Goal: Task Accomplishment & Management: Manage account settings

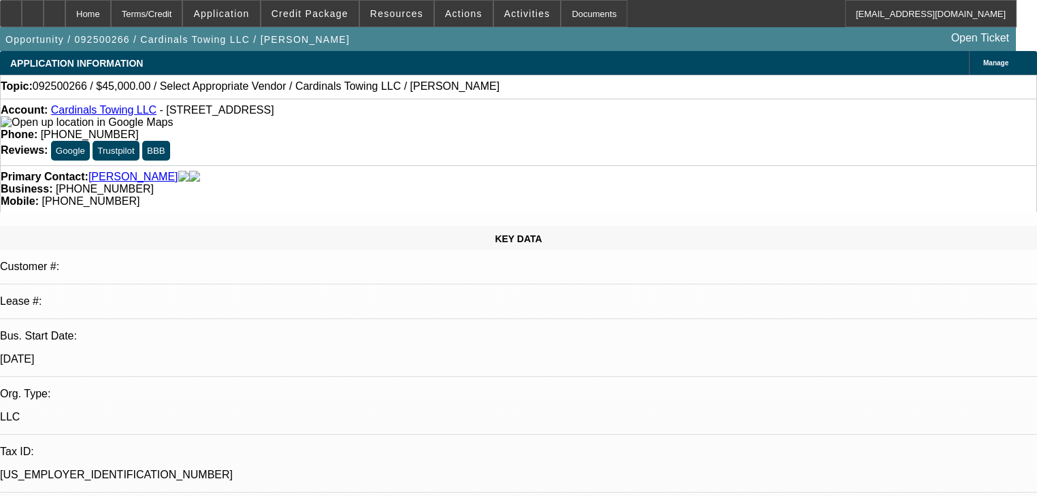
select select "0"
select select "2"
select select "0.1"
select select "1"
select select "2"
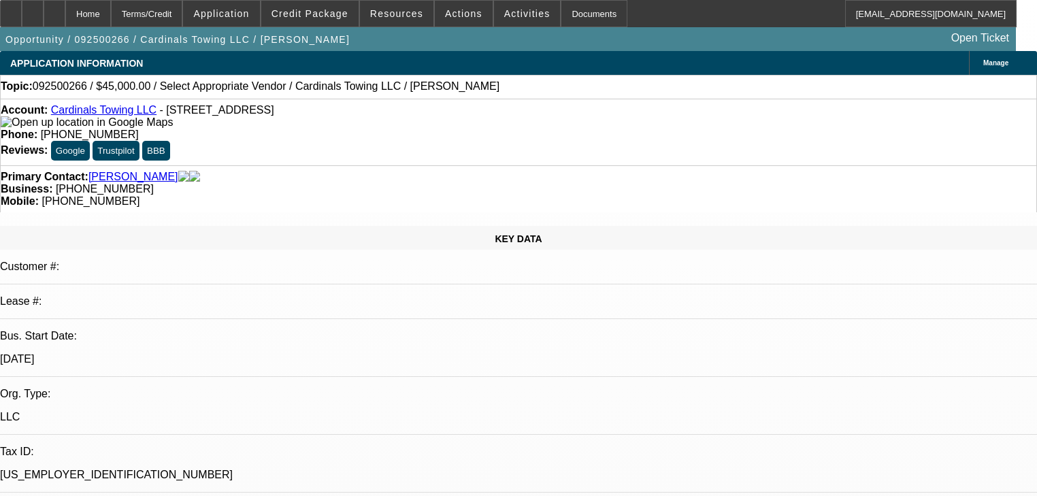
select select "4"
select select "0"
select select "2"
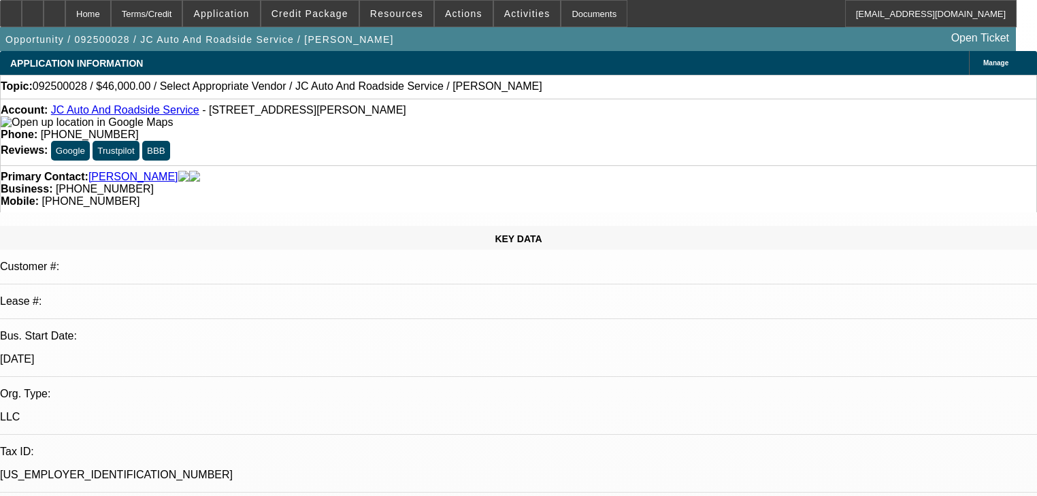
select select "0.1"
select select "4"
click at [312, 9] on span "Credit Package" at bounding box center [309, 13] width 77 height 11
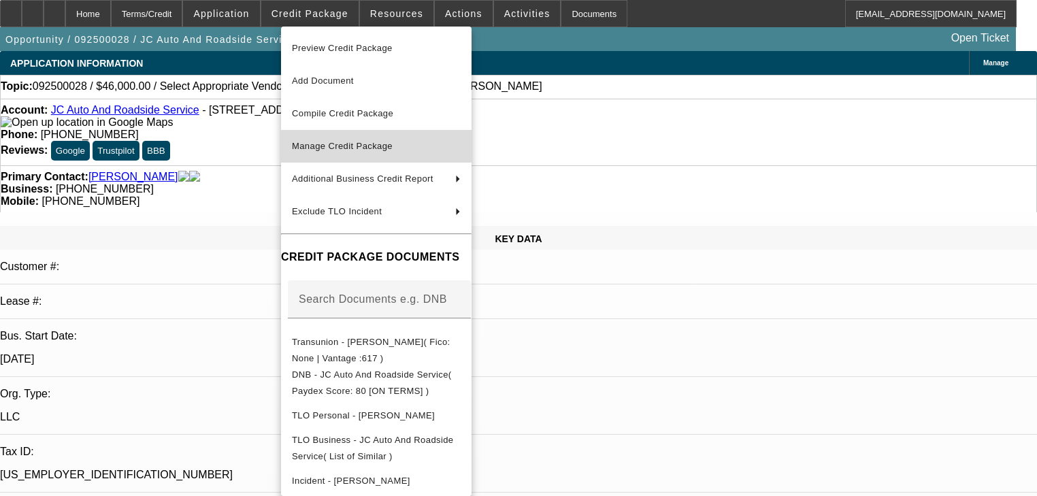
click at [349, 139] on span "Manage Credit Package" at bounding box center [376, 146] width 169 height 16
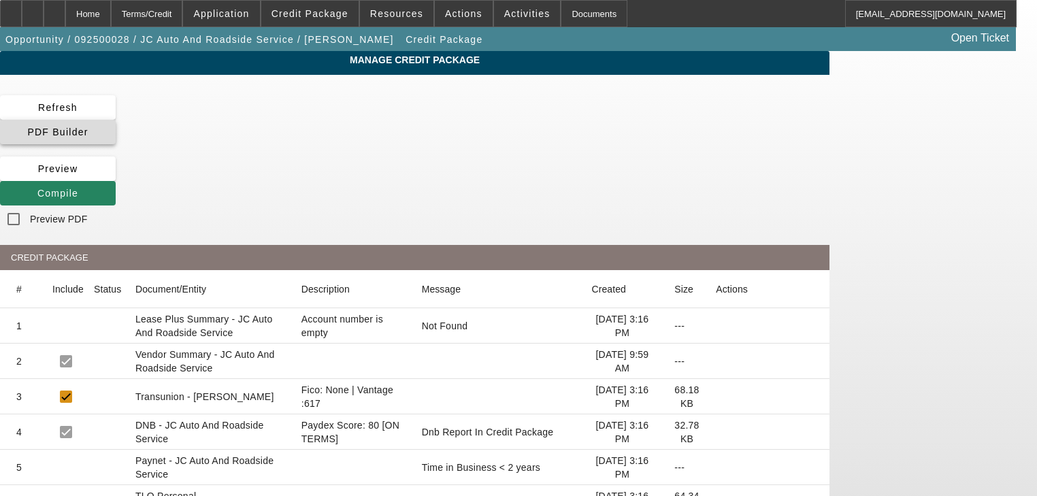
click at [116, 120] on span at bounding box center [58, 132] width 116 height 33
click at [456, 84] on div "Manage Credit Package Refresh PDF Builder Preview Compile Preview PDF CREDIT PA…" at bounding box center [414, 343] width 829 height 585
click at [116, 177] on span at bounding box center [58, 193] width 116 height 33
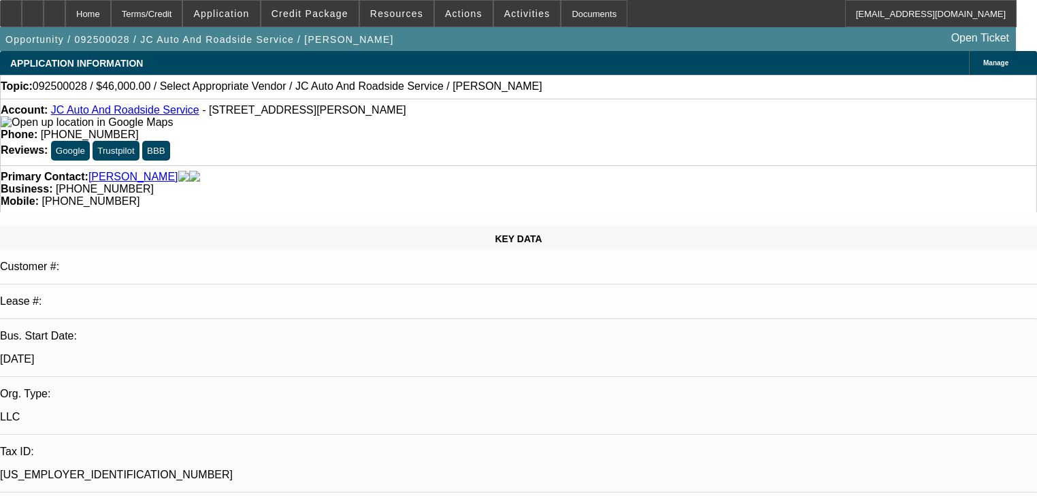
select select "0"
select select "2"
select select "0.1"
select select "4"
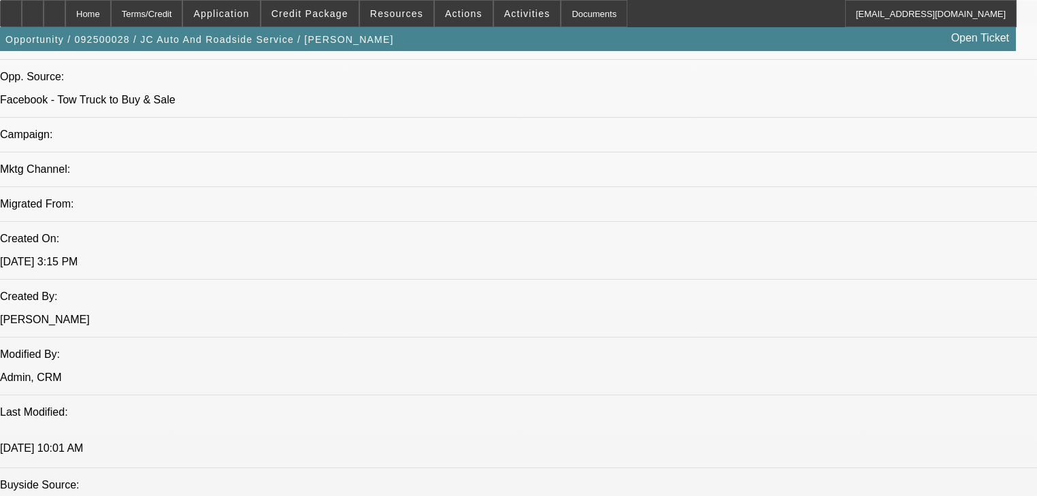
scroll to position [865, 0]
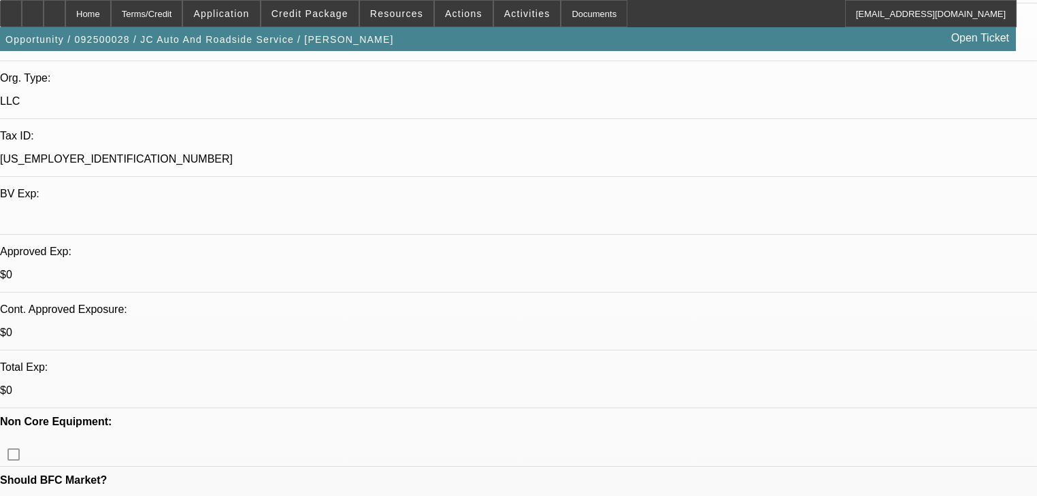
scroll to position [321, 0]
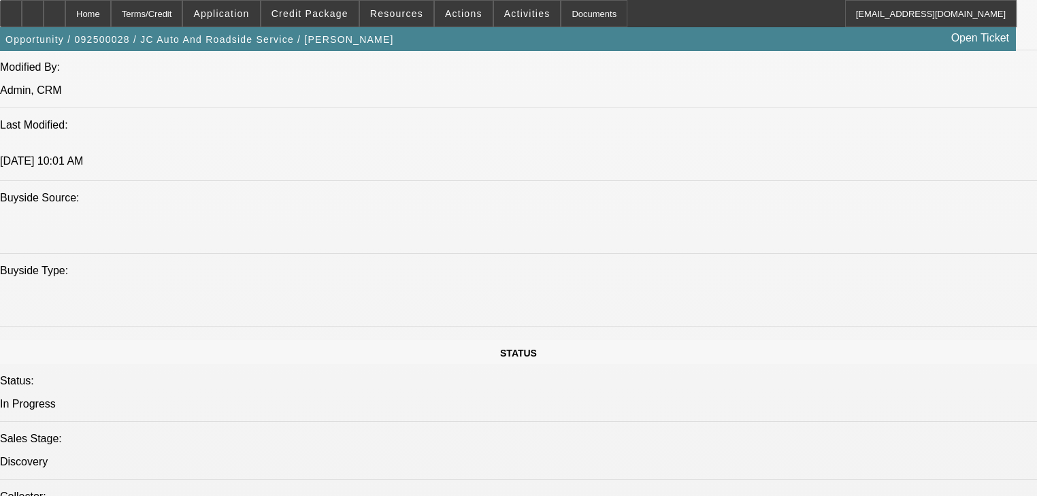
scroll to position [1192, 0]
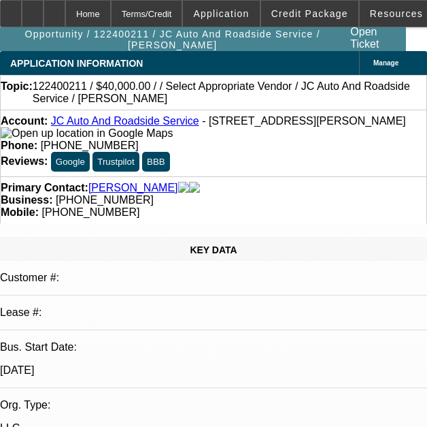
select select "0"
select select "2"
select select "0.1"
select select "4"
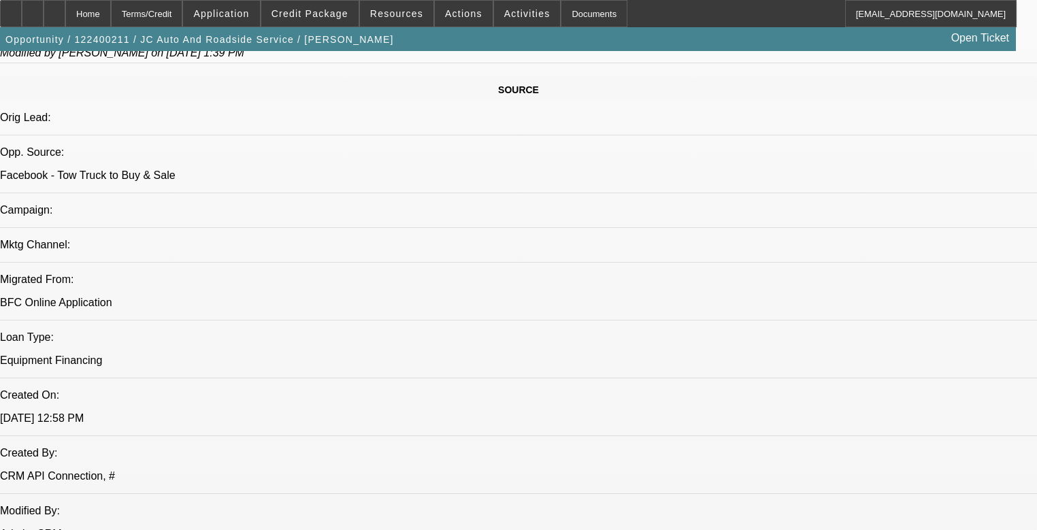
scroll to position [871, 0]
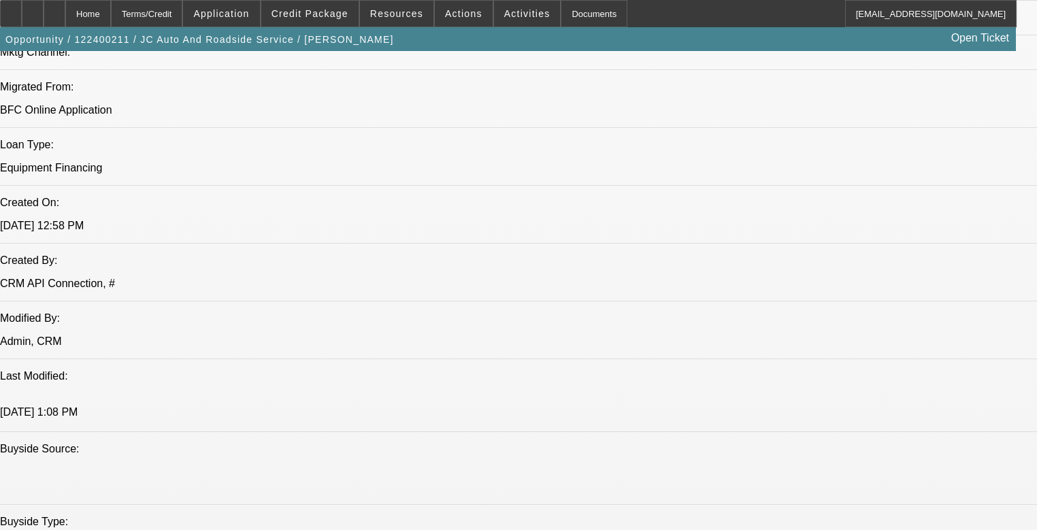
scroll to position [925, 0]
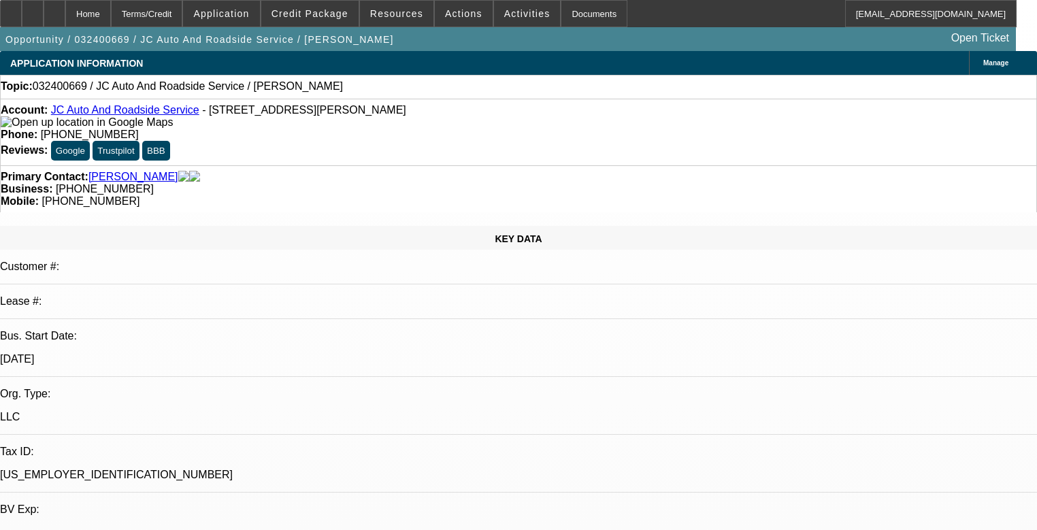
select select "0"
select select "2"
select select "0.1"
select select "4"
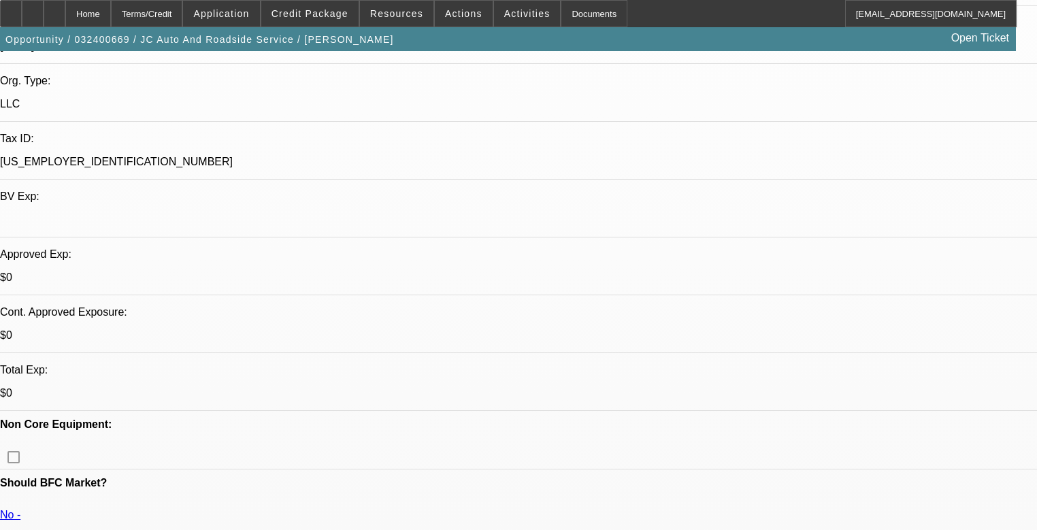
scroll to position [327, 0]
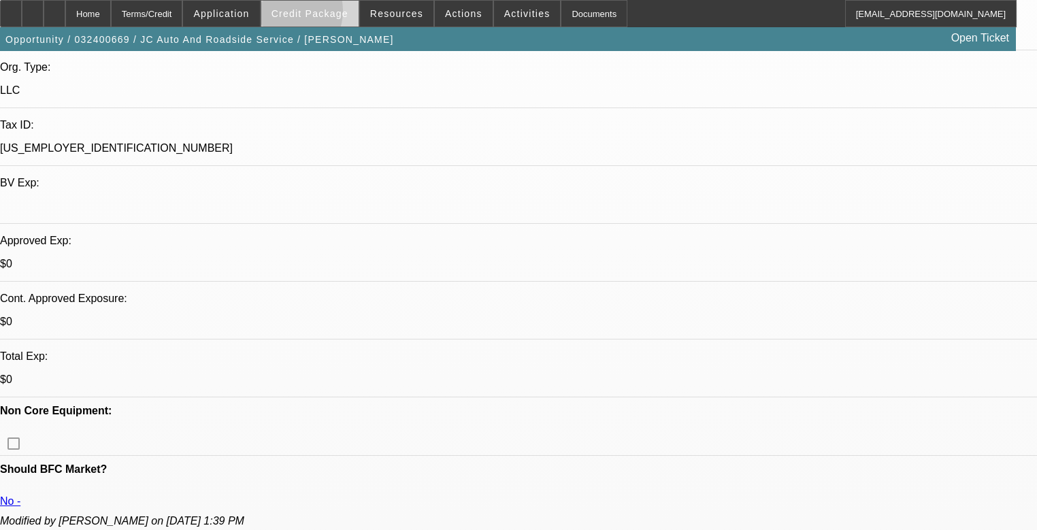
click at [299, 14] on span "Credit Package" at bounding box center [309, 13] width 77 height 11
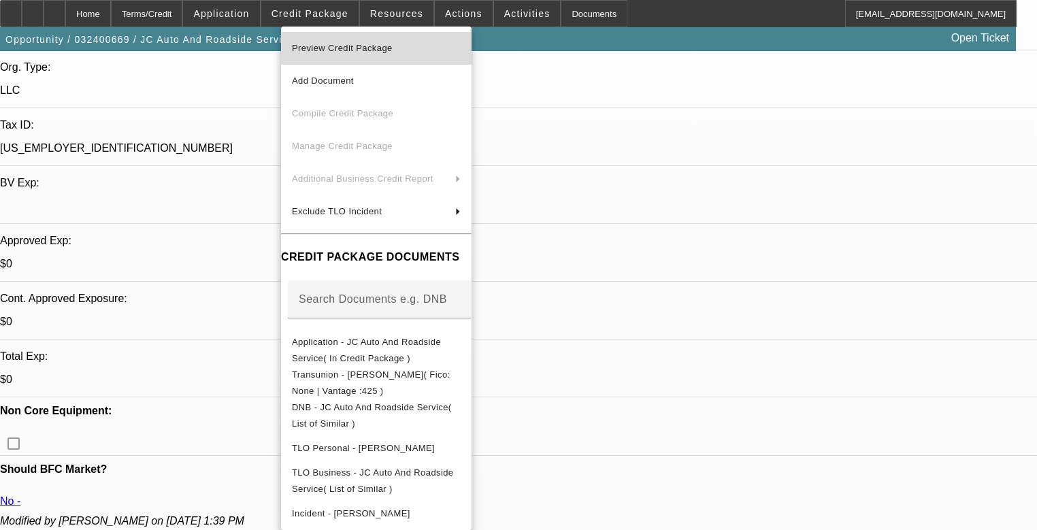
click at [356, 48] on span "Preview Credit Package" at bounding box center [342, 48] width 101 height 10
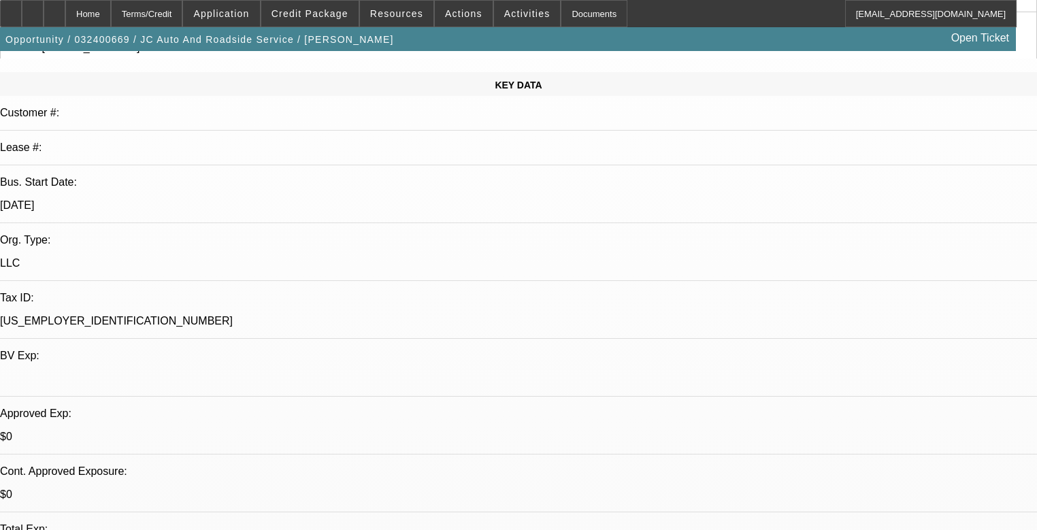
scroll to position [0, 0]
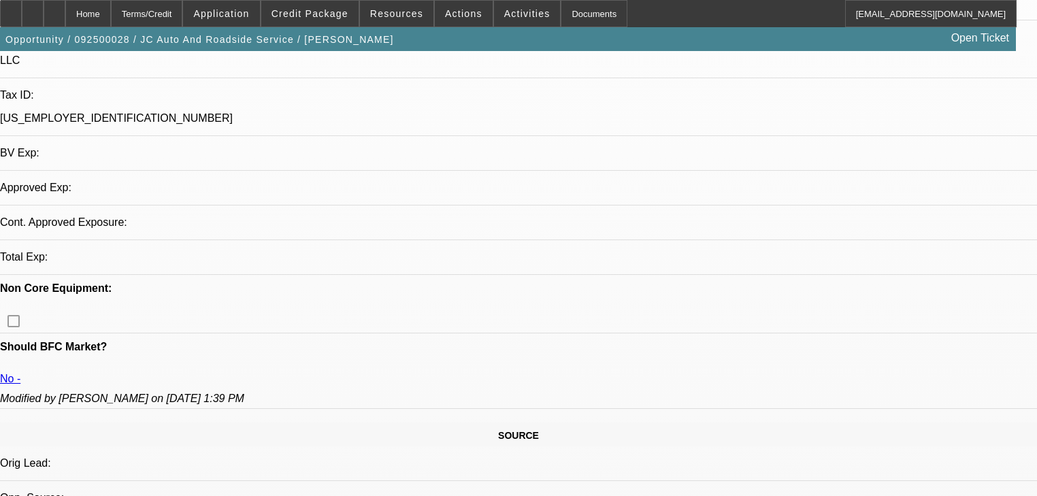
select select "0"
select select "2"
select select "0.1"
select select "4"
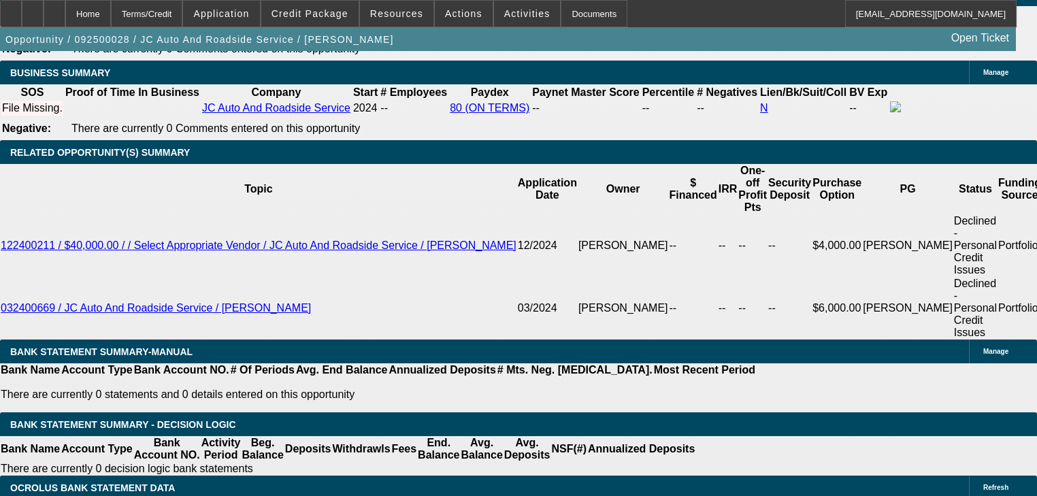
scroll to position [2079, 0]
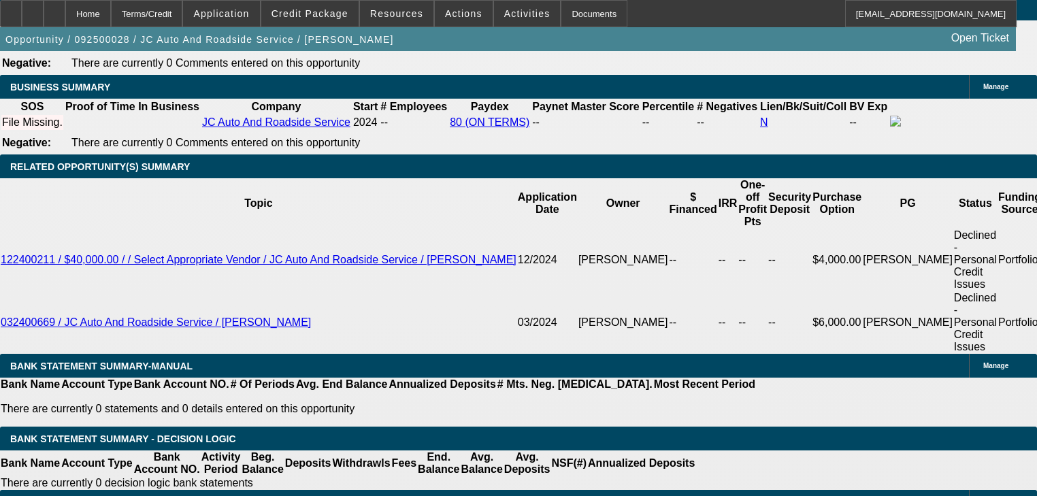
select select "0.2"
type input "$12,000.00"
type input "UNKNOWN"
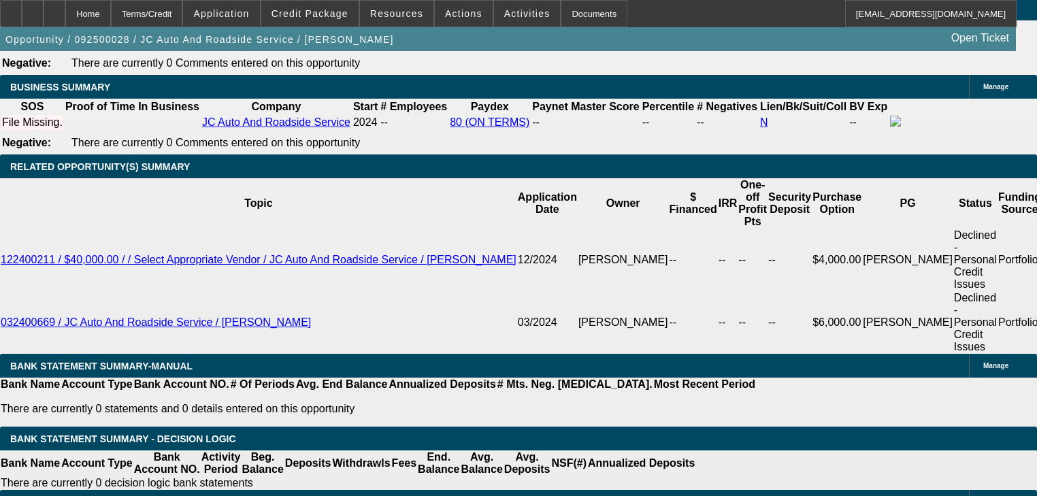
type input "$4,372.16"
type input "$2,186.08"
type input "$15,000.00"
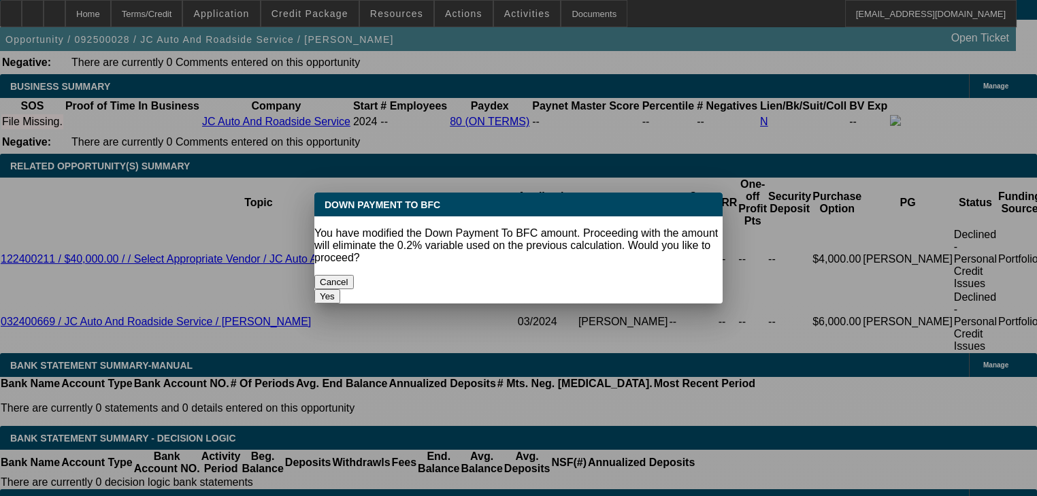
scroll to position [0, 0]
click at [340, 289] on button "Yes" at bounding box center [327, 296] width 26 height 14
select select "0"
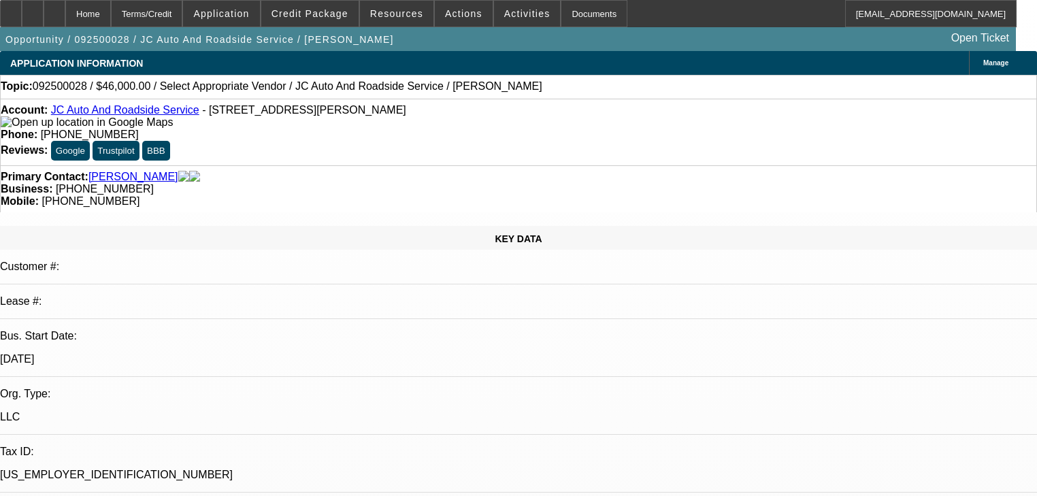
scroll to position [2079, 0]
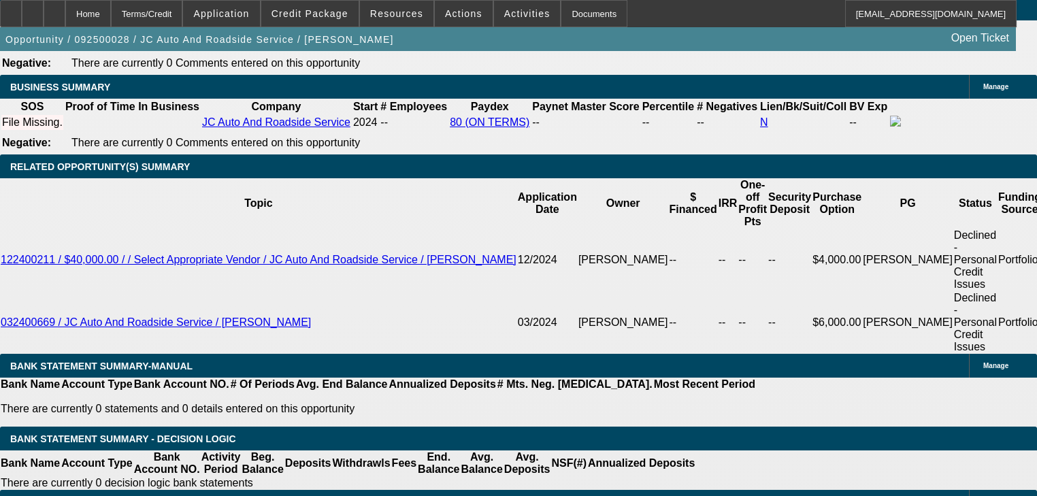
type input "$4,098.90"
type input "$2,049.45"
type input "$17,000.00"
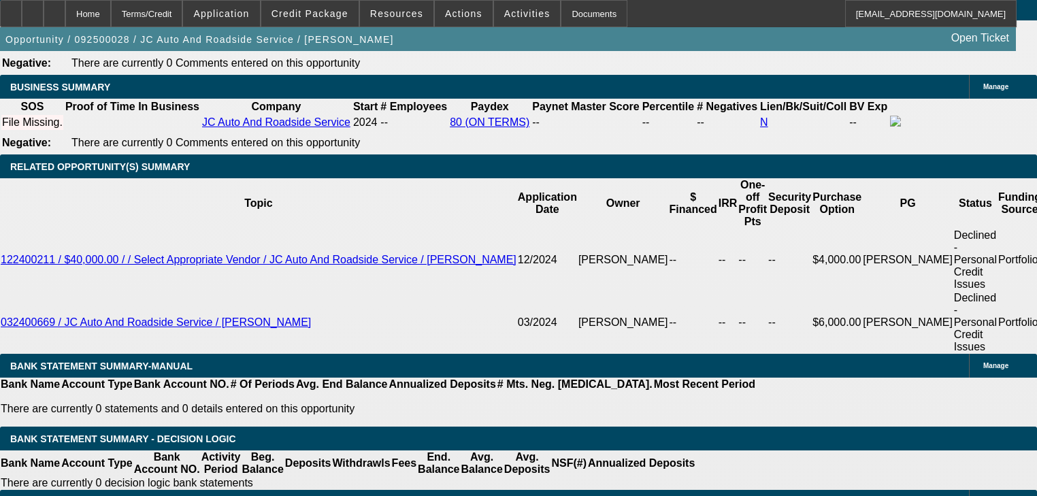
type input "$3,916.72"
type input "$1,958.36"
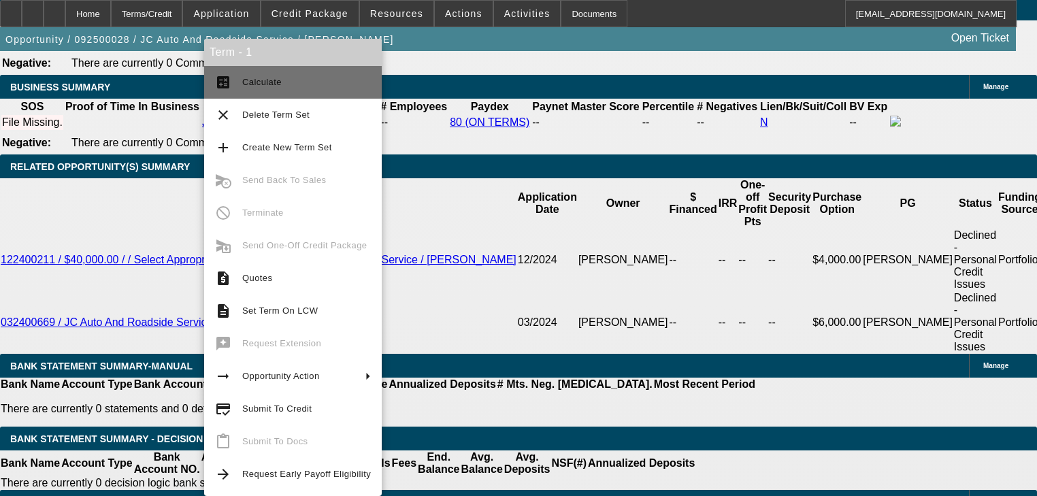
click at [305, 86] on span "Calculate" at bounding box center [306, 82] width 129 height 16
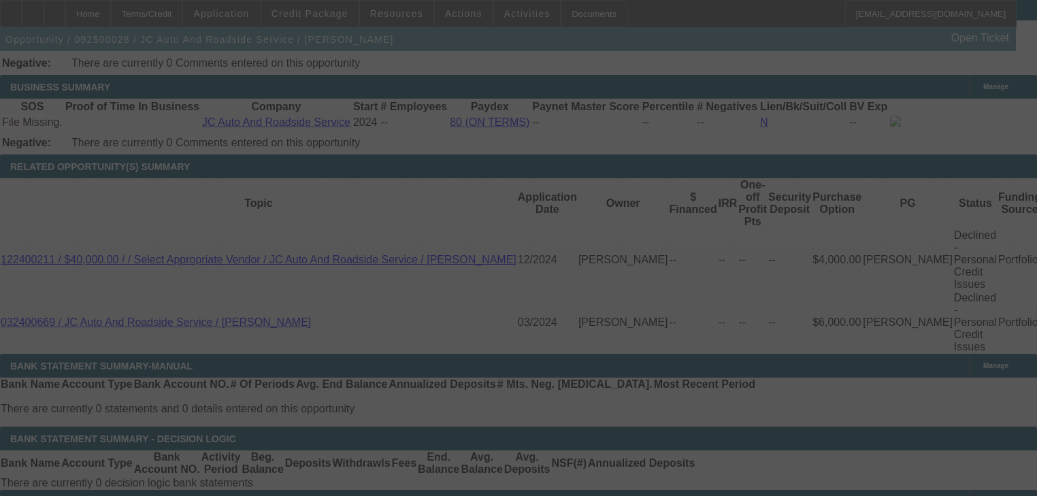
select select "0"
select select "2"
select select "0.1"
select select "4"
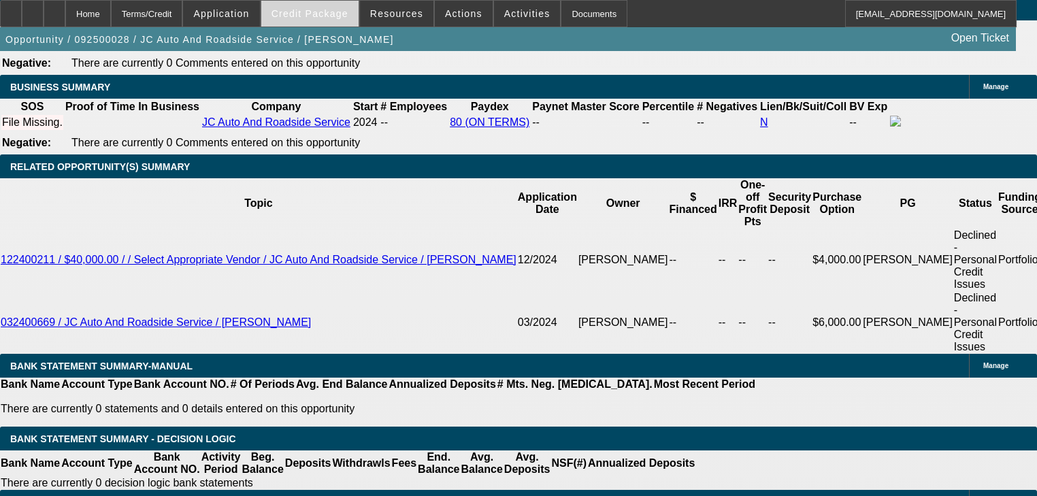
click at [318, 22] on span at bounding box center [309, 13] width 97 height 33
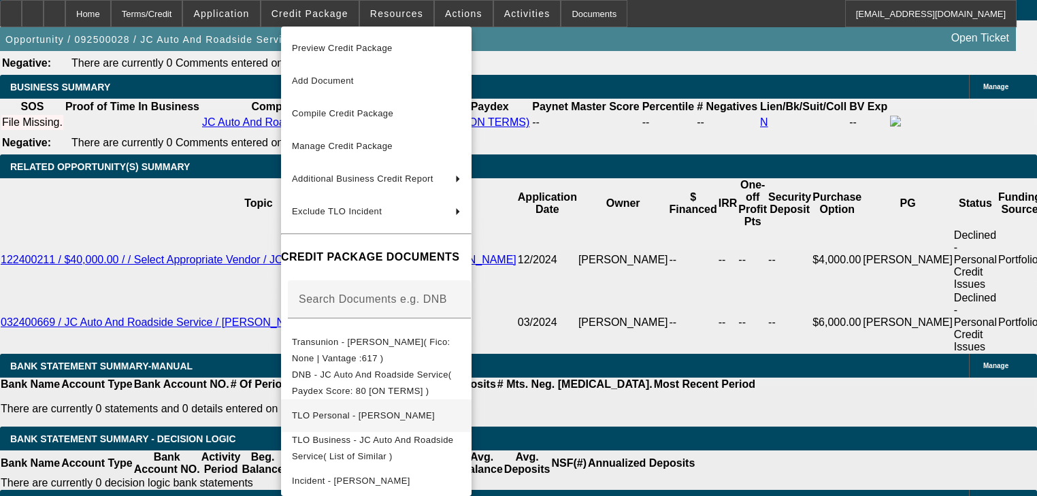
scroll to position [41, 0]
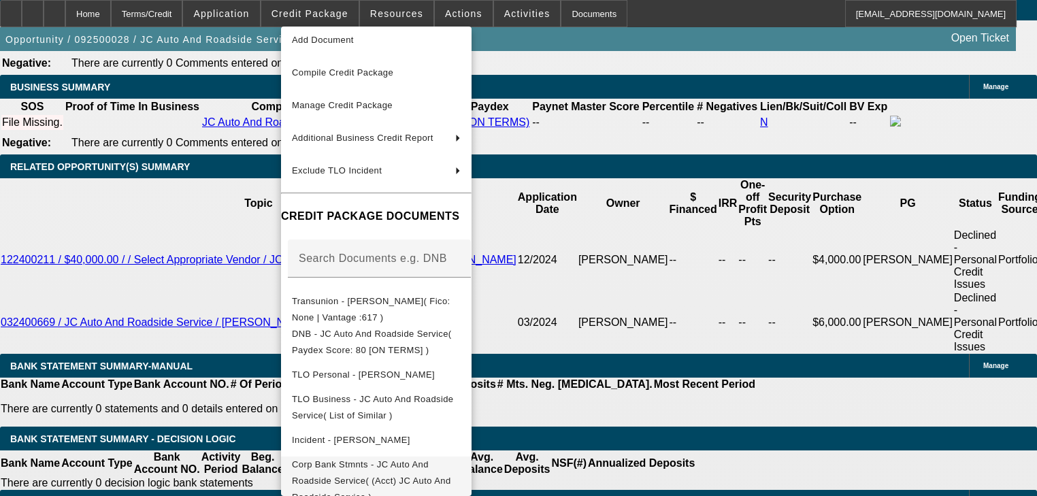
click at [425, 463] on span "Corp Bank Stmnts - JC Auto And Roadside Service( (Acct) JC Auto And Roadside Se…" at bounding box center [371, 480] width 159 height 43
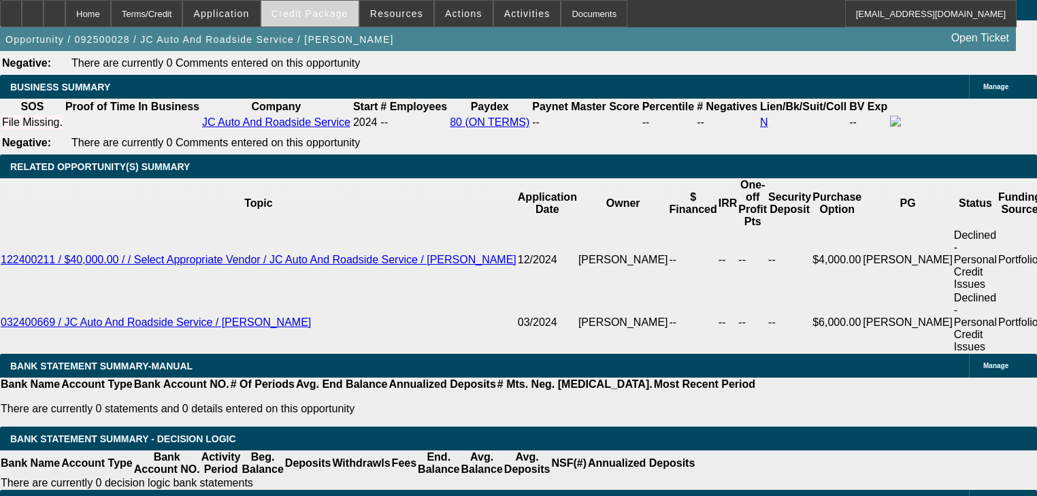
click at [310, 18] on span "Credit Package" at bounding box center [309, 13] width 77 height 11
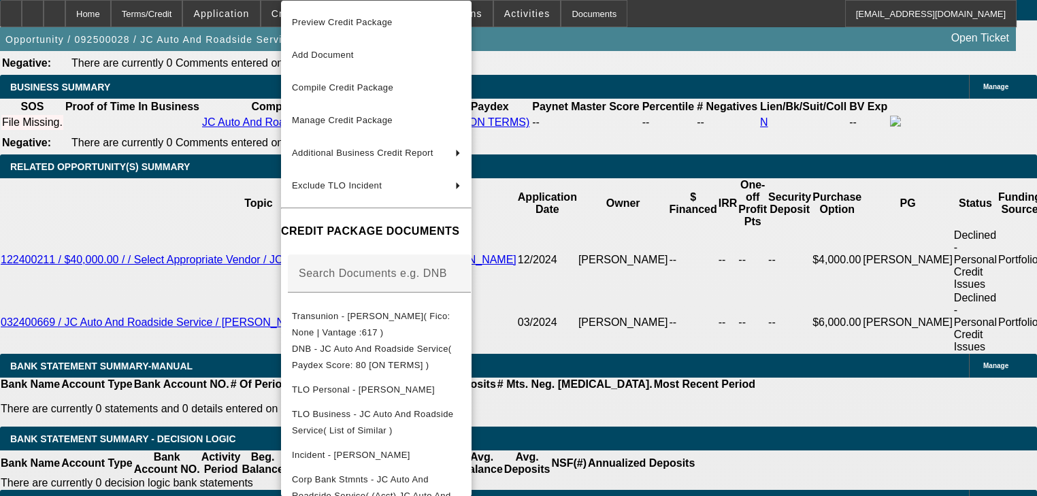
click at [245, 10] on div at bounding box center [518, 248] width 1037 height 496
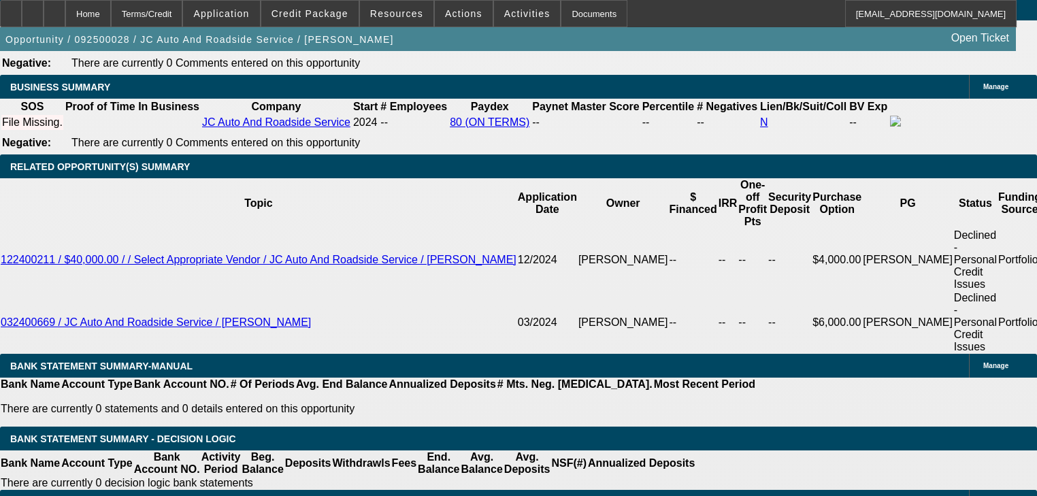
click at [245, 10] on span "Application" at bounding box center [221, 13] width 56 height 11
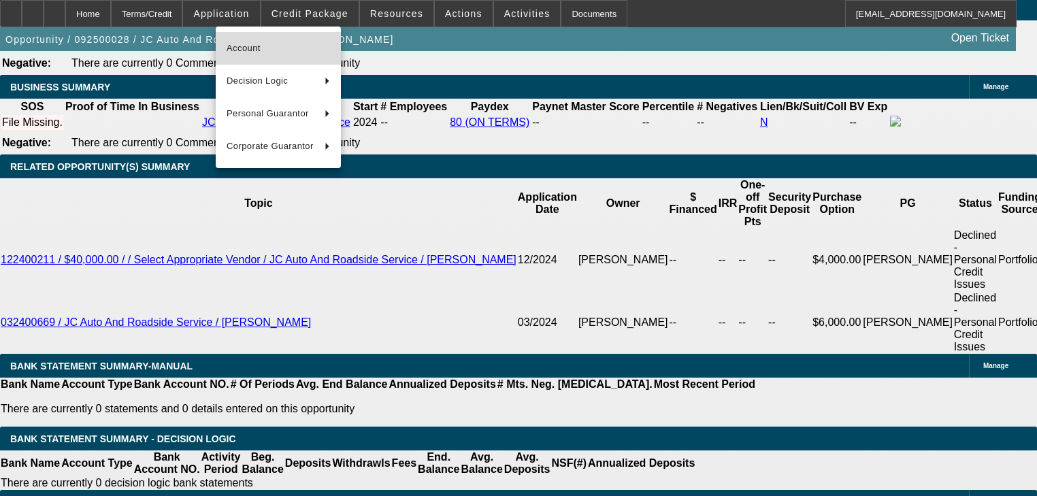
click at [273, 46] on span "Account" at bounding box center [278, 48] width 103 height 16
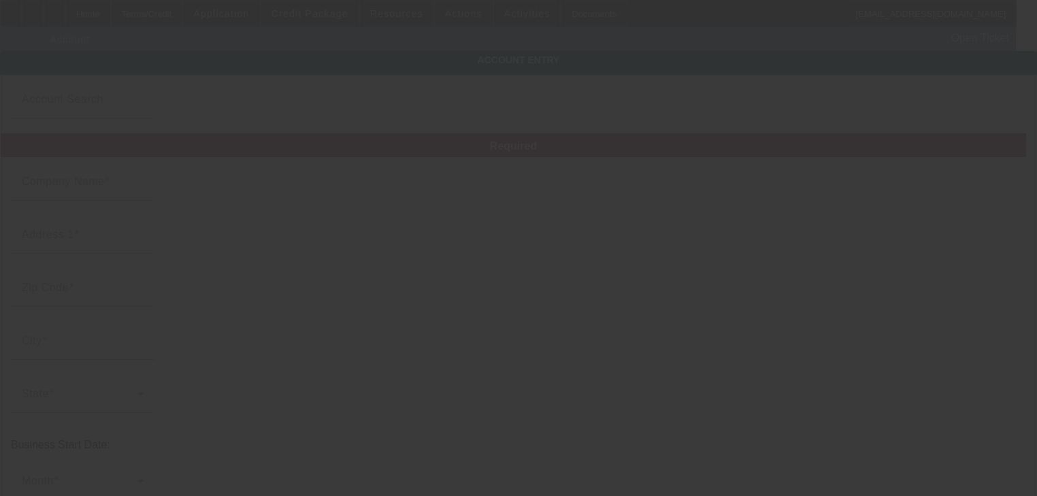
type input "JC Auto And Roadside Service"
type input "319 Manchester Dr"
type input "18324"
type input "Bushkill"
type input "(570) 202-2613"
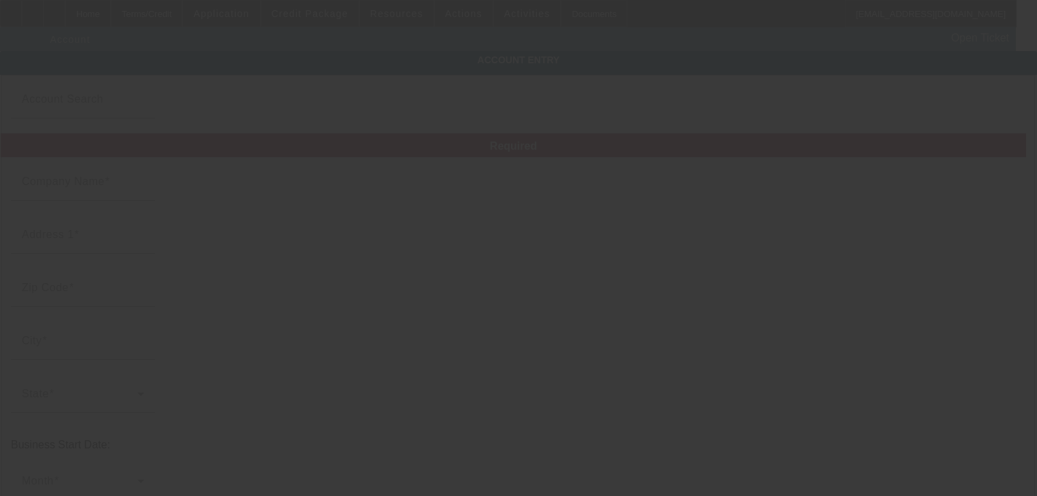
type input "jeff@jcautoandroadsideservice.com"
type input "99-1962118"
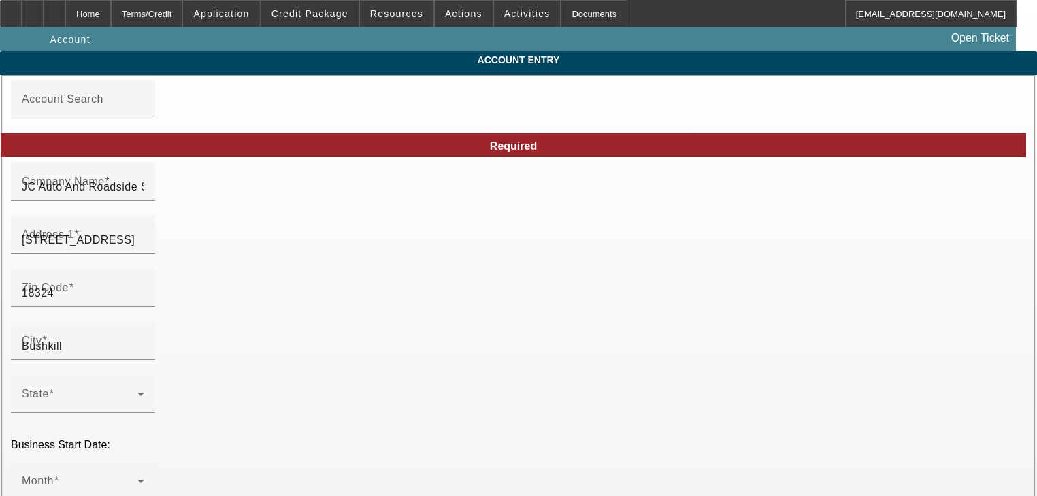
type input "9/2/2025"
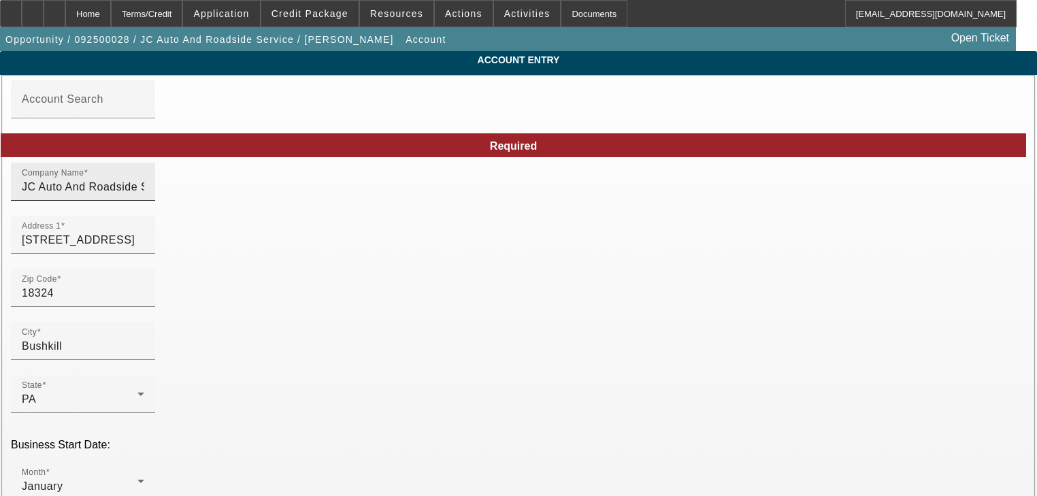
click at [144, 201] on div "Company Name JC Auto And Roadside Service" at bounding box center [83, 182] width 122 height 38
click at [144, 195] on input "JC Auto And Roadside Service" at bounding box center [83, 187] width 122 height 16
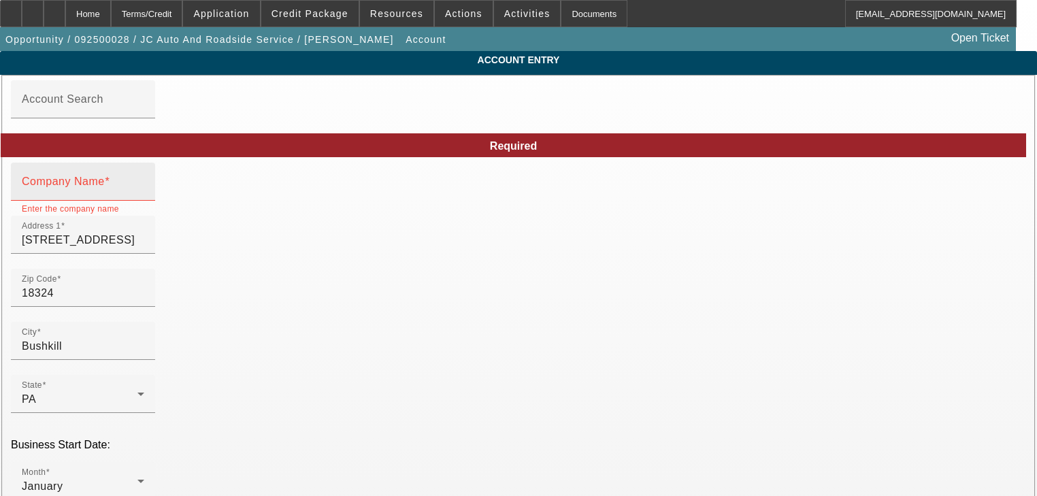
click at [110, 188] on label "Company Name" at bounding box center [66, 182] width 88 height 12
click at [144, 195] on input "Company Name" at bounding box center [83, 187] width 122 height 16
paste input "C&J Towing Solutions"
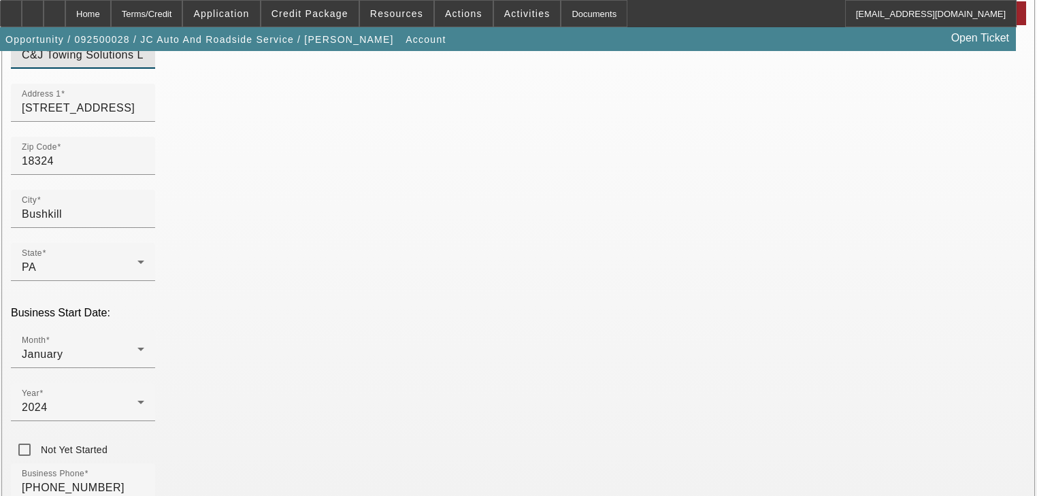
scroll to position [163, 0]
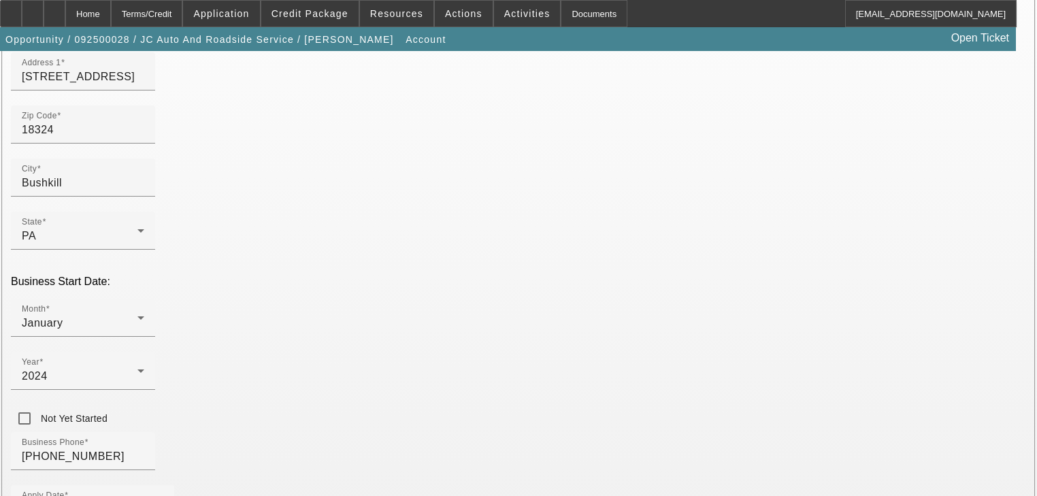
type input "C&J Towing Solutions LLC"
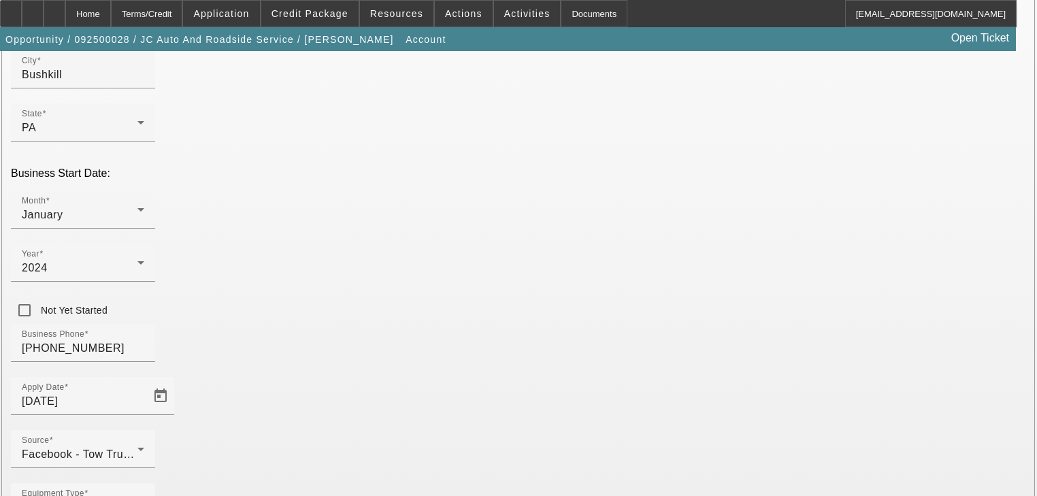
scroll to position [272, 0]
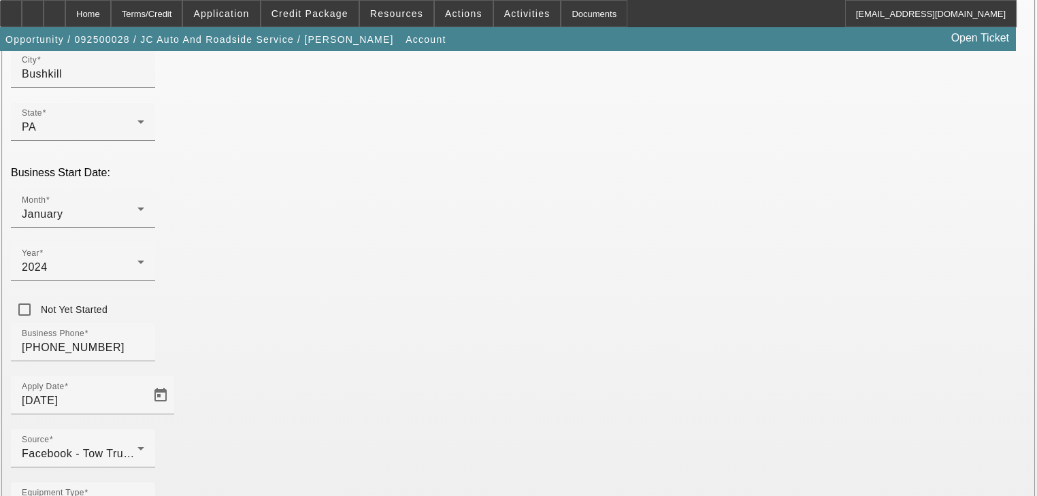
type input "33-4330242"
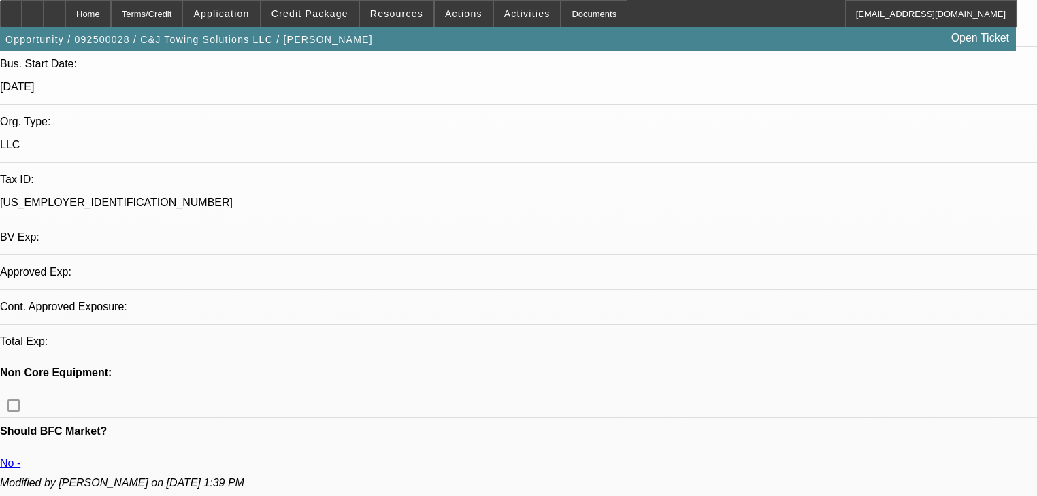
select select "0"
select select "2"
select select "0.1"
select select "4"
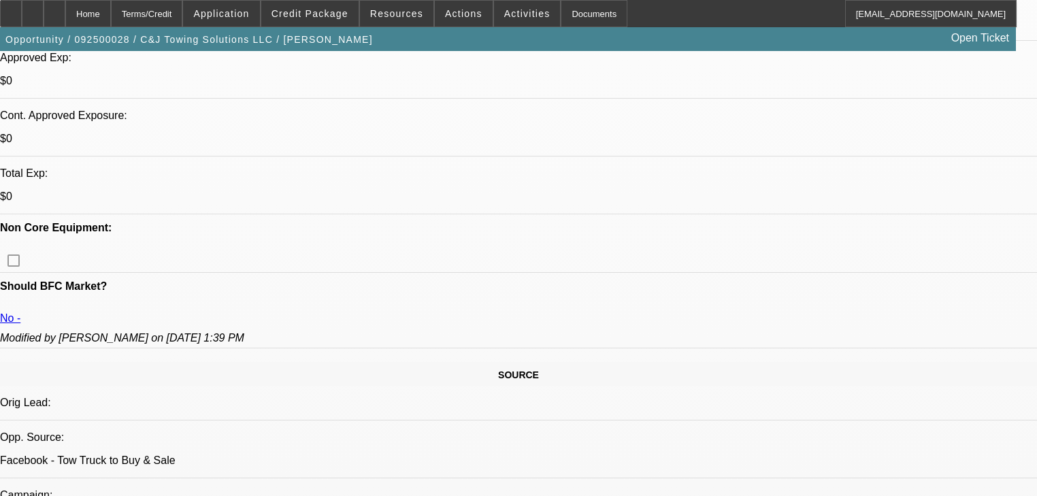
scroll to position [327, 0]
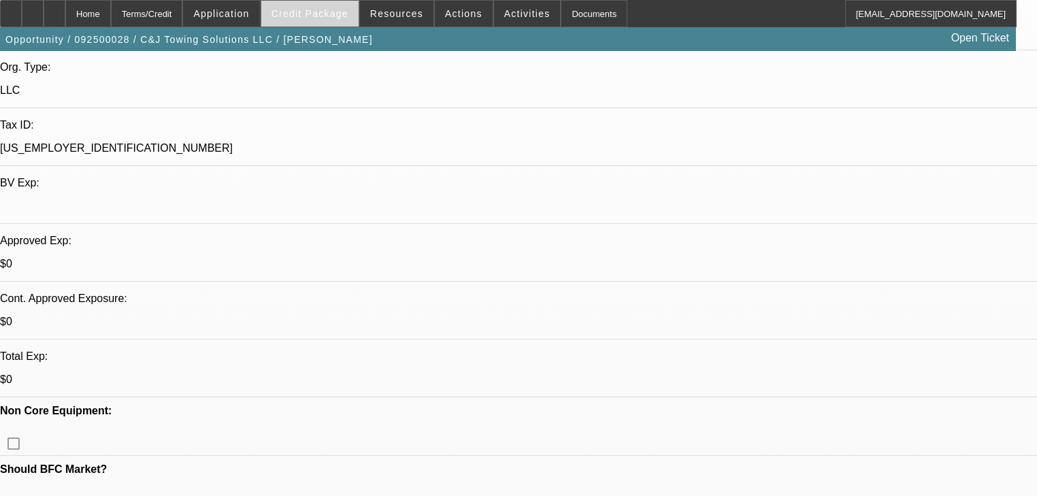
click at [332, 6] on span at bounding box center [309, 13] width 97 height 33
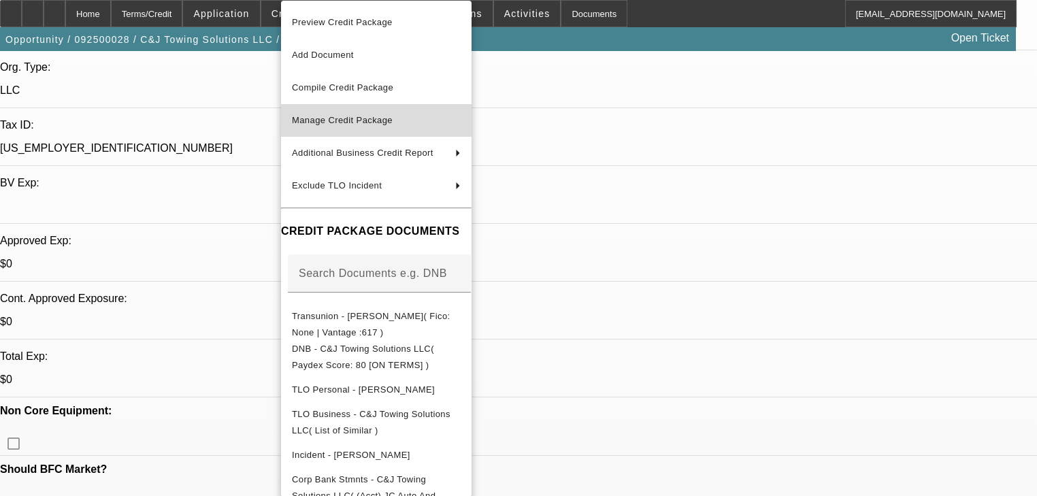
click at [356, 110] on button "Manage Credit Package" at bounding box center [376, 120] width 190 height 33
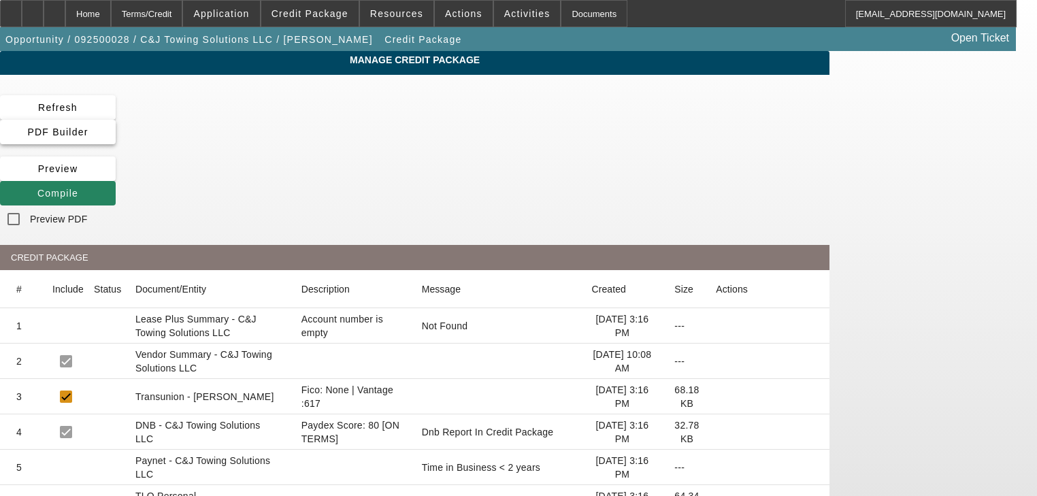
click at [116, 116] on span at bounding box center [58, 132] width 116 height 33
click at [88, 127] on span "PDF Builder" at bounding box center [57, 132] width 61 height 11
click at [116, 177] on span at bounding box center [58, 193] width 116 height 33
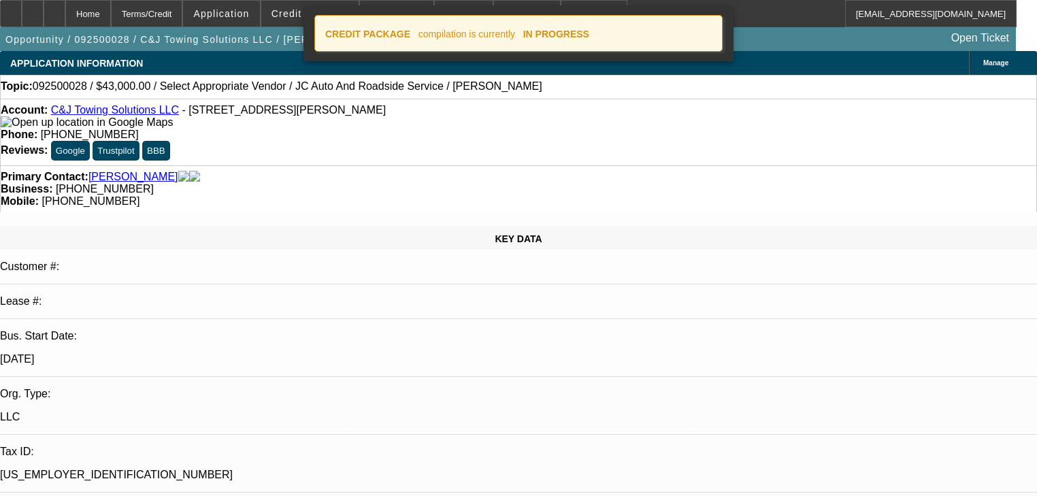
select select "0"
select select "2"
select select "0.1"
select select "4"
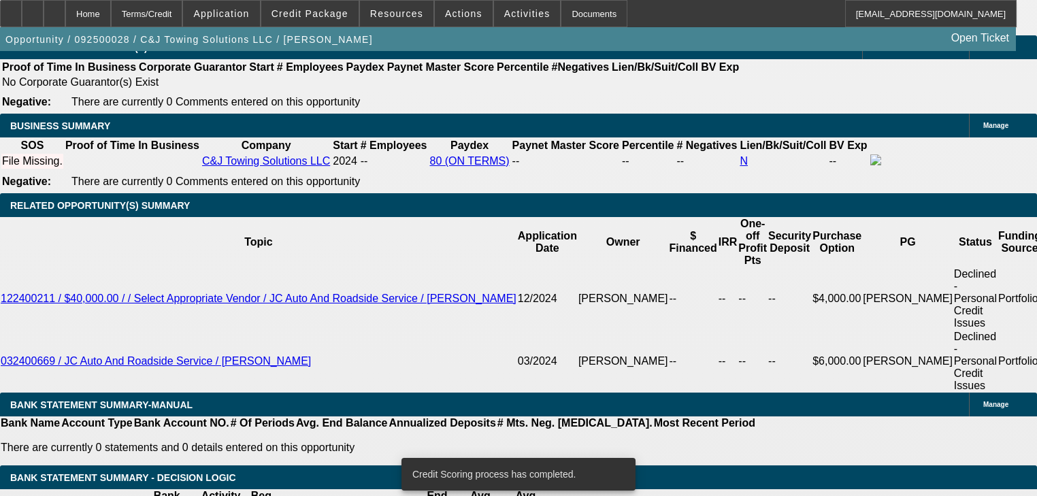
scroll to position [2035, 0]
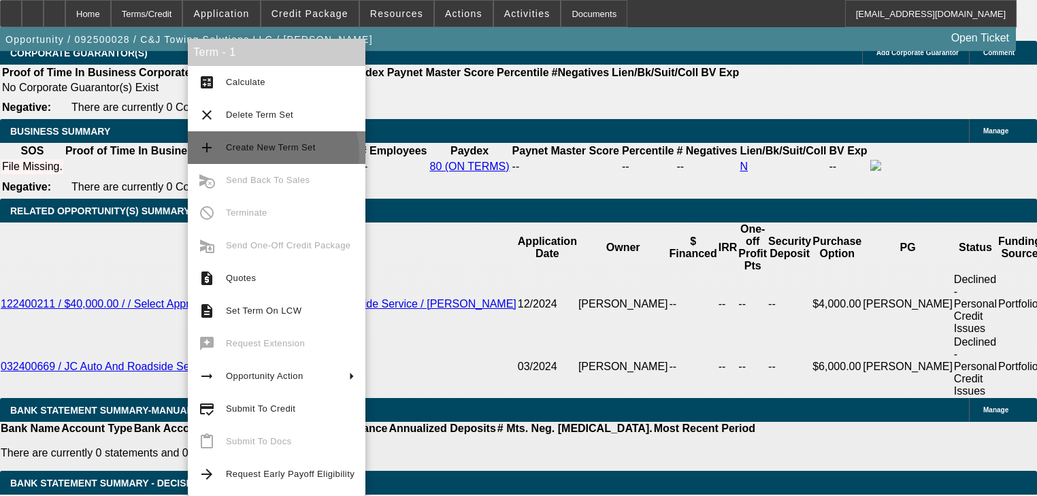
click at [272, 154] on span "Create New Term Set" at bounding box center [290, 147] width 129 height 16
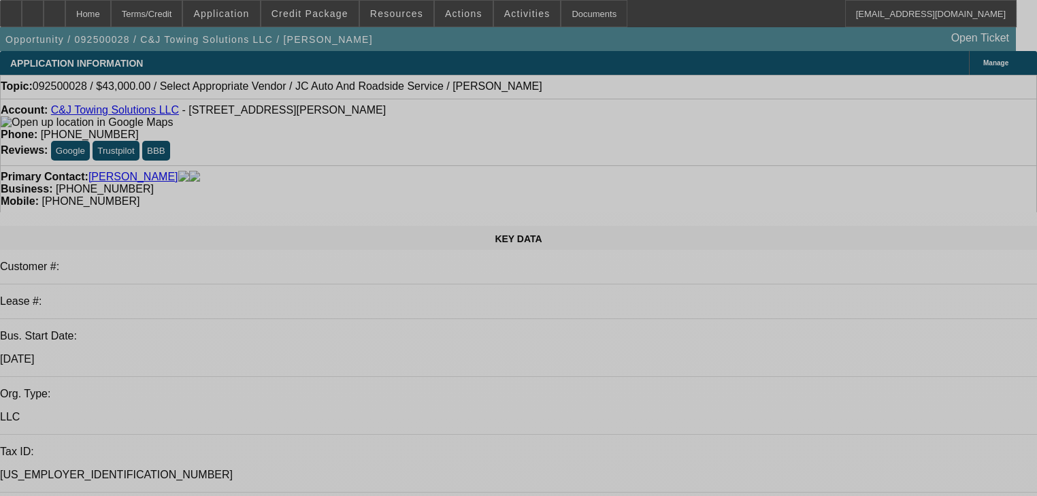
select select "0"
select select "2"
select select "0.1"
select select "4"
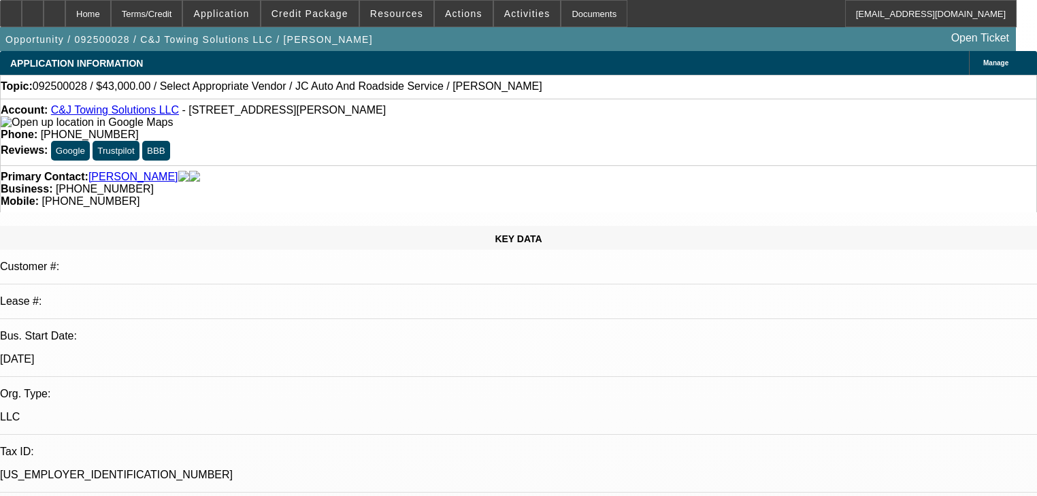
select select "0"
select select "2"
select select "0.1"
select select "4"
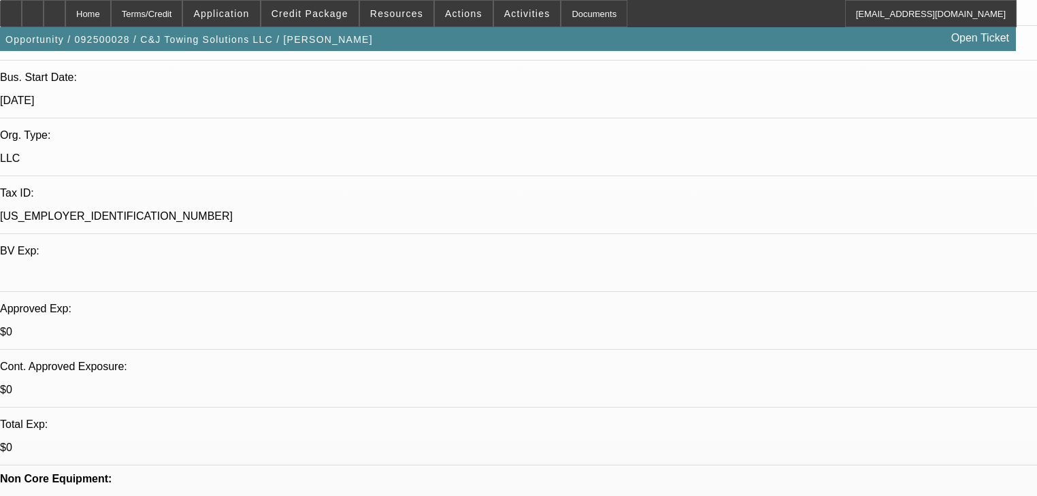
scroll to position [272, 0]
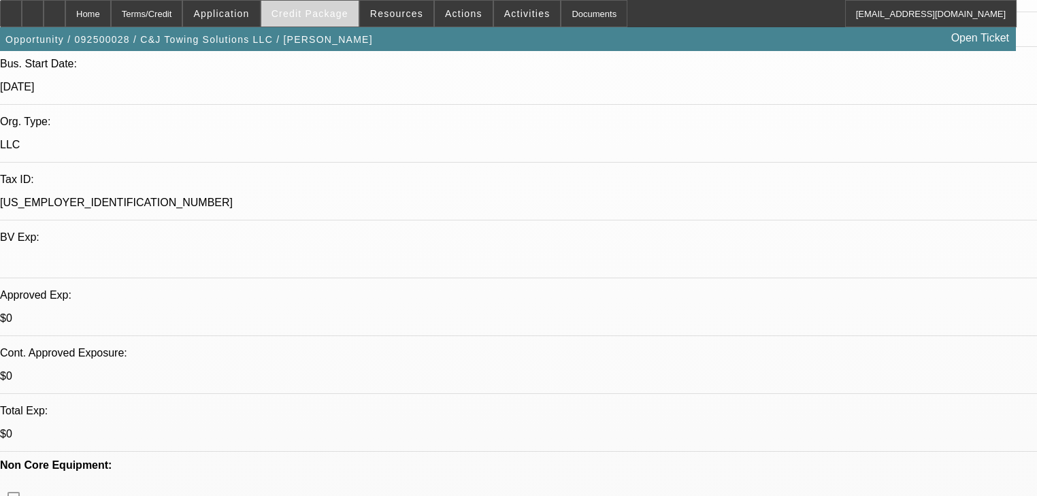
click at [328, 7] on span at bounding box center [309, 13] width 97 height 33
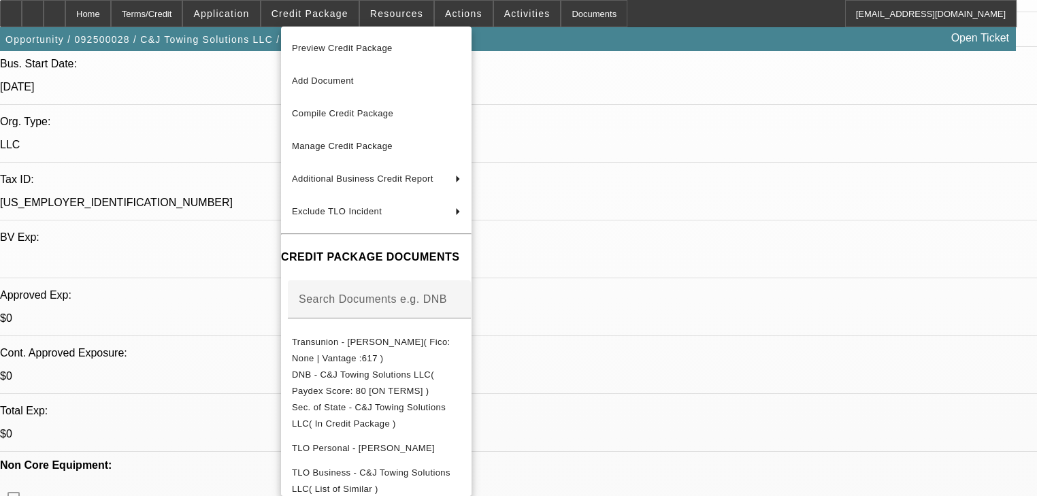
click at [203, 303] on div at bounding box center [518, 248] width 1037 height 496
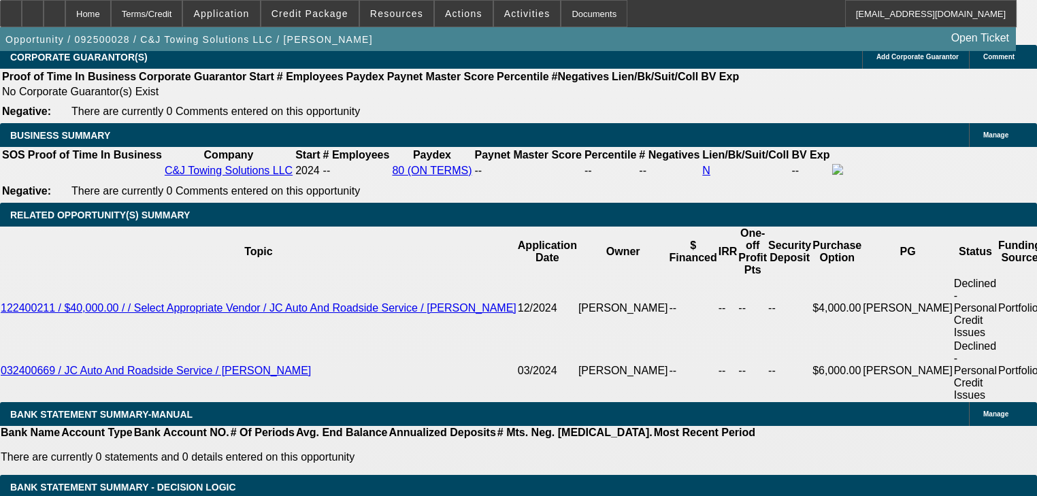
scroll to position [2177, 0]
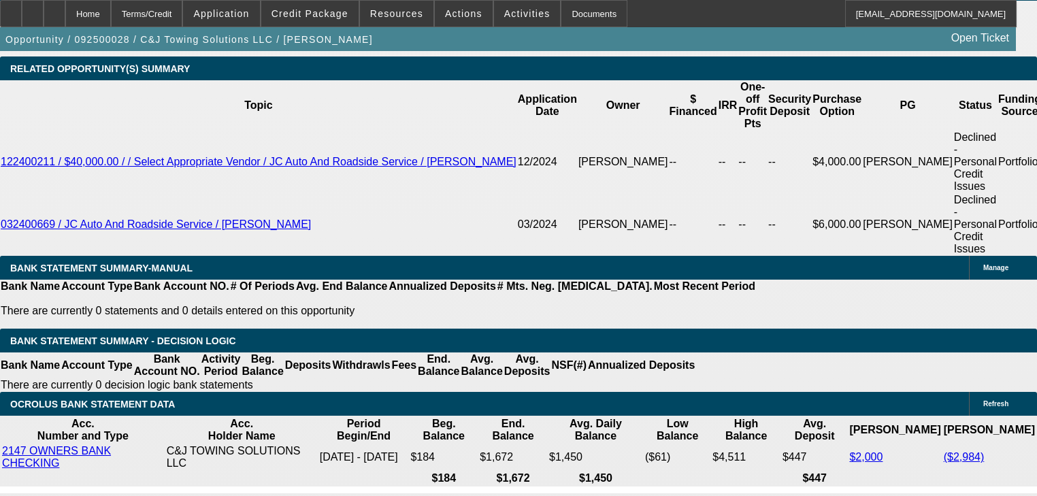
type textarea "$"
type textarea "40% dakota said need new signed app. old business closed due to br due to tumor…"
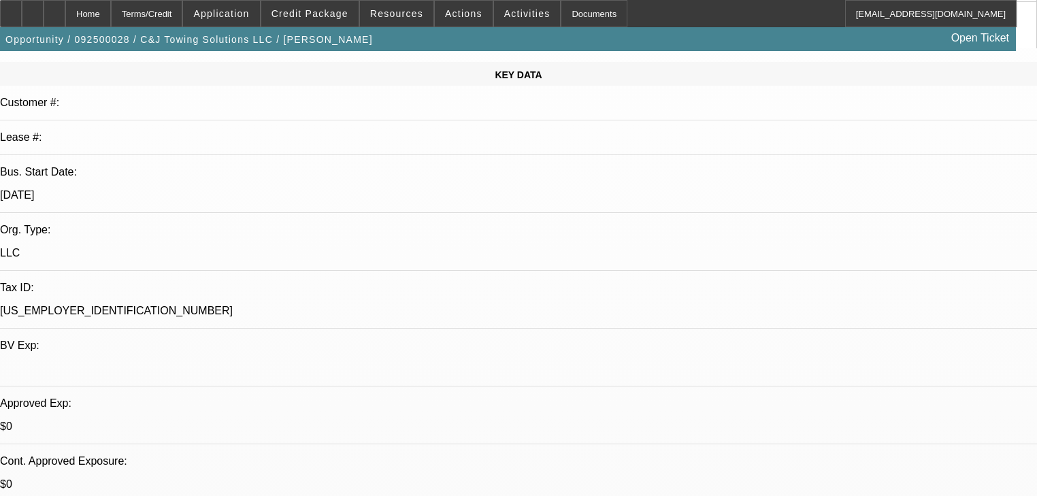
scroll to position [0, 0]
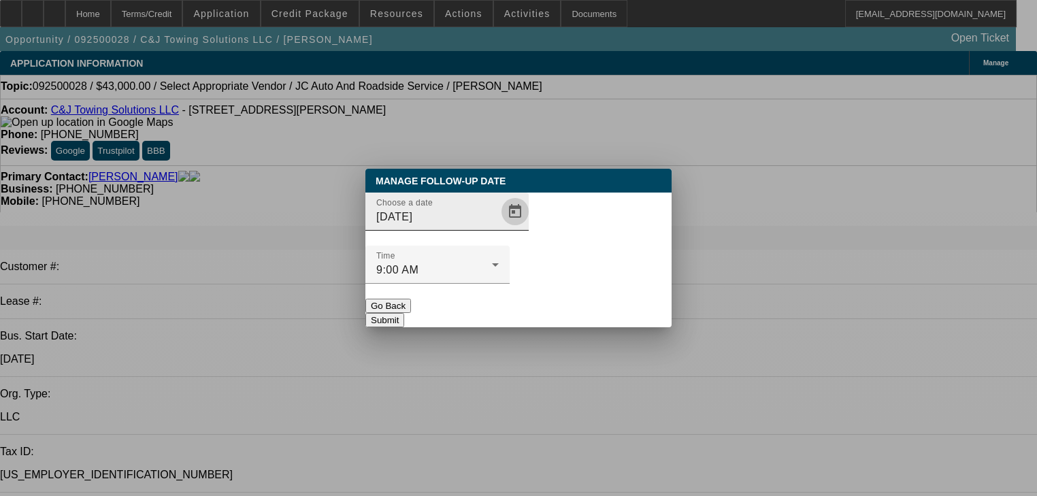
click at [499, 228] on span "Open calendar" at bounding box center [515, 211] width 33 height 33
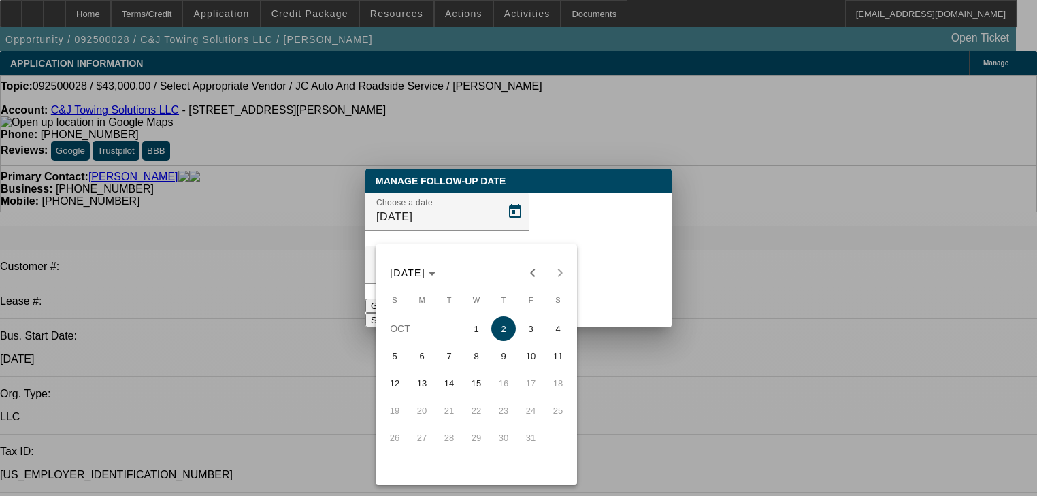
click at [495, 368] on span "9" at bounding box center [503, 356] width 24 height 24
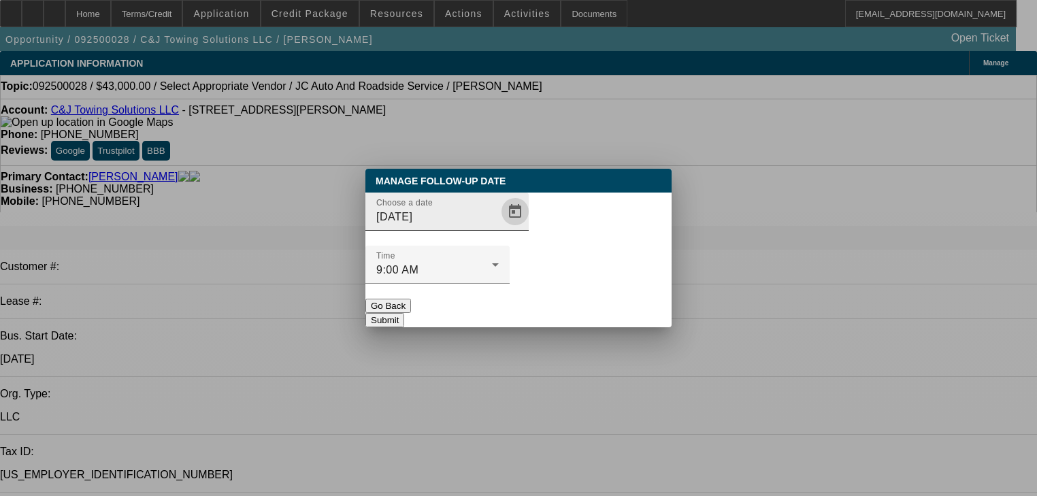
click at [499, 228] on span "Open calendar" at bounding box center [515, 211] width 33 height 33
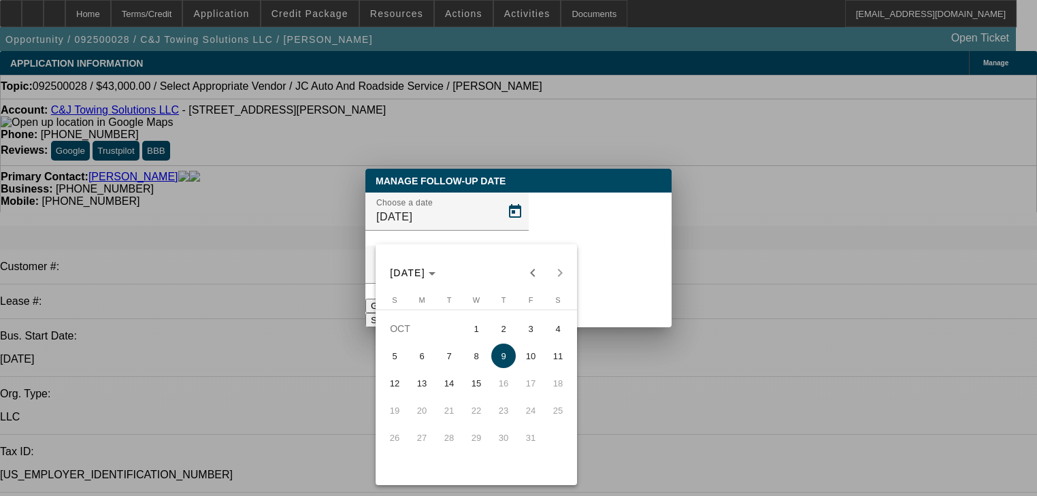
click at [512, 325] on button "2" at bounding box center [503, 328] width 27 height 27
type input "10/2/2025"
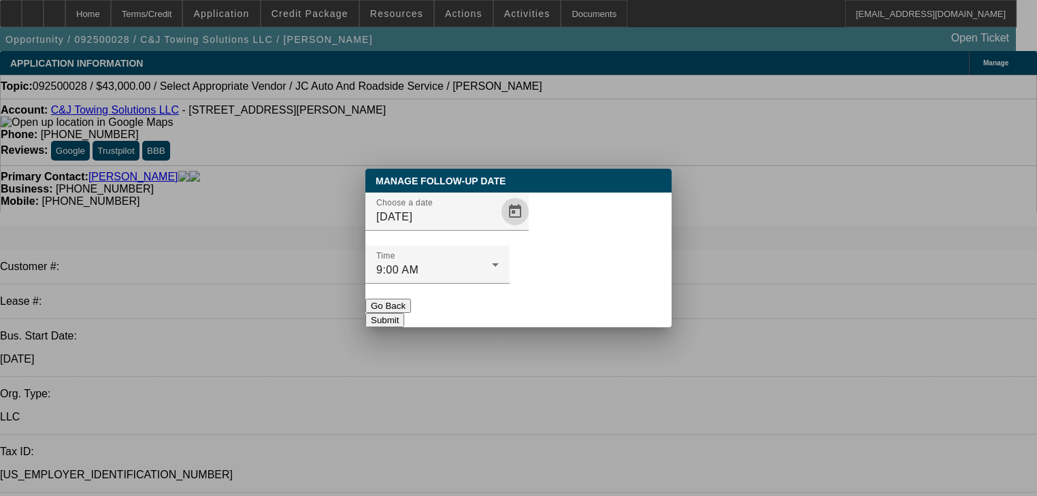
click at [404, 313] on button "Submit" at bounding box center [384, 320] width 39 height 14
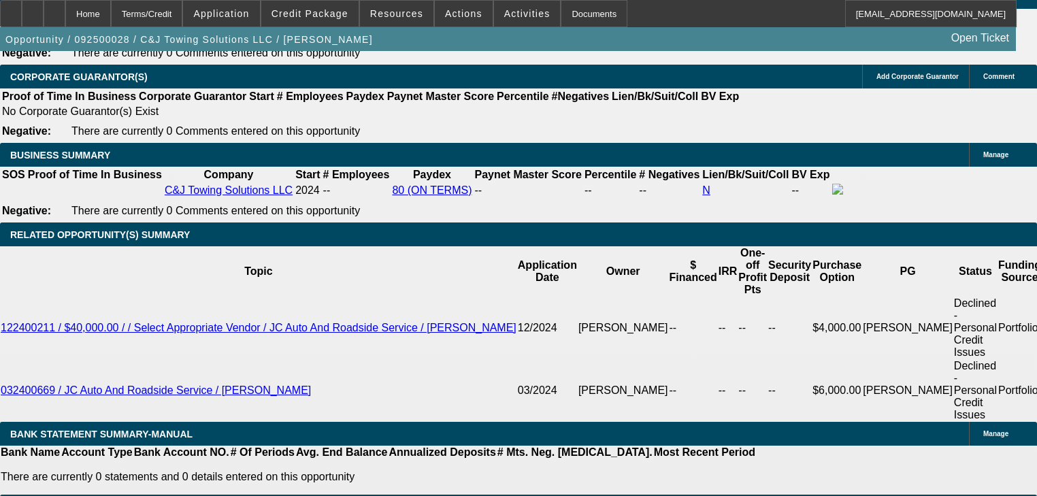
scroll to position [2014, 0]
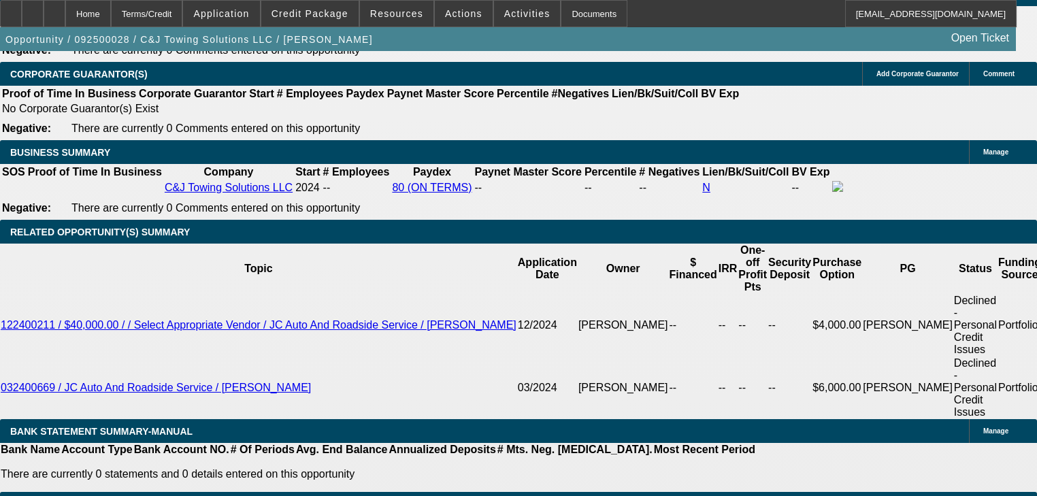
select select "0.2"
type input "$12,000.00"
type input "UNKNOWN"
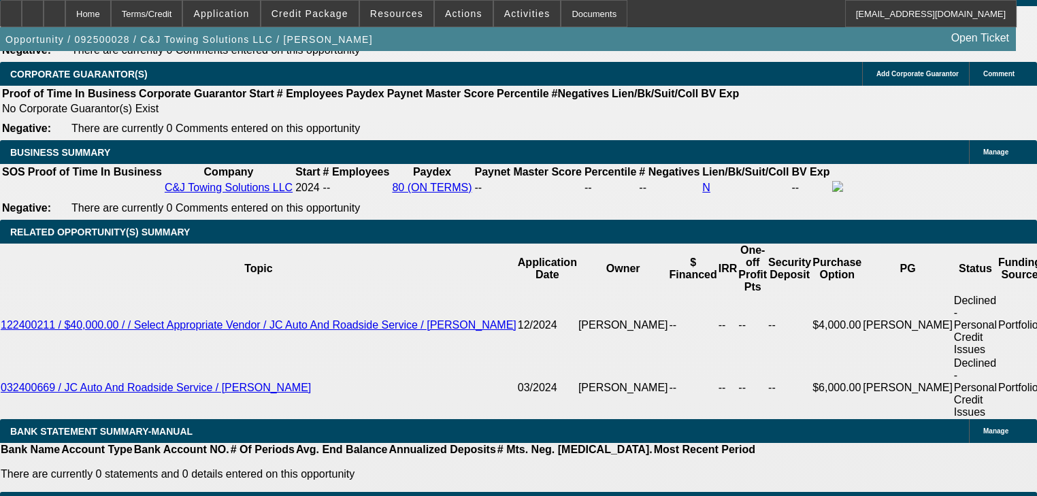
type input "$4,372.16"
type input "$2,186.08"
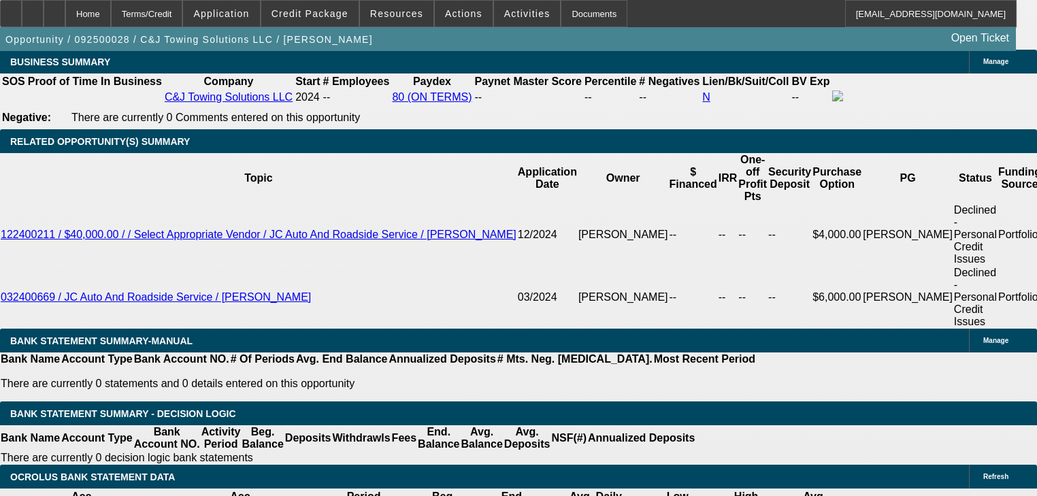
scroll to position [2123, 0]
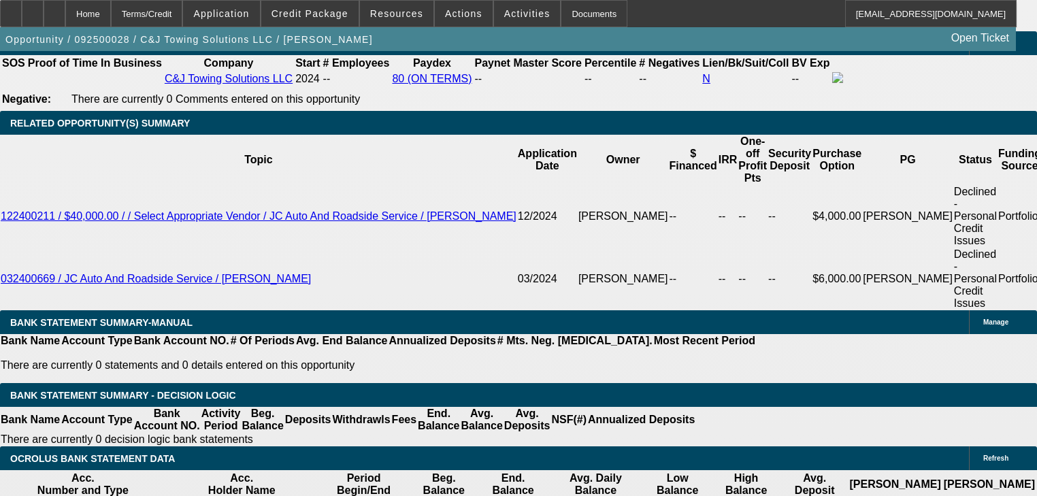
type input "$12,000.00"
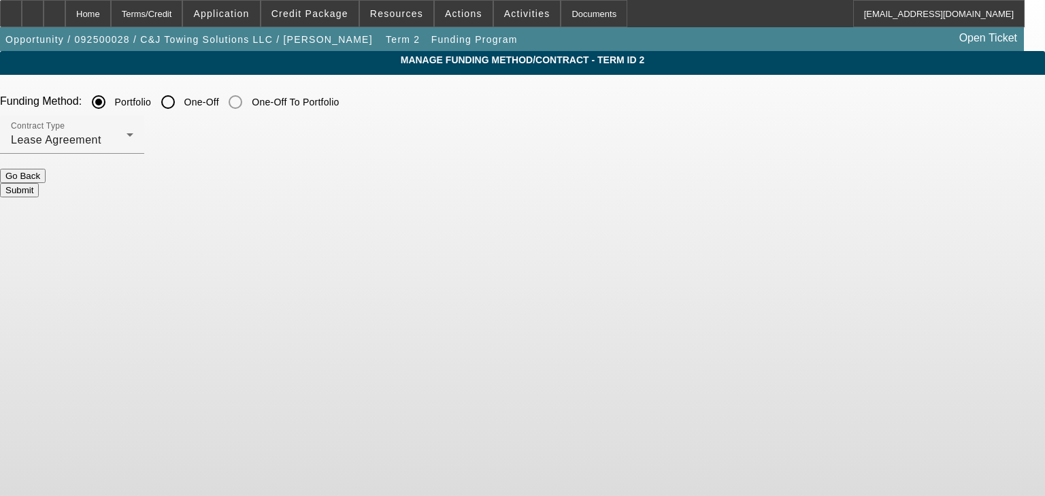
click at [182, 112] on input "One-Off" at bounding box center [167, 101] width 27 height 27
radio input "true"
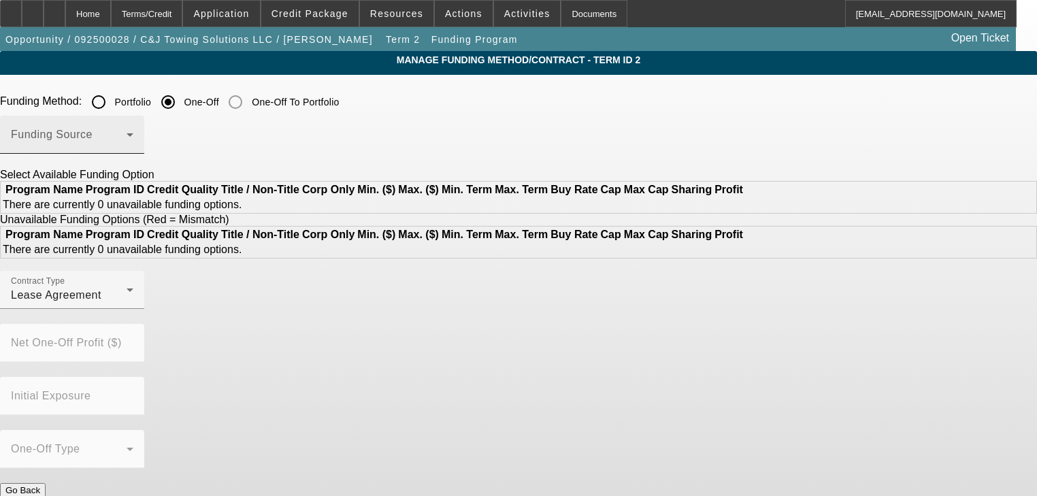
click at [133, 131] on div "Funding Source" at bounding box center [72, 135] width 122 height 38
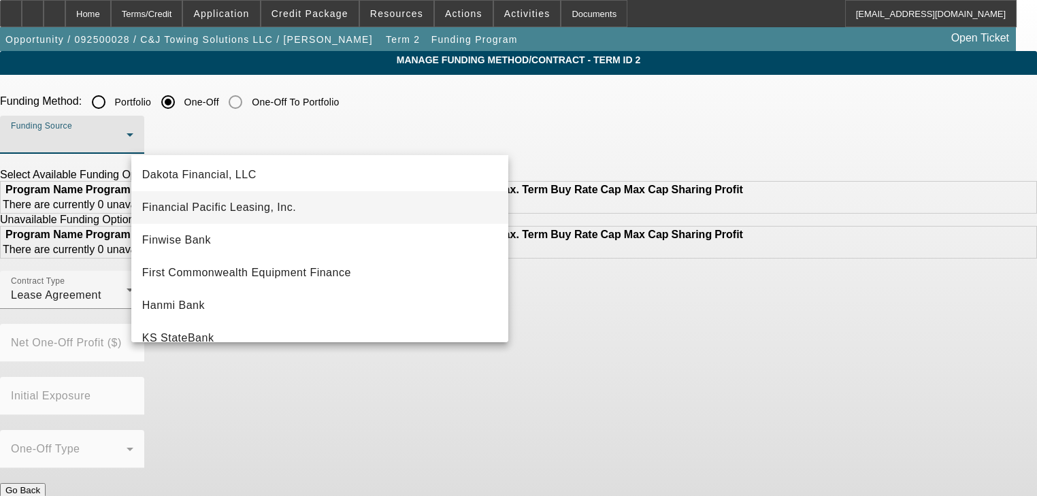
scroll to position [114, 0]
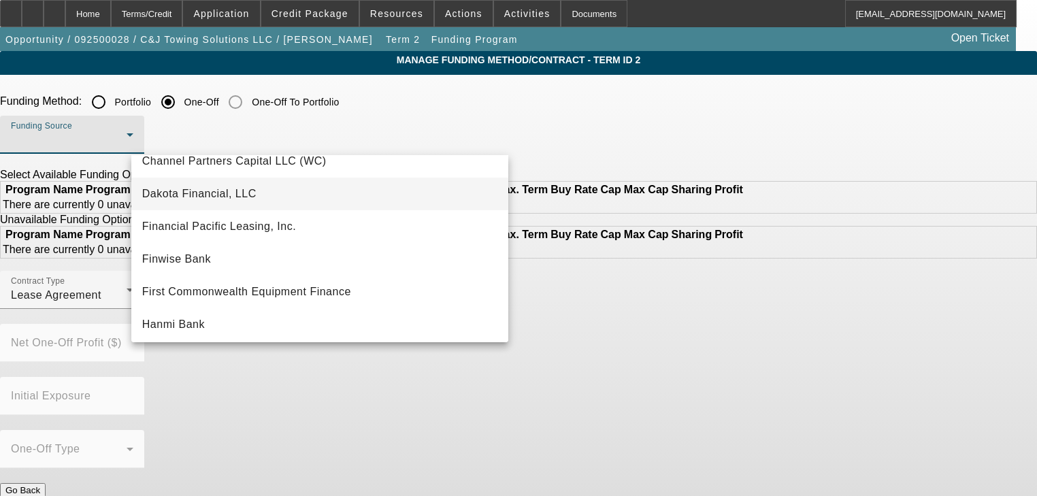
click at [307, 197] on mat-option "Dakota Financial, LLC" at bounding box center [319, 194] width 377 height 33
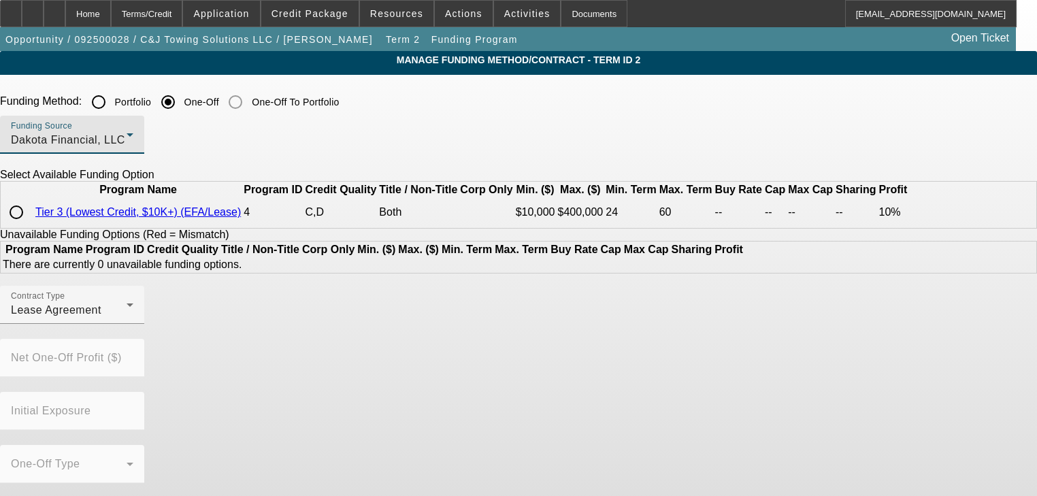
click at [30, 226] on input "radio" at bounding box center [16, 212] width 27 height 27
radio input "true"
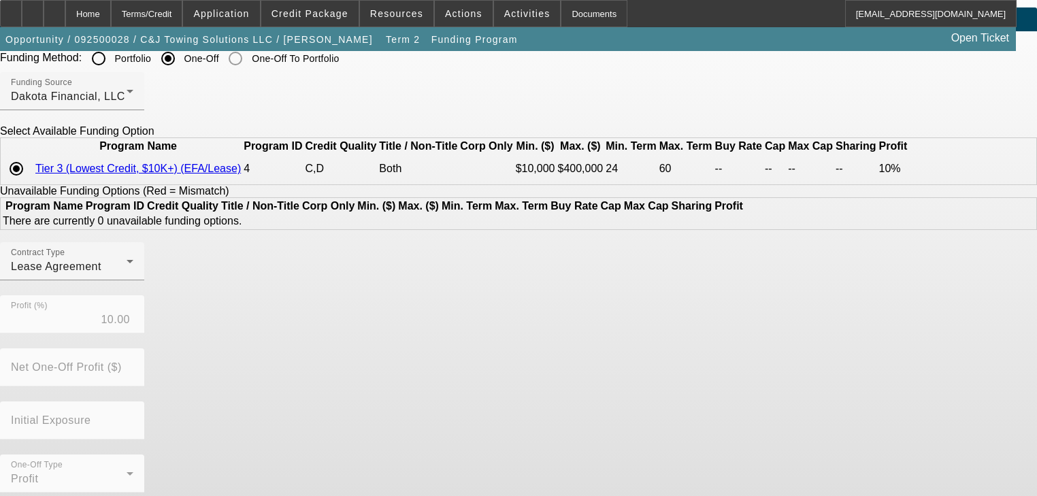
scroll to position [86, 0]
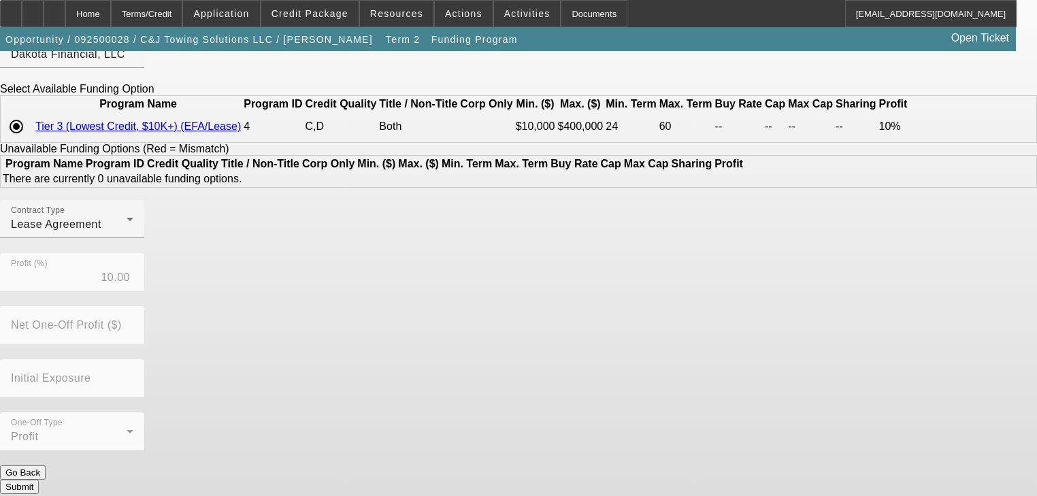
click at [455, 457] on div "Contract Type Lease Agreement Profit (%) 10.00 Net One-Off Profit ($) Initial E…" at bounding box center [518, 332] width 1037 height 265
click at [39, 480] on button "Submit" at bounding box center [19, 487] width 39 height 14
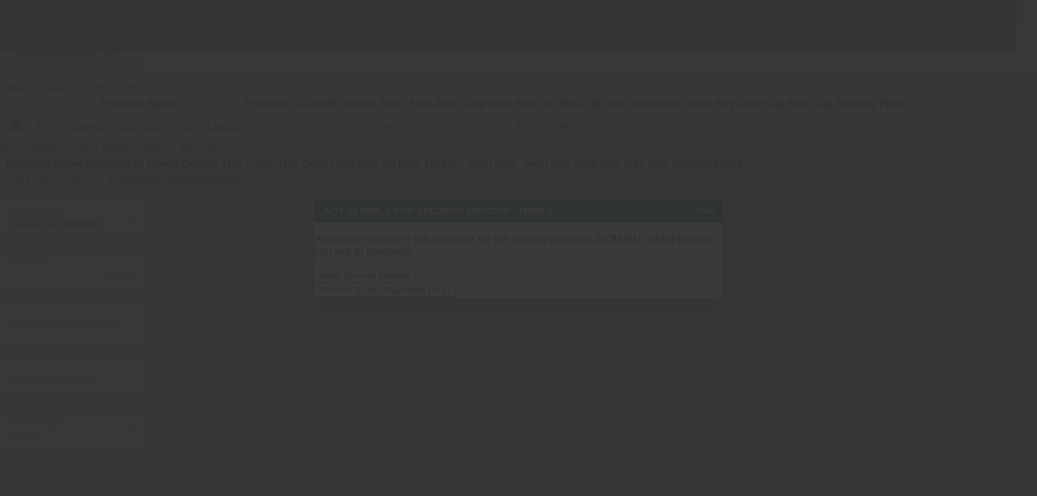
scroll to position [0, 0]
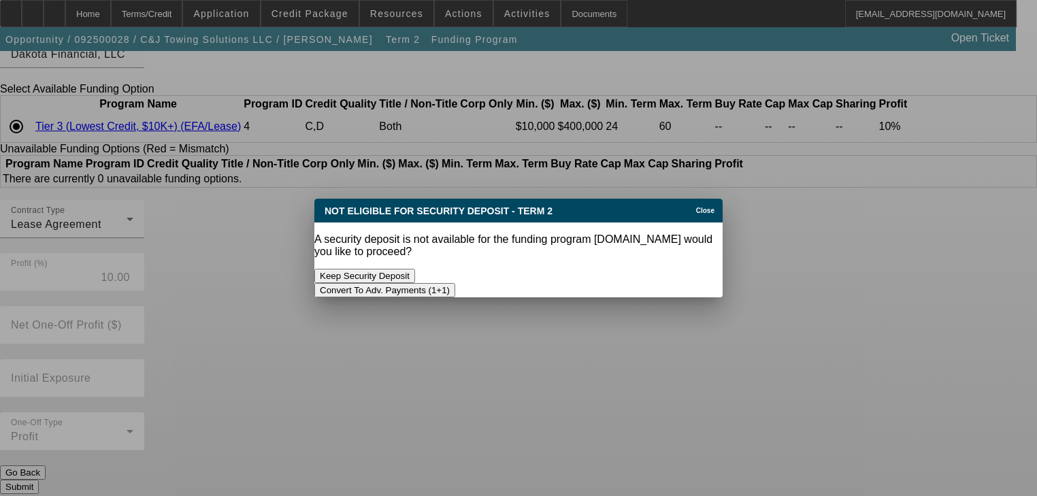
click at [455, 283] on button "Convert To Adv. Payments (1+1)" at bounding box center [384, 290] width 141 height 14
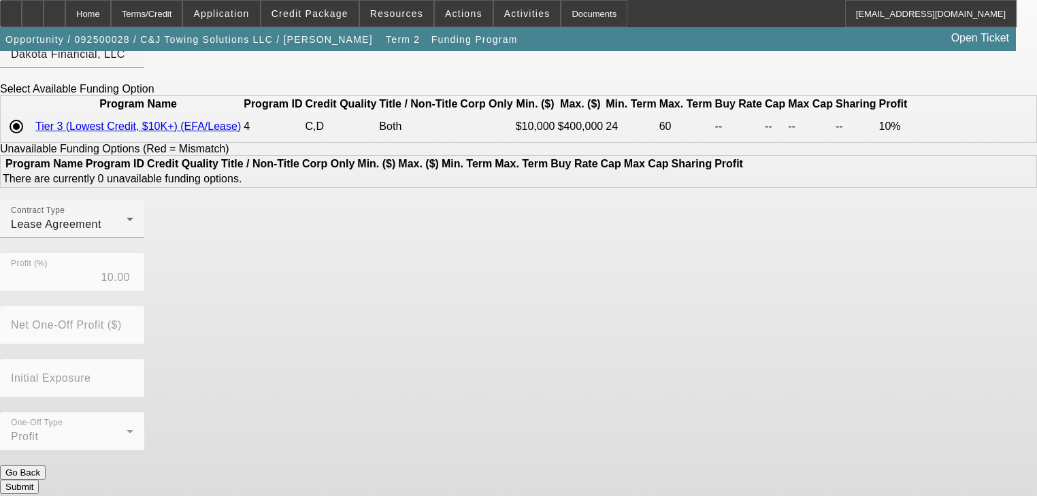
scroll to position [86, 0]
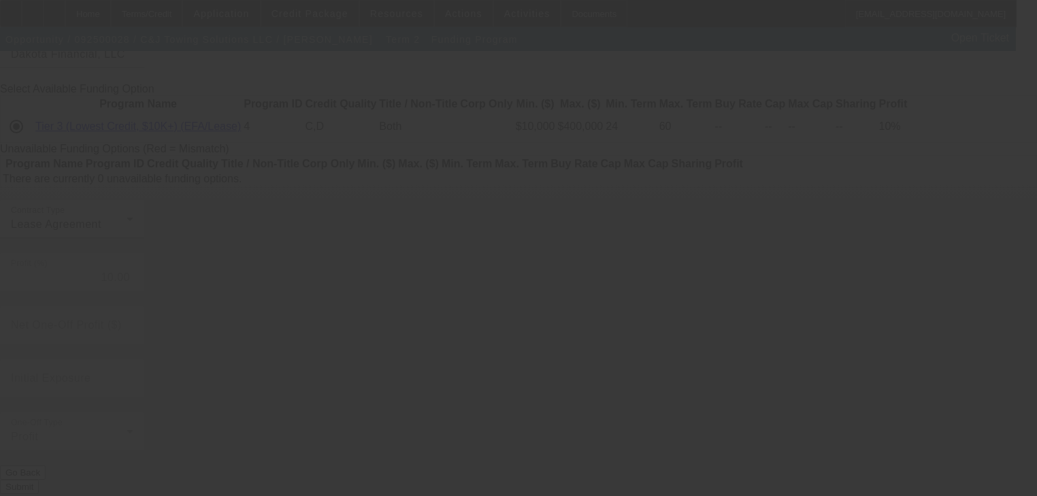
radio input "true"
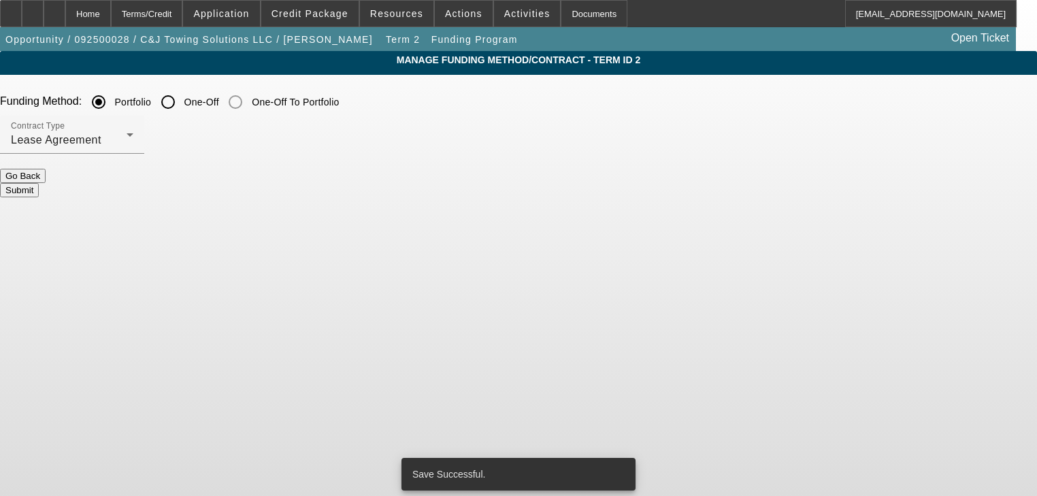
scroll to position [0, 0]
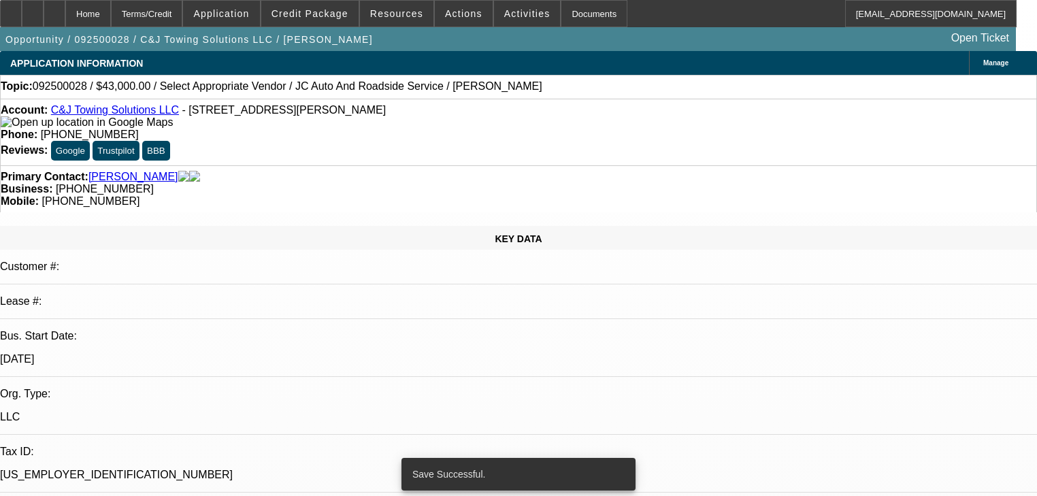
select select "0.2"
select select "0"
select select "0.1"
select select "4"
select select "0"
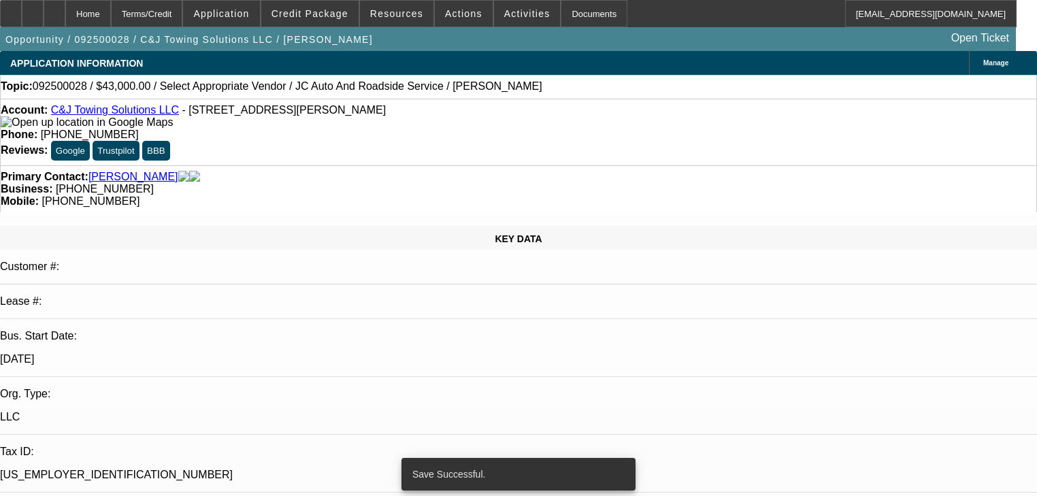
select select "2"
select select "0.1"
select select "4"
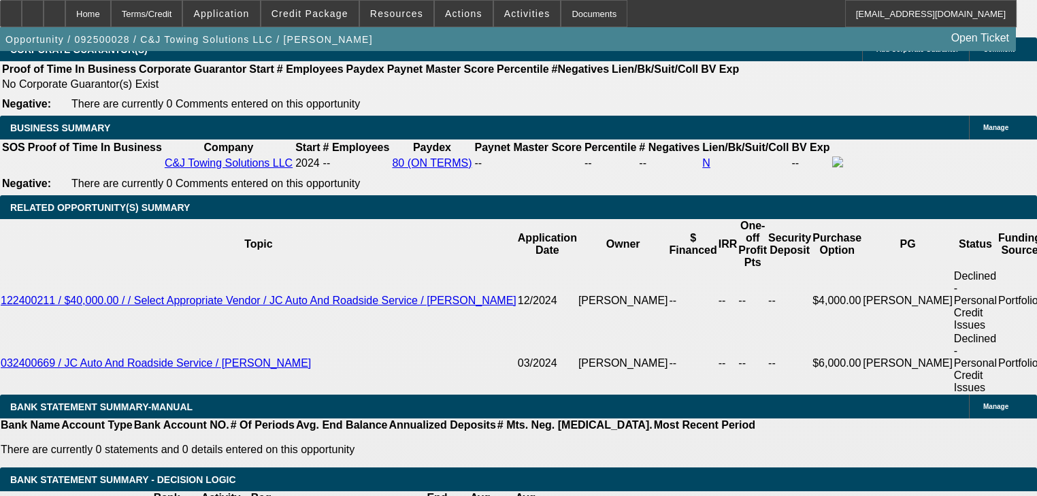
scroll to position [2068, 0]
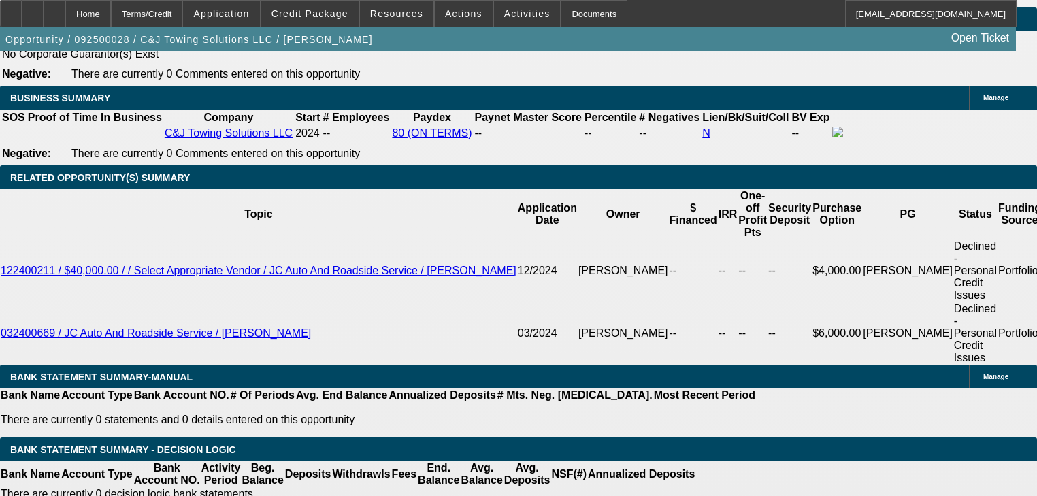
type input "$24,000.00"
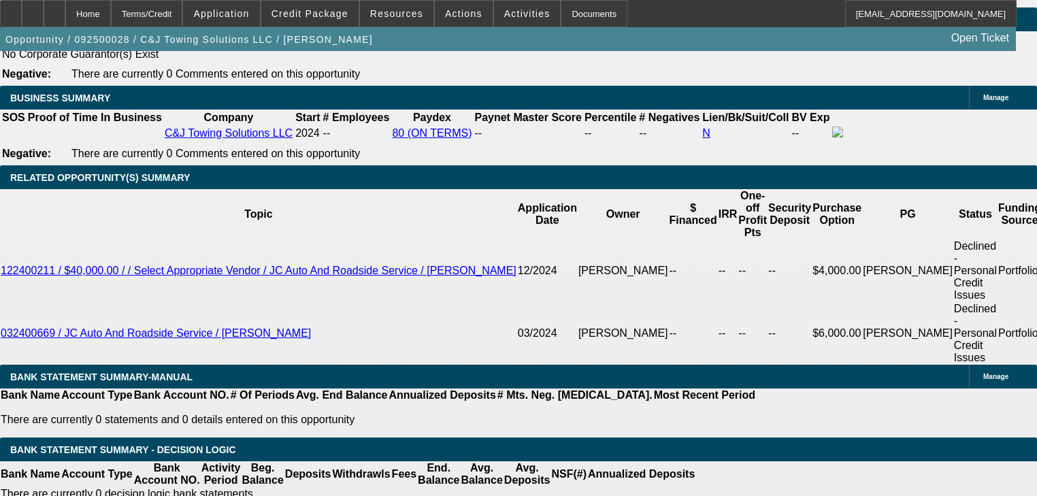
scroll to position [0, 0]
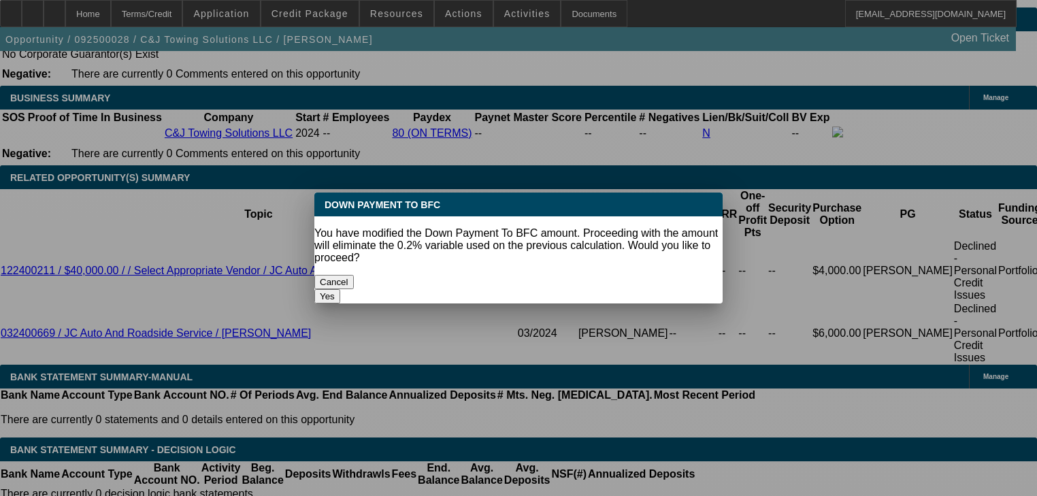
click at [340, 289] on button "Yes" at bounding box center [327, 296] width 26 height 14
select select "0"
type input "UNKNOWN"
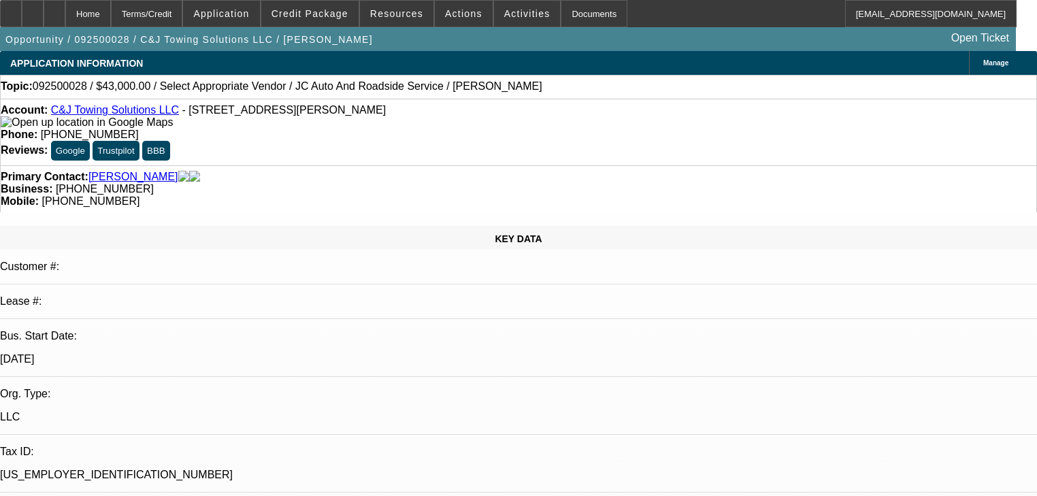
scroll to position [2068, 0]
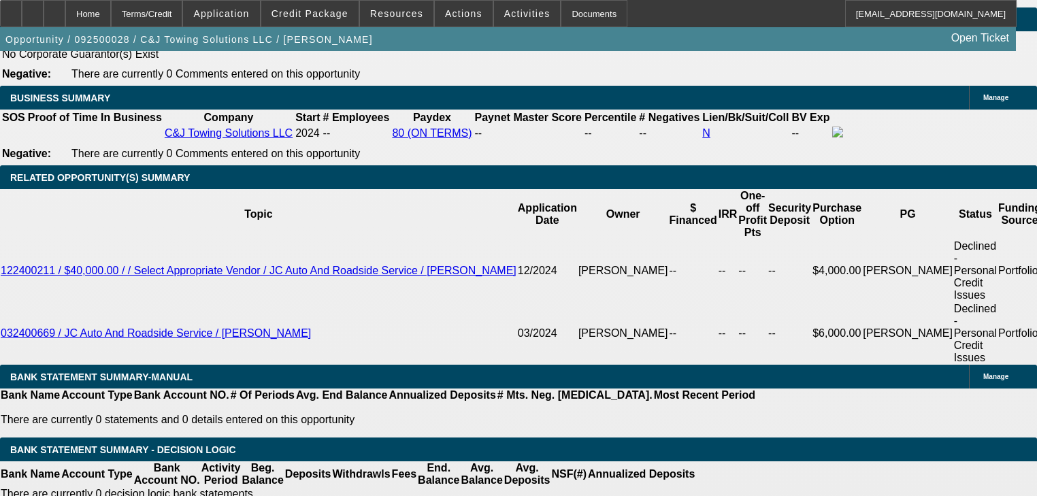
type input "$1,639.56"
type input "48"
type input "$1,414.78"
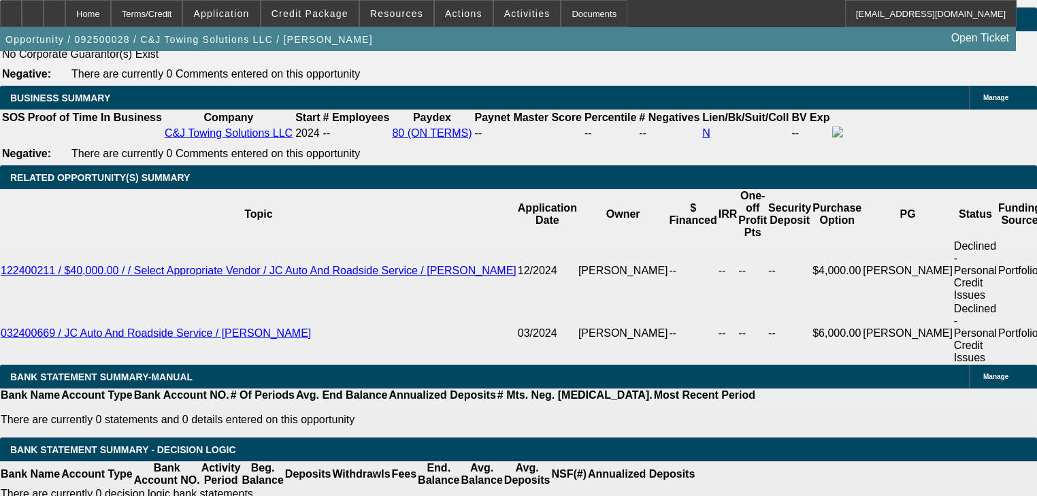
type input "48"
type input "4"
type input "$812.85"
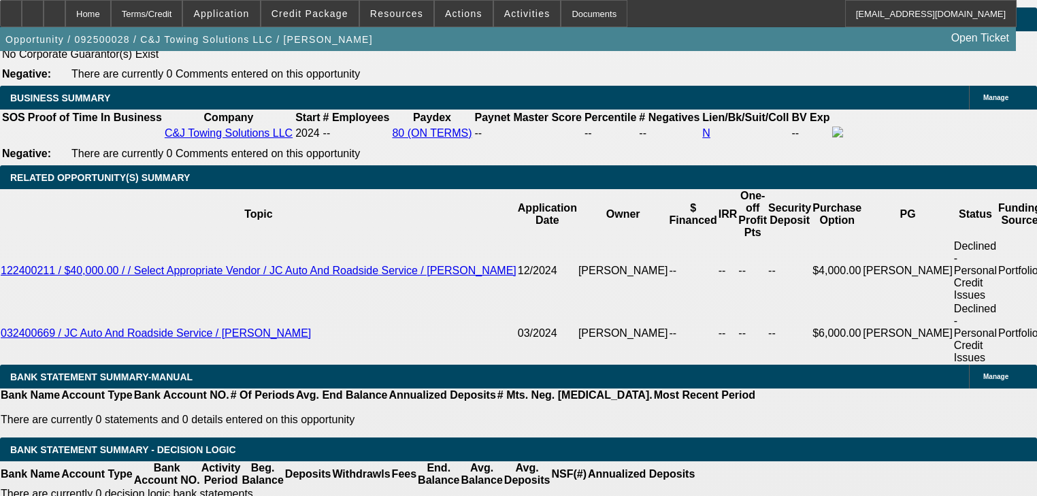
type input "40"
type input "$1,513.69"
type input "40"
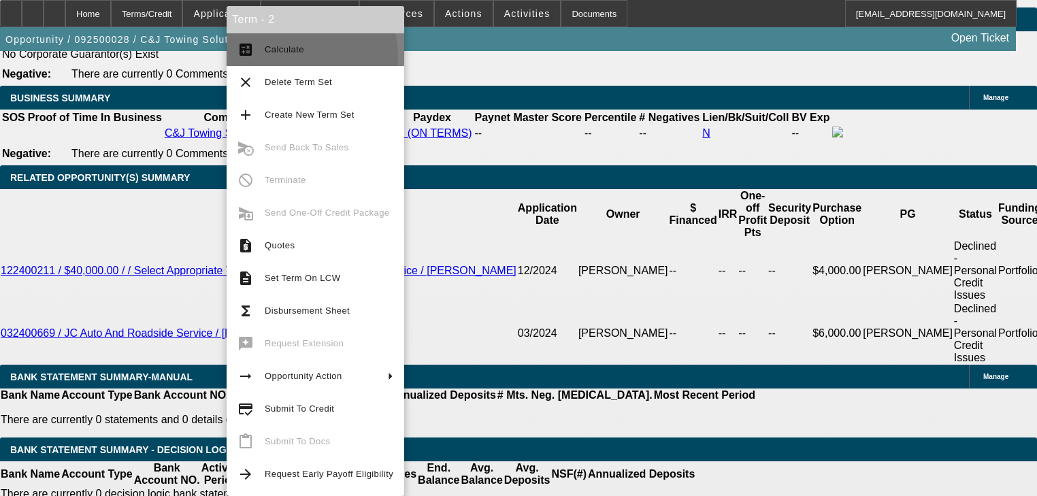
click at [288, 57] on span "Calculate" at bounding box center [329, 49] width 129 height 16
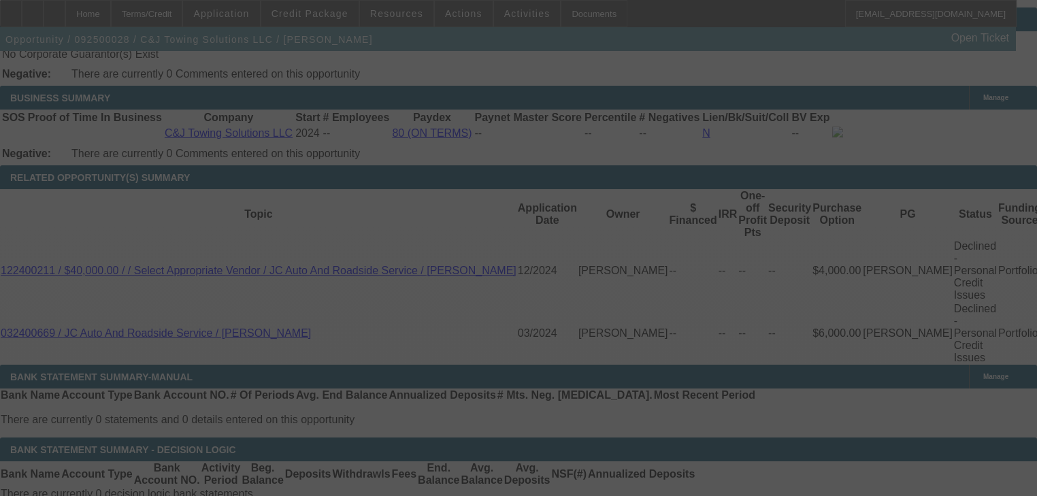
select select "0"
select select "0.1"
select select "4"
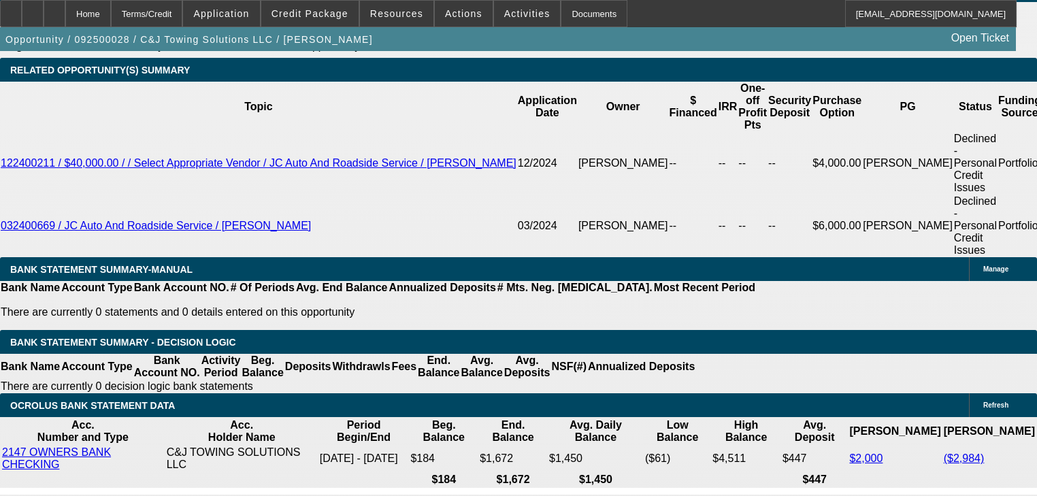
scroll to position [2231, 0]
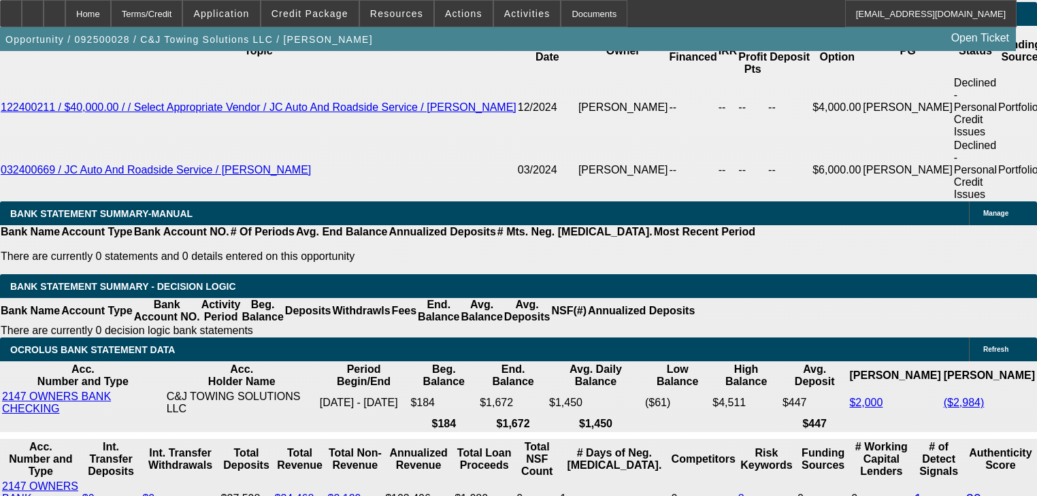
select select "2"
type input "UNKNOWN"
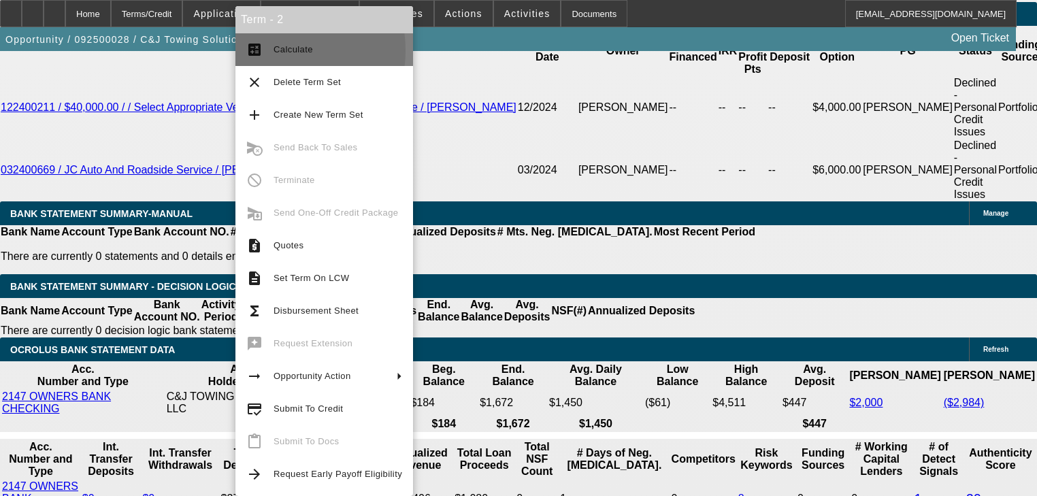
click at [274, 50] on span "Calculate" at bounding box center [292, 49] width 39 height 10
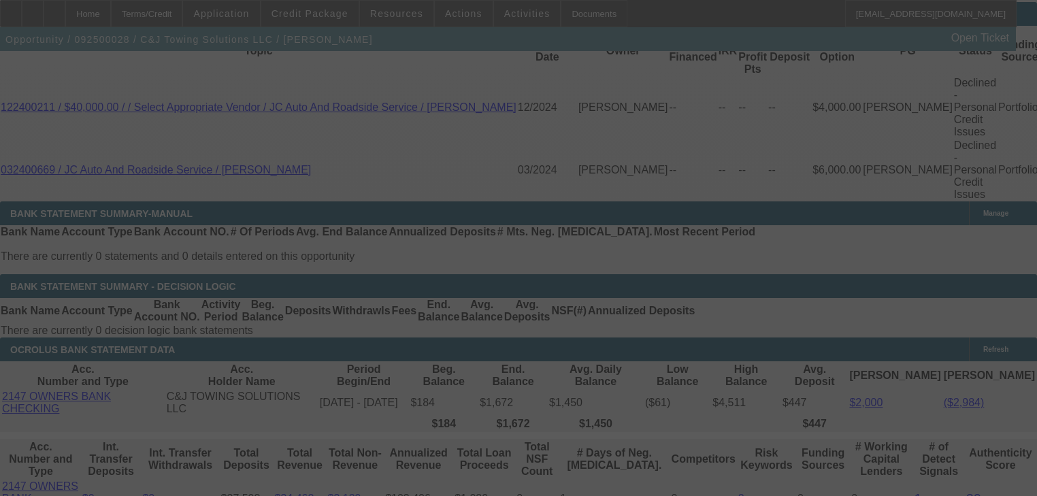
select select "0"
select select "2"
select select "0.1"
select select "4"
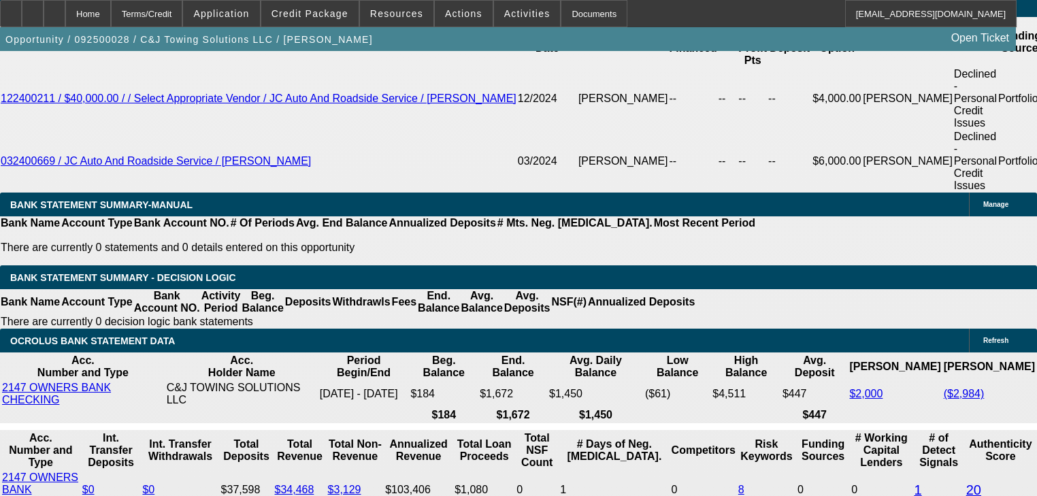
scroll to position [2286, 0]
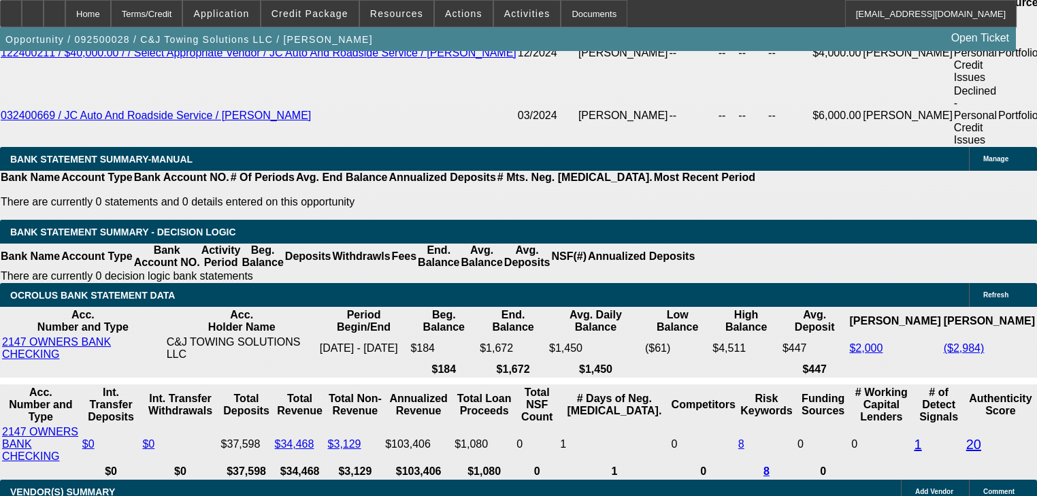
type input "$24,000.00"
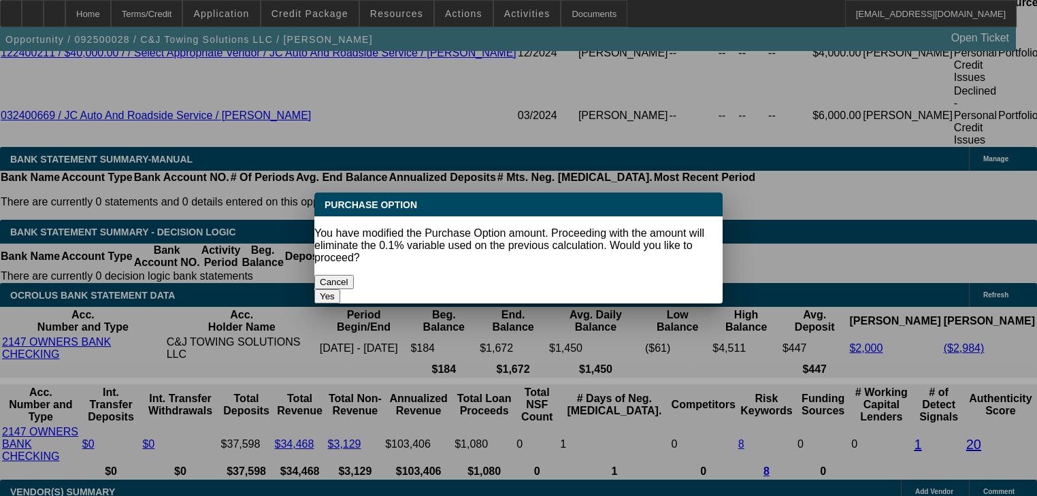
scroll to position [0, 0]
click at [340, 289] on button "Yes" at bounding box center [327, 296] width 26 height 14
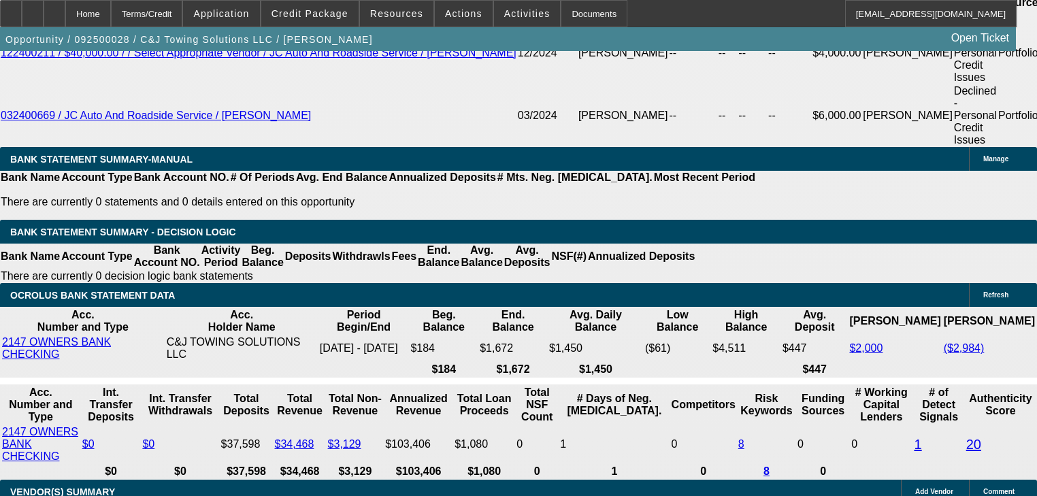
select select "0"
type input "UNKNOWN"
select select "21"
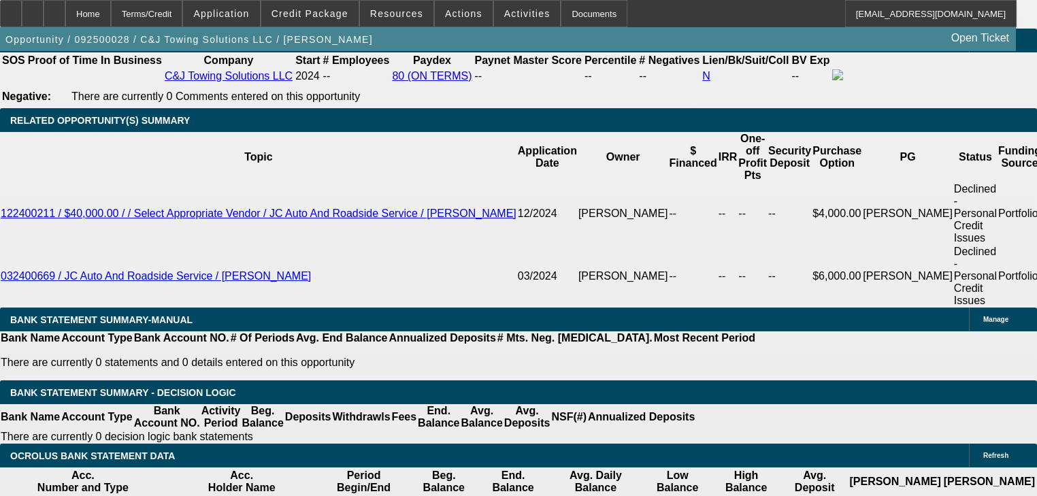
scroll to position [2123, 0]
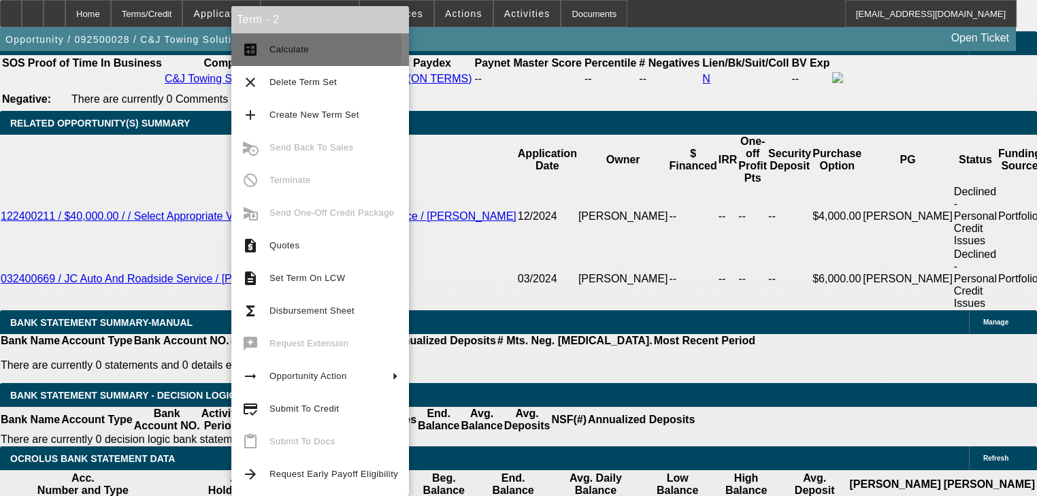
click at [269, 49] on button "calculate Calculate" at bounding box center [320, 49] width 178 height 33
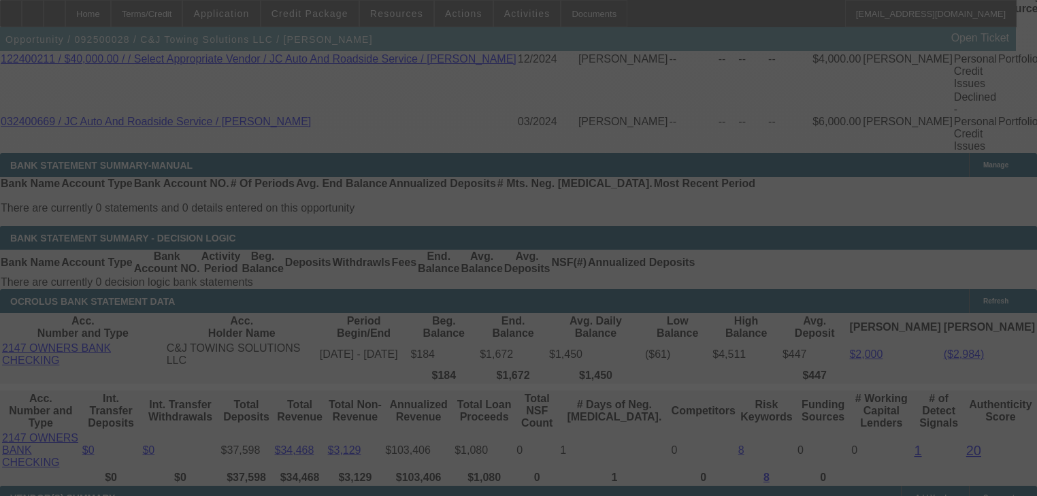
scroll to position [2286, 0]
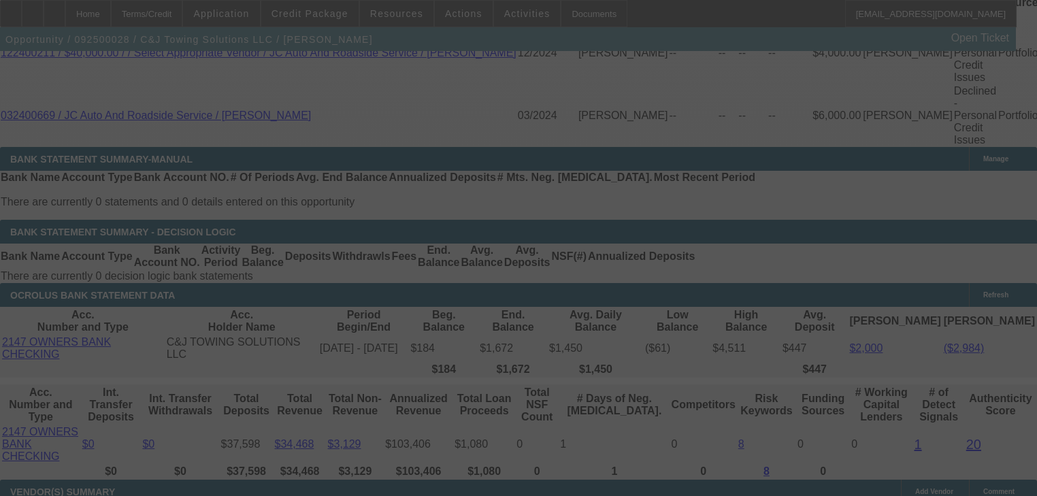
select select "0"
select select "2"
select select "0"
select select "21"
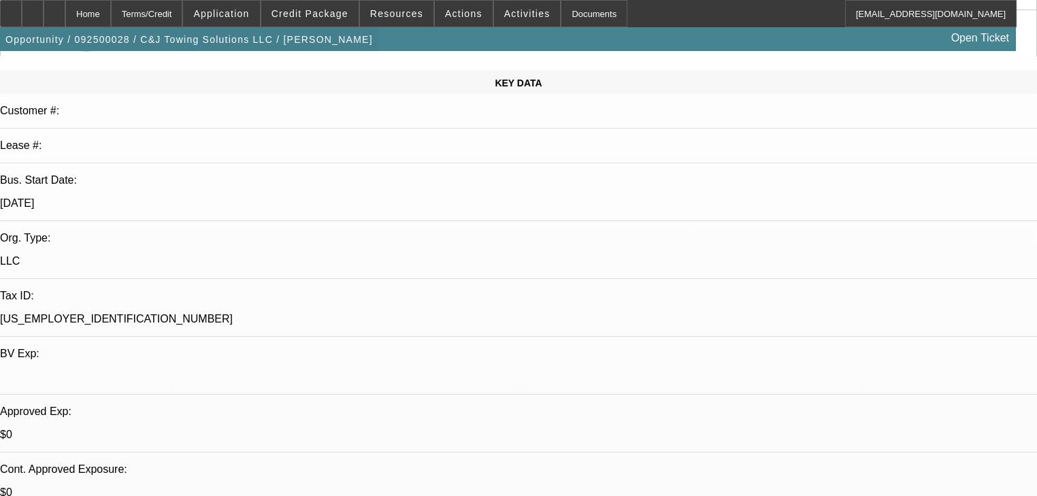
scroll to position [54, 0]
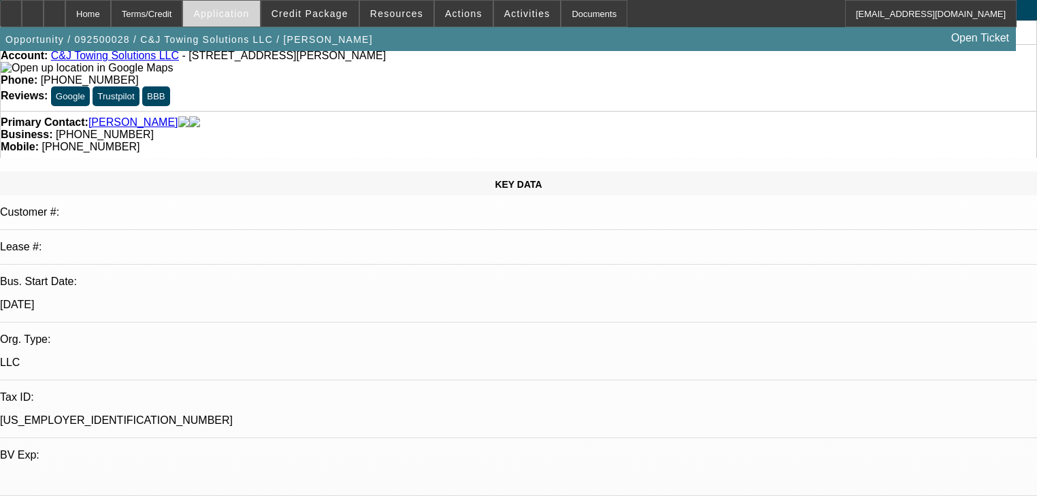
click at [249, 16] on span "Application" at bounding box center [221, 13] width 56 height 11
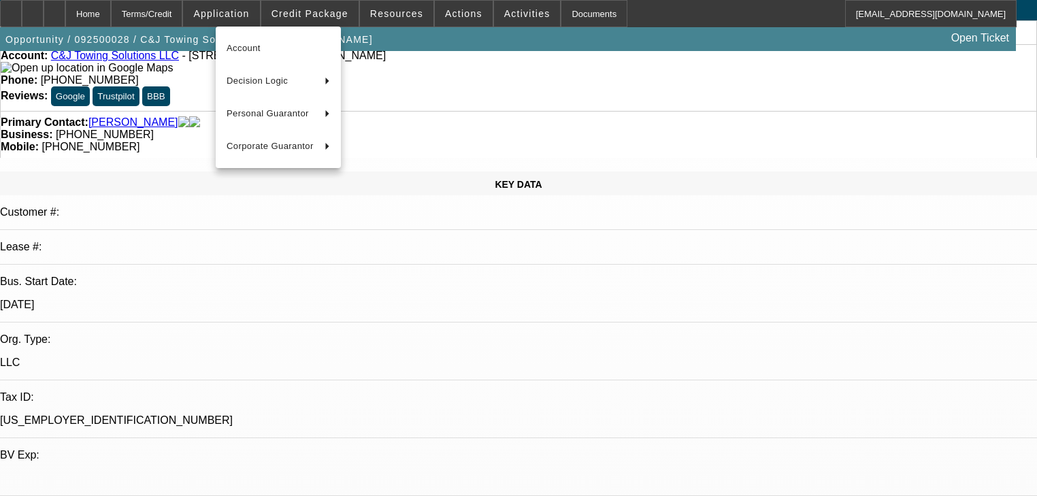
click at [334, 15] on div at bounding box center [518, 248] width 1037 height 496
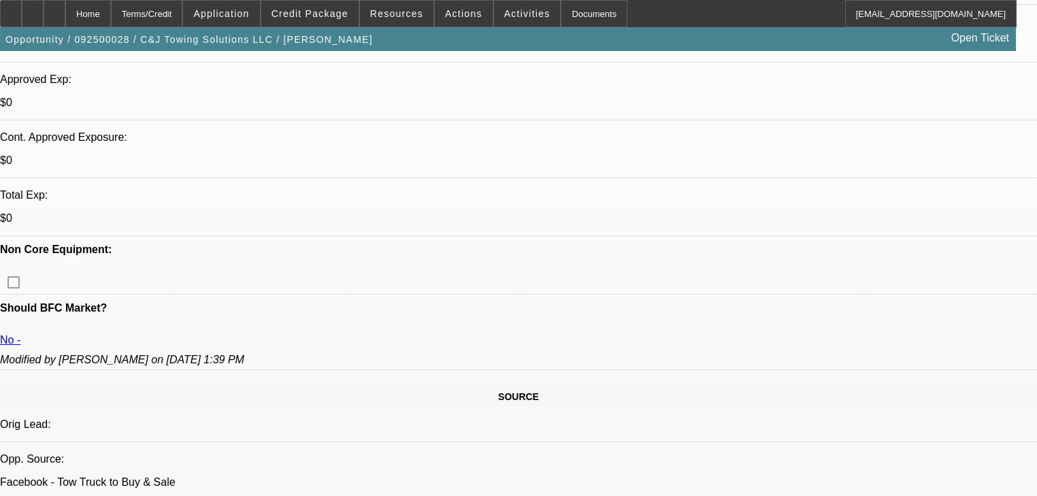
scroll to position [435, 0]
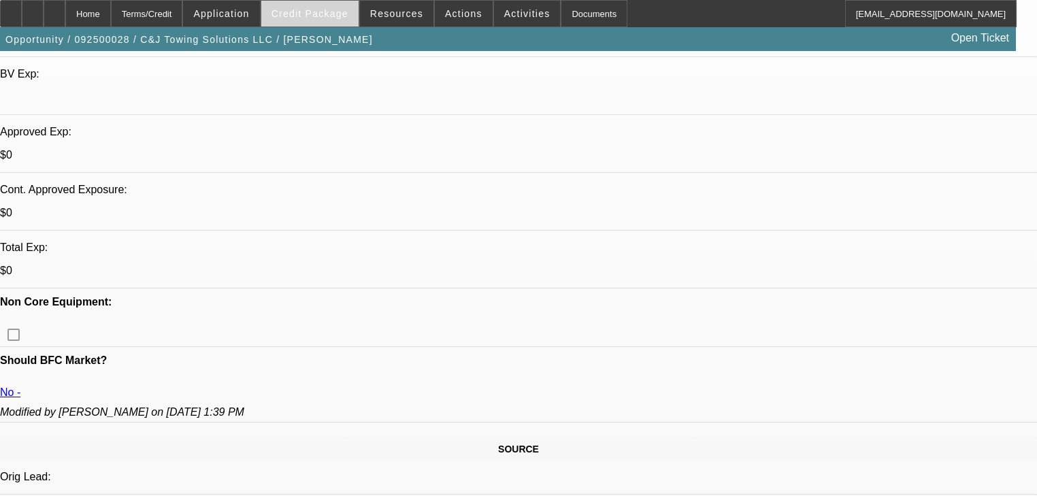
click at [286, 15] on span at bounding box center [309, 13] width 97 height 33
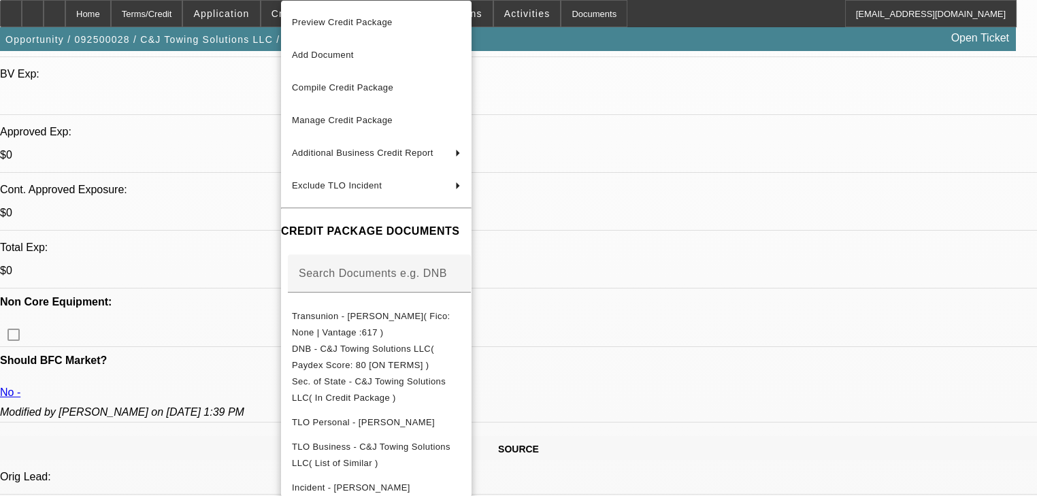
click at [259, 14] on div at bounding box center [518, 248] width 1037 height 496
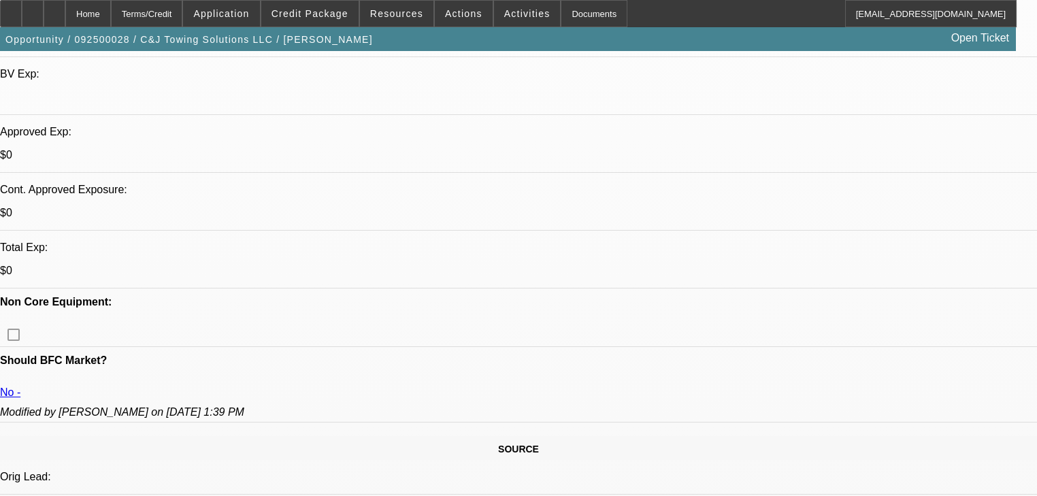
click at [249, 14] on span "Application" at bounding box center [221, 13] width 56 height 11
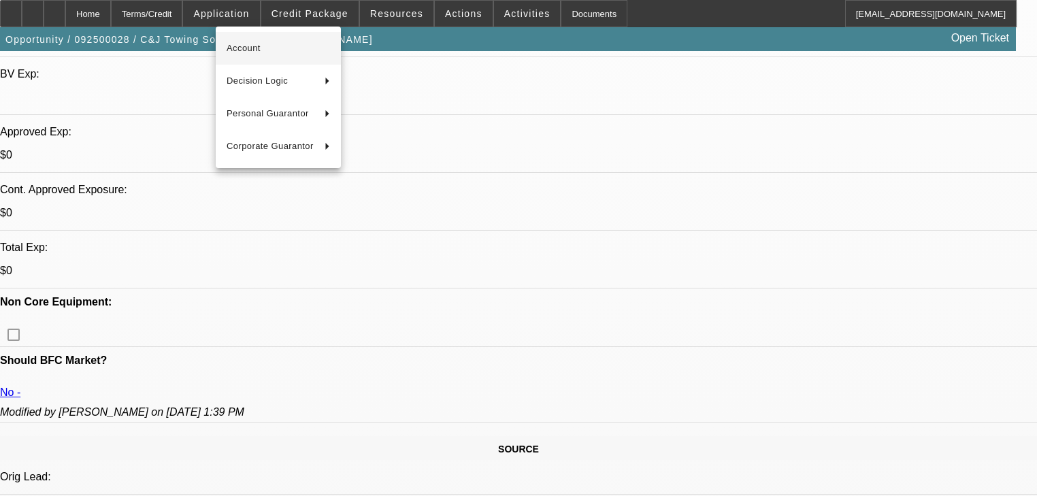
click at [272, 46] on span "Account" at bounding box center [278, 48] width 103 height 16
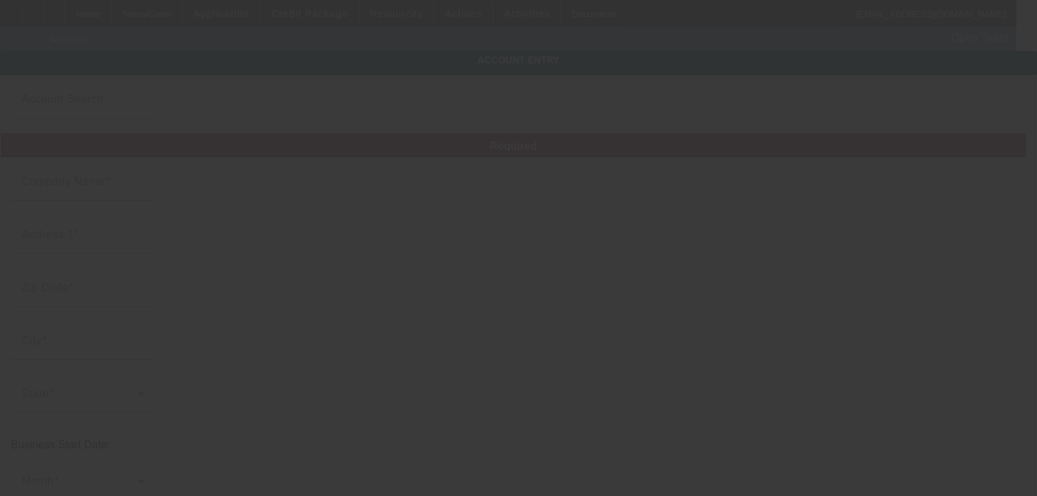
type input "C&J Towing Solutions LLC"
type input "319 Manchester Dr"
type input "18324"
type input "Bushkill"
type input "(570) 202-2613"
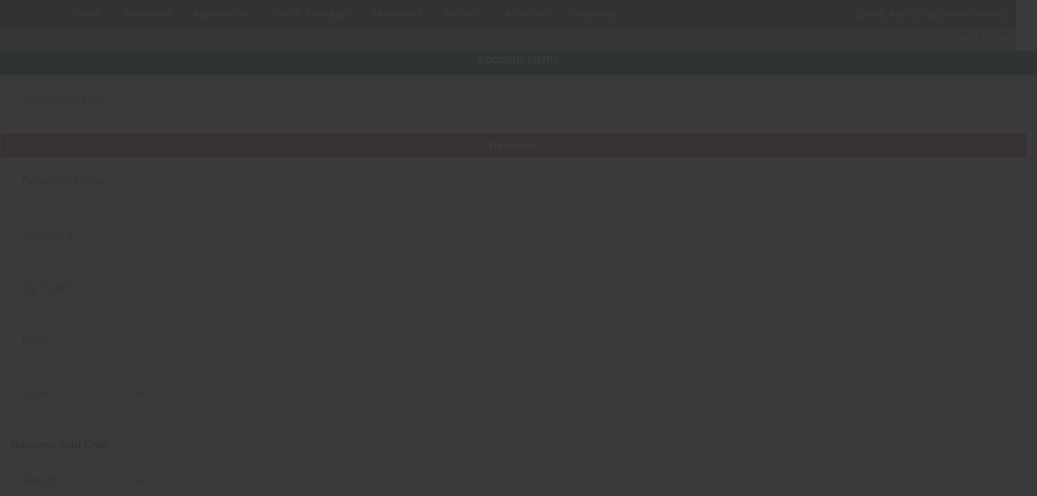
type input "jeff@jcautoandroadsideservice.com"
type input "33-4330242"
type input "9/2/2025"
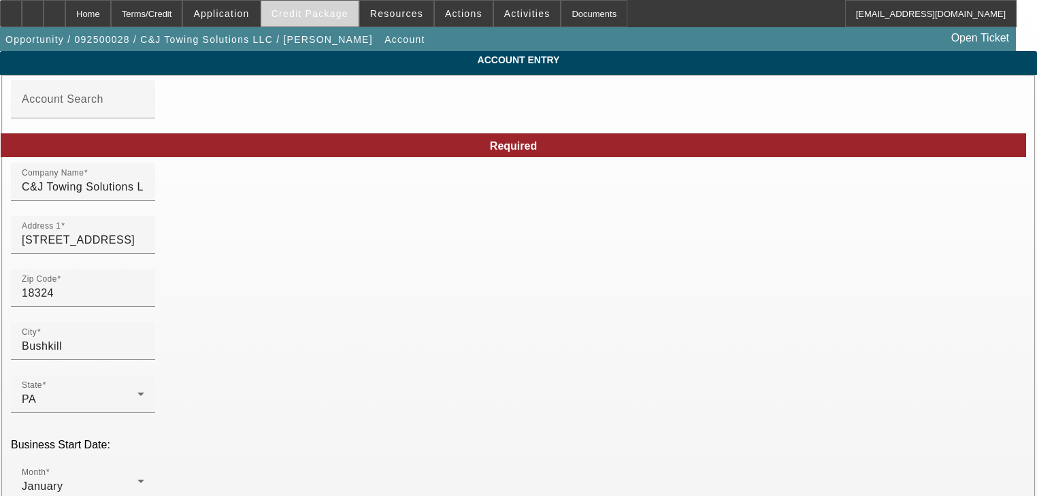
click at [303, 14] on span "Credit Package" at bounding box center [309, 13] width 77 height 11
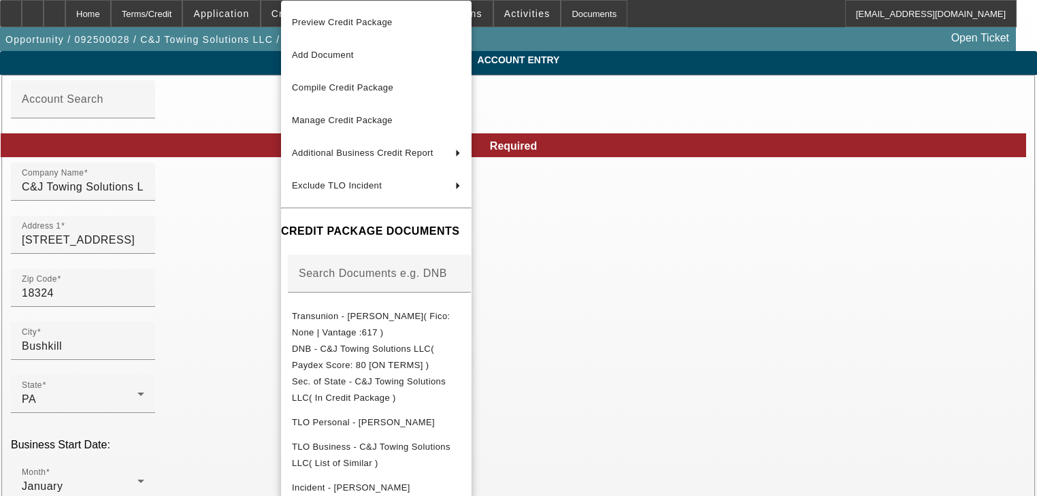
click at [197, 14] on div at bounding box center [518, 248] width 1037 height 496
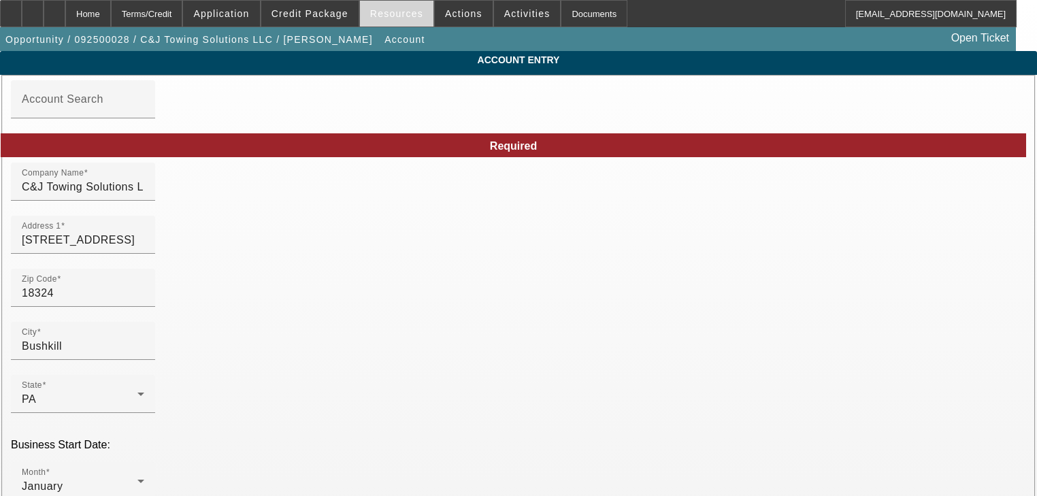
click at [396, 10] on span "Resources" at bounding box center [396, 13] width 53 height 11
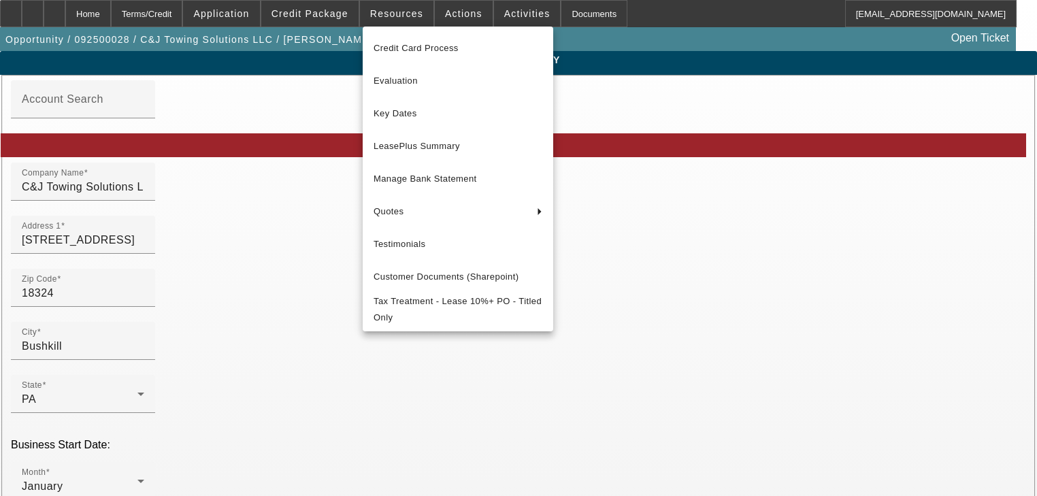
click at [303, 16] on div at bounding box center [518, 248] width 1037 height 496
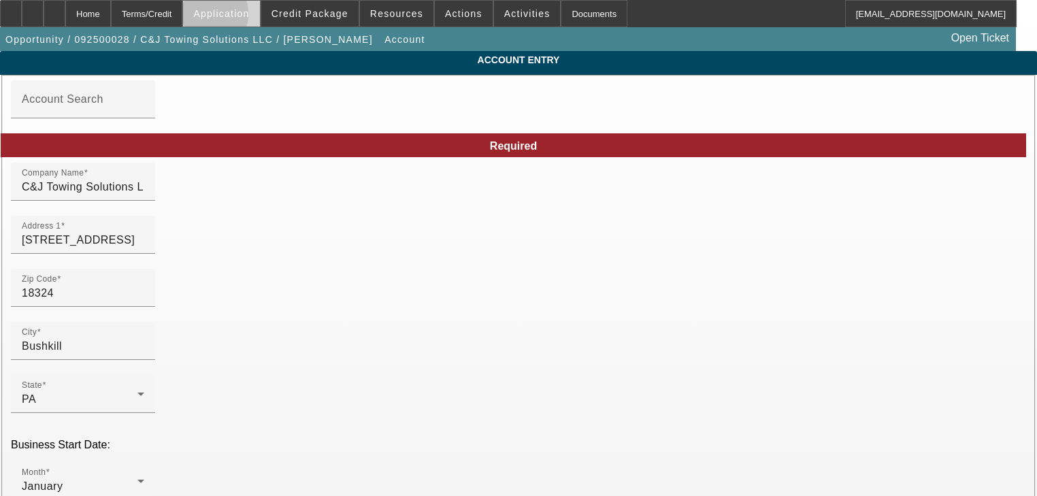
click at [232, 16] on span "Application" at bounding box center [221, 13] width 56 height 11
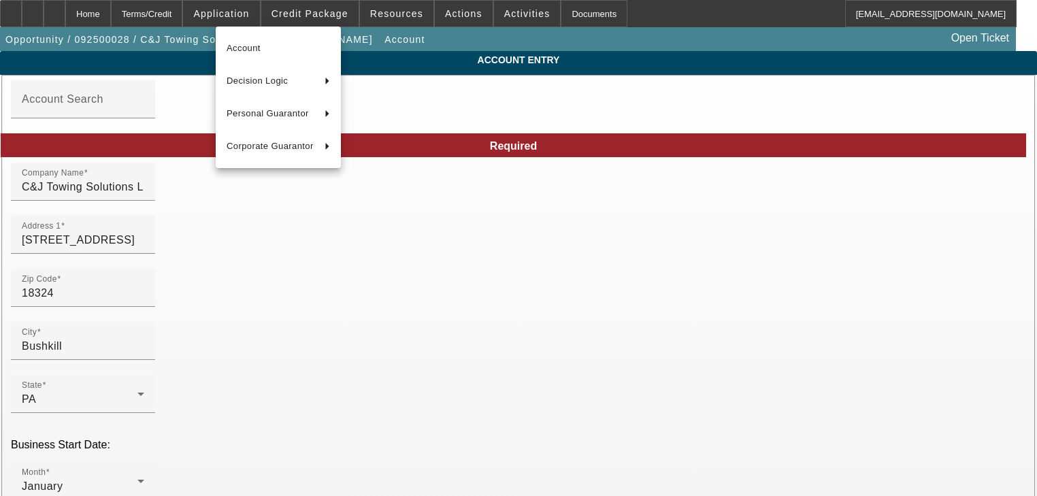
drag, startPoint x: 328, startPoint y: 19, endPoint x: 356, endPoint y: 18, distance: 28.6
click at [329, 19] on div at bounding box center [518, 248] width 1037 height 496
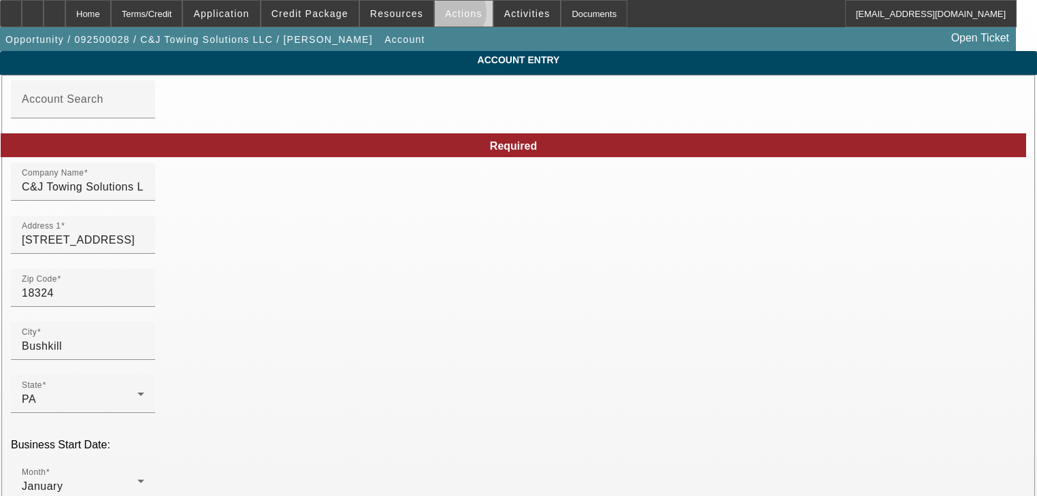
click at [446, 15] on span "Actions" at bounding box center [463, 13] width 37 height 11
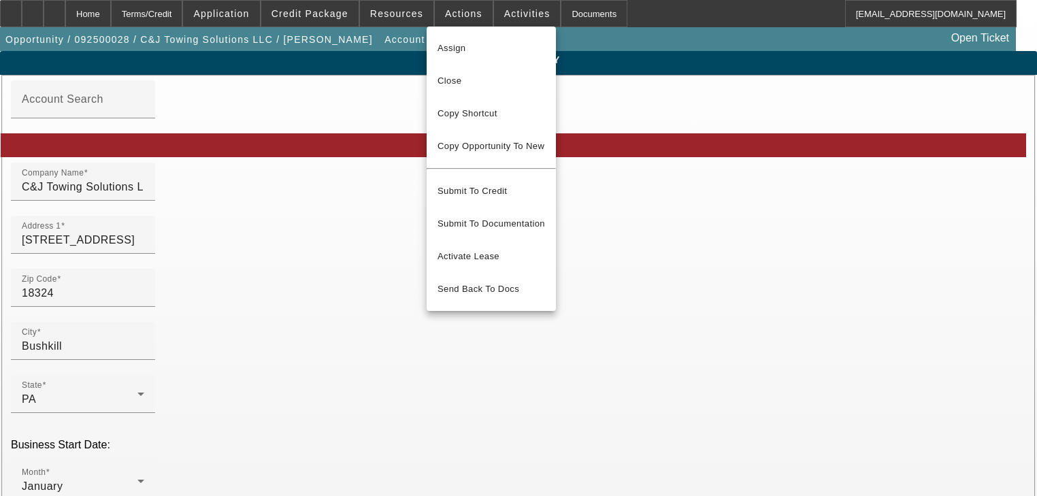
click at [485, 14] on div at bounding box center [518, 248] width 1037 height 496
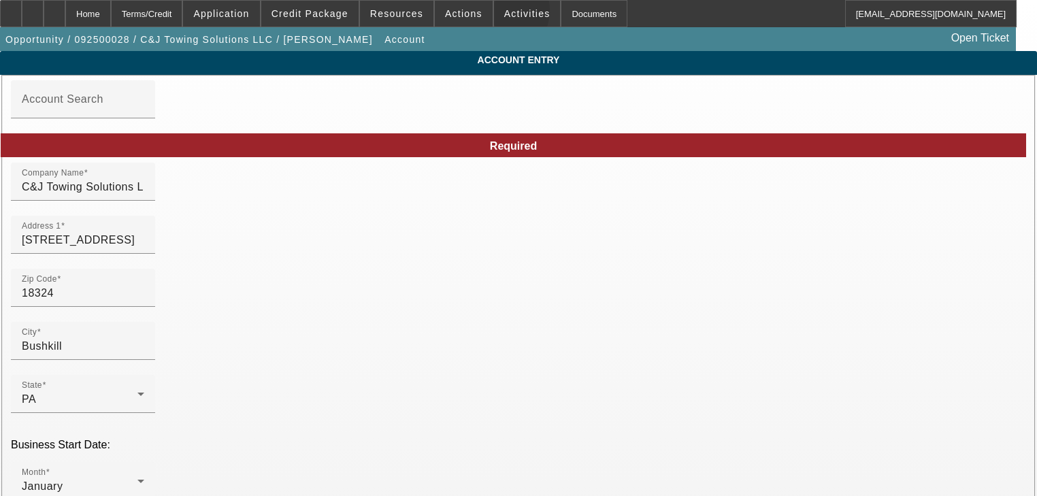
click at [494, 14] on span at bounding box center [527, 13] width 67 height 33
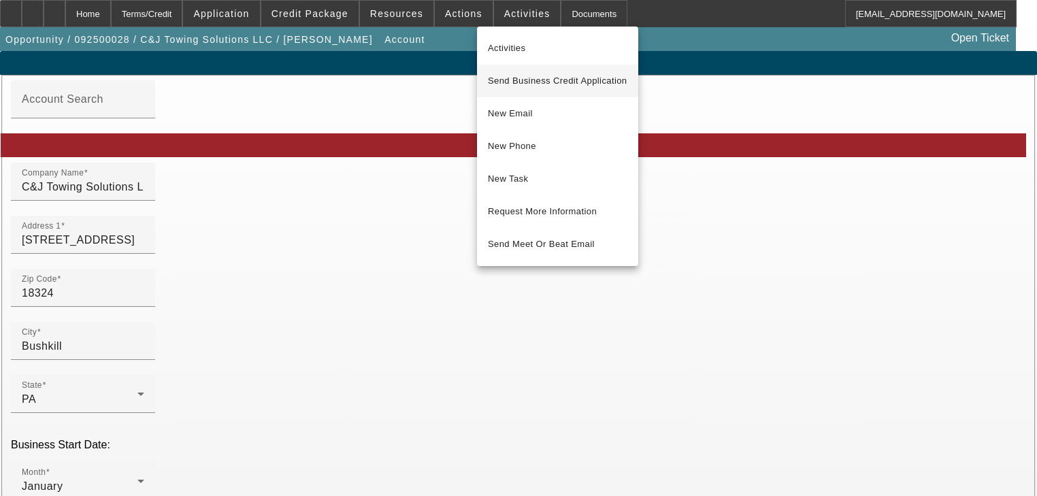
click at [506, 82] on span "Send Business Credit Application" at bounding box center [557, 81] width 139 height 16
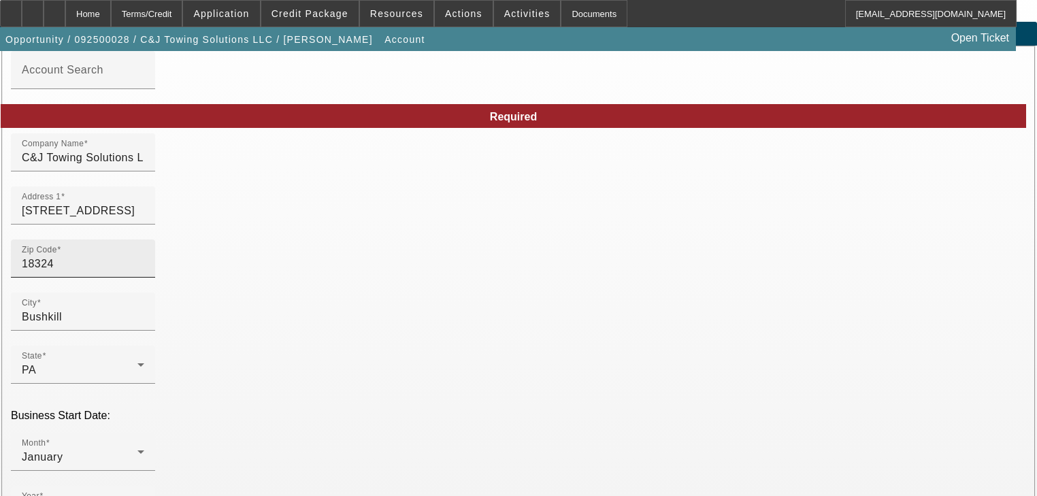
scroll to position [54, 0]
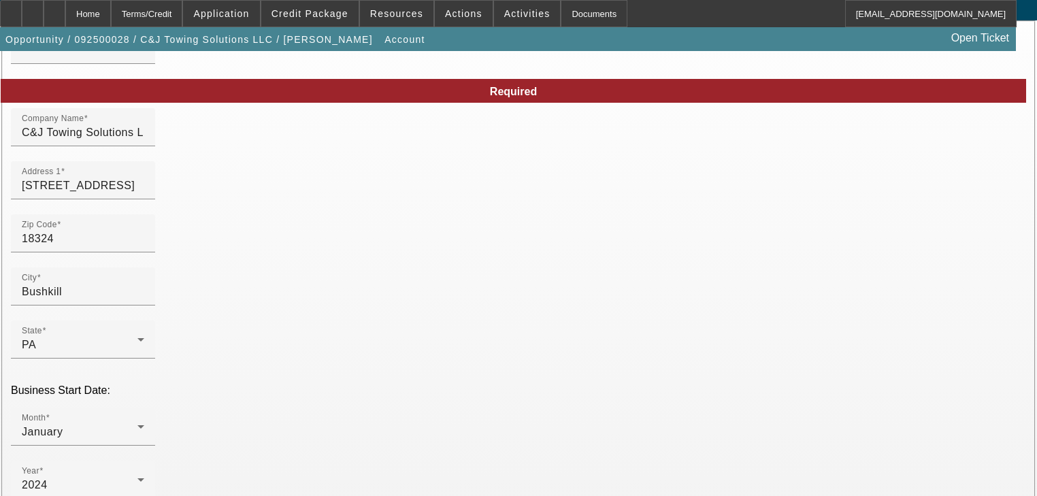
click at [451, 37] on div "Opportunity / 092500028 / C&J Towing Solutions LLC / Donath, Jeff Account Open …" at bounding box center [508, 39] width 1016 height 24
click at [408, 19] on span at bounding box center [396, 13] width 73 height 33
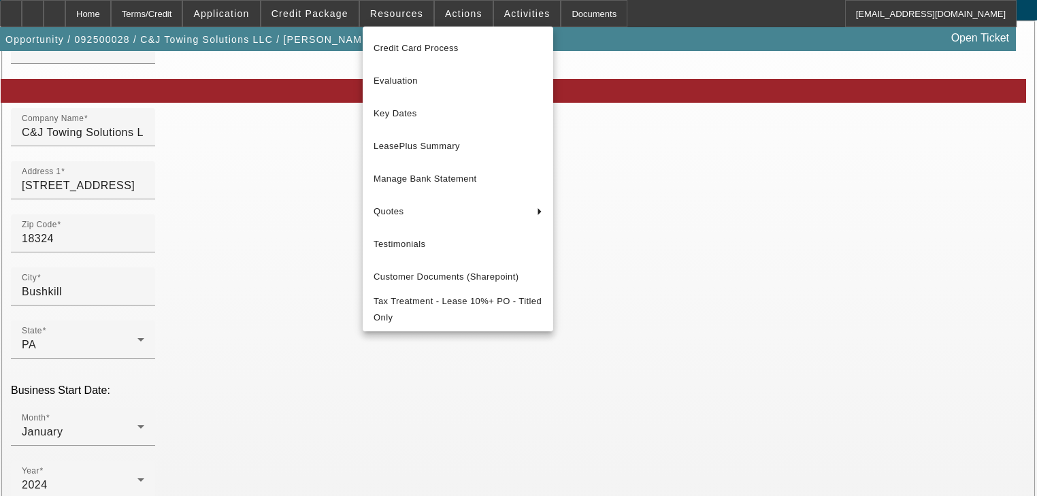
click at [433, 21] on div at bounding box center [518, 248] width 1037 height 496
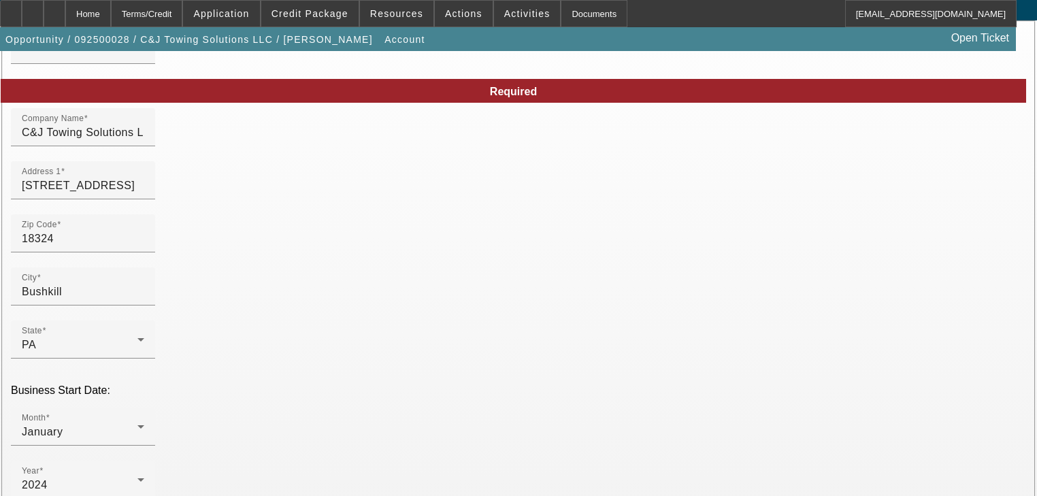
click at [445, 18] on span "Actions" at bounding box center [463, 13] width 37 height 11
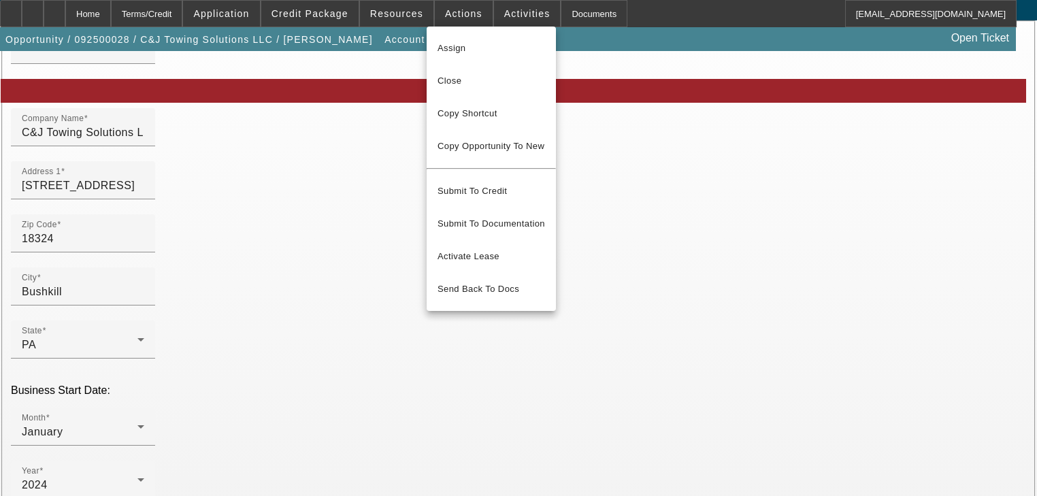
click at [486, 18] on div at bounding box center [518, 248] width 1037 height 496
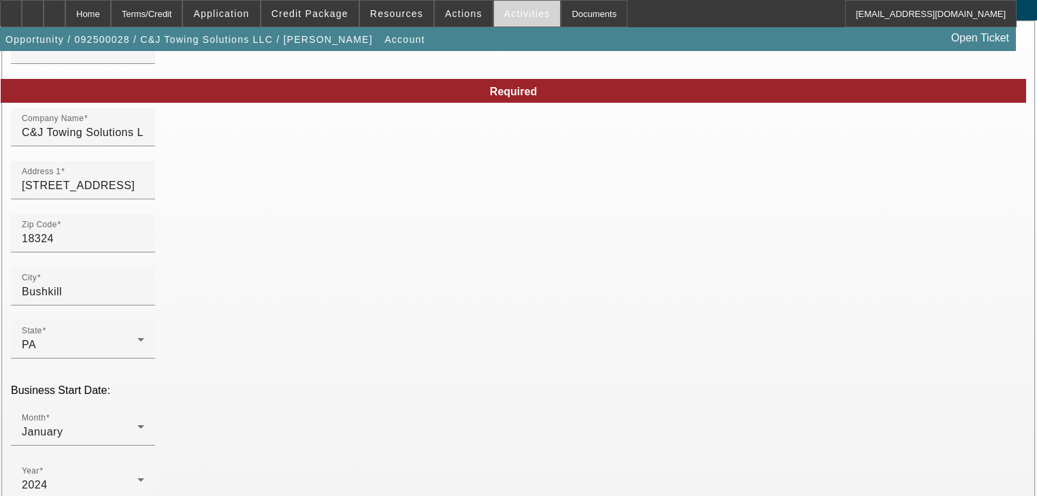
click at [494, 17] on span at bounding box center [527, 13] width 67 height 33
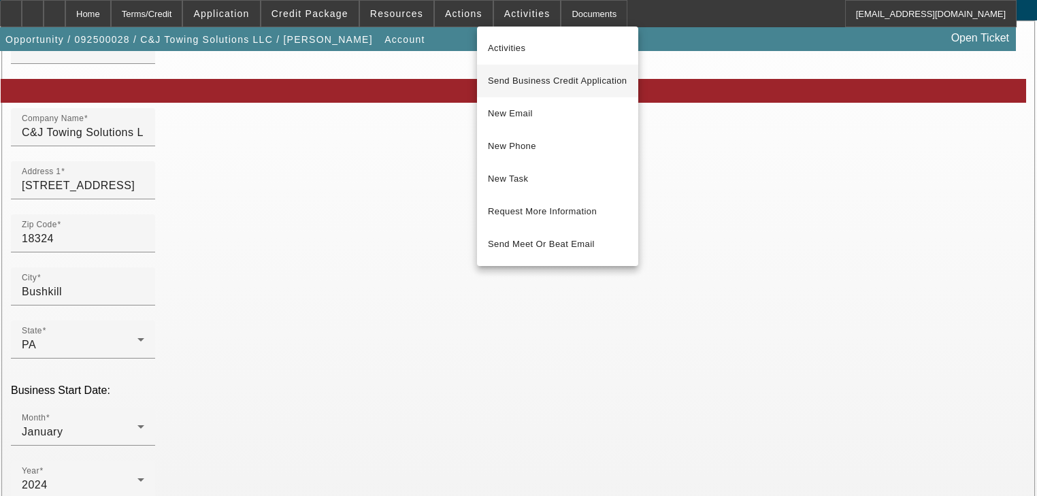
click at [497, 78] on span "Send Business Credit Application" at bounding box center [557, 81] width 139 height 16
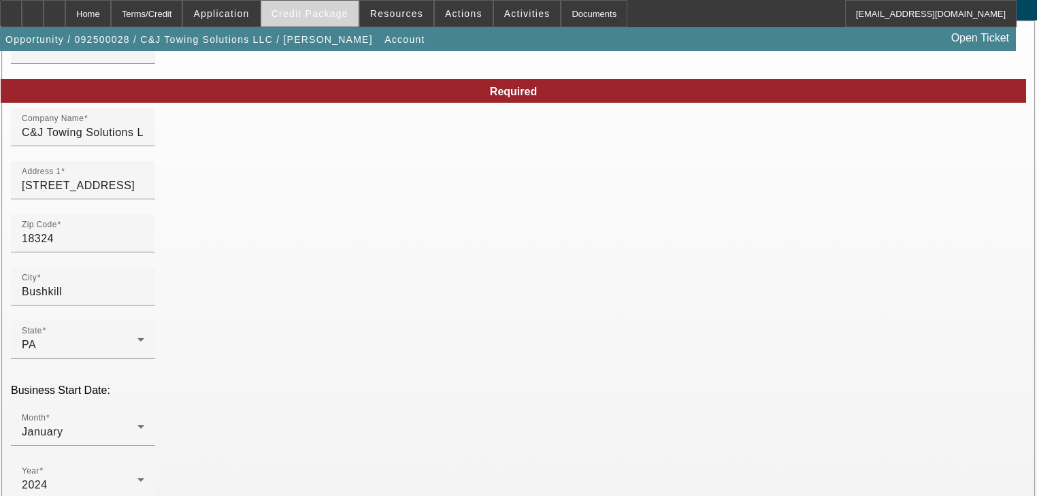
click at [318, 14] on span "Credit Package" at bounding box center [309, 13] width 77 height 11
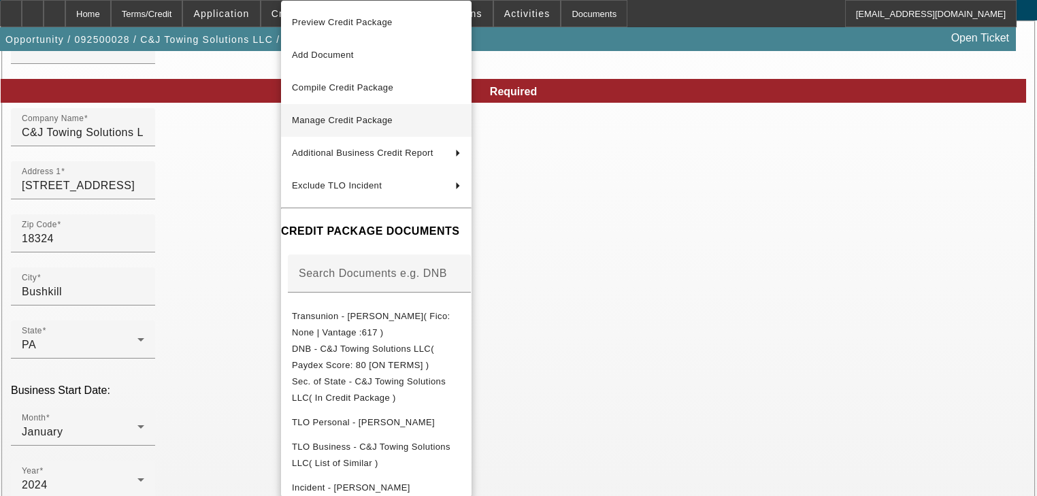
click at [348, 112] on button "Manage Credit Package" at bounding box center [376, 120] width 190 height 33
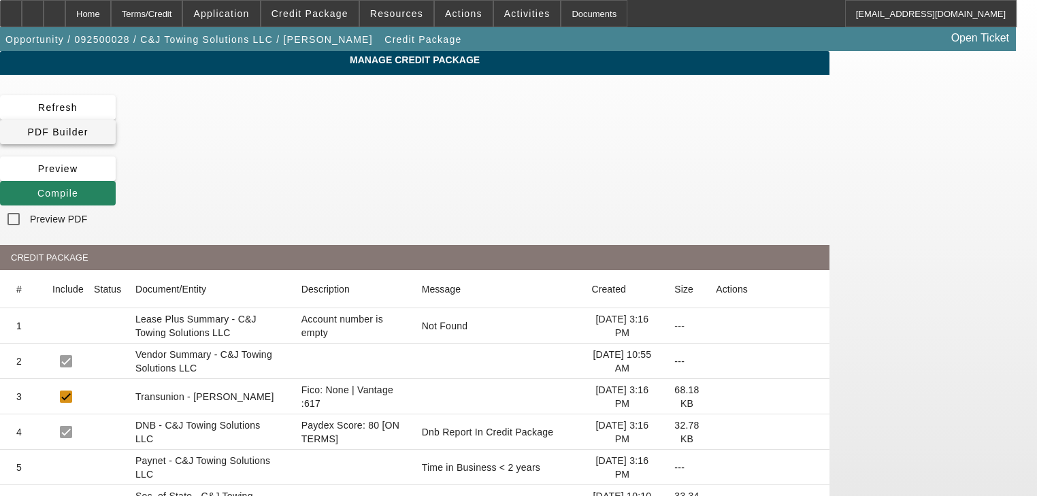
click at [88, 127] on span "PDF Builder" at bounding box center [57, 132] width 61 height 11
click at [975, 201] on app-manage-credit-package "Manage Credit Package Refresh PDF Builder Preview Compile Preview PDF CREDIT PA…" at bounding box center [518, 414] width 1037 height 727
click at [78, 188] on span "Compile" at bounding box center [57, 193] width 41 height 11
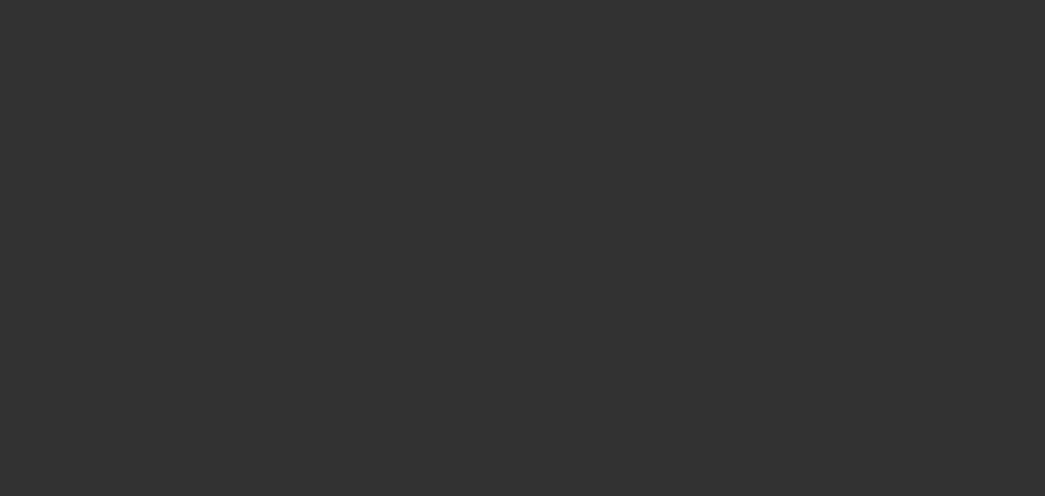
select select "0"
select select "2"
select select "0"
select select "21"
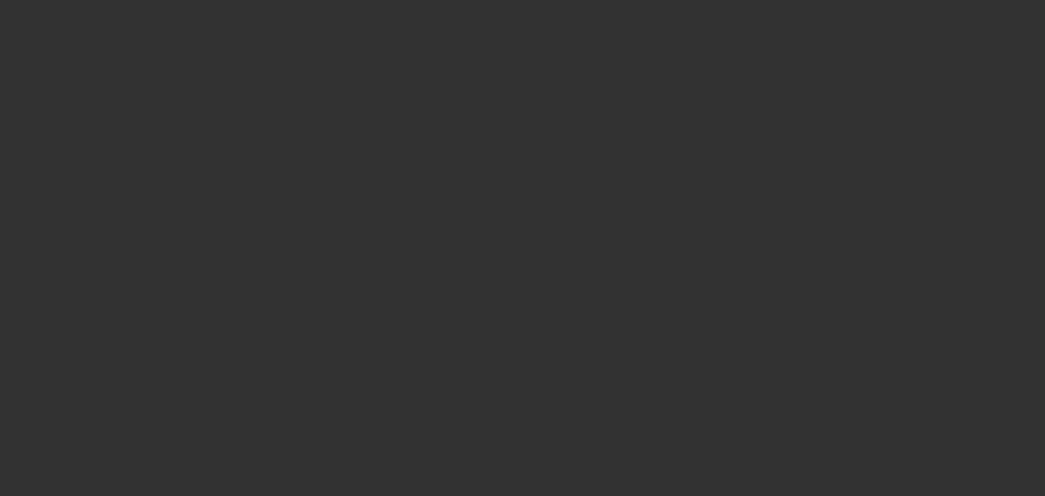
select select "0"
select select "2"
select select "0.1"
select select "4"
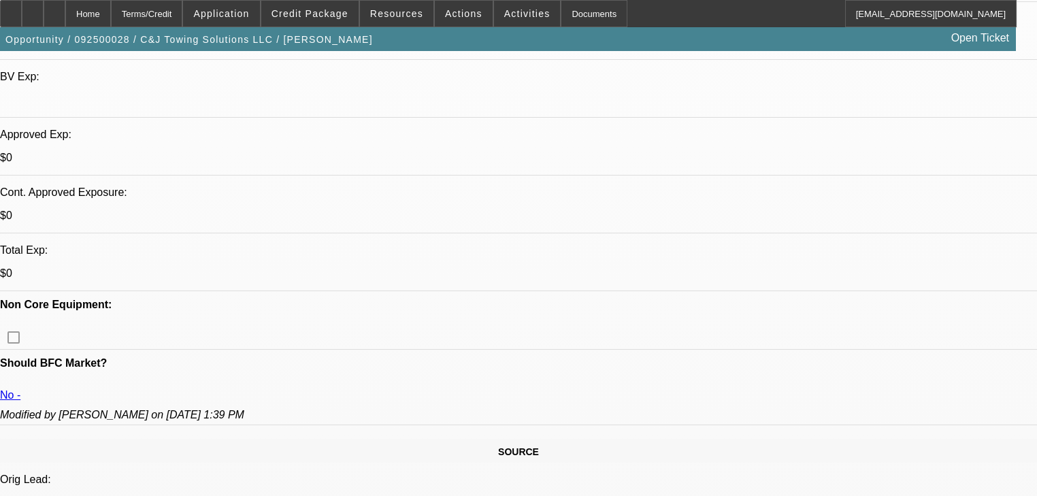
scroll to position [435, 0]
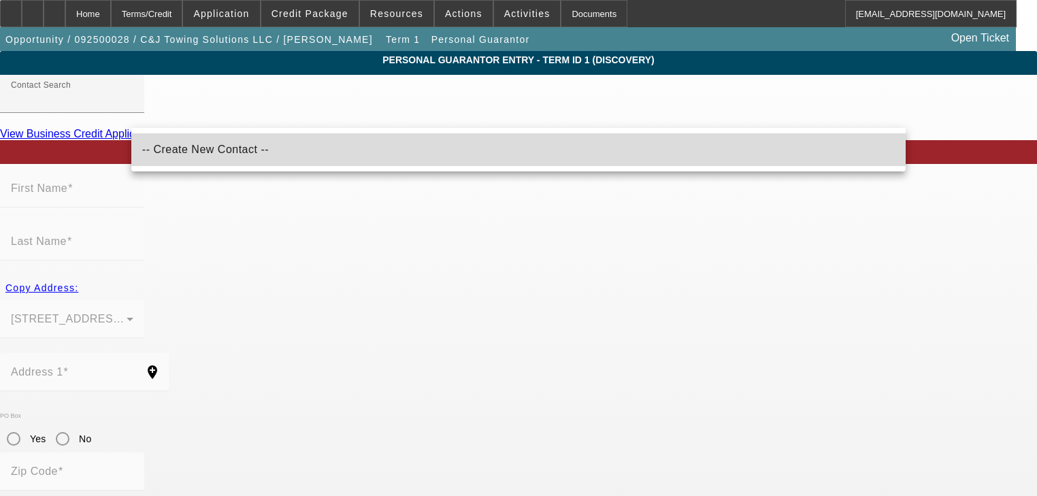
click at [256, 158] on mat-option "-- Create New Contact --" at bounding box center [518, 149] width 774 height 33
type input "-- Create New Contact --"
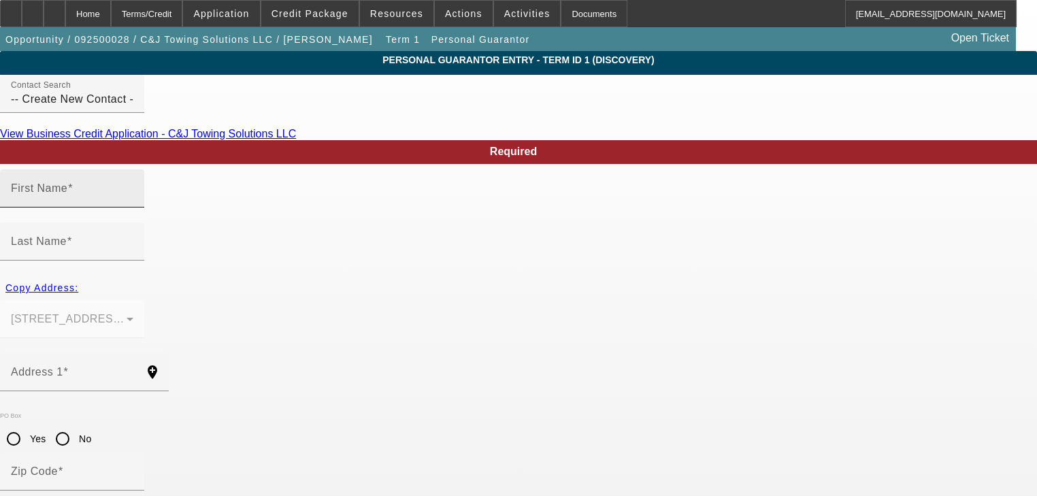
click at [133, 202] on input "First Name" at bounding box center [72, 194] width 122 height 16
type input "Christina"
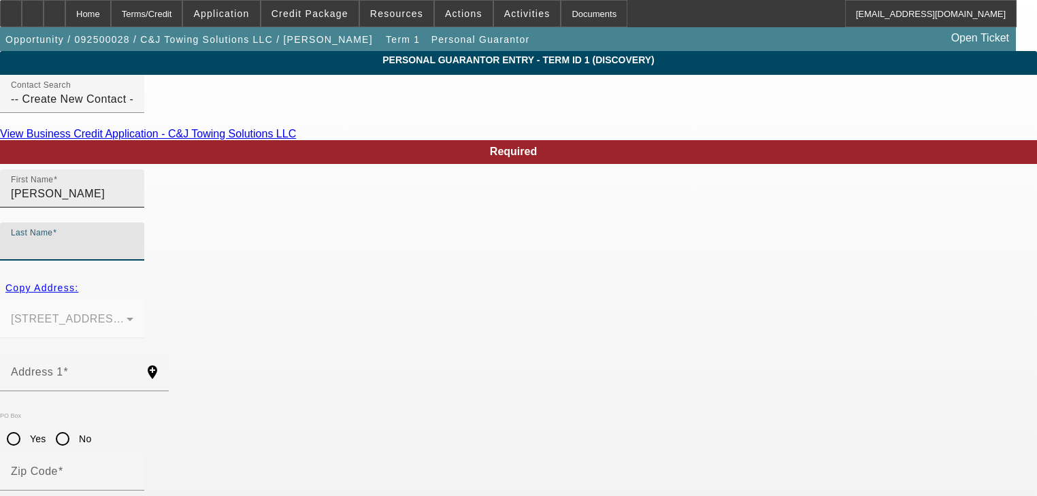
type input "N"
type input "Donath"
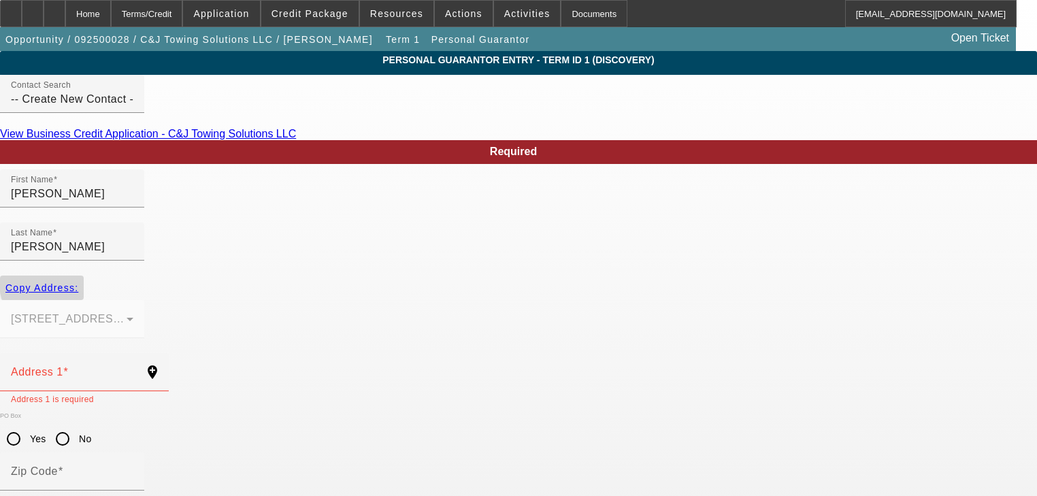
click at [78, 282] on span "Copy Address:" at bounding box center [41, 287] width 73 height 11
type input "319 Manchester Dr"
type input "18324"
type input "Bushkill"
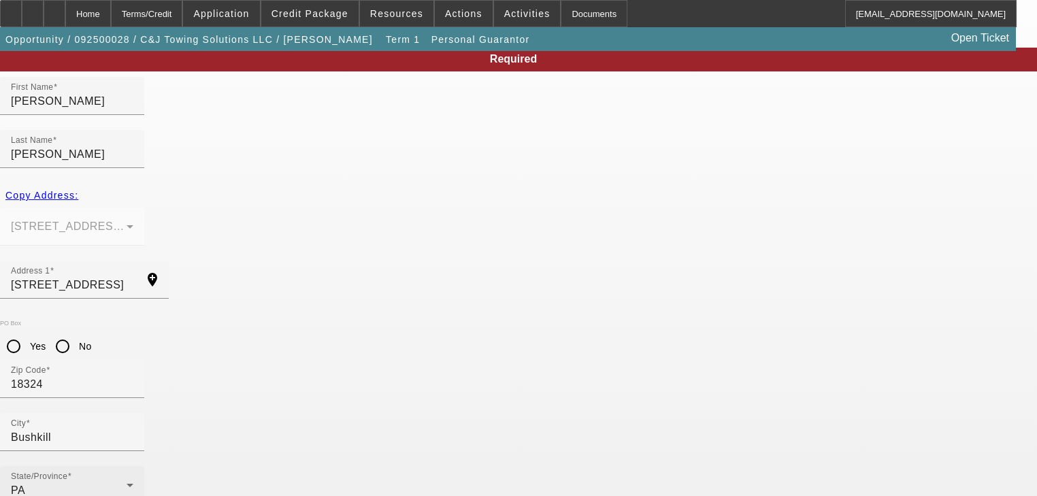
scroll to position [110, 0]
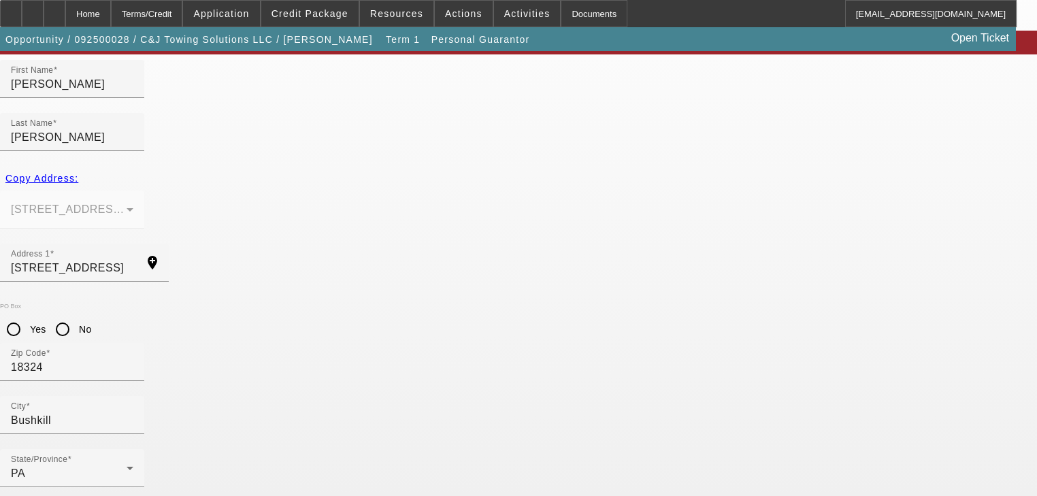
type input "100"
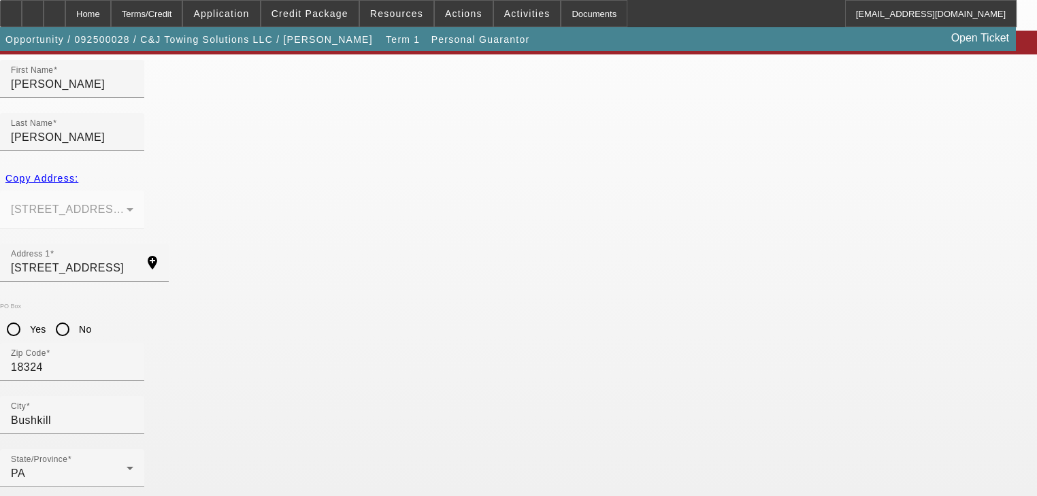
paste input "513-84-6874"
type input "513-84-6874"
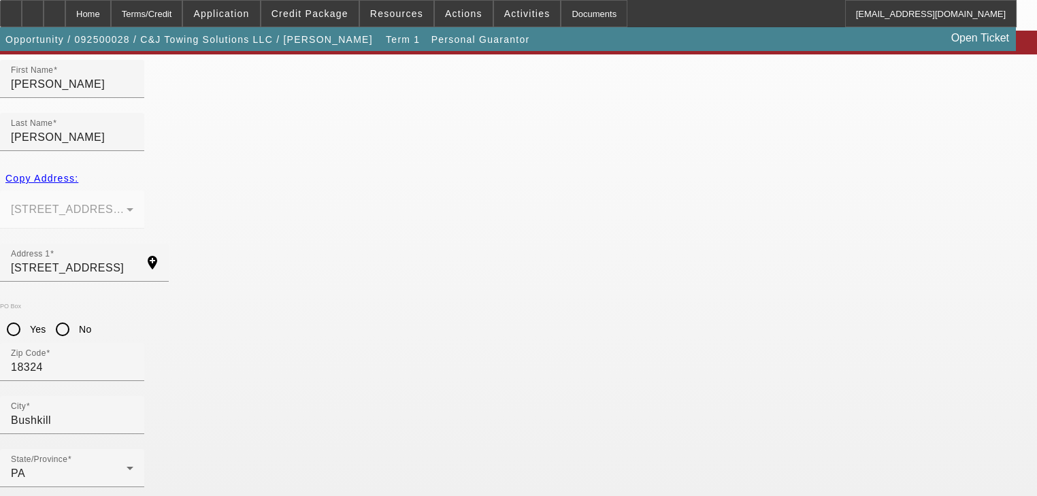
paste input "(570) 202-2613"
type input "(570) 202-2613"
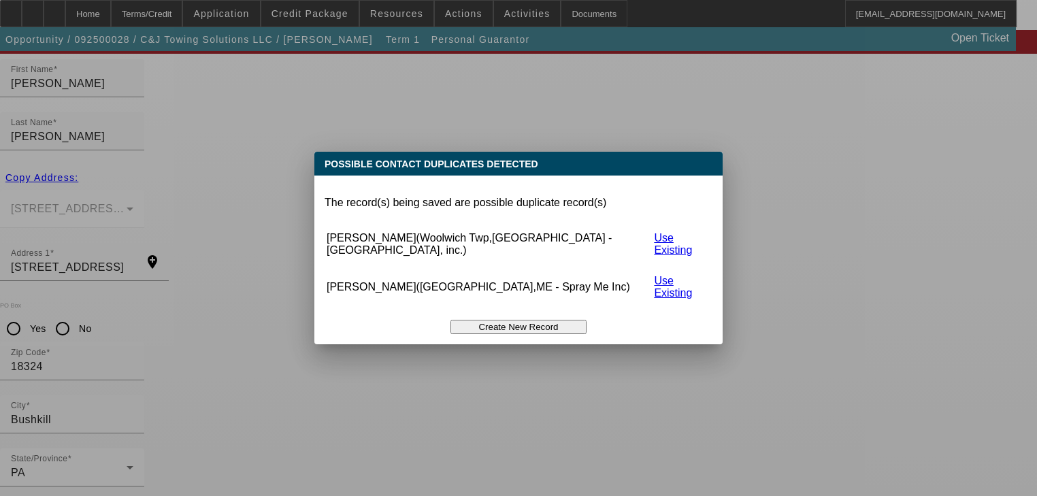
click at [504, 320] on button "Create New Record" at bounding box center [518, 327] width 136 height 14
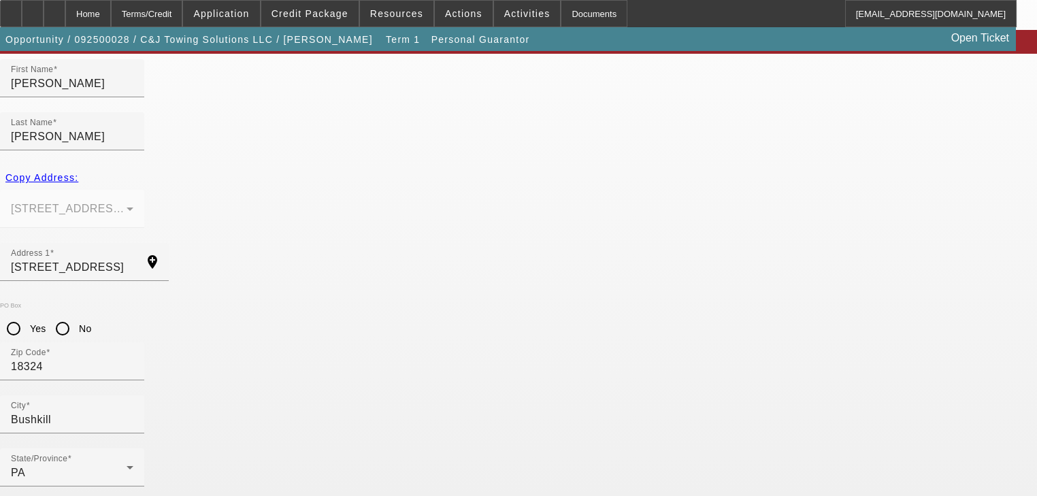
scroll to position [110, 0]
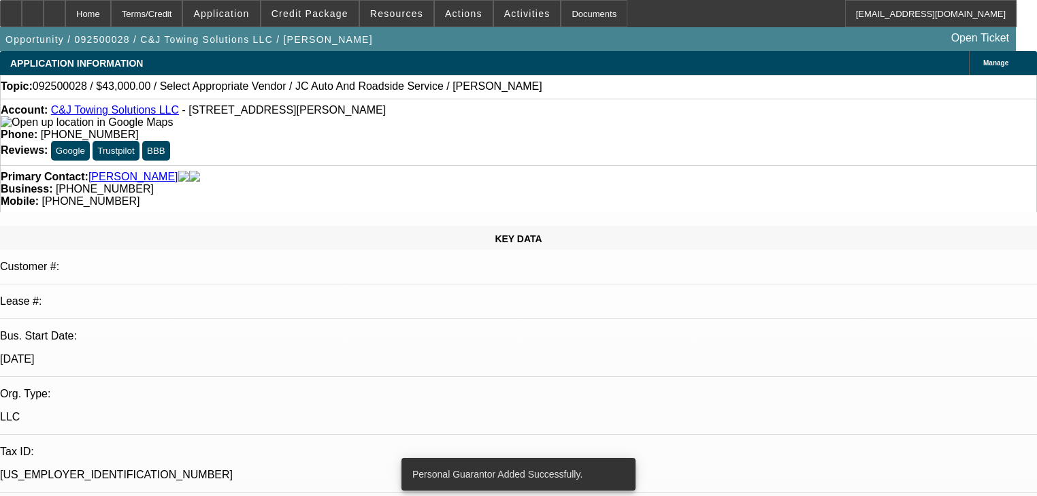
select select "0"
select select "2"
select select "0"
select select "21"
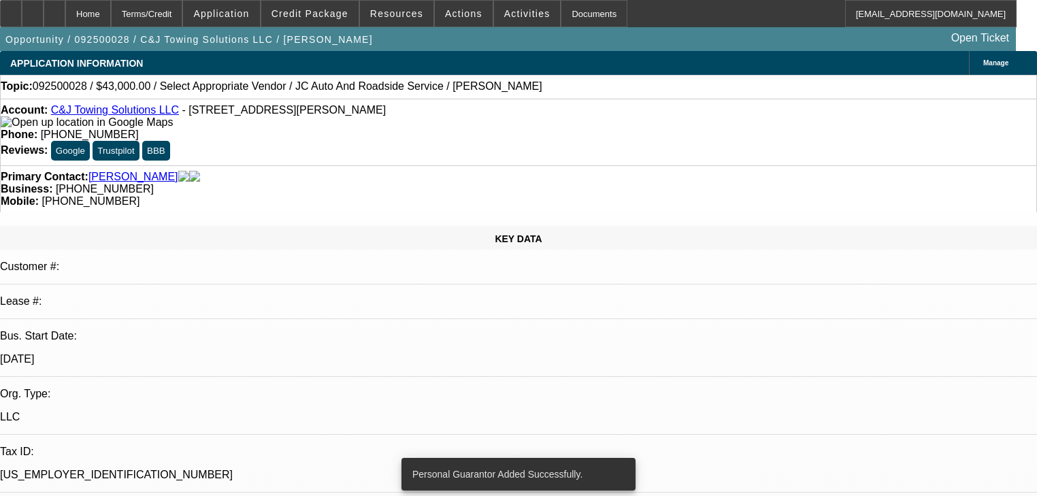
select select "0"
select select "2"
select select "0.1"
select select "4"
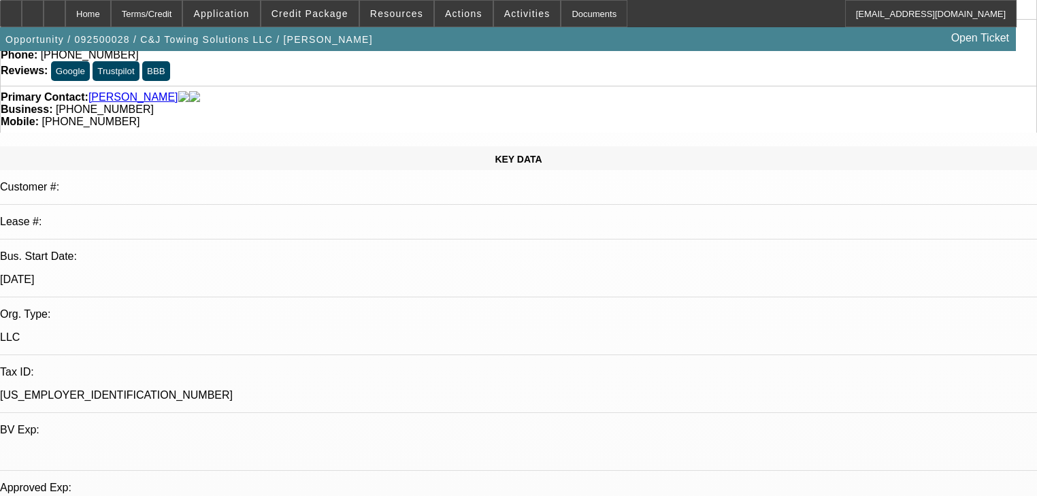
scroll to position [381, 0]
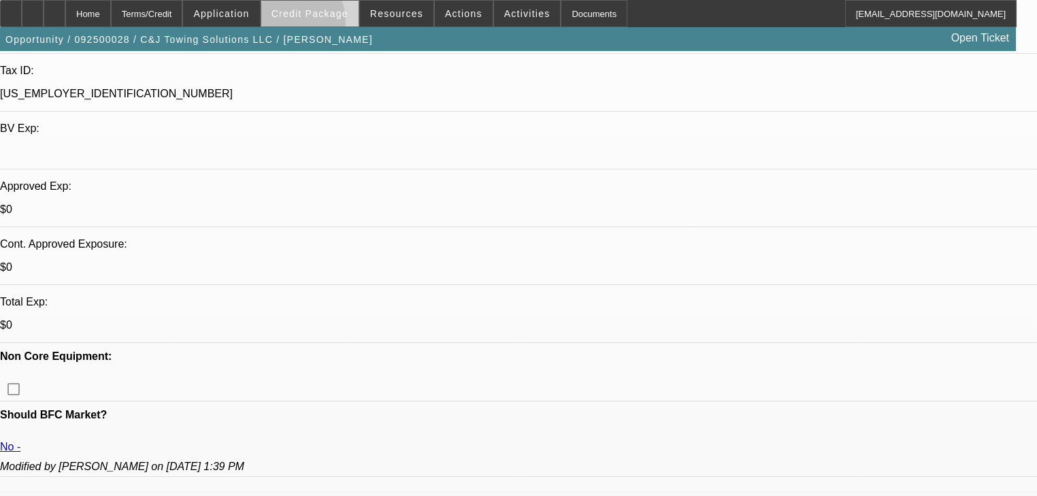
click at [299, 26] on span at bounding box center [309, 13] width 97 height 33
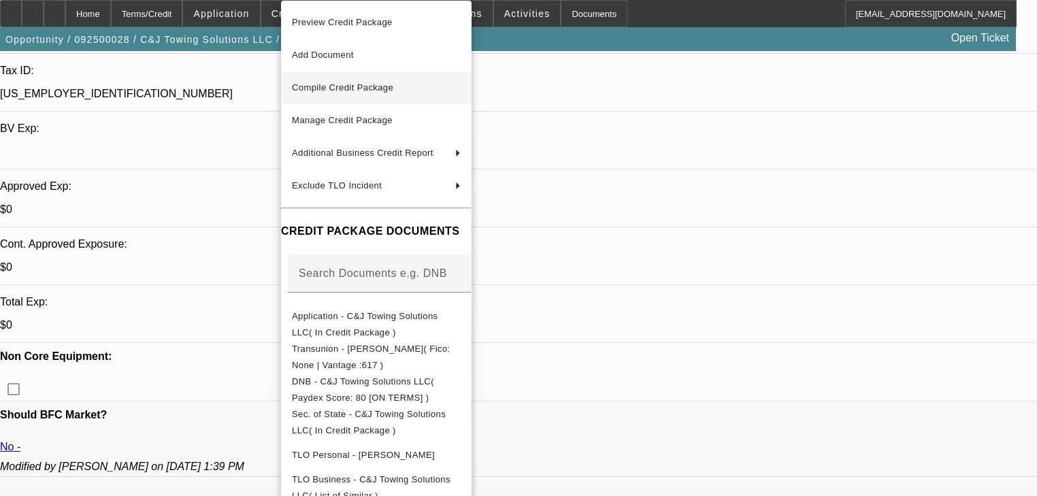
click at [322, 82] on span "Compile Credit Package" at bounding box center [342, 87] width 101 height 10
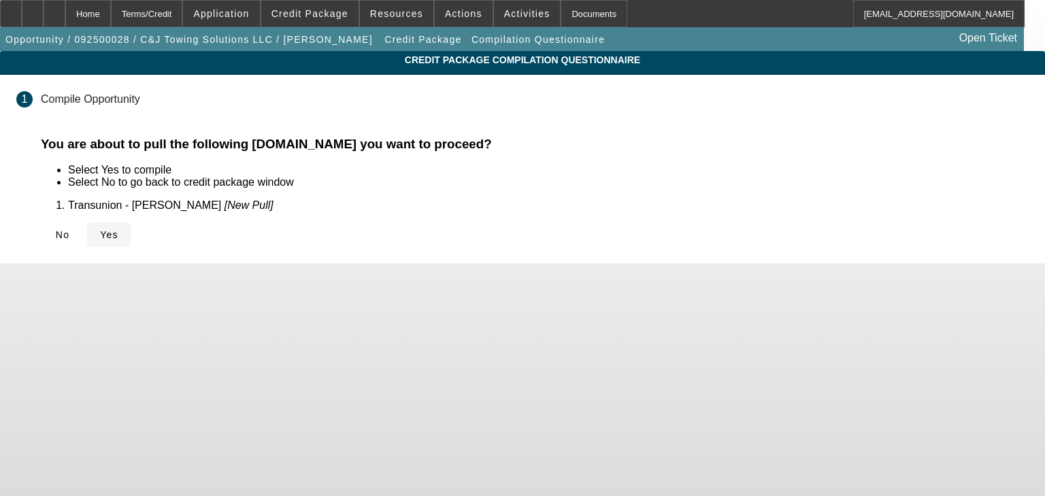
click at [131, 242] on span at bounding box center [109, 234] width 44 height 33
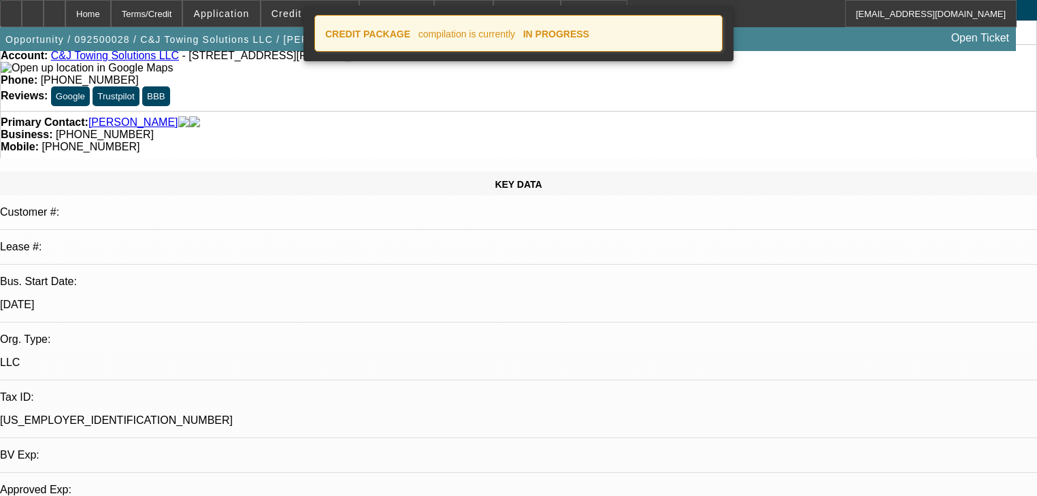
select select "0"
select select "2"
select select "0"
select select "21"
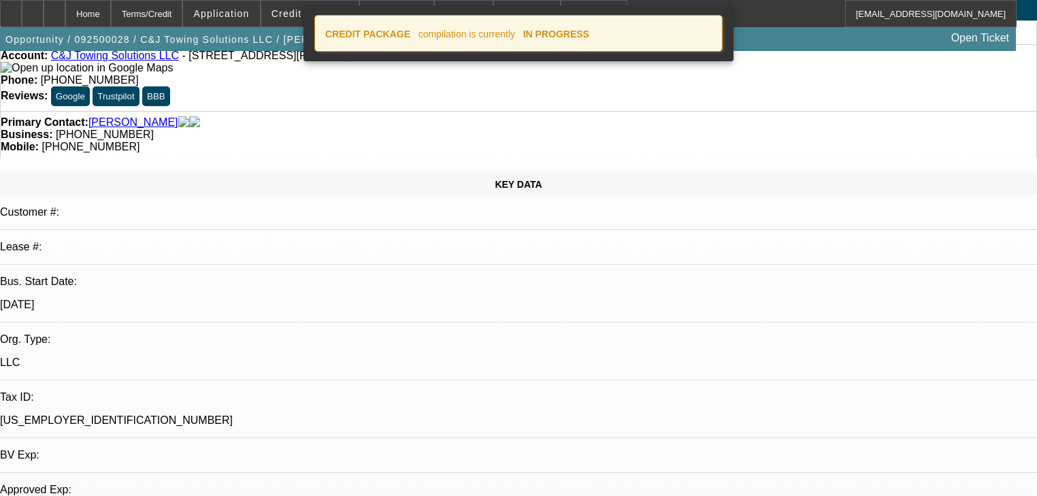
select select "0"
select select "2"
select select "0.1"
select select "4"
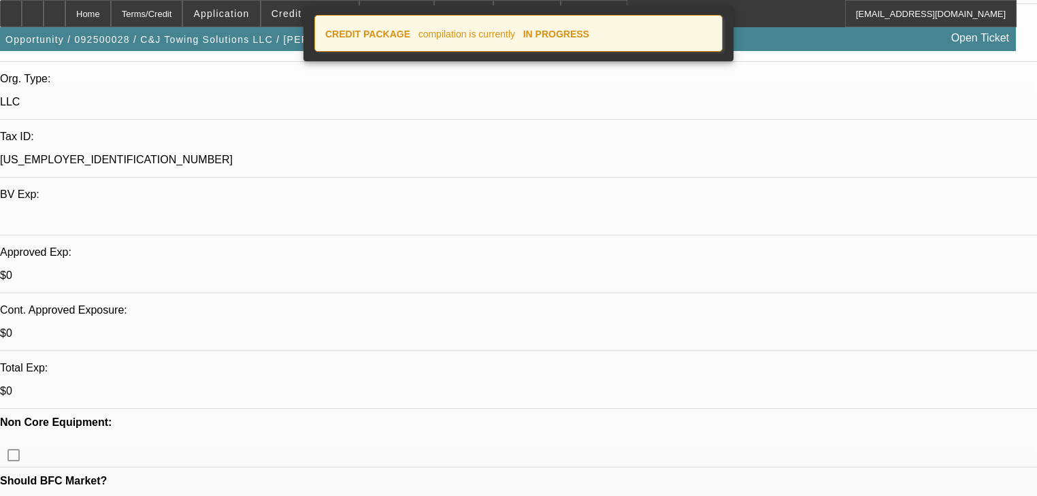
scroll to position [327, 0]
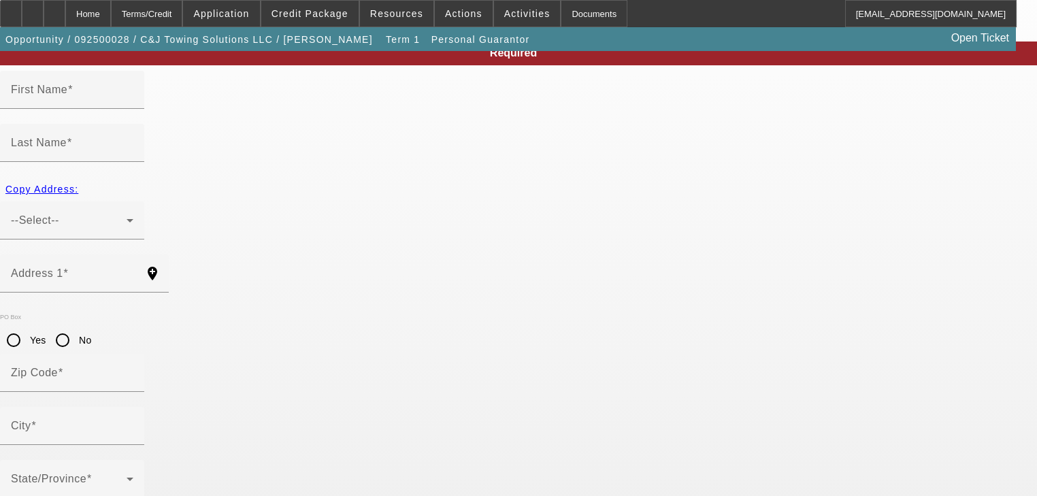
scroll to position [97, 0]
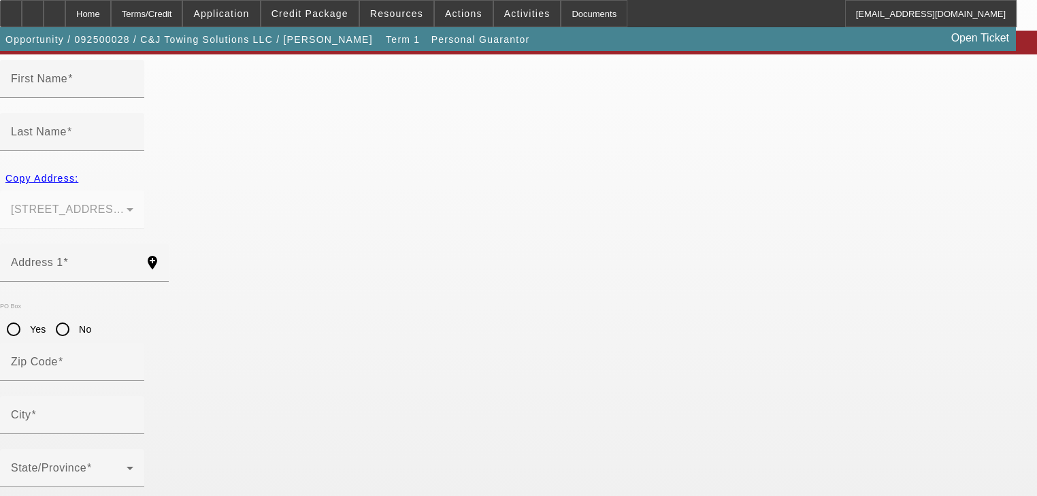
type input "Jeff"
type input "Donath"
type input "319 Manchester Dr"
radio input "true"
type input "18324"
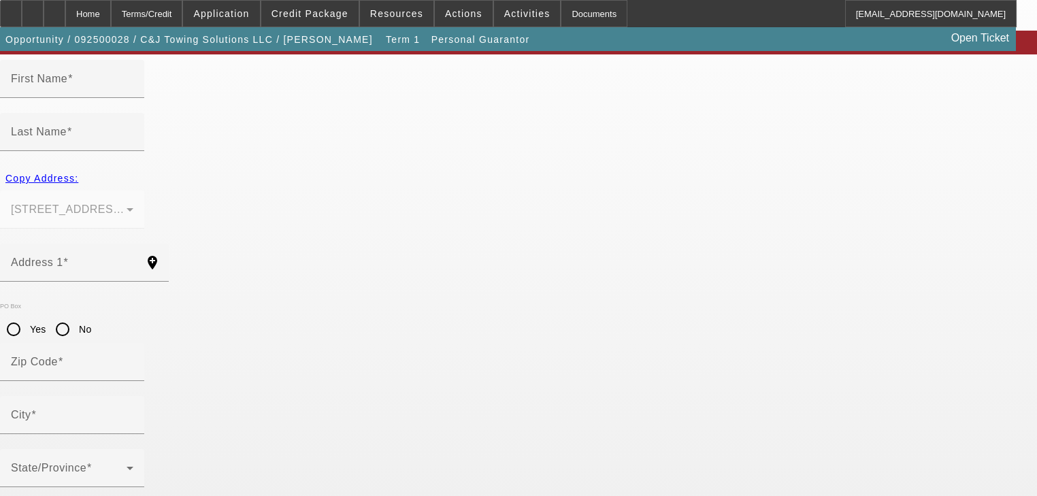
type input "Bushkill"
type input "(570) 202-2613"
type input "100"
type input "304-90-0407"
type input "jeff@jcautoandroadsideservice.com"
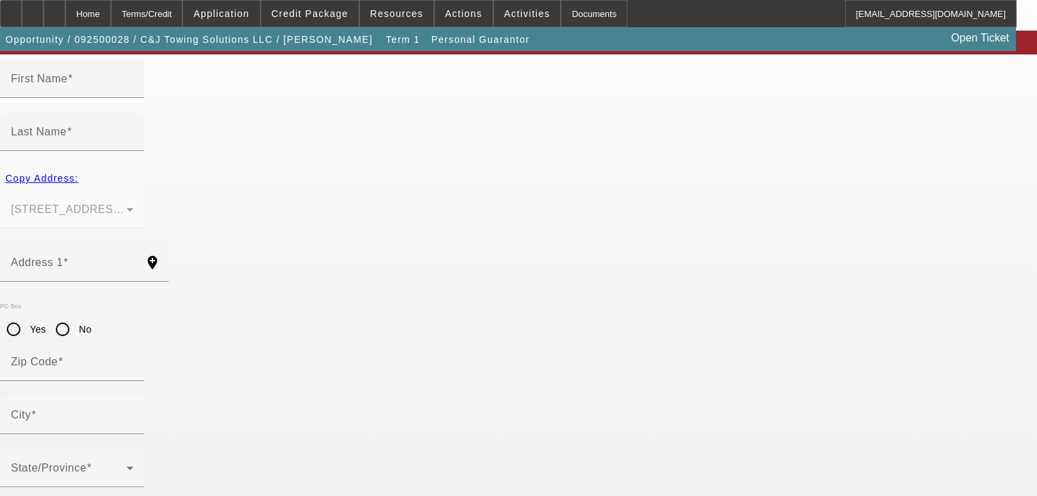
type input "(941) 822-1484"
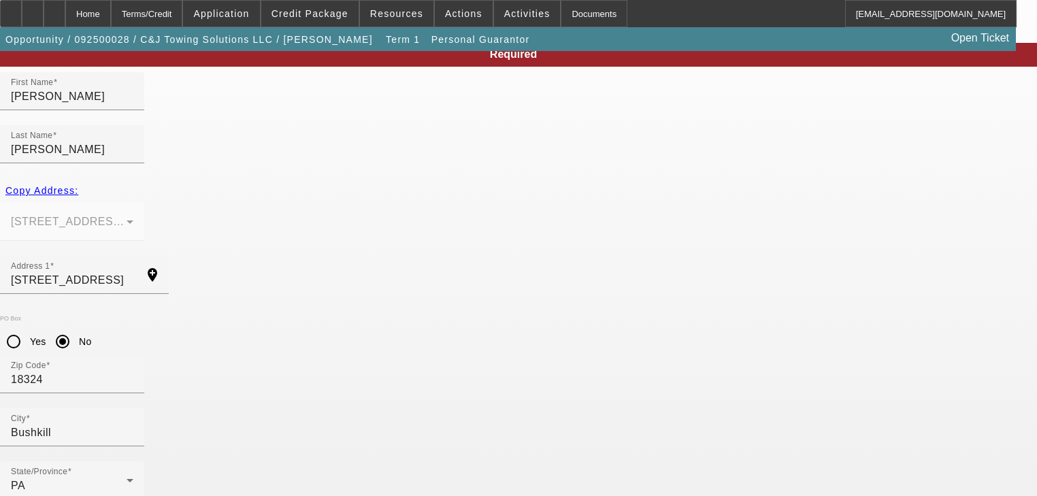
type input "0"
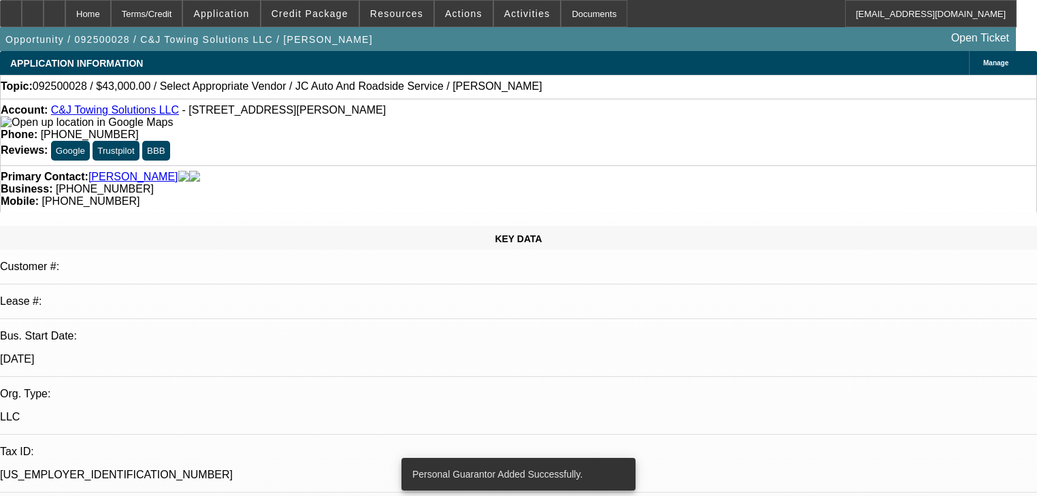
select select "0"
select select "2"
select select "0"
select select "21"
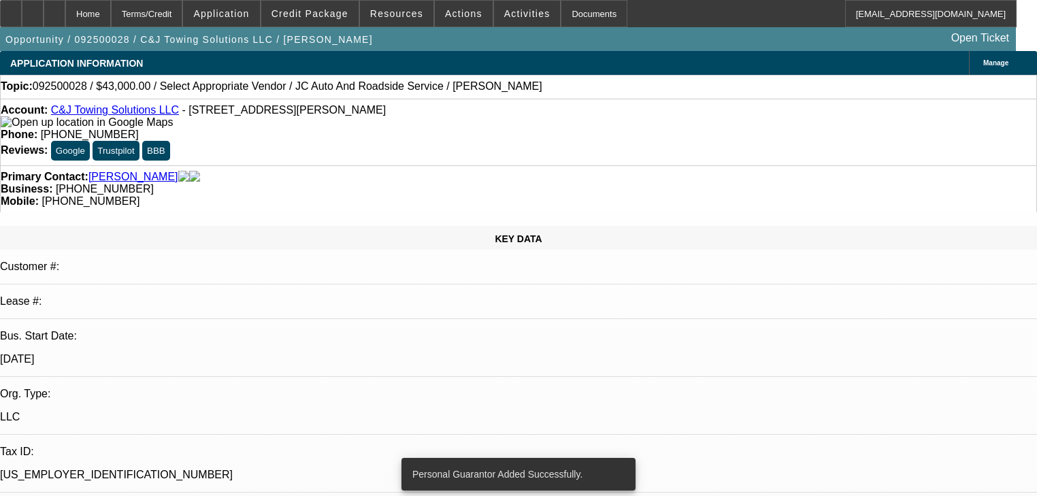
select select "0"
select select "2"
select select "0.1"
select select "4"
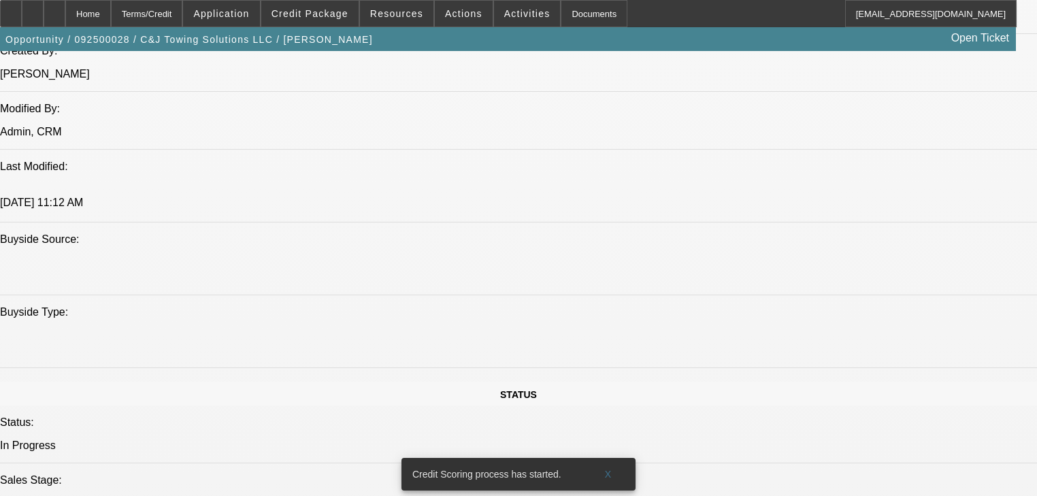
scroll to position [1197, 0]
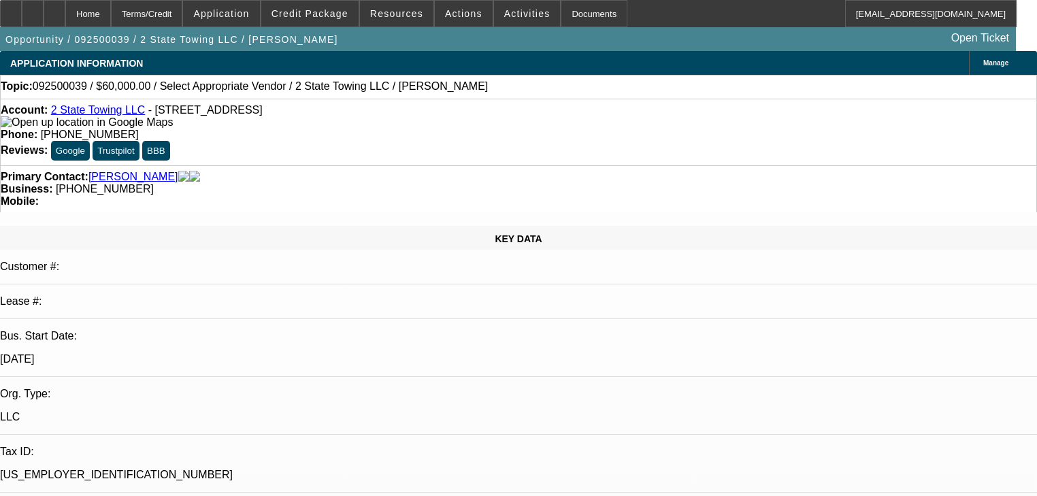
select select "0"
select select "2"
select select "0.1"
select select "4"
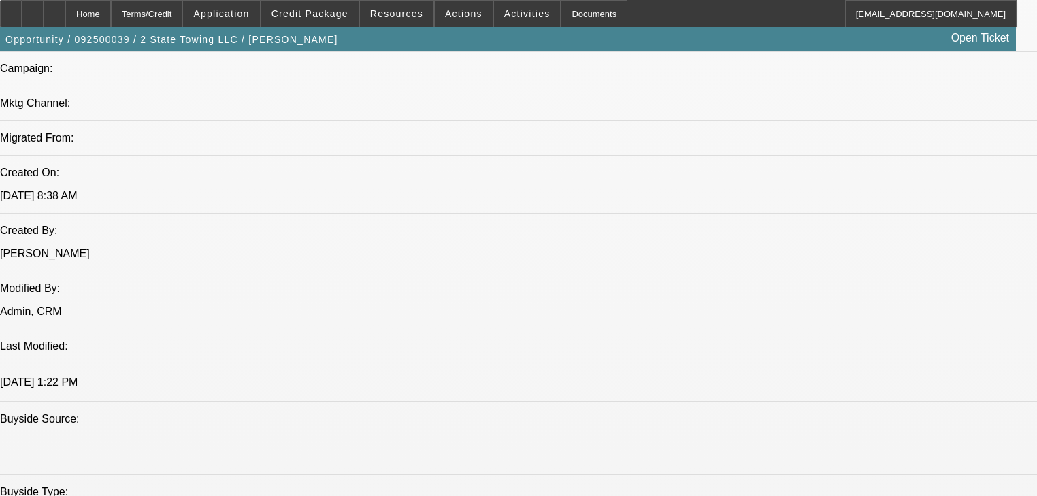
scroll to position [762, 0]
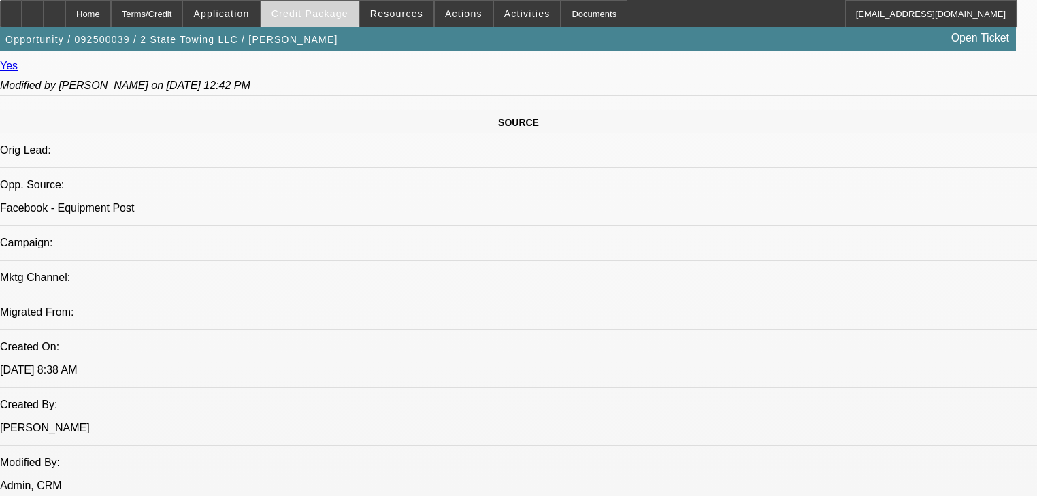
click at [324, 17] on span "Credit Package" at bounding box center [309, 13] width 77 height 11
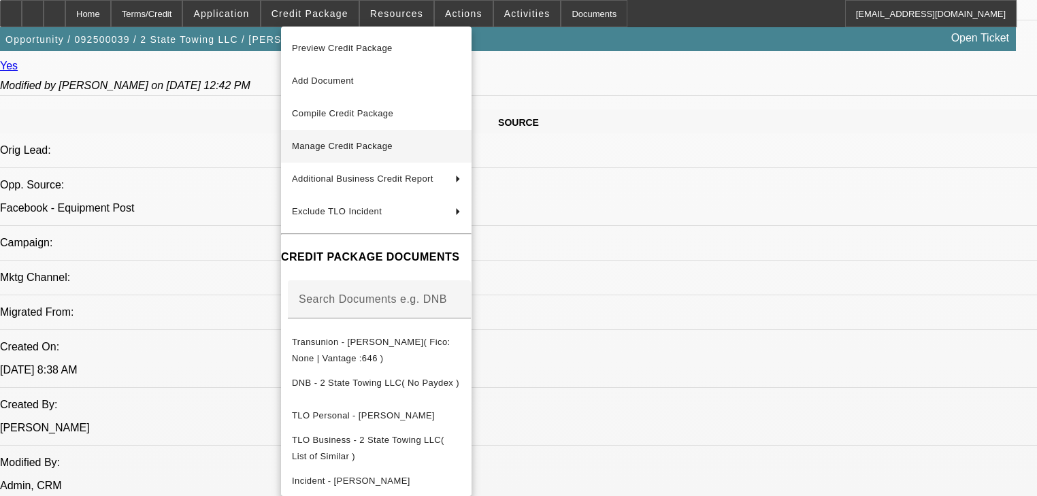
click at [346, 152] on span "Manage Credit Package" at bounding box center [376, 146] width 169 height 16
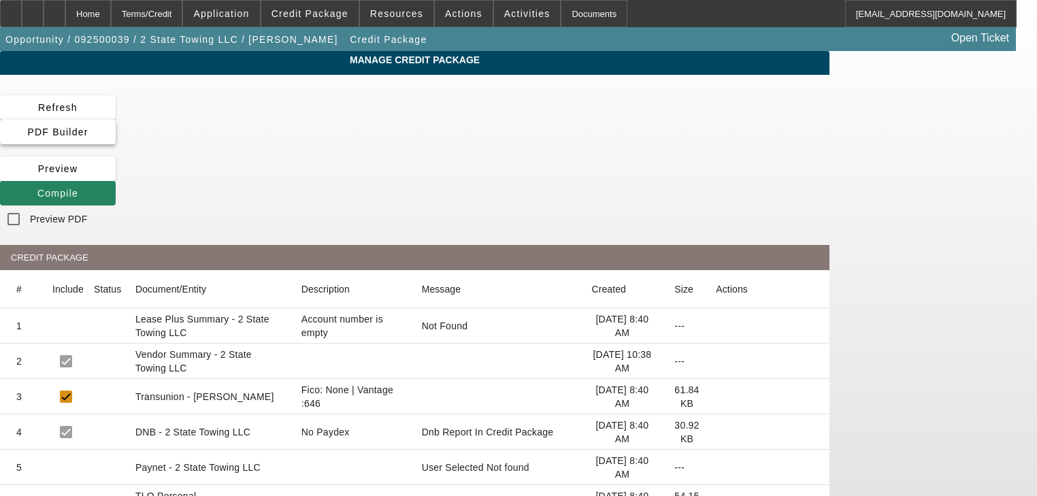
click at [88, 127] on span "PDF Builder" at bounding box center [57, 132] width 61 height 11
click at [419, 115] on div "Refresh PDF Builder Preview Compile Preview PDF" at bounding box center [414, 163] width 829 height 137
click at [78, 188] on span "Compile" at bounding box center [57, 193] width 41 height 11
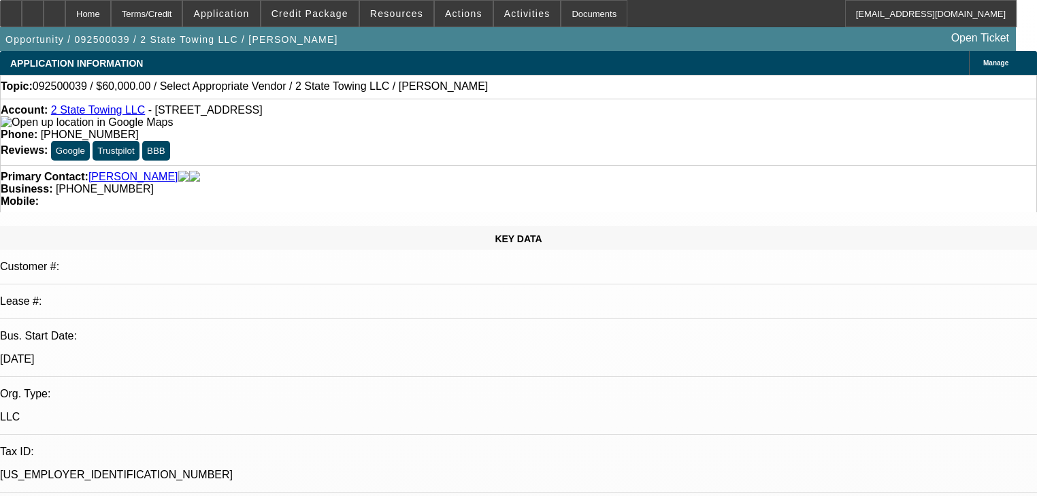
select select "0"
select select "2"
select select "0.1"
select select "4"
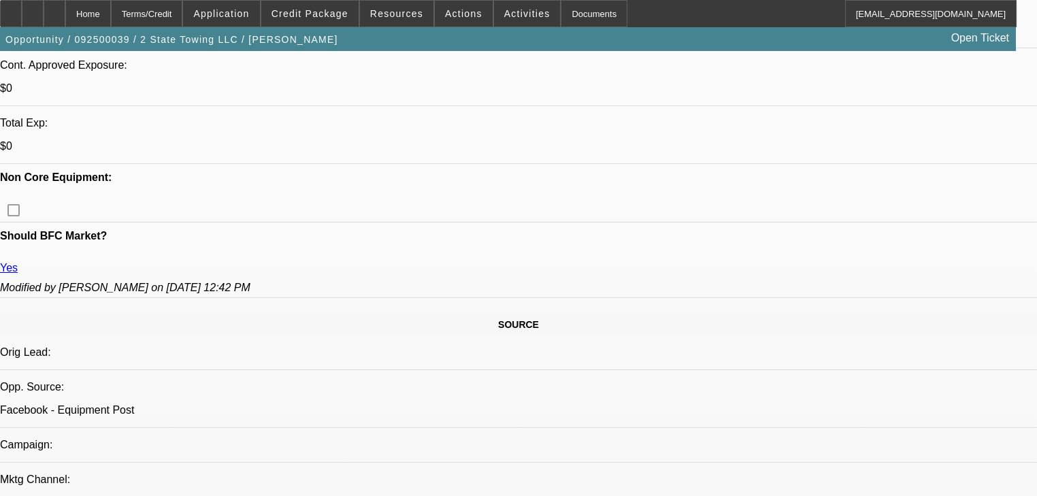
scroll to position [490, 0]
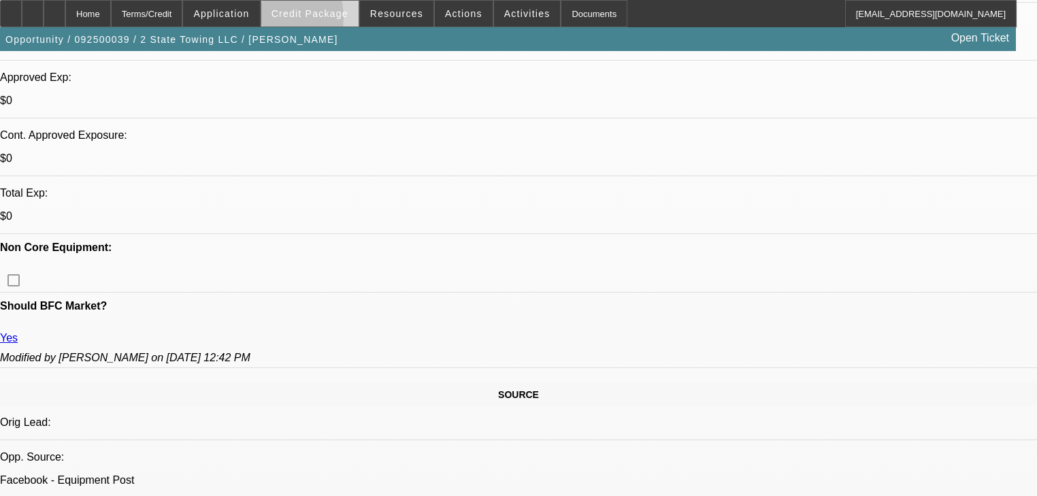
click at [288, 20] on span at bounding box center [309, 13] width 97 height 33
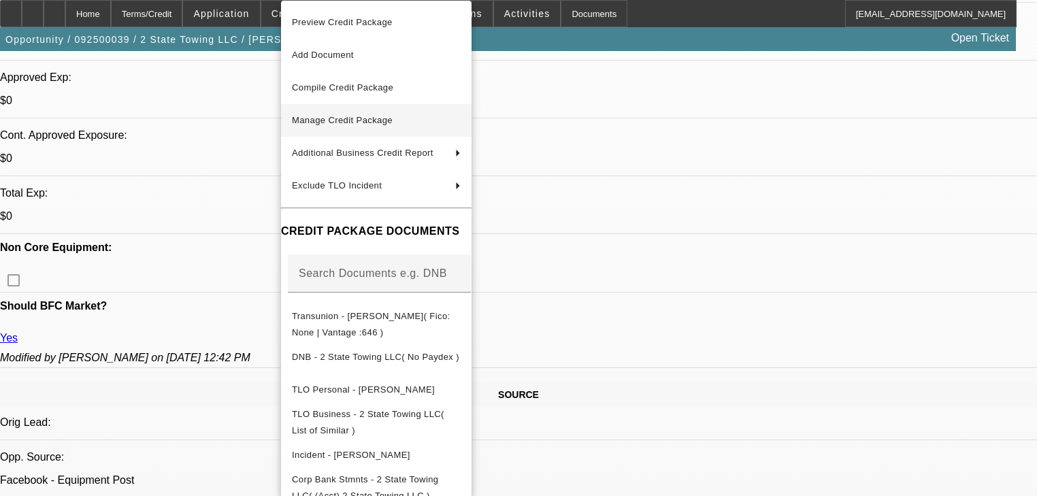
click at [316, 116] on span "Manage Credit Package" at bounding box center [342, 120] width 101 height 10
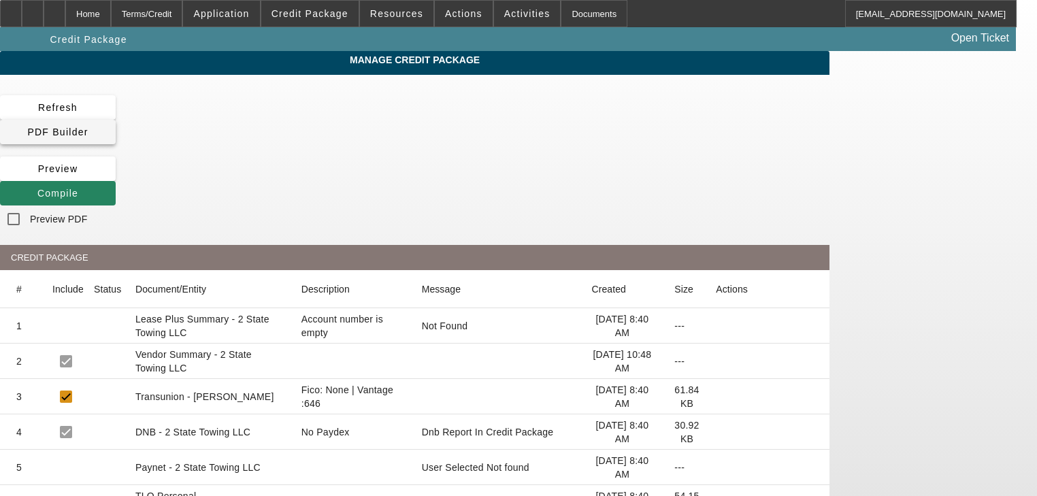
click at [88, 127] on span "PDF Builder" at bounding box center [57, 132] width 61 height 11
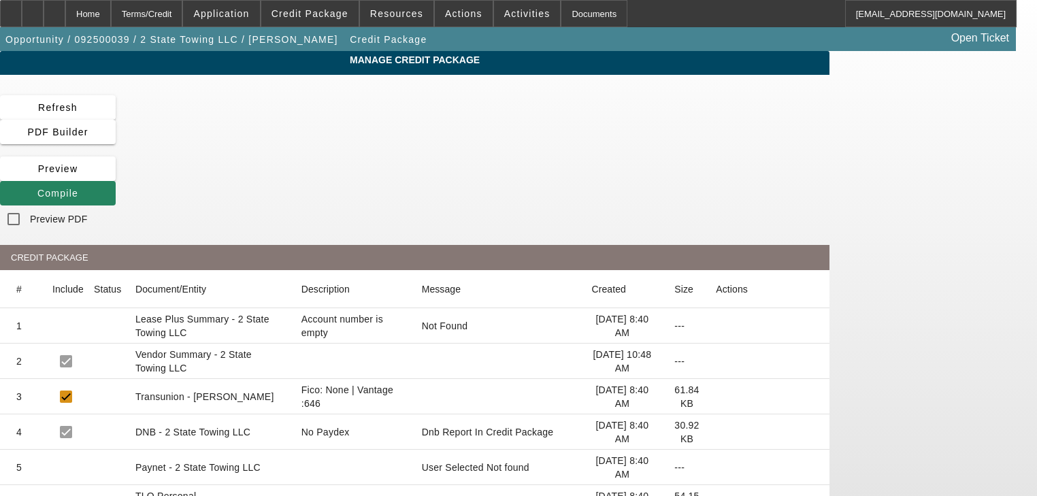
click at [422, 123] on div "Refresh PDF Builder Preview Compile Preview PDF CREDIT PACKAGE # Include Status…" at bounding box center [414, 383] width 829 height 576
click at [78, 188] on span "Compile" at bounding box center [57, 193] width 41 height 11
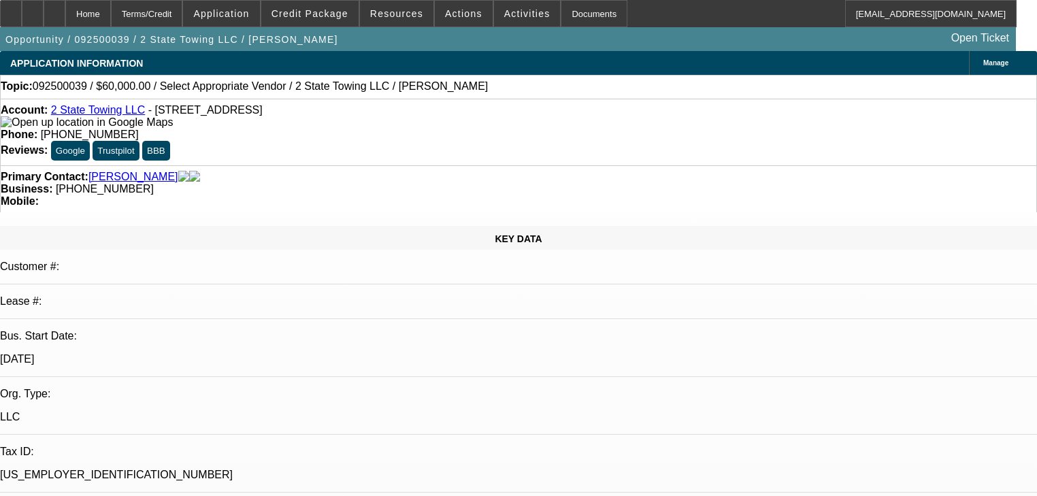
select select "0"
select select "2"
select select "0.1"
select select "4"
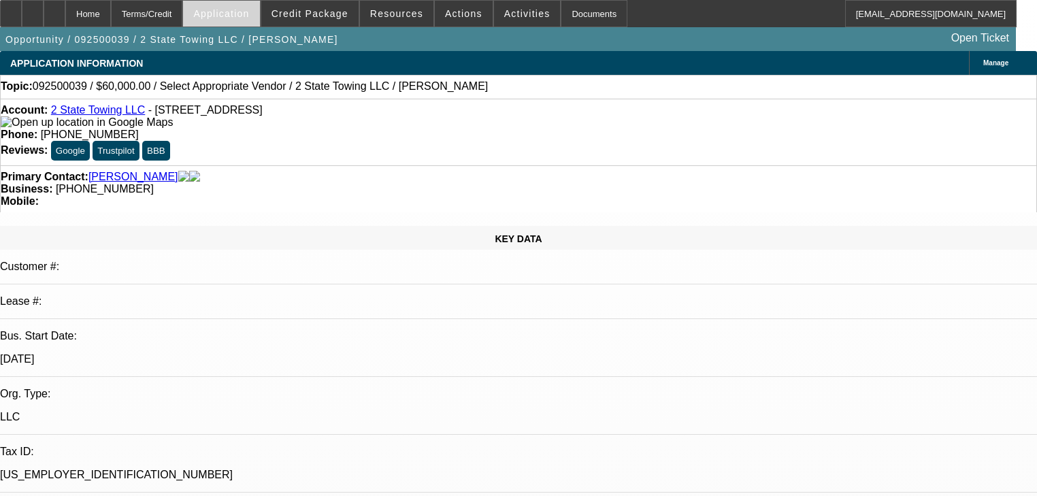
click at [259, 16] on span at bounding box center [221, 13] width 76 height 33
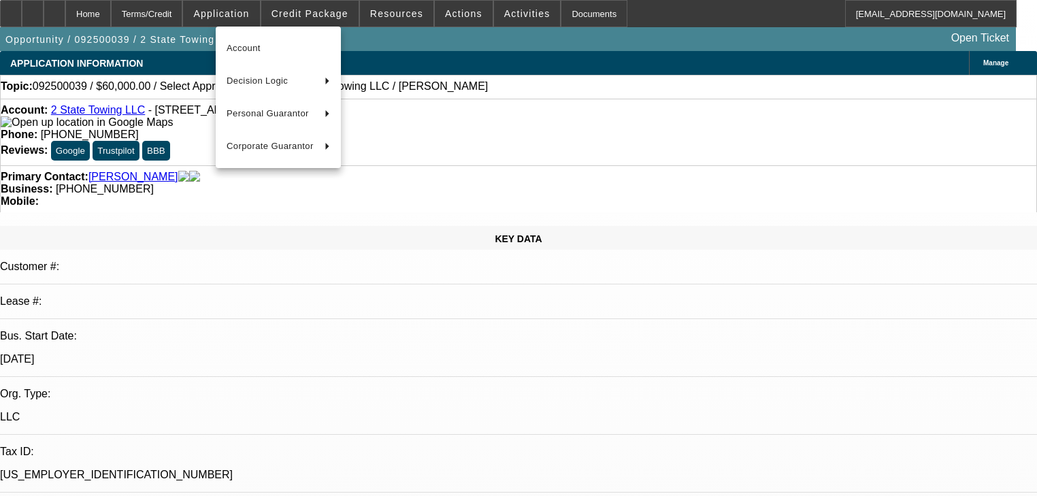
click at [307, 16] on div at bounding box center [518, 248] width 1037 height 496
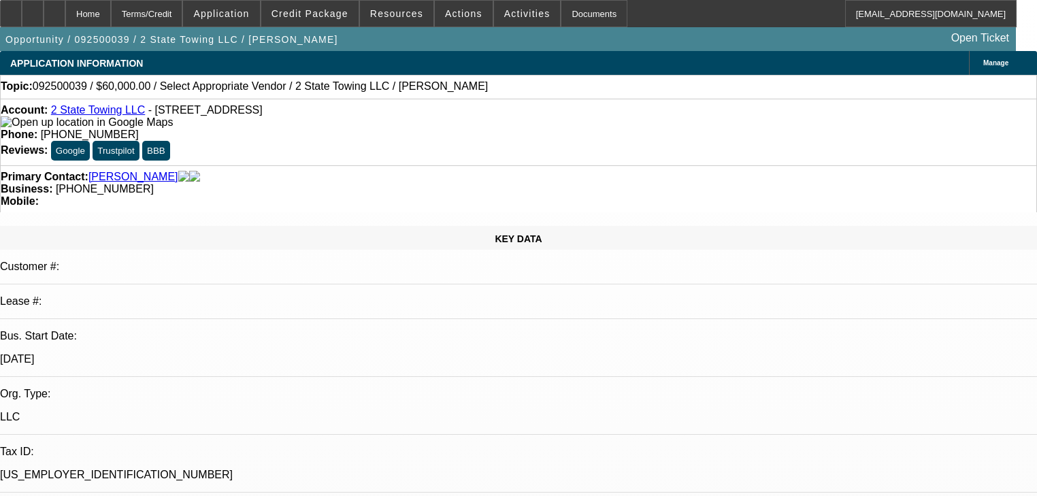
click at [307, 16] on span "Credit Package" at bounding box center [309, 13] width 77 height 11
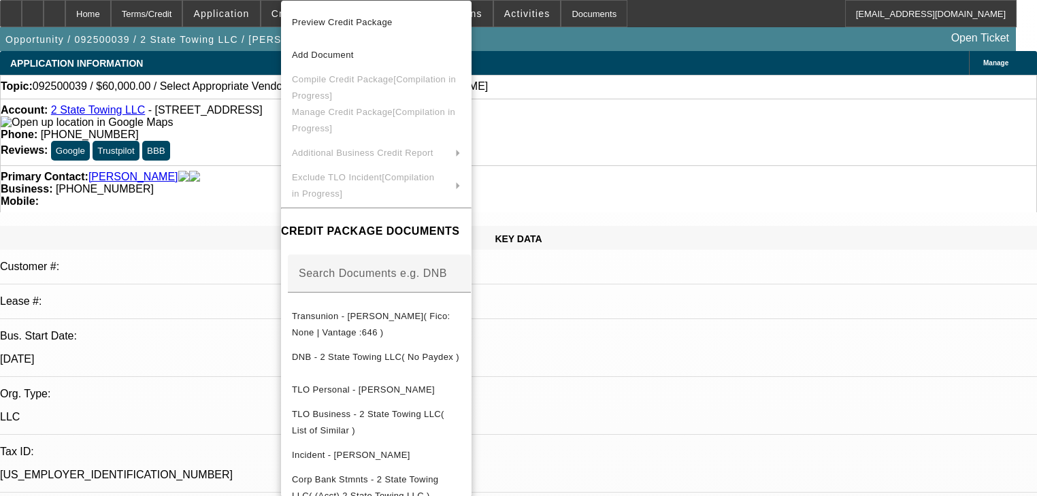
click at [238, 128] on div at bounding box center [518, 248] width 1037 height 496
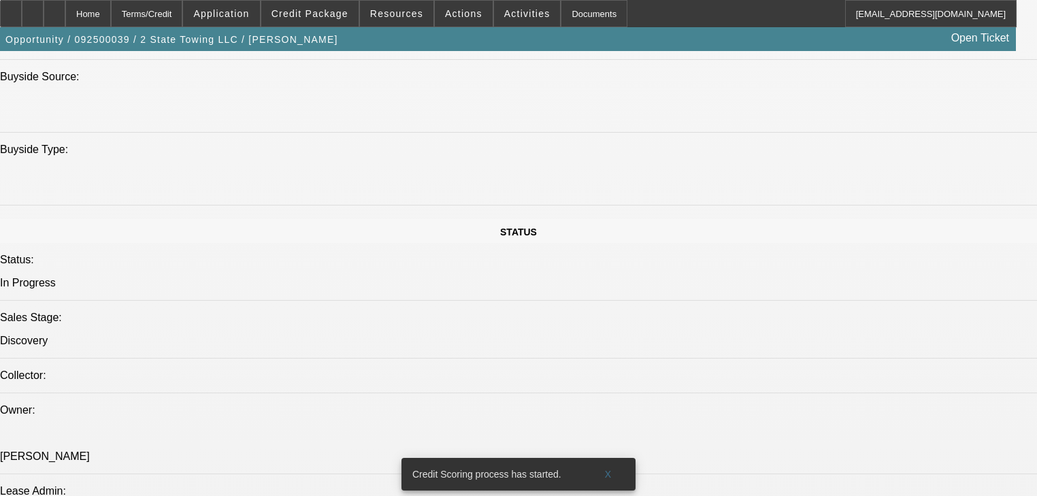
scroll to position [1115, 0]
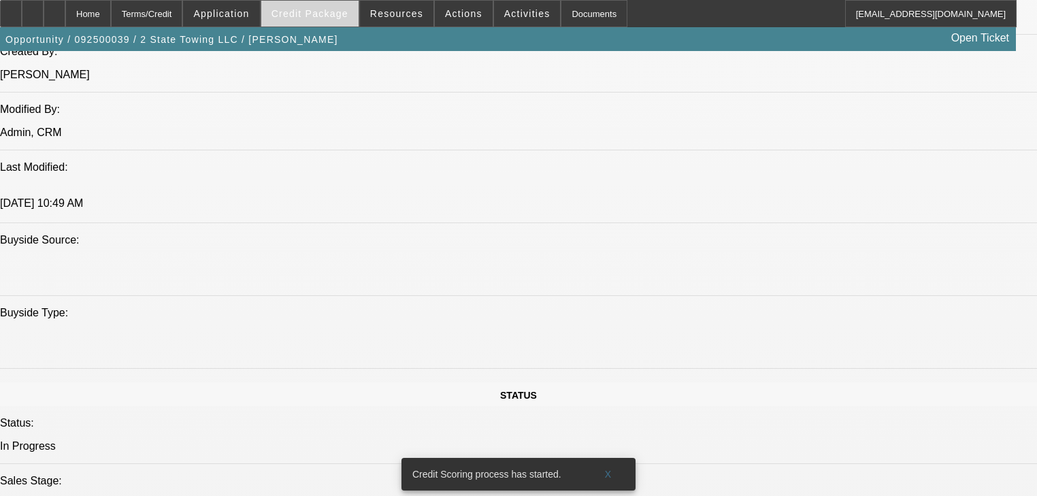
click at [321, 16] on span "Credit Package" at bounding box center [309, 13] width 77 height 11
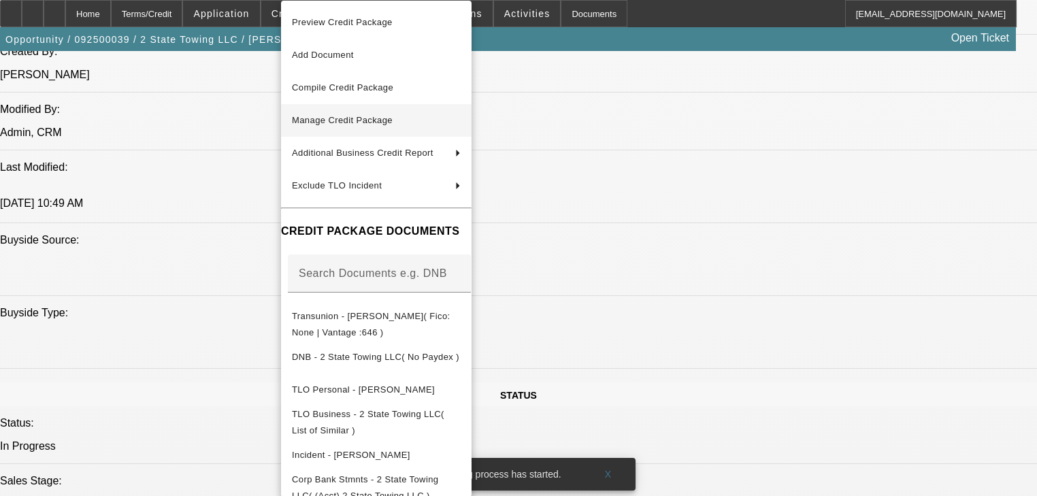
click at [350, 126] on span "Manage Credit Package" at bounding box center [376, 120] width 169 height 16
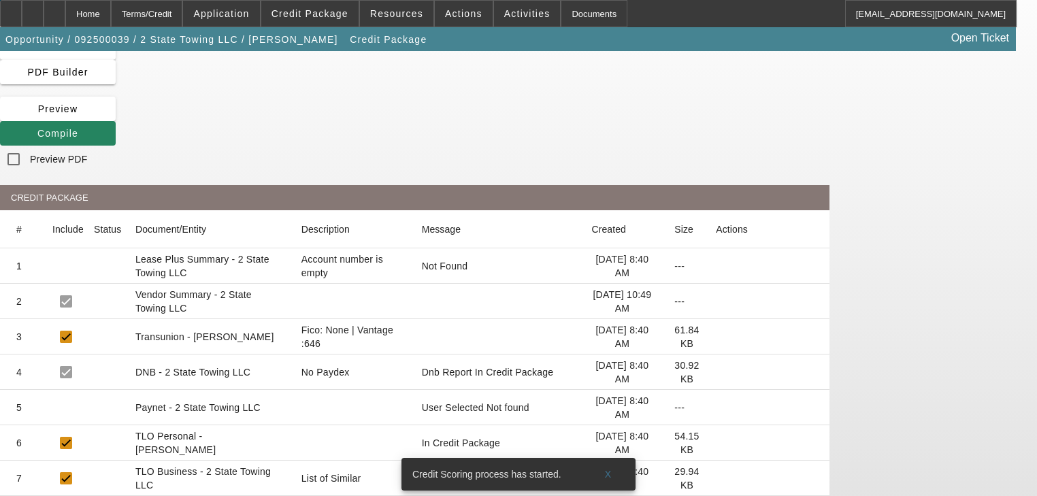
scroll to position [125, 0]
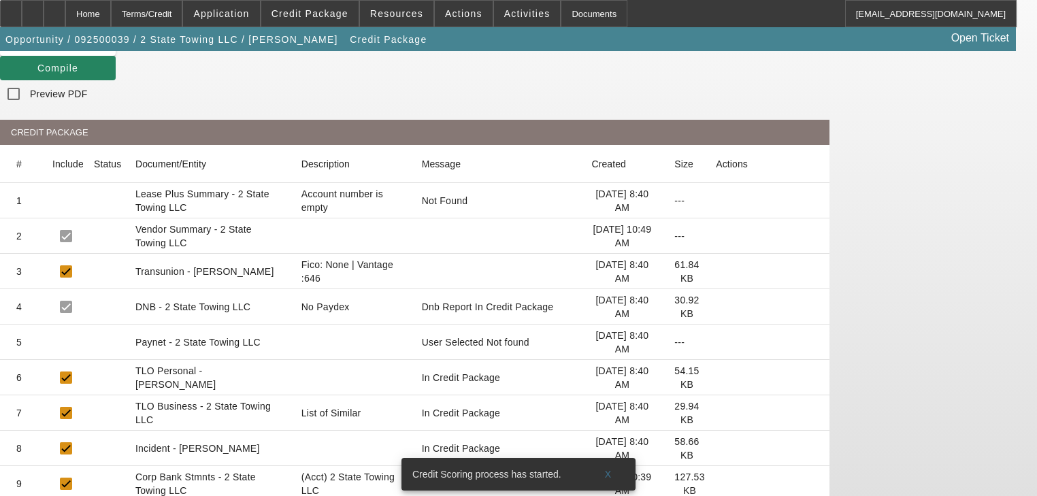
click at [716, 484] on icon at bounding box center [716, 484] width 0 height 0
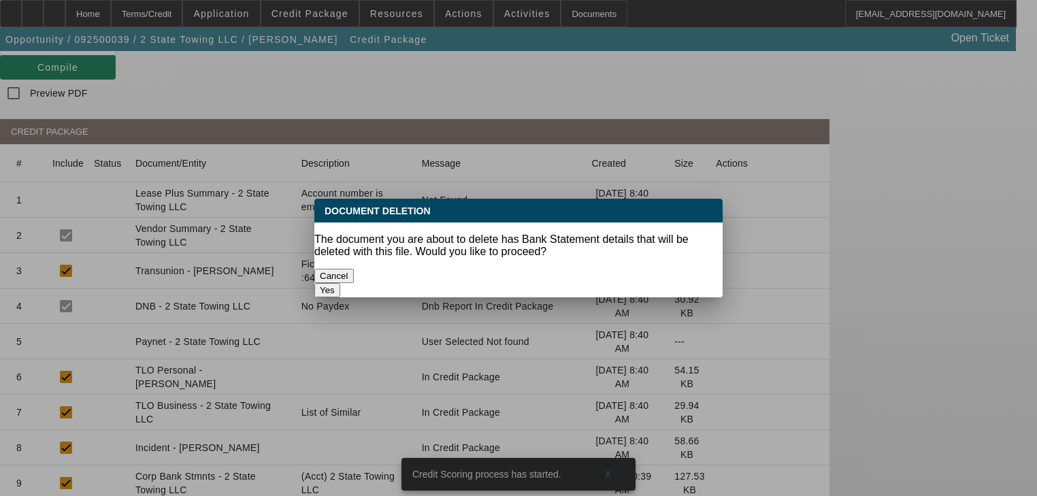
scroll to position [0, 0]
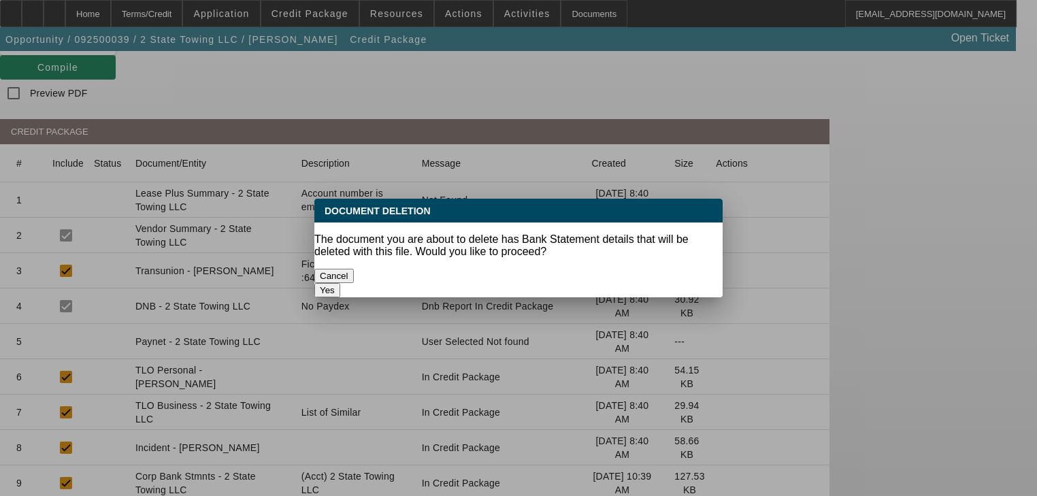
click at [340, 283] on button "Yes" at bounding box center [327, 290] width 26 height 14
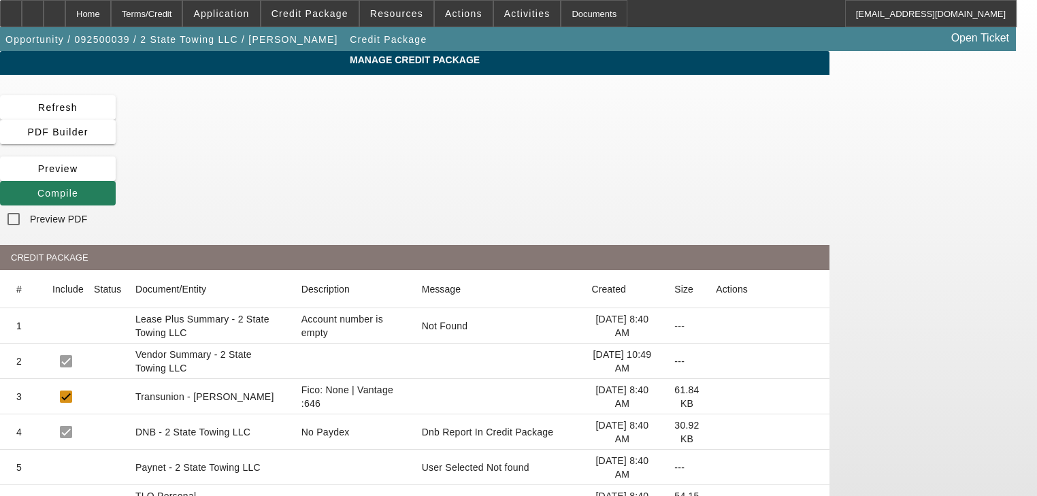
click at [116, 177] on span at bounding box center [58, 193] width 116 height 33
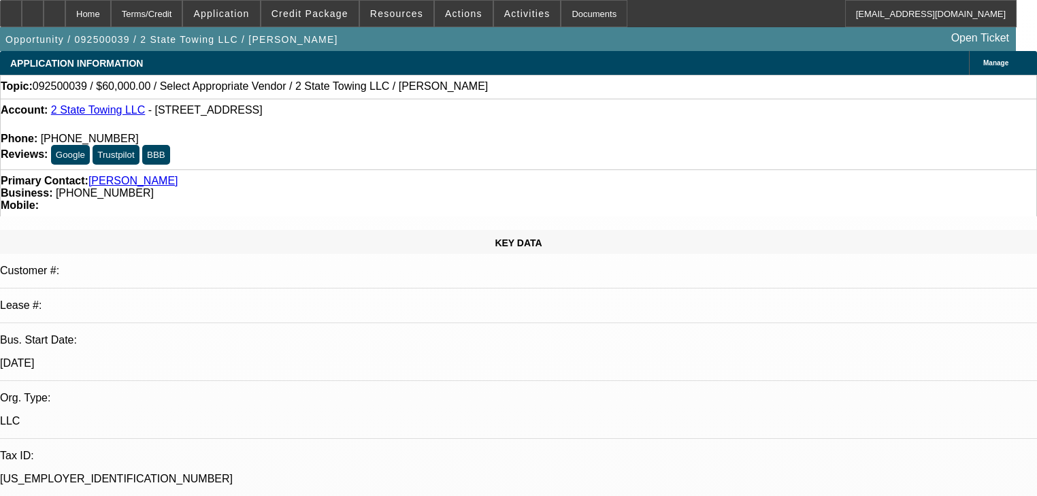
select select "0"
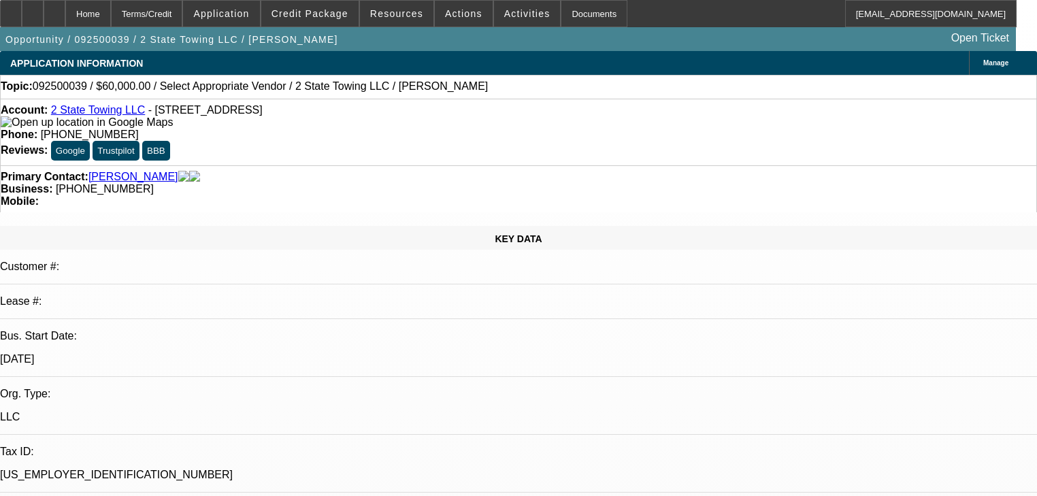
select select "2"
select select "0.1"
select select "4"
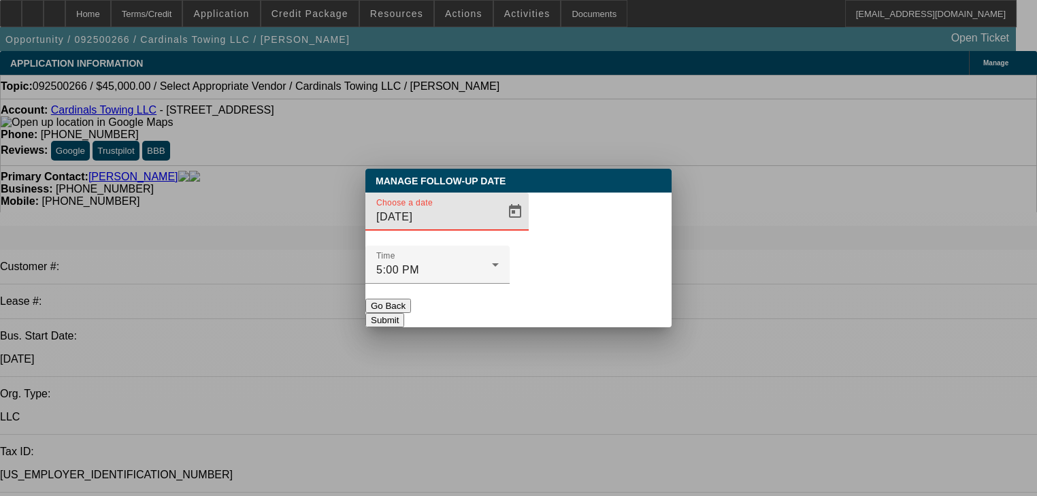
select select "0"
select select "2"
select select "0.1"
select select "4"
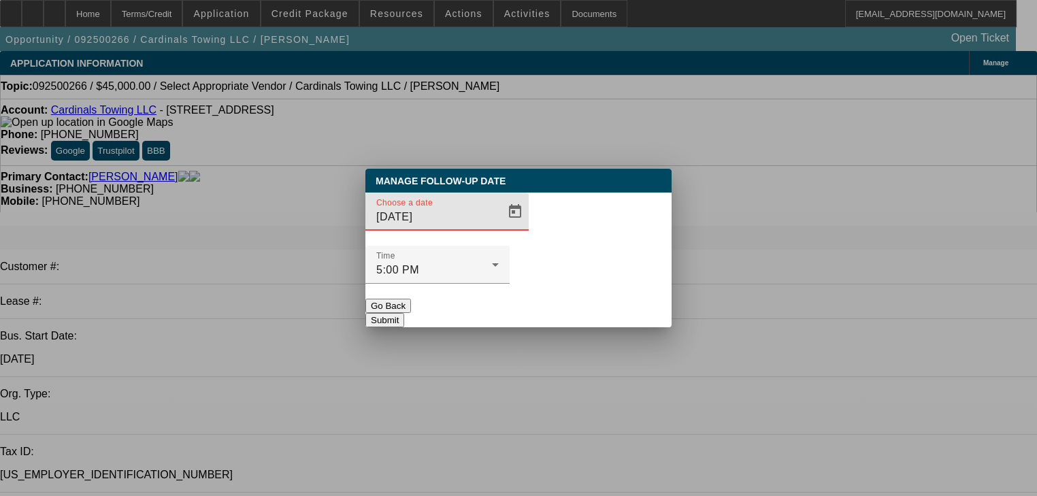
click at [411, 299] on button "Go Back" at bounding box center [388, 306] width 46 height 14
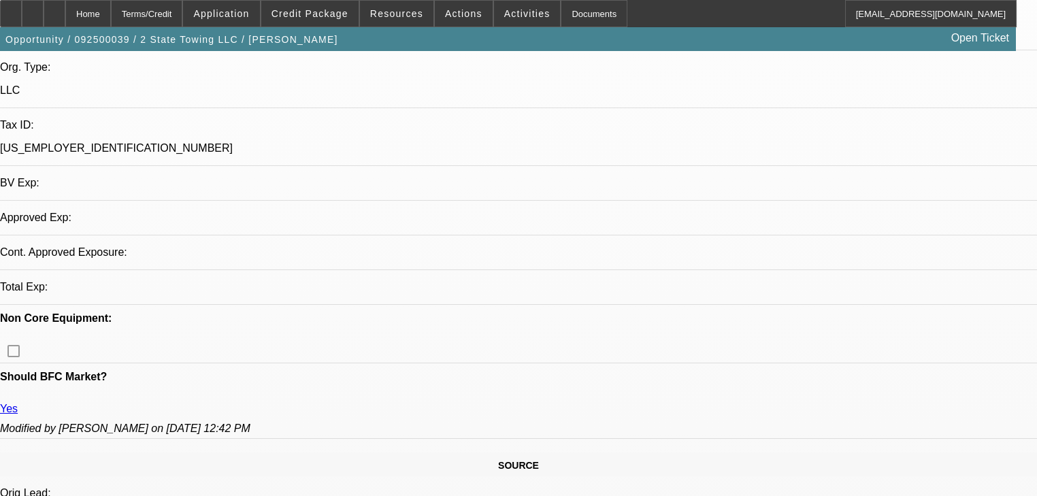
select select "0"
select select "2"
select select "0.1"
select select "4"
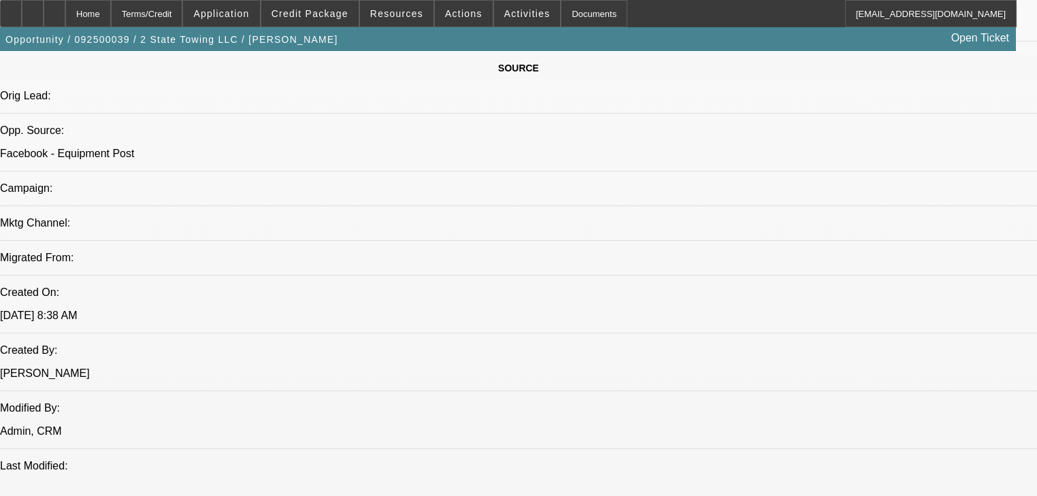
scroll to position [980, 0]
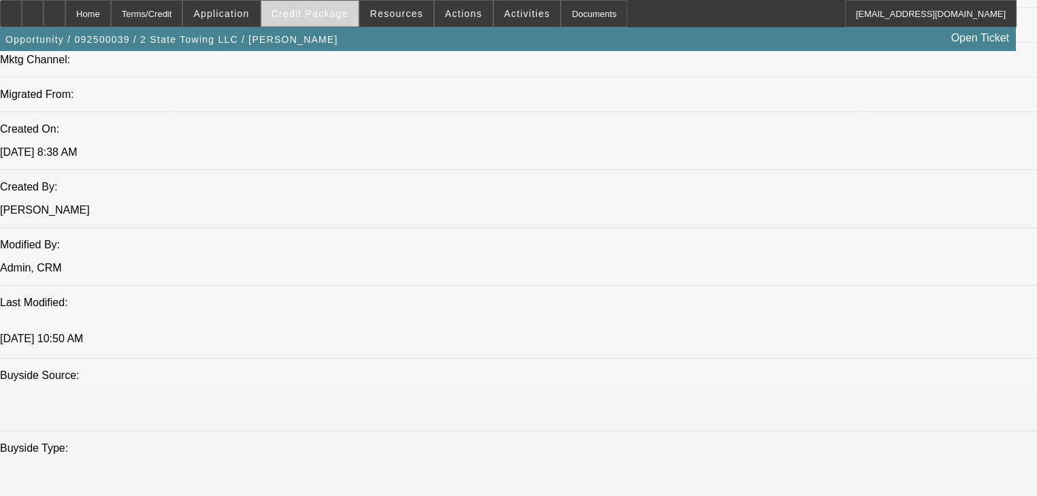
click at [337, 24] on span at bounding box center [309, 13] width 97 height 33
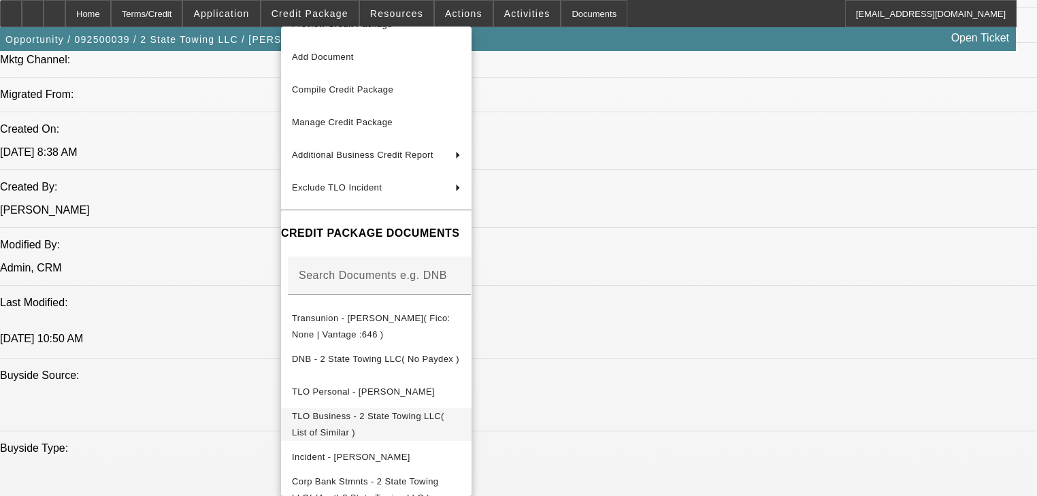
scroll to position [41, 0]
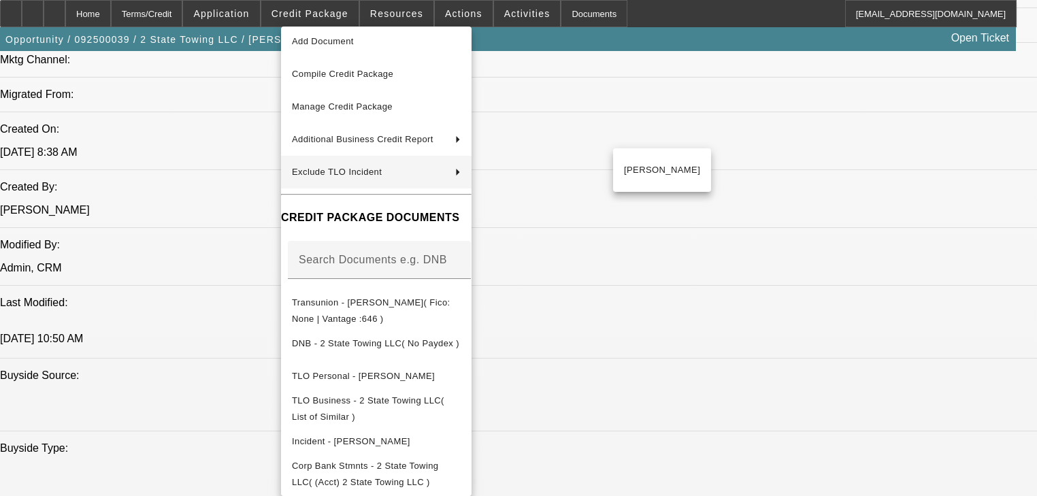
click at [270, 179] on div at bounding box center [518, 248] width 1037 height 496
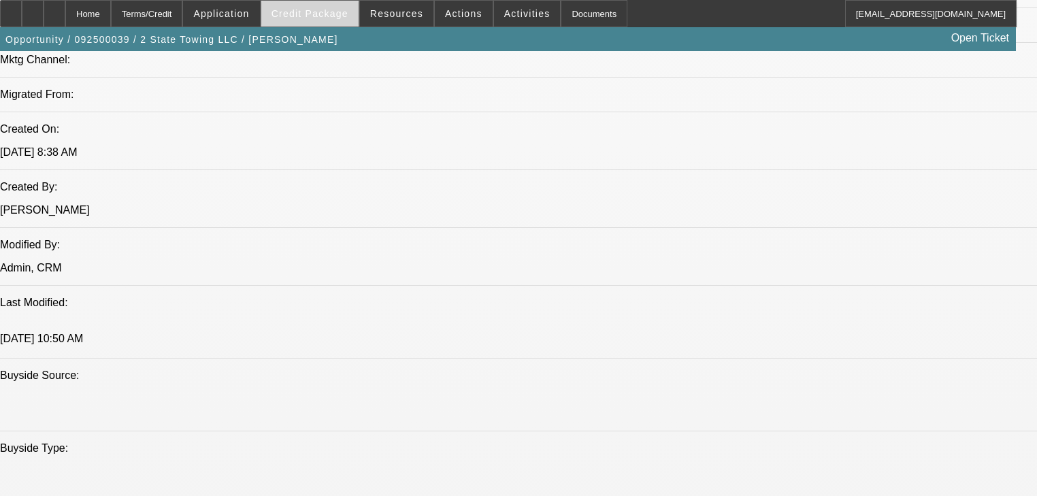
click at [335, 22] on span at bounding box center [309, 13] width 97 height 33
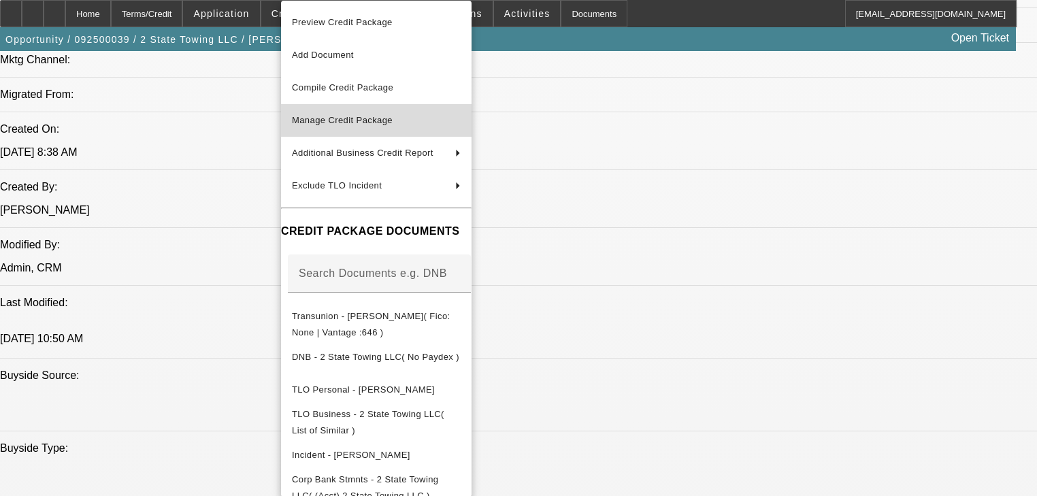
click at [344, 110] on button "Manage Credit Package" at bounding box center [376, 120] width 190 height 33
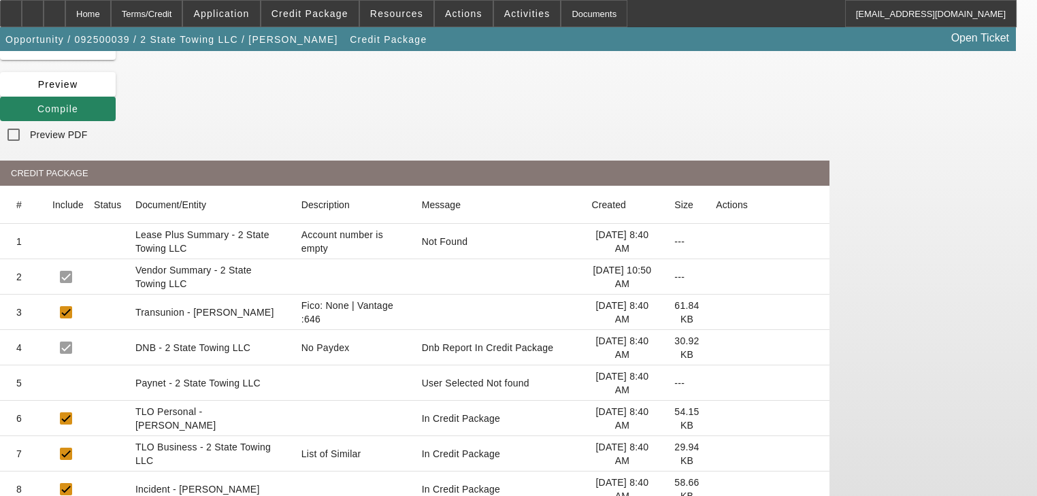
scroll to position [90, 0]
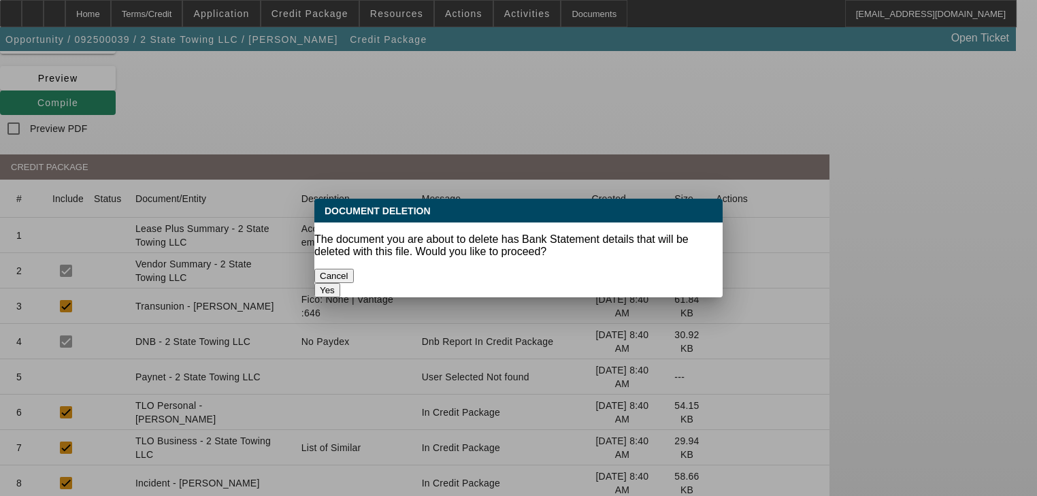
scroll to position [0, 0]
click at [340, 283] on button "Yes" at bounding box center [327, 290] width 26 height 14
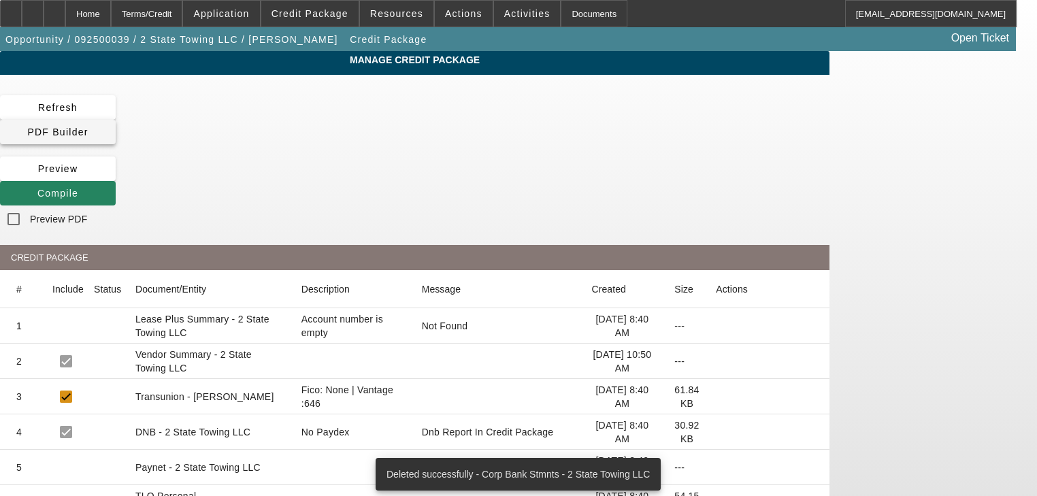
click at [116, 117] on span at bounding box center [58, 132] width 116 height 33
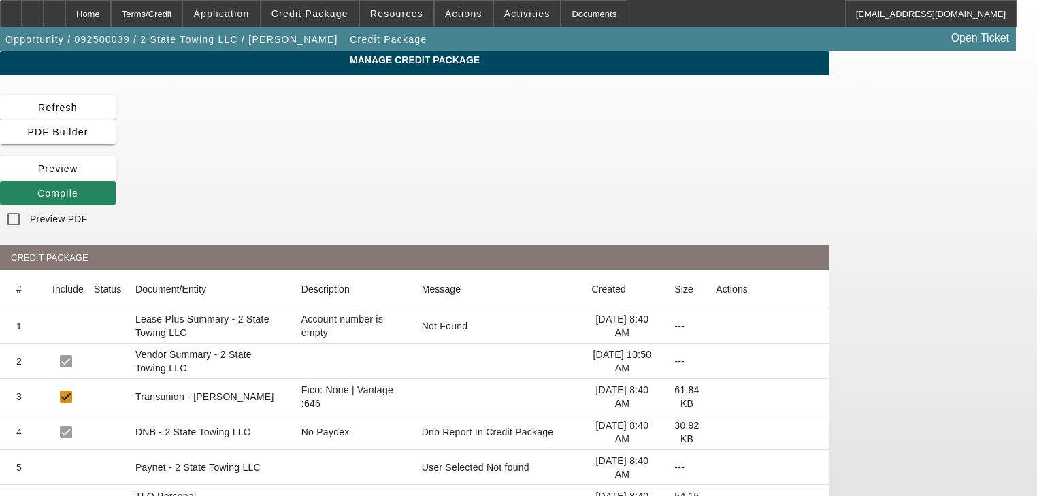
click at [829, 308] on mat-cell at bounding box center [767, 325] width 124 height 35
click at [78, 188] on span "Compile" at bounding box center [57, 193] width 41 height 11
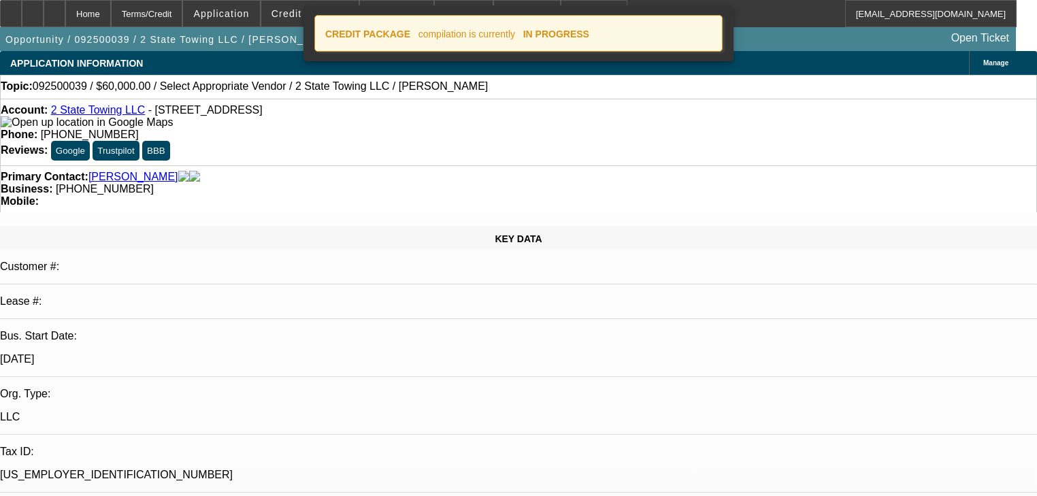
select select "0"
select select "2"
select select "0.1"
select select "4"
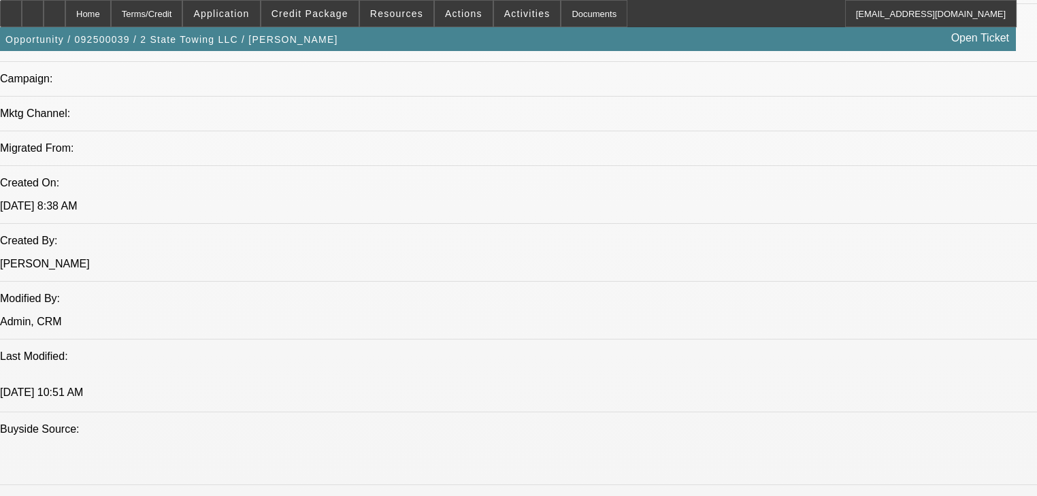
scroll to position [925, 0]
click at [333, 19] on span at bounding box center [309, 13] width 97 height 33
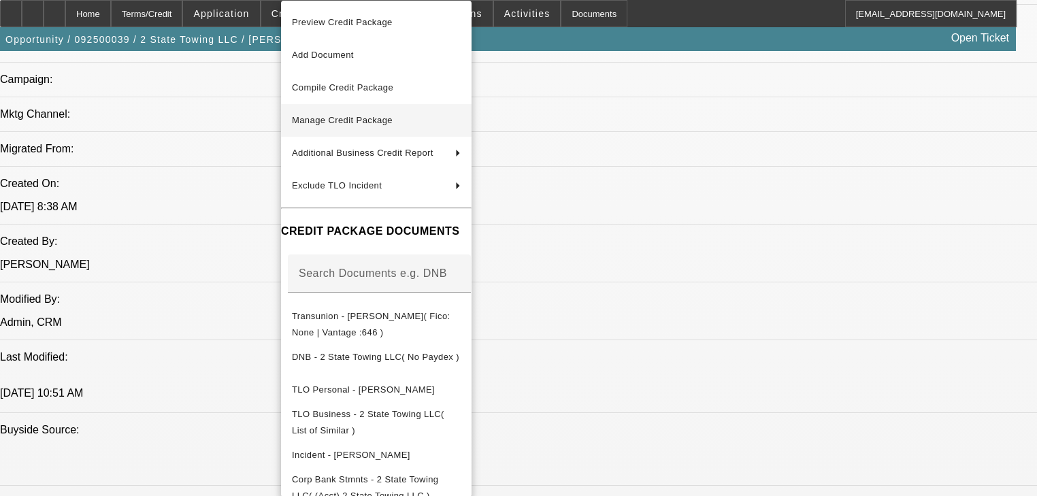
click at [340, 110] on button "Manage Credit Package" at bounding box center [376, 120] width 190 height 33
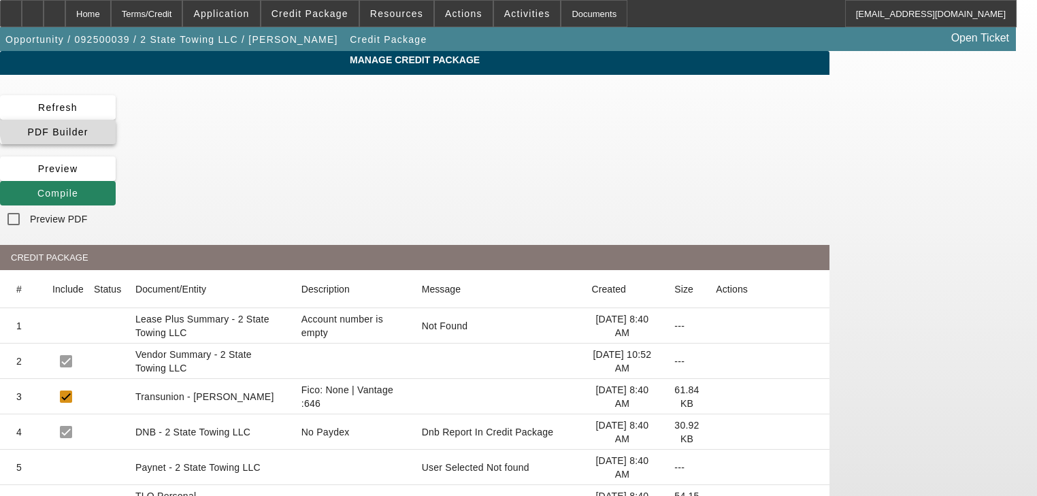
click at [116, 116] on span at bounding box center [58, 132] width 116 height 33
click at [310, 19] on span at bounding box center [309, 13] width 97 height 33
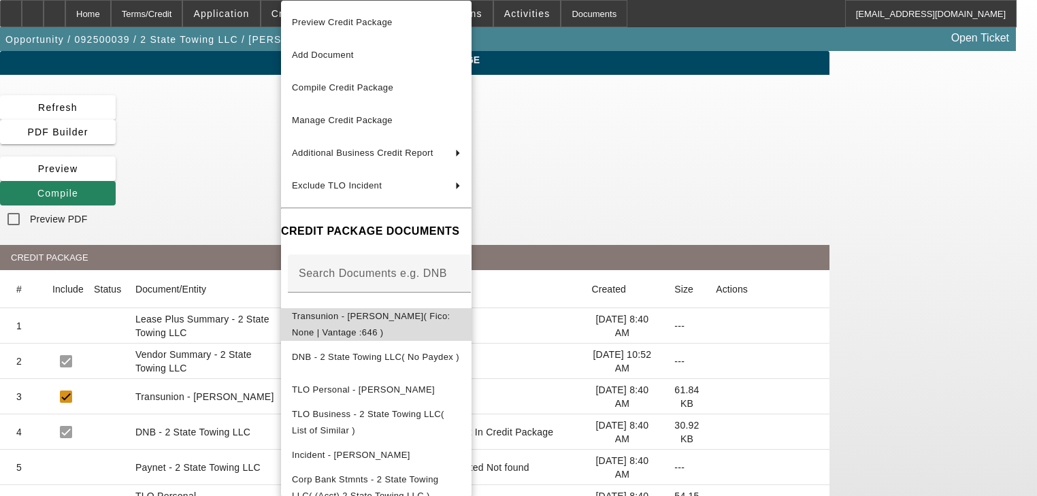
click at [398, 310] on span "Transunion - [PERSON_NAME]( Fico: None | Vantage :646 )" at bounding box center [376, 324] width 169 height 33
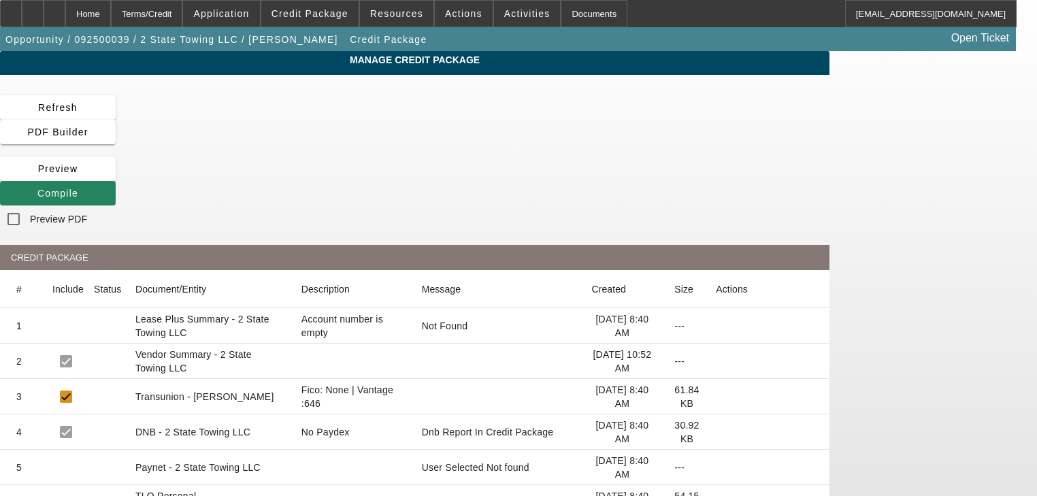
click at [961, 119] on app-manage-credit-package "Manage Credit Package Refresh PDF Builder Preview Compile Preview PDF CREDIT PA…" at bounding box center [518, 361] width 1037 height 620
click at [37, 188] on icon at bounding box center [37, 193] width 0 height 11
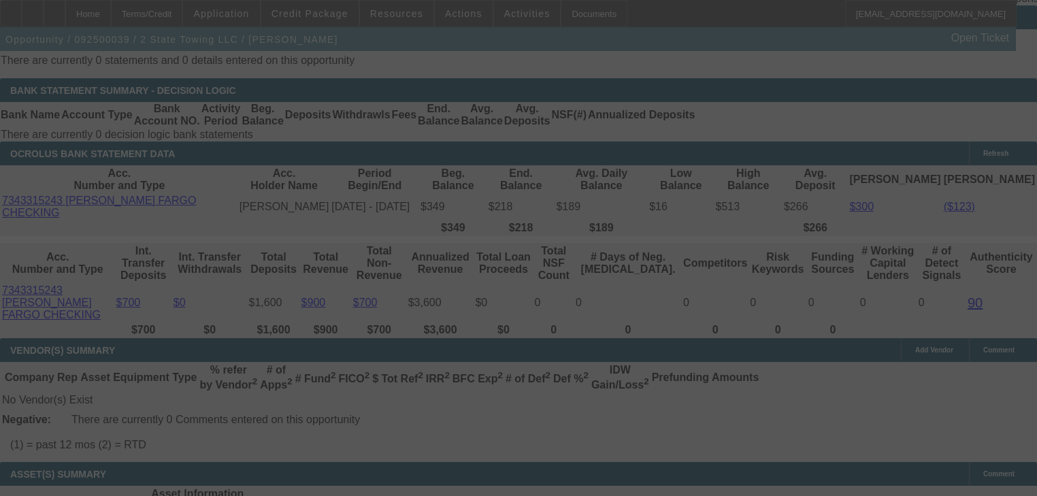
scroll to position [2413, 0]
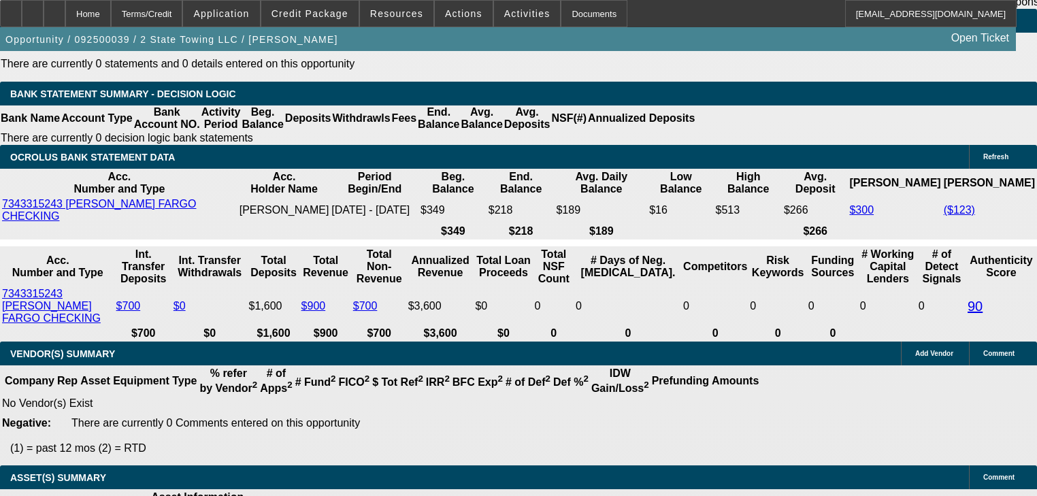
select select "0"
select select "2"
select select "0.1"
select select "4"
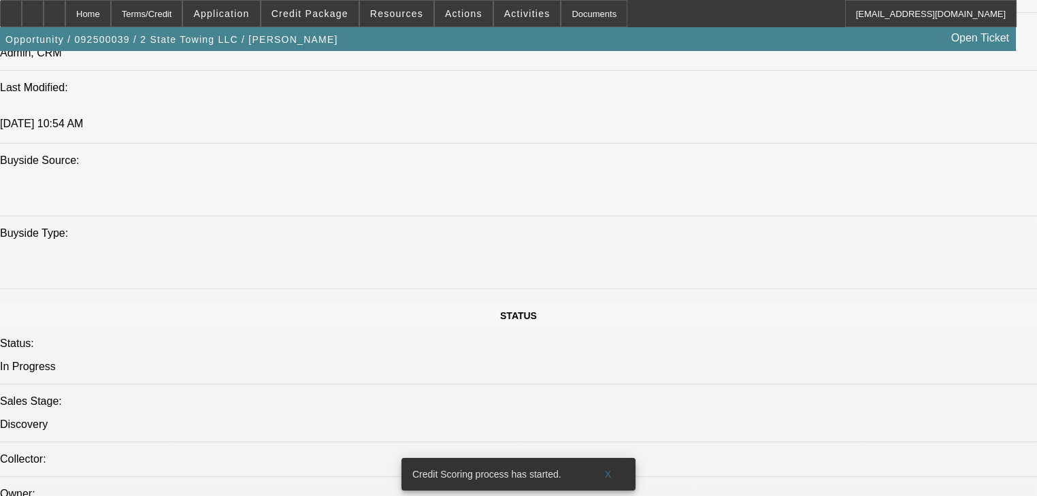
scroll to position [993, 0]
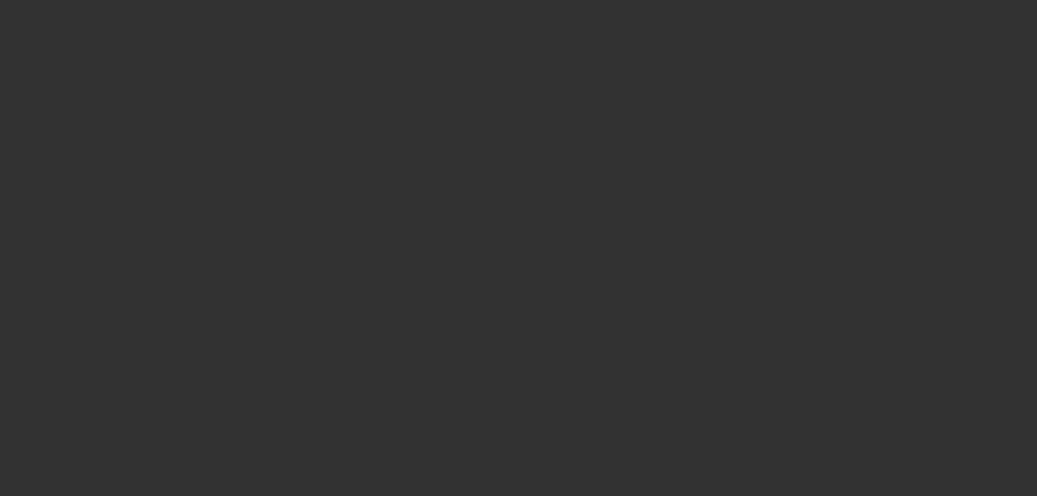
scroll to position [1312, 0]
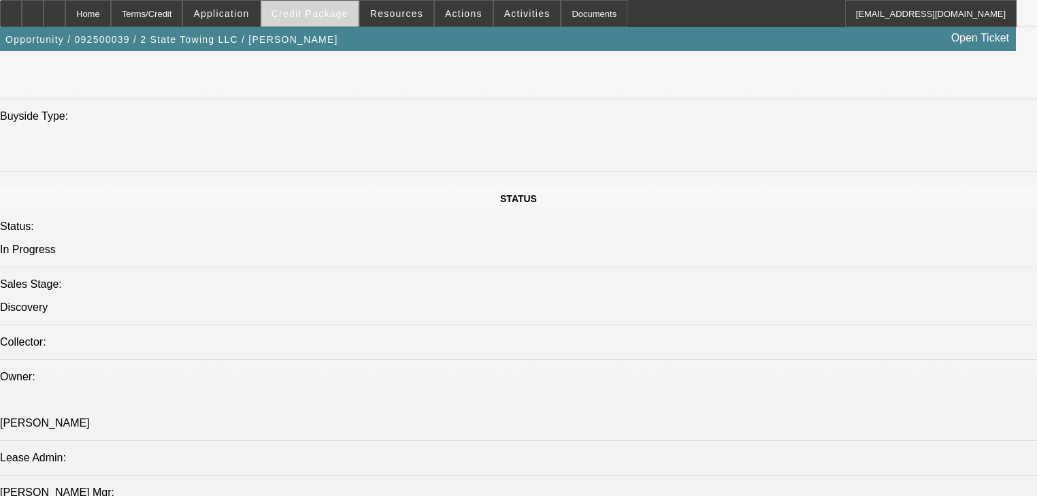
click at [316, 19] on span at bounding box center [309, 13] width 97 height 33
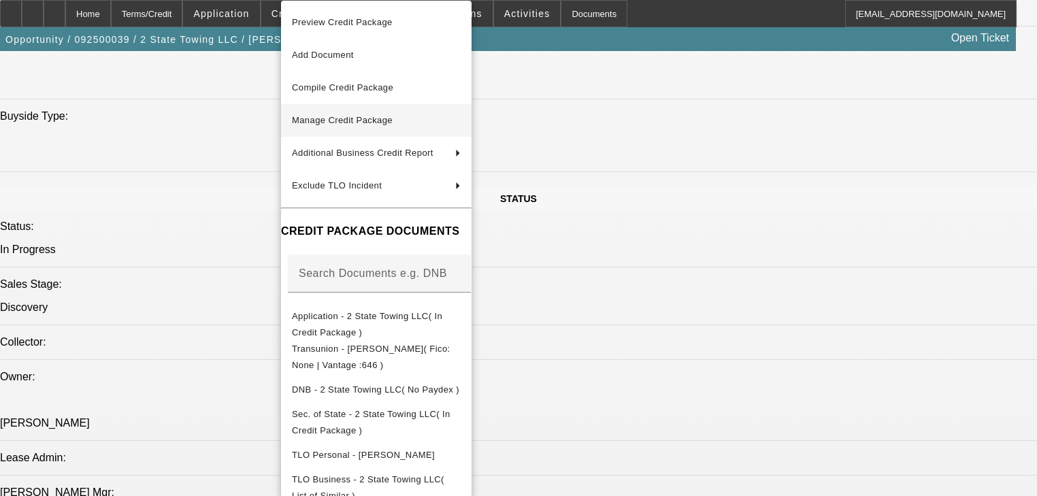
click at [349, 128] on span "Manage Credit Package" at bounding box center [376, 120] width 169 height 16
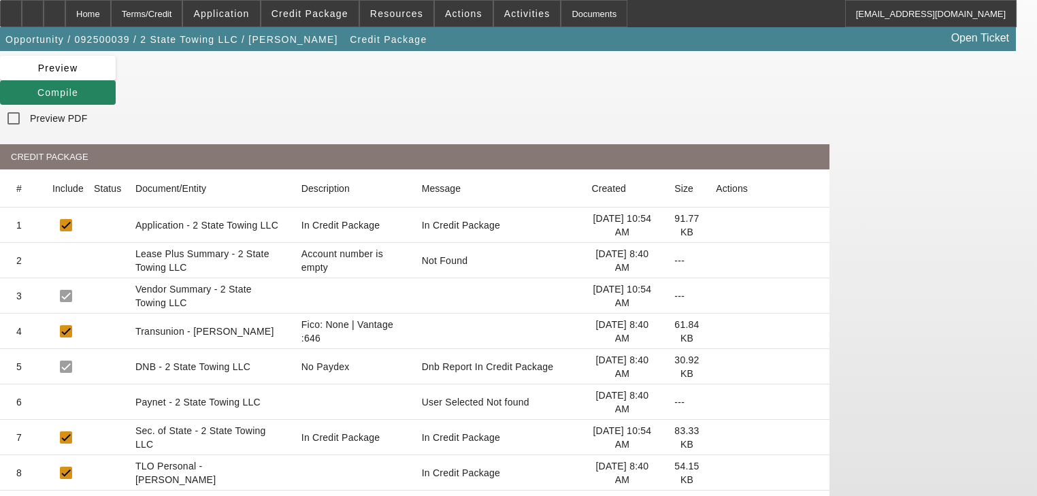
scroll to position [161, 0]
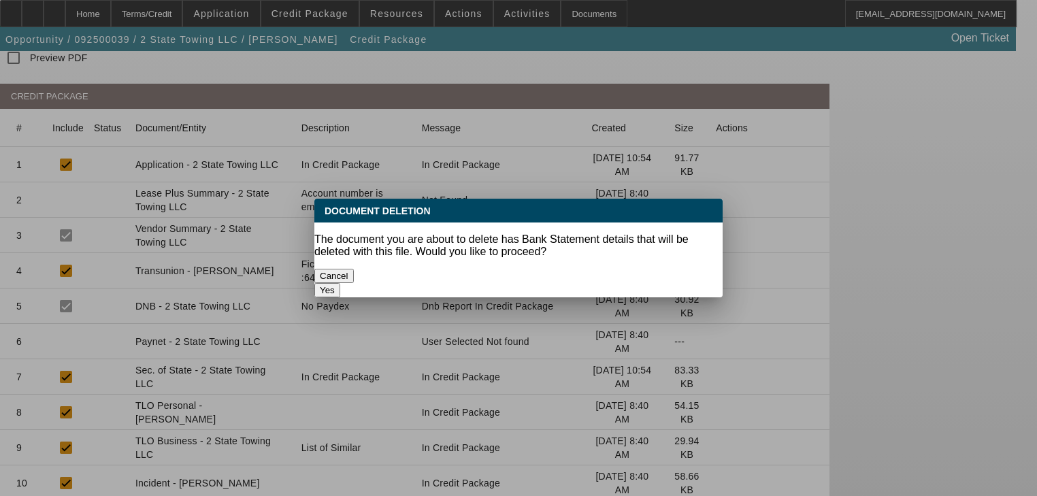
click at [340, 283] on button "Yes" at bounding box center [327, 290] width 26 height 14
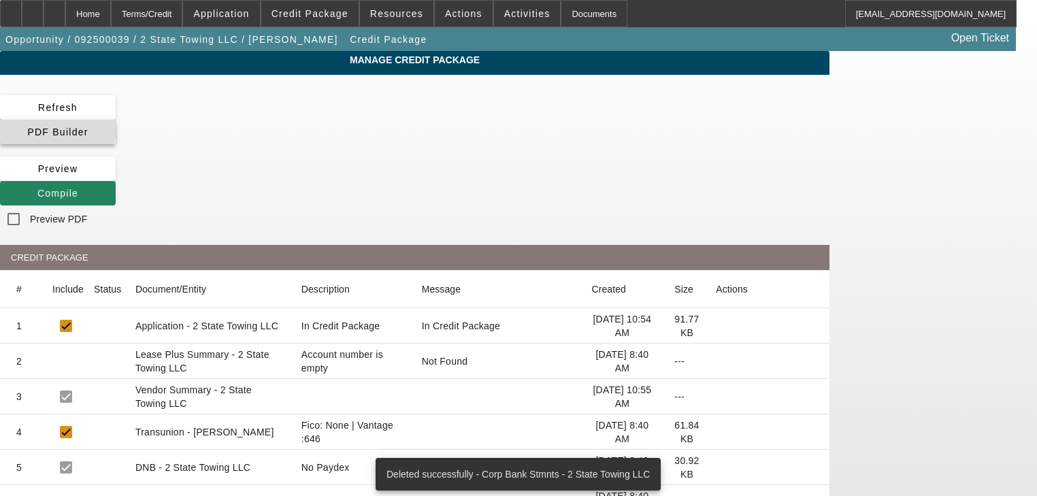
click at [88, 127] on span "PDF Builder" at bounding box center [57, 132] width 61 height 11
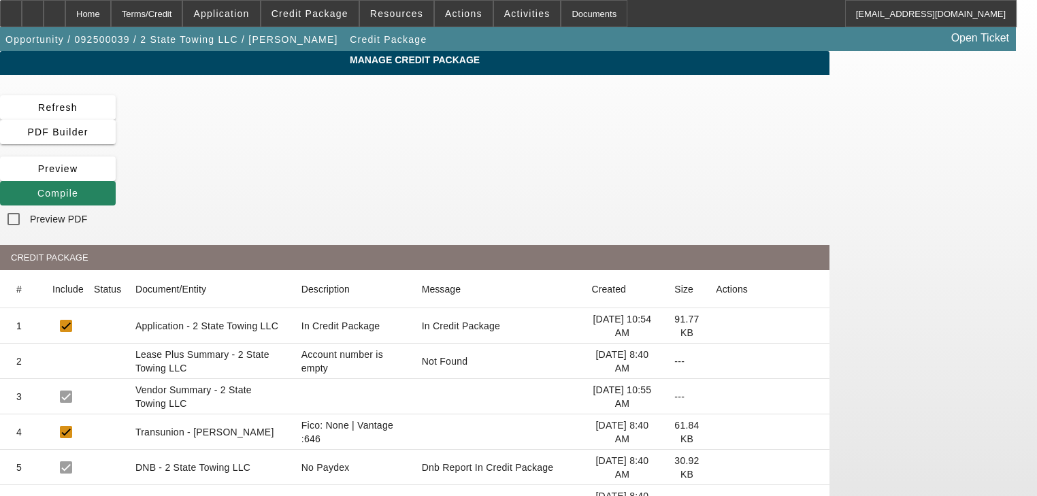
click at [992, 280] on app-manage-credit-package "Manage Credit Package Refresh PDF Builder Preview Compile Preview PDF CREDIT PA…" at bounding box center [518, 379] width 1037 height 656
click at [78, 188] on span "Compile" at bounding box center [57, 193] width 41 height 11
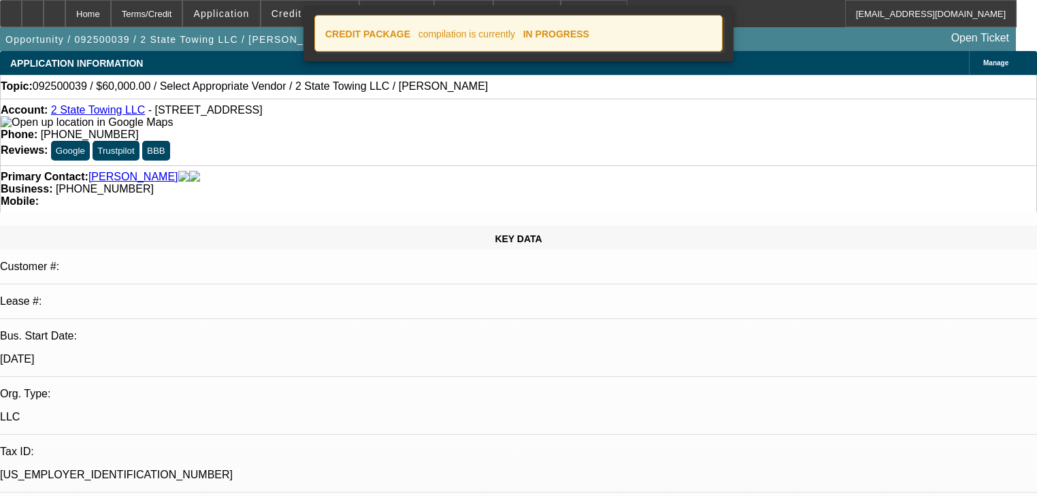
select select "0"
select select "2"
select select "0.1"
select select "4"
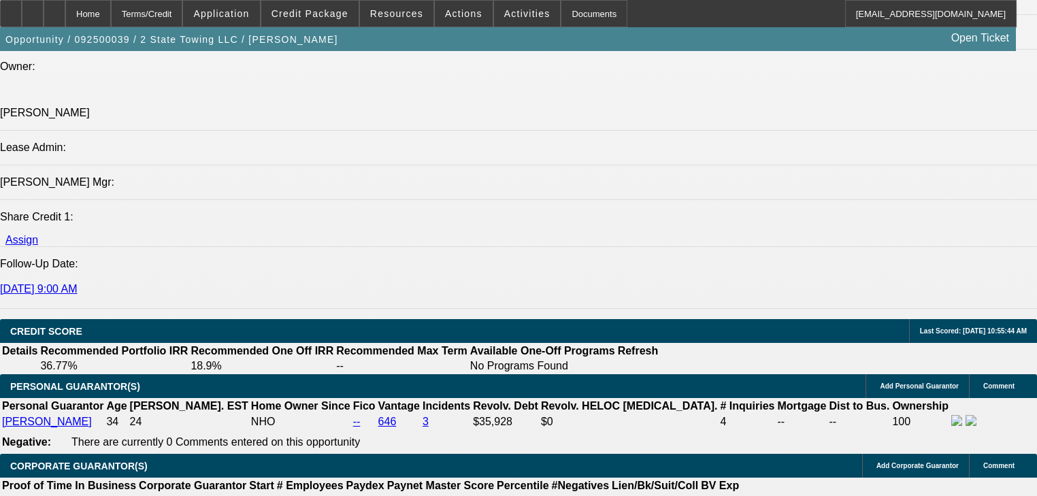
scroll to position [1633, 0]
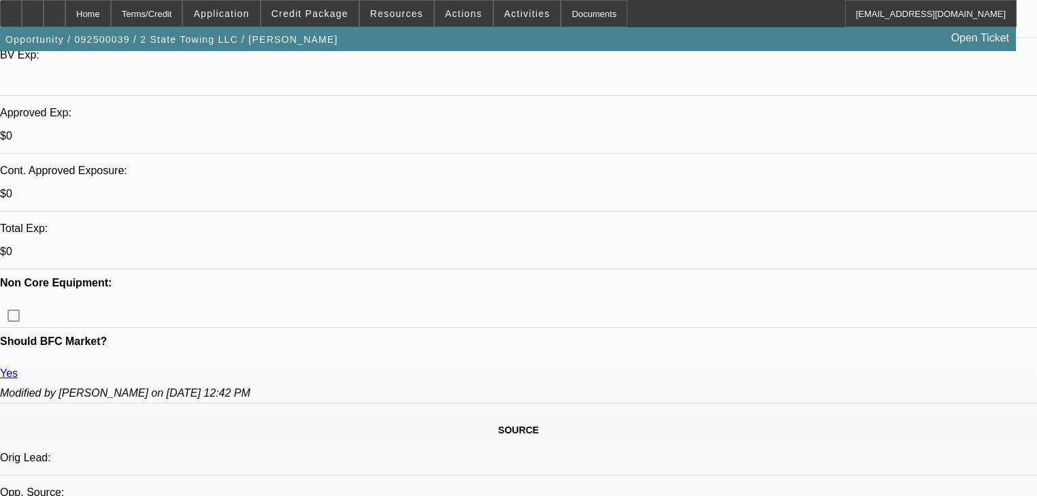
scroll to position [381, 0]
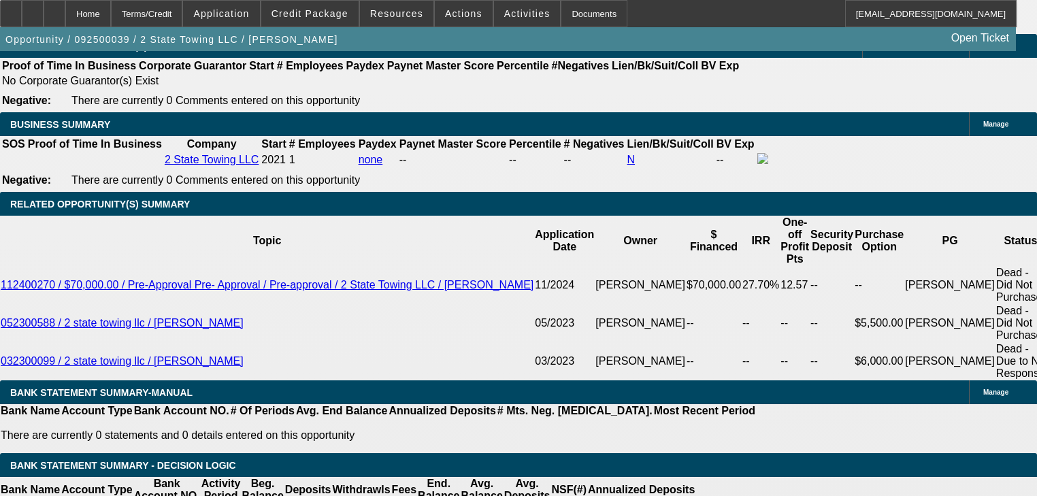
scroll to position [2068, 0]
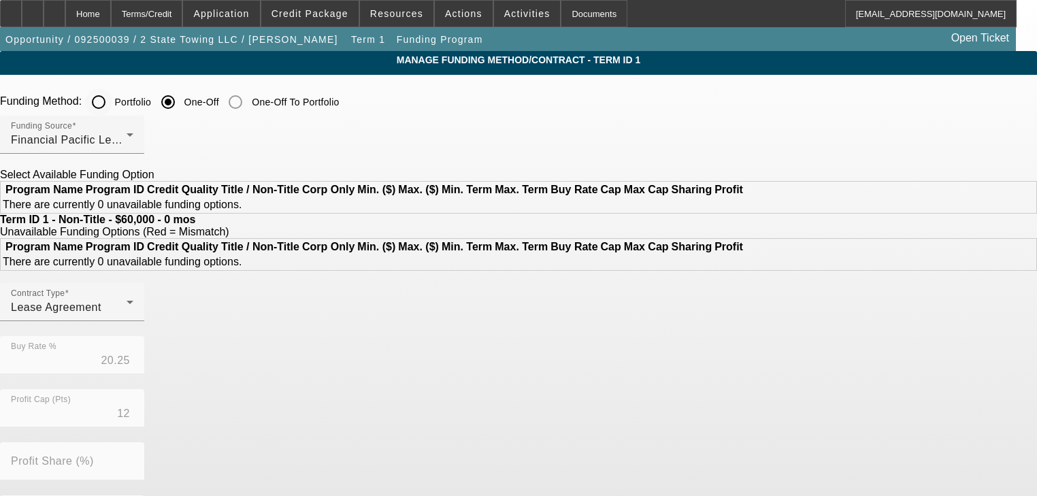
click at [112, 106] on input "Portfolio" at bounding box center [98, 101] width 27 height 27
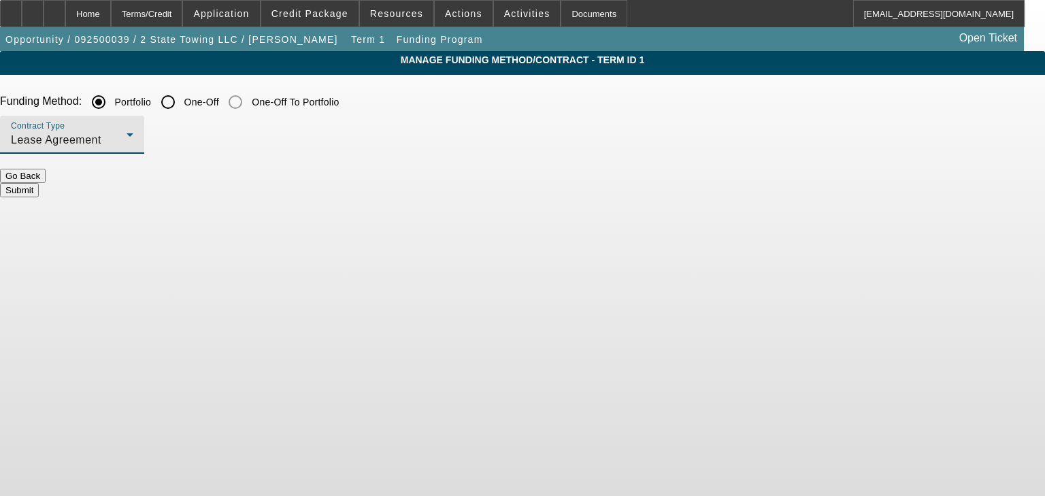
click at [127, 139] on div "Lease Agreement" at bounding box center [69, 140] width 116 height 16
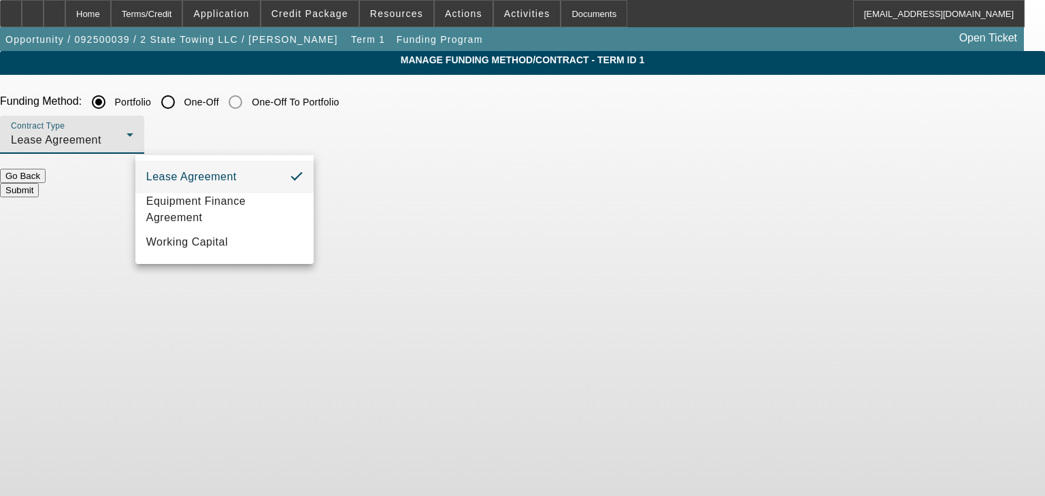
click at [249, 141] on div at bounding box center [522, 248] width 1045 height 496
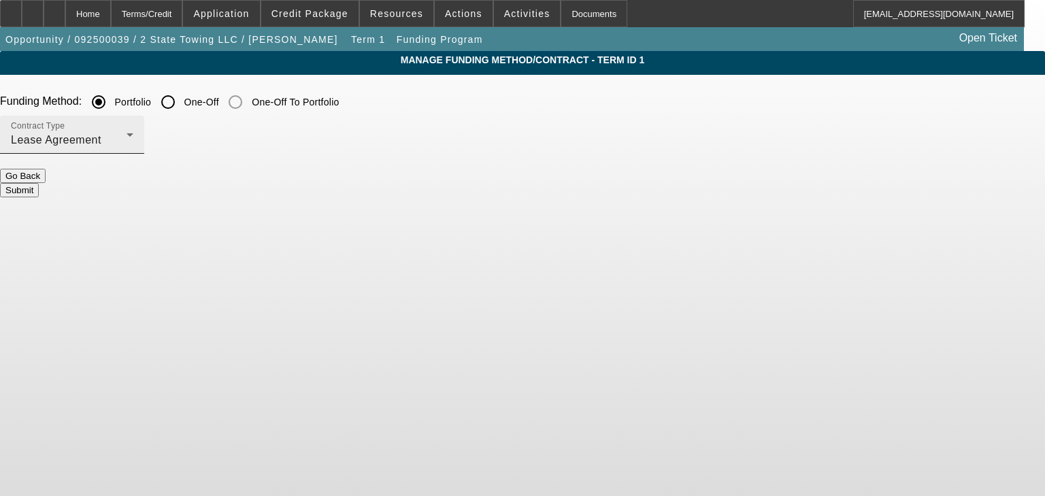
click at [127, 144] on div "Lease Agreement" at bounding box center [69, 140] width 116 height 16
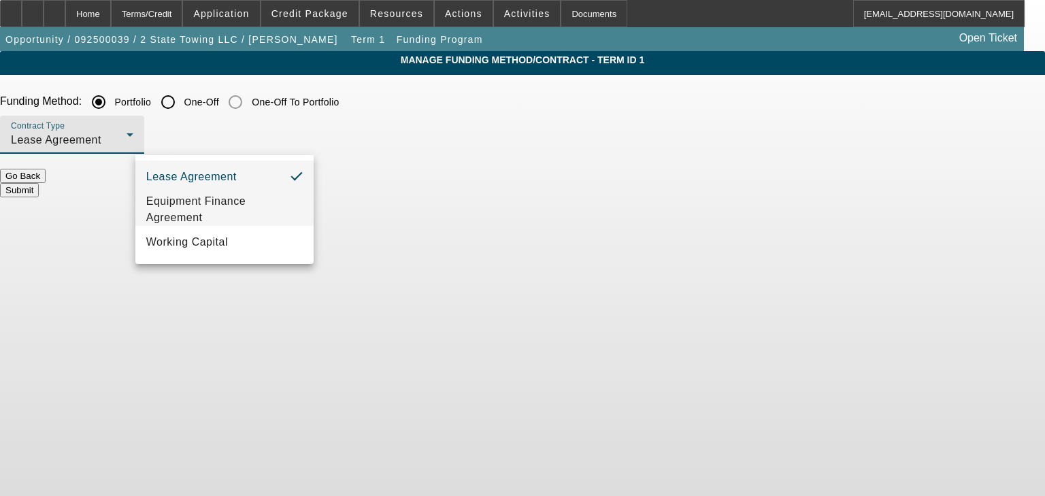
click at [269, 210] on span "Equipment Finance Agreement" at bounding box center [224, 209] width 156 height 33
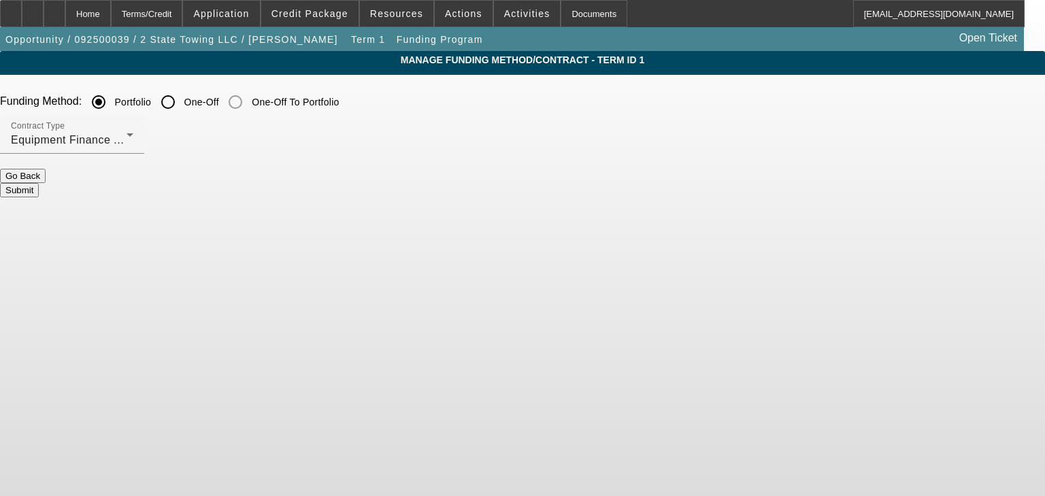
click at [39, 186] on button "Submit" at bounding box center [19, 190] width 39 height 14
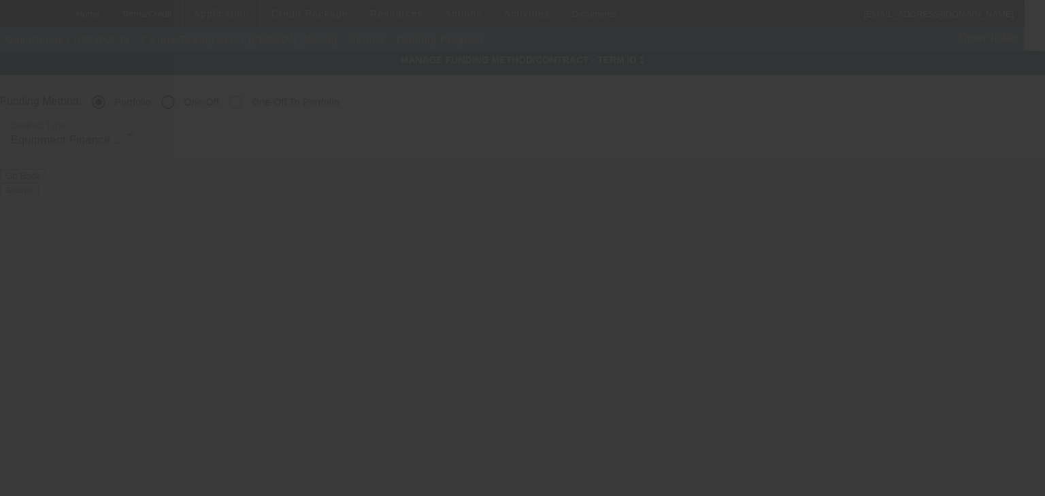
radio input "false"
radio input "true"
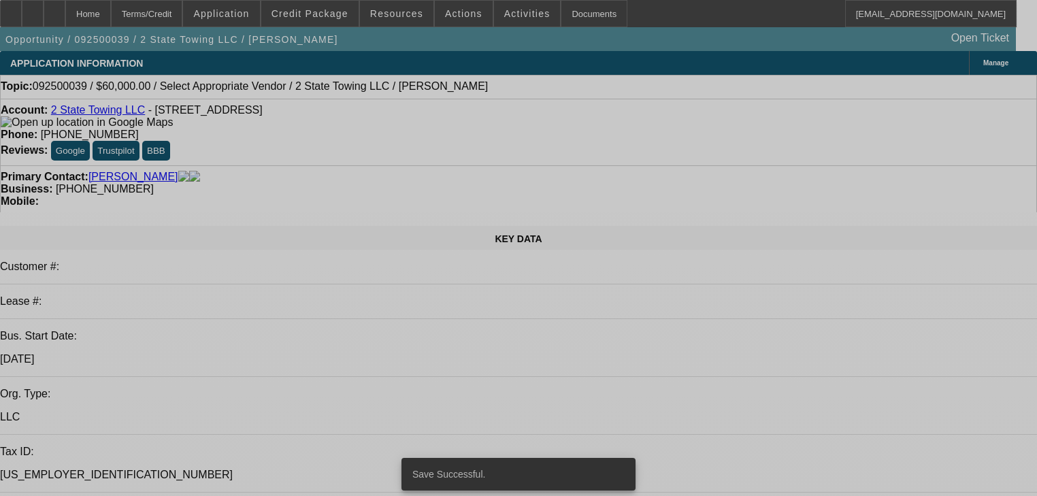
select select "0"
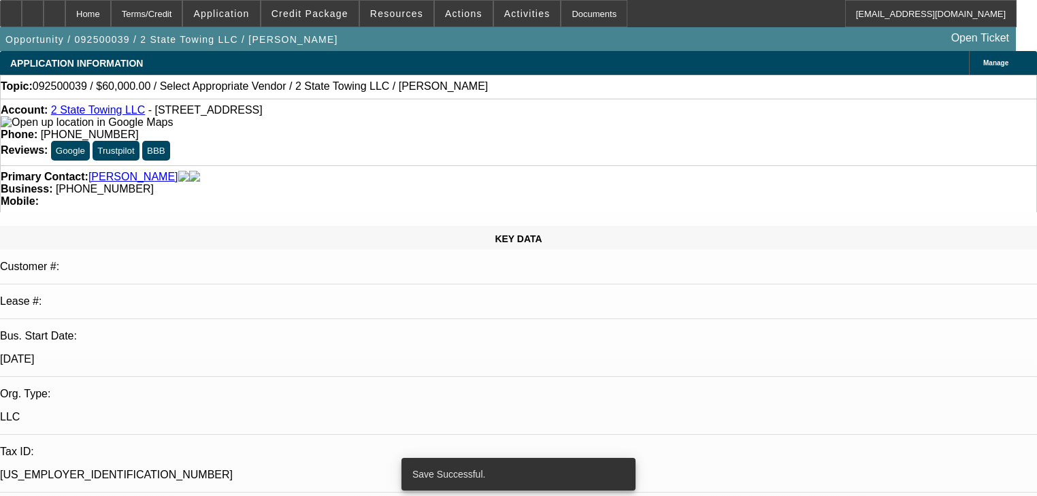
select select "2"
select select "0"
select select "6"
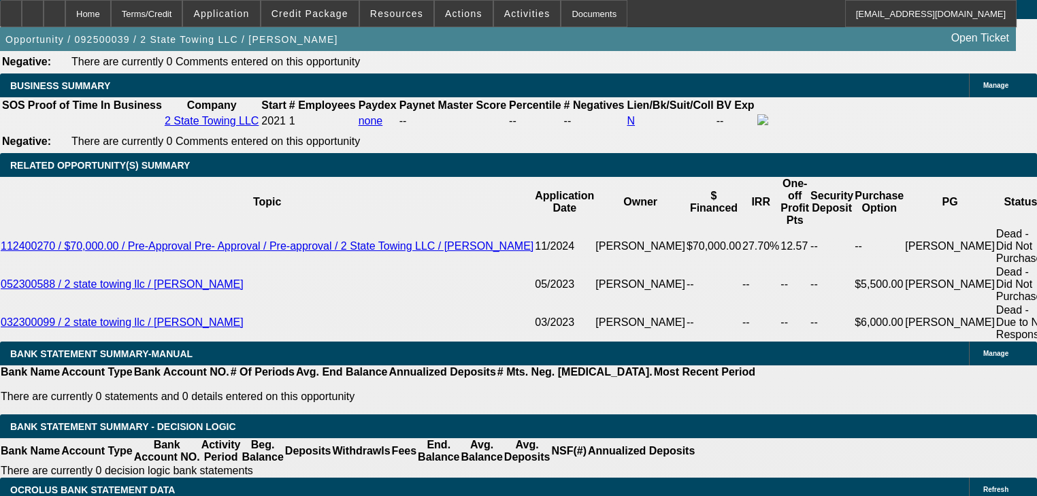
scroll to position [2123, 0]
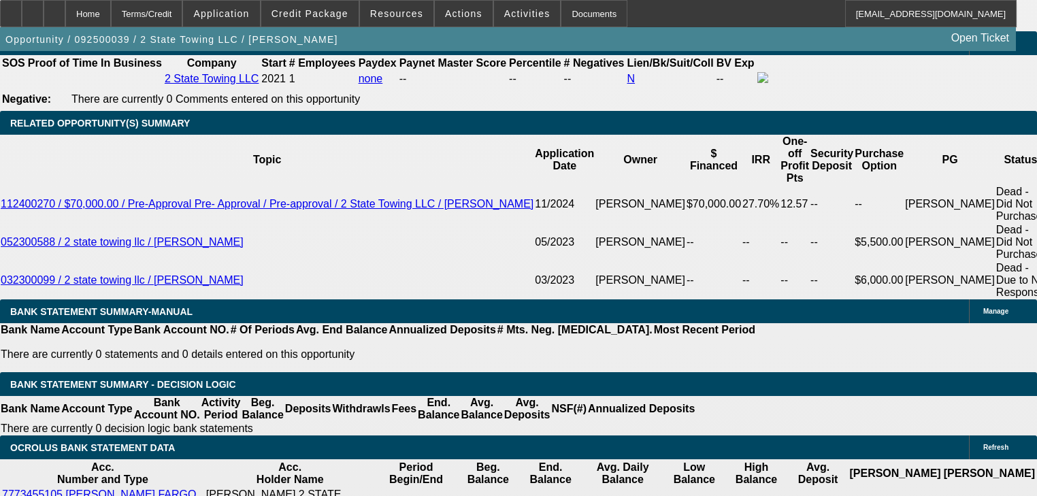
select select "0.1"
type input "$6,000.00"
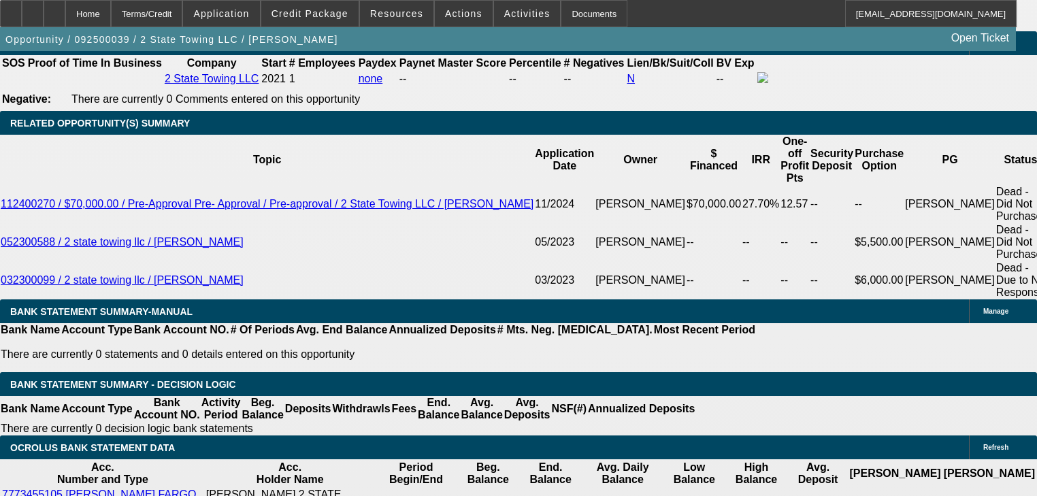
type input "36"
type input "2"
type input "$3,093.40"
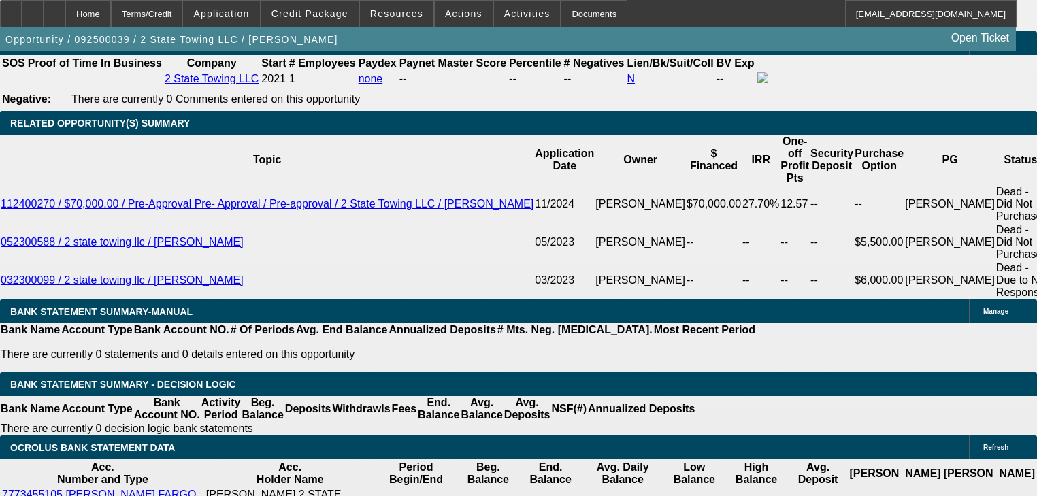
type input "$1,546.70"
type input "25"
type input "$4,294.06"
type input "$2,147.03"
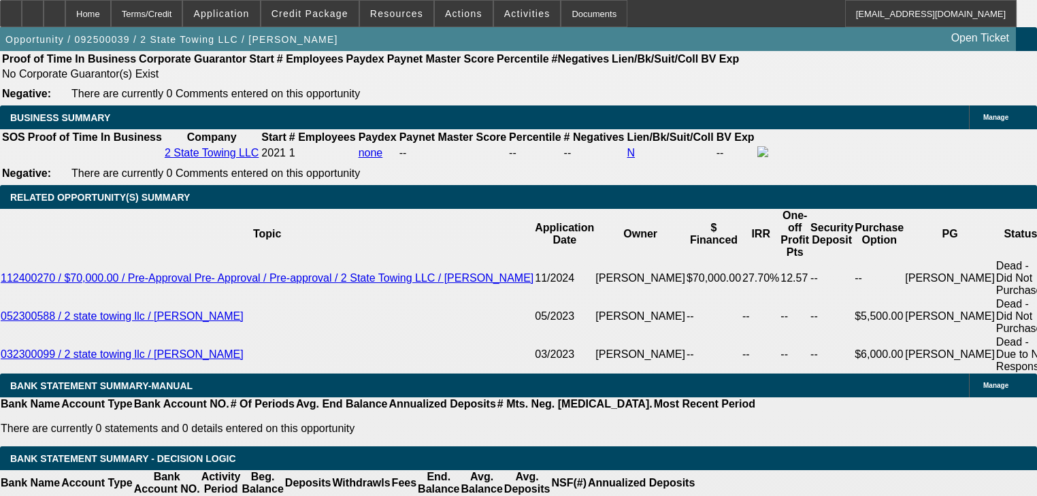
scroll to position [2068, 0]
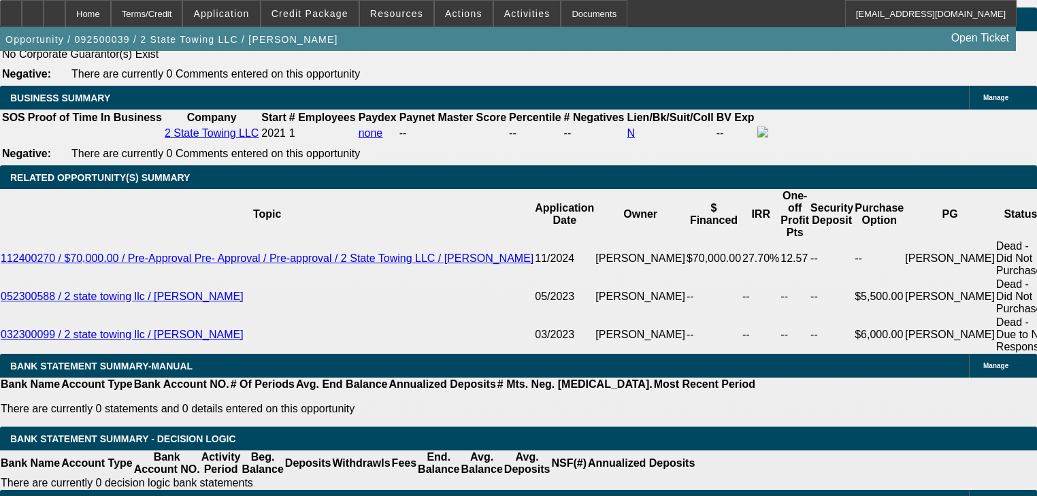
type input "25"
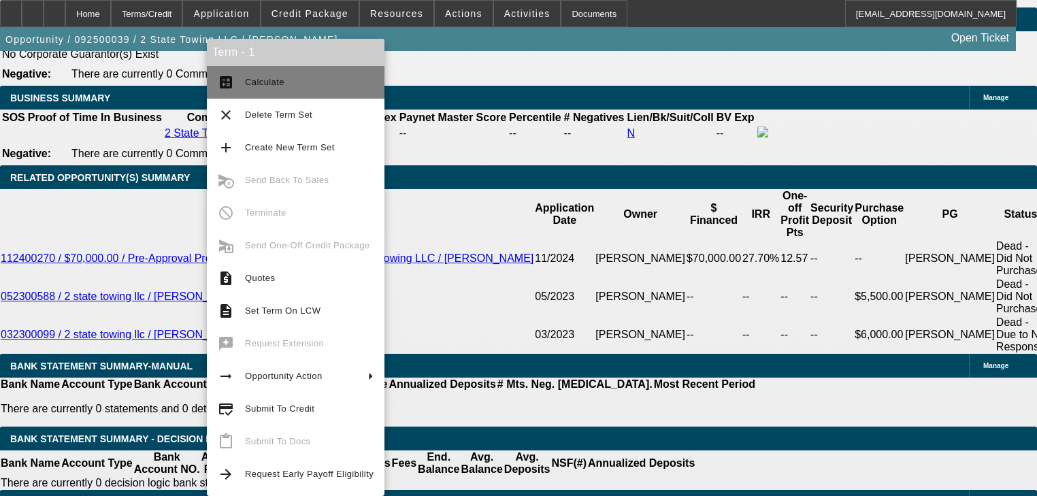
click at [295, 82] on span "Calculate" at bounding box center [309, 82] width 129 height 16
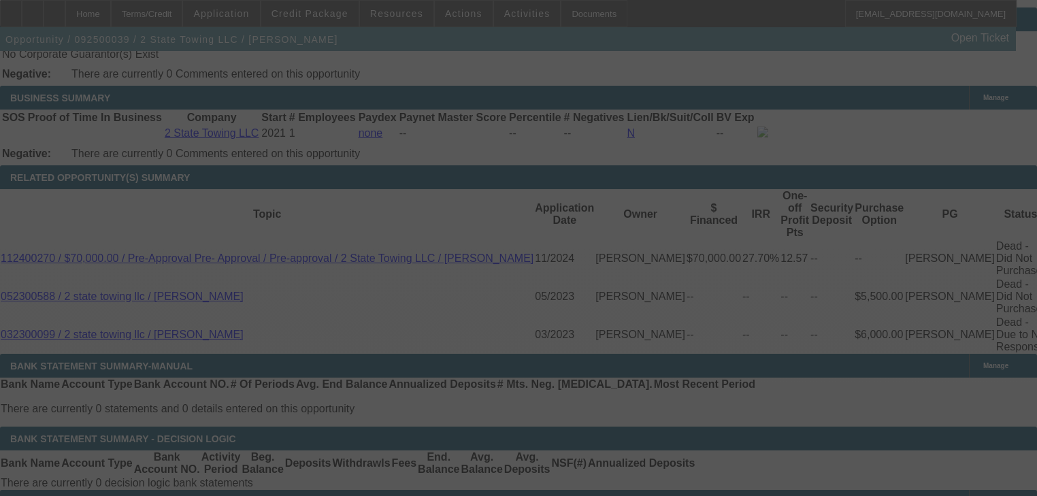
select select "0.1"
select select "2"
select select "0"
select select "6"
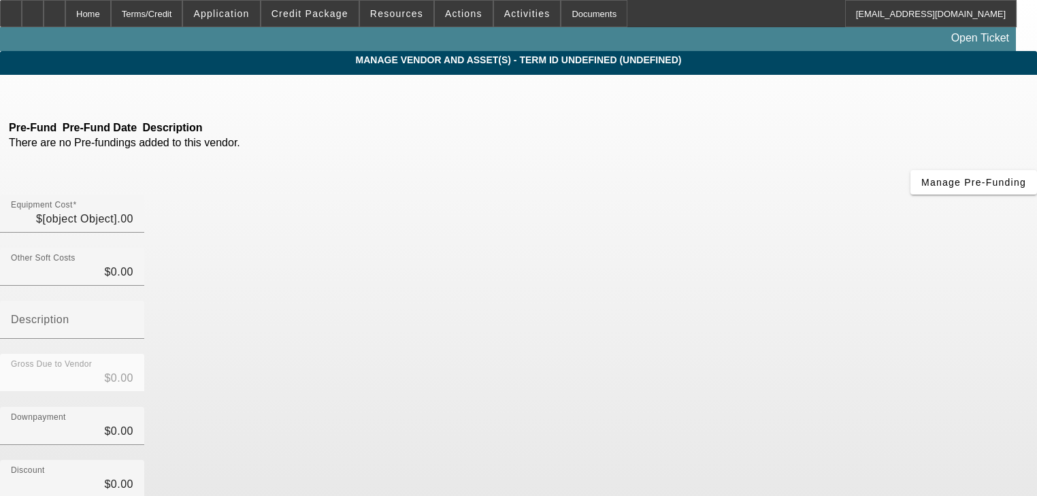
type input "$60,000.00"
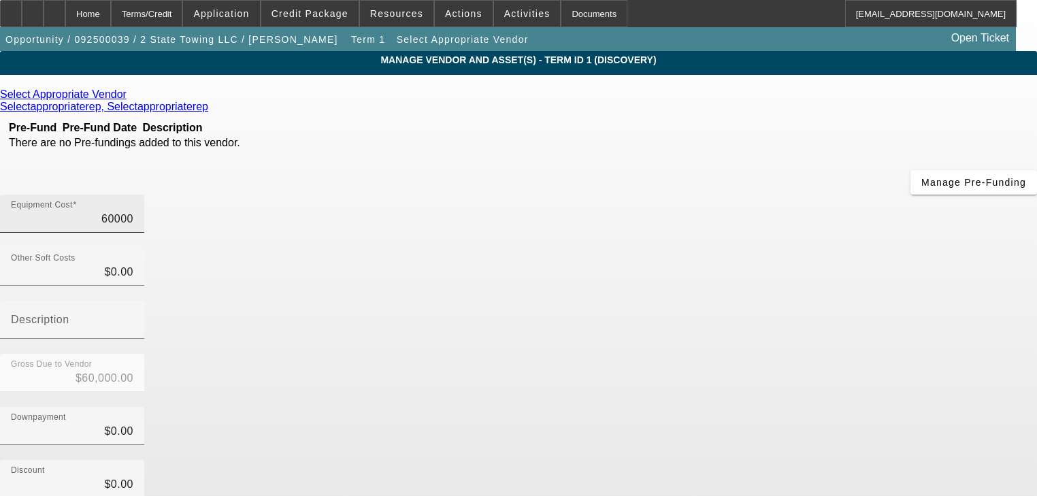
click at [133, 211] on input "60000" at bounding box center [72, 219] width 122 height 16
type input "7"
type input "$7.00"
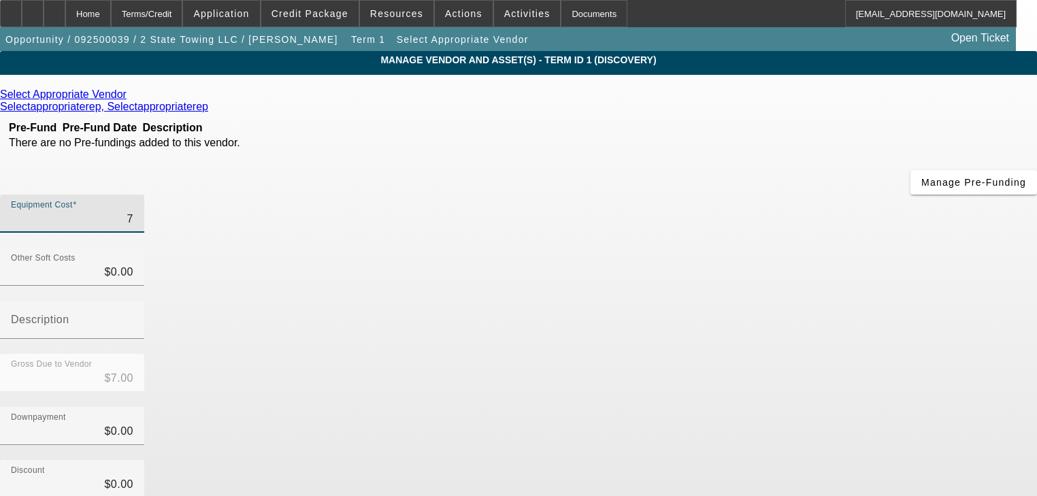
type input "70"
type input "$70.00"
type input "700"
type input "$700.00"
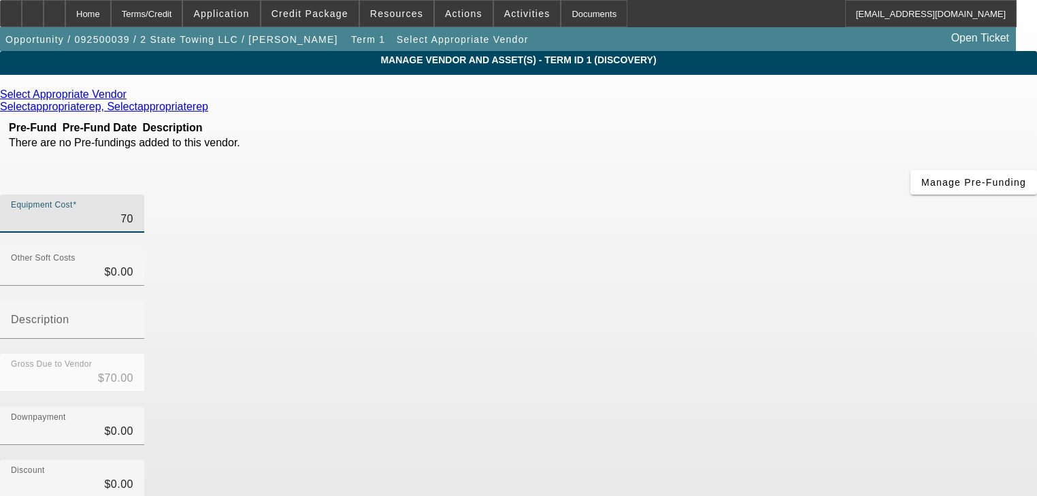
type input "$700.00"
type input "7000"
type input "$7,000.00"
type input "70000"
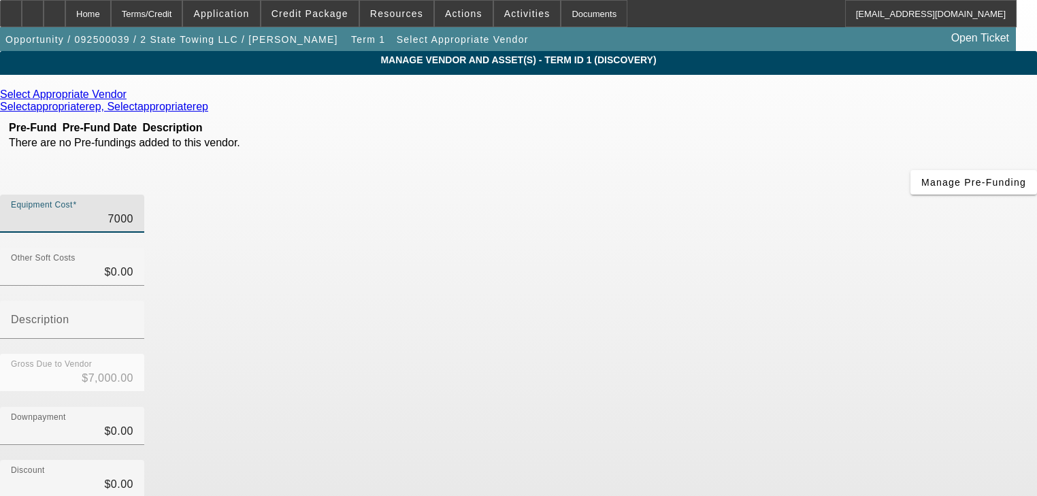
type input "$70,000.00"
type input "0"
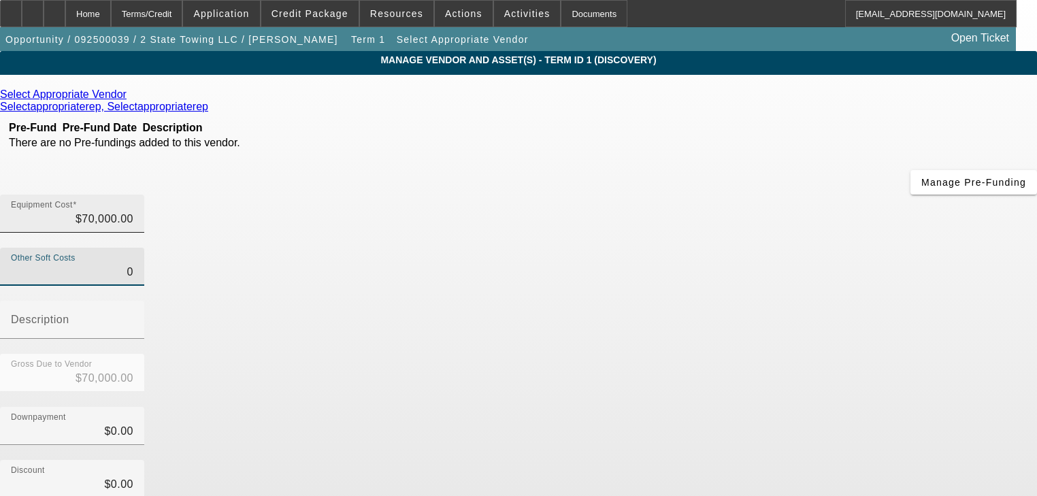
type input "70000"
type input "$0.00"
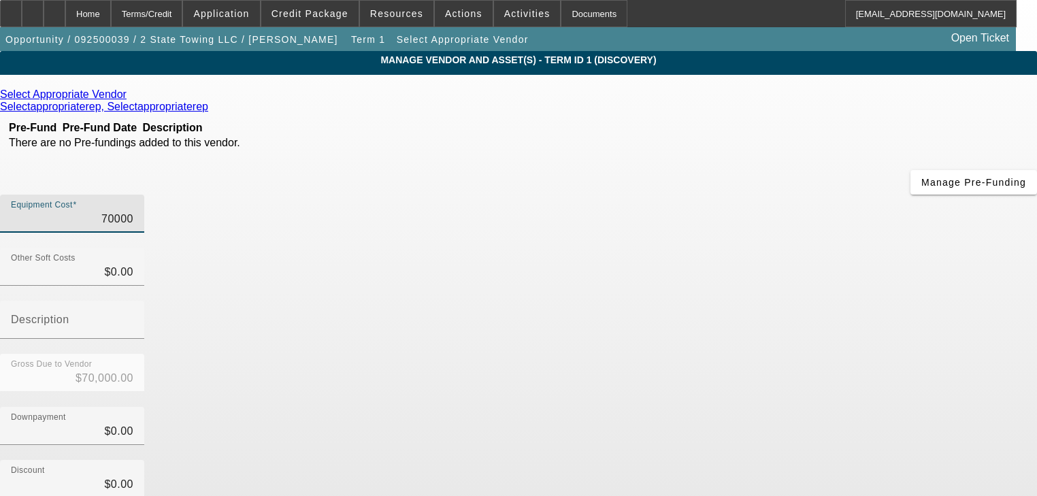
click at [133, 211] on input "70000" at bounding box center [72, 219] width 122 height 16
type input "7"
type input "$7.00"
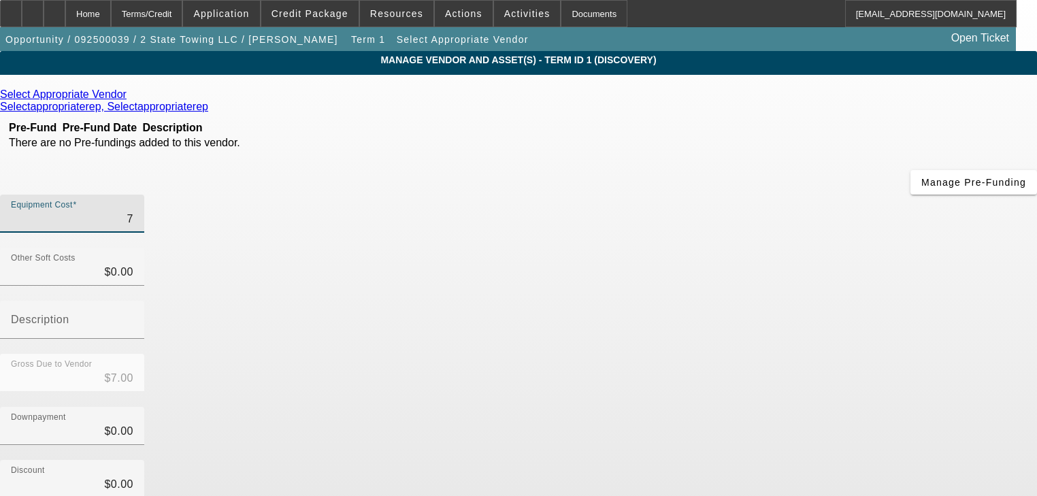
type input "72"
type input "$72.00"
type input "720"
type input "$720.00"
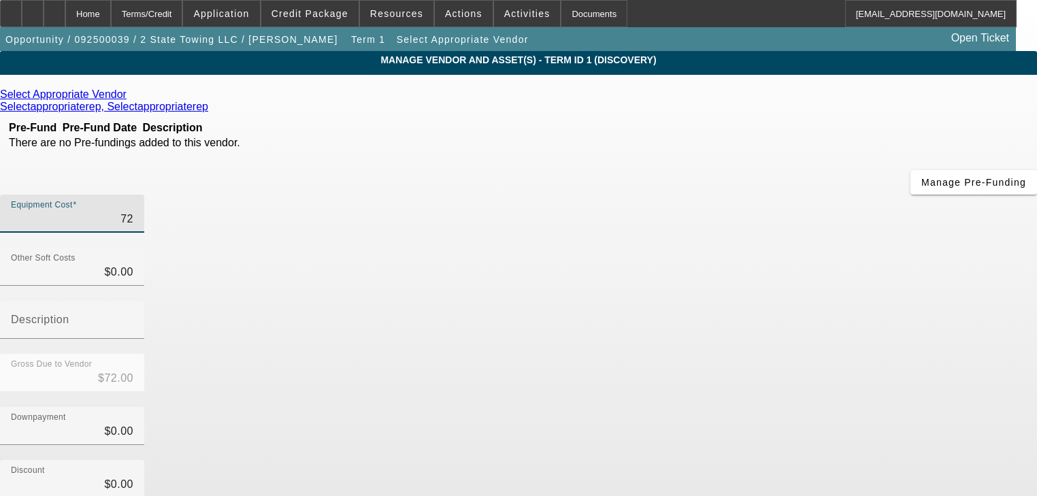
type input "$720.00"
type input "7200"
type input "$7,200.00"
type input "72000"
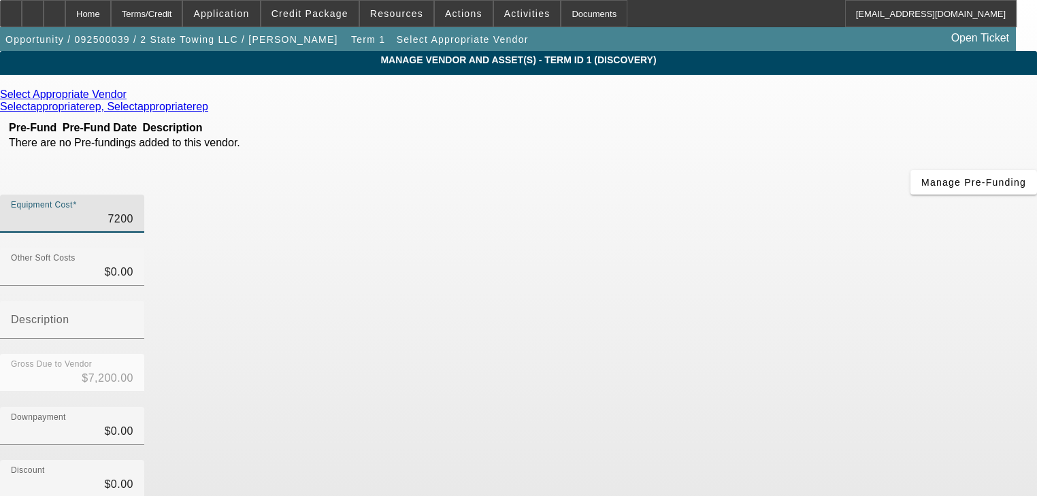
type input "$72,000.00"
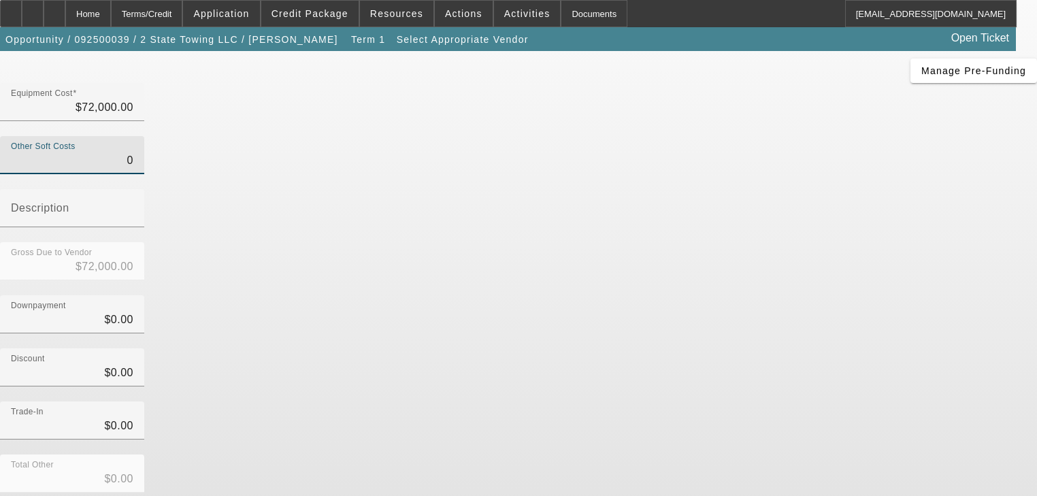
scroll to position [133, 0]
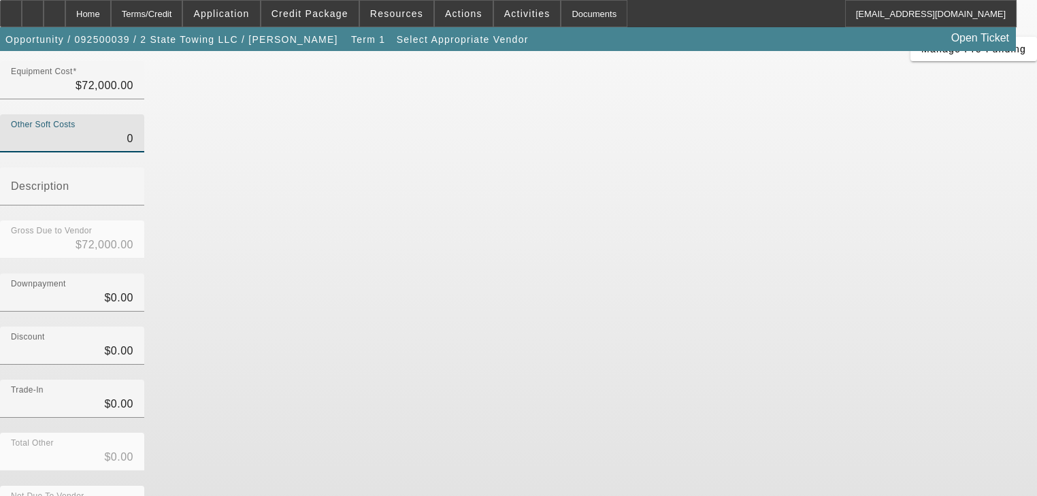
type input "$0.00"
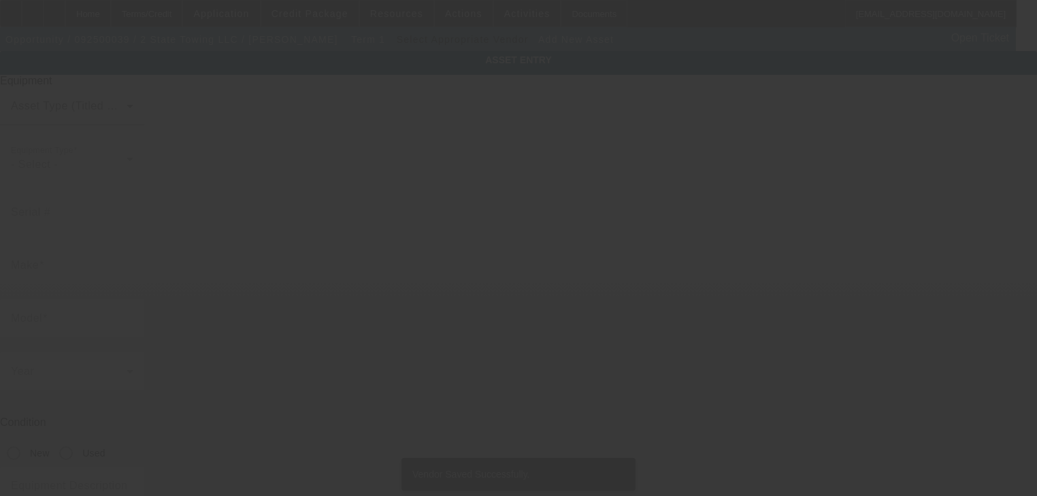
type input "864 Ridge Rd"
type input "North Augusta"
type input "29860"
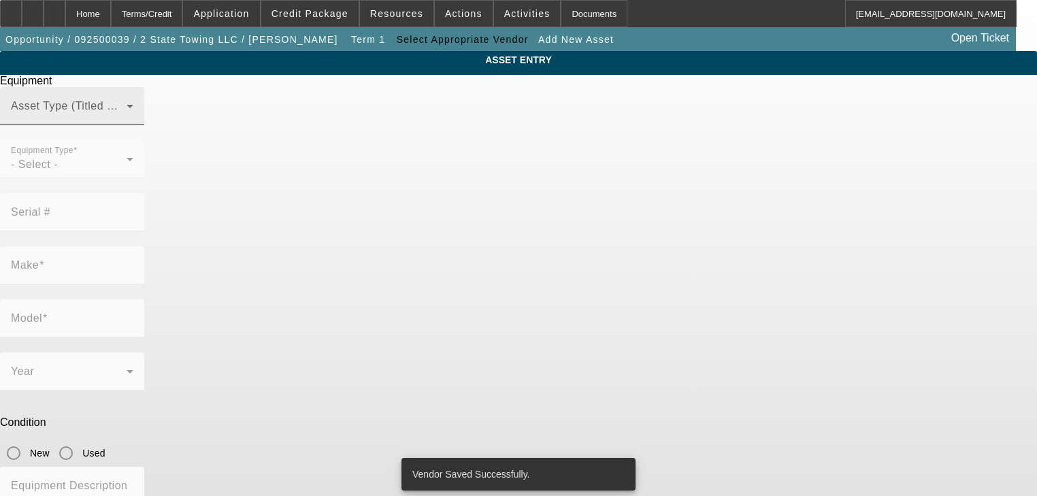
click at [127, 120] on span at bounding box center [69, 111] width 116 height 16
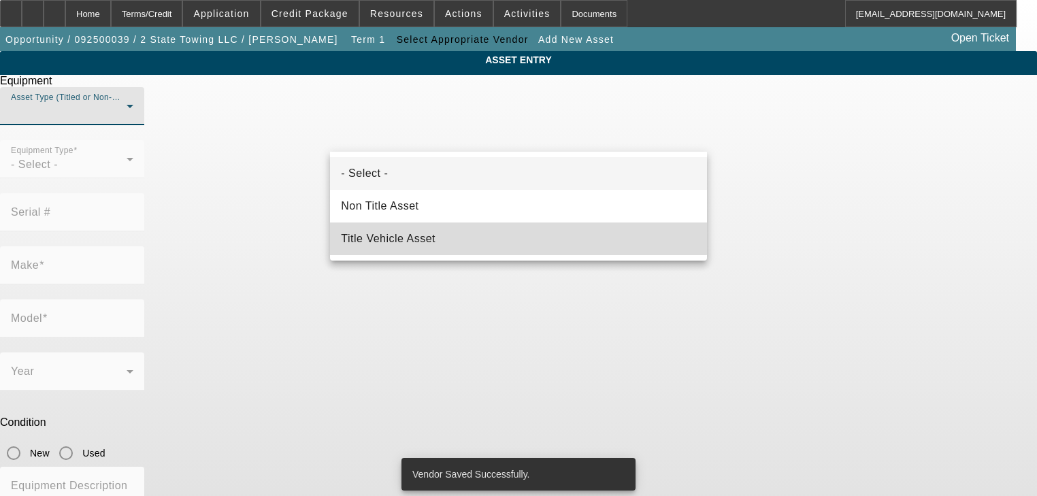
click at [488, 237] on mat-option "Title Vehicle Asset" at bounding box center [518, 238] width 376 height 33
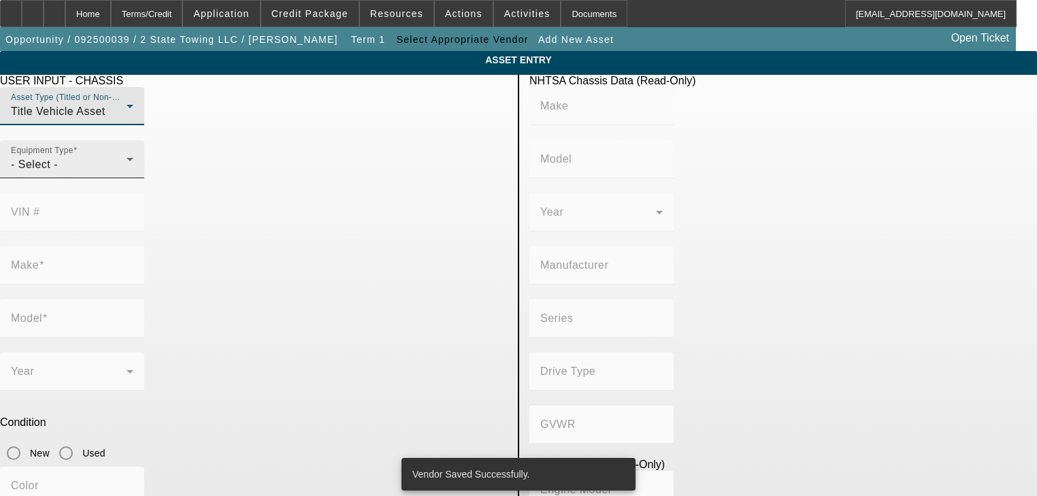
click at [127, 173] on div "- Select -" at bounding box center [69, 164] width 116 height 16
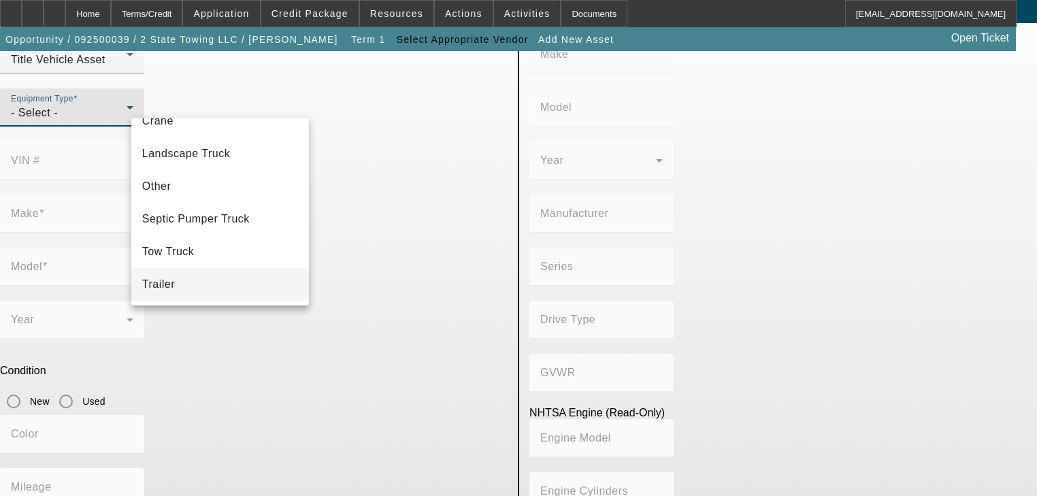
scroll to position [97, 0]
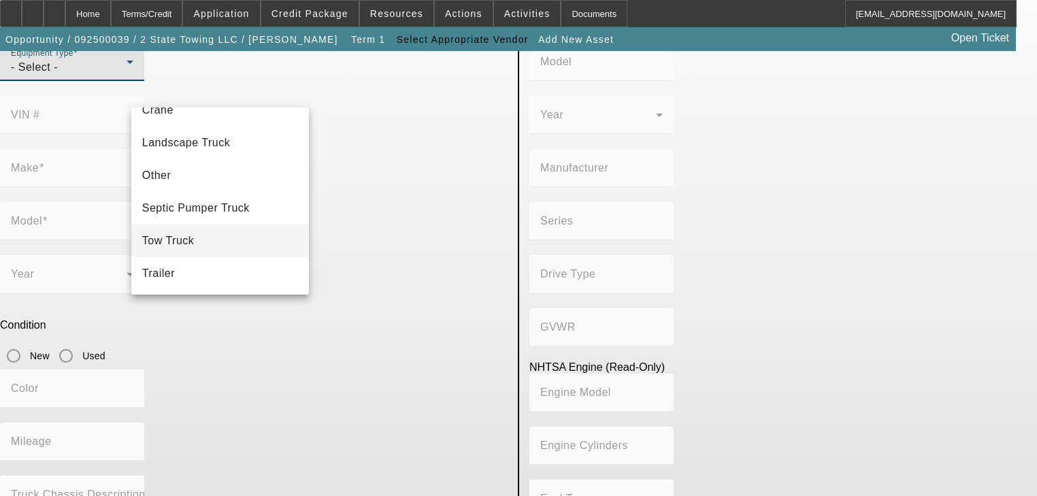
drag, startPoint x: 224, startPoint y: 342, endPoint x: 193, endPoint y: 225, distance: 121.1
click at [193, 231] on div "- Select - Boom/Bucket Truck Chipper Commercial Truck Other Crane Landscape Tru…" at bounding box center [518, 248] width 1037 height 496
click at [186, 237] on span "Tow Truck" at bounding box center [168, 241] width 52 height 16
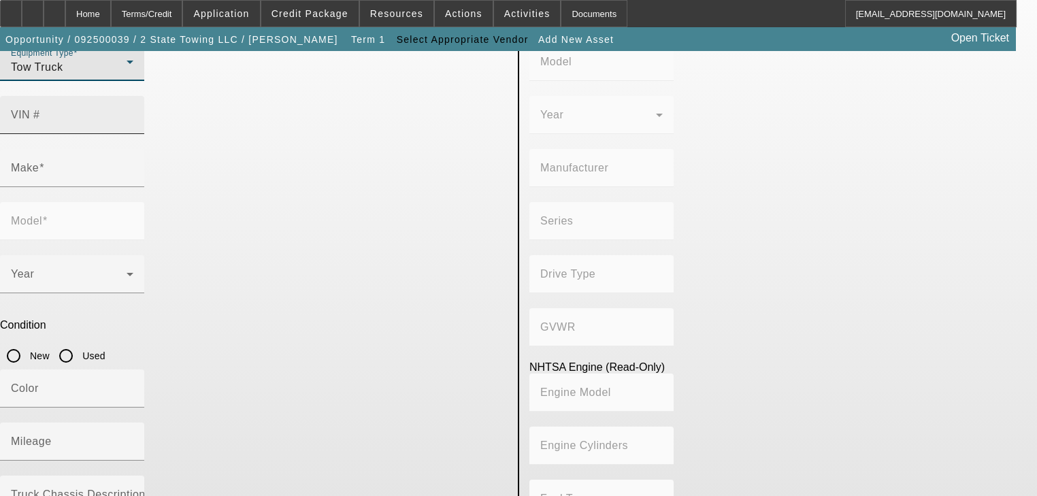
click at [133, 112] on input "VIN #" at bounding box center [72, 120] width 122 height 16
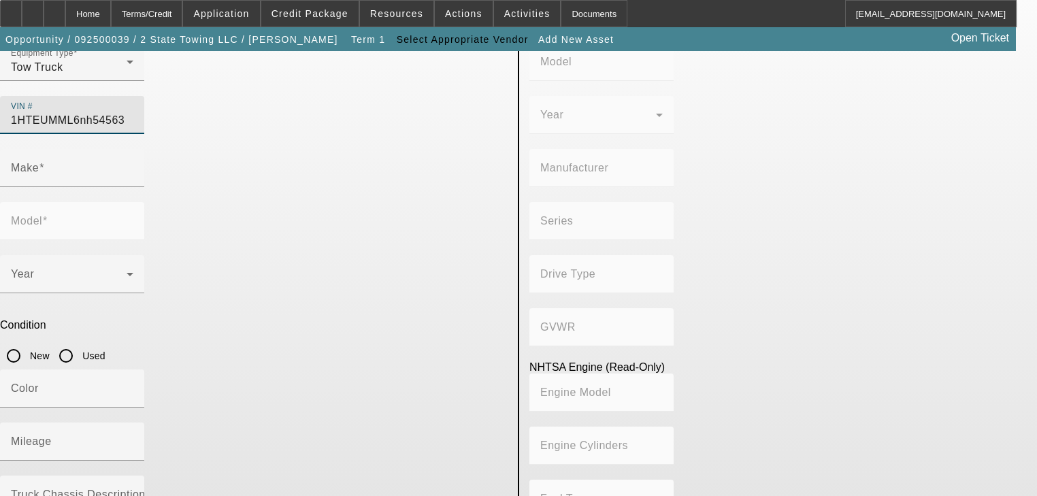
type input "1HTEUMML6nh545637"
type input "INTERNATIONAL"
type input "MV607"
type input "INTERNATIONAL MOTORS, LLC"
type input "MV"
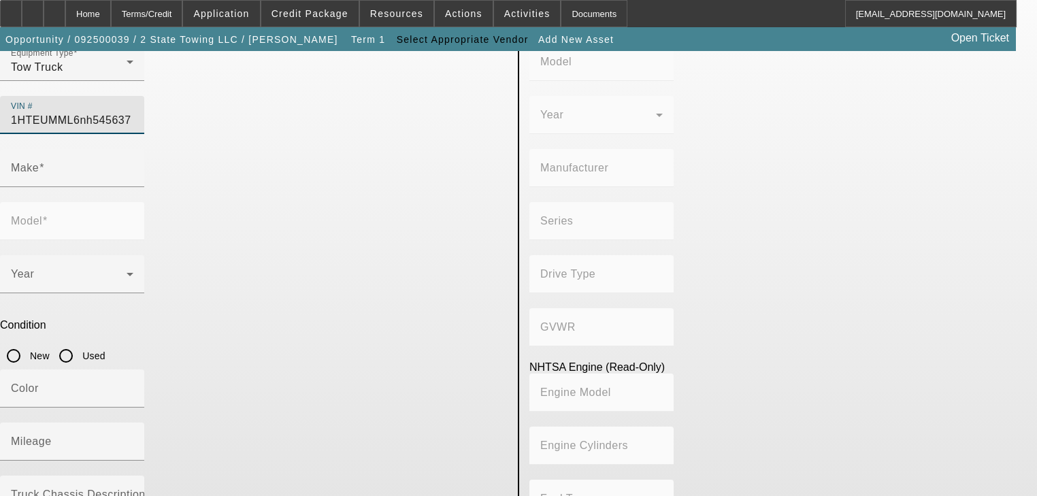
type input "4x2"
type input "Class 6: 19,501 - 26,000 lb (8,845 - 11,794 kg)"
type input "B 6.7"
type input "Diesel"
type input "408.85908543470"
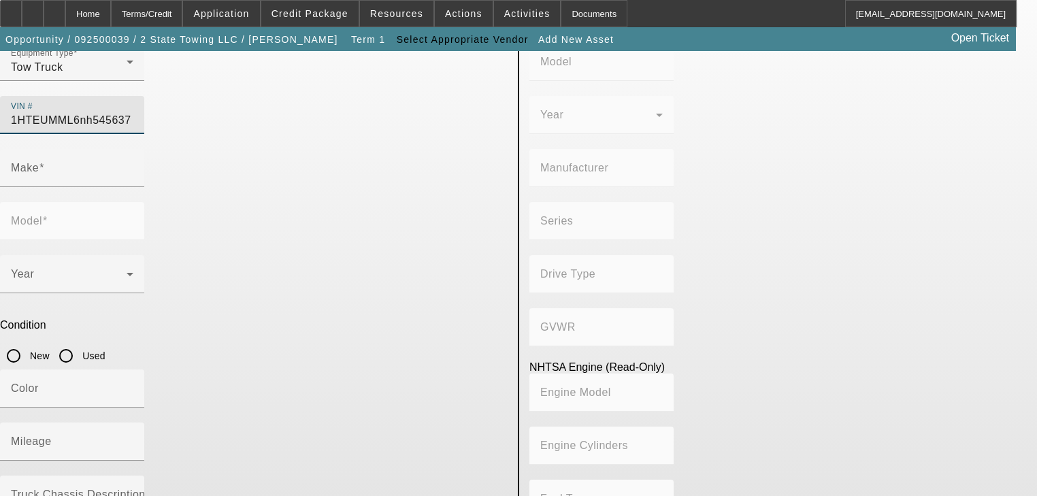
type input "6.7"
type input "INTERNATIONAL"
type input "MV607"
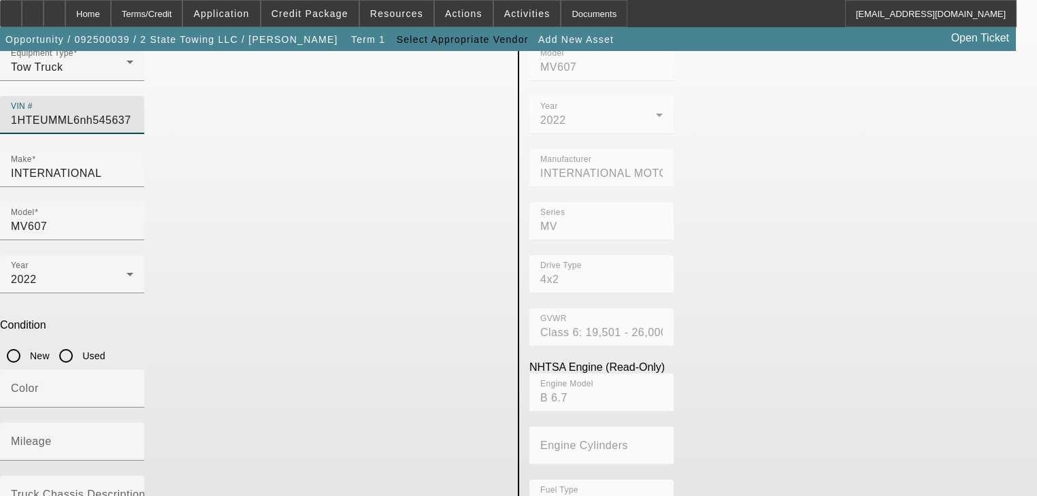
type input "1HTEUMML6NH545637"
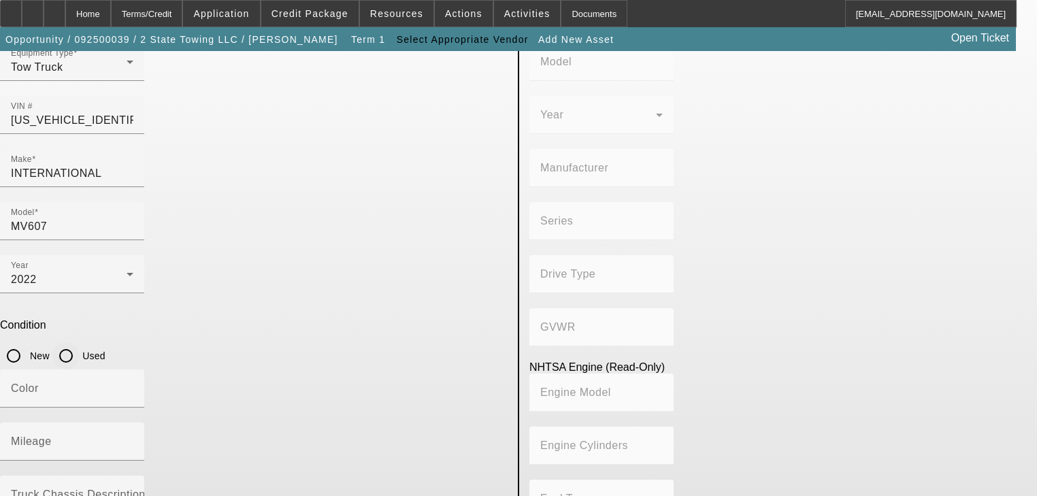
click at [82, 339] on div at bounding box center [66, 355] width 33 height 33
radio input "true"
type input "INTERNATIONAL"
type input "MV607"
type input "INTERNATIONAL MOTORS, LLC"
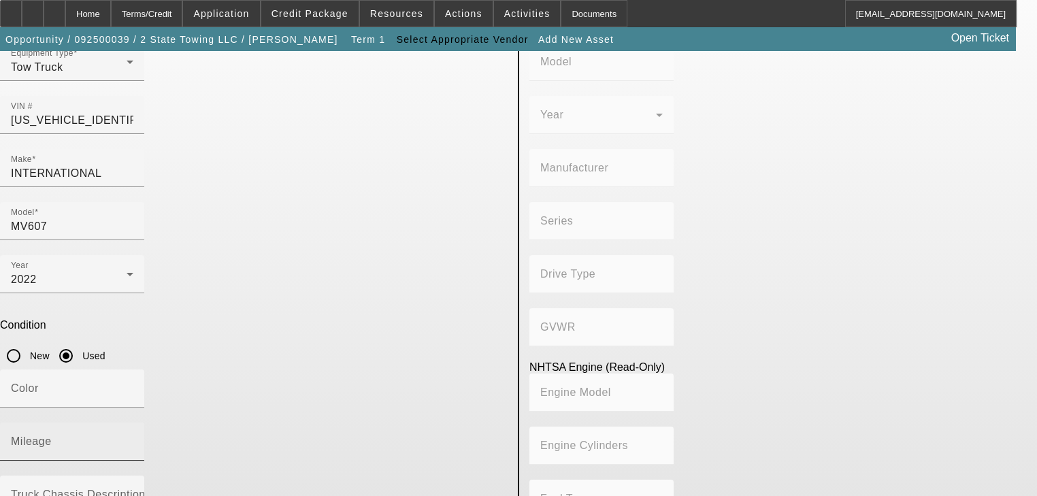
type input "MV"
type input "4x2"
type input "Class 6: 19,501 - 26,000 lb (8,845 - 11,794 kg)"
type input "B 6.7"
type input "Diesel"
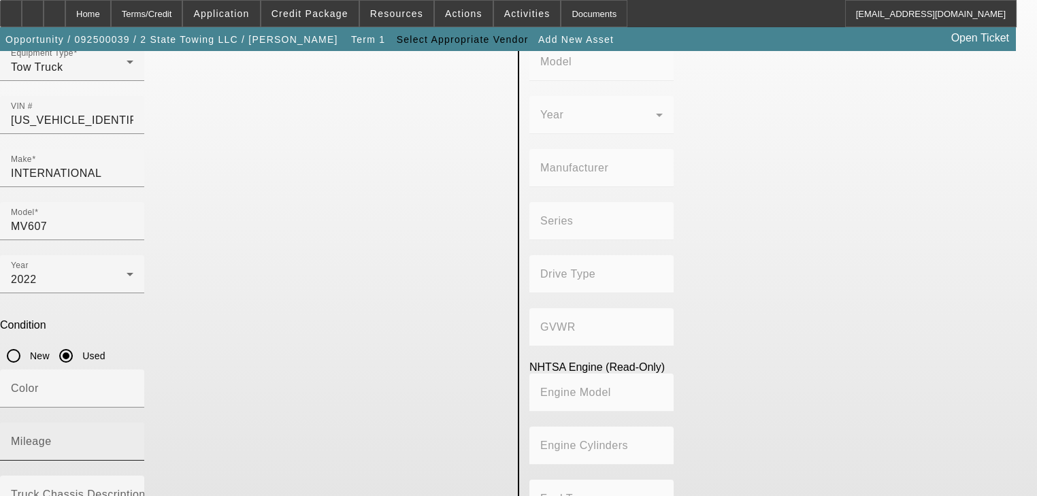
type input "408.85908543470"
type input "6.7"
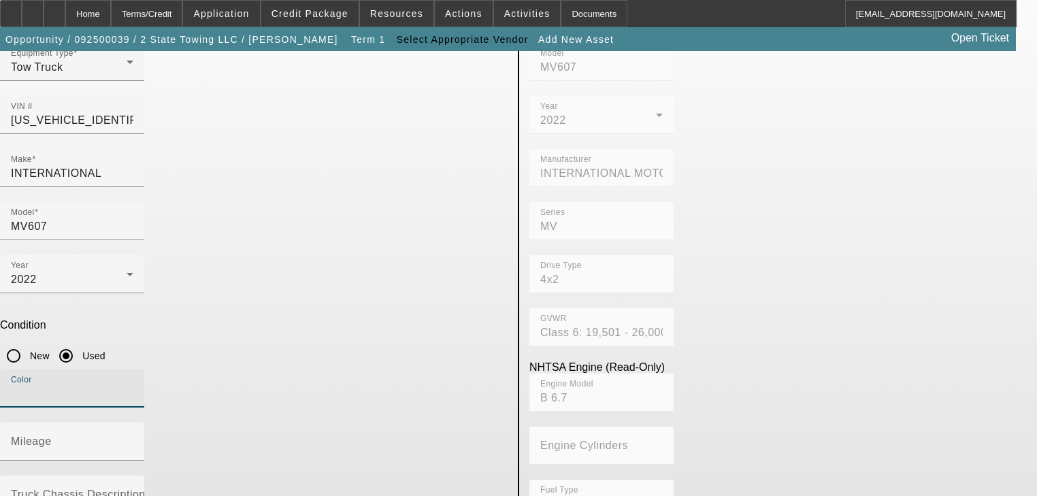
click at [133, 386] on input "Color" at bounding box center [72, 394] width 122 height 16
type input "Black"
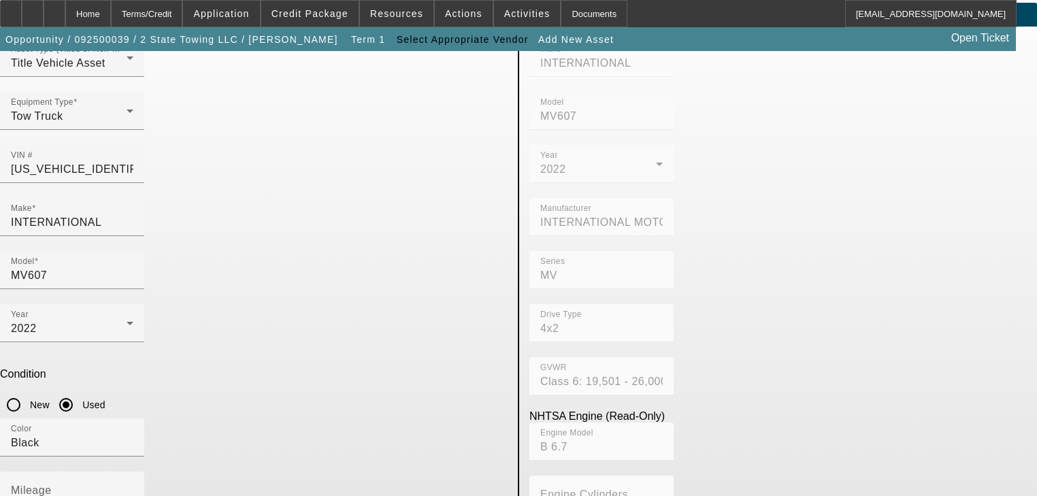
scroll to position [0, 0]
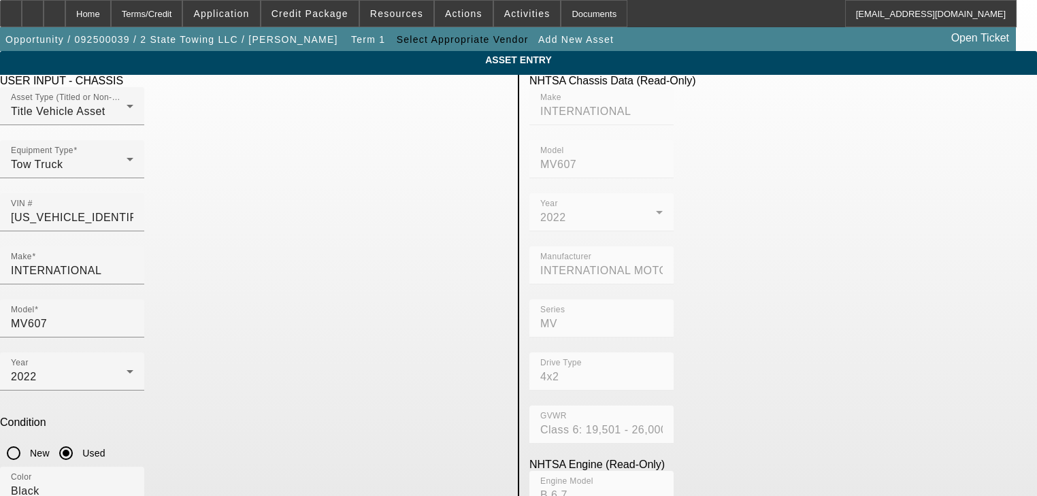
type input "199180"
type textarea "R"
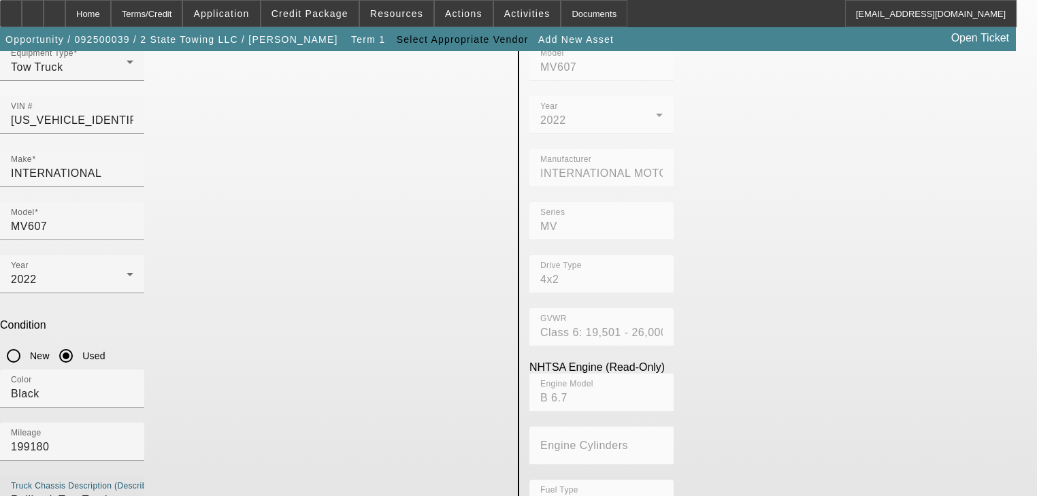
type textarea "Rollback Tow Truck"
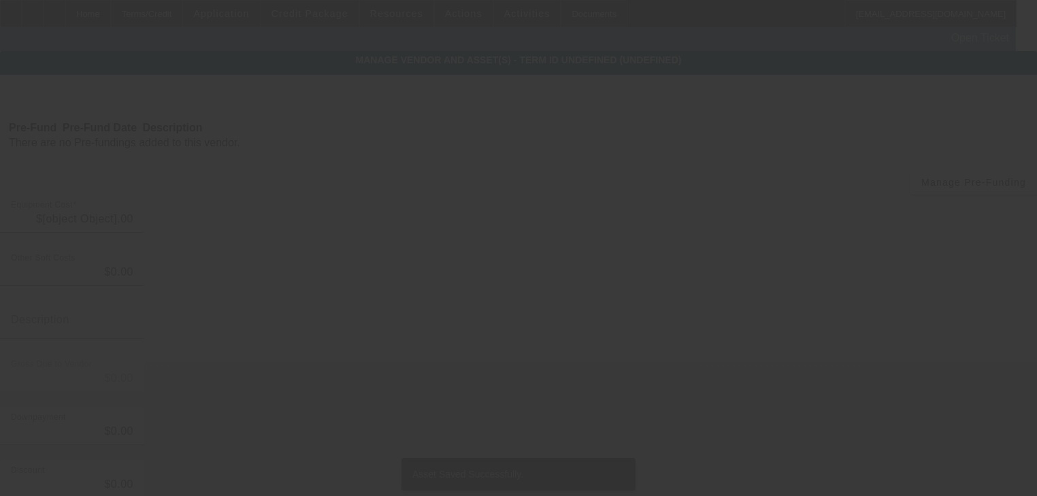
type input "$72,000.00"
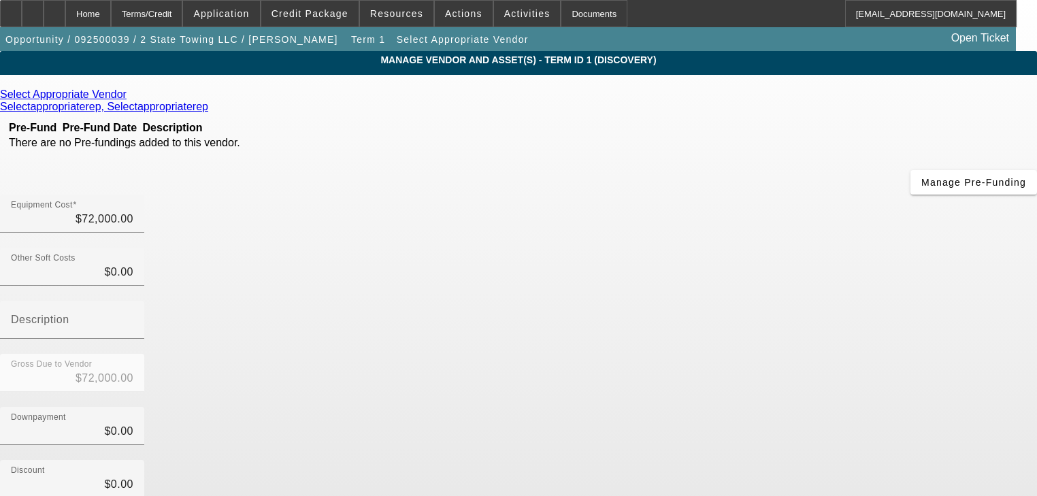
click at [130, 99] on icon at bounding box center [130, 94] width 0 height 12
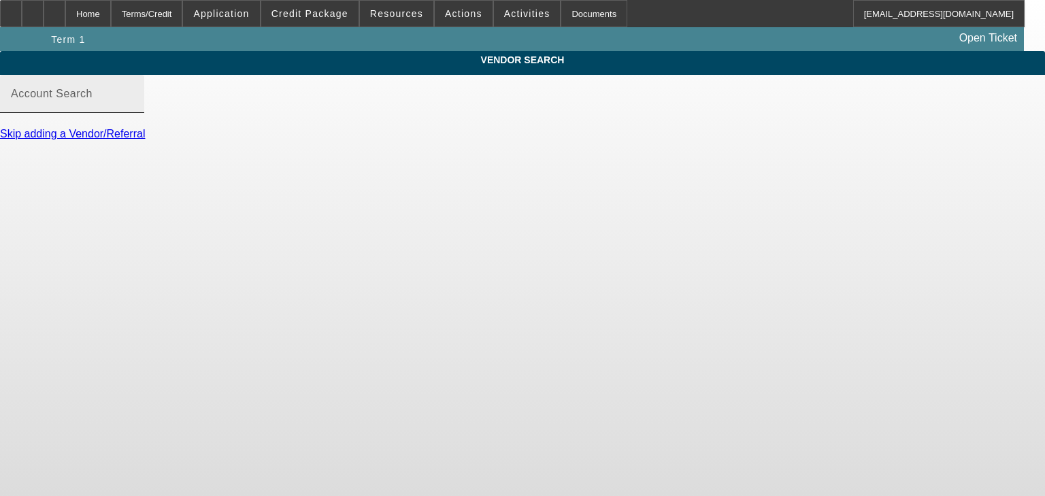
click at [133, 107] on input "Account Search" at bounding box center [72, 99] width 122 height 16
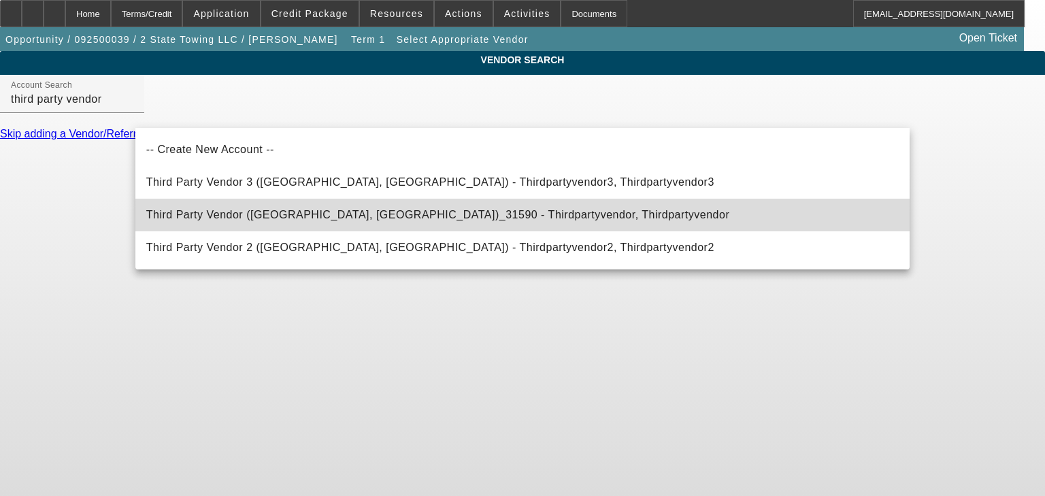
click at [367, 218] on span "Third Party Vendor (Northbrook, IL)_31590 - Thirdpartyvendor, Thirdpartyvendor" at bounding box center [437, 215] width 583 height 12
type input "Third Party Vendor (Northbrook, IL)_31590 - Thirdpartyvendor, Thirdpartyvendor"
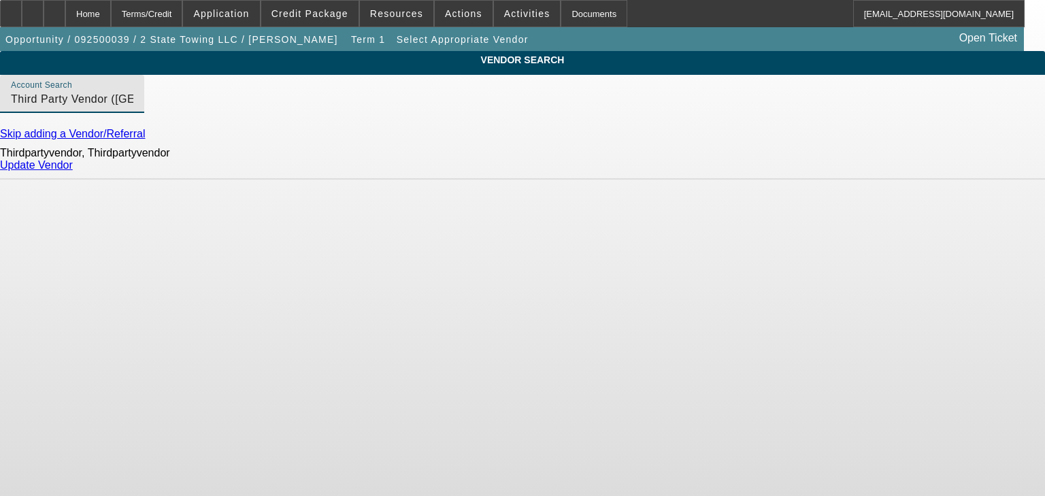
click at [73, 171] on link "Update Vendor" at bounding box center [36, 165] width 73 height 12
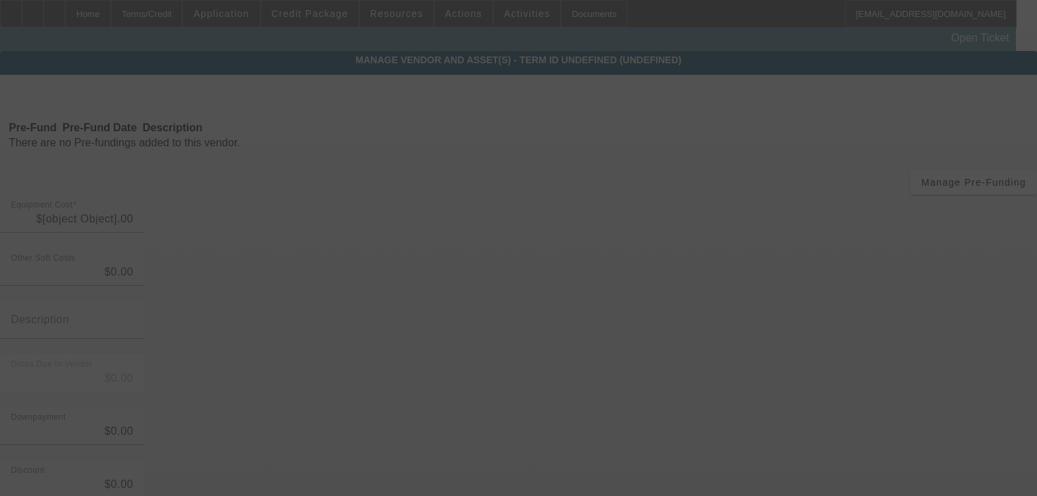
type input "$72,000.00"
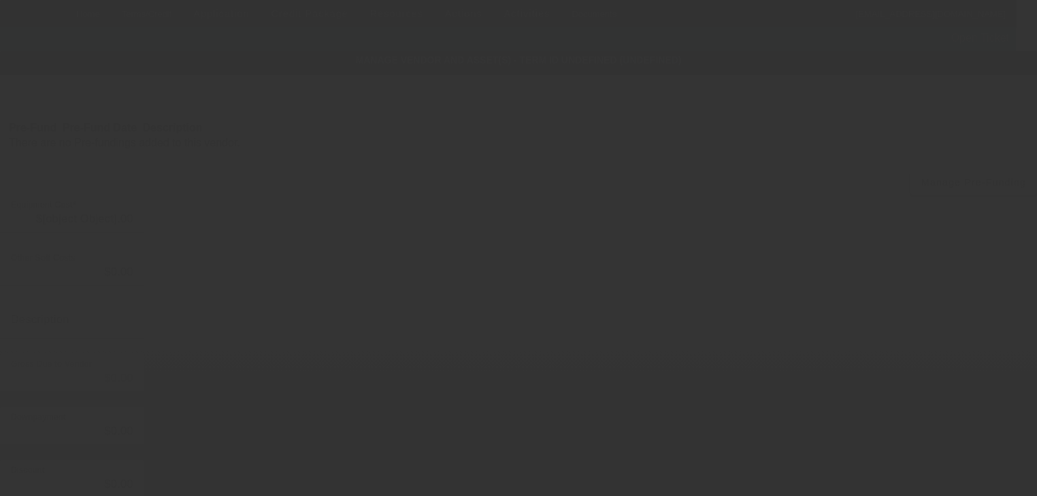
type input "$72,000.00"
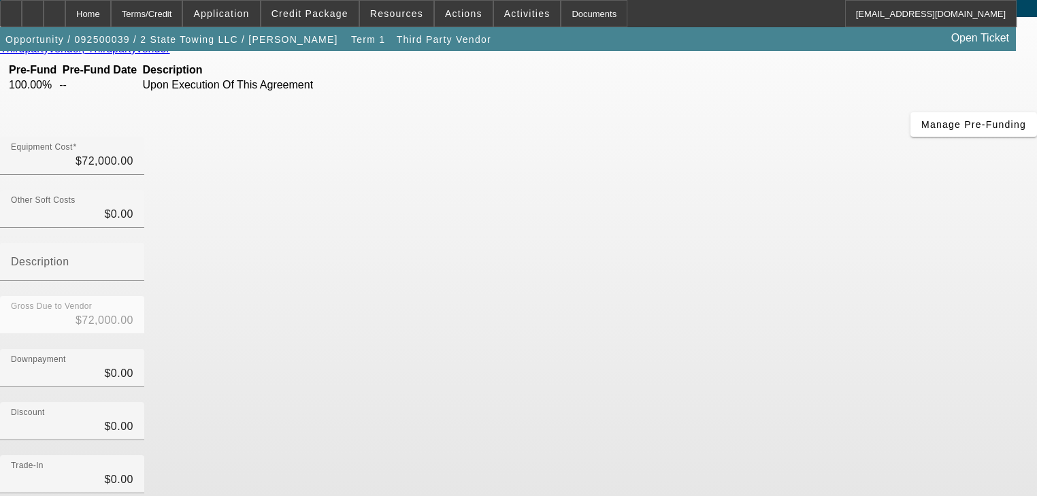
scroll to position [139, 0]
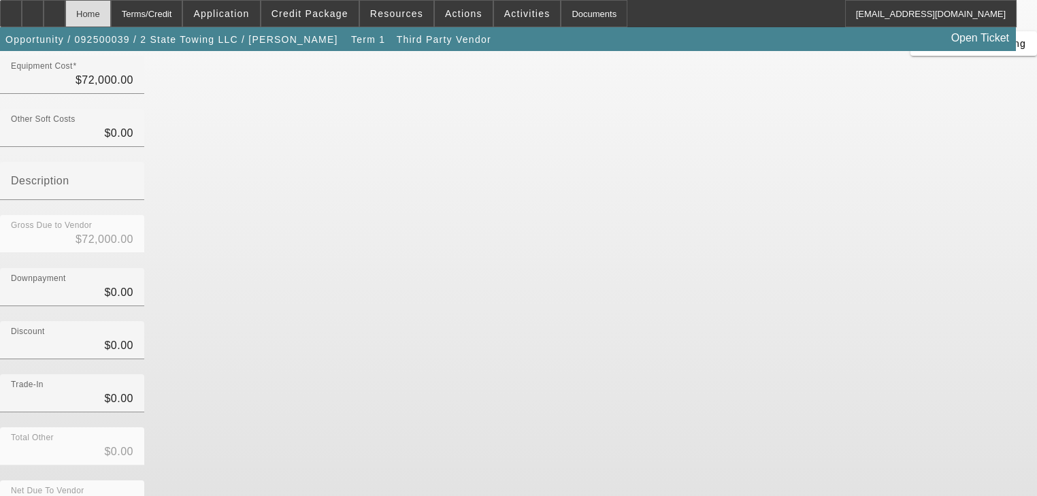
click at [101, 12] on div "Home" at bounding box center [88, 13] width 46 height 27
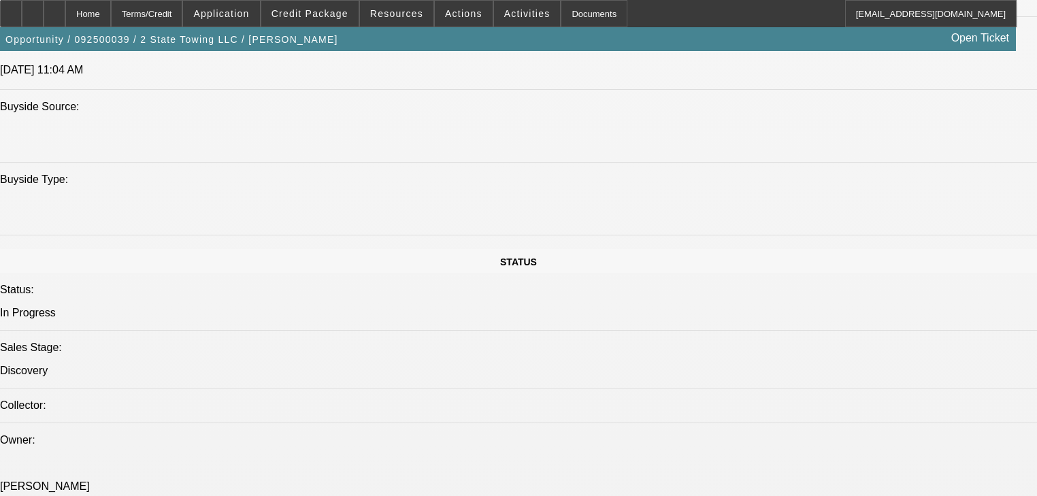
select select "0.1"
select select "2"
select select "0"
select select "6"
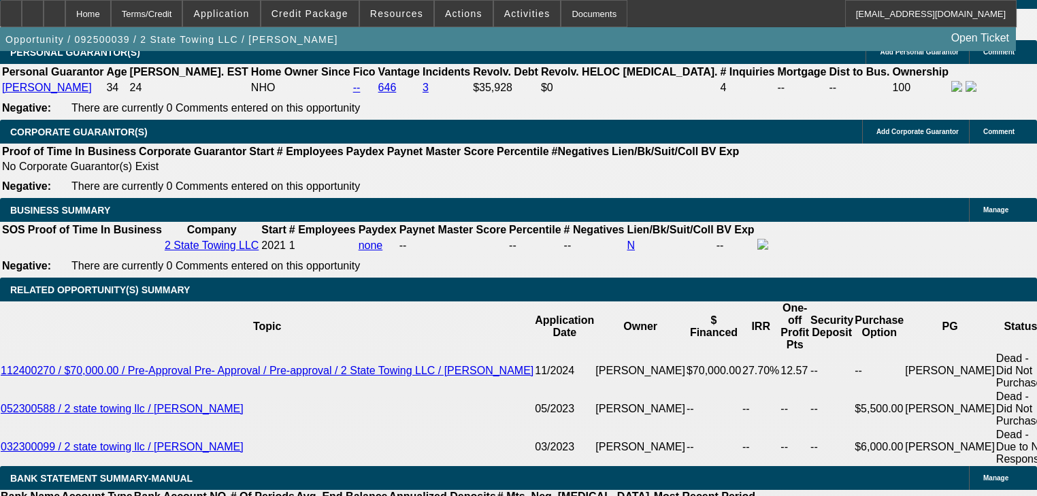
scroll to position [2228, 0]
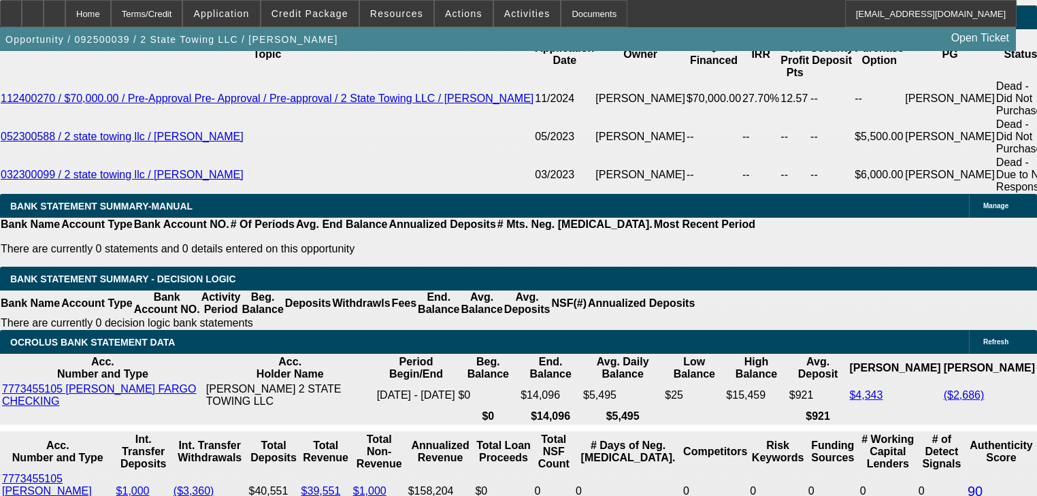
select select "0.15"
type input "$10,800.00"
type input "UNKNOWN"
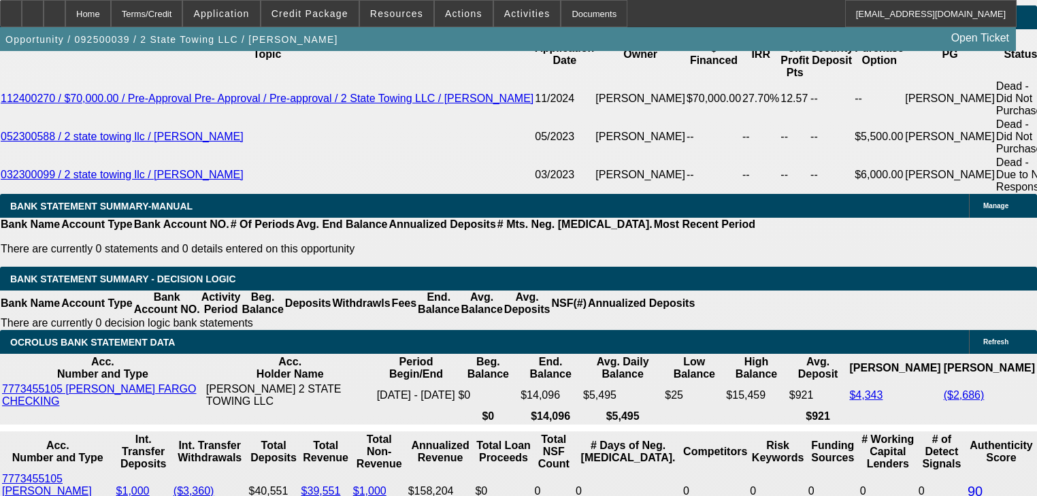
type input "$4,866.60"
type input "$2,433.30"
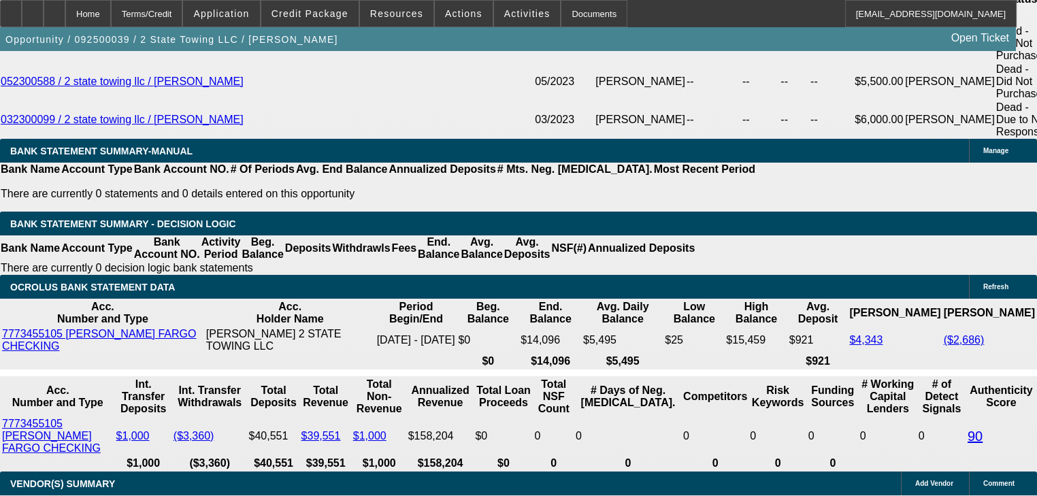
scroll to position [2282, 0]
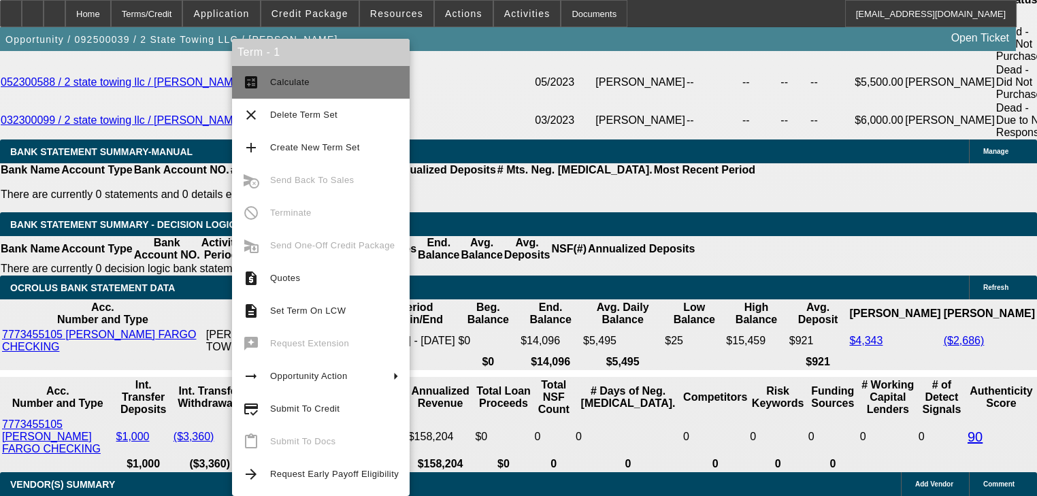
click at [293, 91] on button "calculate Calculate" at bounding box center [321, 82] width 178 height 33
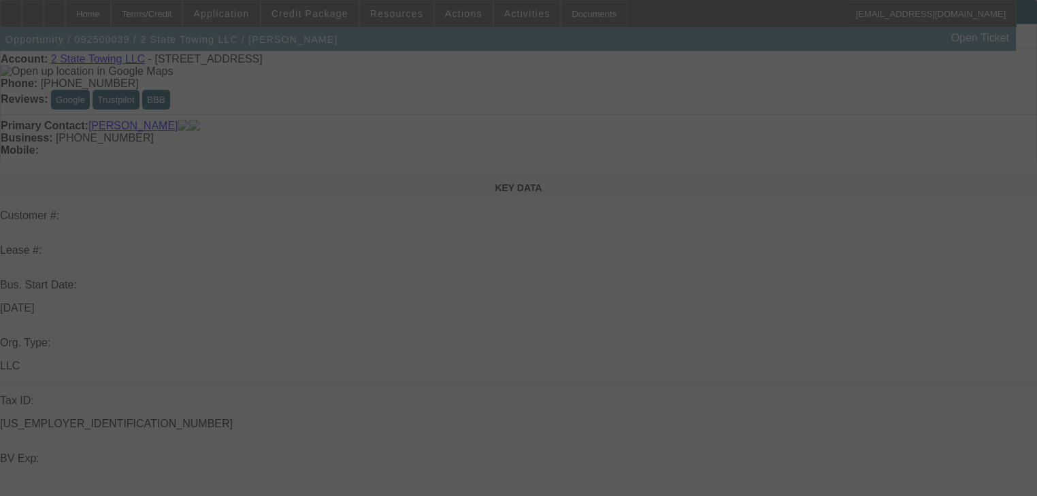
scroll to position [0, 0]
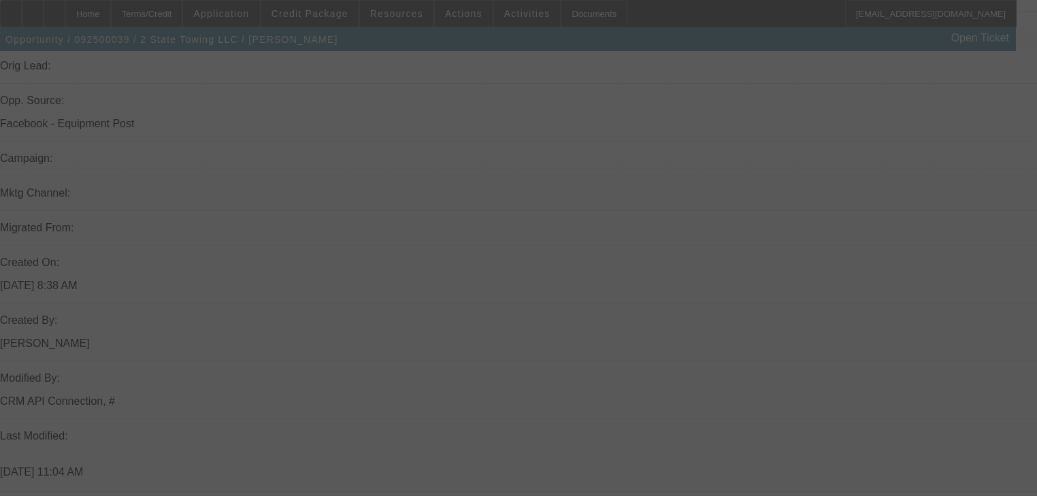
select select "0.15"
select select "2"
select select "0"
select select "6"
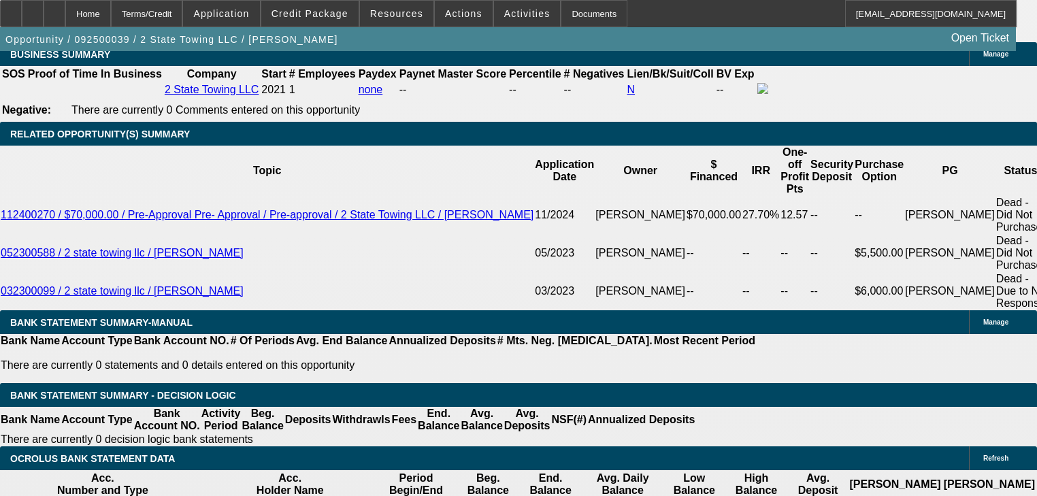
scroll to position [2068, 0]
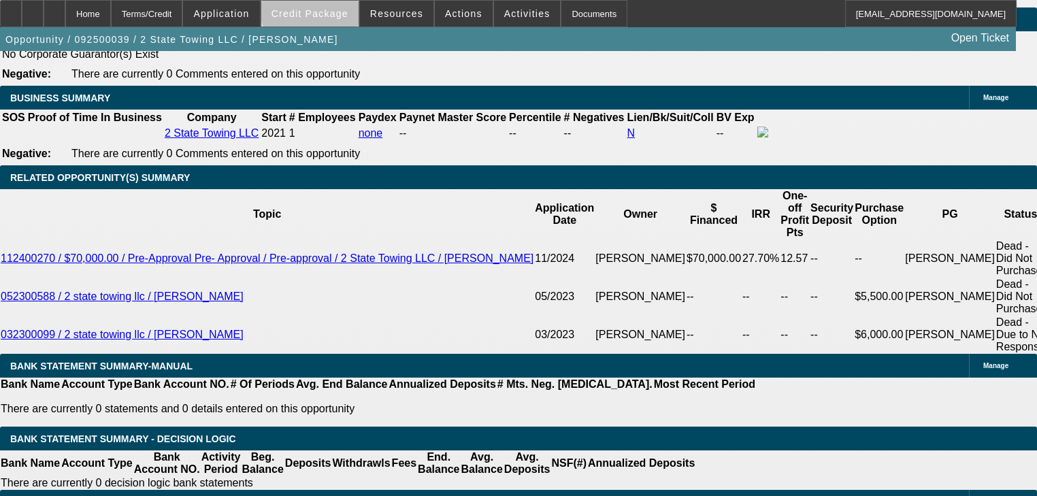
click at [336, 8] on span "Credit Package" at bounding box center [309, 13] width 77 height 11
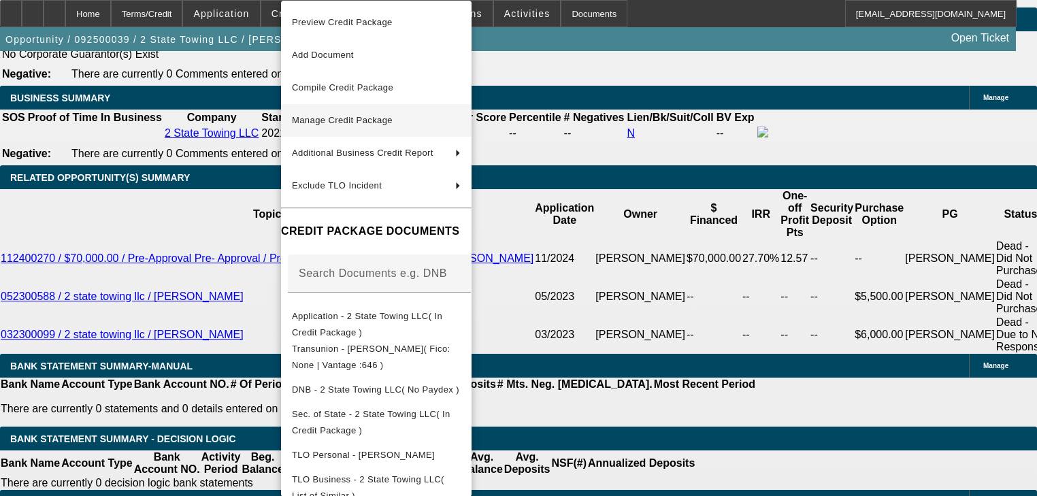
click at [369, 114] on span "Manage Credit Package" at bounding box center [376, 120] width 169 height 16
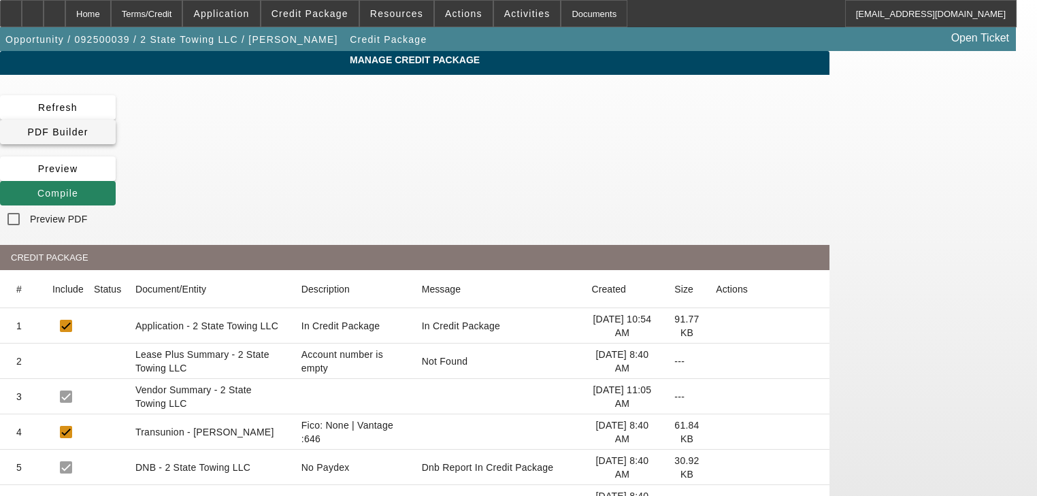
click at [116, 116] on span at bounding box center [58, 132] width 116 height 33
click at [78, 188] on span "Compile" at bounding box center [57, 193] width 41 height 11
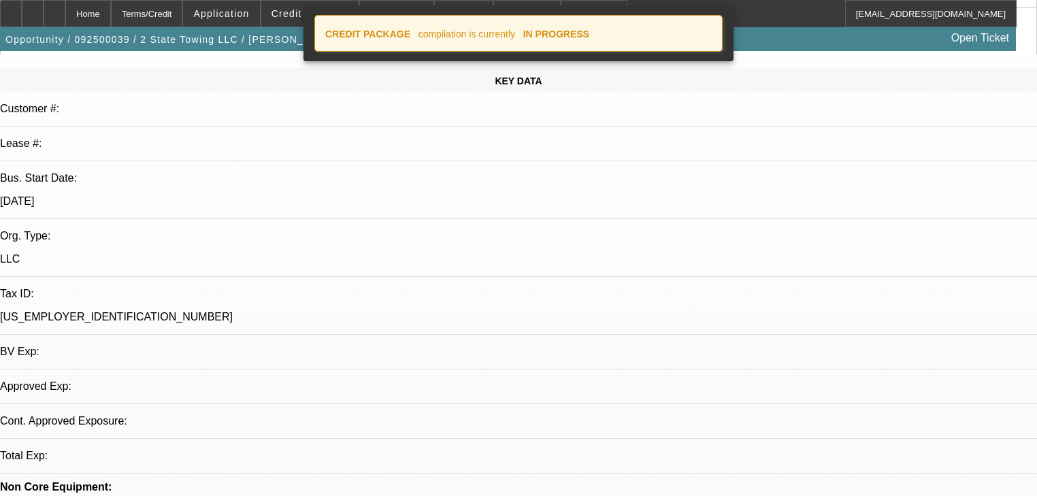
select select "0.15"
select select "2"
select select "0"
select select "6"
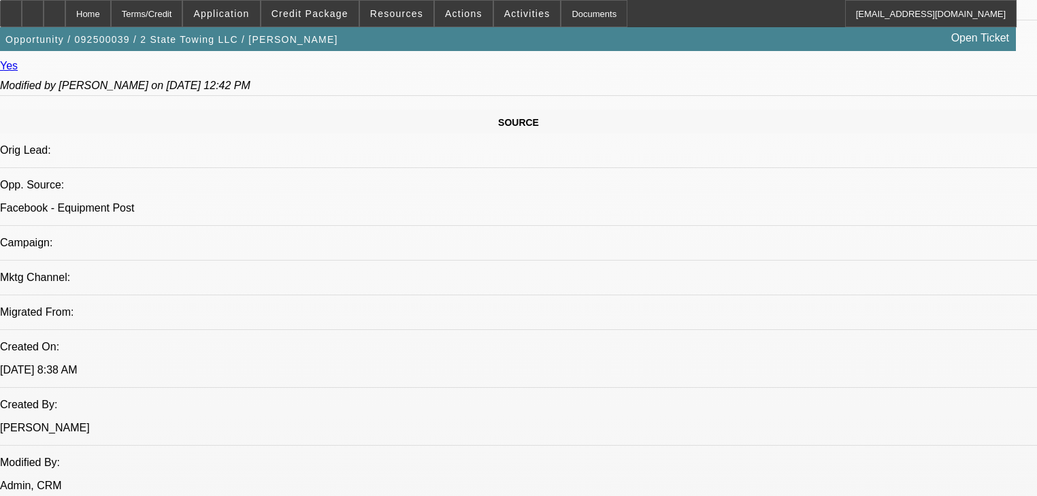
scroll to position [816, 0]
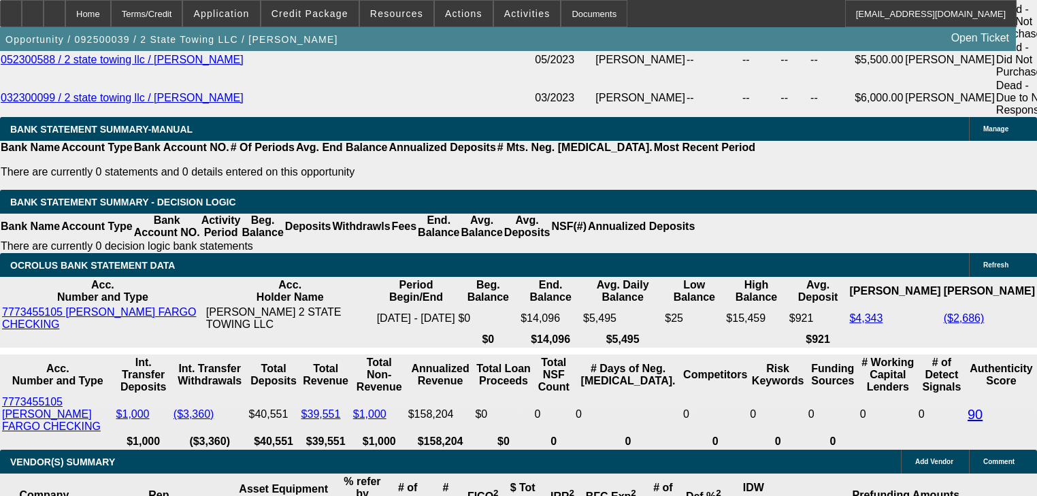
scroll to position [2177, 0]
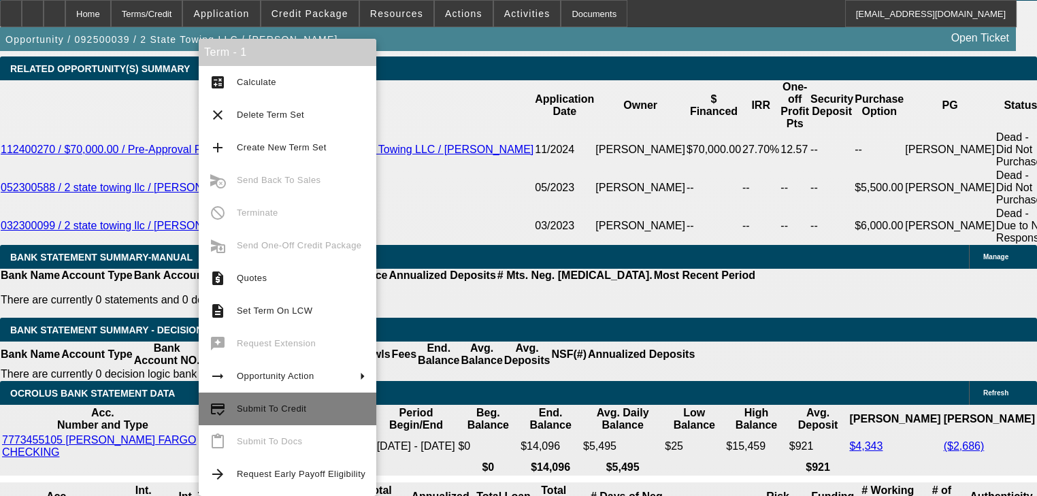
click at [339, 410] on span "Submit To Credit" at bounding box center [301, 409] width 129 height 16
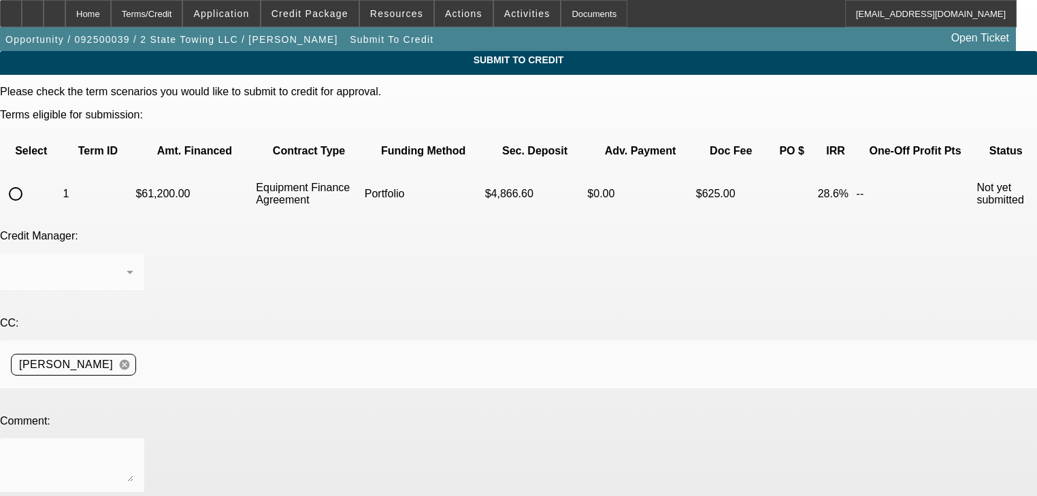
click at [29, 180] on input "radio" at bounding box center [15, 193] width 27 height 27
radio input "true"
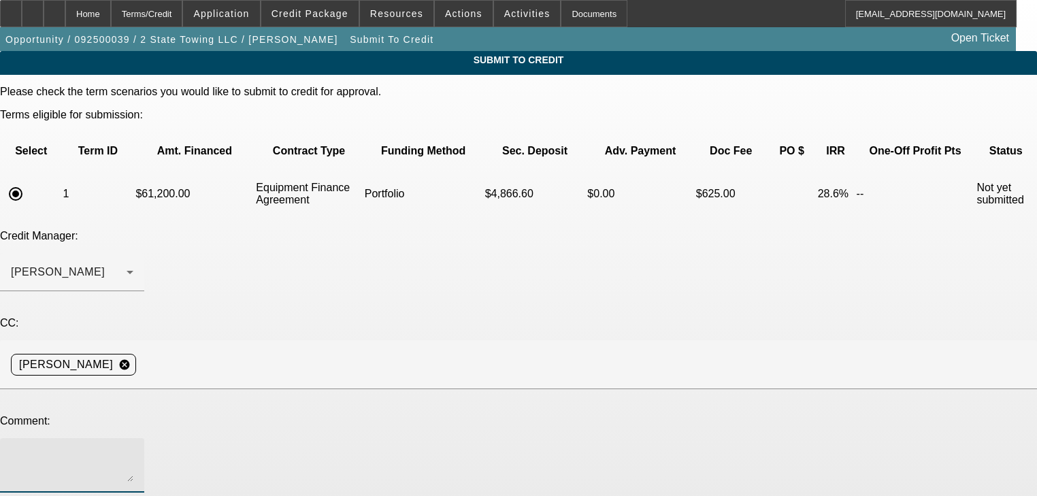
click at [133, 449] on textarea at bounding box center [72, 465] width 122 height 33
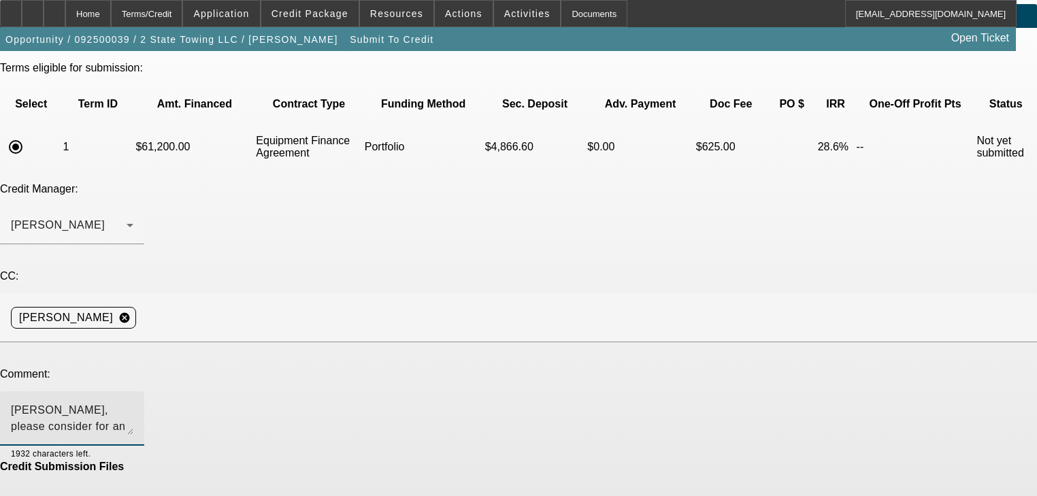
scroll to position [82, 0]
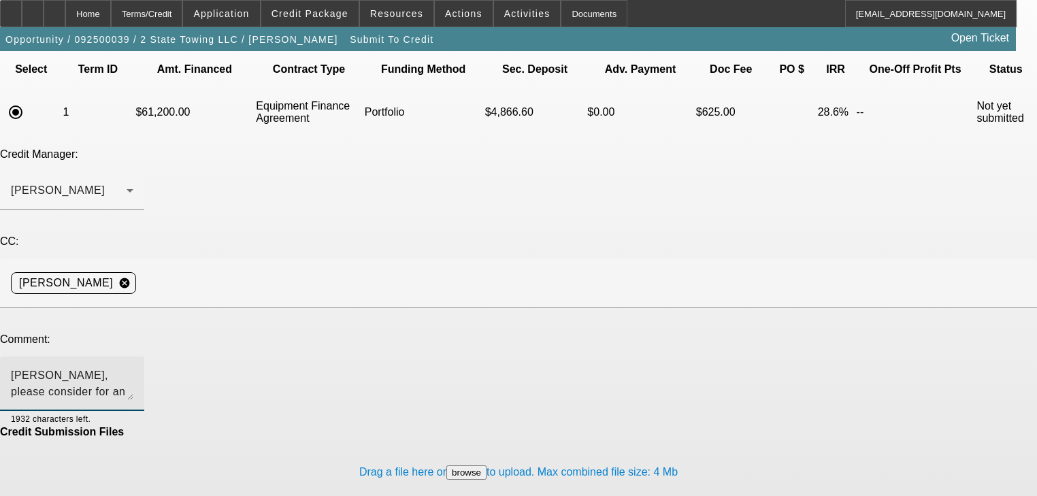
type textarea "George, please consider for an approval in the portfolio. Thank you!"
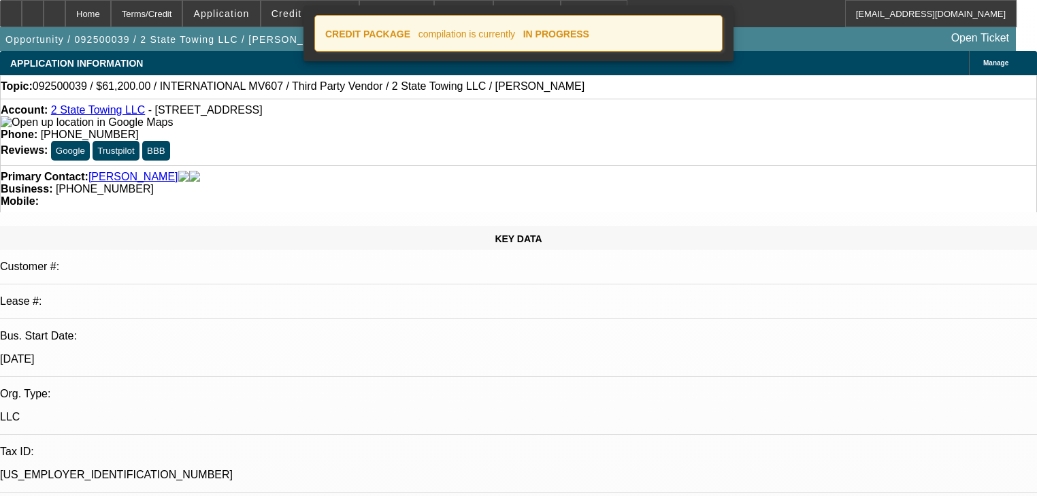
select select "0.15"
select select "2"
select select "0"
select select "6"
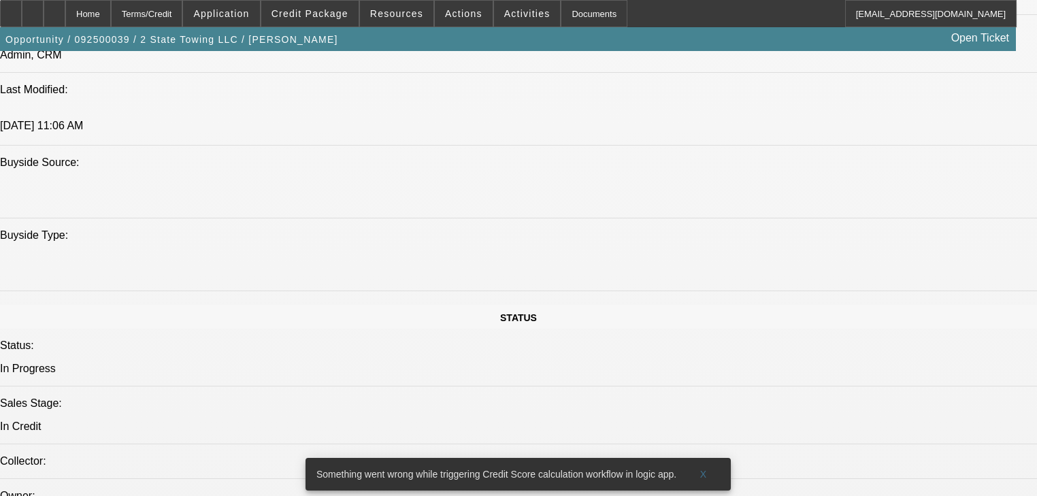
scroll to position [1197, 0]
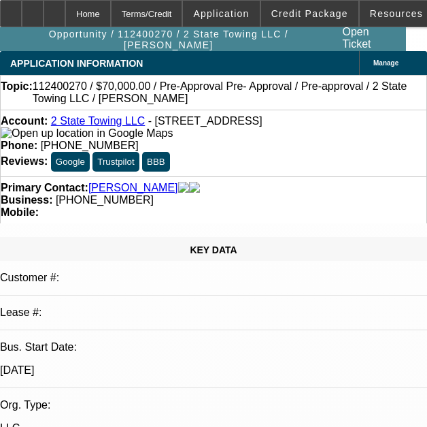
select select "0"
select select "6"
select select "0"
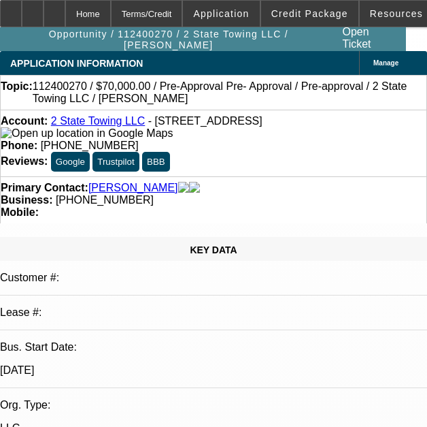
select select "0"
select select "0.1"
select select "4"
select select "0"
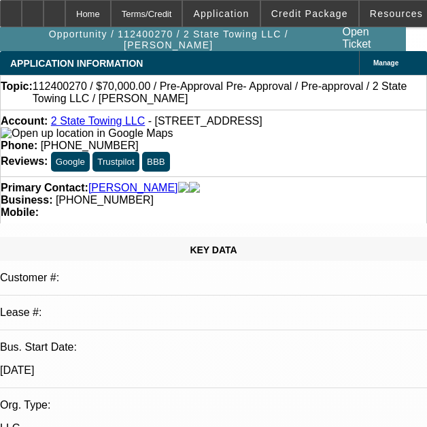
select select "0.1"
select select "4"
select select "0"
select select "0.1"
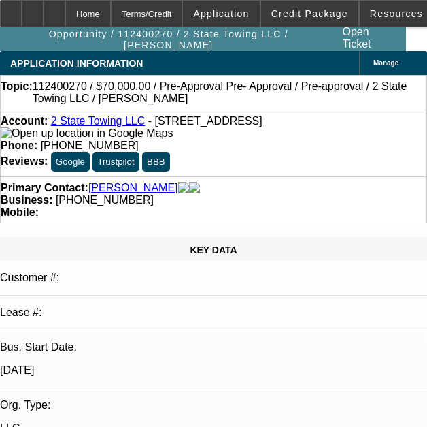
select select "4"
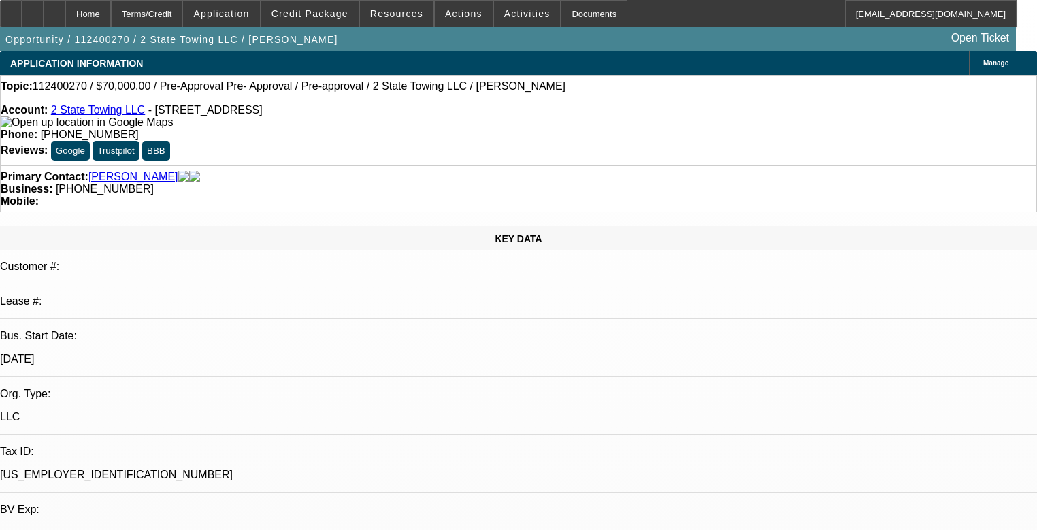
scroll to position [163, 0]
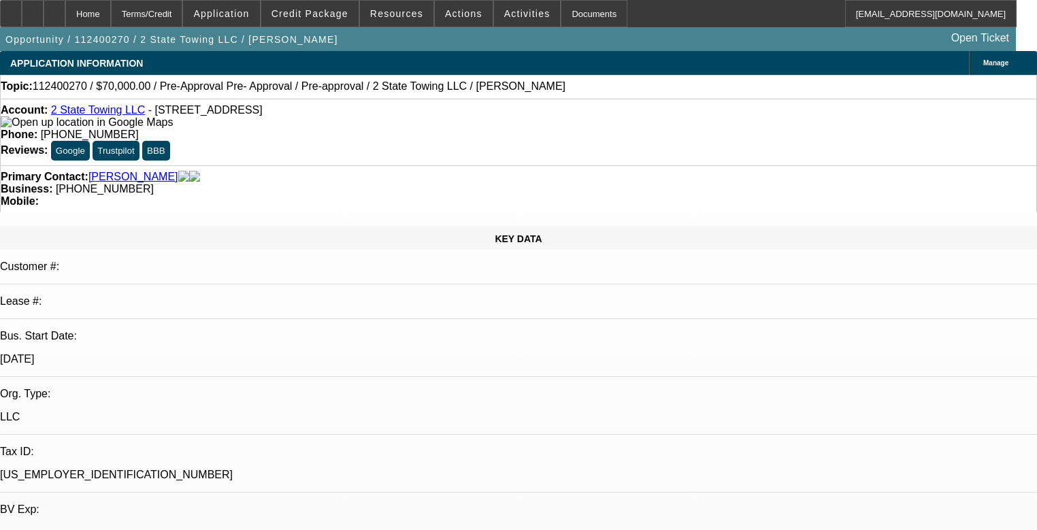
copy div "[PERSON_NAME] is 100% owner of 2 State Towing LLC in [GEOGRAPHIC_DATA]. They ha…"
click at [297, 25] on span at bounding box center [309, 13] width 97 height 33
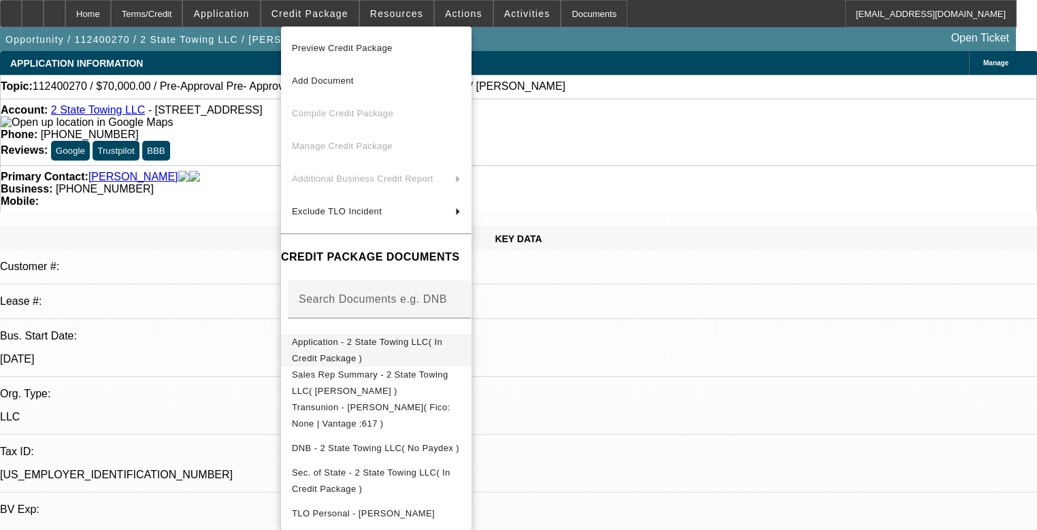
click at [435, 351] on span "Application - 2 State Towing LLC( In Credit Package )" at bounding box center [376, 350] width 169 height 33
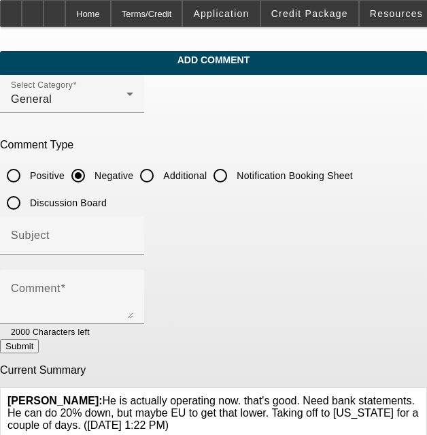
click at [159, 185] on input "Additional" at bounding box center [146, 175] width 27 height 27
radio input "true"
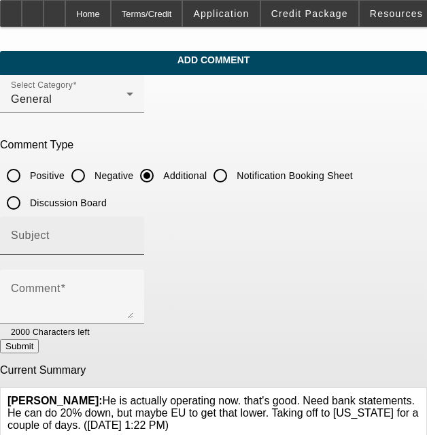
click at [133, 228] on div "Subject" at bounding box center [72, 235] width 122 height 38
type input "Write Up"
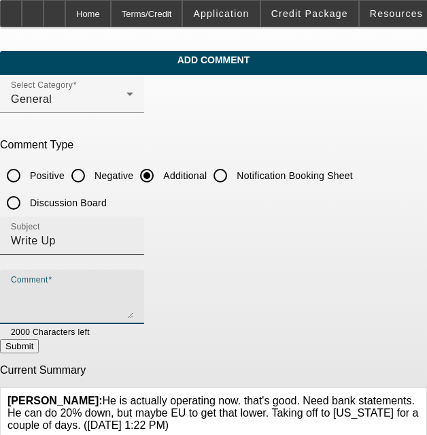
paste textarea "Matthew Thomas is 100% owner of 2 State Towing LLC in SC. They have been inbusi…"
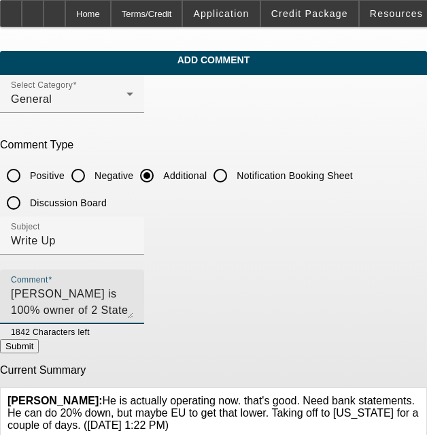
click at [133, 294] on textarea "Matthew Thomas is 100% owner of 2 State Towing LLC in SC. They have been inbusi…" at bounding box center [72, 302] width 122 height 33
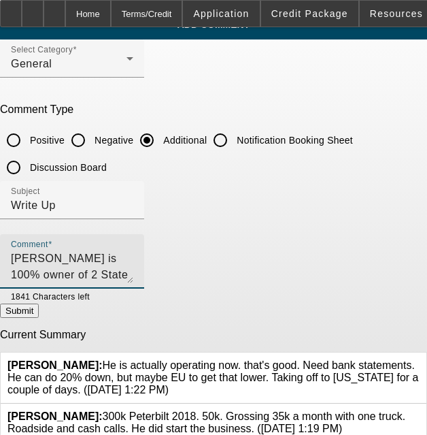
scroll to position [54, 0]
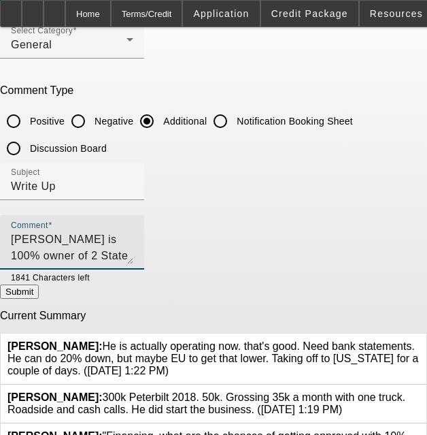
type textarea "Matthew Thomas is 100% owner of 2 State Towing LLC in SC. They have been in Bus…"
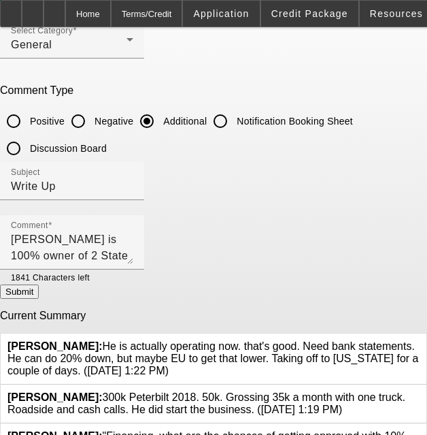
click at [39, 295] on button "Submit" at bounding box center [19, 291] width 39 height 14
radio input "true"
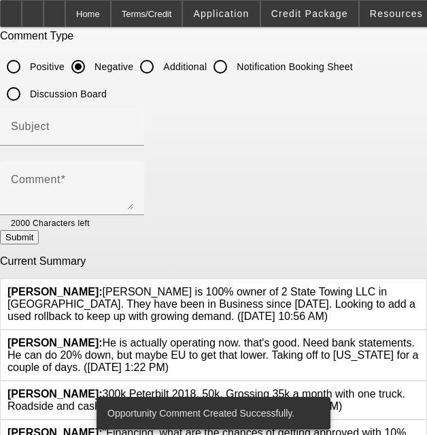
scroll to position [163, 0]
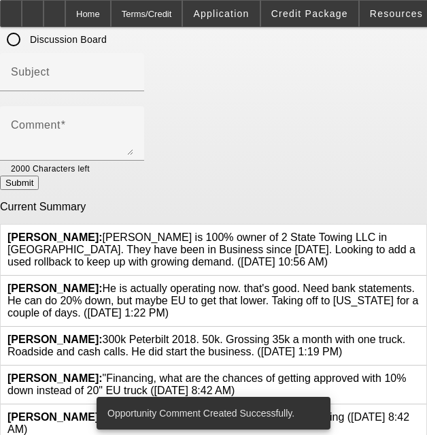
click at [420, 282] on icon at bounding box center [420, 282] width 0 height 0
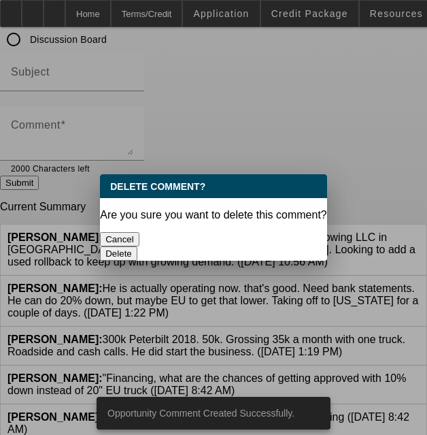
scroll to position [0, 0]
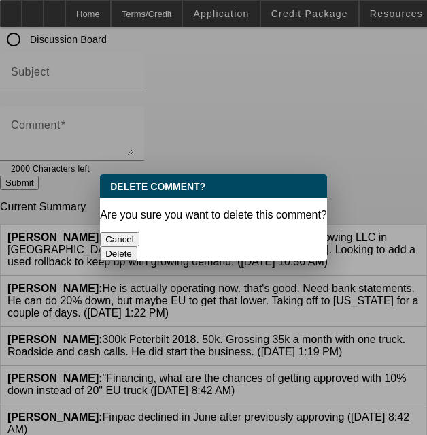
click at [298, 246] on div "Delete" at bounding box center [213, 253] width 227 height 14
click at [137, 246] on button "Delete" at bounding box center [118, 253] width 37 height 14
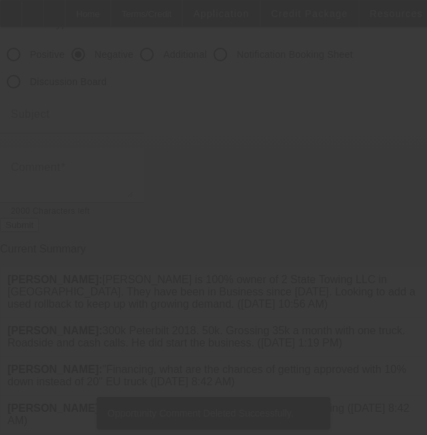
scroll to position [127, 0]
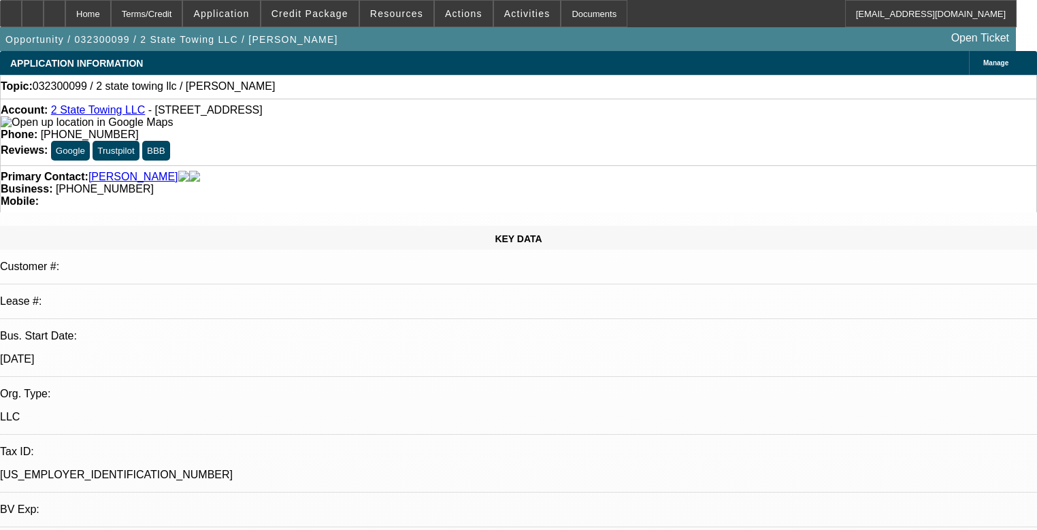
select select "0"
select select "2"
select select "0.1"
select select "4"
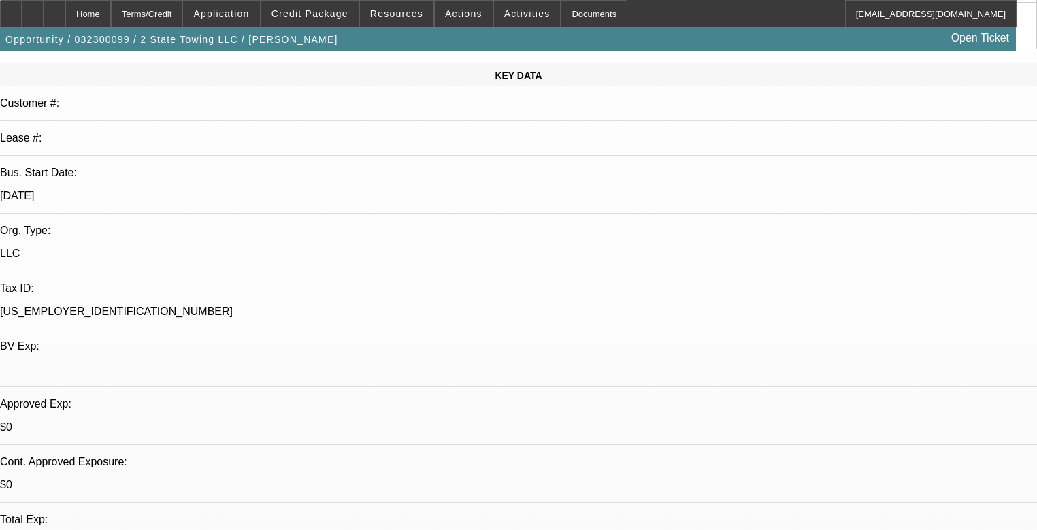
scroll to position [120, 0]
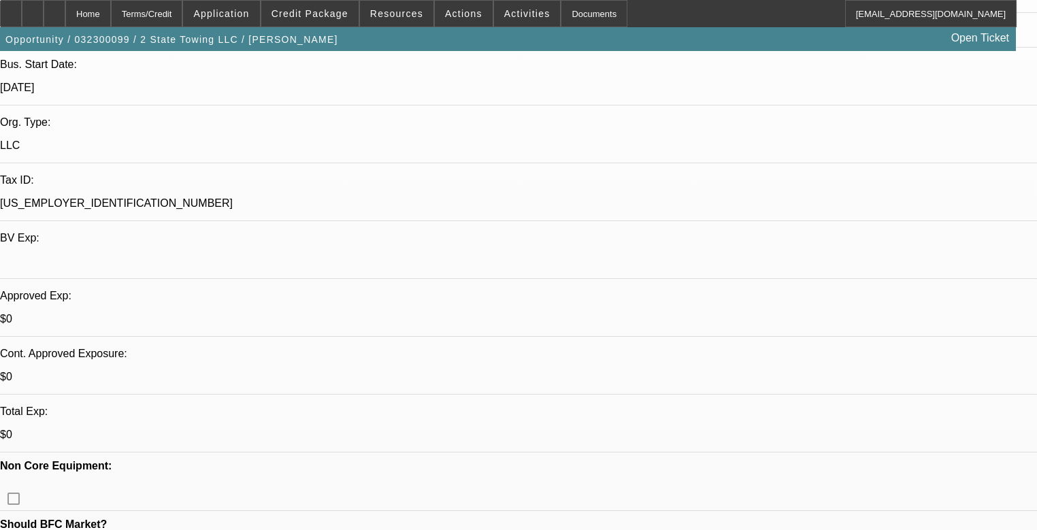
scroll to position [272, 0]
click at [310, 13] on span "Credit Package" at bounding box center [309, 13] width 77 height 11
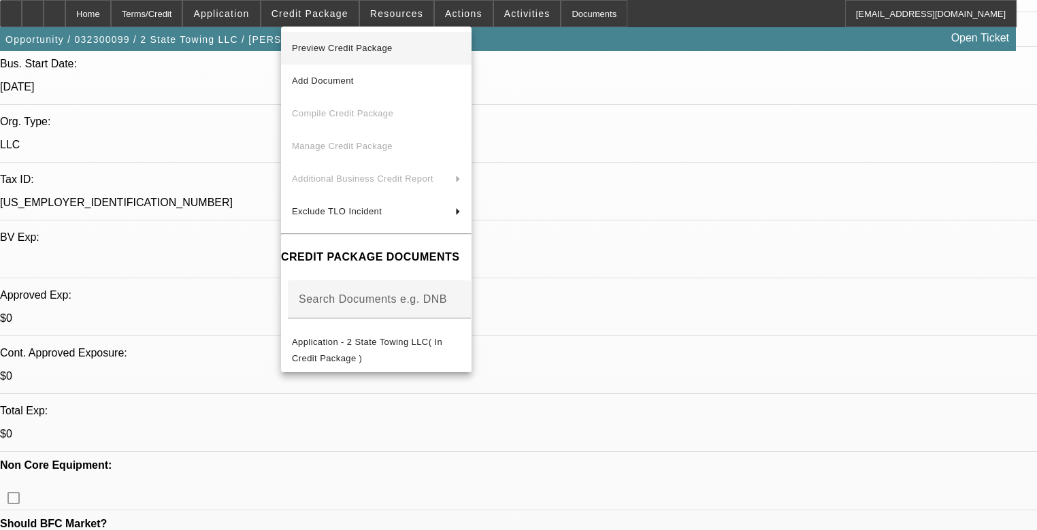
click at [331, 50] on span "Preview Credit Package" at bounding box center [342, 48] width 101 height 10
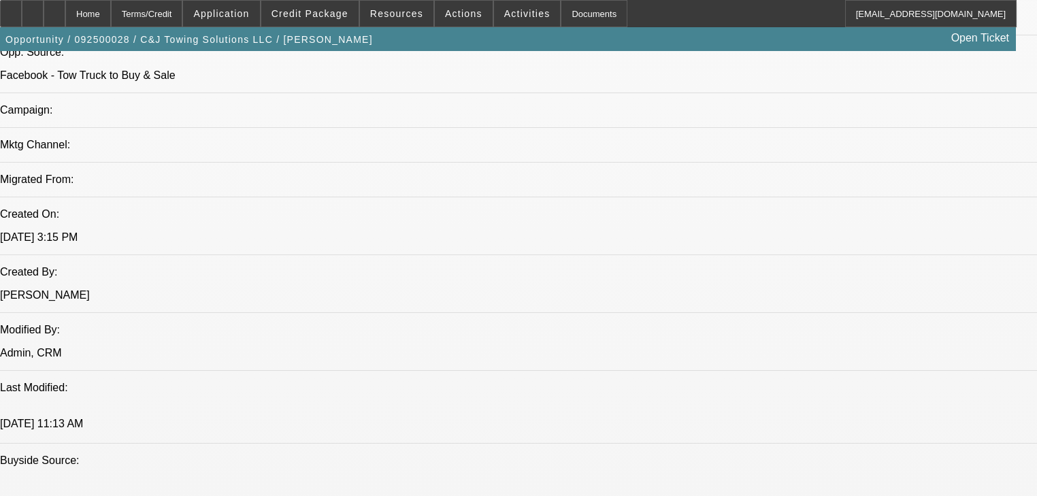
select select "0"
select select "2"
select select "0"
select select "21"
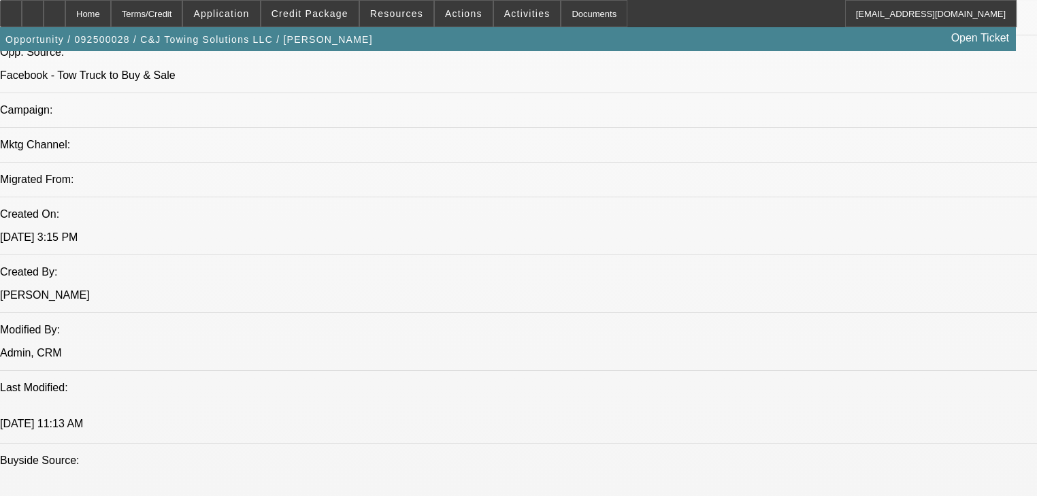
select select "0"
select select "2"
select select "0.1"
select select "4"
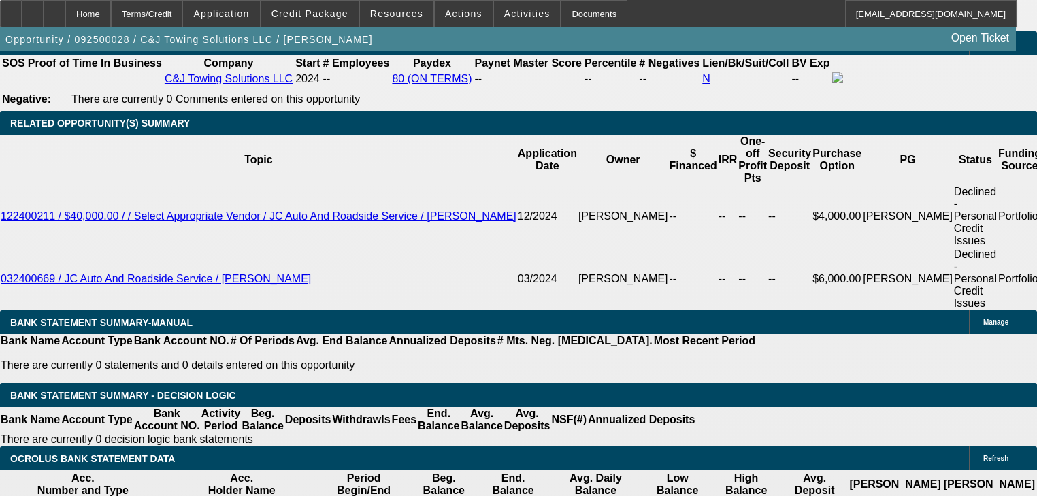
scroll to position [2141, 0]
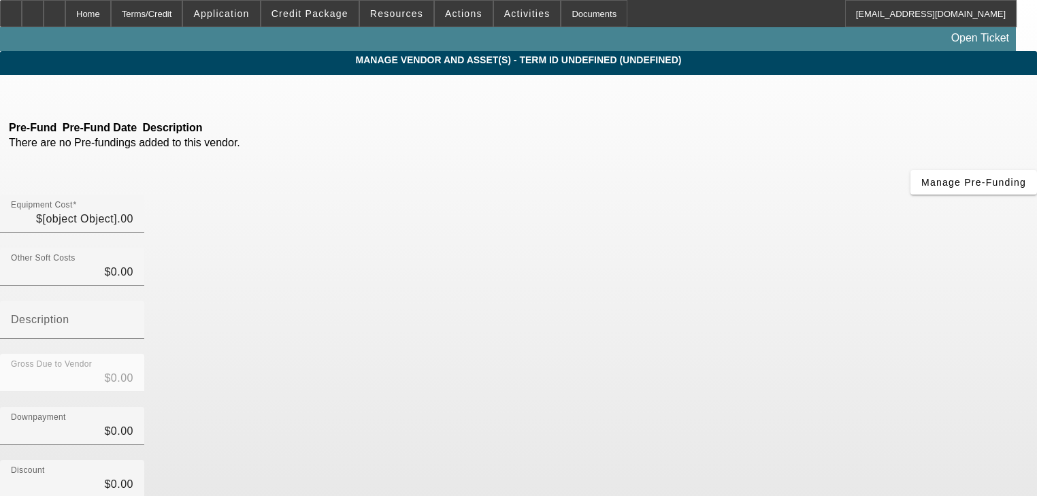
type input "$60,000.00"
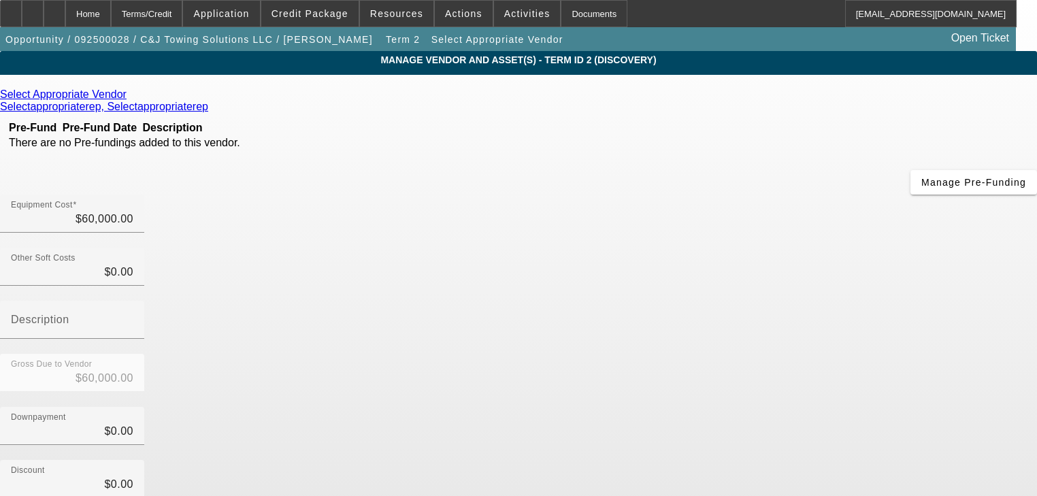
click at [130, 100] on link at bounding box center [128, 94] width 3 height 12
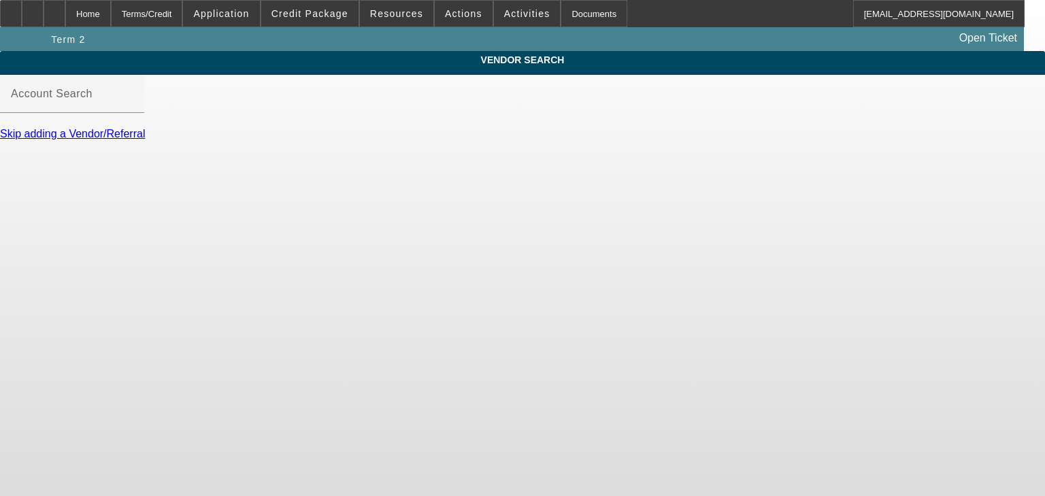
click at [133, 107] on input "Account Search" at bounding box center [72, 99] width 122 height 16
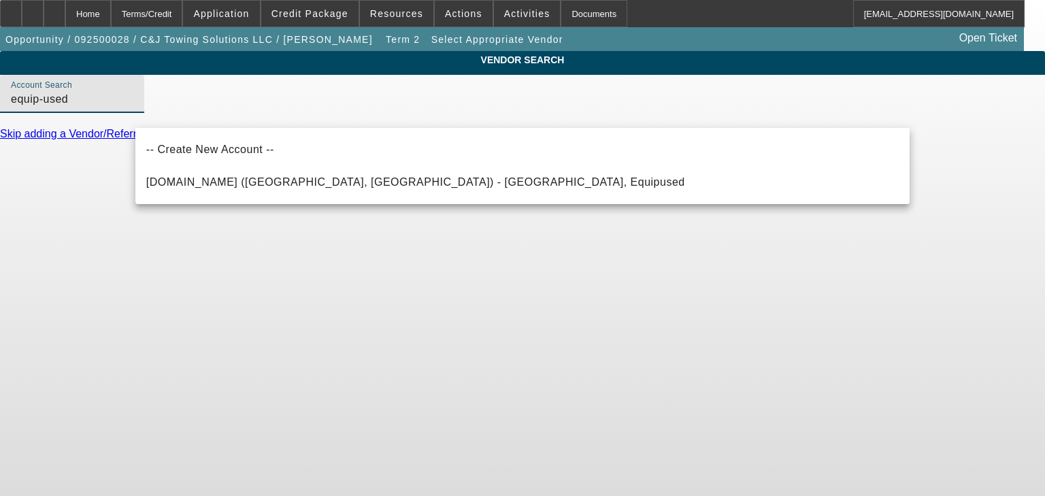
click at [312, 177] on span "[DOMAIN_NAME] ([GEOGRAPHIC_DATA], [GEOGRAPHIC_DATA]) - [GEOGRAPHIC_DATA], Equip…" at bounding box center [415, 182] width 539 height 16
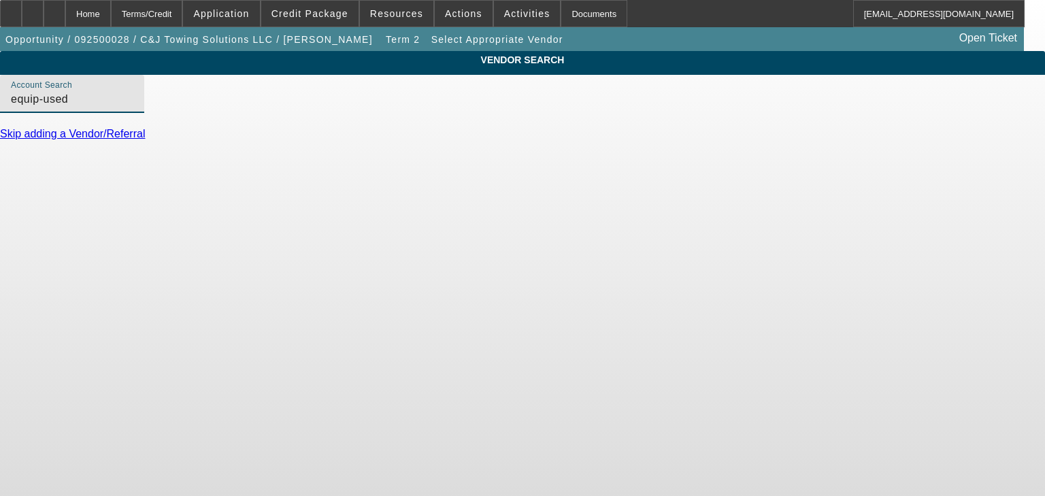
type input "[DOMAIN_NAME] ([GEOGRAPHIC_DATA], [GEOGRAPHIC_DATA]) - [GEOGRAPHIC_DATA], Equip…"
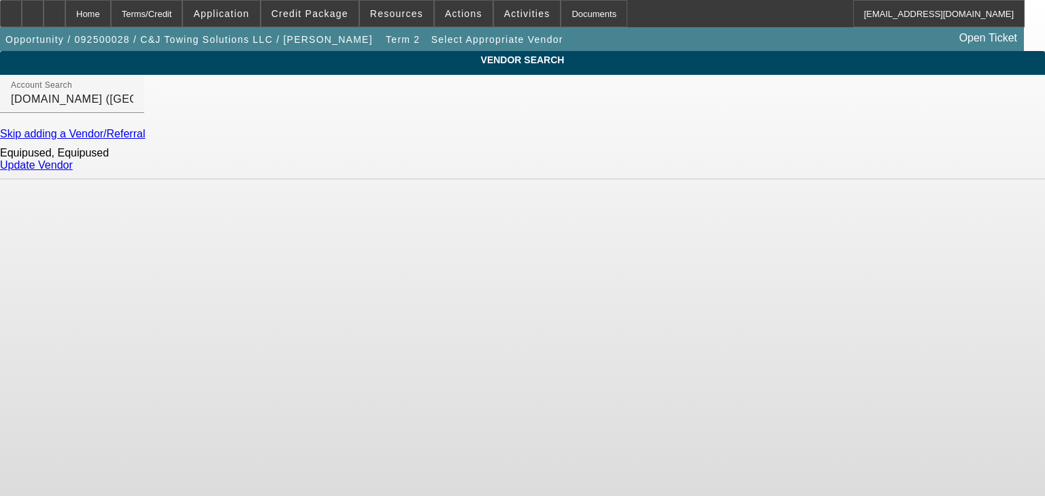
click at [73, 171] on link "Update Vendor" at bounding box center [36, 165] width 73 height 12
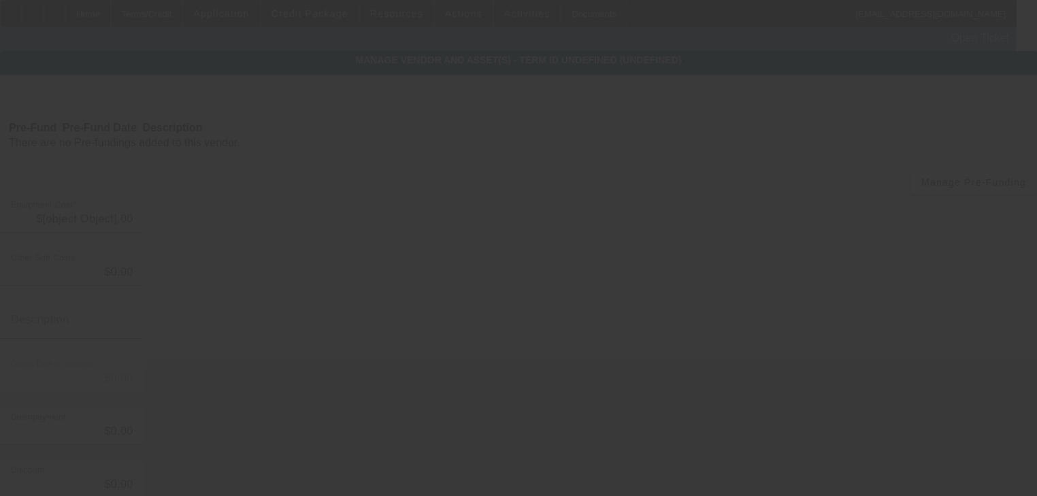
type input "$60,000.00"
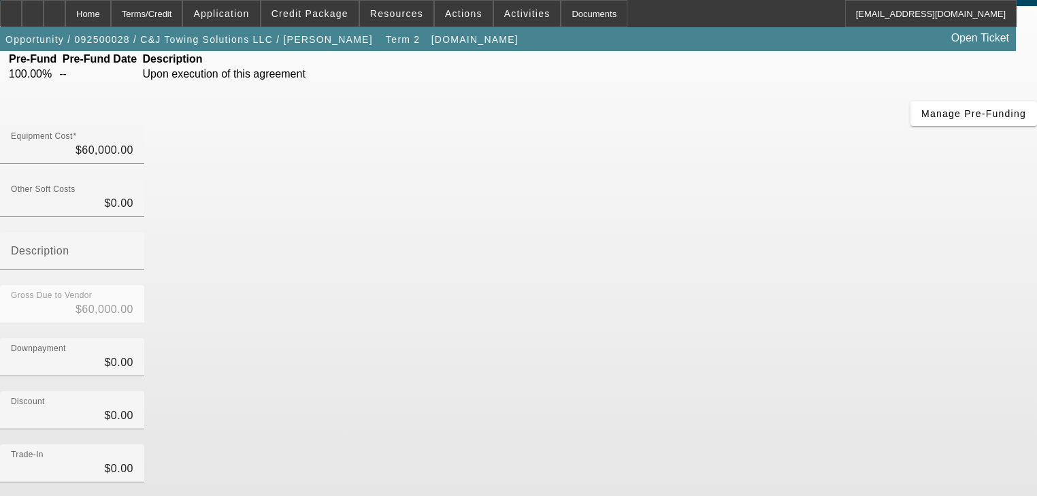
scroll to position [133, 0]
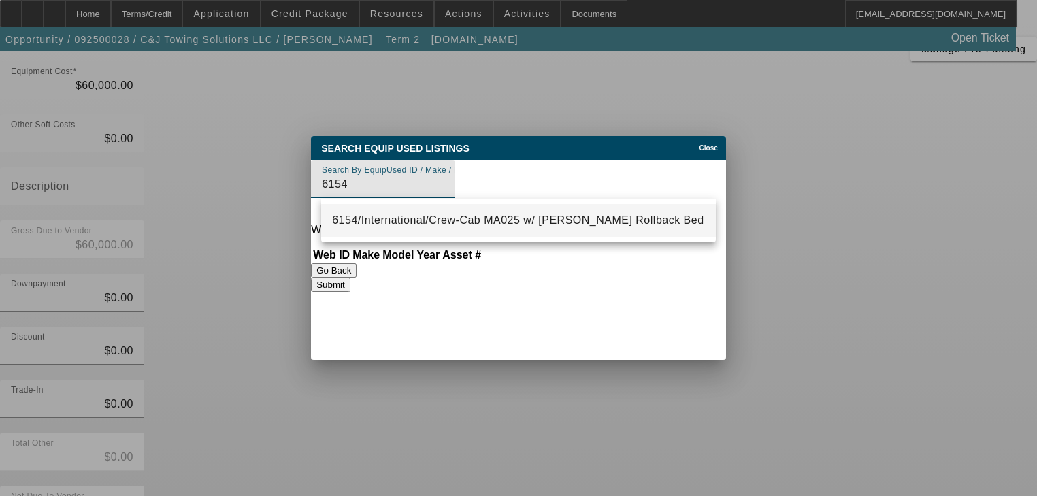
click at [495, 218] on span "6154/International/Crew-Cab MA025 w/ [PERSON_NAME] Rollback Bed" at bounding box center [517, 220] width 371 height 12
type input "6154/International/Crew-Cab MA025 w/ [PERSON_NAME] Rollback Bed"
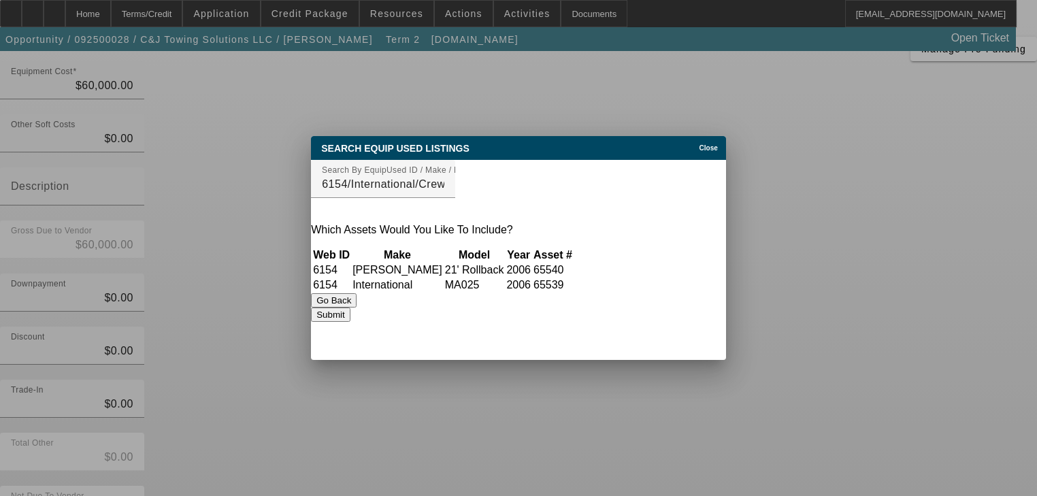
click at [573, 285] on td "65539" at bounding box center [553, 285] width 40 height 14
click at [350, 322] on button "Submit" at bounding box center [330, 314] width 39 height 14
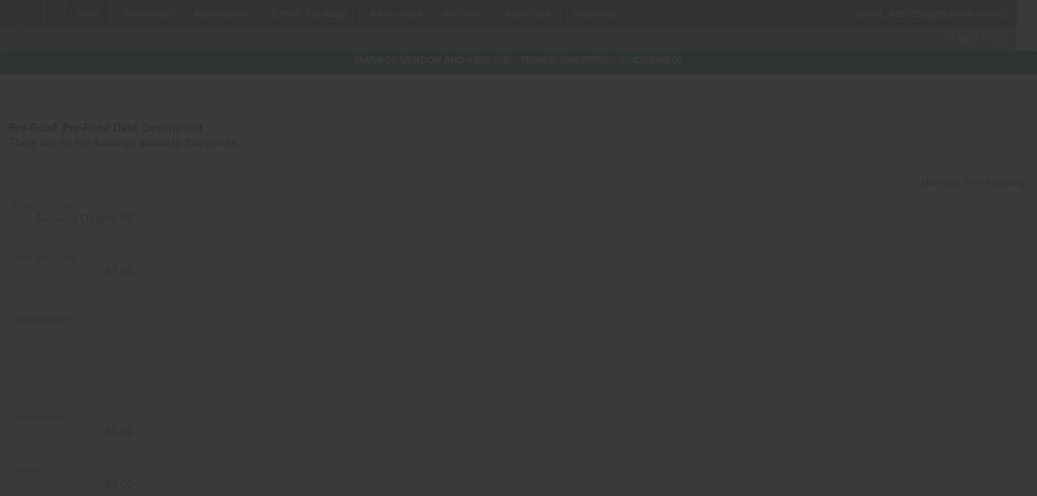
type input "$60,000.00"
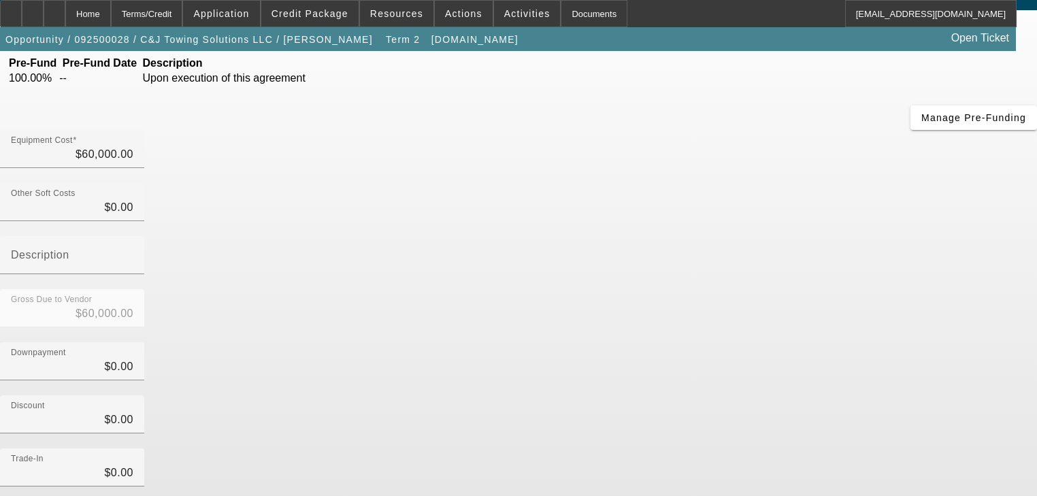
scroll to position [159, 0]
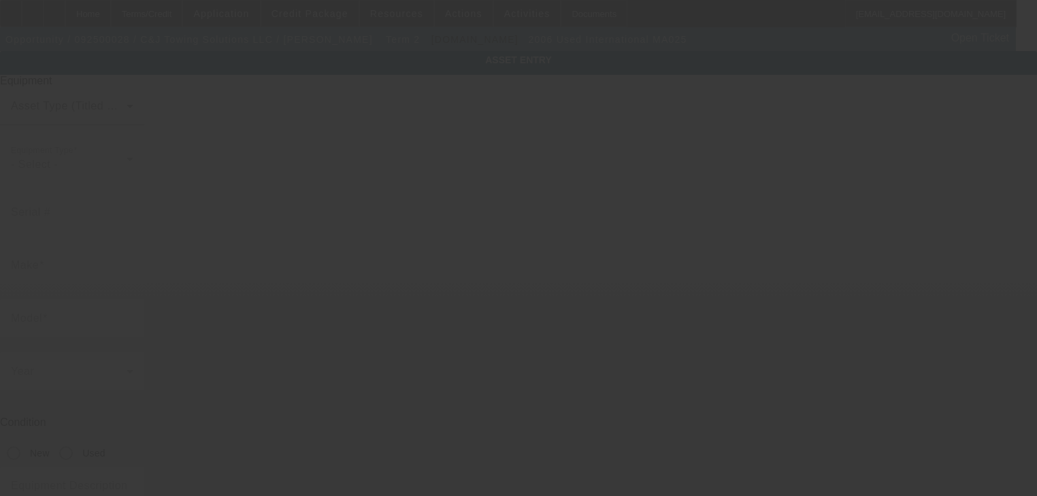
type input "[US_VEHICLE_IDENTIFICATION_NUMBER]"
type input "International"
type input "MA025"
radio input "true"
type textarea "International MA025"
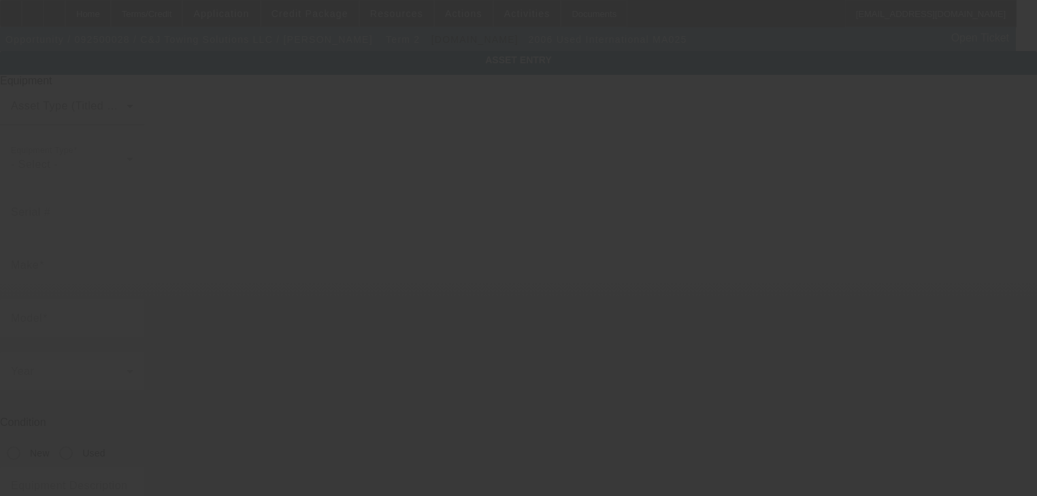
type input "[STREET_ADDRESS]"
type input "Bushkill"
type input "18324"
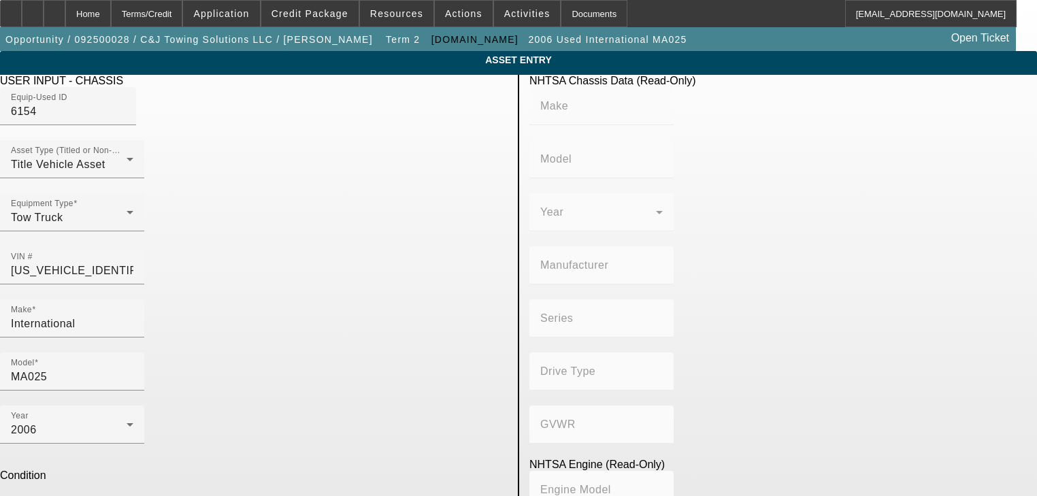
type input "Silver"
type input "159114"
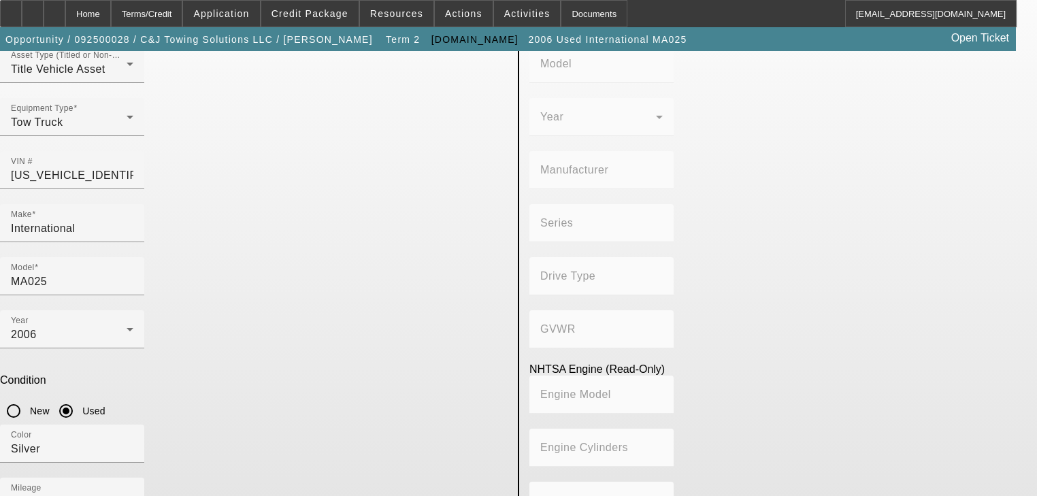
scroll to position [147, 0]
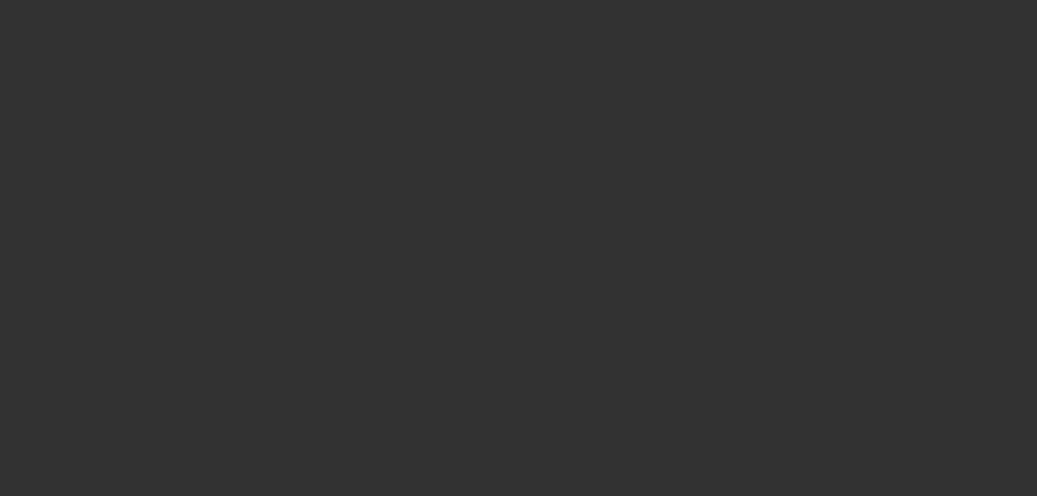
type input "$60,000.00"
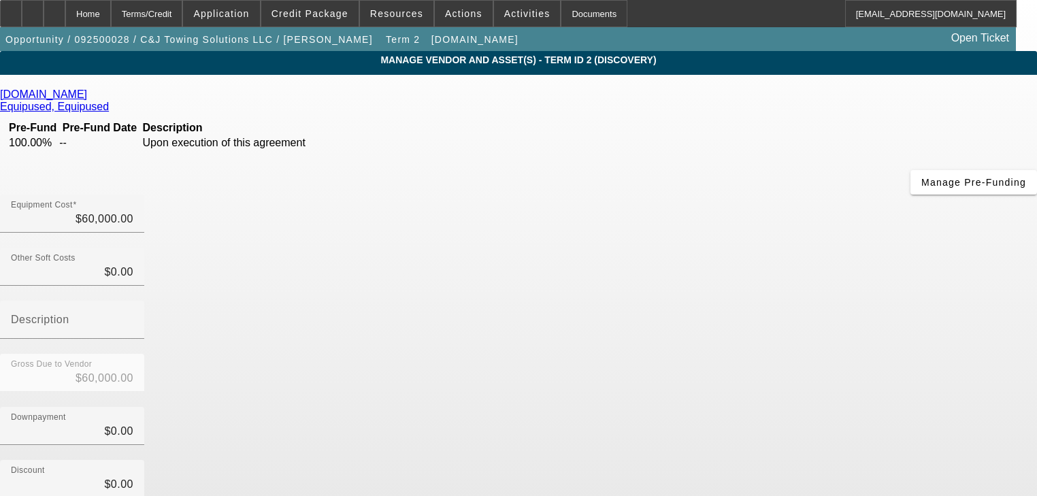
drag, startPoint x: 346, startPoint y: 7, endPoint x: 273, endPoint y: 313, distance: 314.5
click at [259, 295] on app-root "Home Terms/Credit Application Credit Package Resources Actions Activities Docum…" at bounding box center [518, 398] width 1037 height 797
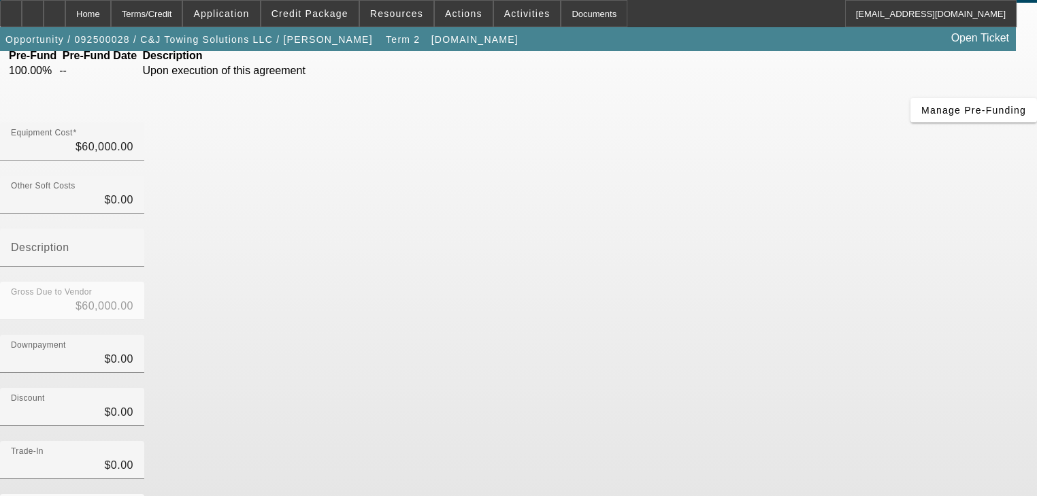
scroll to position [159, 0]
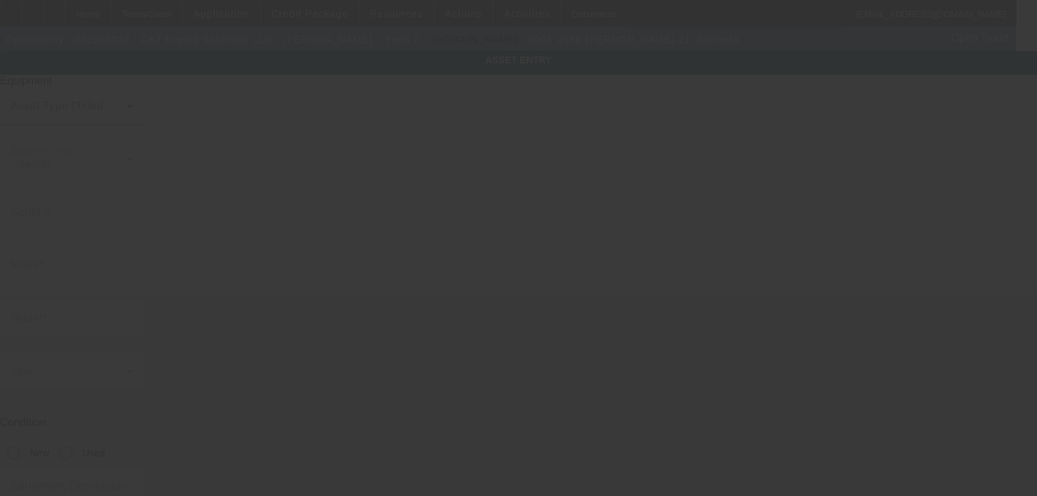
type input "87452"
type input "[PERSON_NAME]"
type input "21' Rollback"
radio input "true"
type textarea "[PERSON_NAME] 21' Rollback"
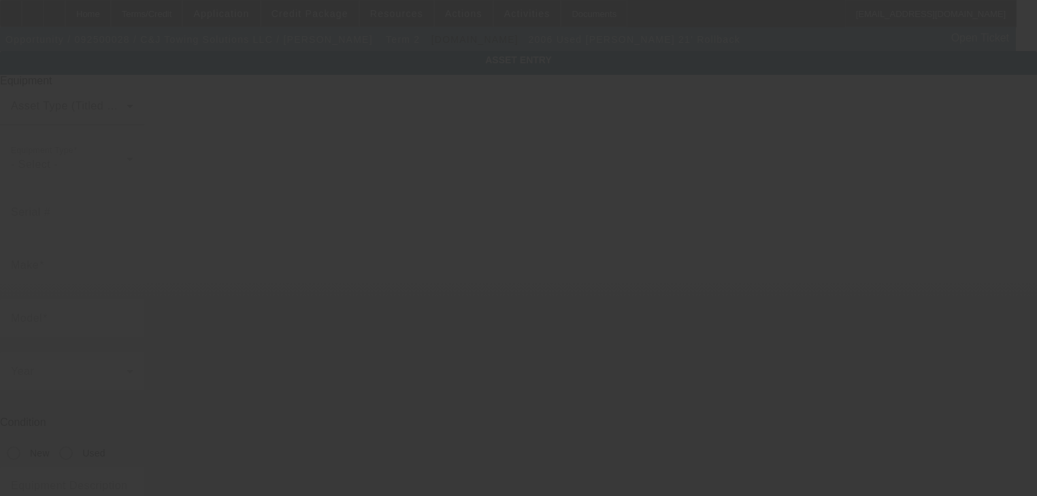
type input "[STREET_ADDRESS]"
type input "Bushkill"
type input "18324"
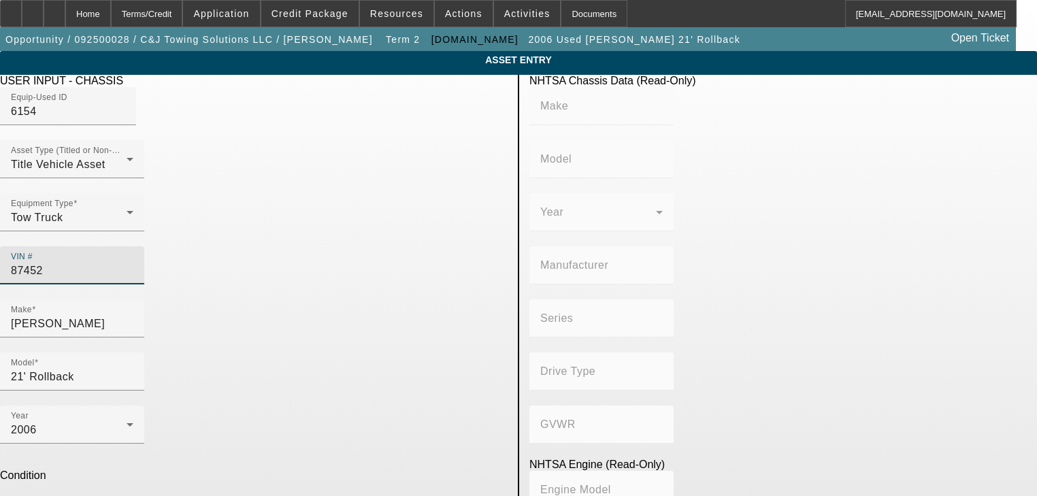
click at [133, 263] on input "87452" at bounding box center [72, 271] width 122 height 16
paste input "[US_VEHICLE_IDENTIFICATION_NUMBER]"
type input "[US_VEHICLE_IDENTIFICATION_NUMBER]"
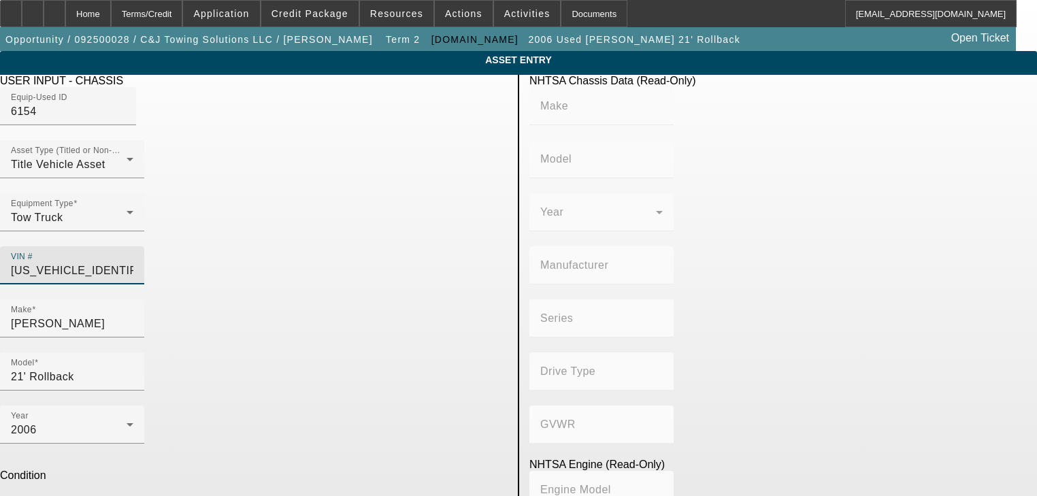
type input "INTERNATIONAL"
type input "MA025"
type input "INTERNATIONAL MOTORS, LLC"
type input "DuraStar 4300"
type input "4x2"
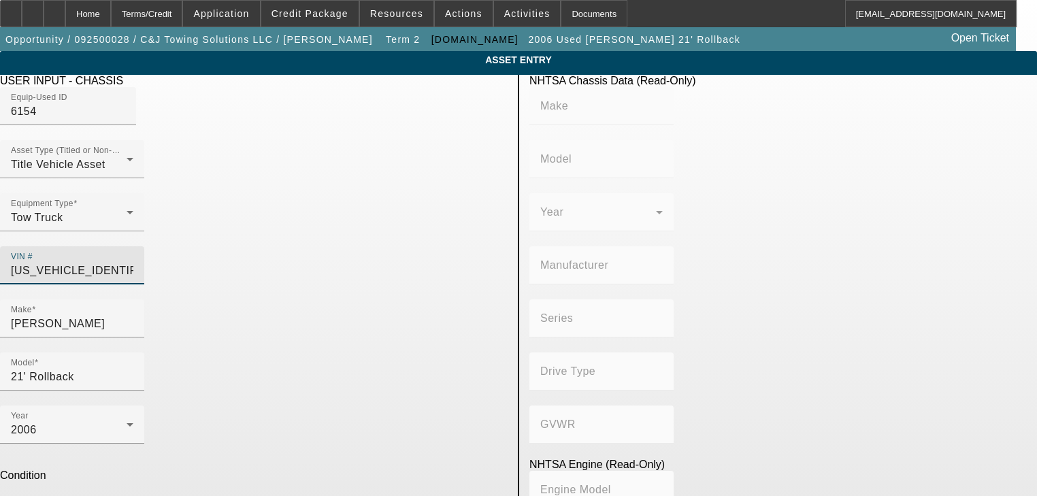
type input "Class 6: 19,501 - 26,000 lb (8,845 - 11,794 kg)"
type input "International DT466/Maxxforce DT"
type input "Diesel"
type input "466"
type input "7.636371824"
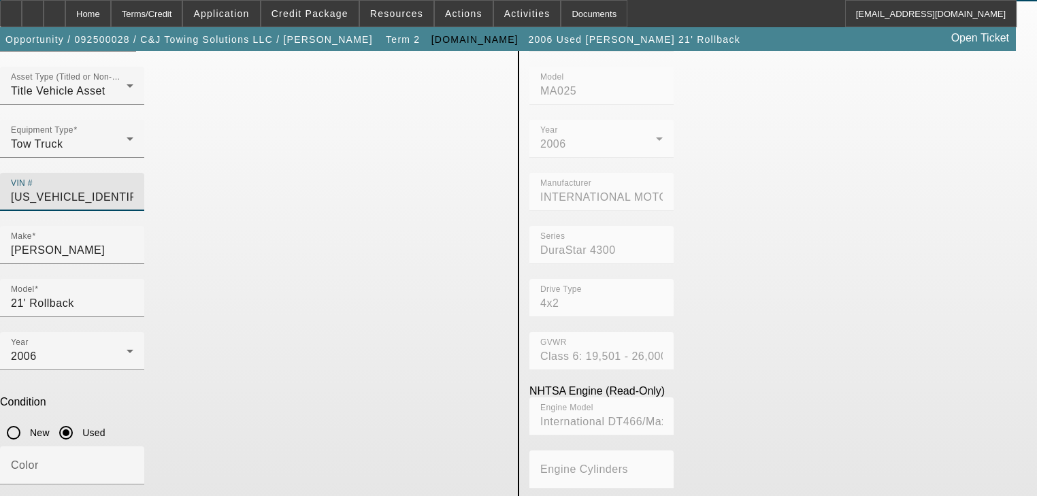
scroll to position [54, 0]
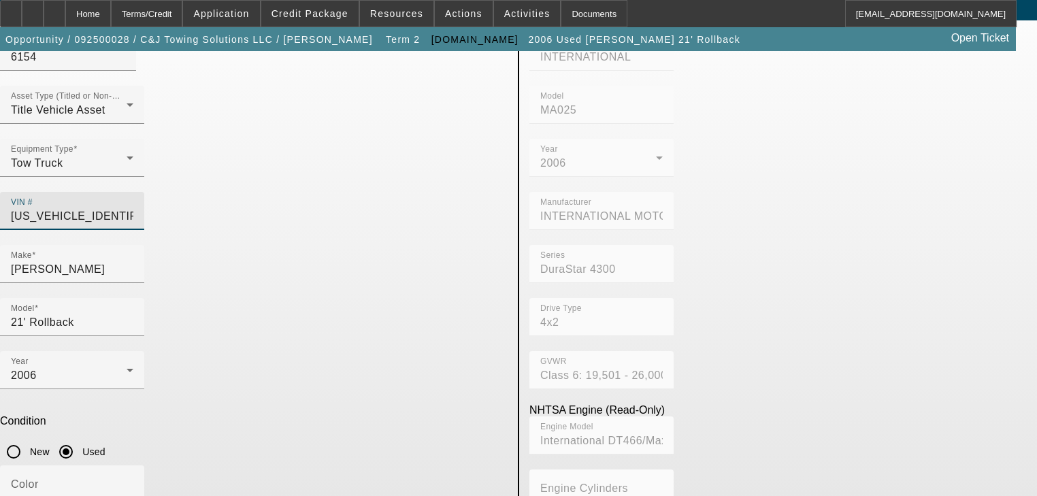
type input "[US_VEHICLE_IDENTIFICATION_NUMBER]"
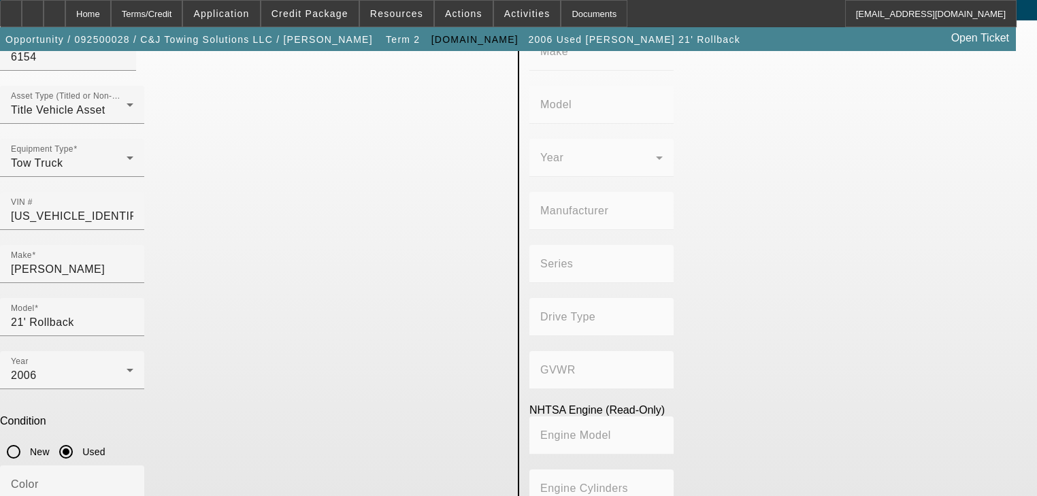
type input "INTERNATIONAL"
type input "MA025"
type input "INTERNATIONAL MOTORS, LLC"
type input "DuraStar 4300"
type input "4x2"
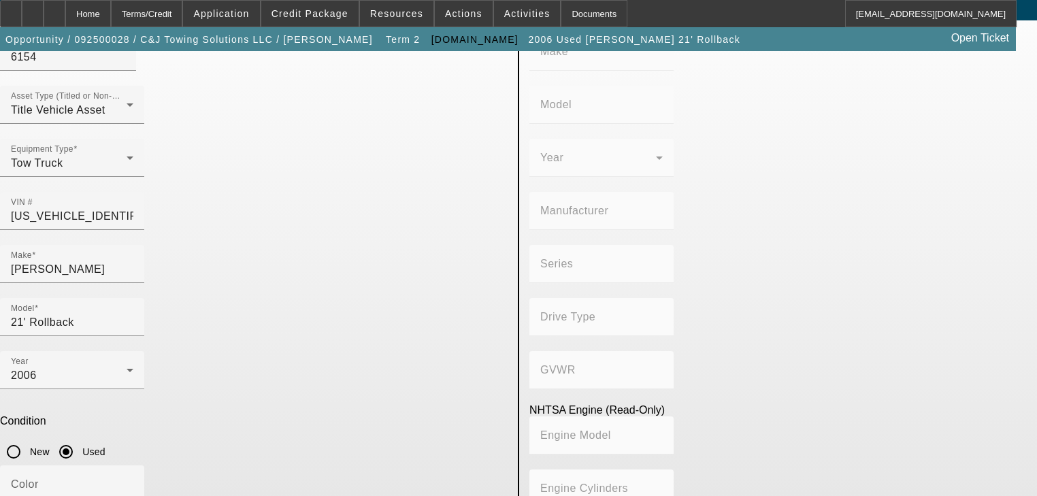
type input "Class 6: 19,501 - 26,000 lb (8,845 - 11,794 kg)"
type input "International DT466/Maxxforce DT"
type input "Diesel"
type input "466"
type input "7.636371824"
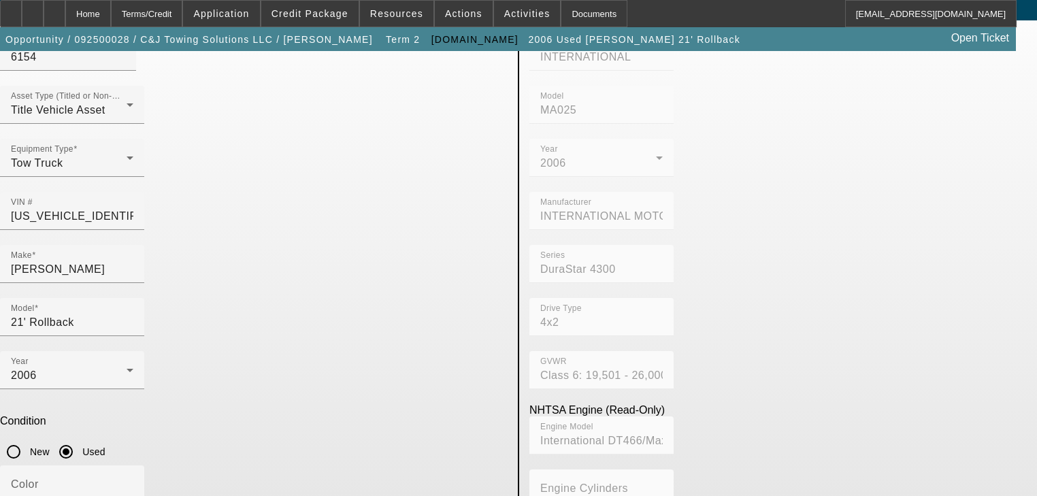
type input "159114"
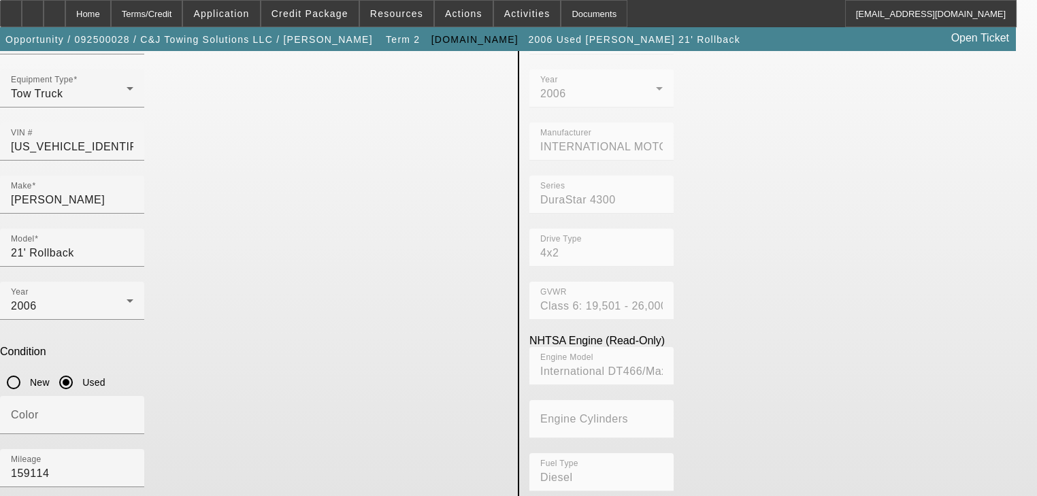
scroll to position [147, 0]
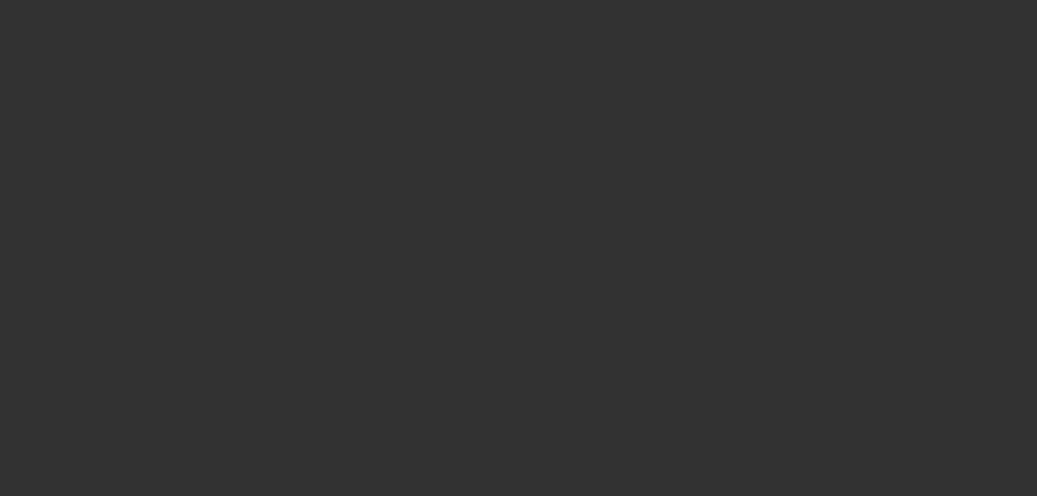
type input "$60,000.00"
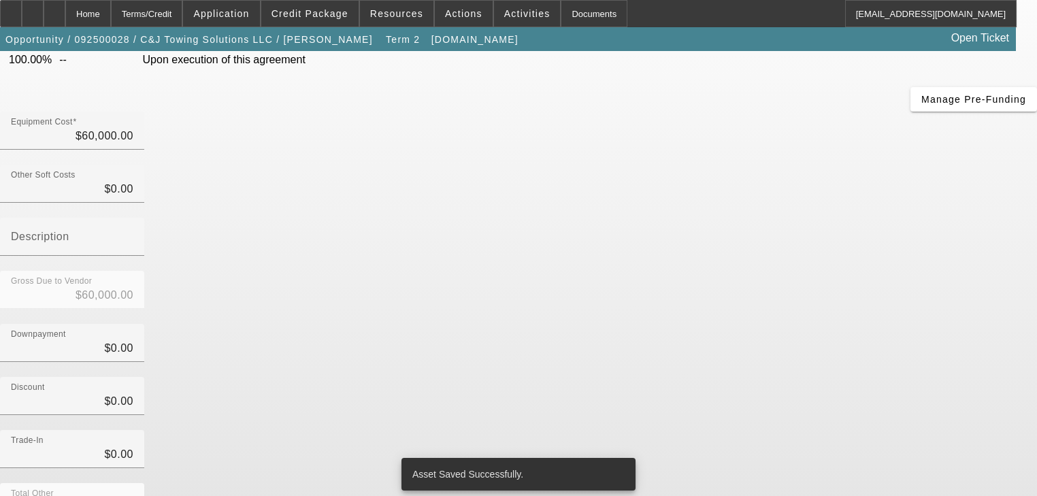
scroll to position [159, 0]
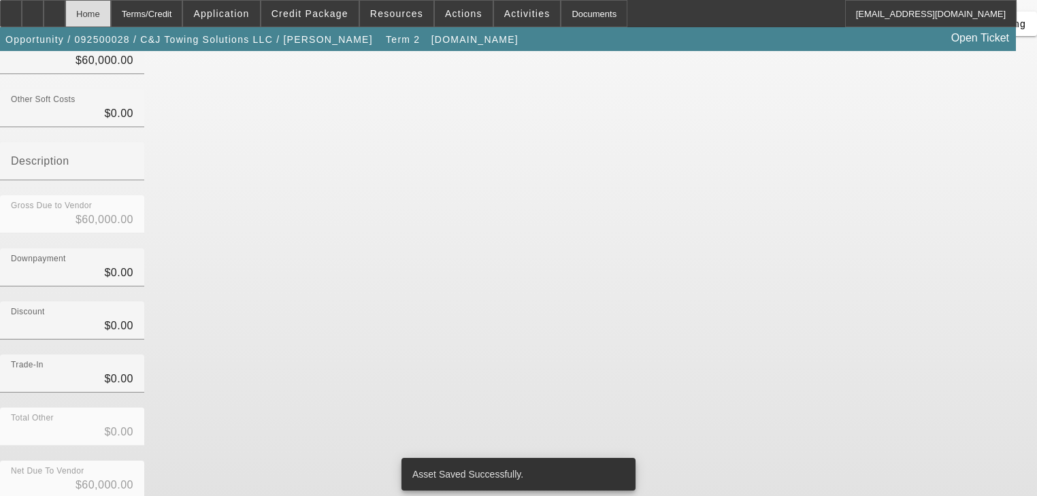
click at [111, 16] on div "Home" at bounding box center [88, 13] width 46 height 27
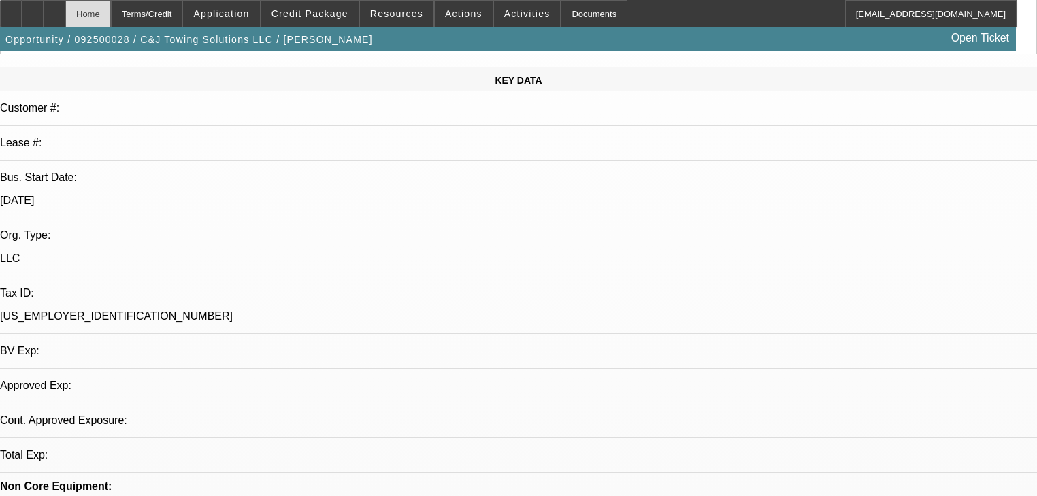
select select "0"
select select "2"
select select "0"
select select "21"
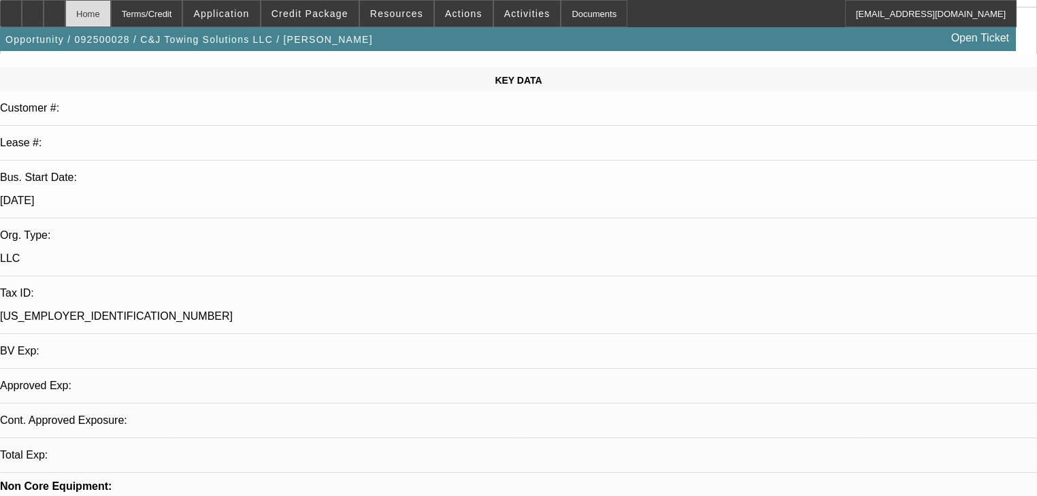
select select "0"
select select "2"
select select "0.1"
select select "4"
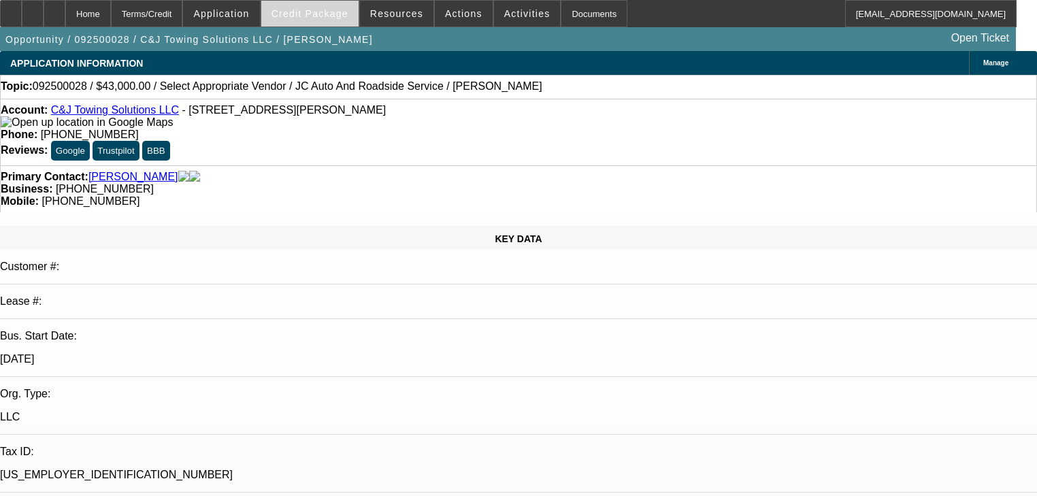
click at [337, 19] on span at bounding box center [309, 13] width 97 height 33
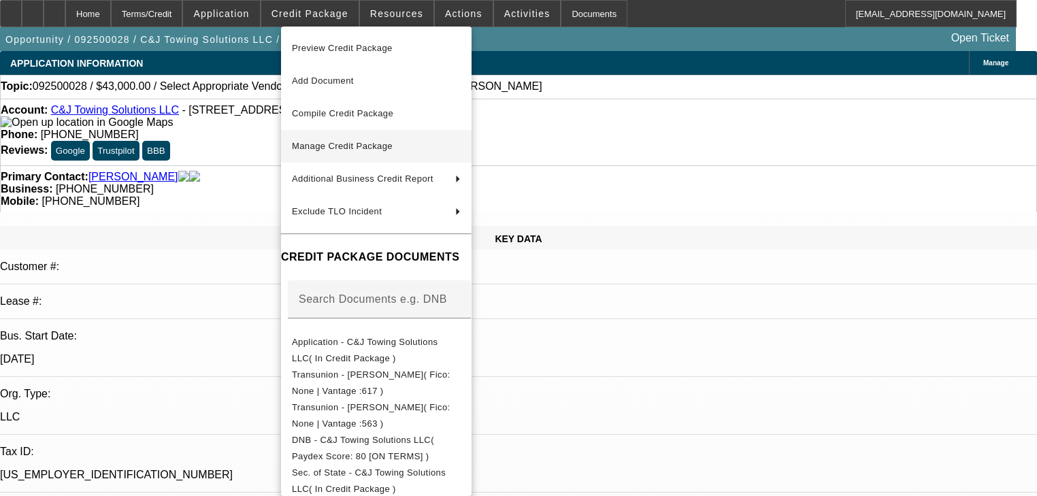
click at [362, 142] on span "Manage Credit Package" at bounding box center [342, 146] width 101 height 10
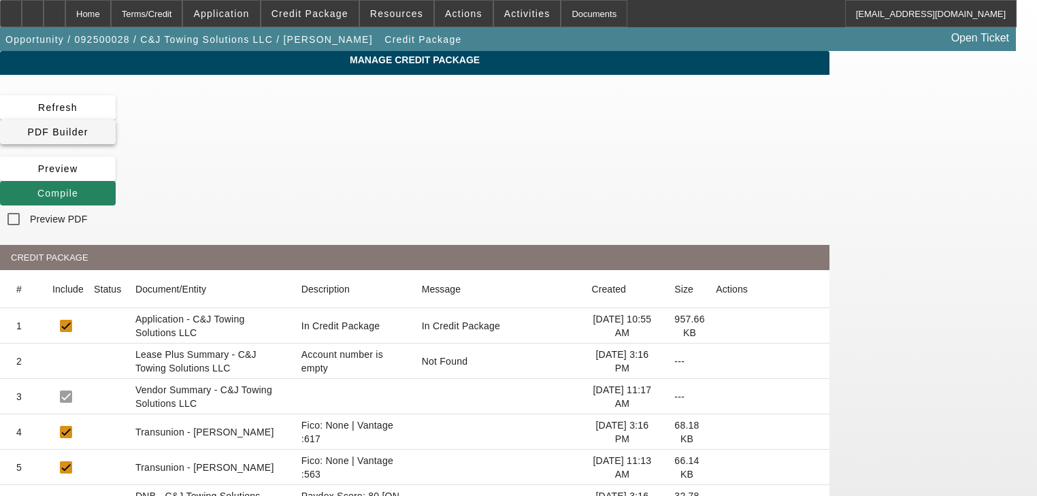
click at [116, 120] on span at bounding box center [58, 132] width 116 height 33
click at [116, 177] on span at bounding box center [58, 193] width 116 height 33
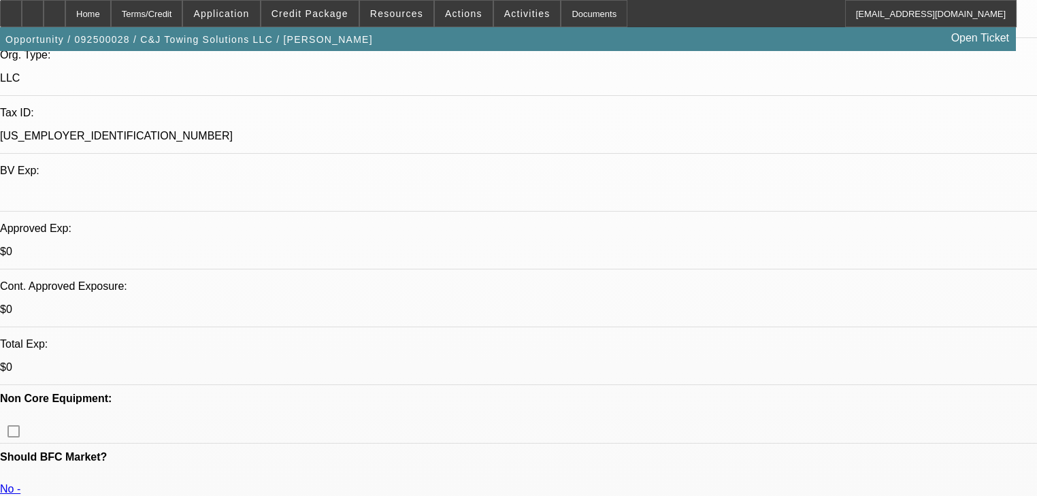
select select "0"
select select "2"
select select "0"
select select "21"
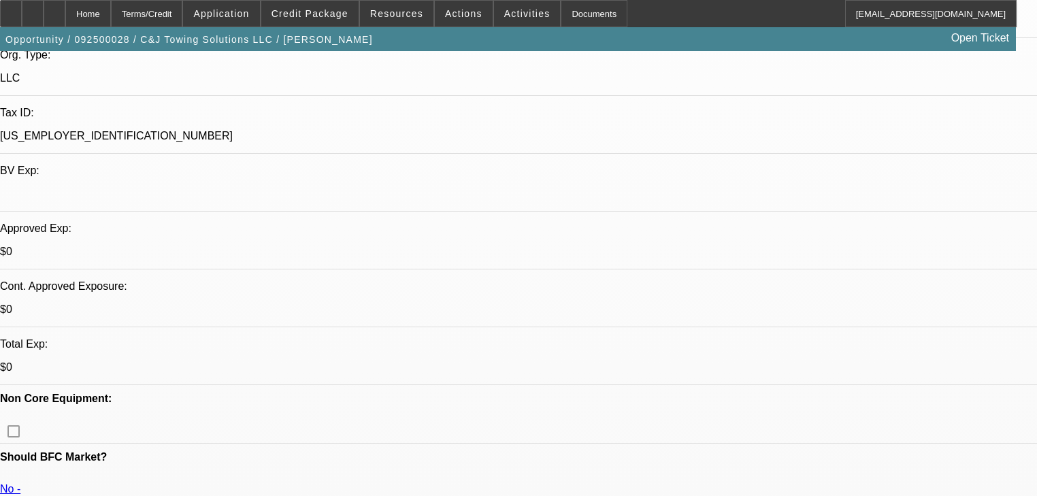
select select "0"
select select "2"
select select "0.1"
select select "4"
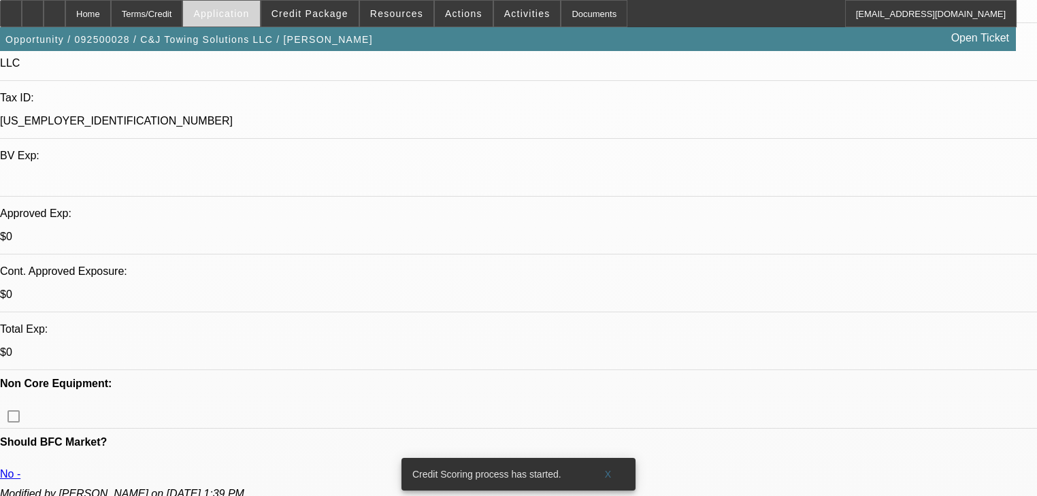
scroll to position [354, 0]
click at [318, 11] on span "Credit Package" at bounding box center [309, 13] width 77 height 11
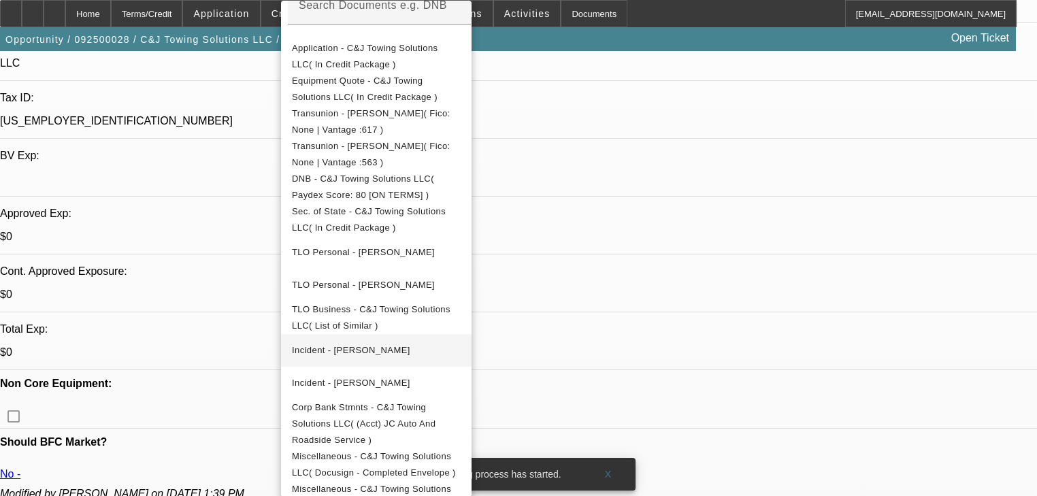
scroll to position [272, 0]
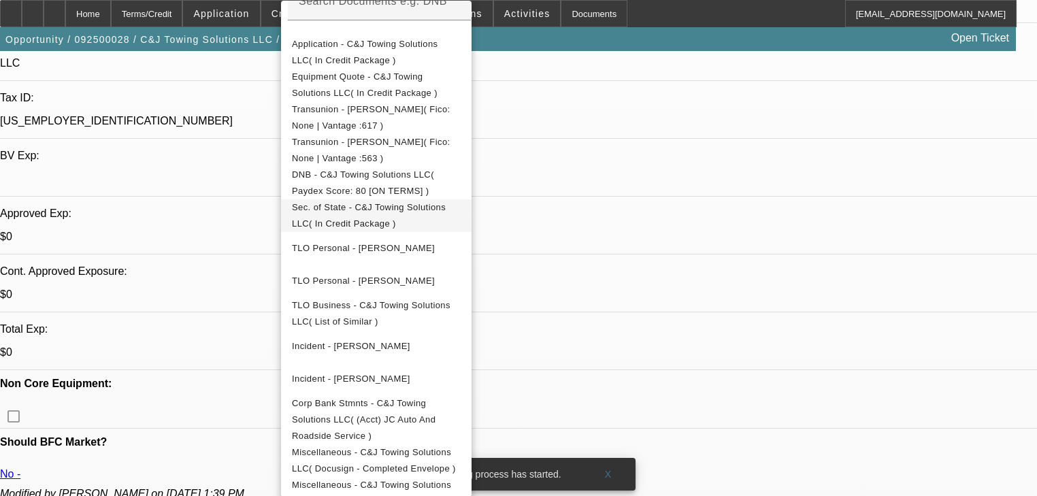
click at [411, 220] on button "Sec. of State - C&J Towing Solutions LLC( In Credit Package )" at bounding box center [376, 215] width 190 height 33
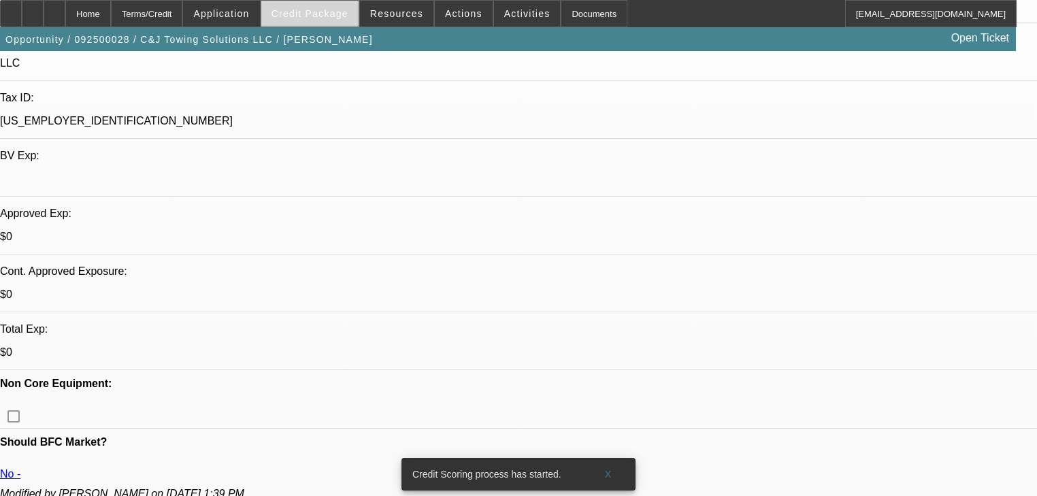
click at [325, 19] on span at bounding box center [309, 13] width 97 height 33
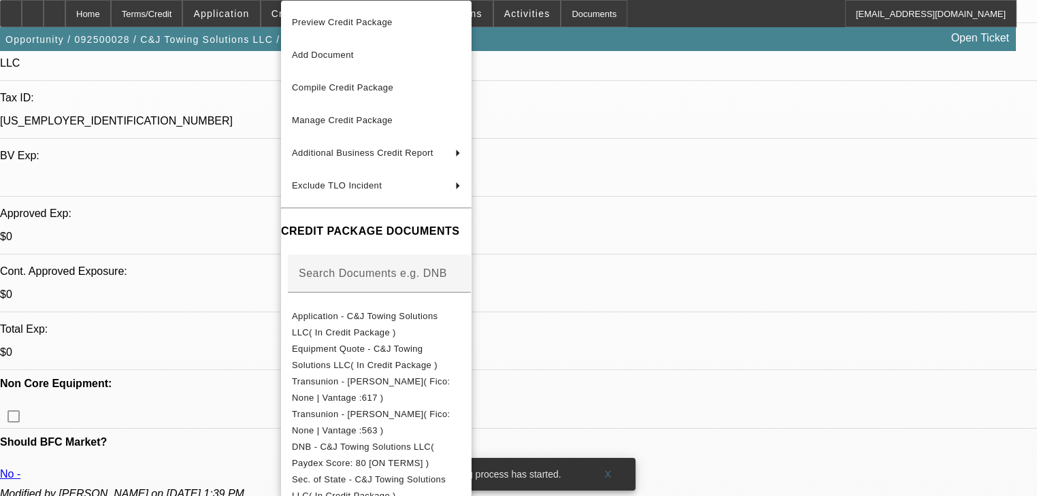
click at [248, 16] on div at bounding box center [518, 248] width 1037 height 496
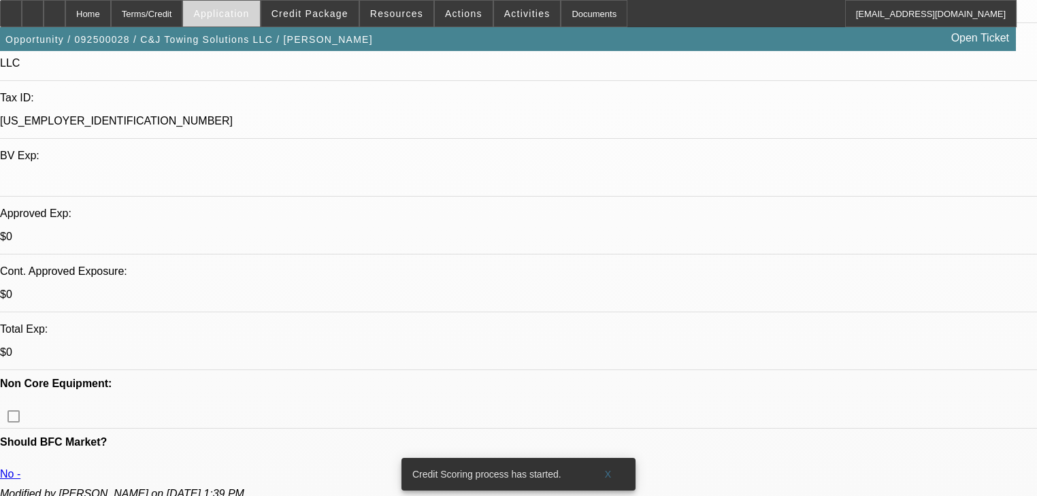
click at [247, 16] on span "Application" at bounding box center [221, 13] width 56 height 11
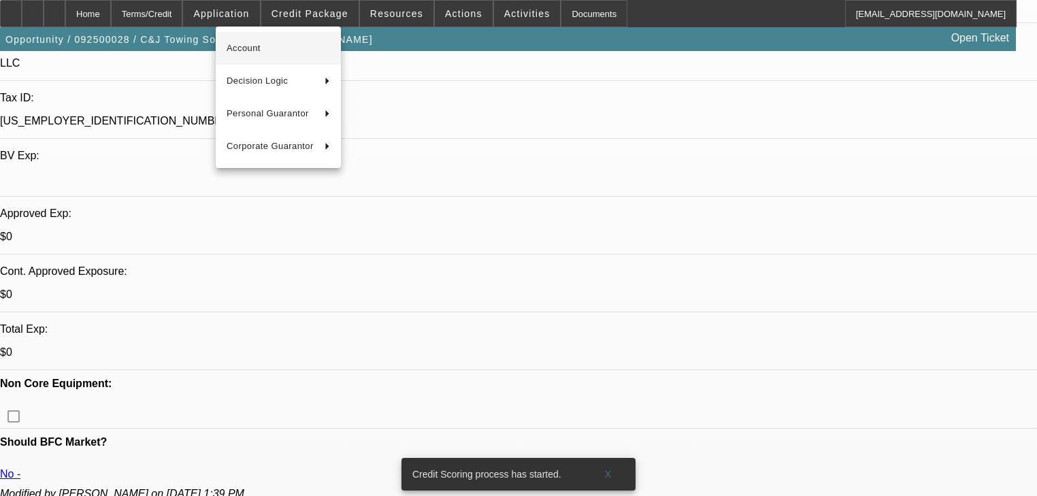
click at [281, 53] on span "Account" at bounding box center [278, 48] width 103 height 16
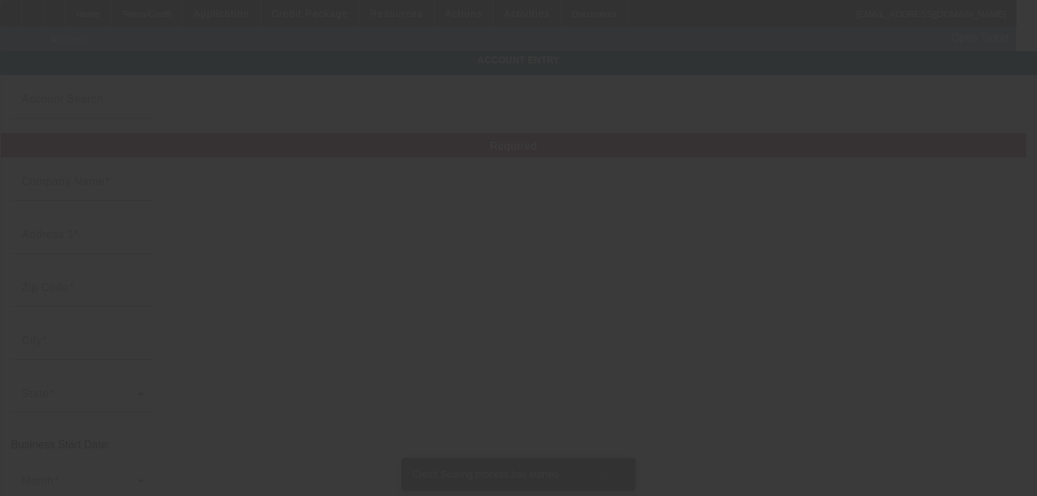
type input "C&J Towing Solutions LLC"
type input "[STREET_ADDRESS]"
type input "18324"
type input "Bushkill"
type input "[PHONE_NUMBER]"
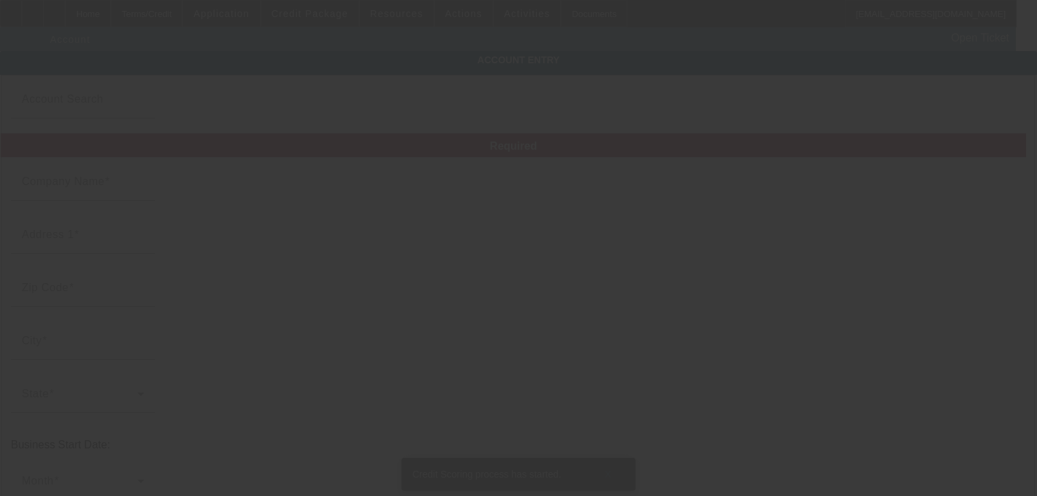
type input "[PERSON_NAME][EMAIL_ADDRESS][DOMAIN_NAME]"
type input "[US_EMPLOYER_IDENTIFICATION_NUMBER]"
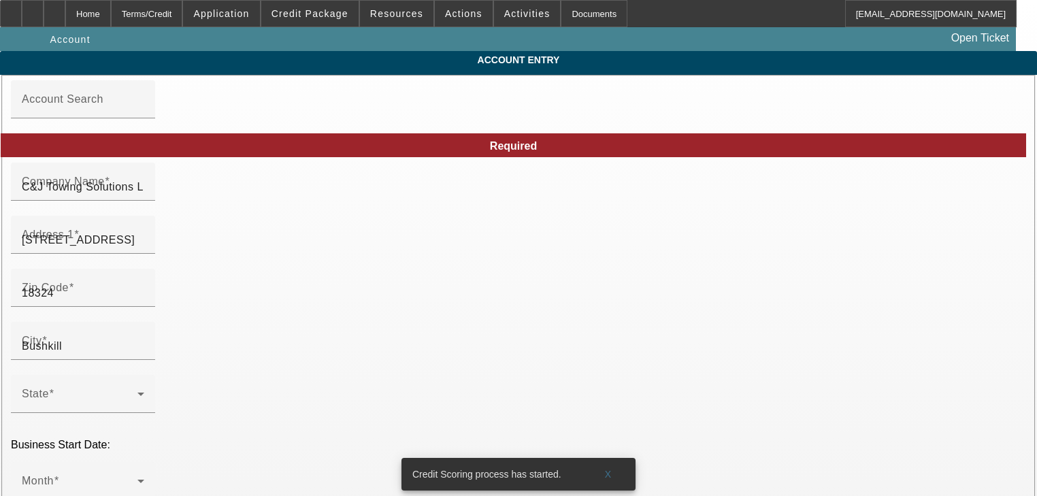
type input "[DATE]"
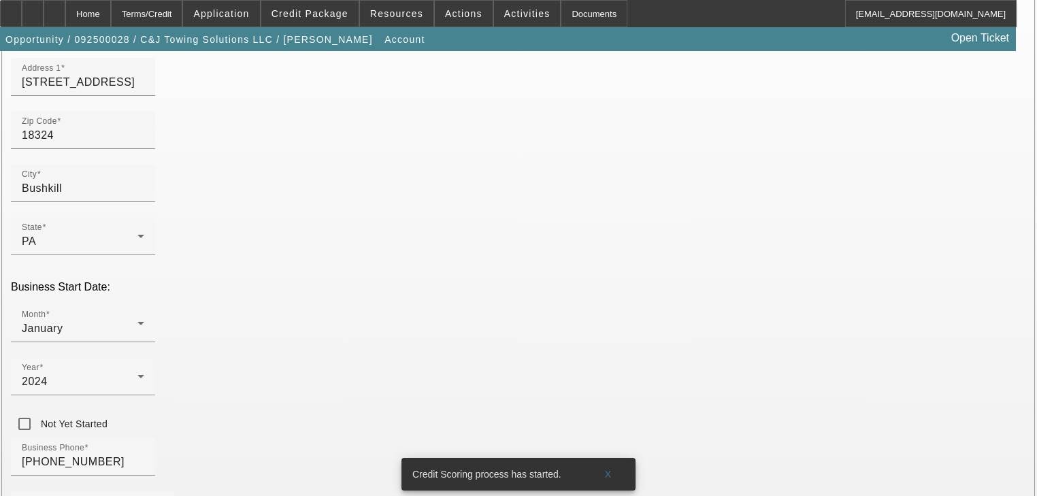
scroll to position [163, 0]
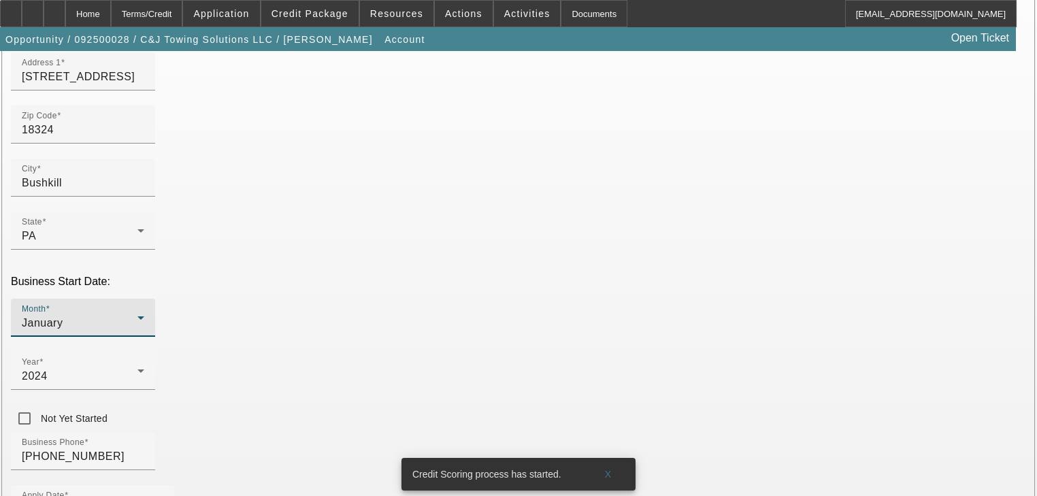
click at [137, 315] on div "January" at bounding box center [80, 323] width 116 height 16
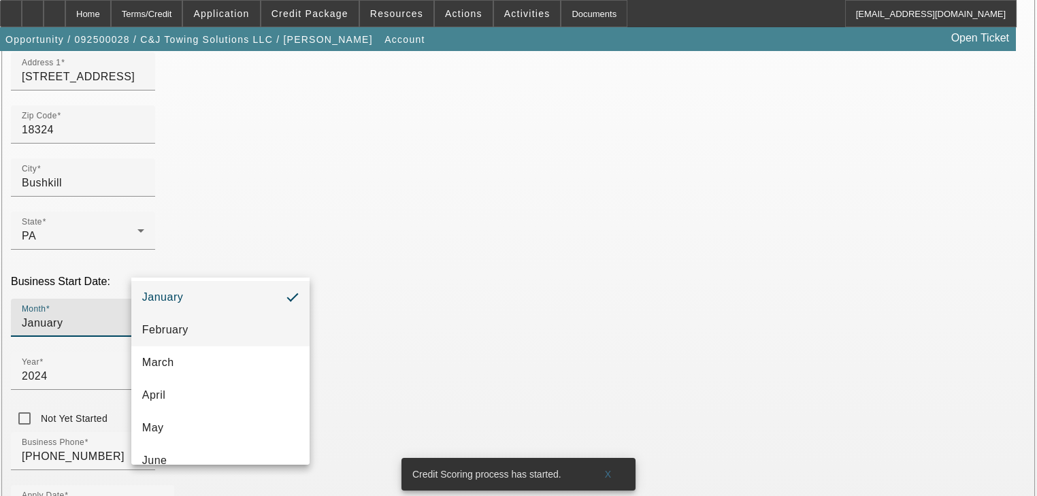
scroll to position [109, 0]
click at [229, 318] on mat-option "April" at bounding box center [220, 321] width 178 height 33
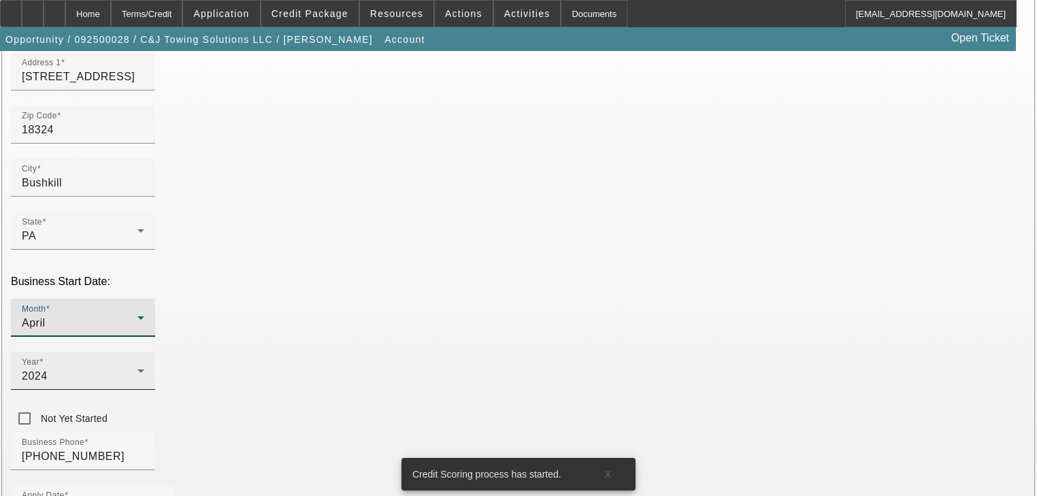
click at [48, 370] on span "2024" at bounding box center [35, 376] width 26 height 12
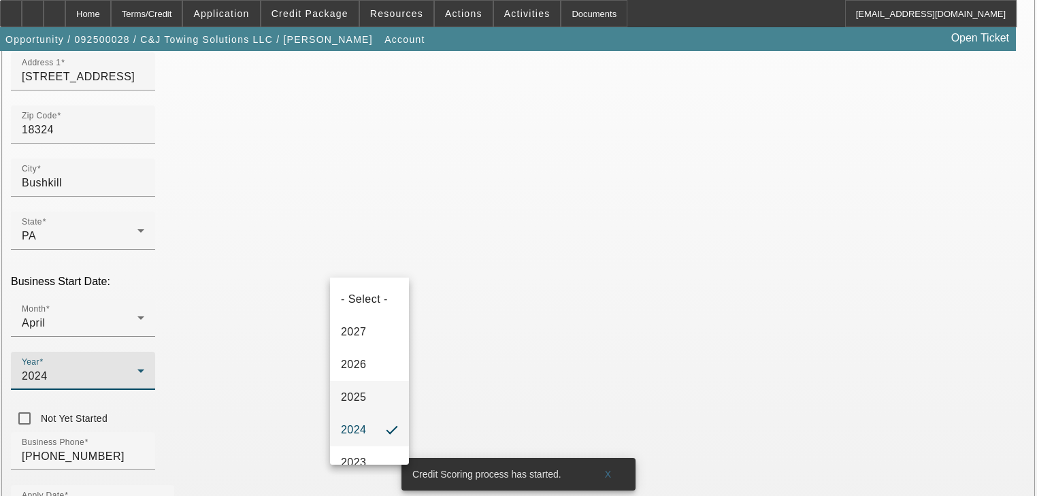
click at [355, 401] on span "2025" at bounding box center [354, 397] width 26 height 16
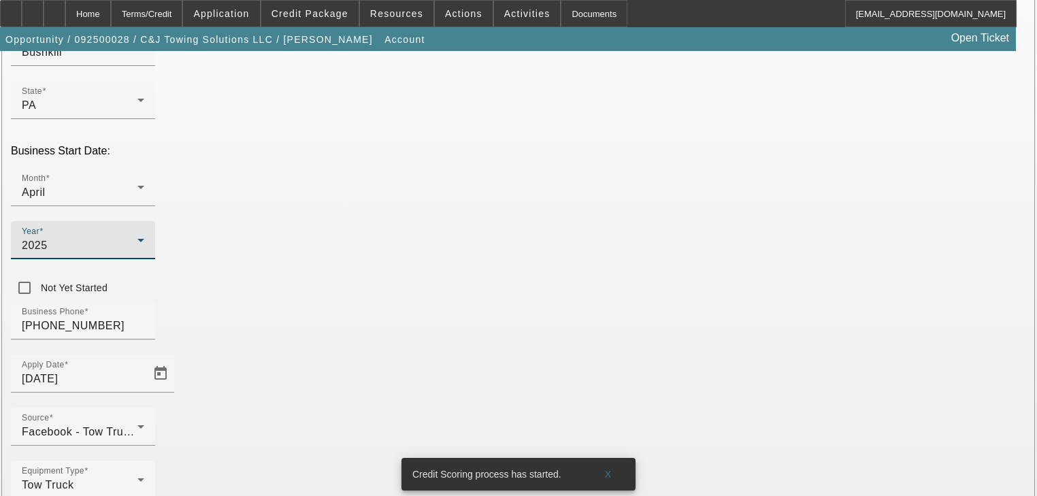
scroll to position [302, 0]
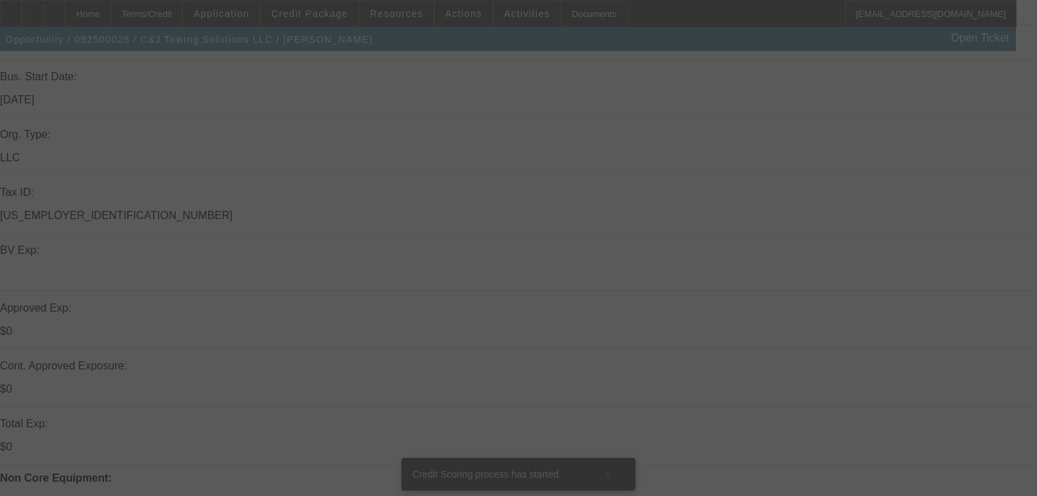
select select "0"
select select "2"
select select "0"
select select "21"
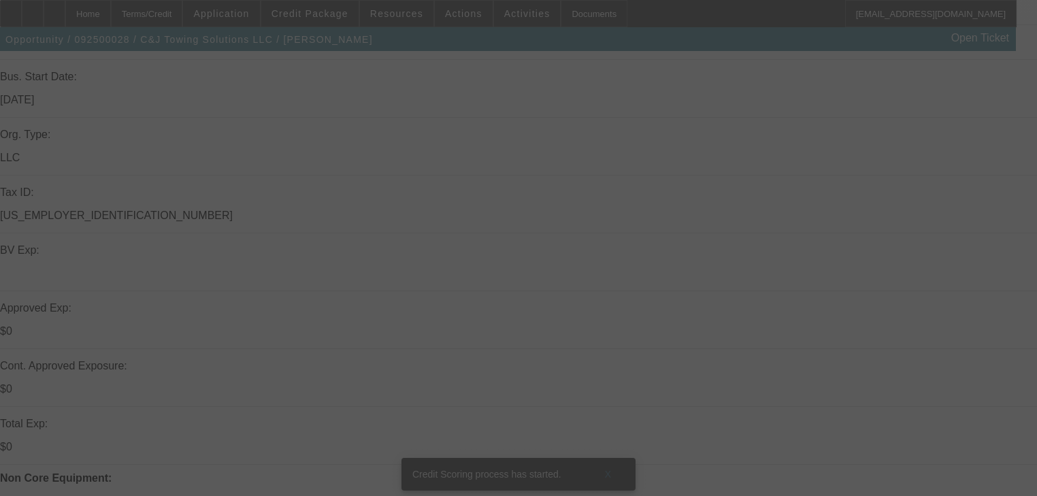
select select "0"
select select "2"
select select "0.1"
select select "4"
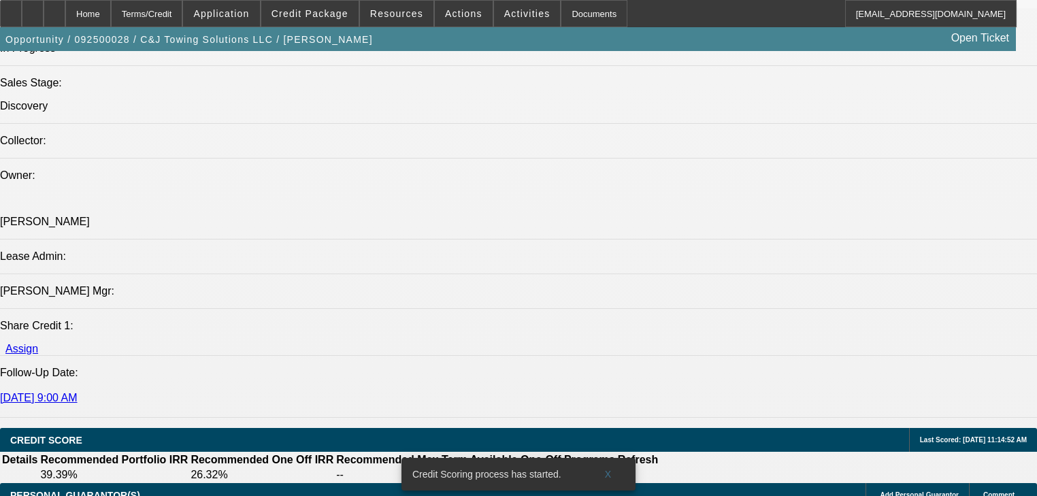
scroll to position [1578, 0]
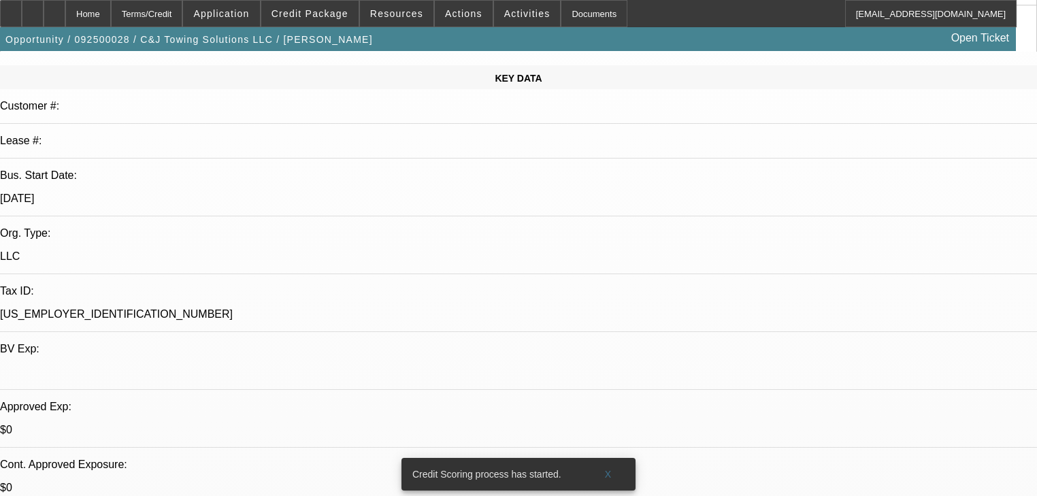
scroll to position [327, 0]
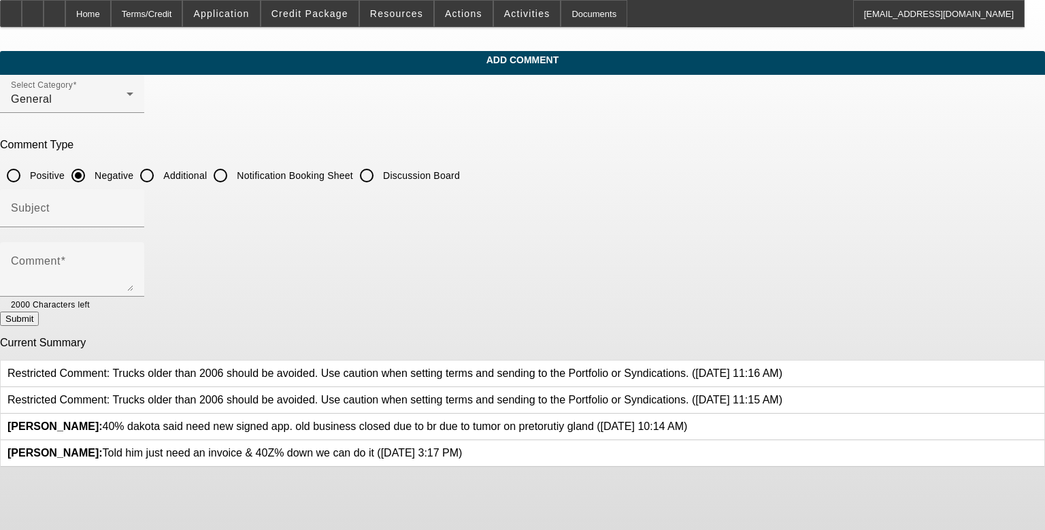
click at [161, 171] on input "Additional" at bounding box center [146, 175] width 27 height 27
radio input "true"
click at [133, 214] on input "Subject" at bounding box center [72, 213] width 122 height 16
type input "Write Up"
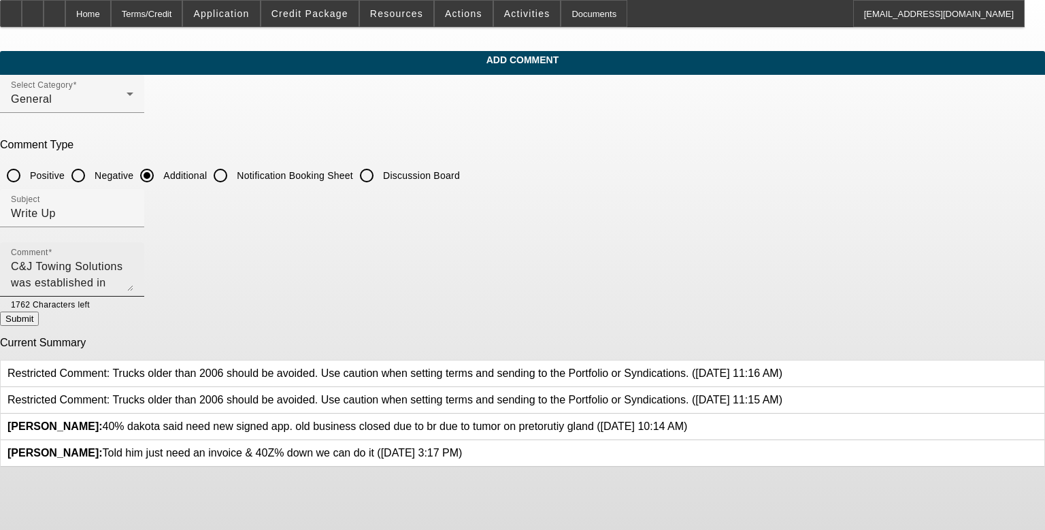
click at [133, 283] on textarea "C&J Towing Solutions was established in April of 2025 & is owned by Christina D…" at bounding box center [72, 275] width 122 height 33
paste textarea "pituitary gland"
type textarea "C&J Towing Solutions was established in [DATE] & is owned by [PERSON_NAME]. Her…"
click at [39, 322] on button "Submit" at bounding box center [19, 319] width 39 height 14
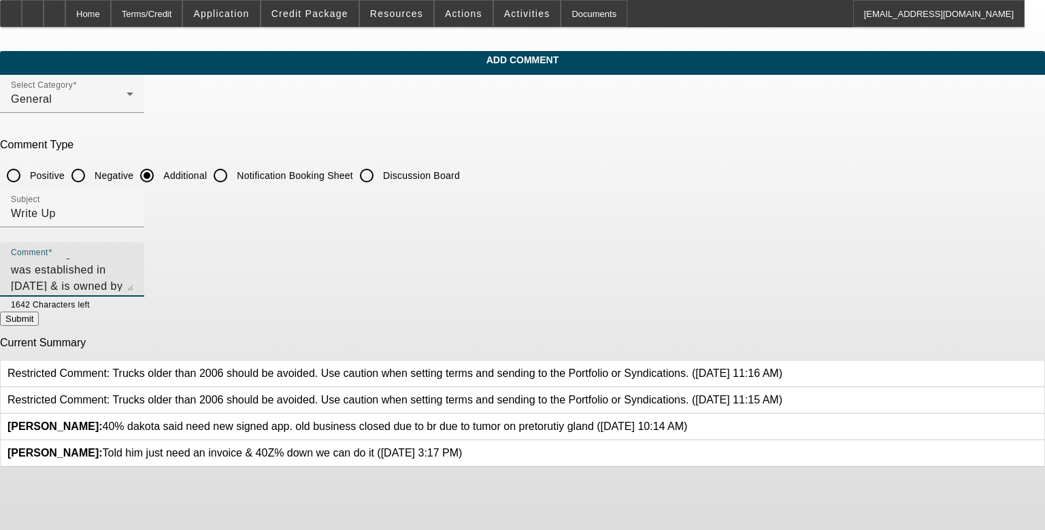
radio input "true"
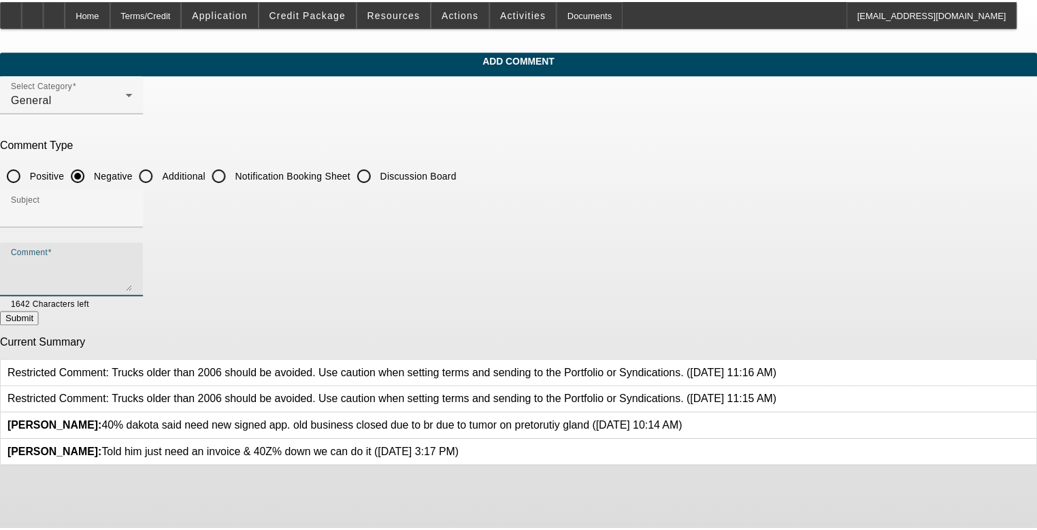
scroll to position [0, 0]
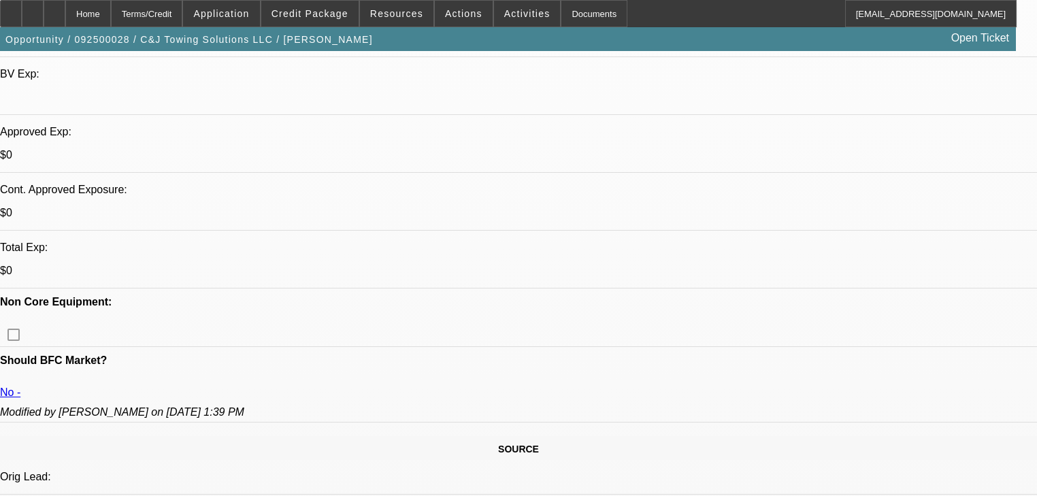
select select "0"
select select "2"
select select "0"
select select "21"
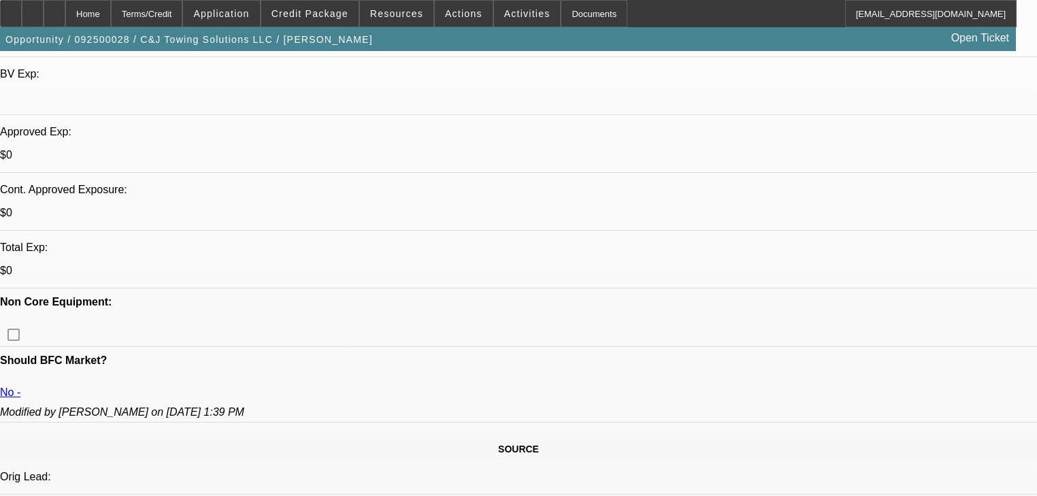
select select "0"
select select "2"
select select "0.1"
select select "4"
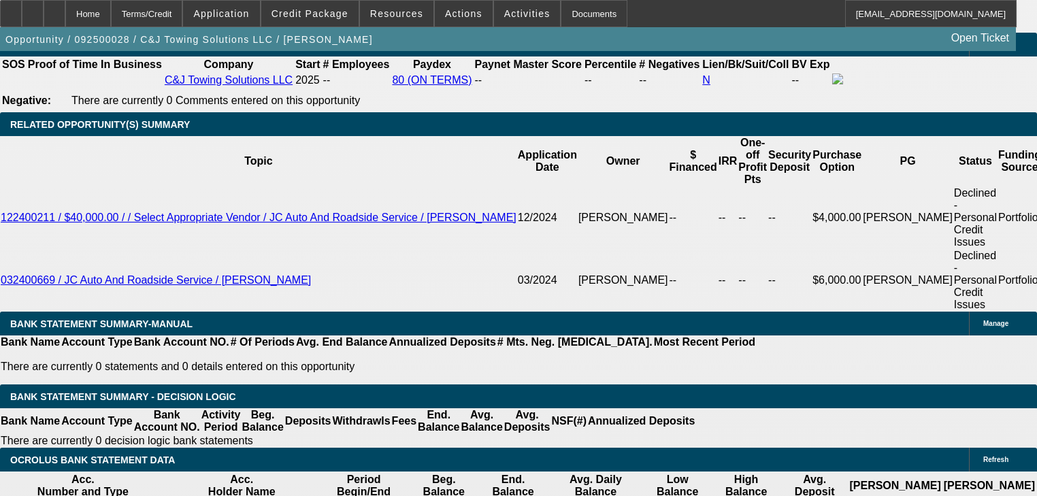
scroll to position [2192, 0]
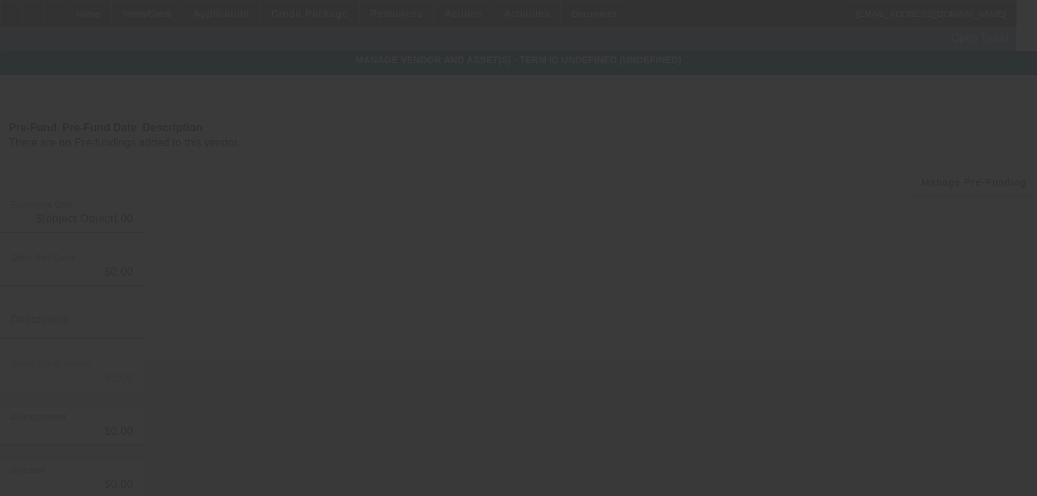
type input "$60,000.00"
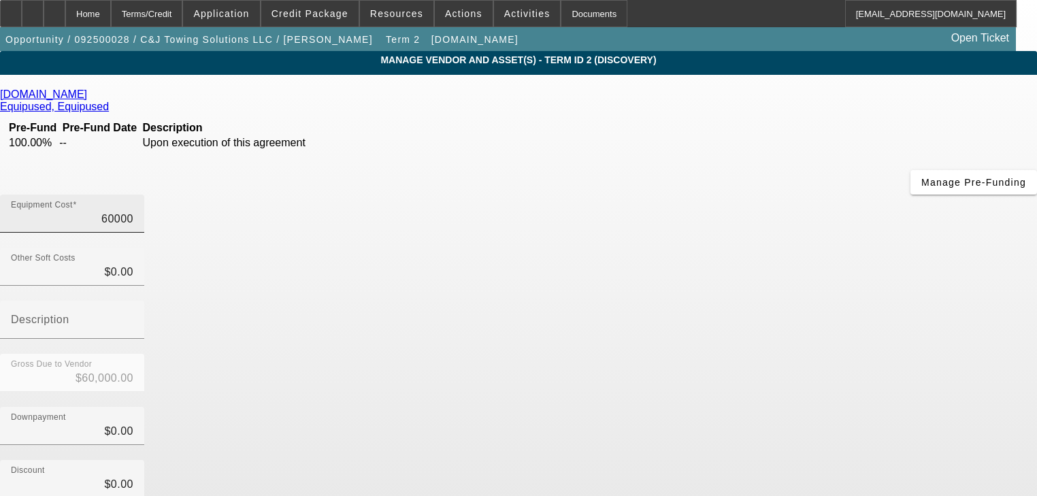
click at [133, 211] on input "60000" at bounding box center [72, 219] width 122 height 16
type input "5"
type input "$5.00"
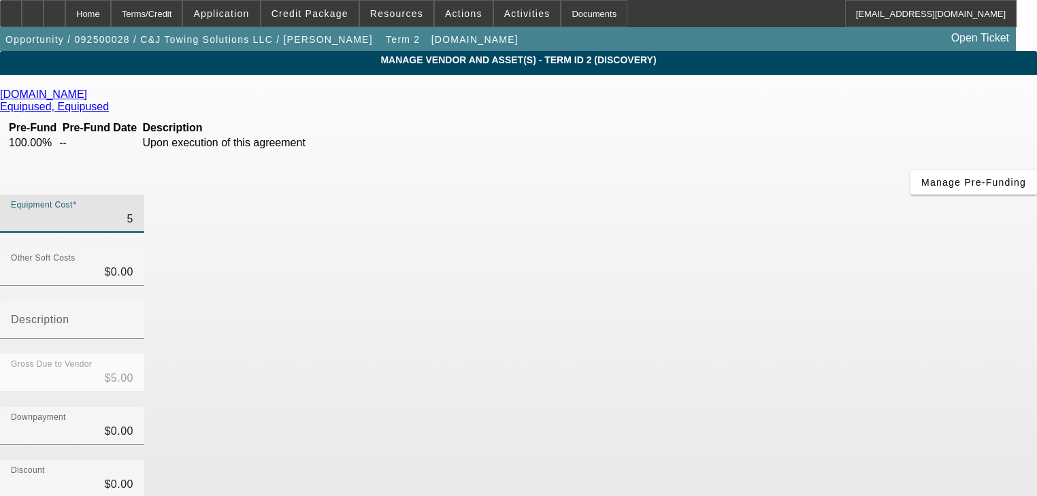
type input "59"
type input "$59.00"
type input "599"
type input "$599.00"
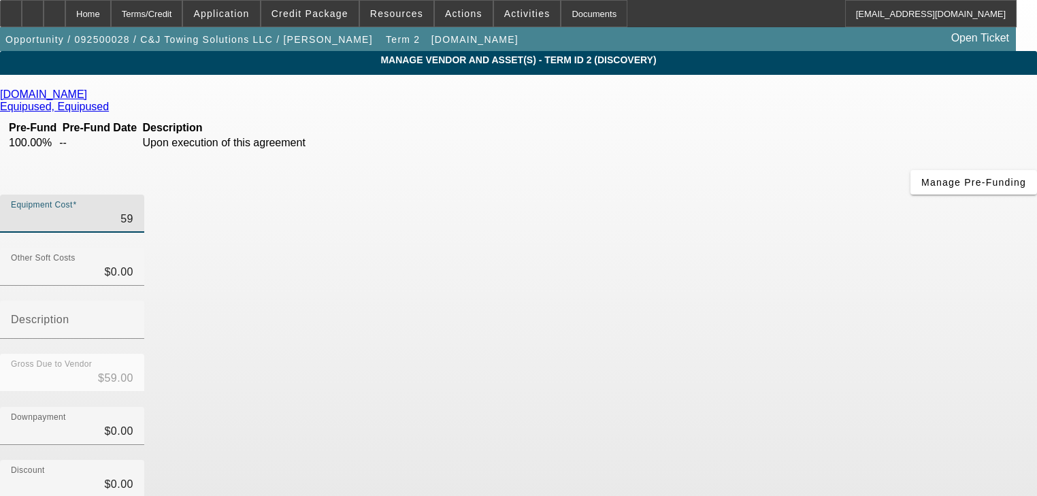
type input "$599.00"
type input "5999"
type input "$5,999.00"
type input "59995"
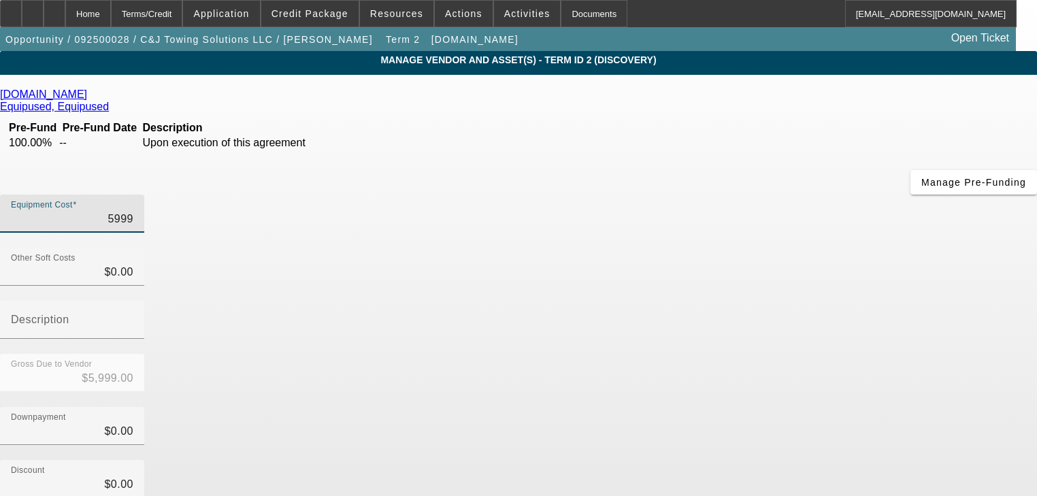
type input "$59,995.00"
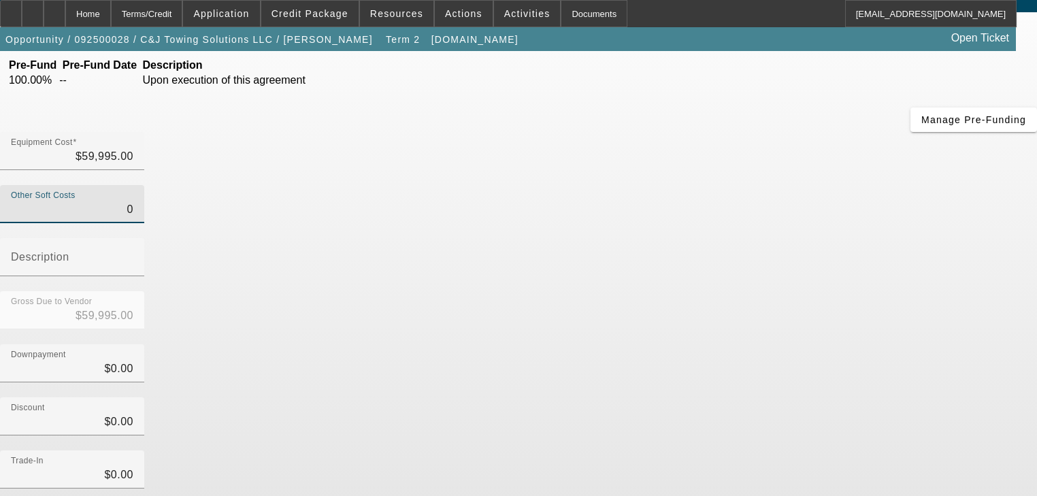
scroll to position [159, 0]
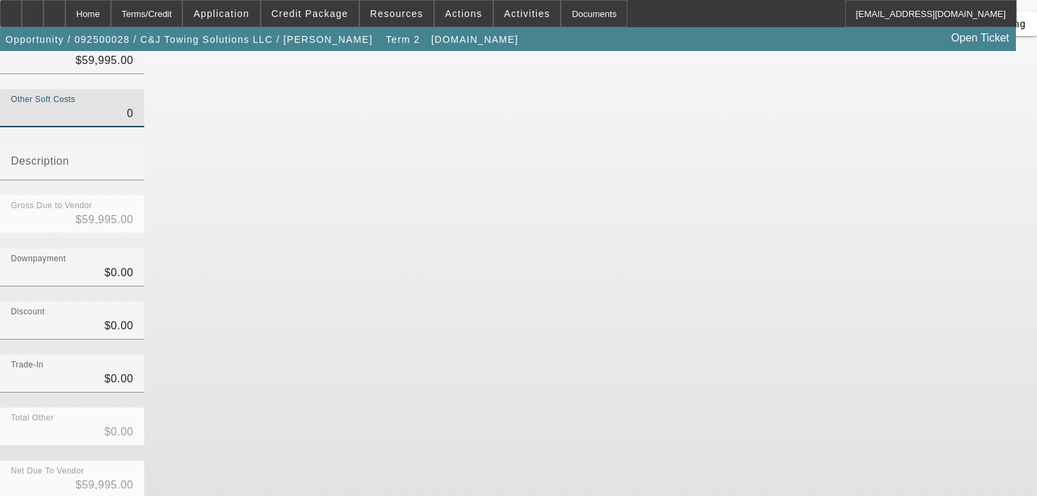
type input "$0.00"
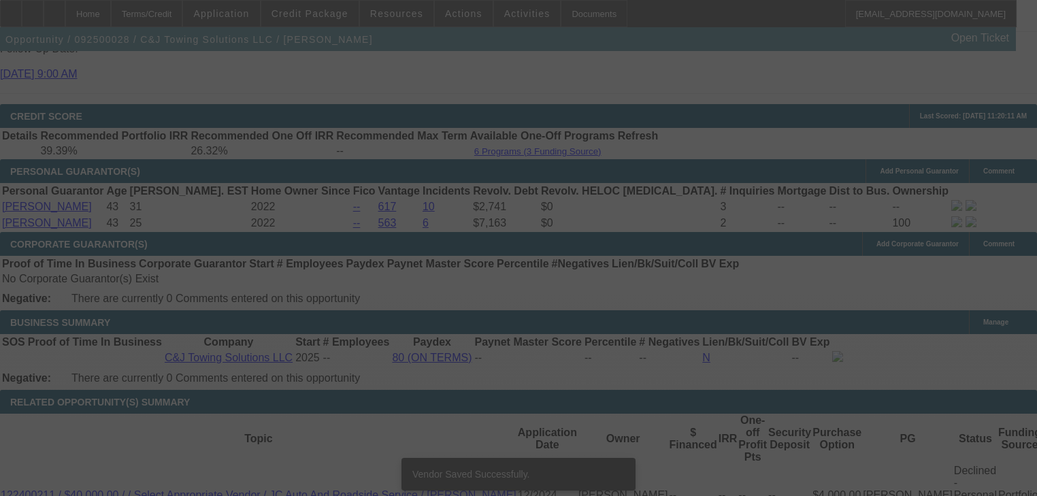
select select "0"
select select "2"
select select "0"
select select "21"
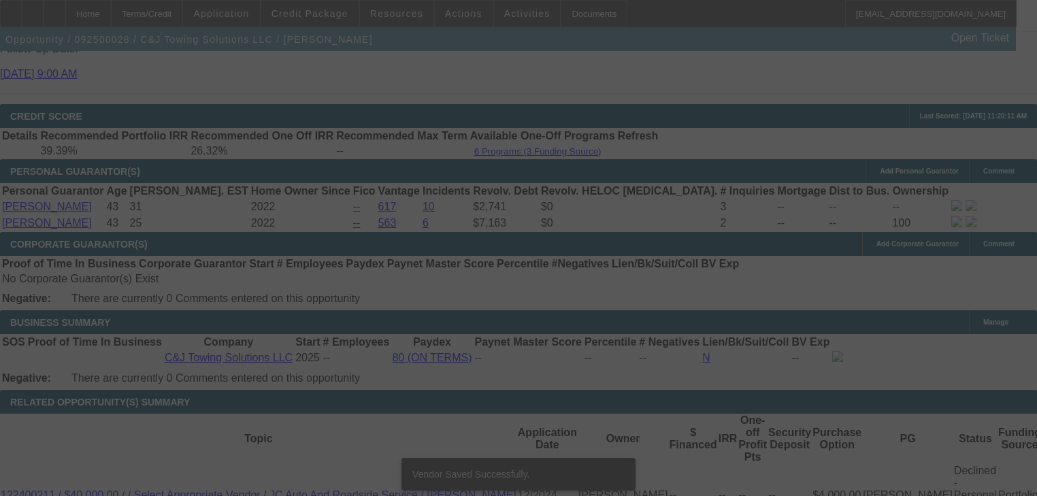
select select "0"
select select "2"
select select "0.1"
select select "4"
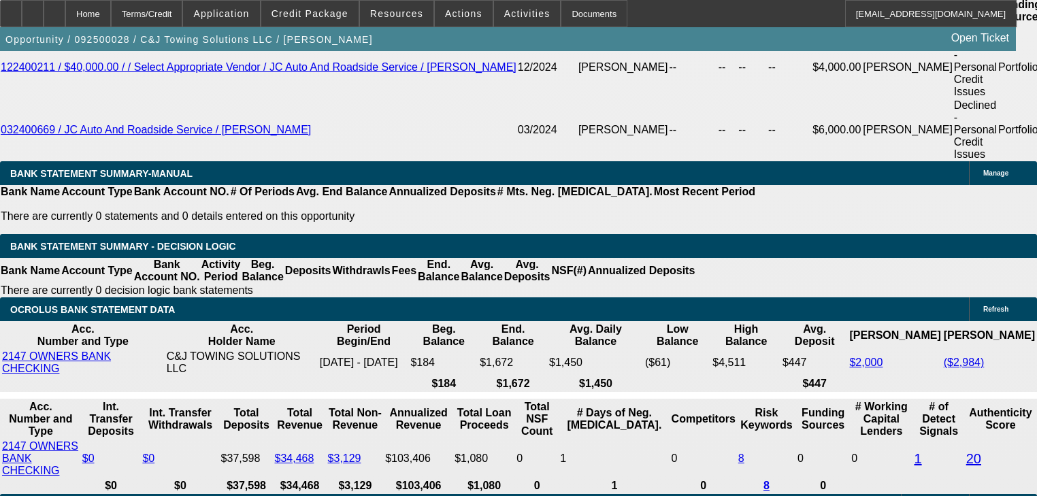
scroll to position [2251, 0]
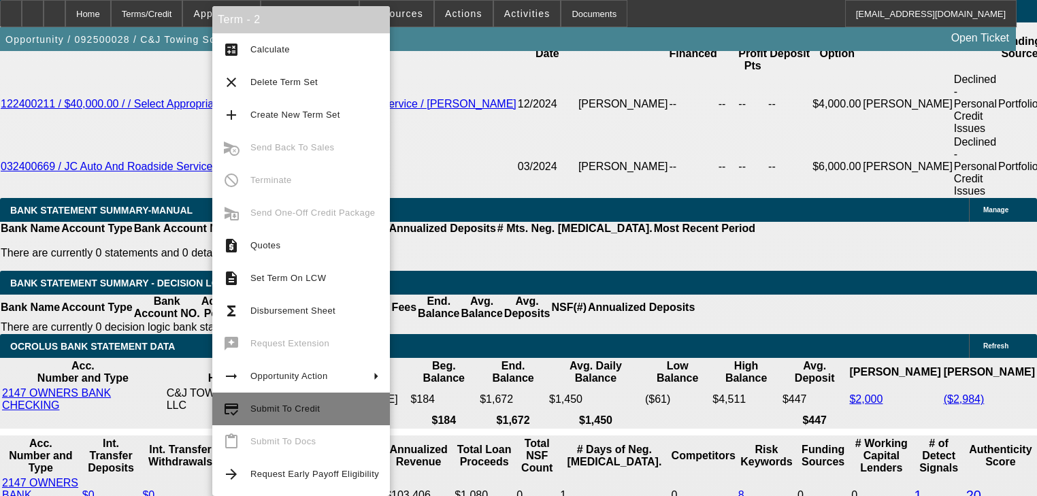
click at [320, 403] on span "Submit To Credit" at bounding box center [314, 409] width 129 height 16
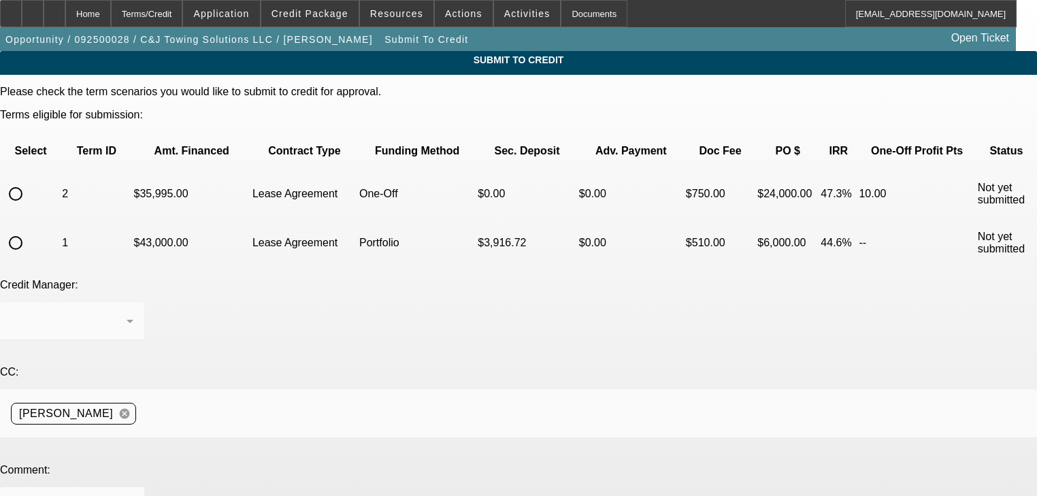
click at [29, 180] on input "radio" at bounding box center [15, 193] width 27 height 27
radio input "true"
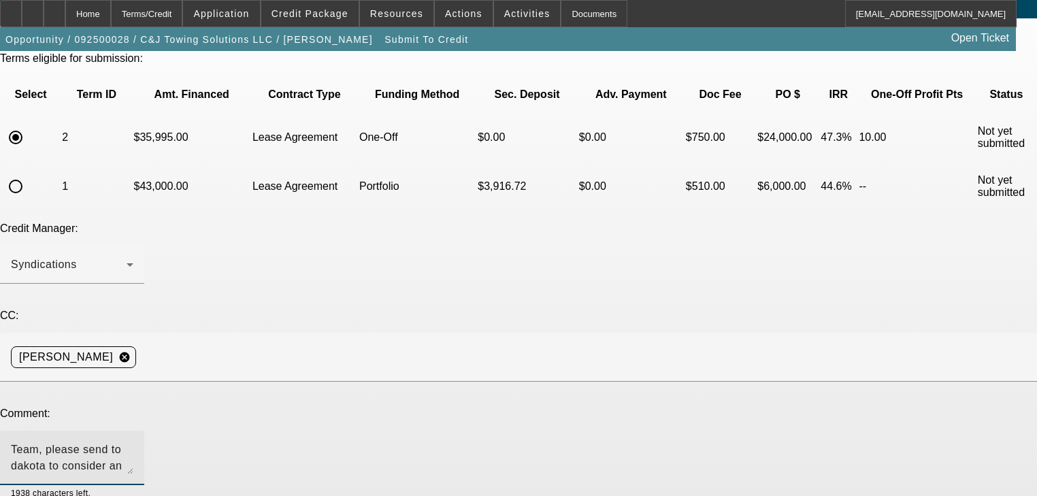
scroll to position [108, 0]
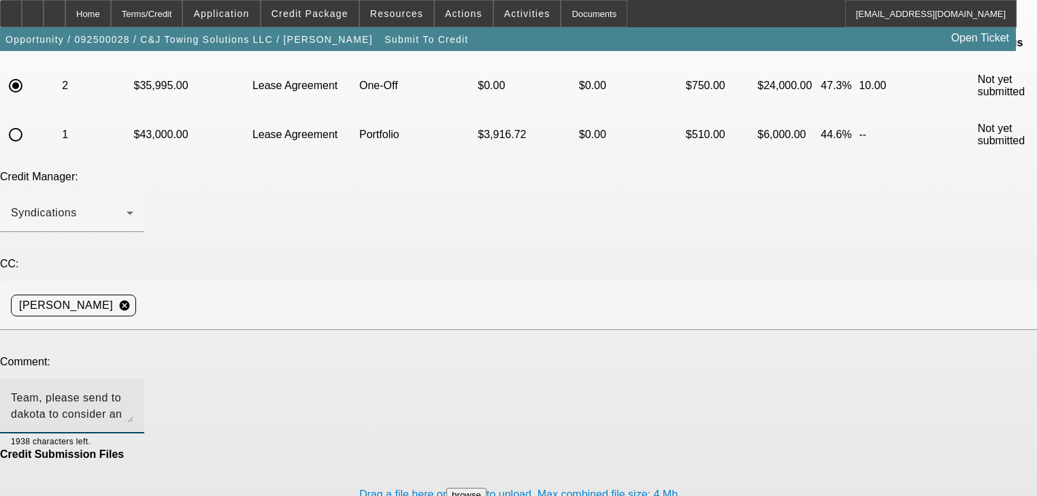
type textarea "Team, please send to dakota to consider an approval. Thank you"
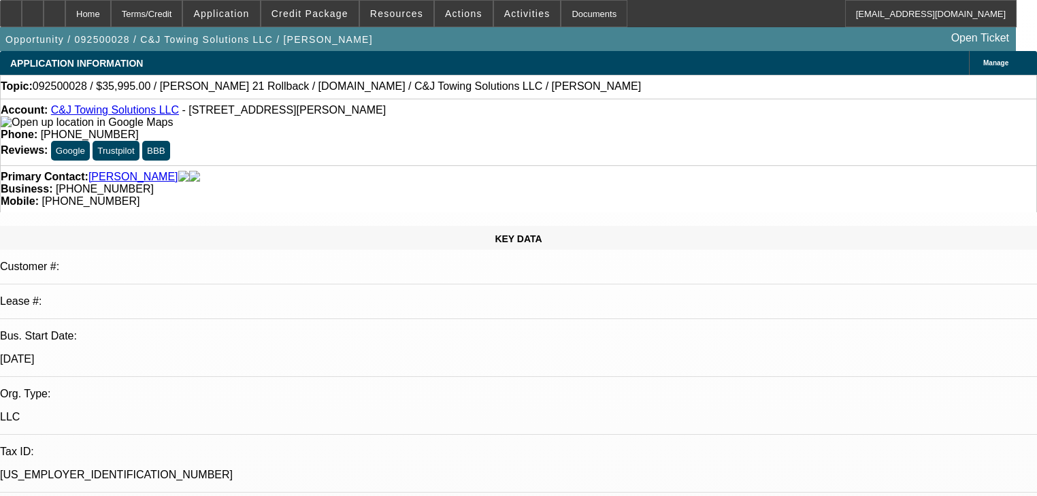
select select "0"
select select "2"
select select "0"
select select "21"
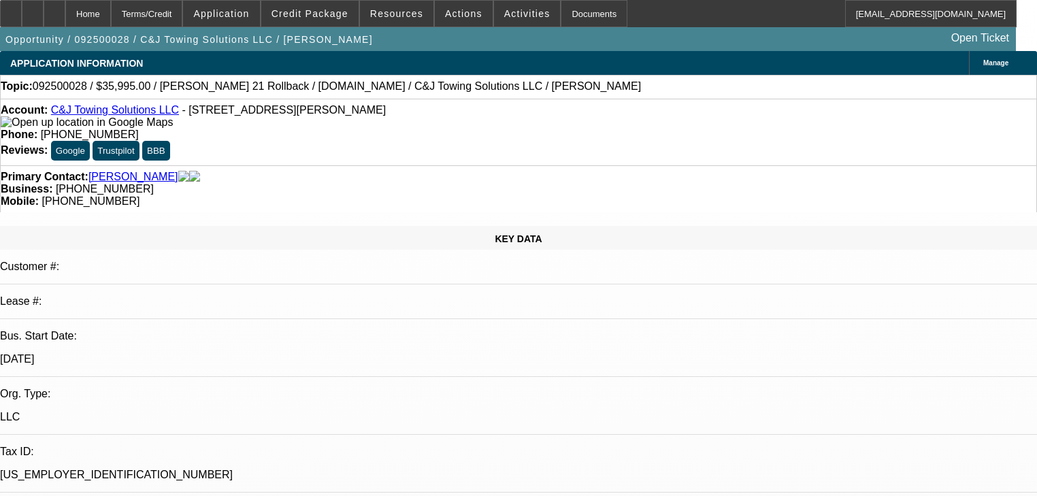
select select "0"
select select "2"
select select "0.1"
select select "4"
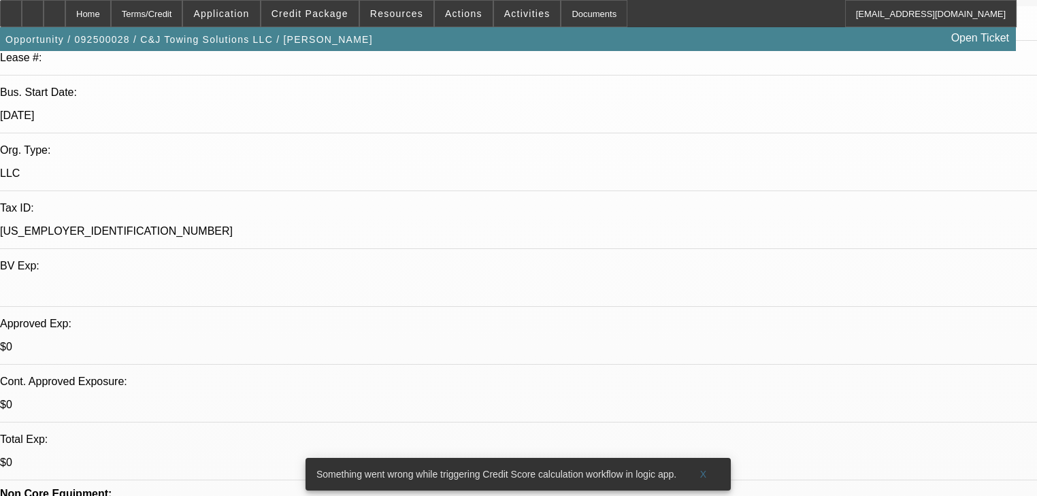
scroll to position [272, 0]
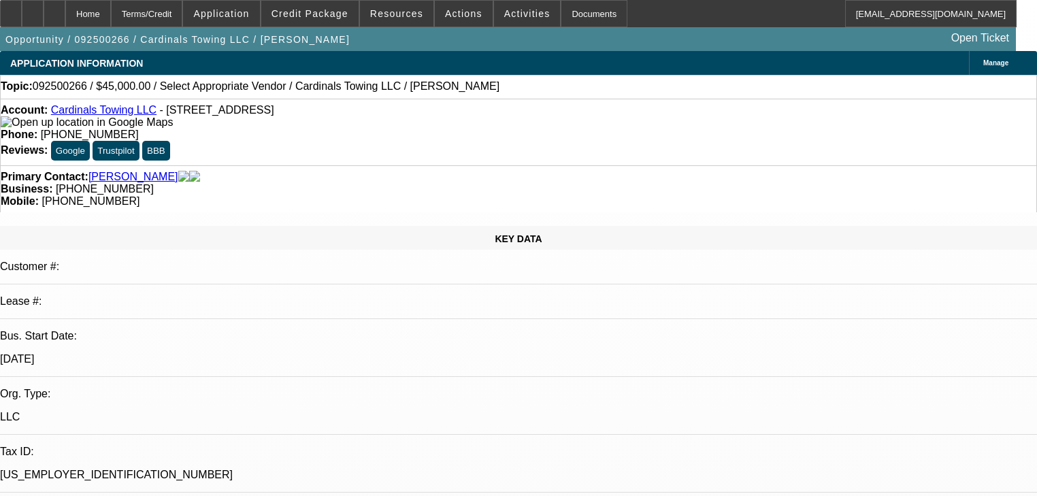
select select "0"
select select "2"
select select "0.1"
select select "4"
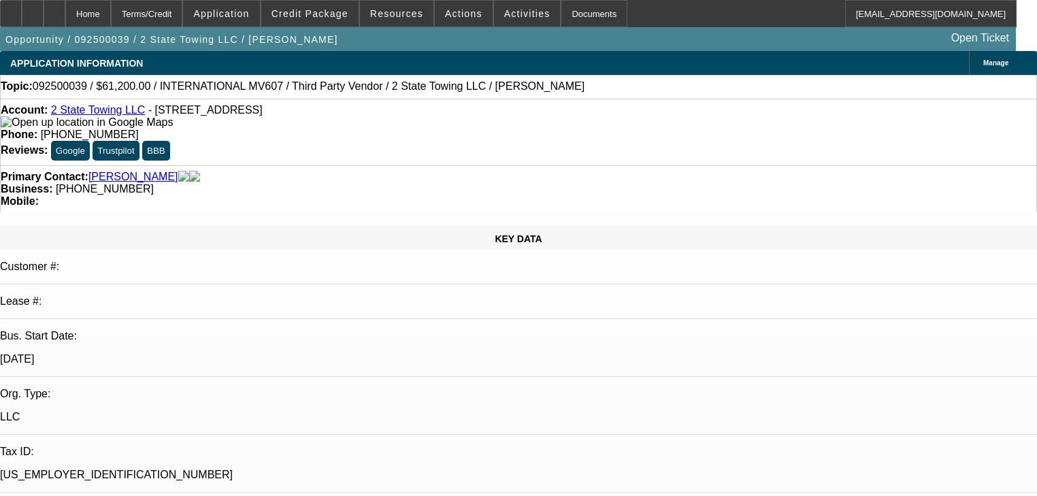
select select "0.15"
select select "2"
select select "0"
select select "6"
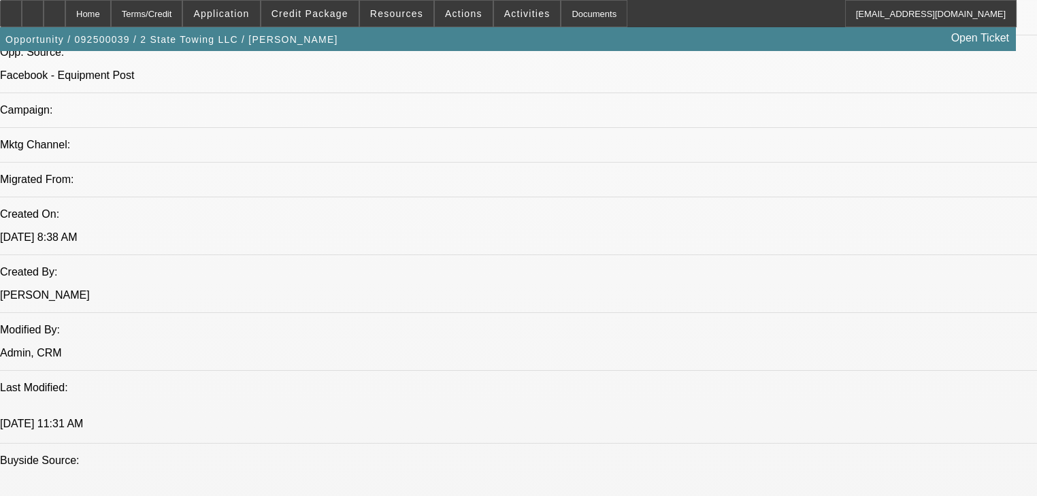
scroll to position [871, 0]
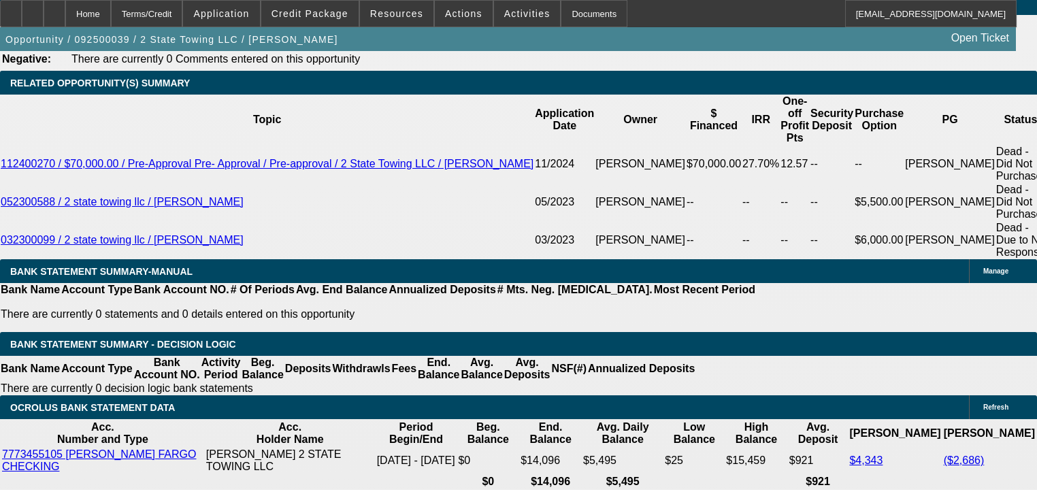
scroll to position [2177, 0]
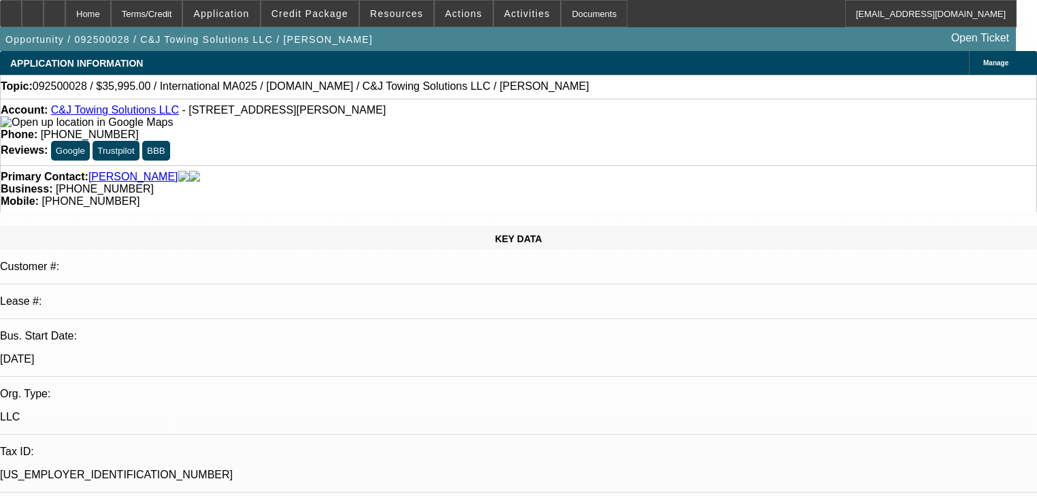
select select "0"
select select "2"
select select "0"
select select "21"
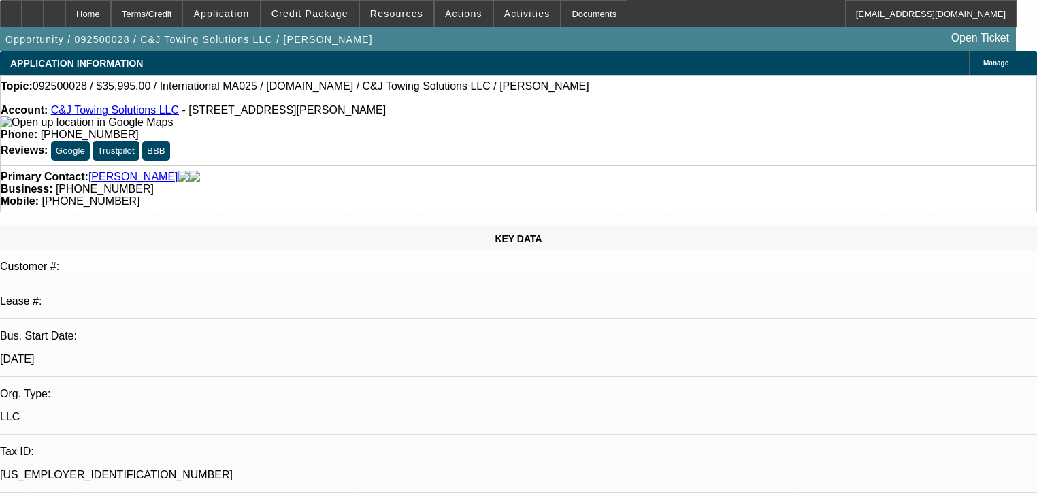
select select "0"
select select "2"
select select "0"
select select "21"
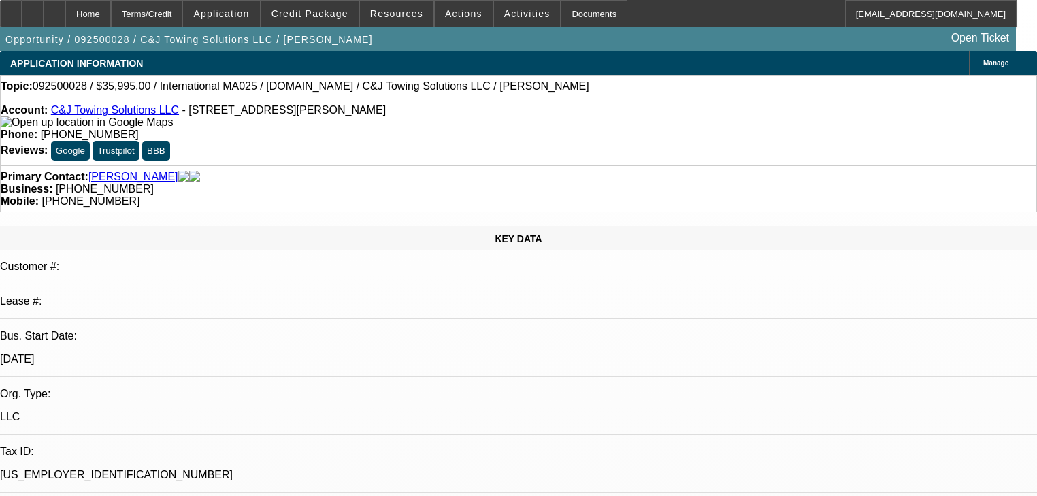
select select "0"
select select "2"
select select "0.1"
select select "4"
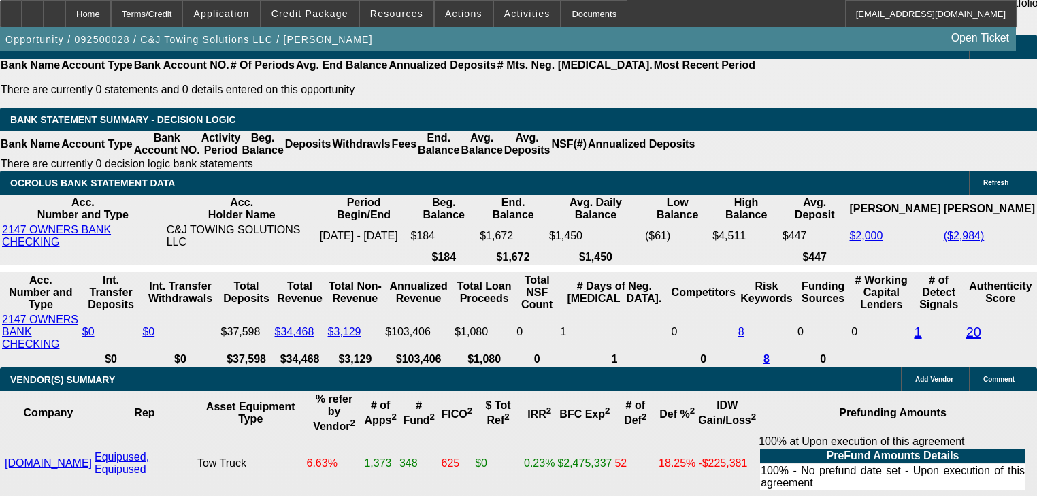
scroll to position [2503, 0]
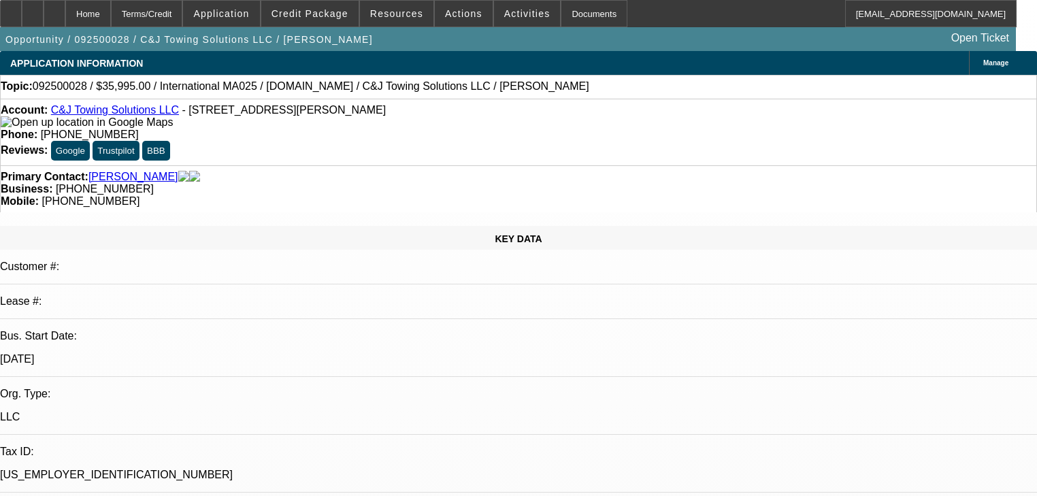
select select "0"
select select "2"
select select "0"
select select "21"
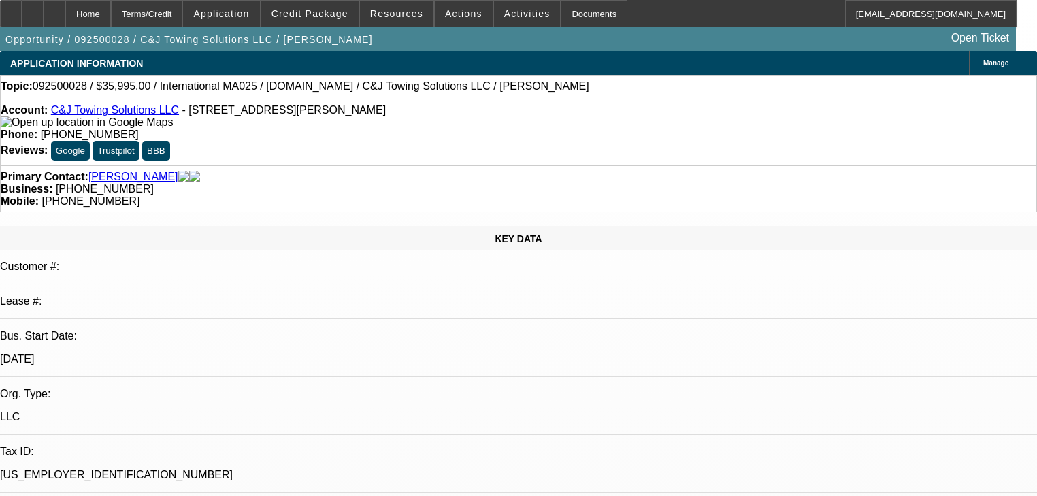
select select "0"
select select "2"
select select "0"
select select "21"
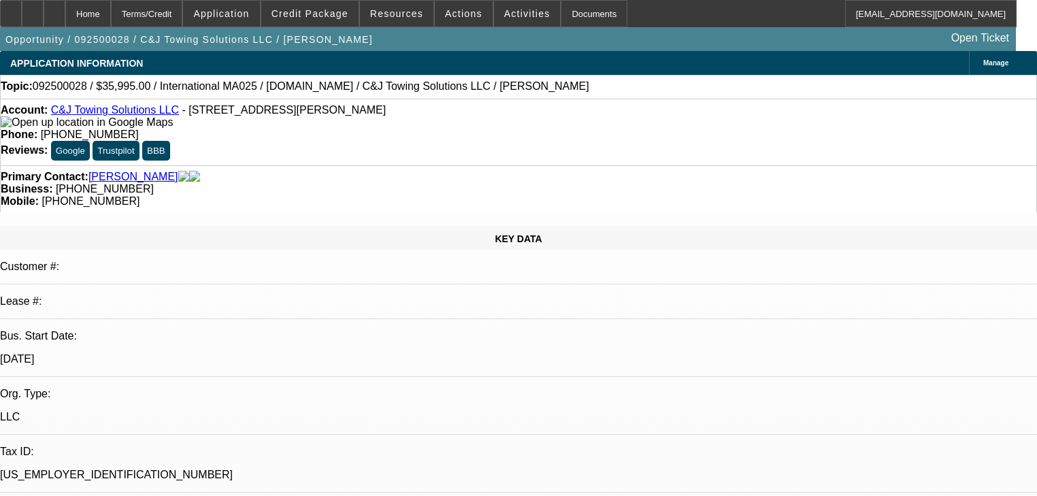
select select "0"
select select "2"
select select "0.1"
select select "4"
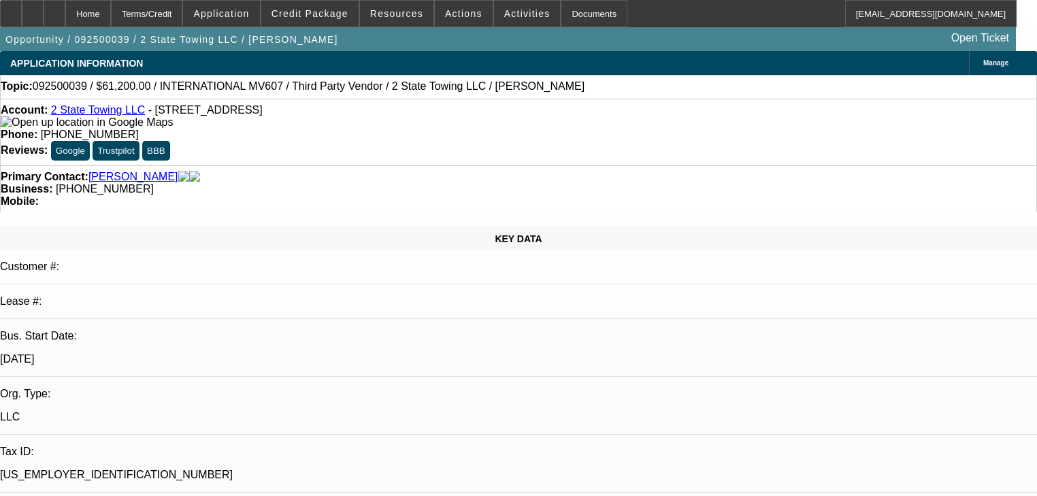
select select "0.15"
select select "2"
select select "0"
select select "6"
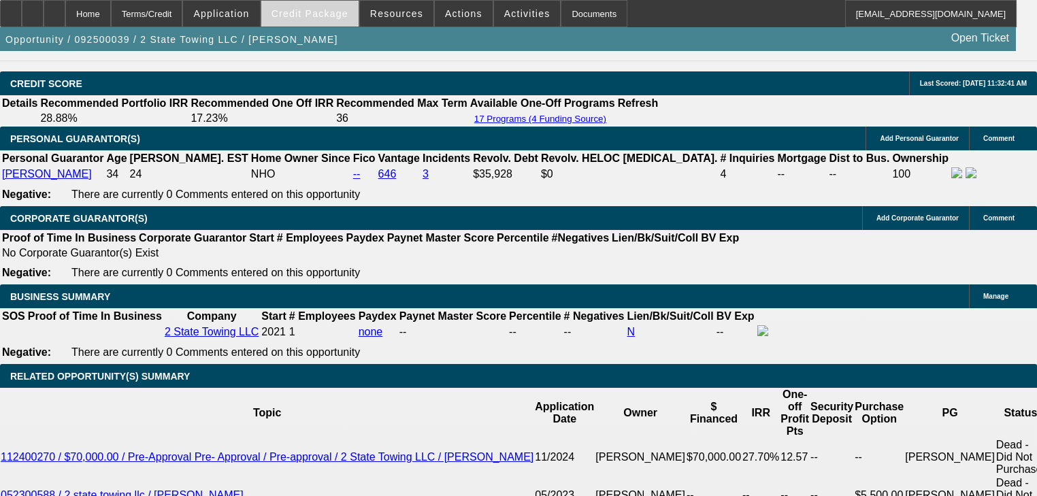
scroll to position [1850, 0]
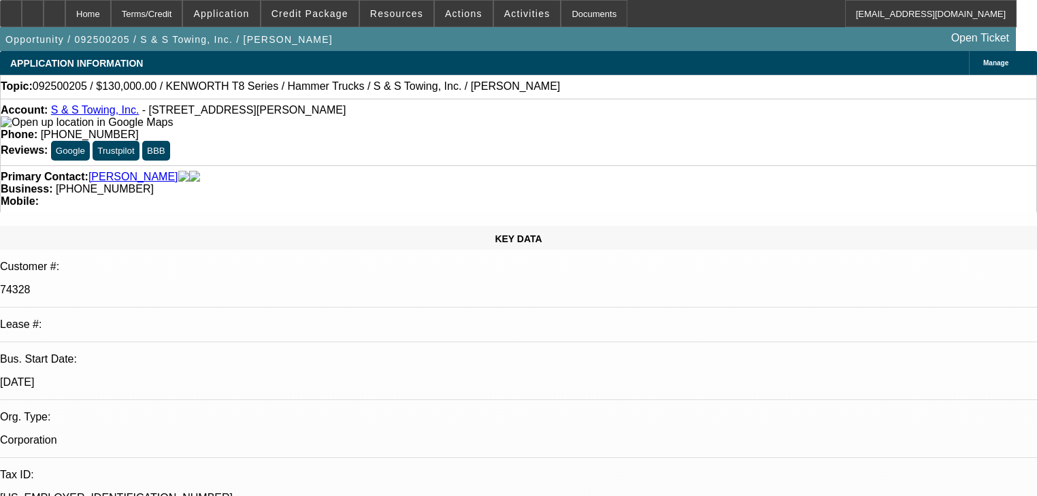
select select "0"
select select "2"
select select "0"
select select "6"
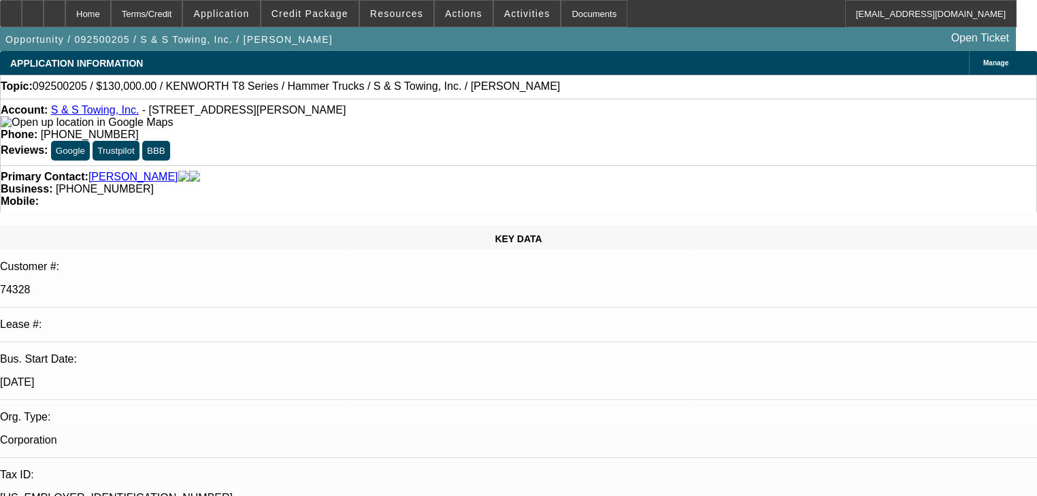
select select "0"
select select "2"
select select "0"
select select "6"
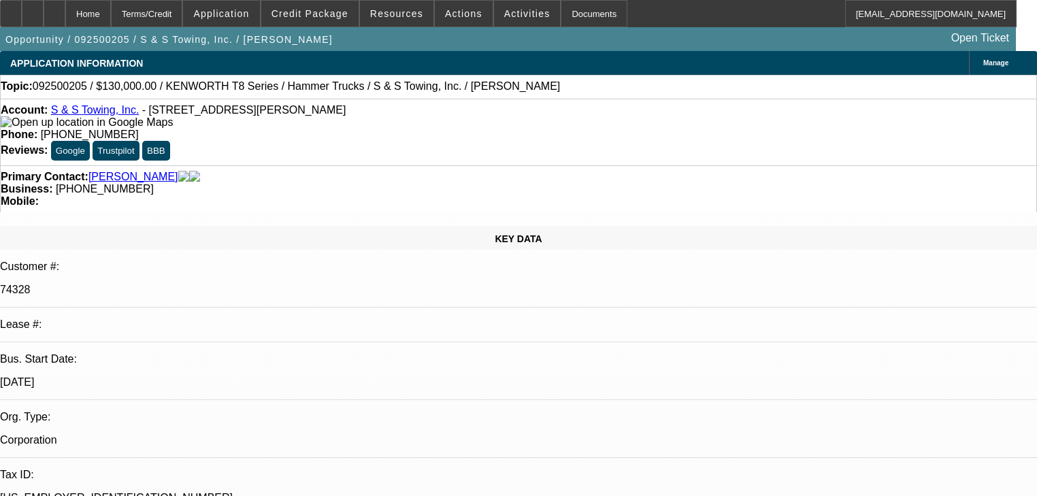
select select "0"
select select "2"
select select "0"
select select "6"
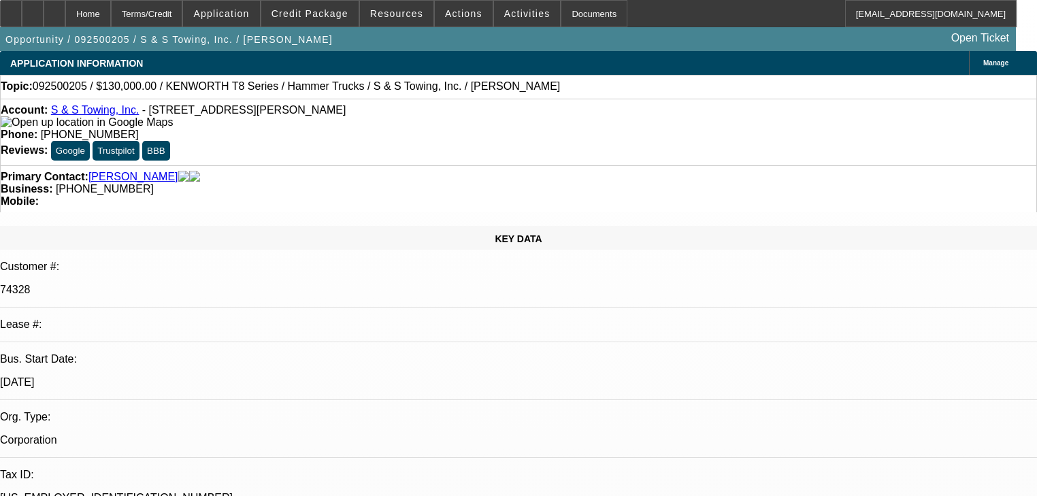
select select "0"
select select "2"
select select "0"
select select "6"
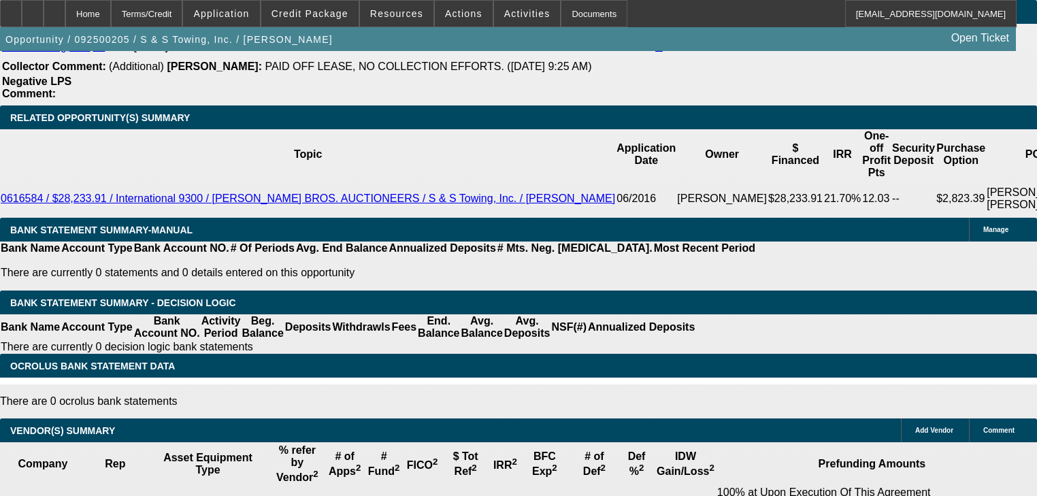
scroll to position [2449, 0]
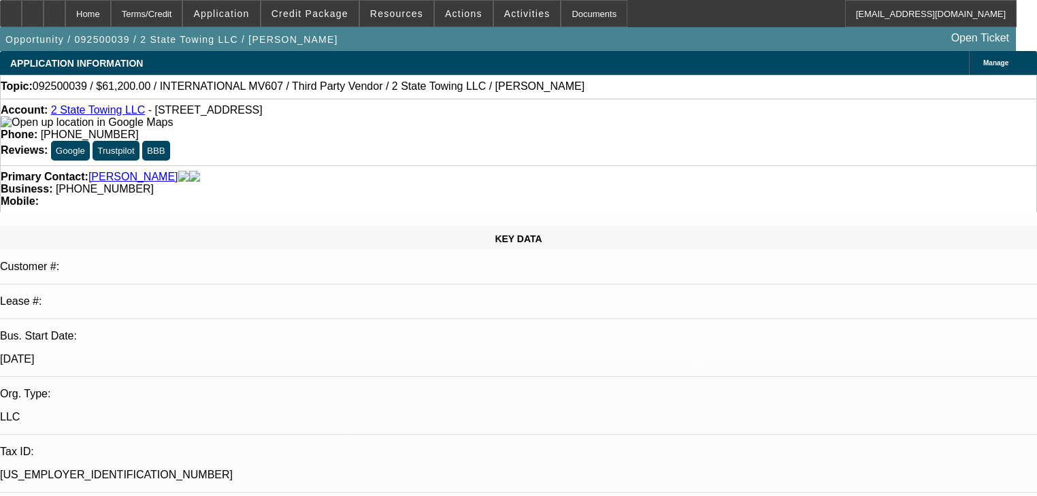
select select "0.15"
select select "2"
select select "0"
select select "6"
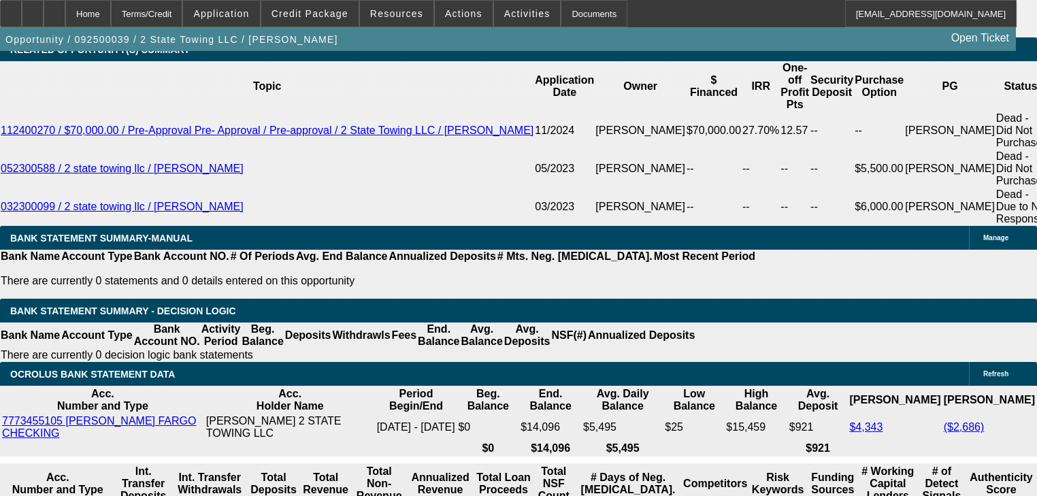
scroll to position [2177, 0]
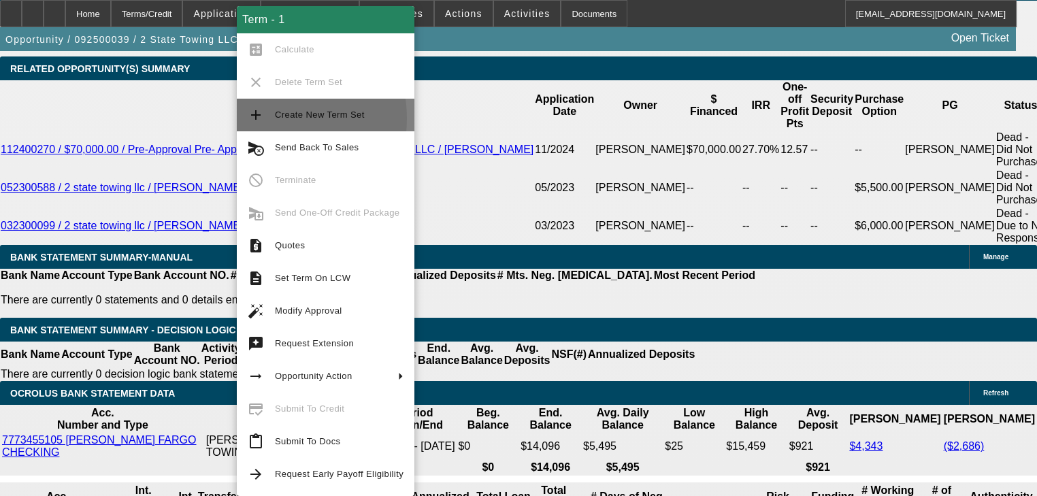
click at [267, 118] on button "add Create New Term Set" at bounding box center [326, 115] width 178 height 33
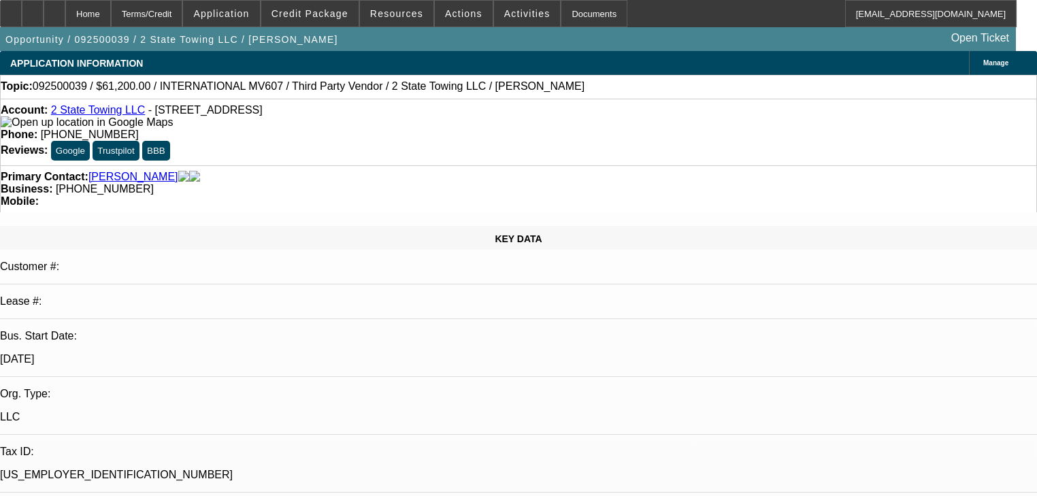
select select "0.15"
select select "2"
select select "0"
select select "6"
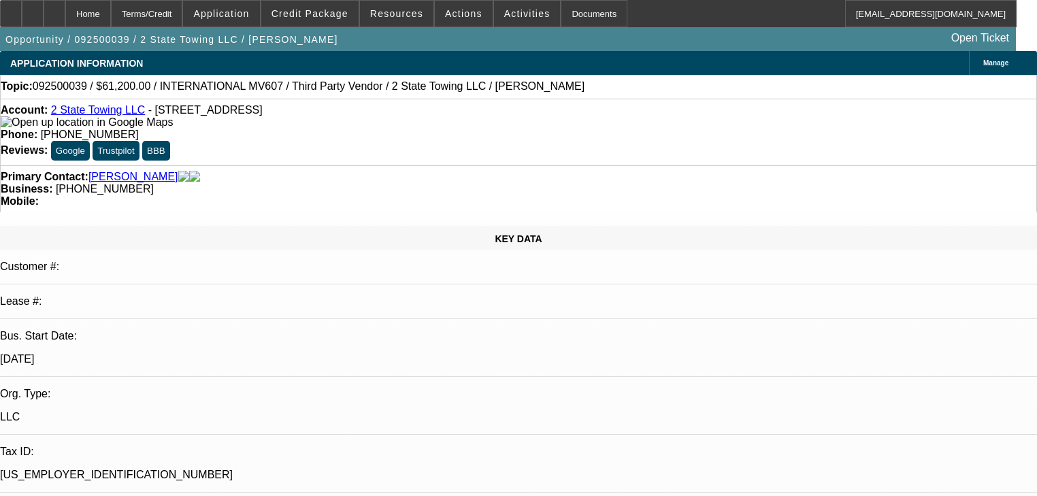
select select "0.15"
select select "2"
select select "0"
select select "6"
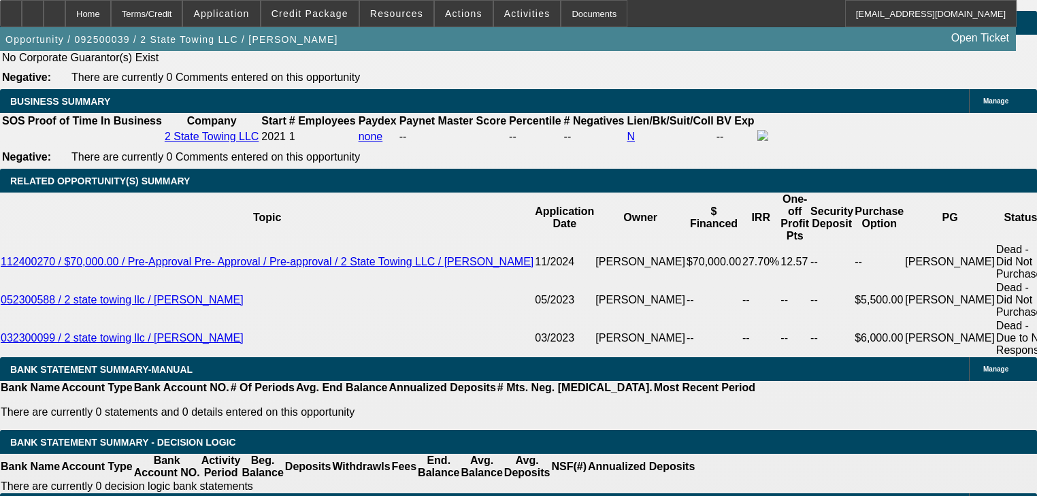
scroll to position [2068, 0]
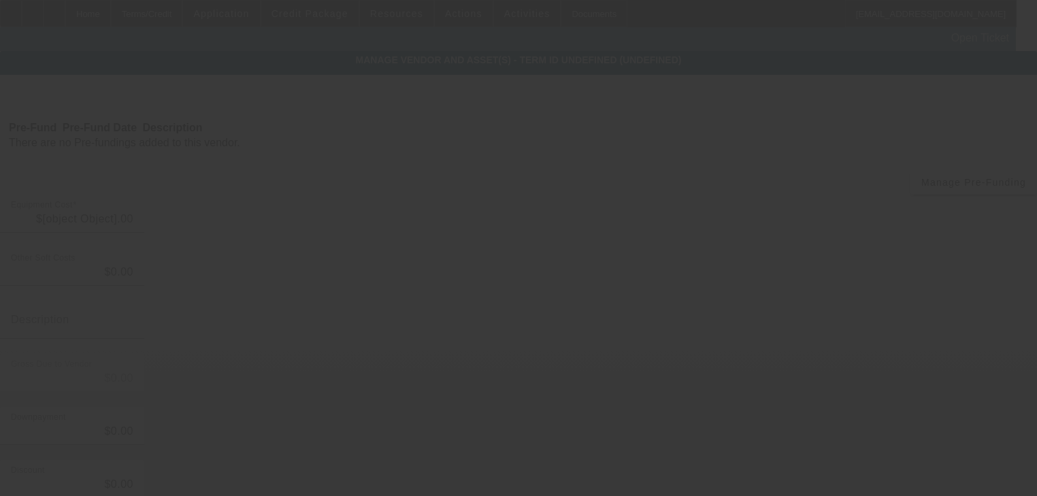
type input "$72,000.00"
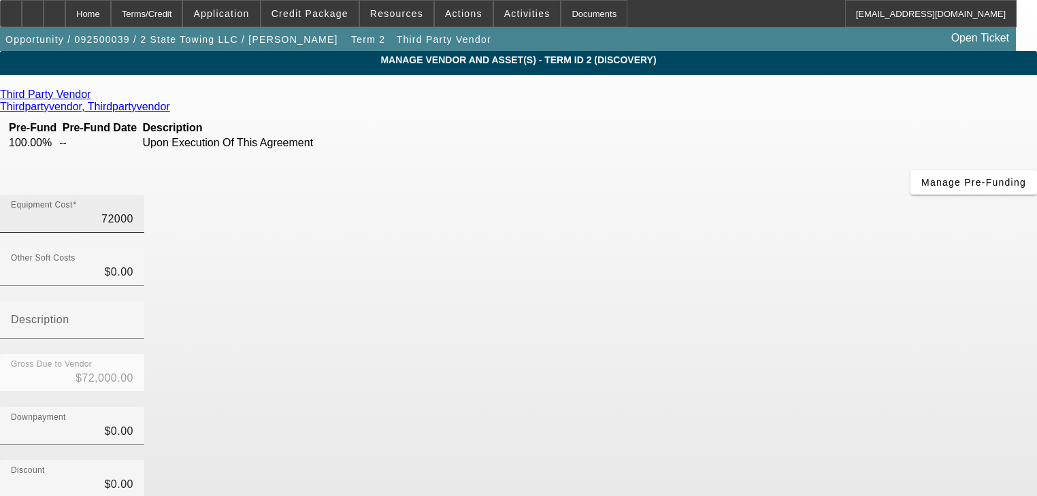
click at [133, 211] on input "72000" at bounding box center [72, 219] width 122 height 16
type input "7"
type input "$7.00"
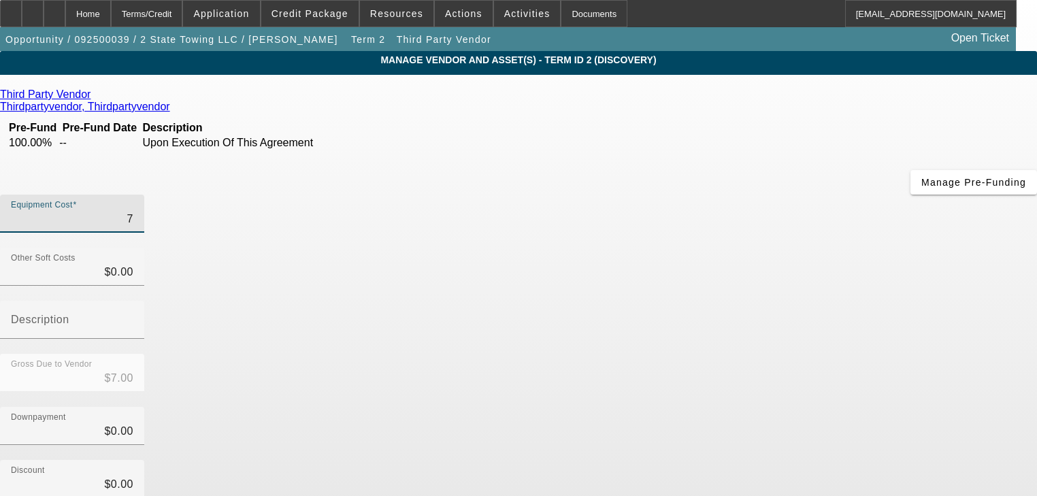
type input "70"
type input "$70.00"
type input "700"
type input "$700.00"
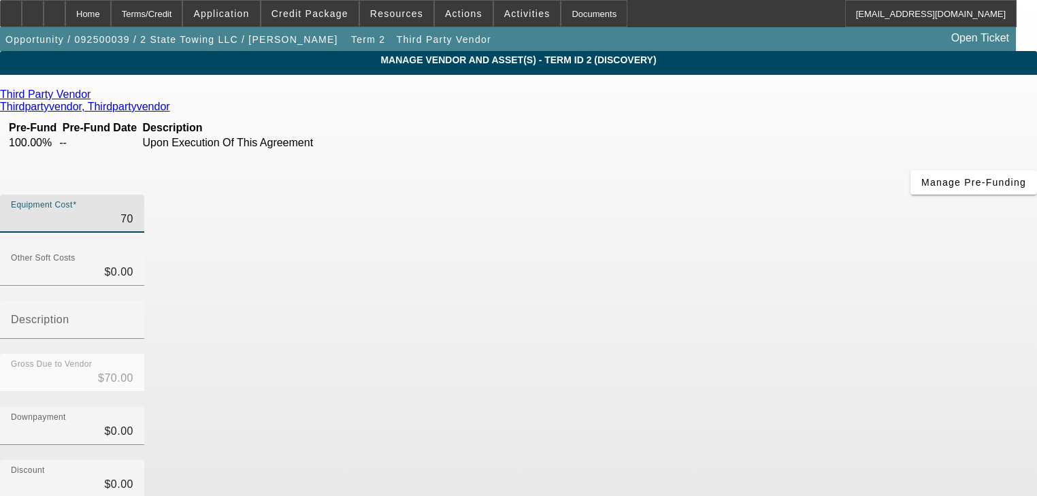
type input "$700.00"
type input "7000"
type input "$7,000.00"
type input "70000"
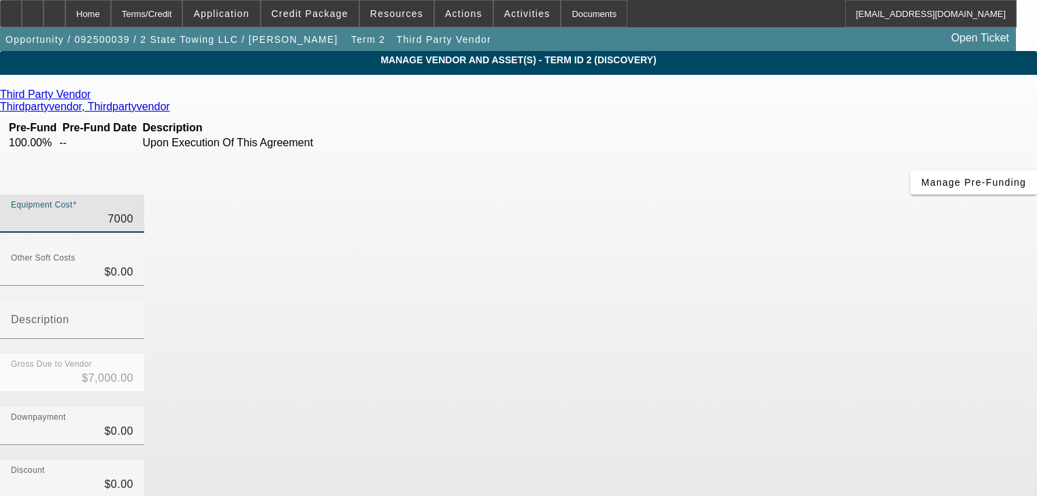
type input "$70,000.00"
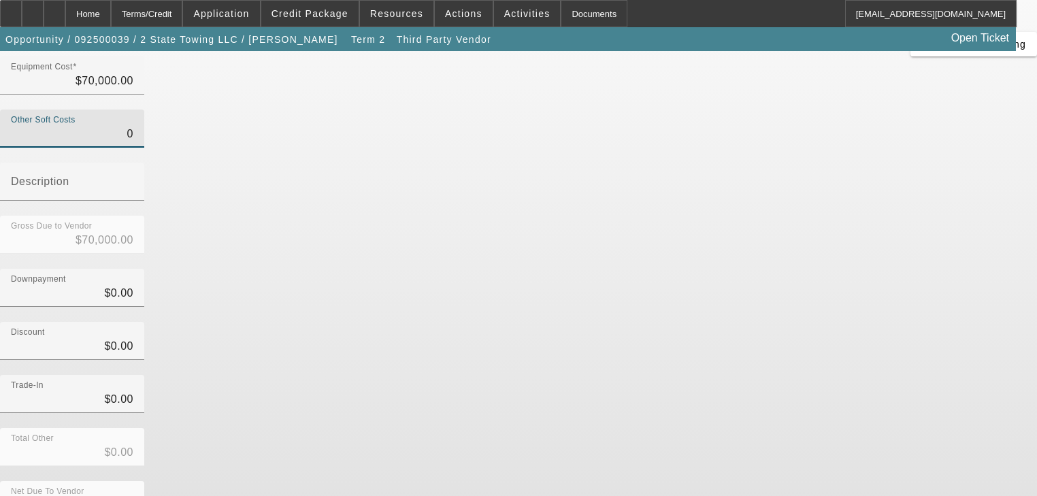
scroll to position [139, 0]
type input "$0.00"
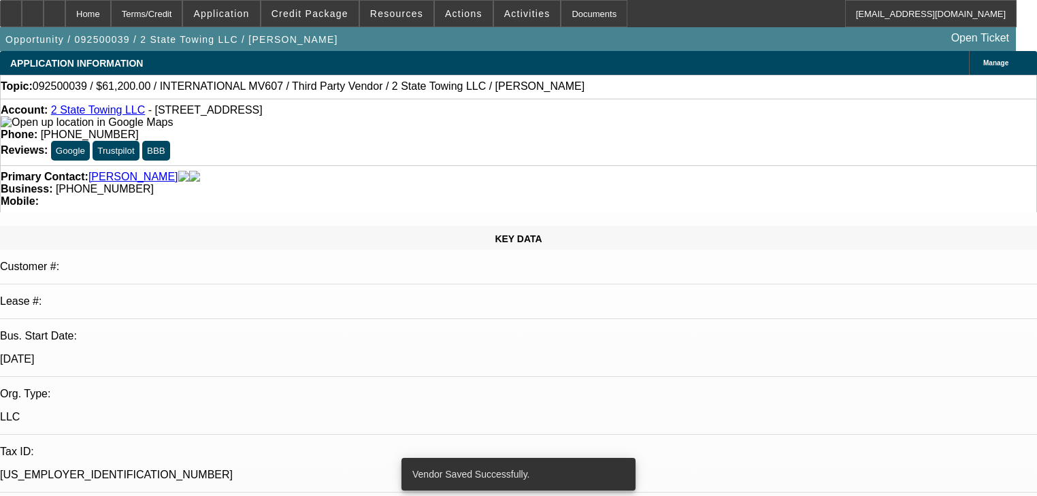
select select "0.15"
select select "2"
select select "0"
select select "6"
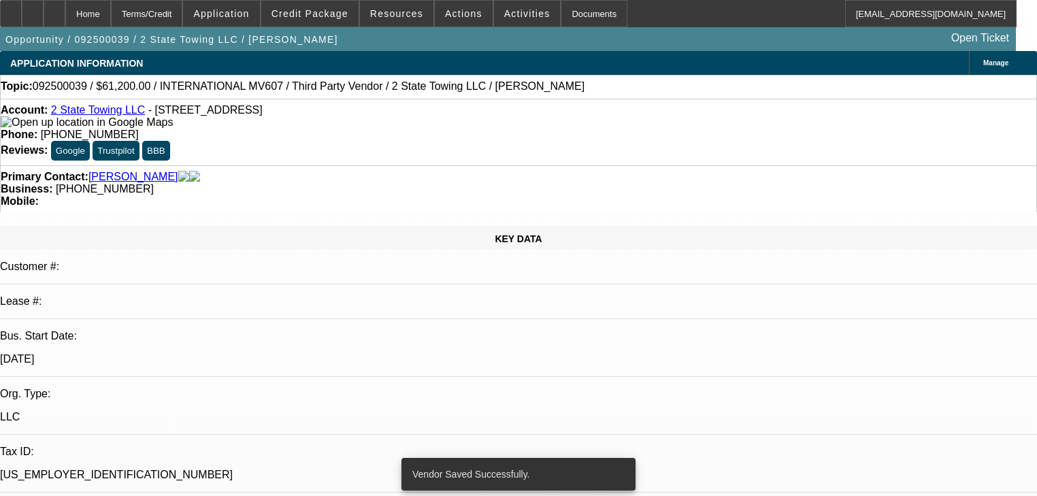
select select "0.15"
select select "2"
select select "0"
select select "6"
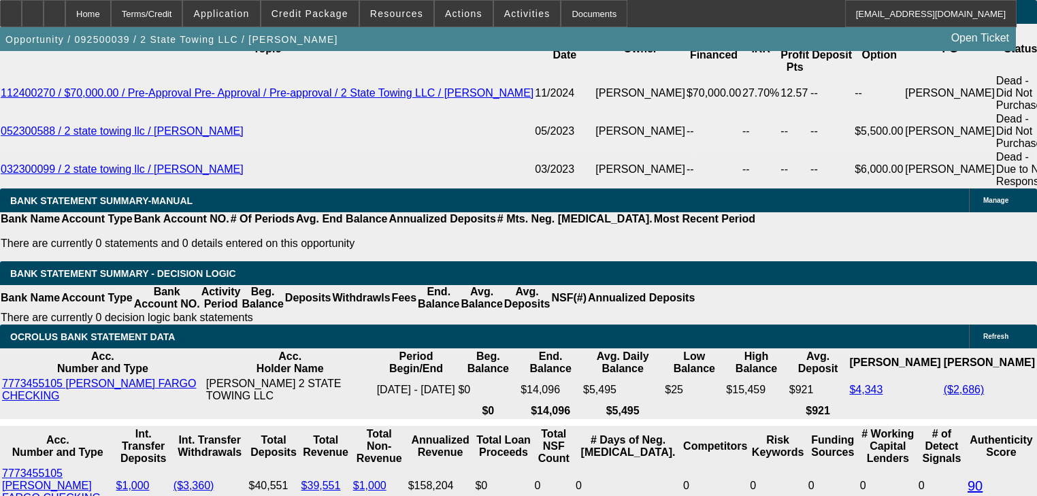
scroll to position [2231, 0]
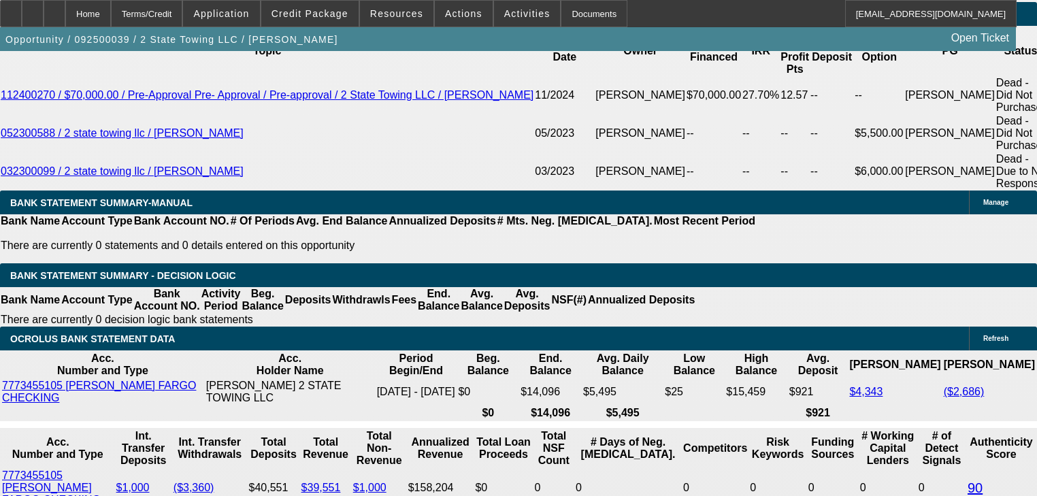
type input "UNKNOWN"
type input "3"
type input "$41,330.80"
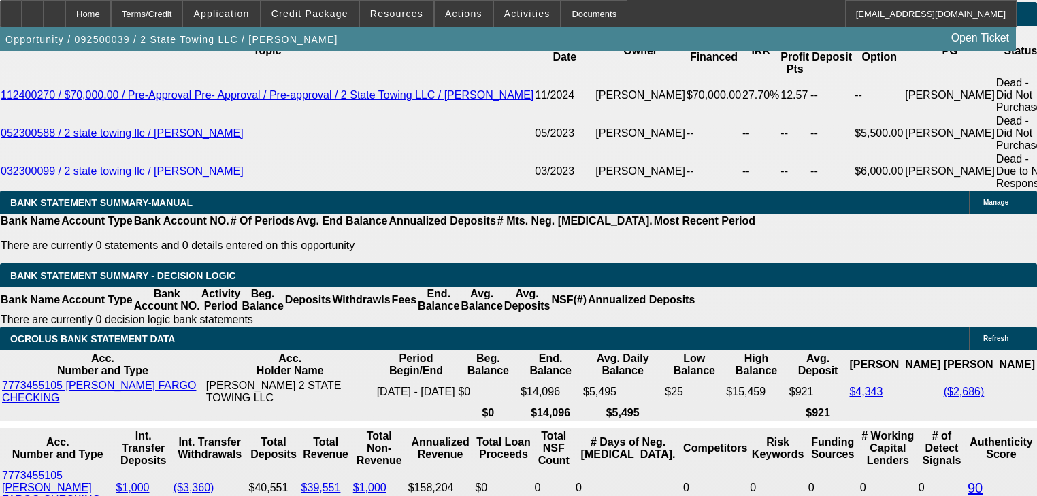
type input "$20,665.40"
type input "30"
type input "$5,374.42"
type input "$2,687.21"
type input "30"
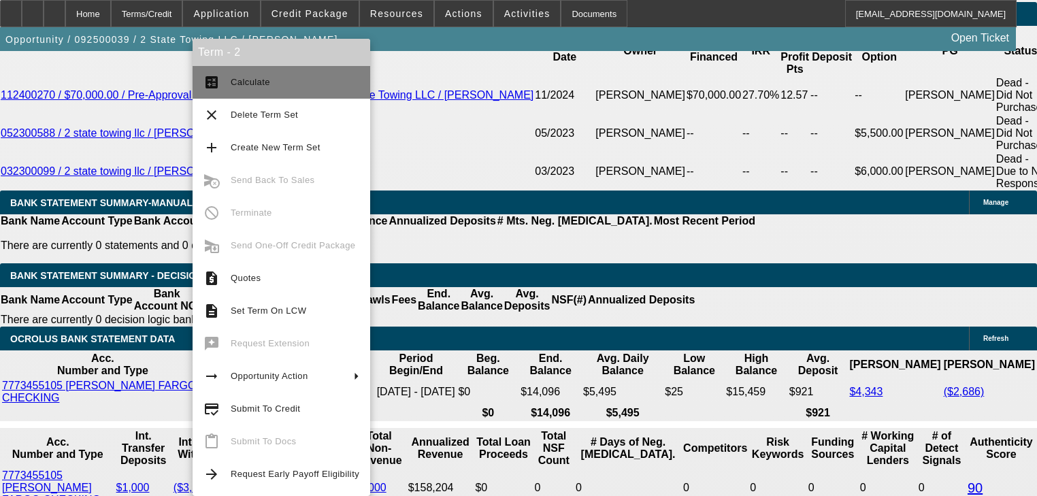
click at [219, 82] on mat-icon "calculate" at bounding box center [211, 82] width 16 height 16
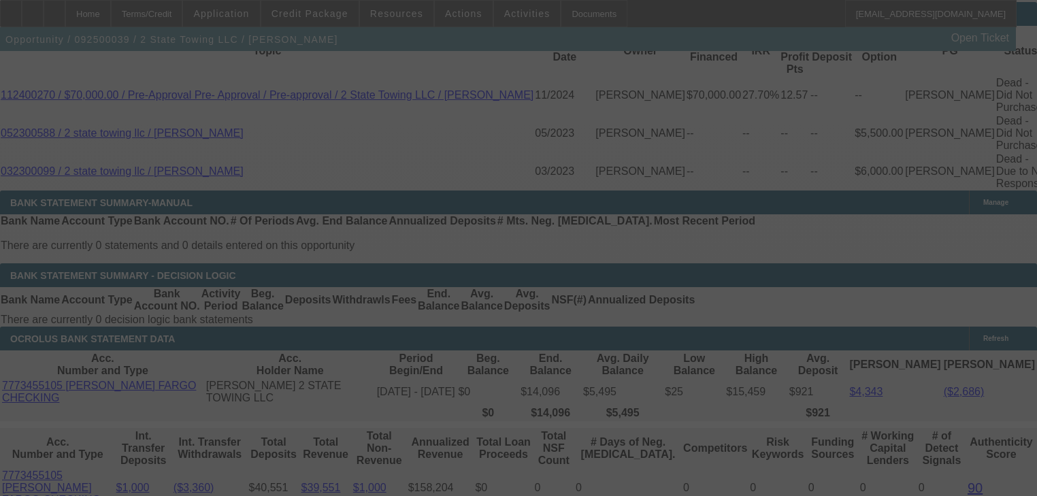
select select "0.15"
select select "2"
select select "0"
select select "6"
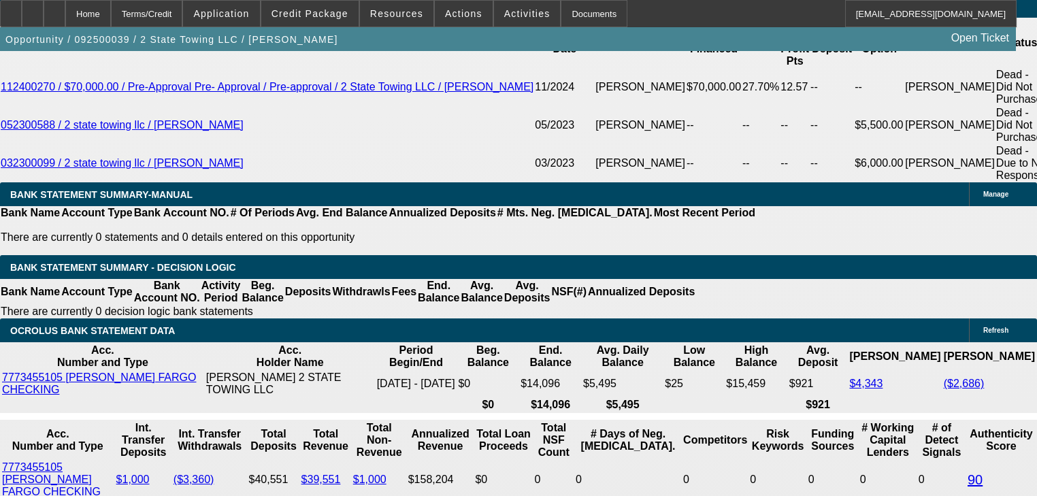
scroll to position [2215, 0]
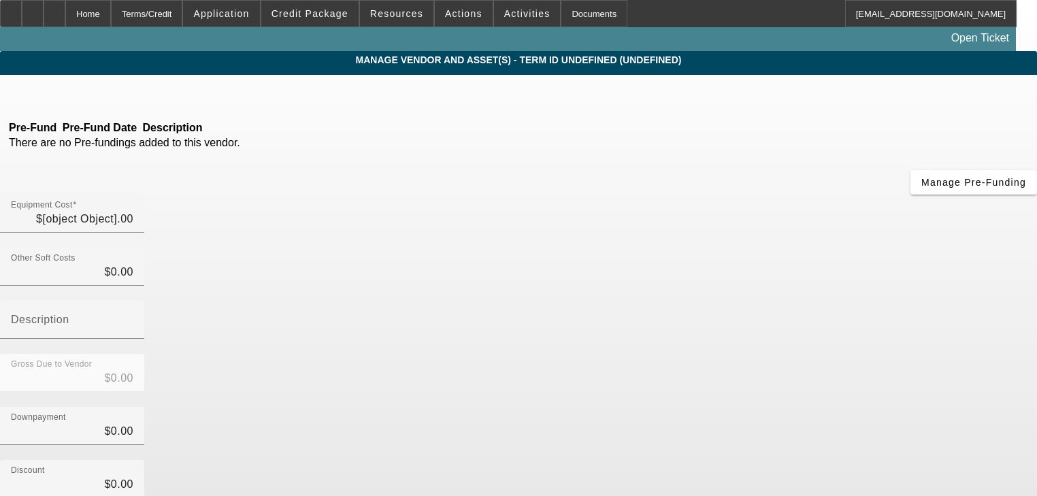
type input "$70,000.00"
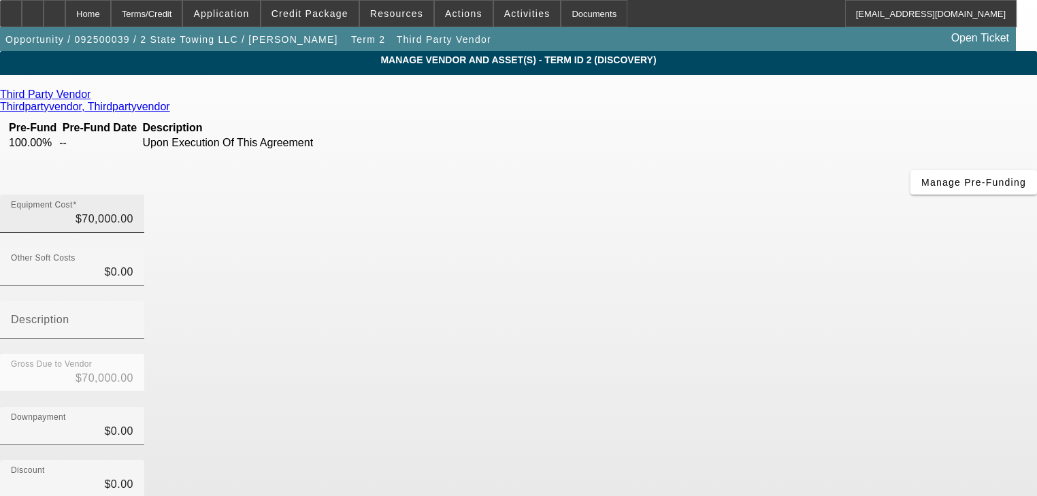
drag, startPoint x: 667, startPoint y: 98, endPoint x: 667, endPoint y: 109, distance: 10.9
click at [133, 195] on div "Equipment Cost $70,000.00" at bounding box center [72, 214] width 122 height 38
click at [133, 211] on input "70000" at bounding box center [72, 219] width 122 height 16
type input "6"
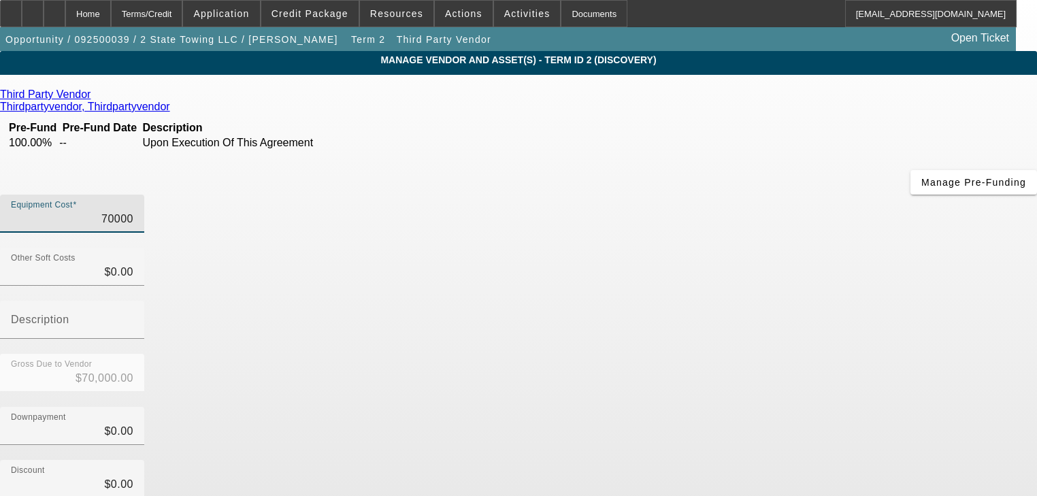
type input "$6.00"
type input "69"
type input "$69.00"
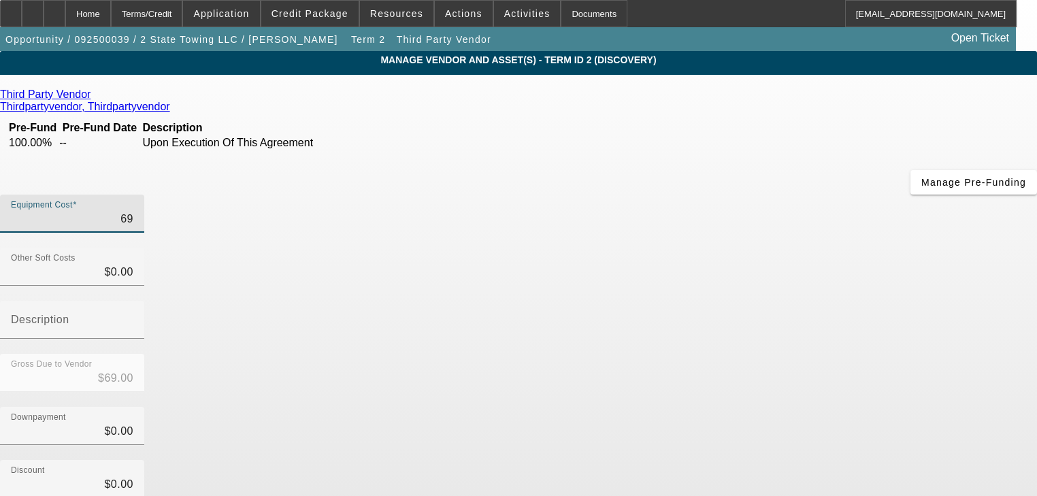
type input "690"
type input "$690.00"
type input "69"
type input "$69.00"
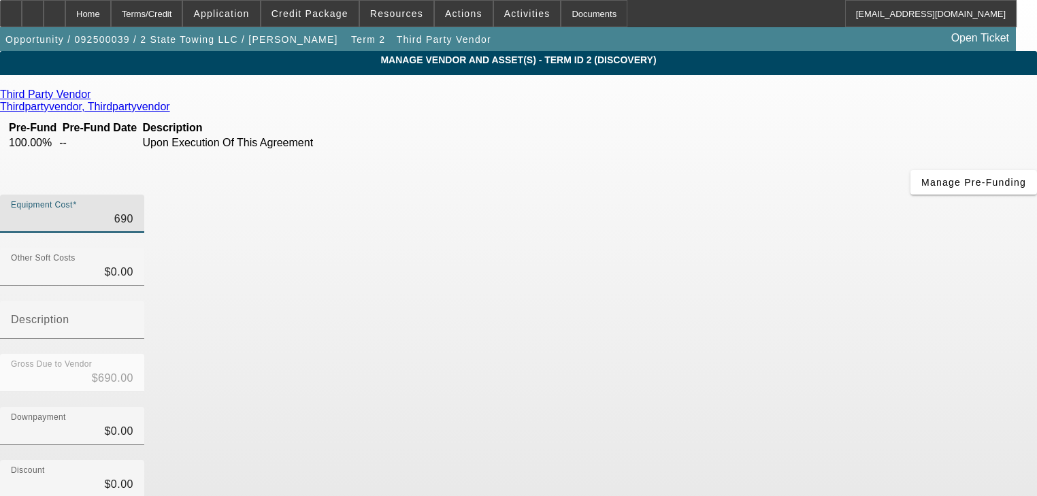
type input "$69.00"
type input "6"
type input "$6.00"
type input "60"
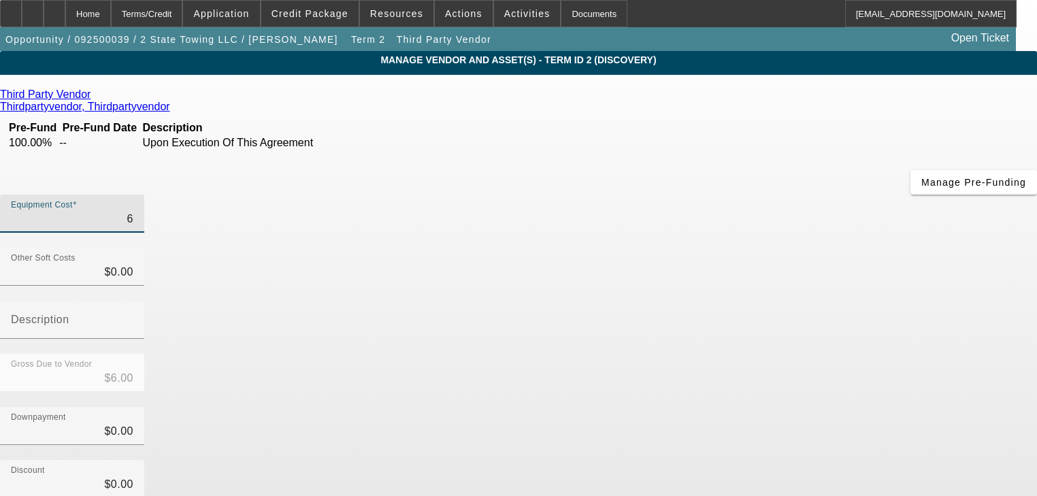
type input "$60.00"
type input "600"
type input "$600.00"
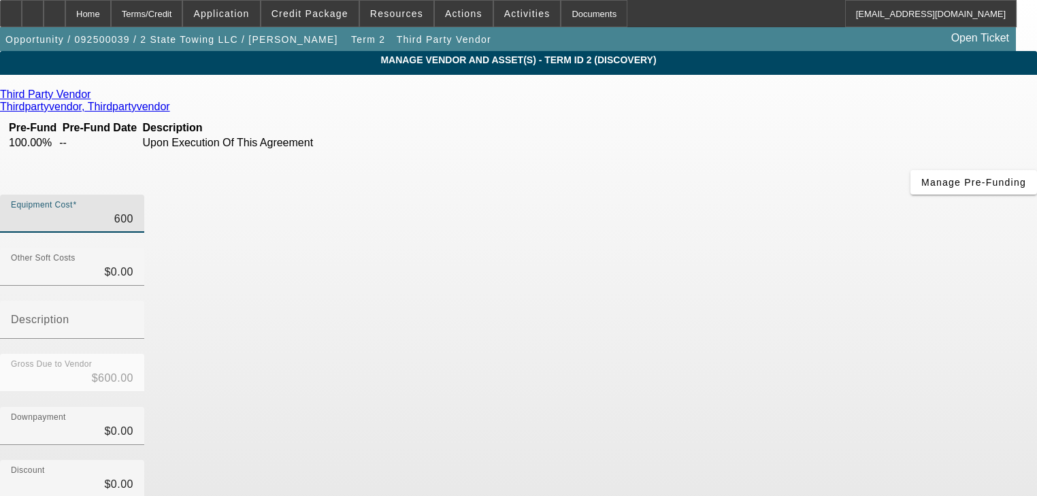
type input "6000"
type input "$6,000.00"
type input "60000"
type input "$60,000.00"
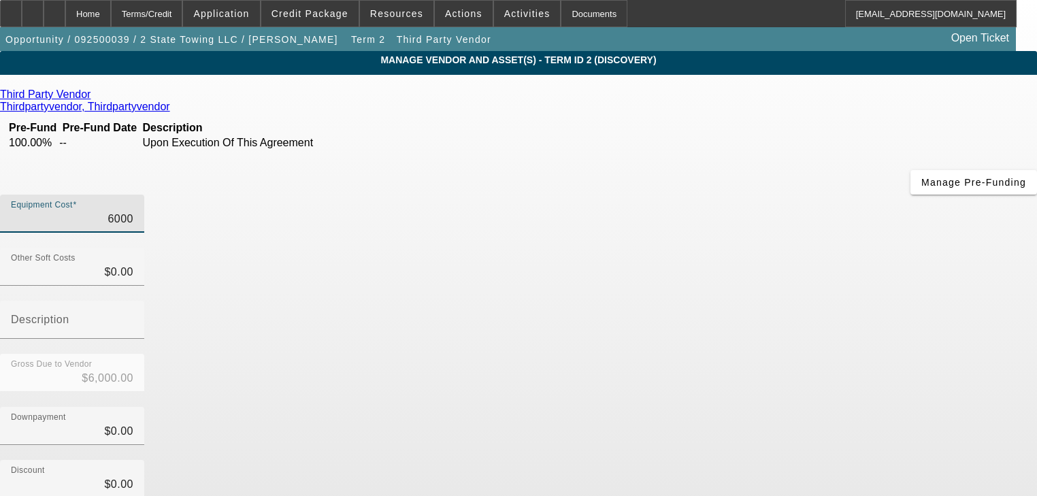
type input "$60,000.00"
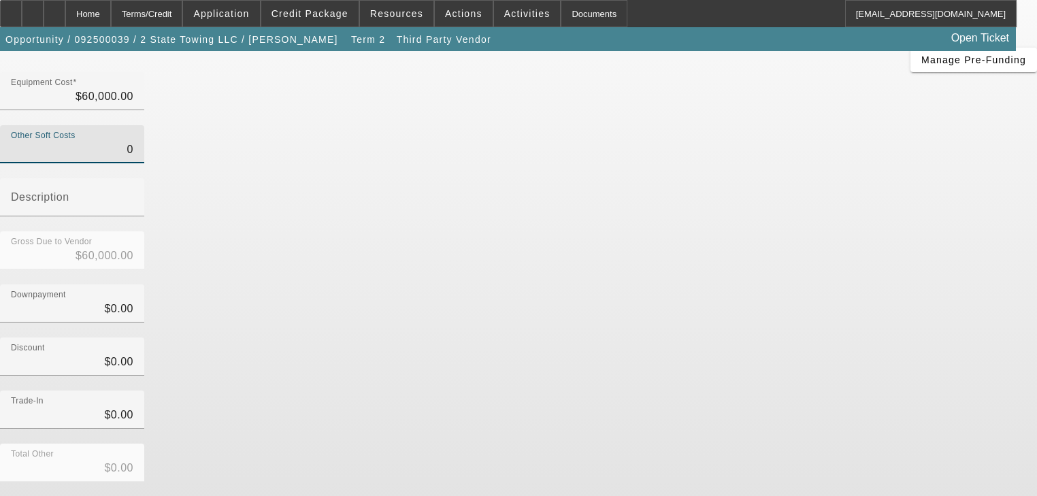
scroll to position [139, 0]
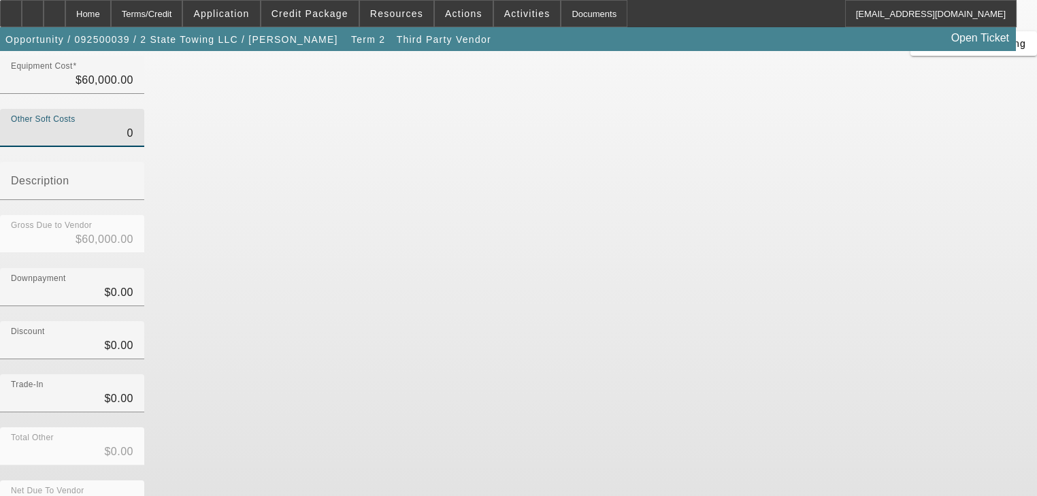
type input "$0.00"
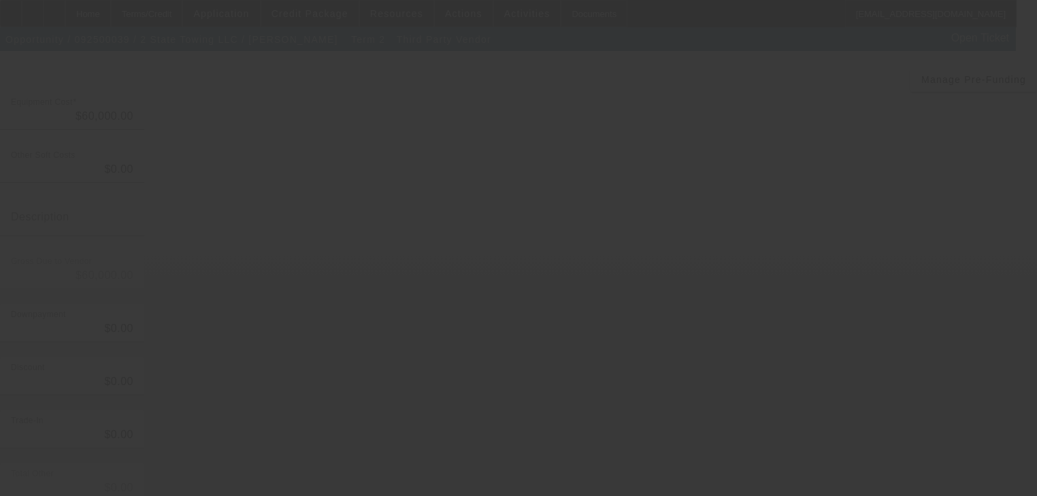
scroll to position [84, 0]
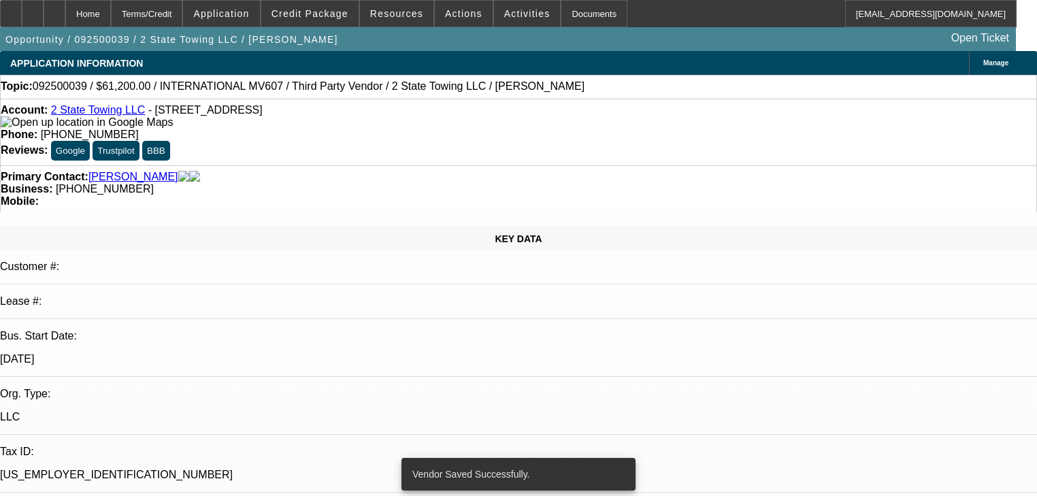
select select "0.15"
select select "2"
select select "0"
select select "6"
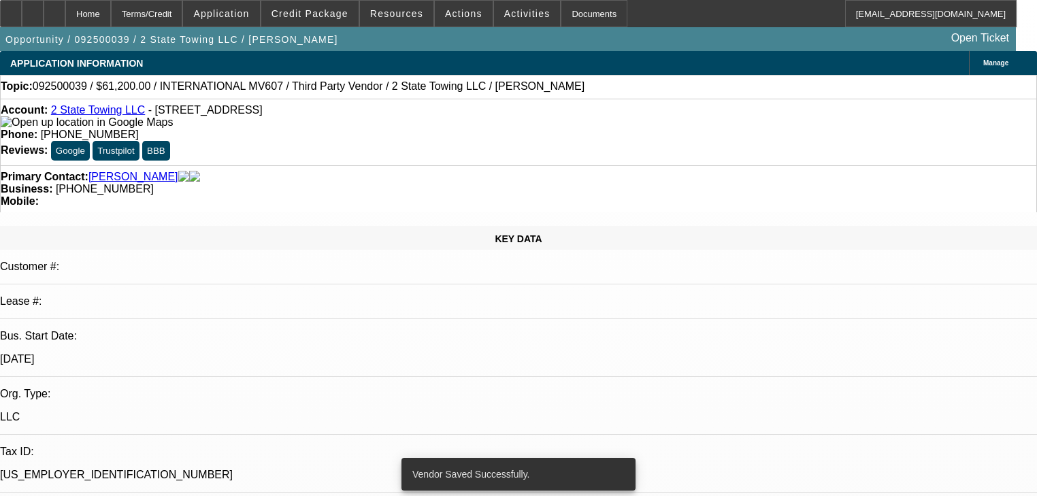
select select "0.15"
select select "2"
select select "0"
select select "6"
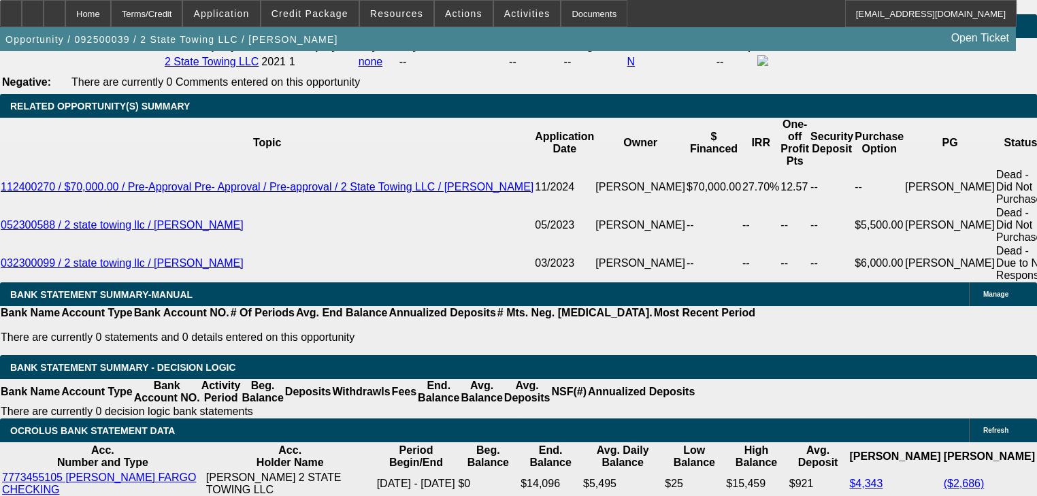
scroll to position [2286, 0]
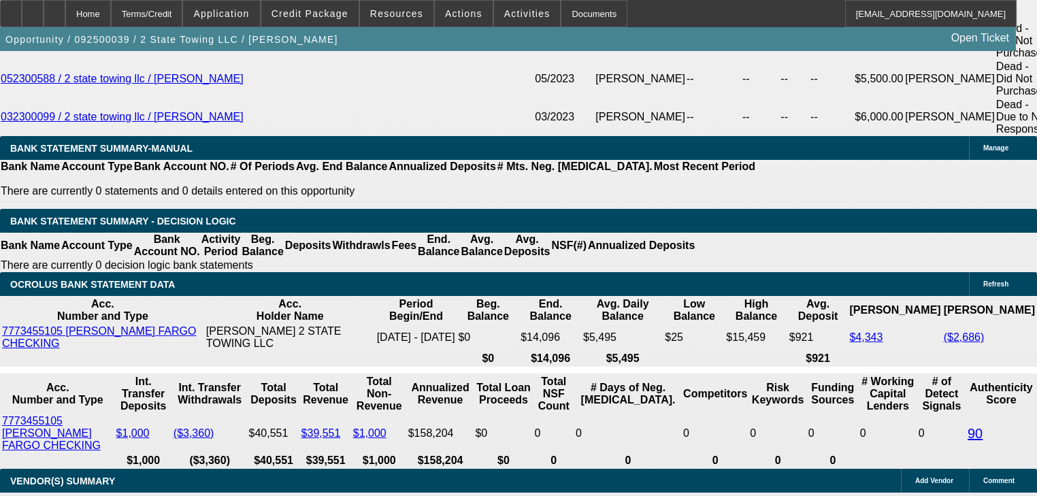
type input "4"
type input "UNKNOWN"
type input "$13,420.91"
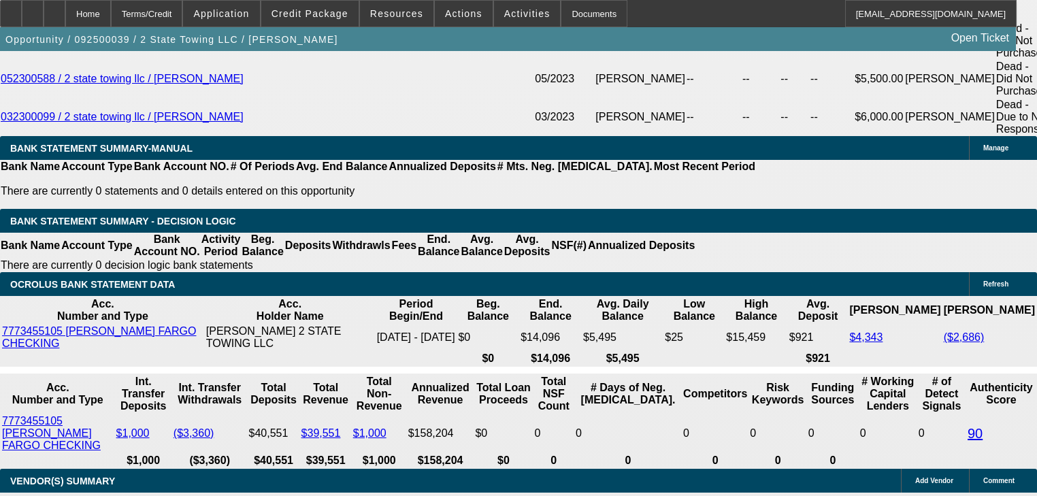
type input "$26,841.82"
type input "46"
type input "$1,734.20"
type input "$3,468.40"
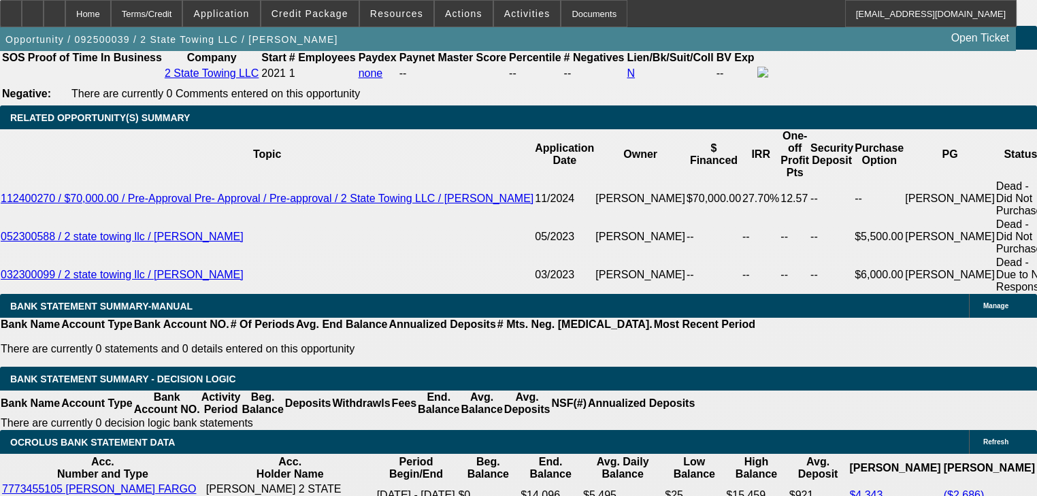
scroll to position [2123, 0]
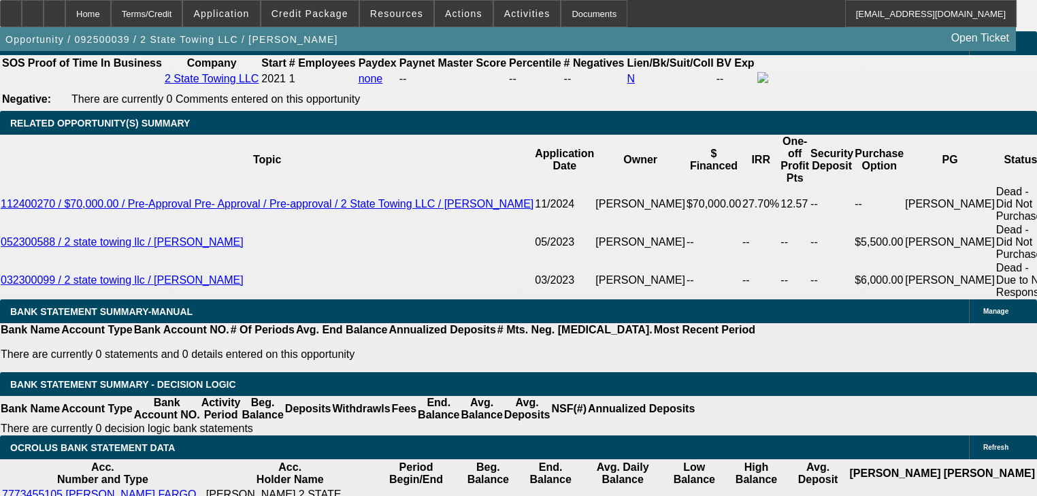
type input "3"
type input "$17,713.20"
type input "$35,426.40"
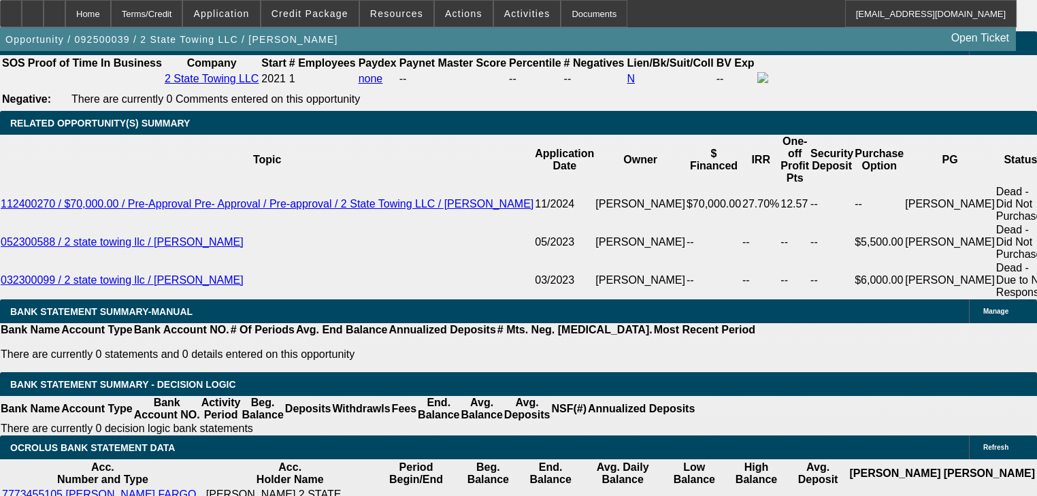
type input "36"
type input "$2,027.75"
type input "$4,055.50"
type input "36"
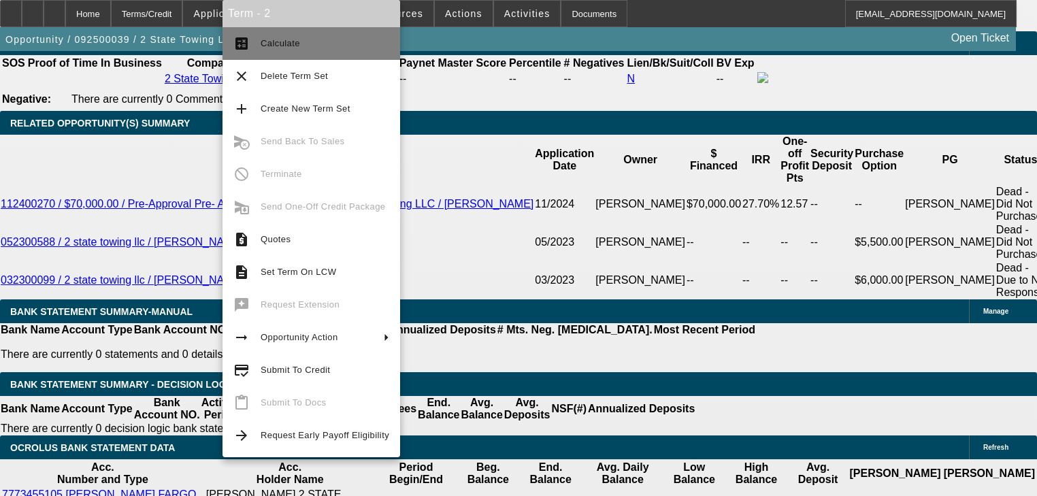
click at [293, 53] on button "calculate Calculate" at bounding box center [311, 43] width 178 height 33
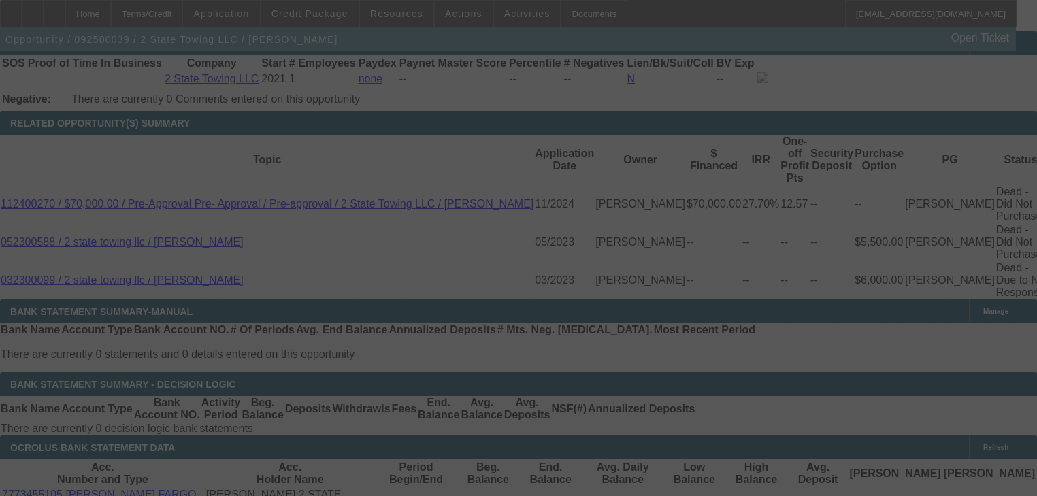
select select "0.15"
select select "2"
select select "0"
select select "6"
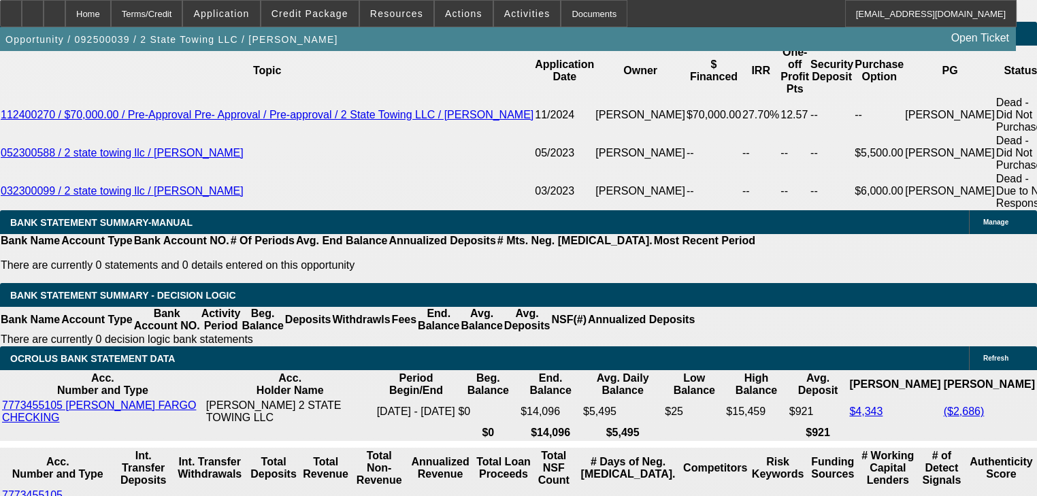
scroll to position [2231, 0]
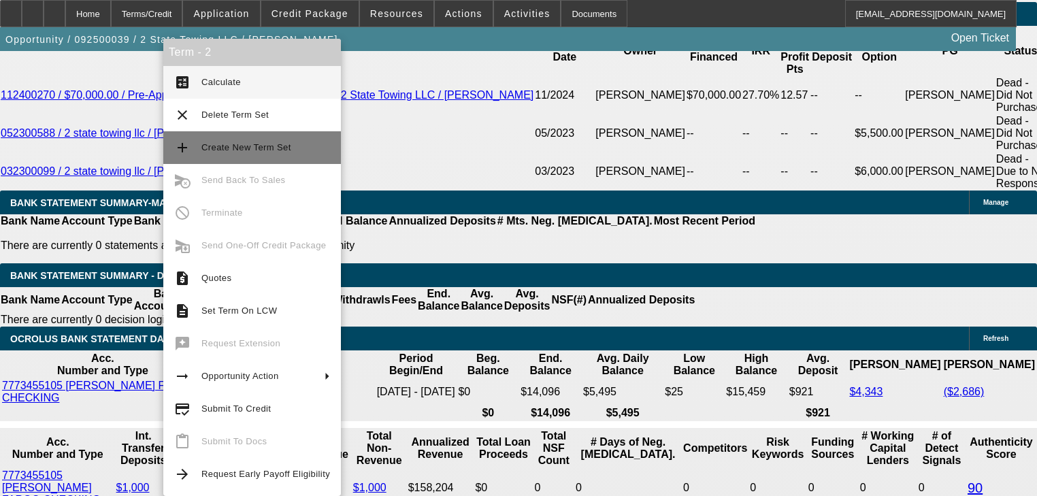
click at [205, 147] on span "Create New Term Set" at bounding box center [246, 147] width 90 height 10
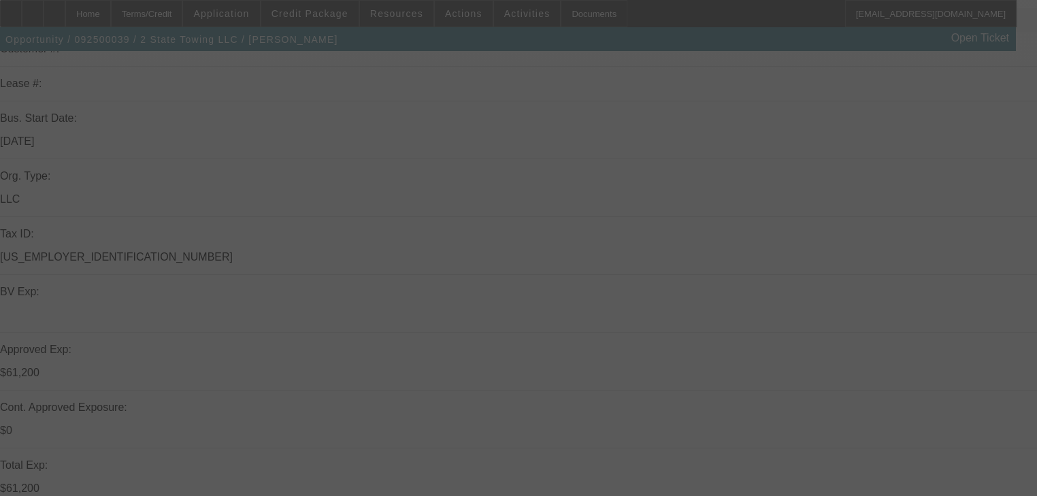
scroll to position [599, 0]
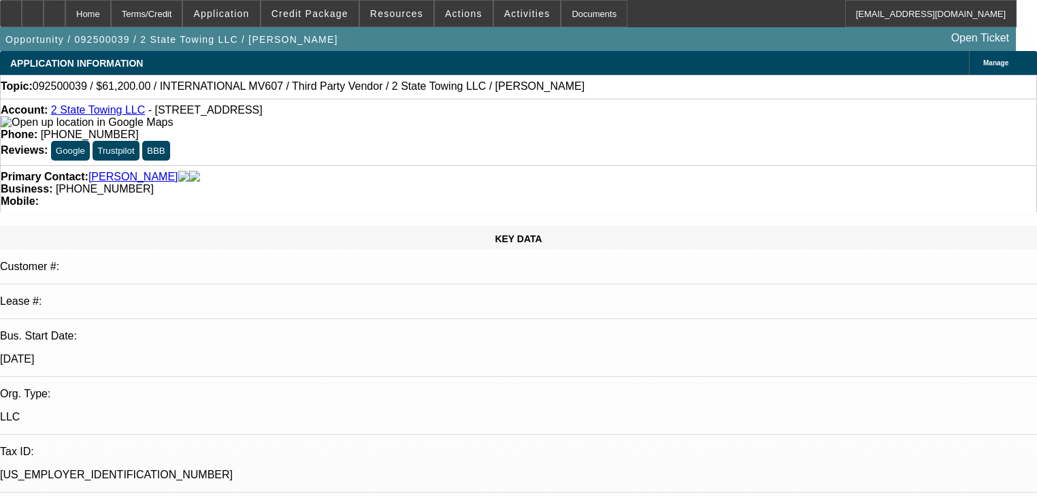
select select "0.15"
select select "2"
select select "0"
select select "6"
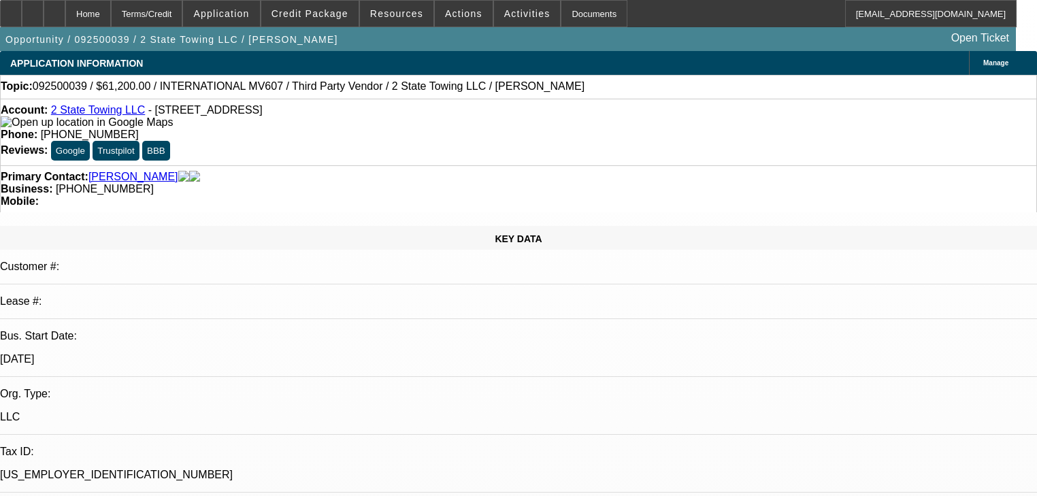
select select "0.15"
select select "2"
select select "0"
select select "6"
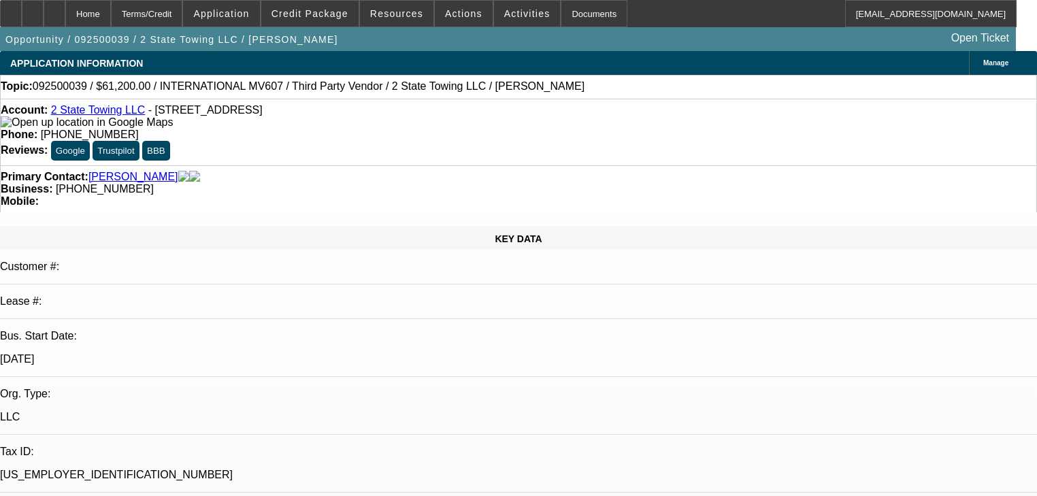
select select "0.15"
select select "2"
select select "0"
select select "6"
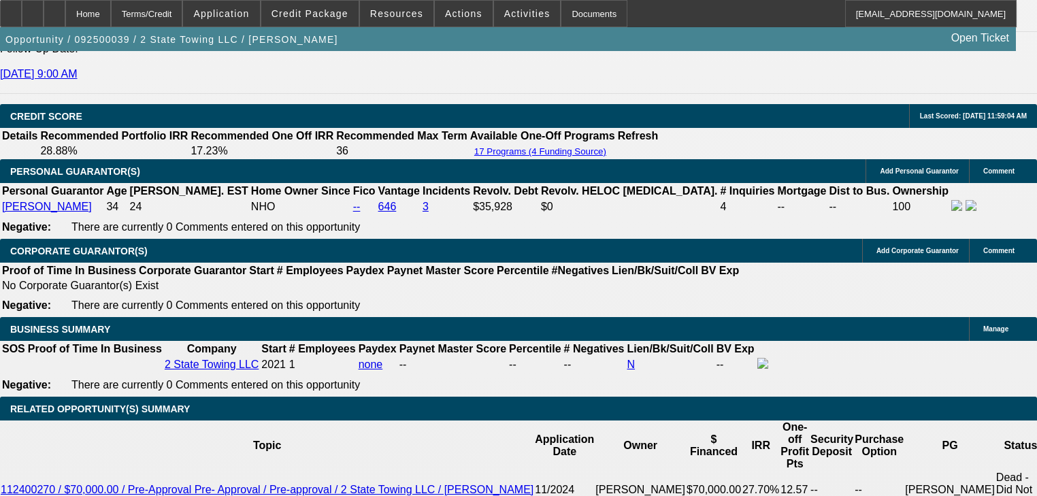
scroll to position [2014, 0]
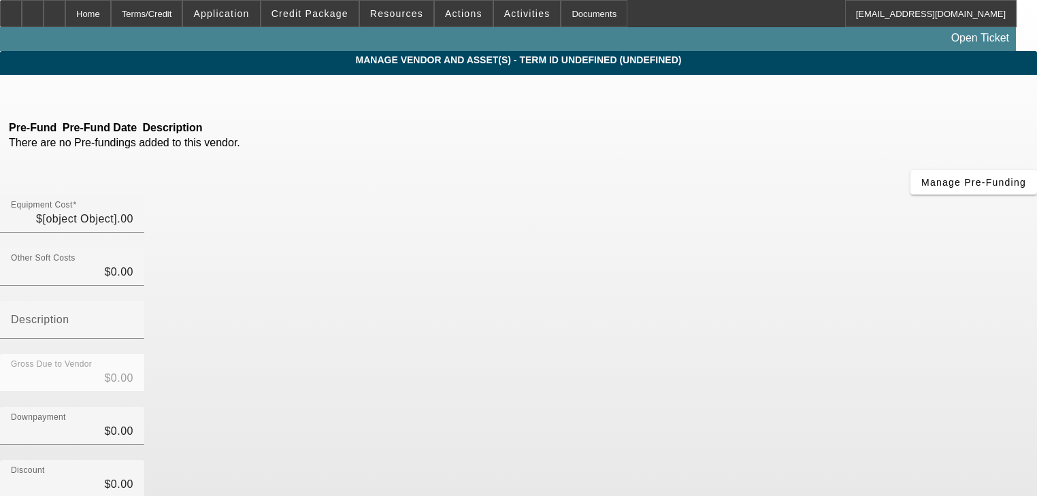
type input "$60,000.00"
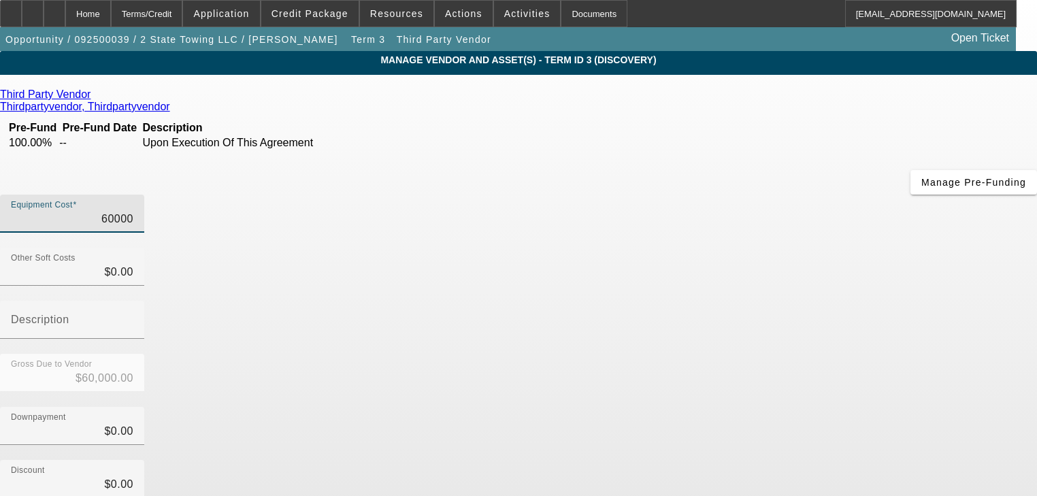
click at [133, 211] on input "60000" at bounding box center [72, 219] width 122 height 16
type input "7"
type input "$7.00"
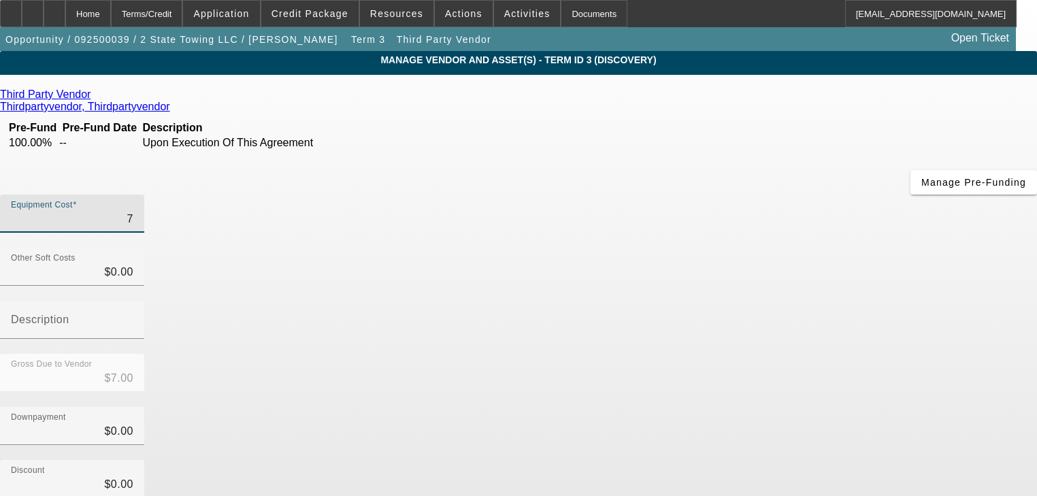
type input "75"
type input "$75.00"
type input "750"
type input "$750.00"
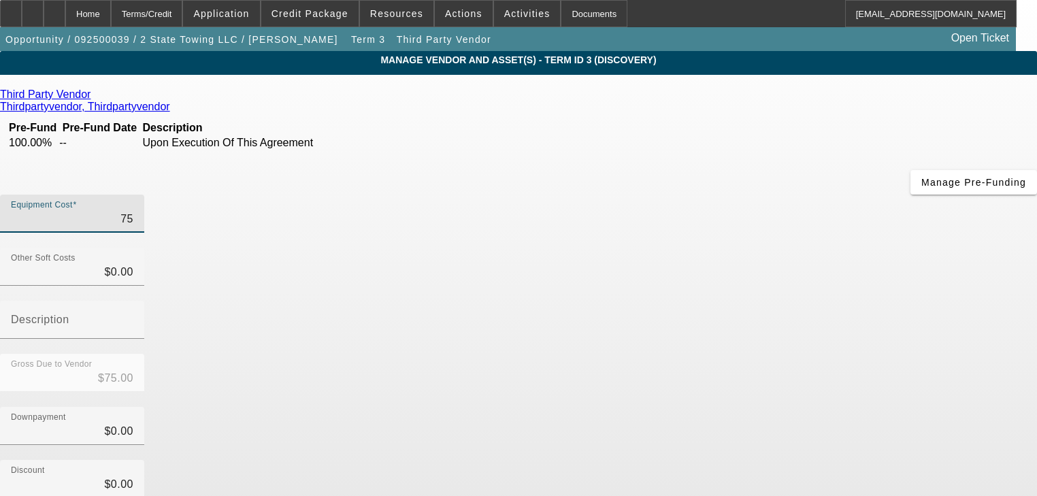
type input "$750.00"
type input "7500"
type input "$7,500.00"
type input "75000"
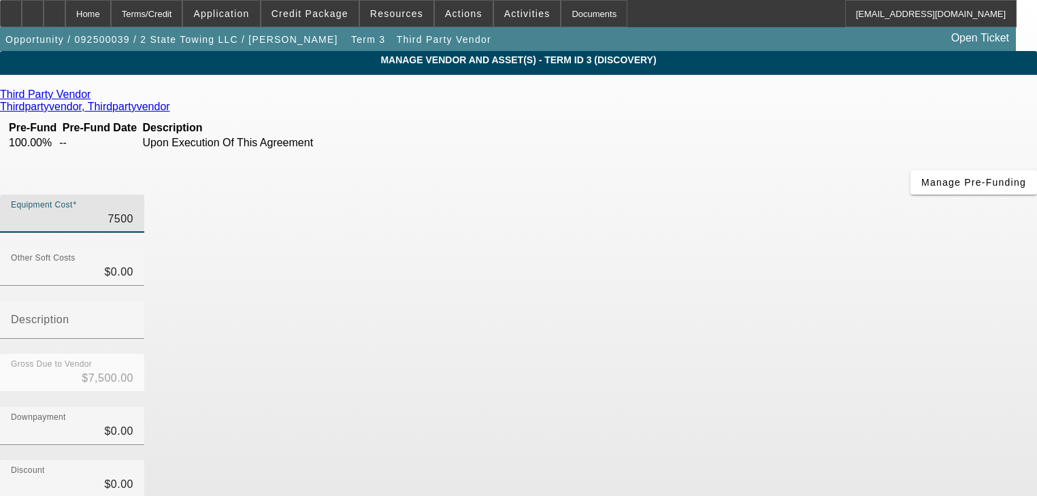
type input "$75,000.00"
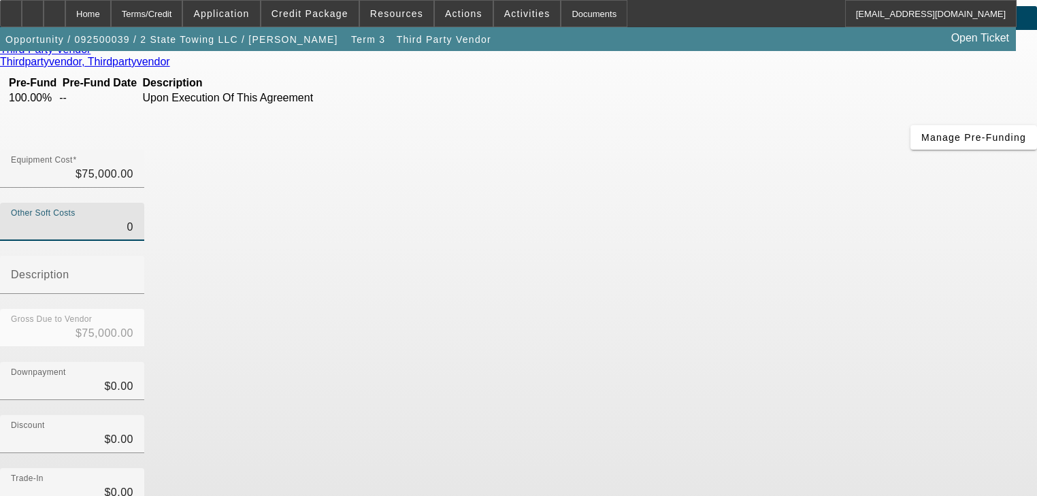
scroll to position [139, 0]
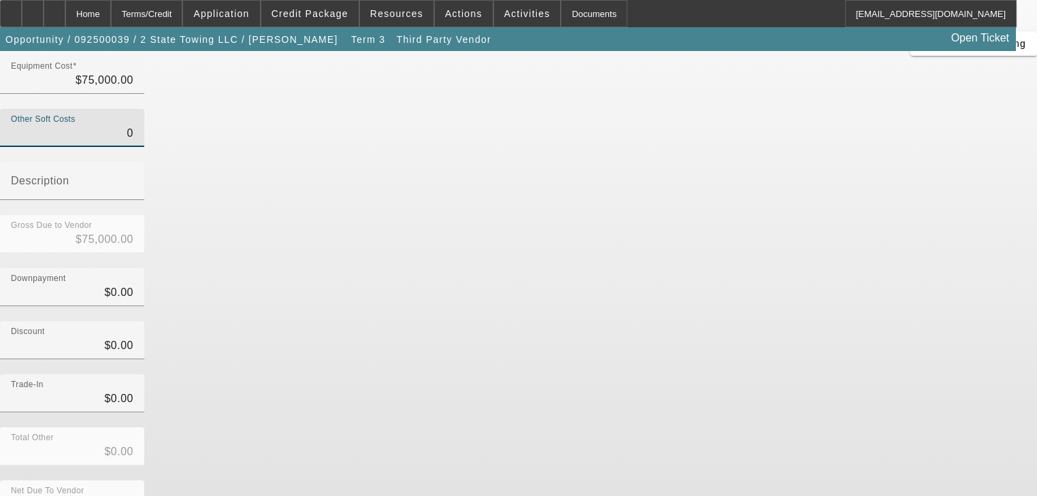
type input "$0.00"
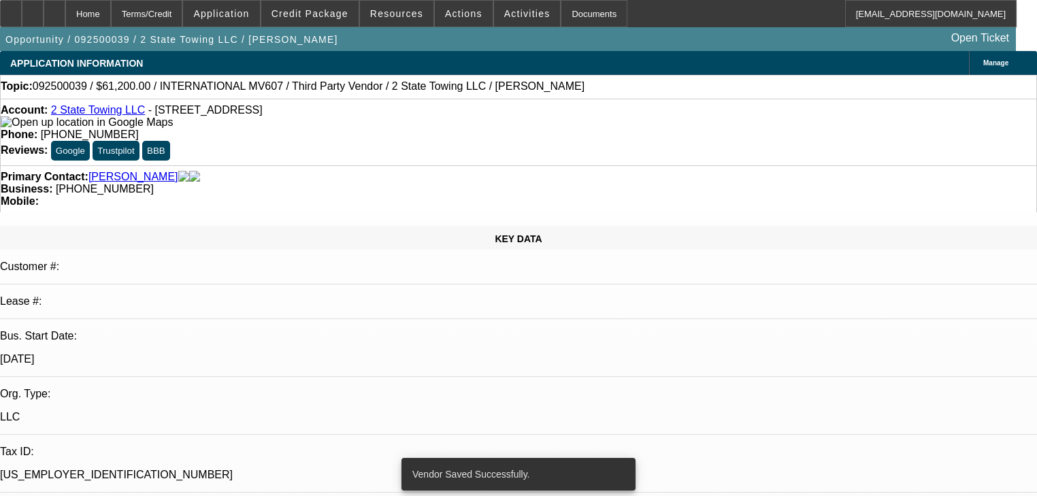
select select "0.15"
select select "2"
select select "0"
select select "6"
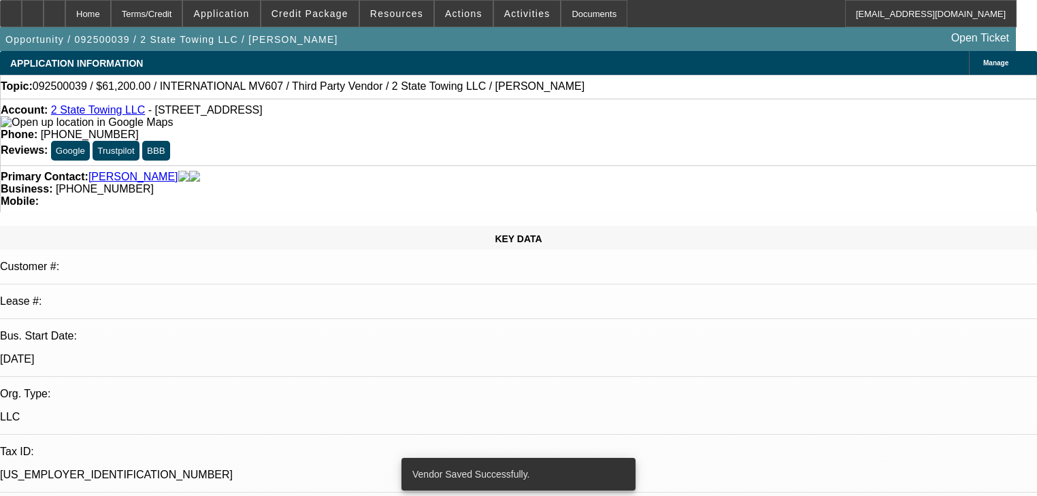
select select "0.15"
select select "2"
select select "0"
select select "6"
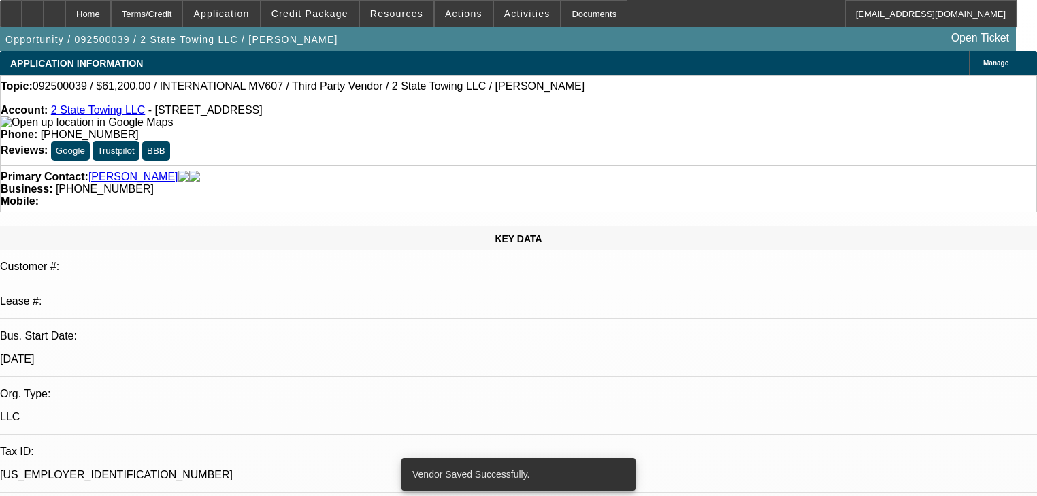
select select "0.15"
select select "2"
select select "0"
select select "6"
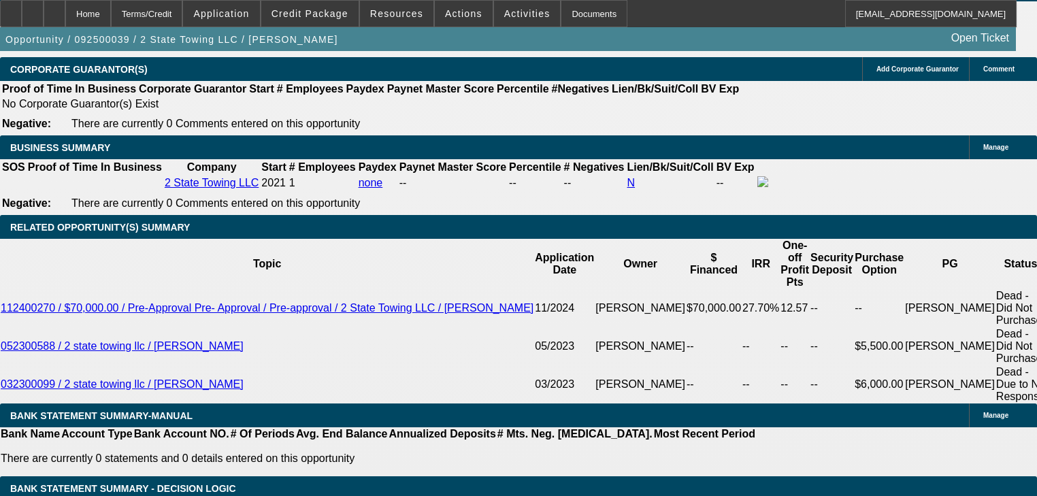
scroll to position [2231, 0]
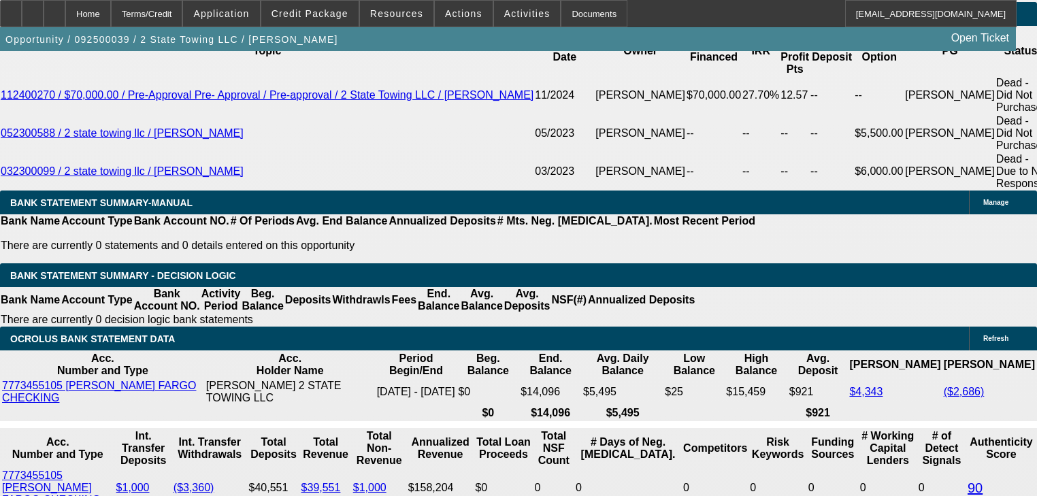
select select "0.1"
type input "$7,500.00"
type input "UNKNOWN"
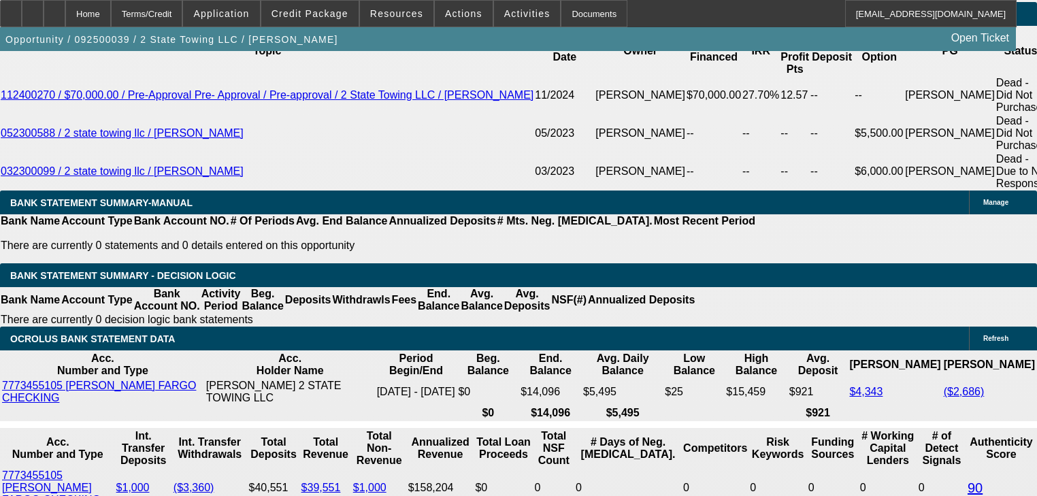
type input "$5,367.58"
type input "$2,683.79"
type input "48"
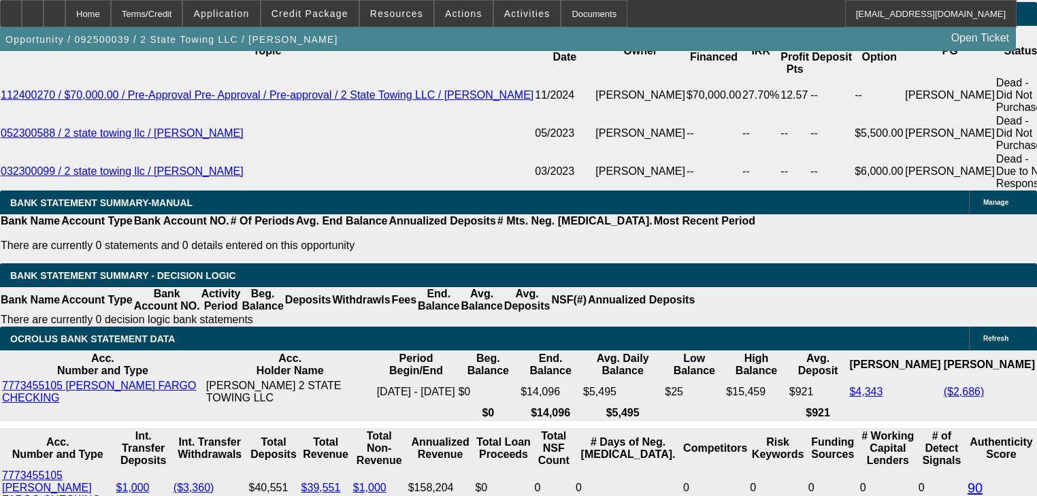
type input "$4,476.22"
type input "$2,238.11"
type input "48"
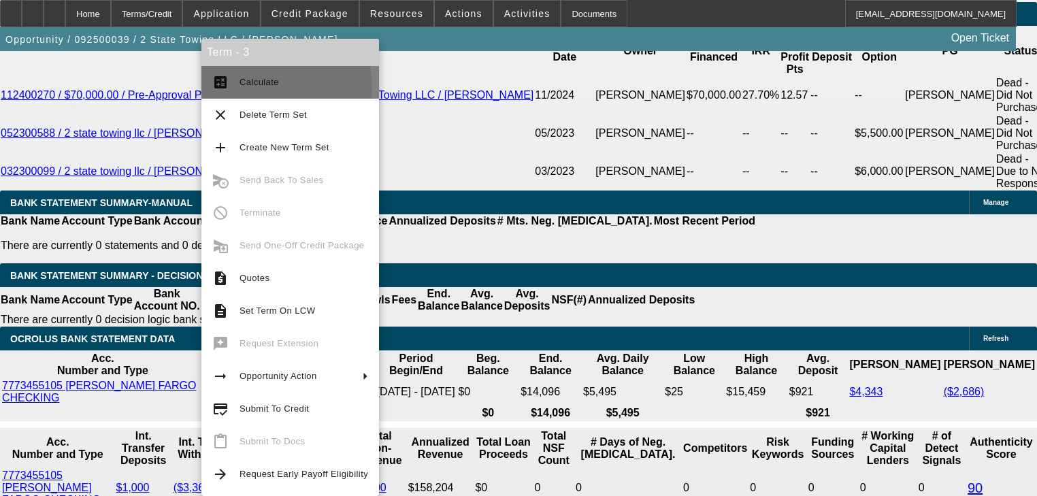
click at [213, 90] on mat-icon "calculate" at bounding box center [220, 82] width 16 height 16
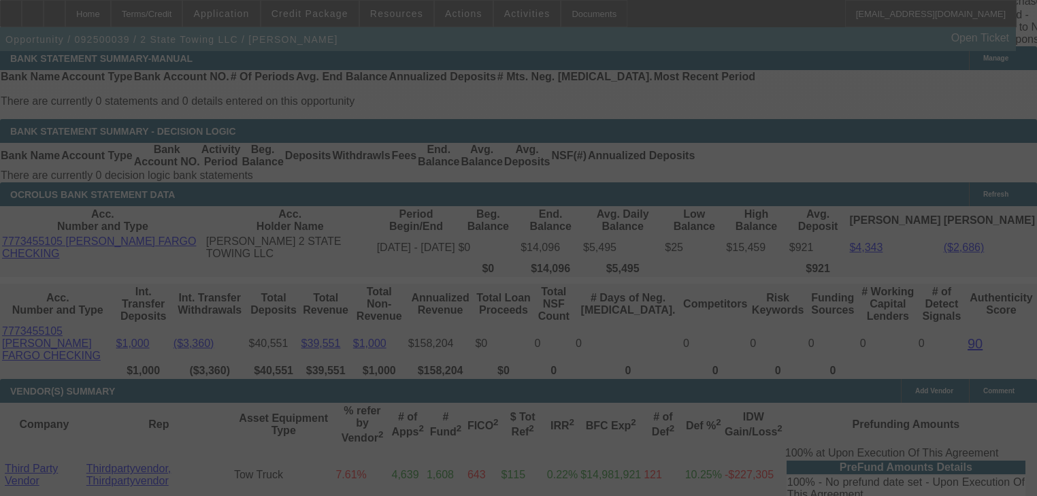
scroll to position [2395, 0]
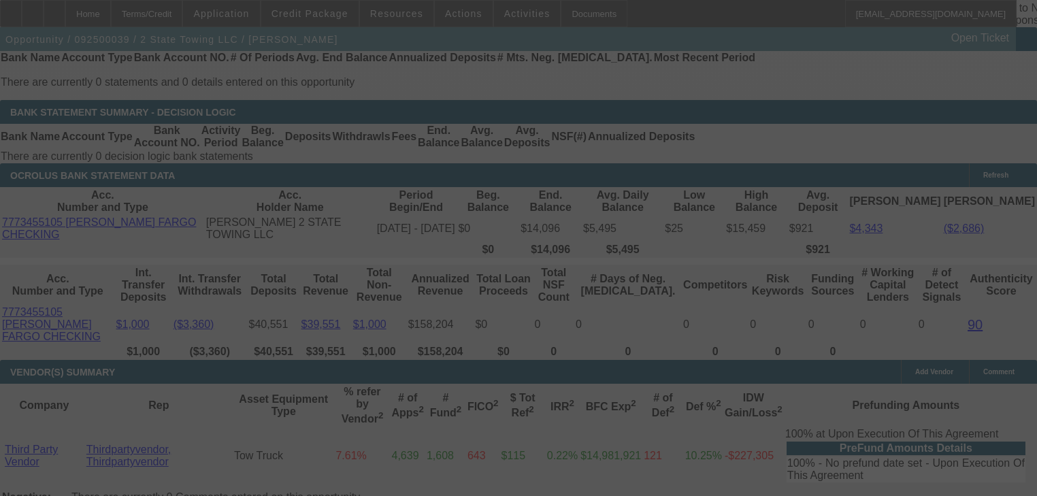
select select "0.1"
select select "2"
select select "0"
select select "6"
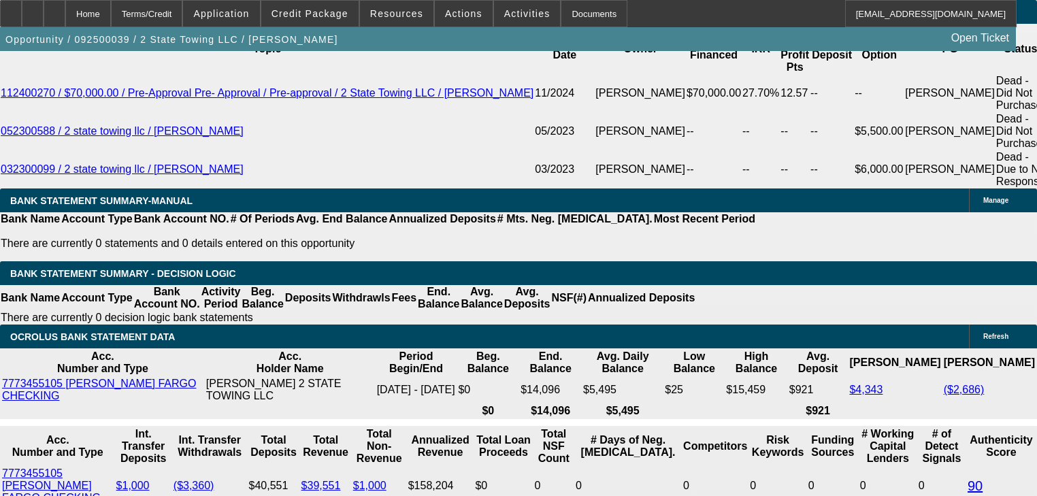
scroll to position [2231, 0]
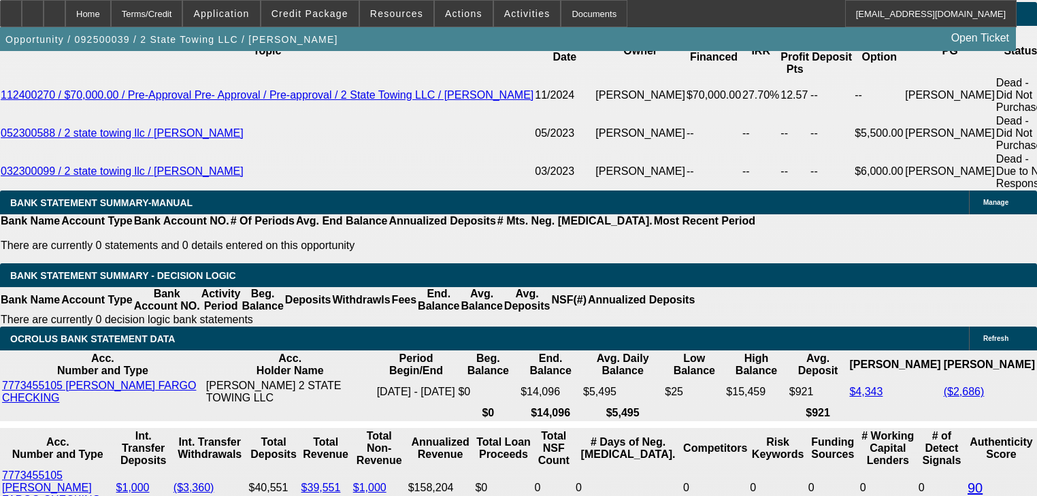
select select "0.1"
type input "$6,000.00"
type input "UNKNOWN"
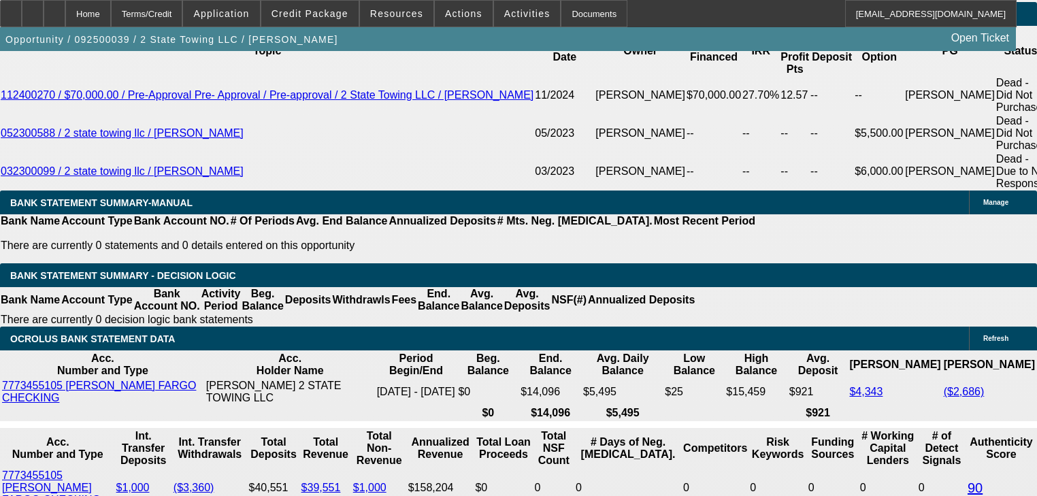
type input "$4,294.06"
type input "$2,147.03"
type input "4"
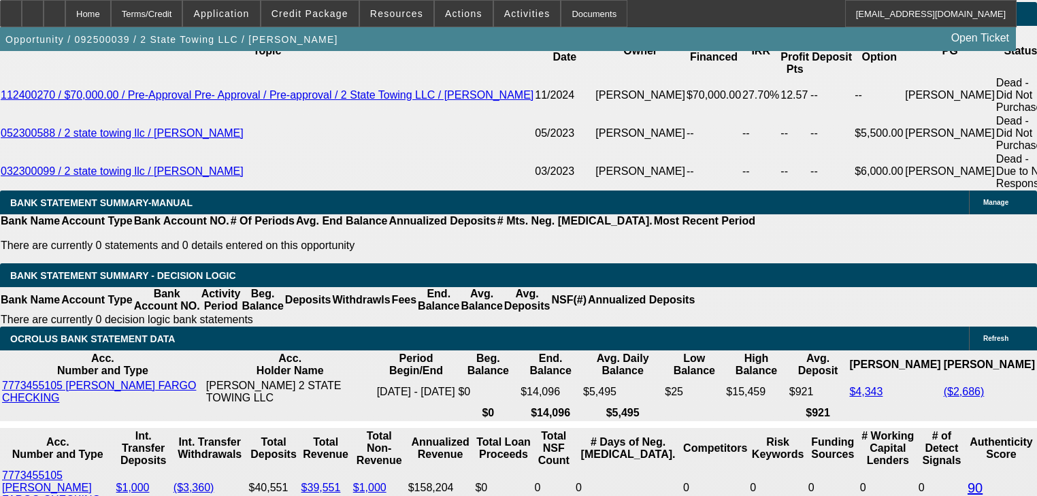
type input "$28,420.74"
type input "$14,210.37"
type input "48"
type input "$3,580.96"
type input "$1,790.48"
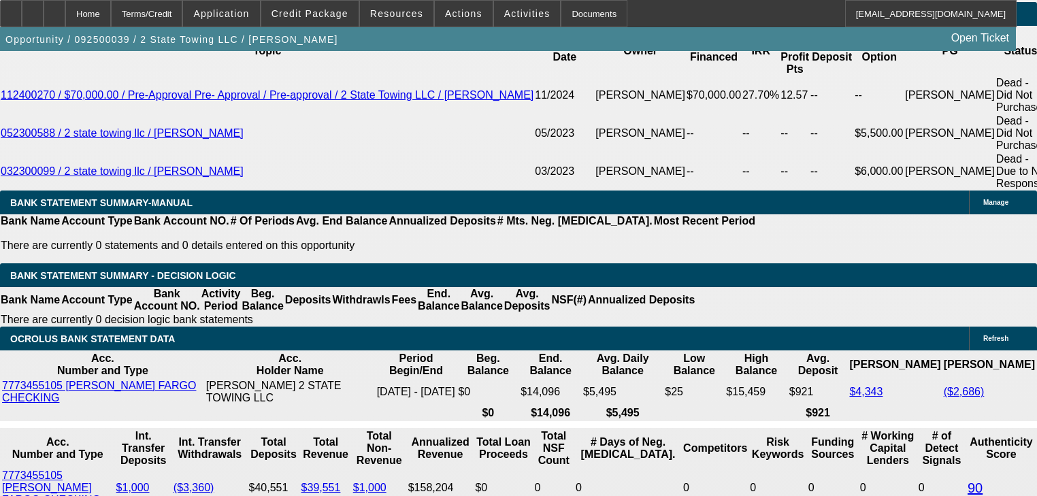
type input "48"
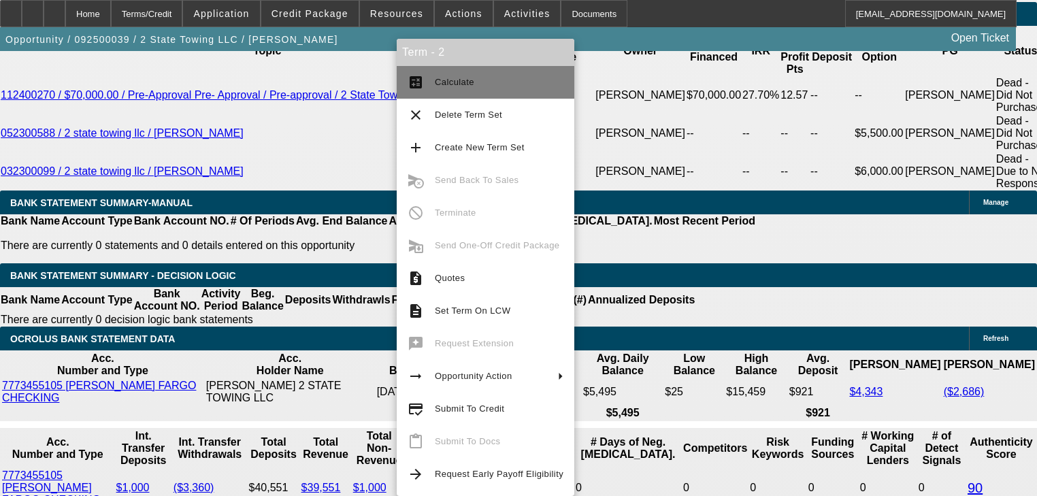
click at [419, 93] on button "calculate Calculate" at bounding box center [486, 82] width 178 height 33
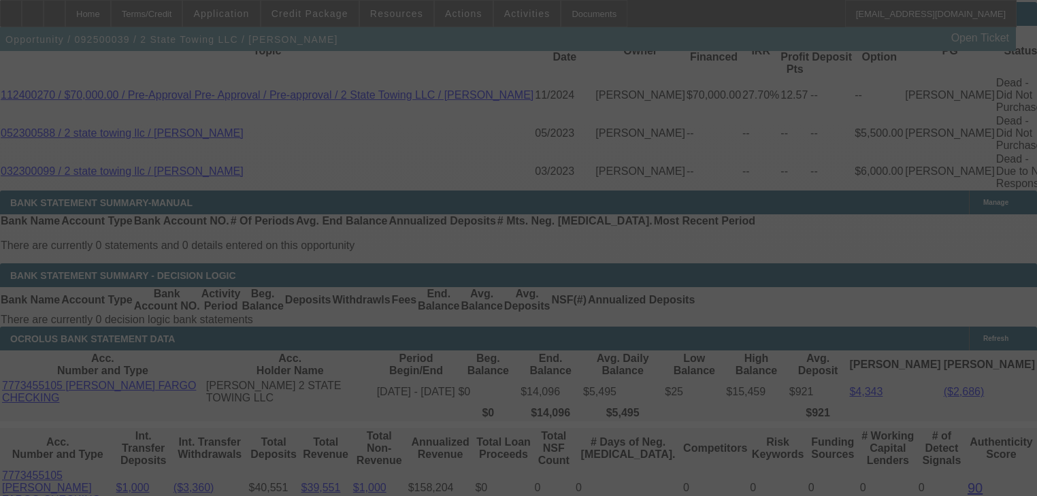
select select "0.1"
select select "2"
select select "0"
select select "6"
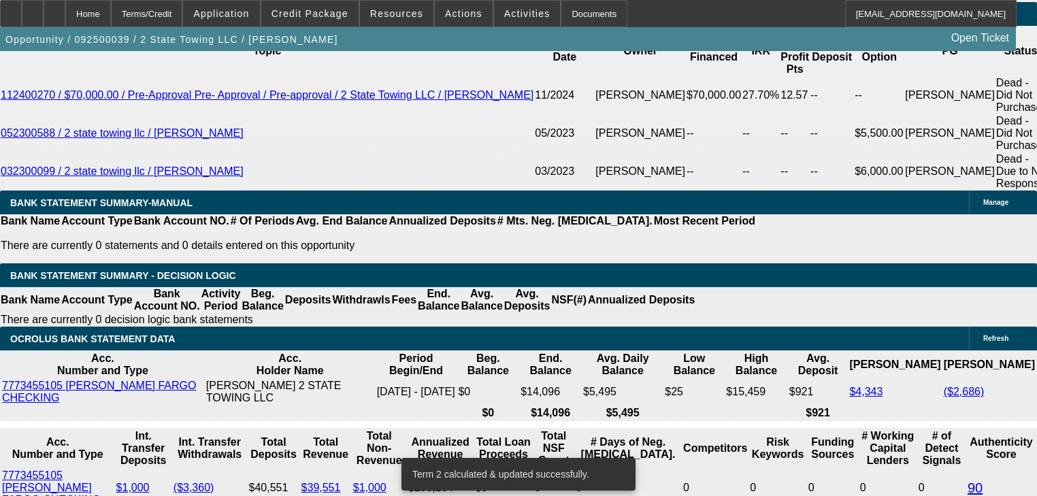
scroll to position [2215, 0]
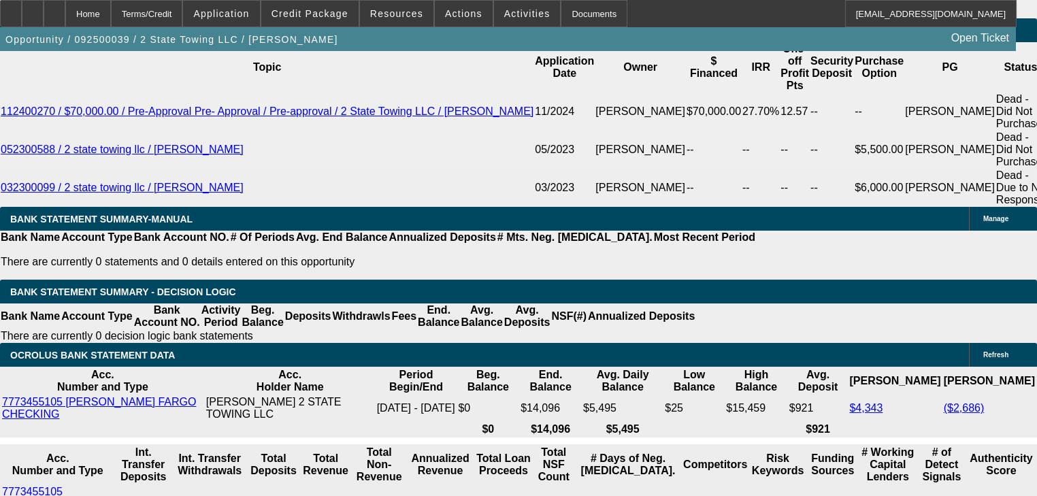
type input "4"
type input "UNKNOWN"
type input "$14,210.37"
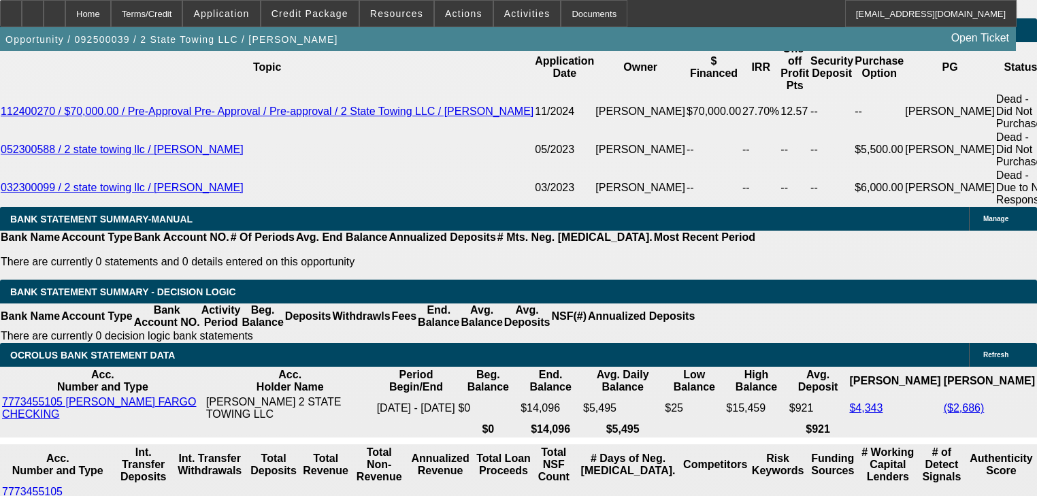
type input "$28,420.74"
type input "42"
type input "$1,941.75"
type input "$3,883.50"
type input "42"
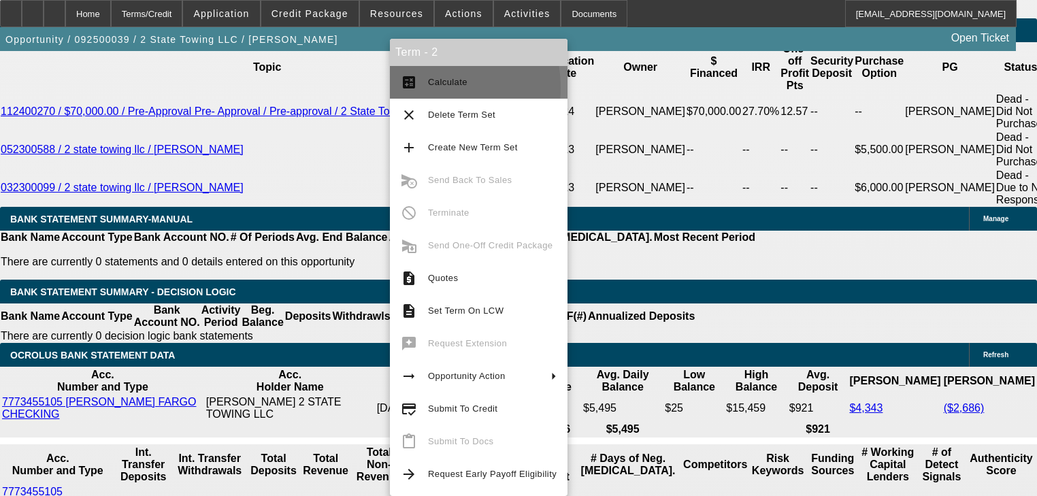
click at [416, 88] on mat-icon "calculate" at bounding box center [409, 82] width 16 height 16
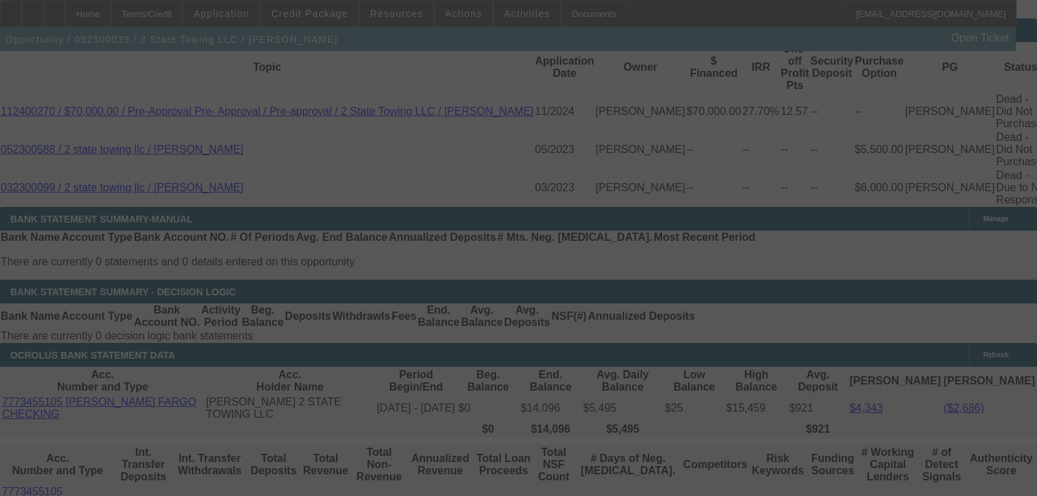
select select "0.1"
select select "2"
select select "0"
select select "6"
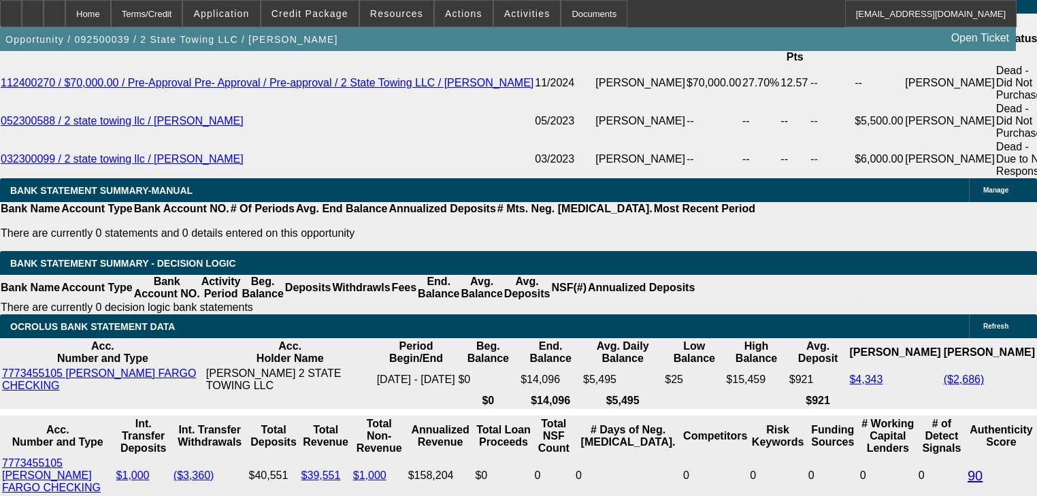
scroll to position [2244, 0]
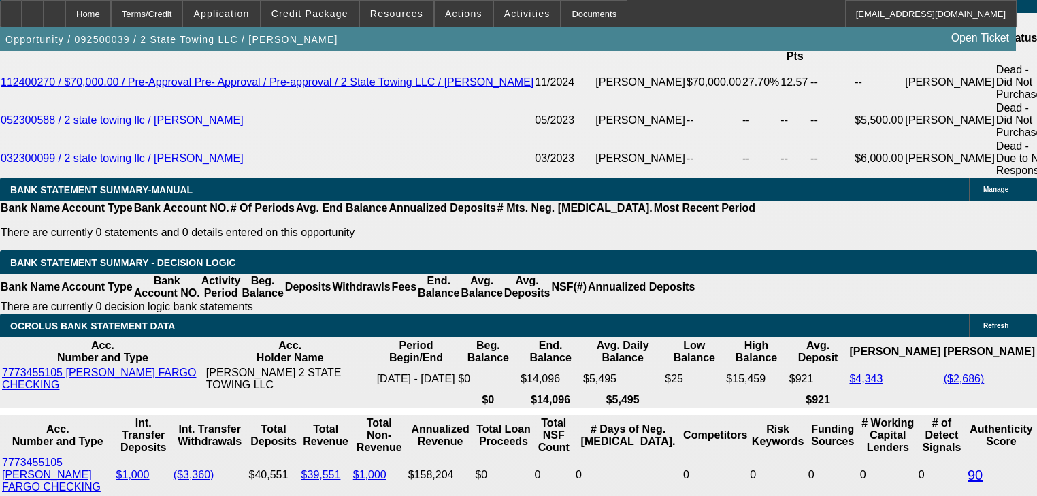
drag, startPoint x: 182, startPoint y: 161, endPoint x: 238, endPoint y: 133, distance: 62.1
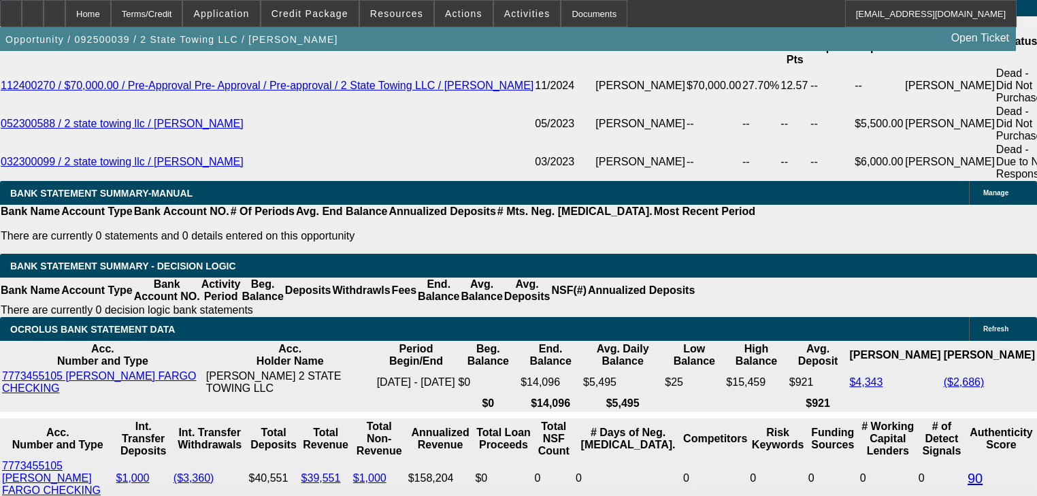
scroll to position [2135, 0]
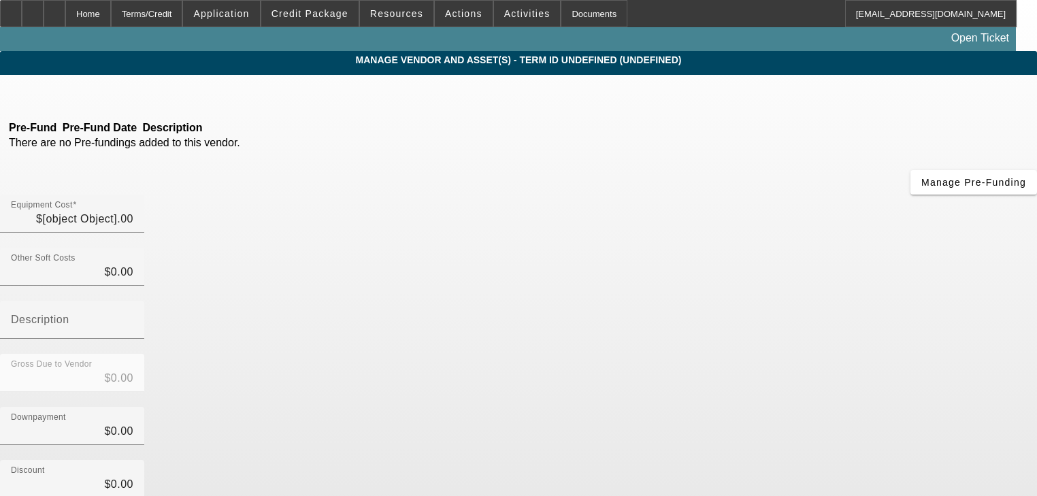
type input "$75,000.00"
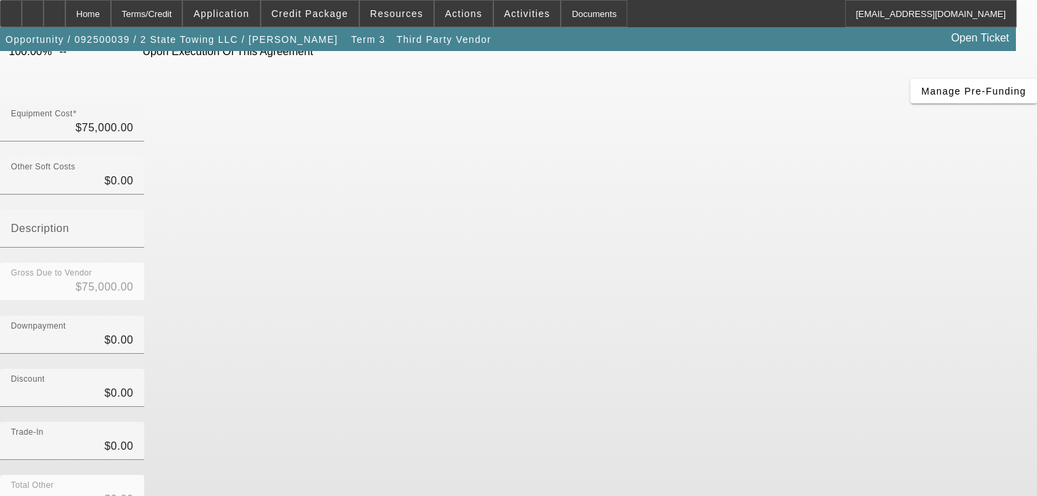
scroll to position [30, 0]
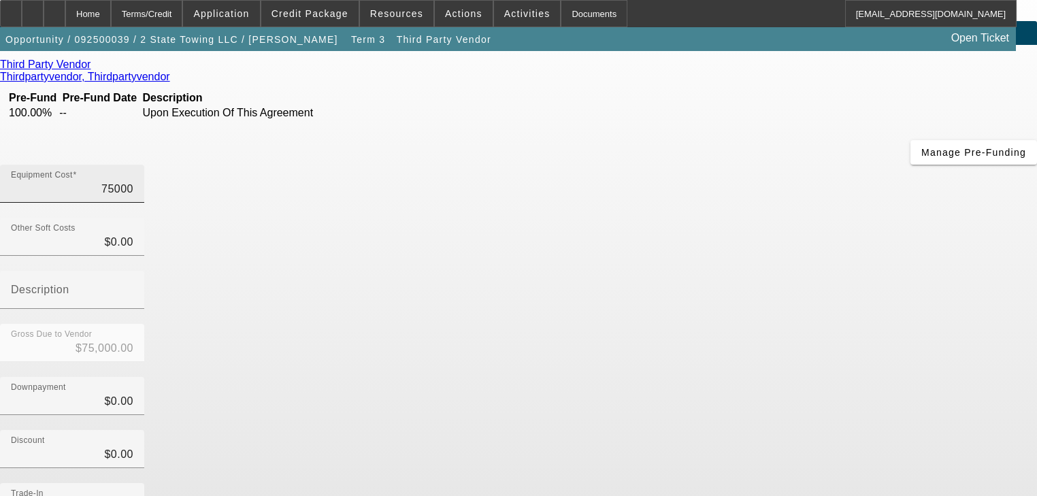
click at [133, 181] on input "75000" at bounding box center [72, 189] width 122 height 16
type input "8"
type input "$8.00"
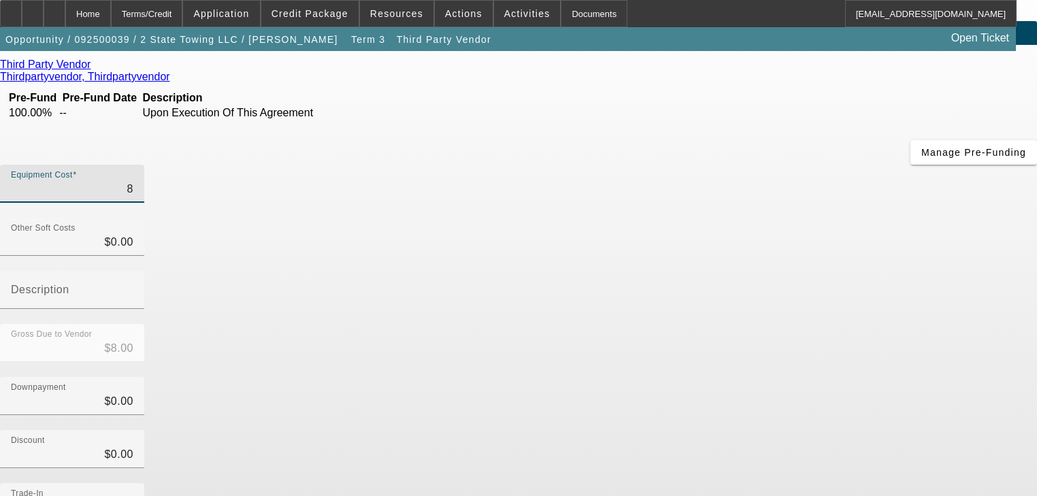
type input "83"
type input "$83.00"
type input "830"
type input "$830.00"
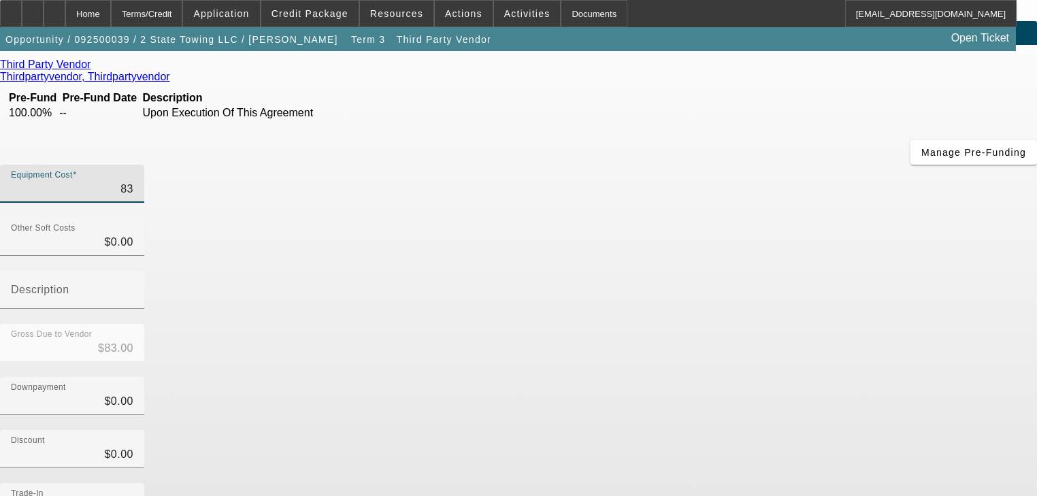
type input "$830.00"
type input "8300"
type input "$8,300.00"
type input "83000"
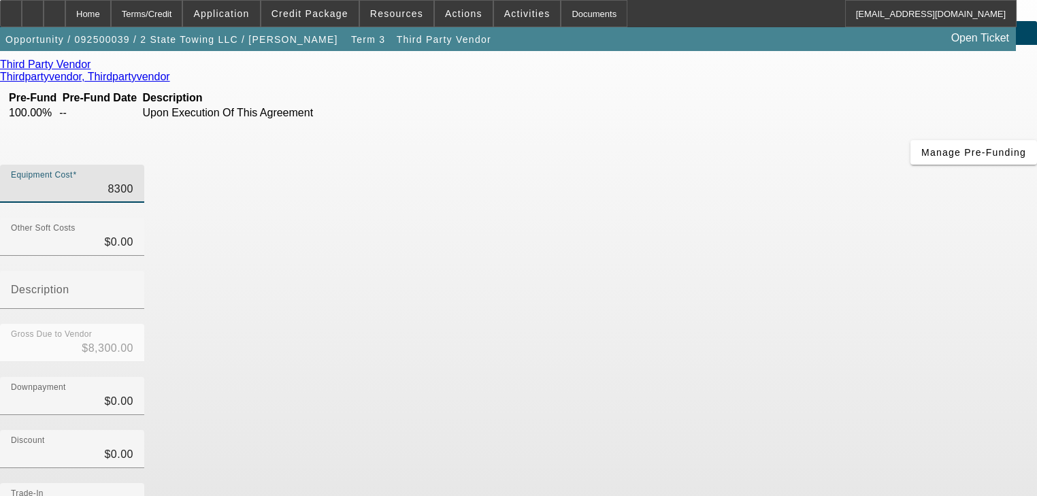
type input "$83,000.00"
type input "830000"
type input "$830,000.00"
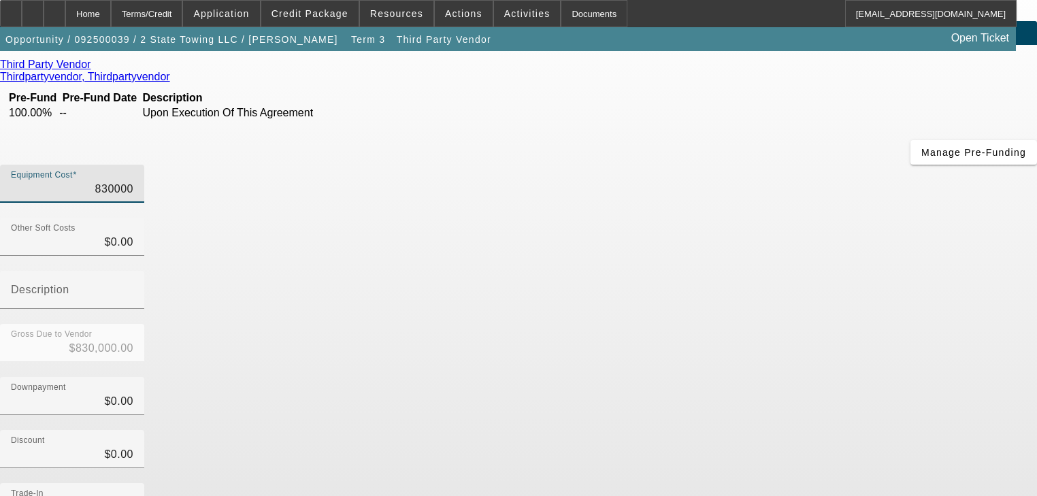
type input "$830,000.00"
type input "0"
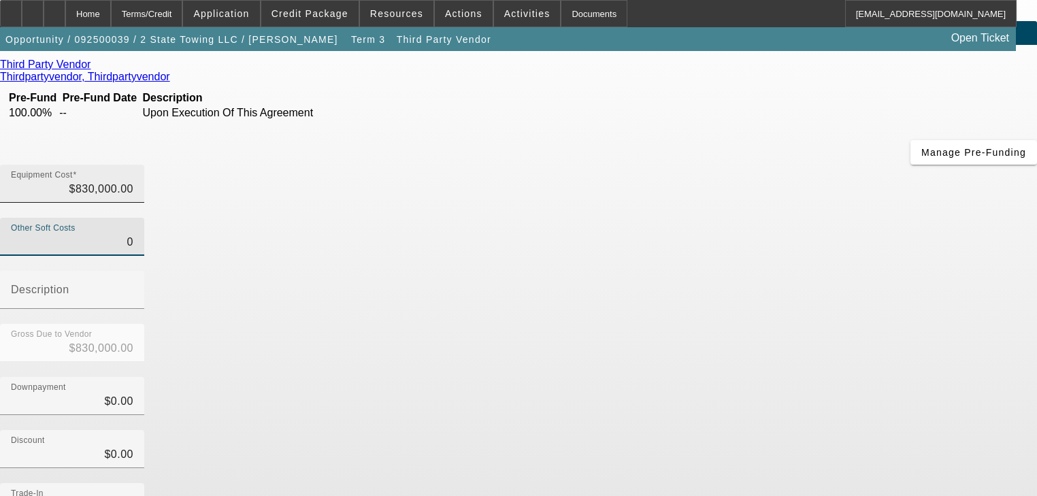
type input "830000"
type input "$0.00"
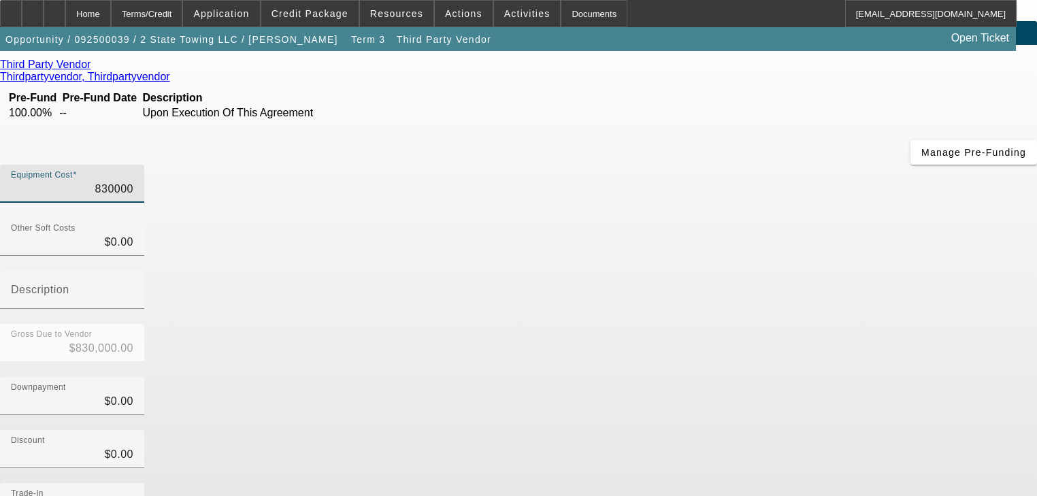
click at [133, 181] on input "830000" at bounding box center [72, 189] width 122 height 16
type input "8"
type input "$8.00"
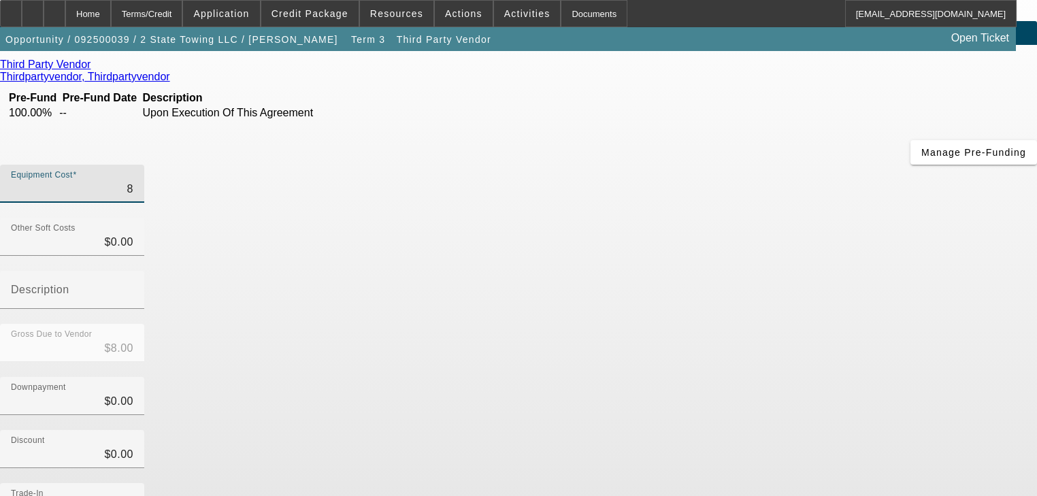
type input "83"
type input "$83.00"
type input "830"
type input "$830.00"
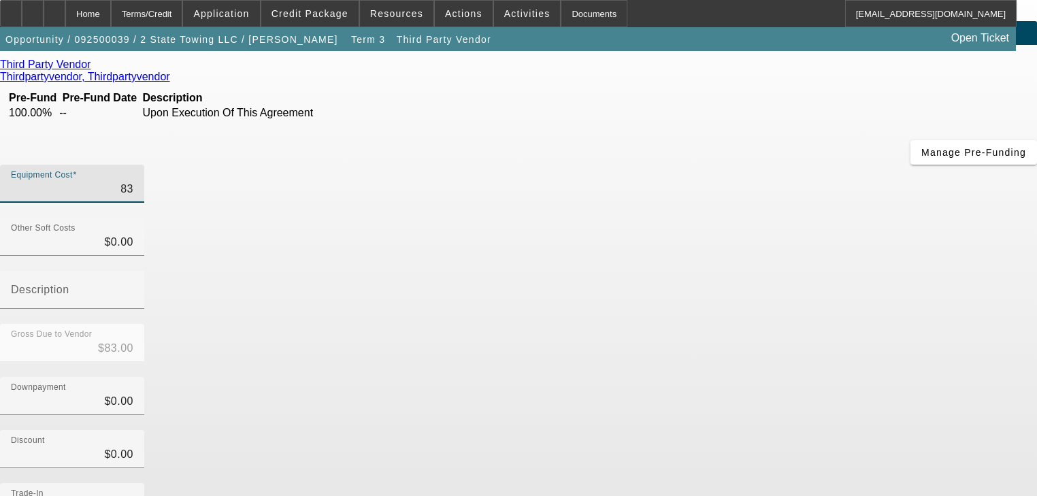
type input "$830.00"
type input "8300"
type input "$8,300.00"
type input "83000"
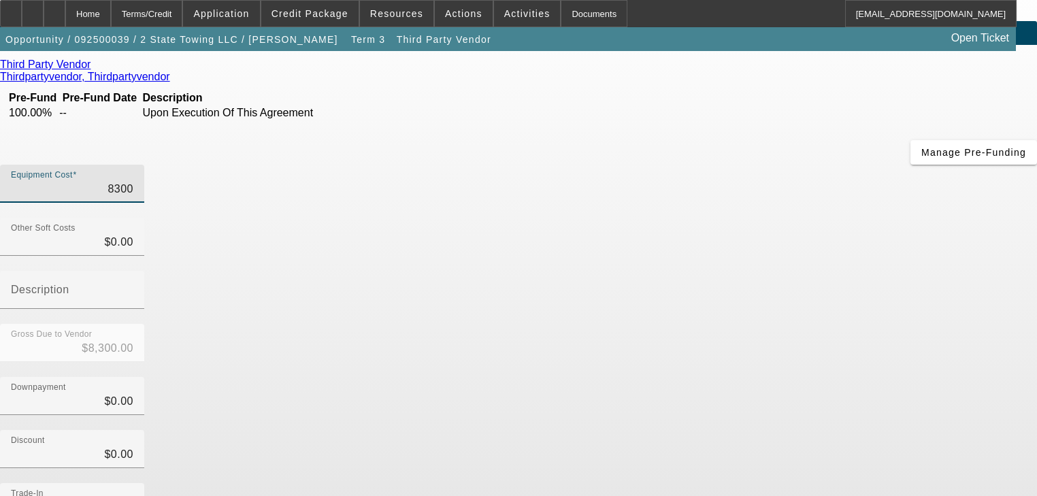
type input "$83,000.00"
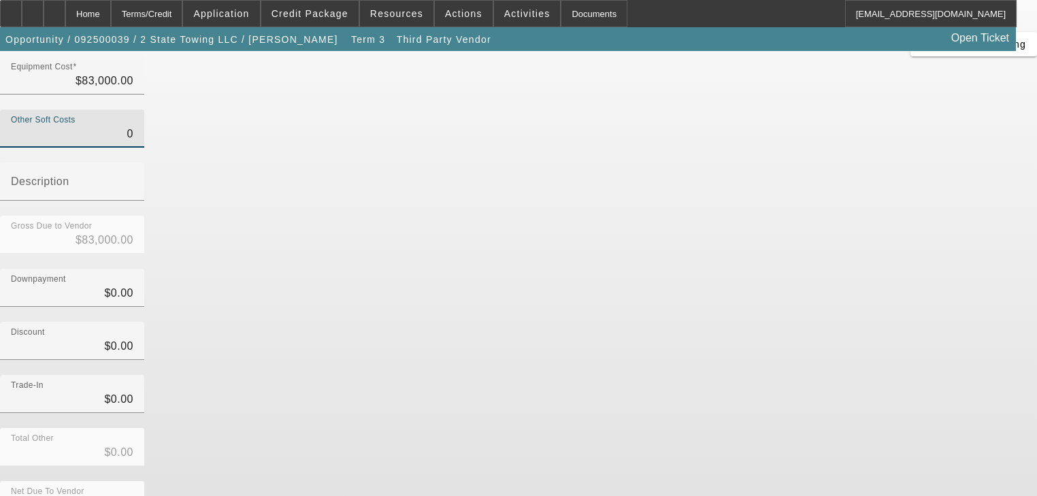
scroll to position [139, 0]
type input "$0.00"
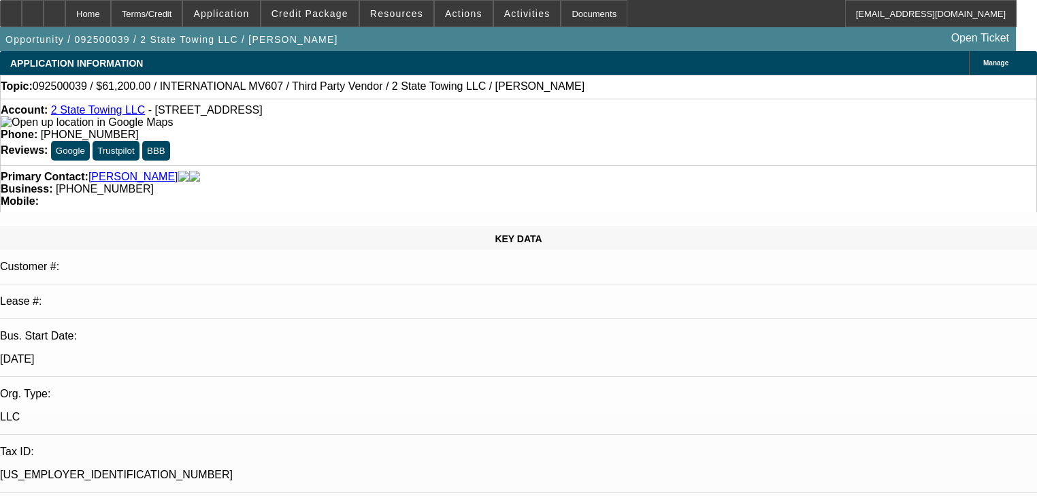
select select "0.1"
select select "2"
select select "0"
select select "6"
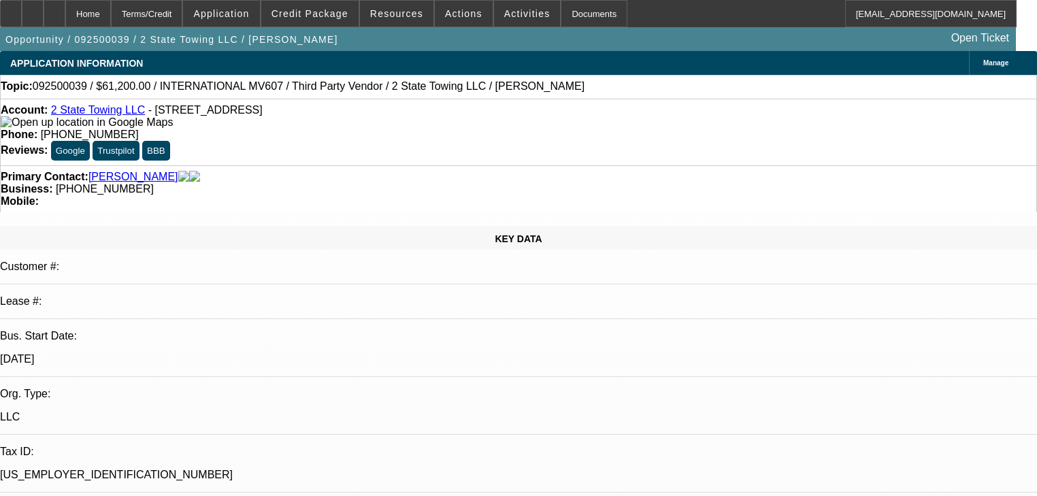
select select "0.1"
select select "2"
select select "0"
select select "6"
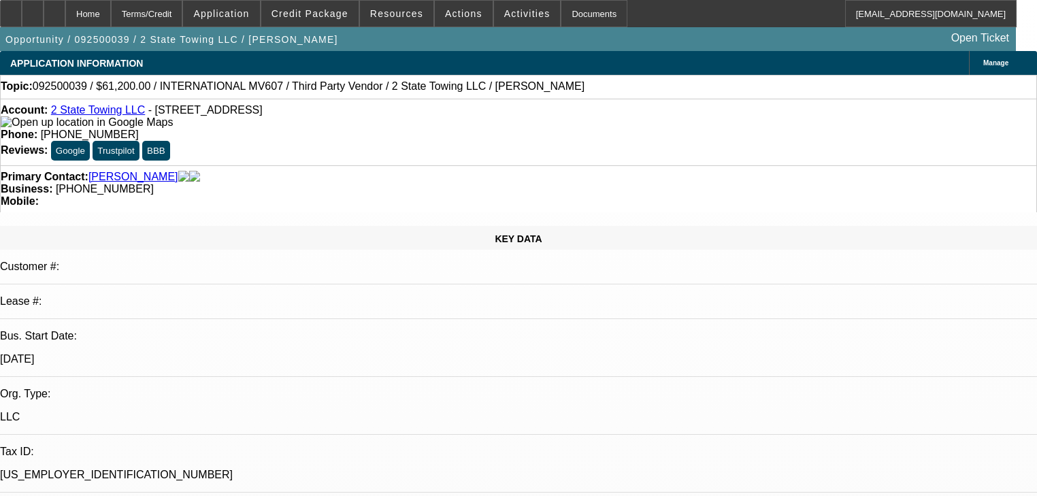
select select "0.15"
select select "2"
select select "0"
select select "6"
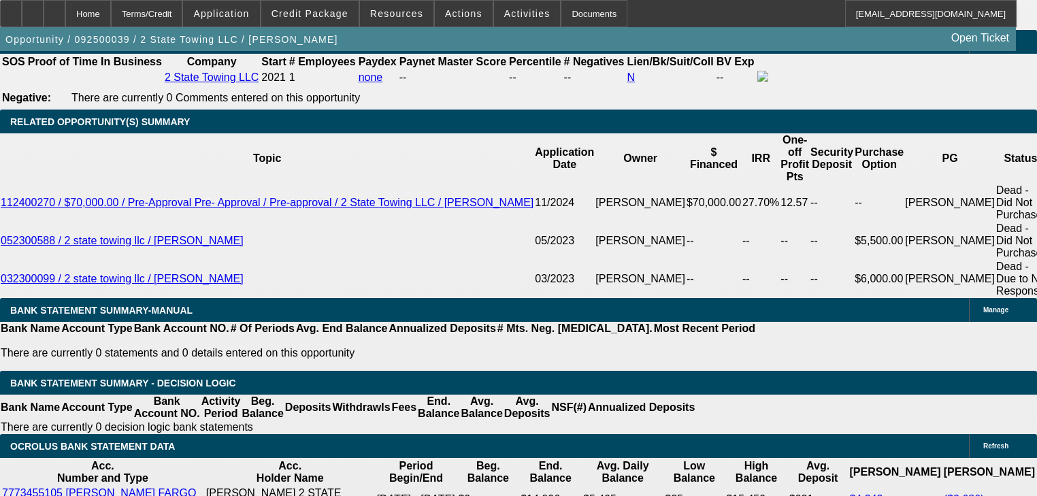
scroll to position [2280, 0]
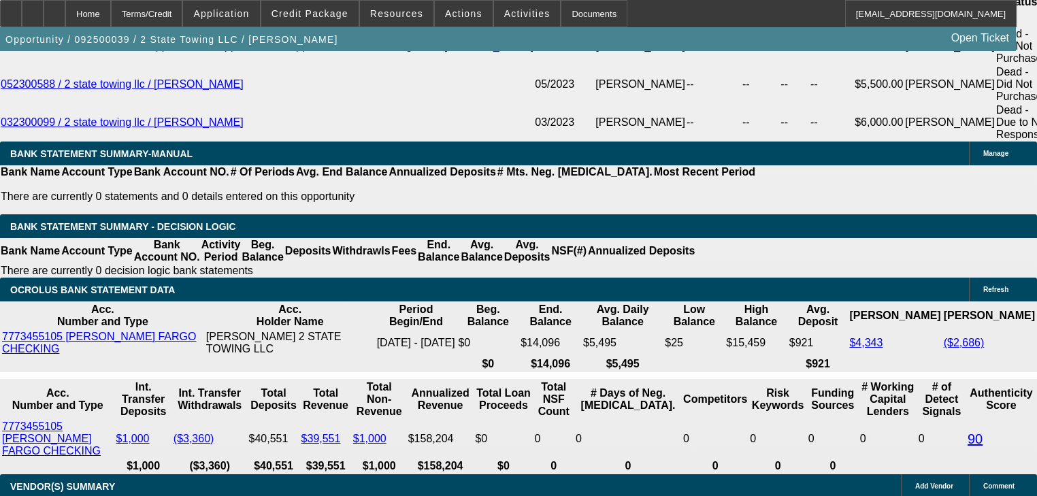
select select "0.15"
type input "$12,450.00"
type input "UNKNOWN"
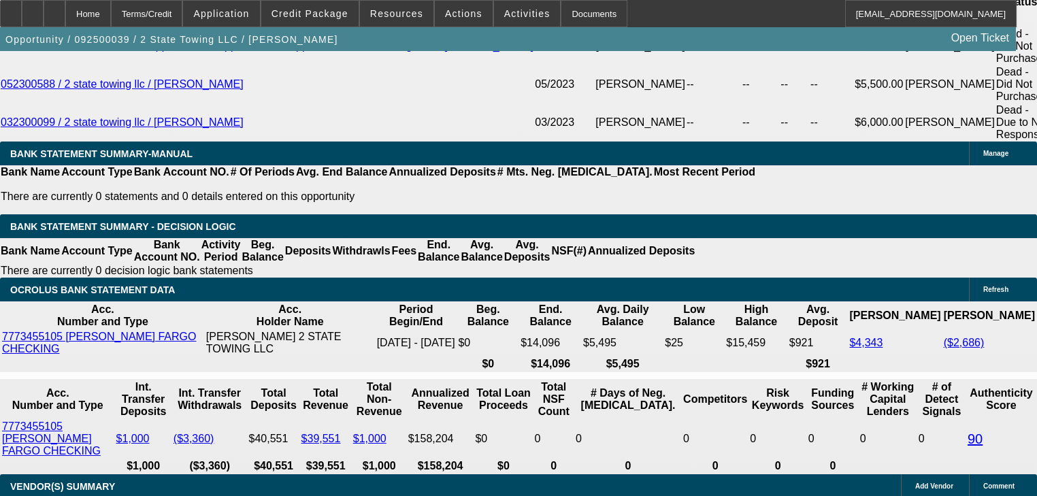
type input "$2,339.24"
type input "$4,678.48"
type input "5"
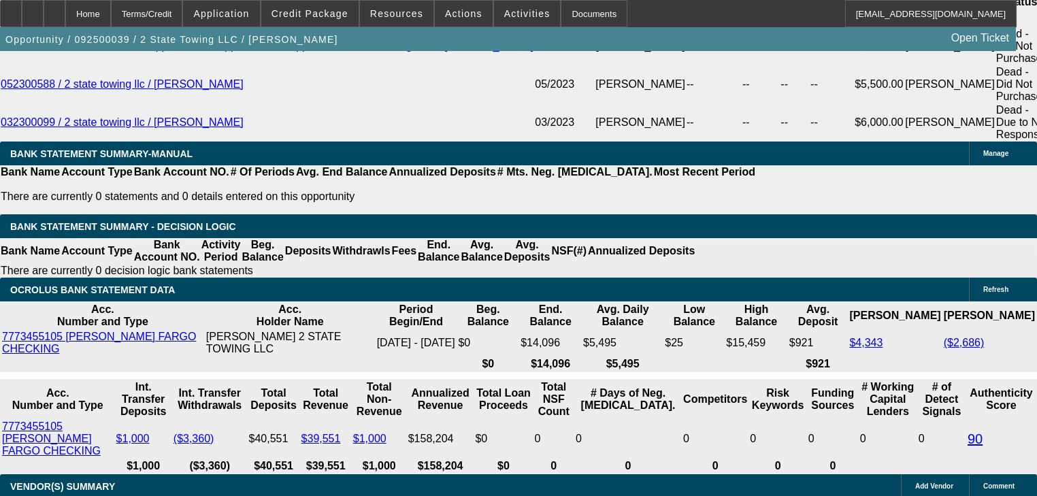
type input "$15,004.00"
type input "$30,008.00"
type input "50"
type input "$2,284.64"
type input "$4,569.28"
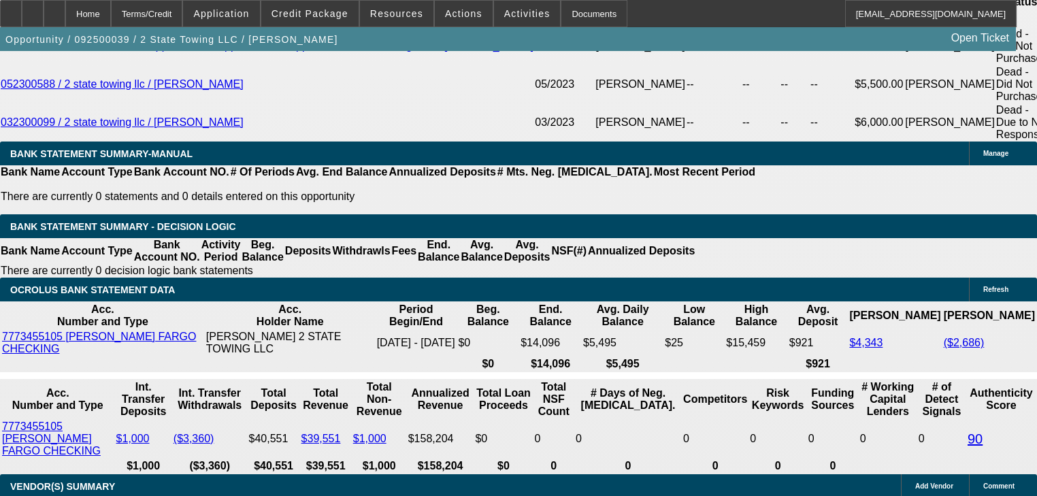
type input "50"
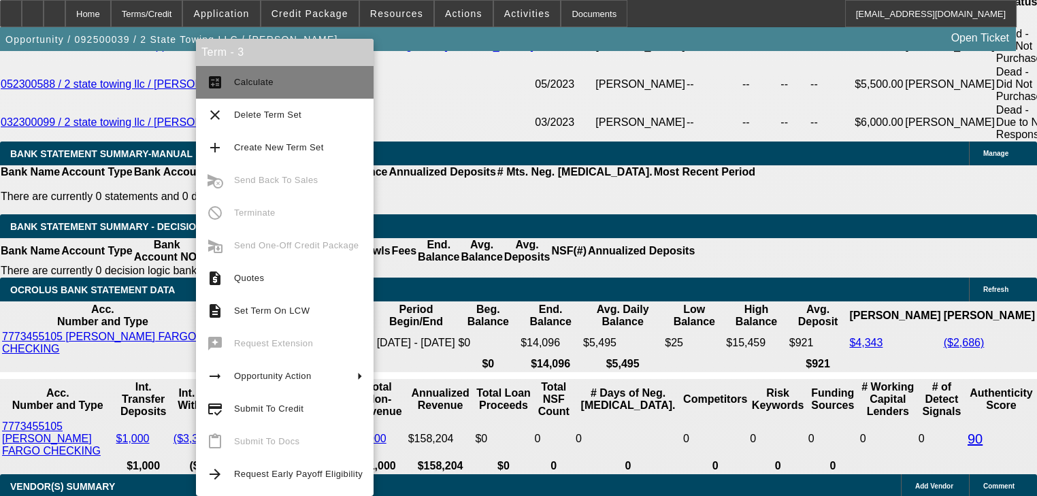
click at [234, 93] on button "calculate Calculate" at bounding box center [285, 82] width 178 height 33
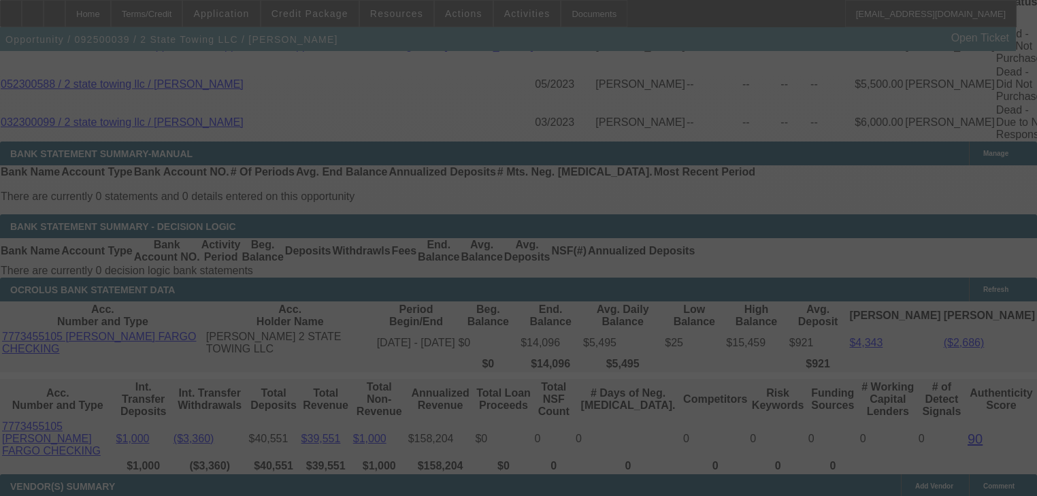
select select "0.15"
select select "2"
select select "0"
select select "6"
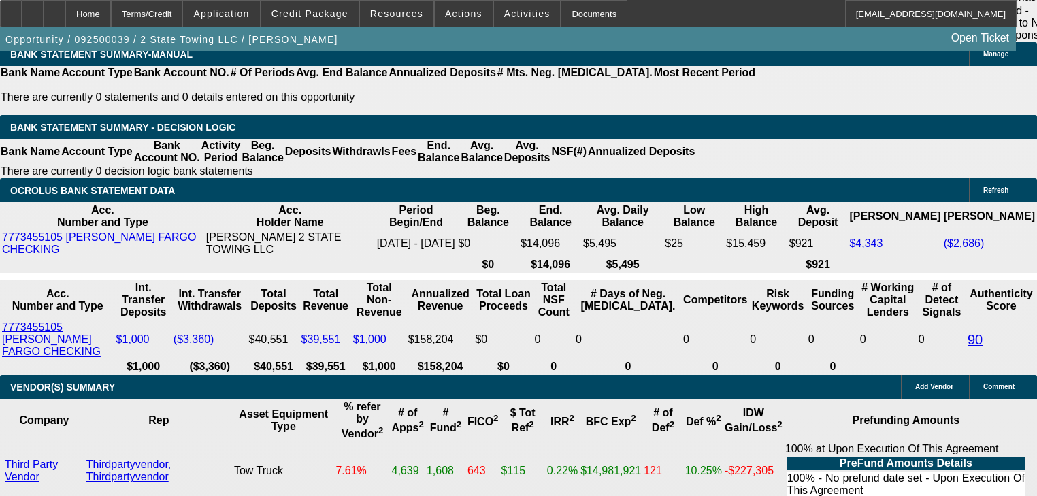
scroll to position [2389, 0]
